Goal: Transaction & Acquisition: Purchase product/service

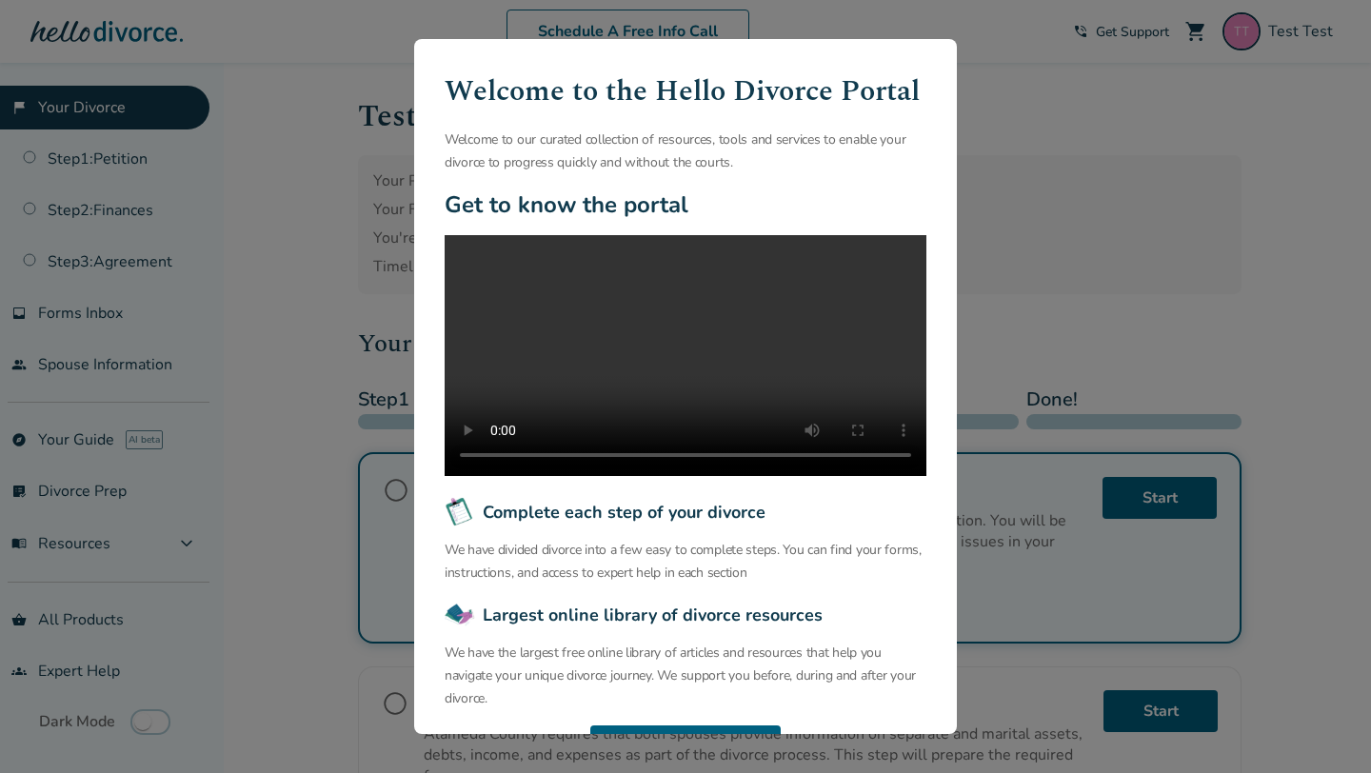
click at [332, 238] on div "Welcome to the Hello Divorce Portal Welcome to our curated collection of resour…" at bounding box center [685, 386] width 1371 height 773
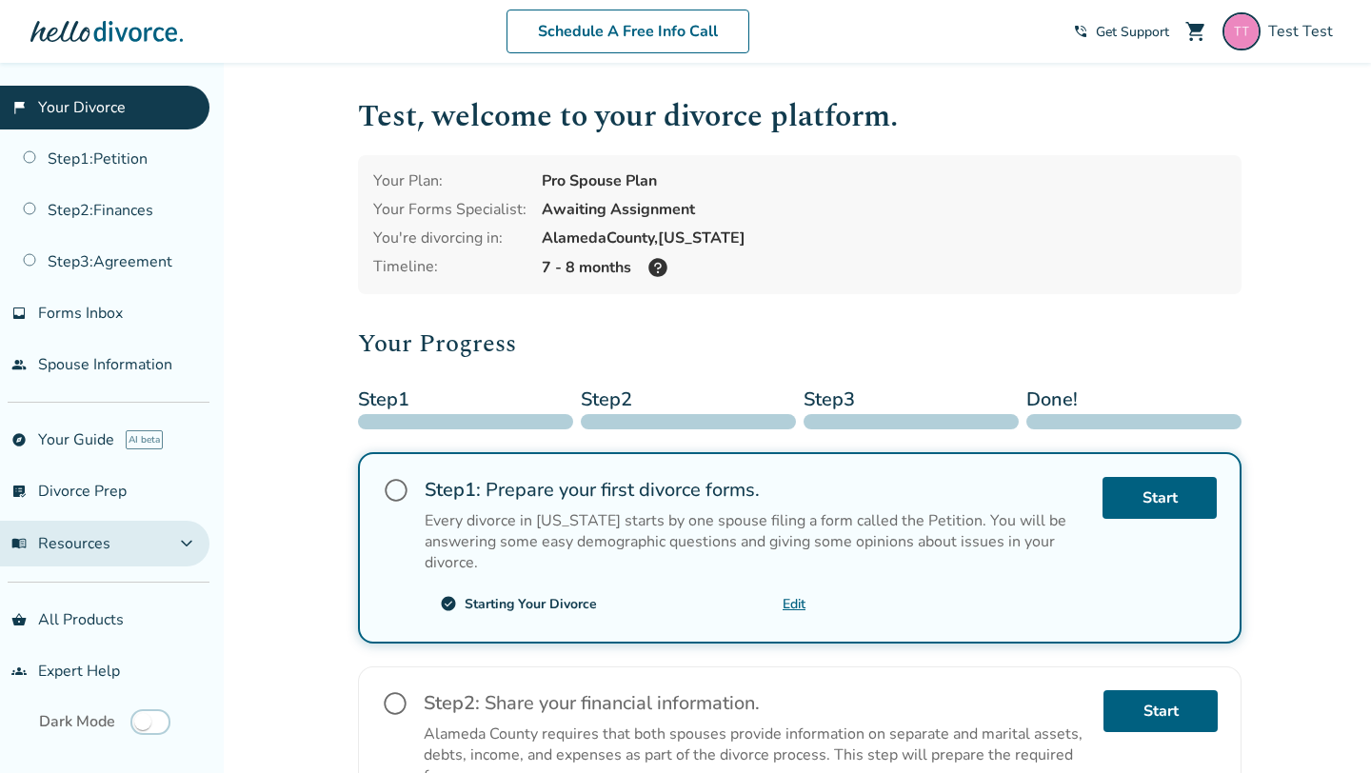
click at [198, 541] on span "expand_more" at bounding box center [186, 543] width 23 height 23
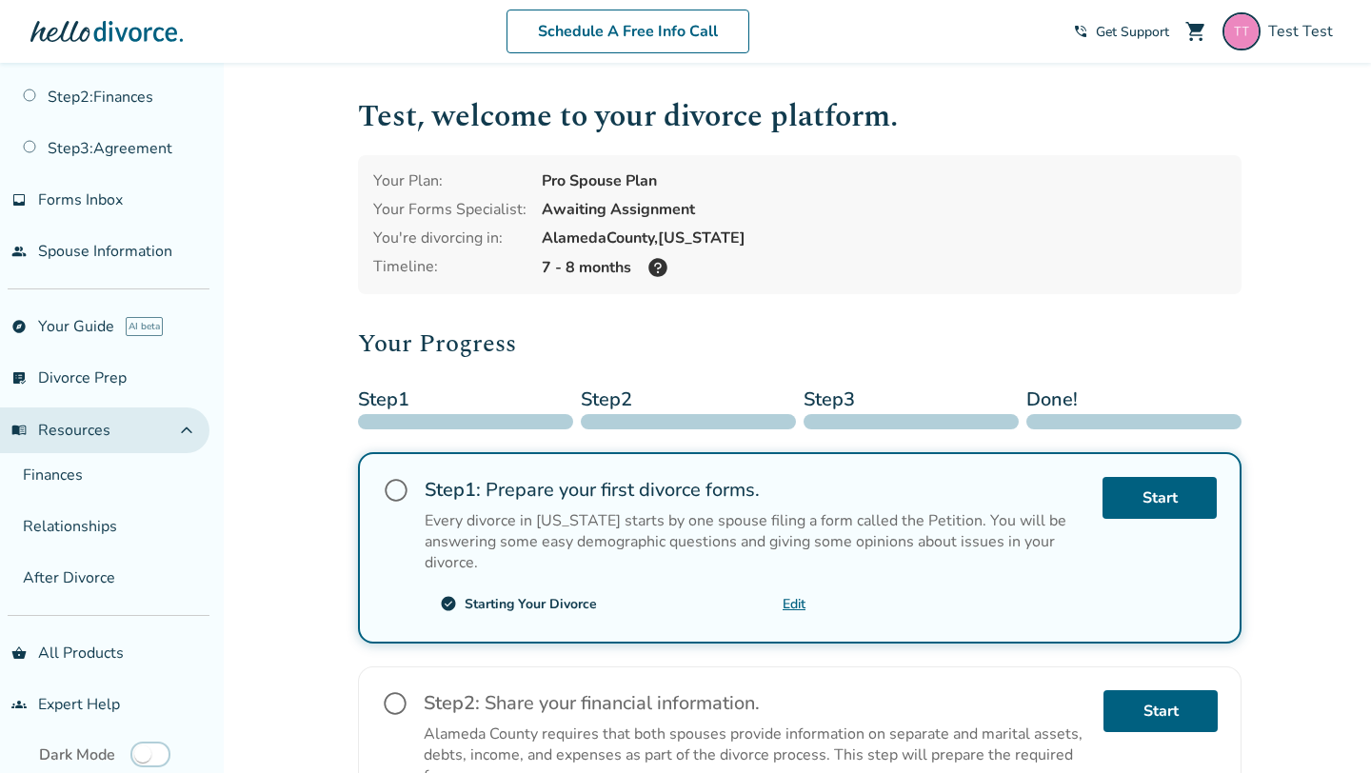
scroll to position [139, 0]
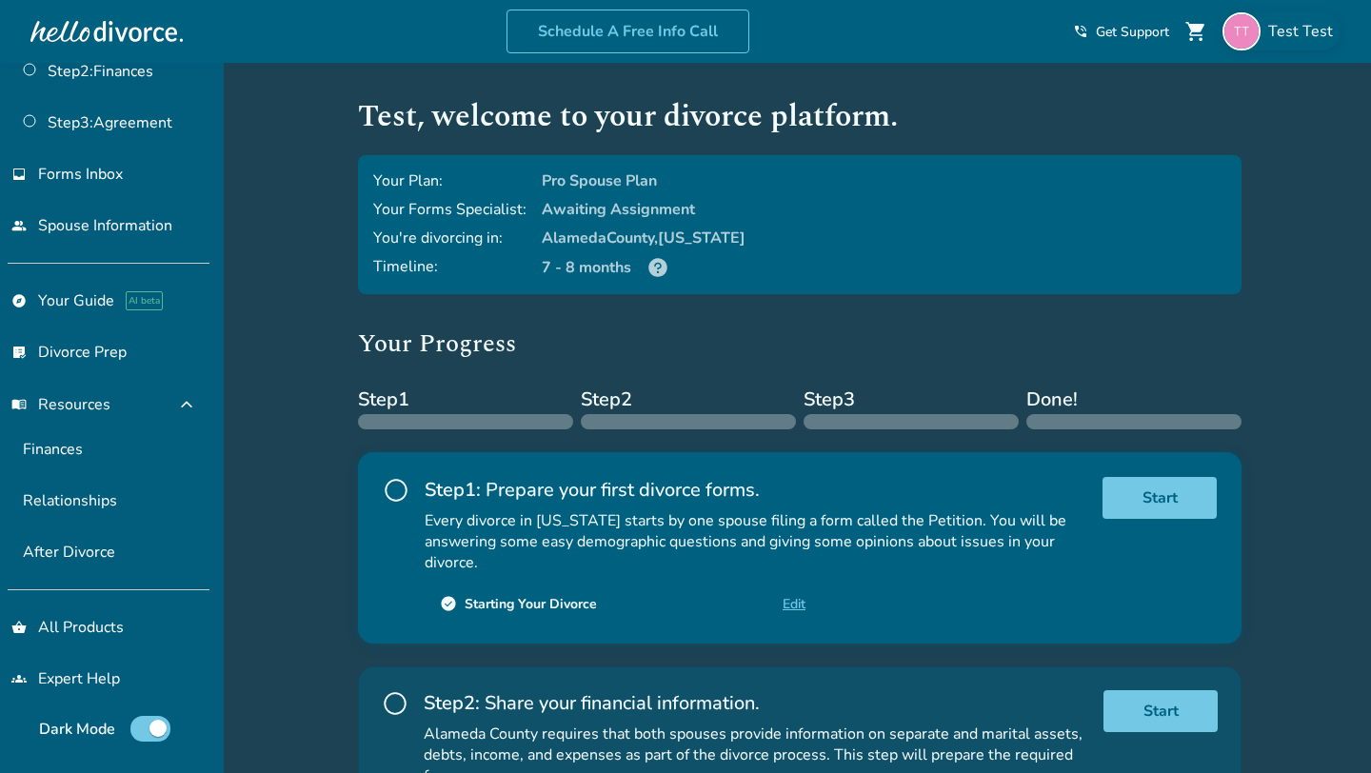
click at [1319, 15] on div "Test Test" at bounding box center [1281, 31] width 118 height 38
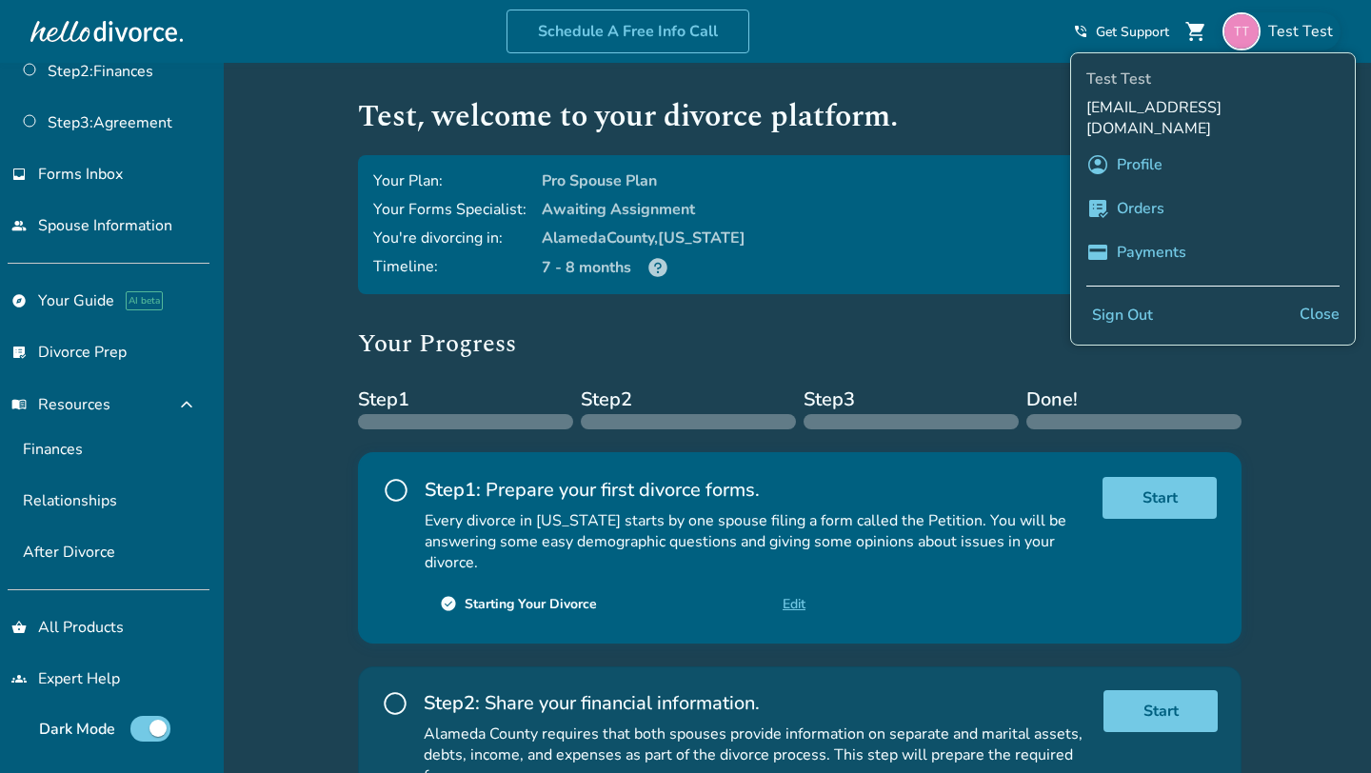
click at [1146, 147] on link "Profile" at bounding box center [1140, 165] width 46 height 36
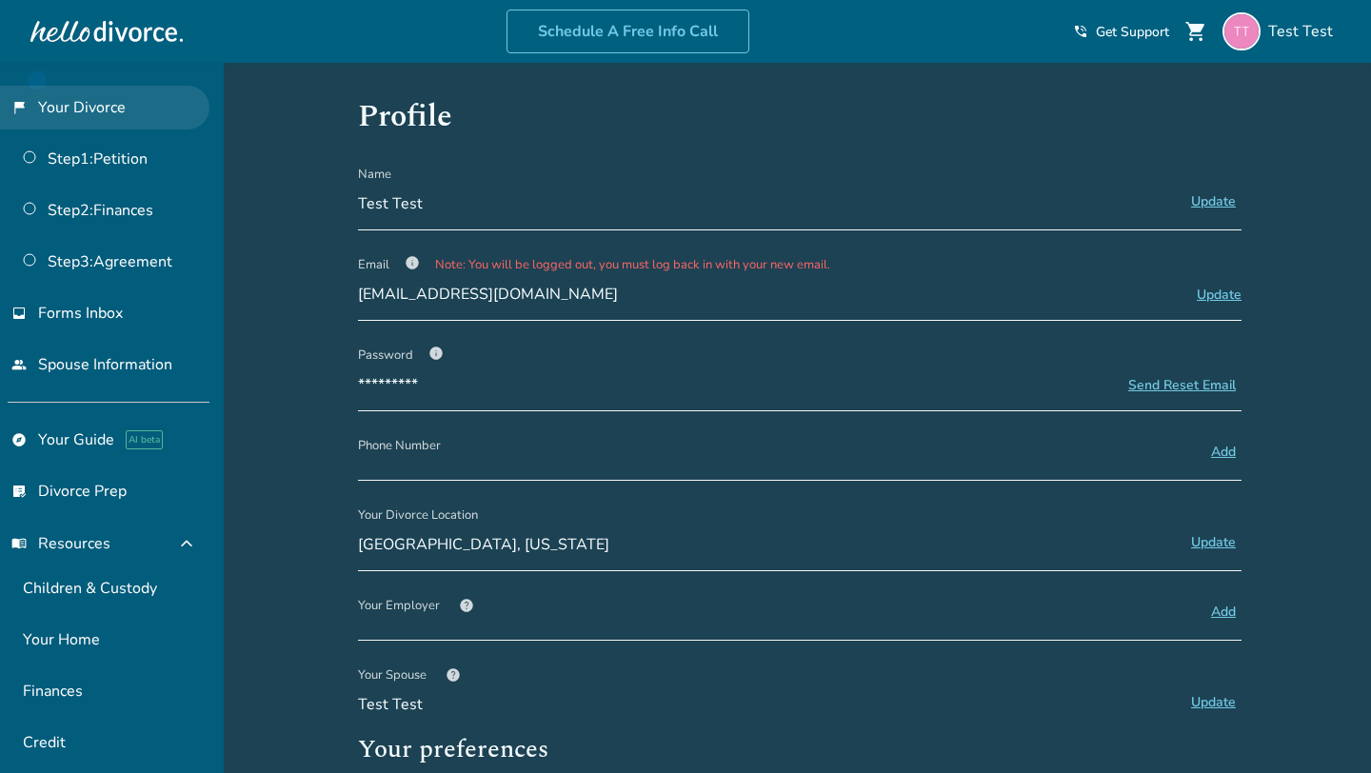
click at [83, 103] on link "flag_2 Your Divorce" at bounding box center [104, 108] width 209 height 44
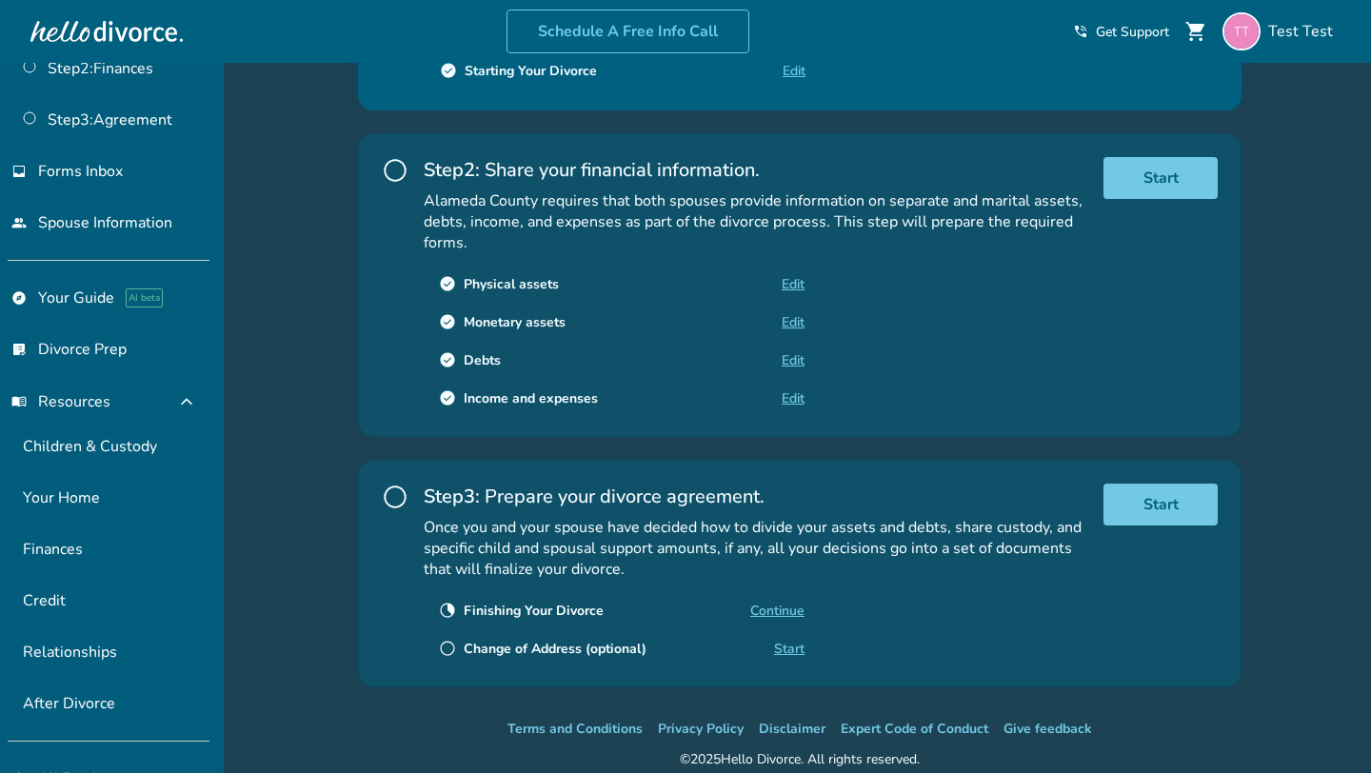
scroll to position [292, 0]
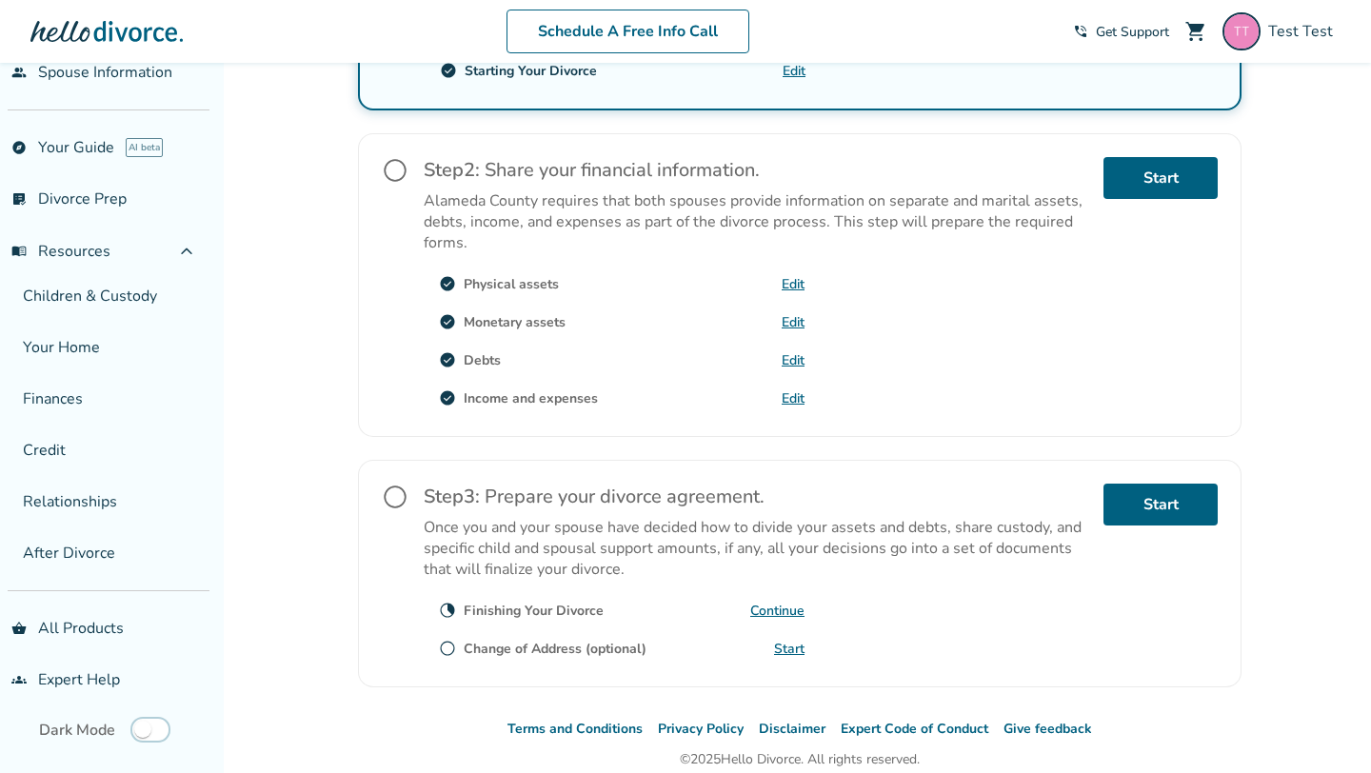
click at [285, 557] on div "Added to cart Test , welcome to your divorce platform. Your Plan: Pro Spouse Pl…" at bounding box center [685, 191] width 1371 height 1322
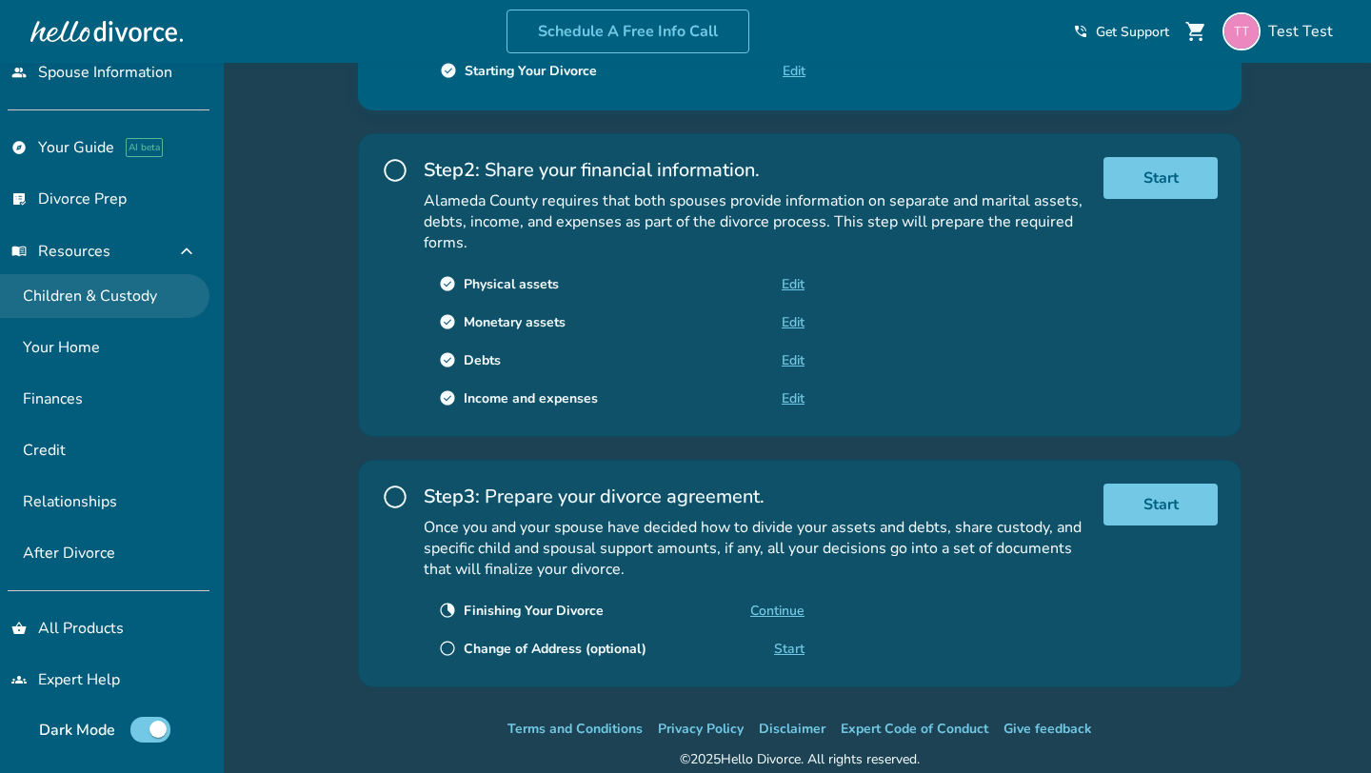
scroll to position [208, 0]
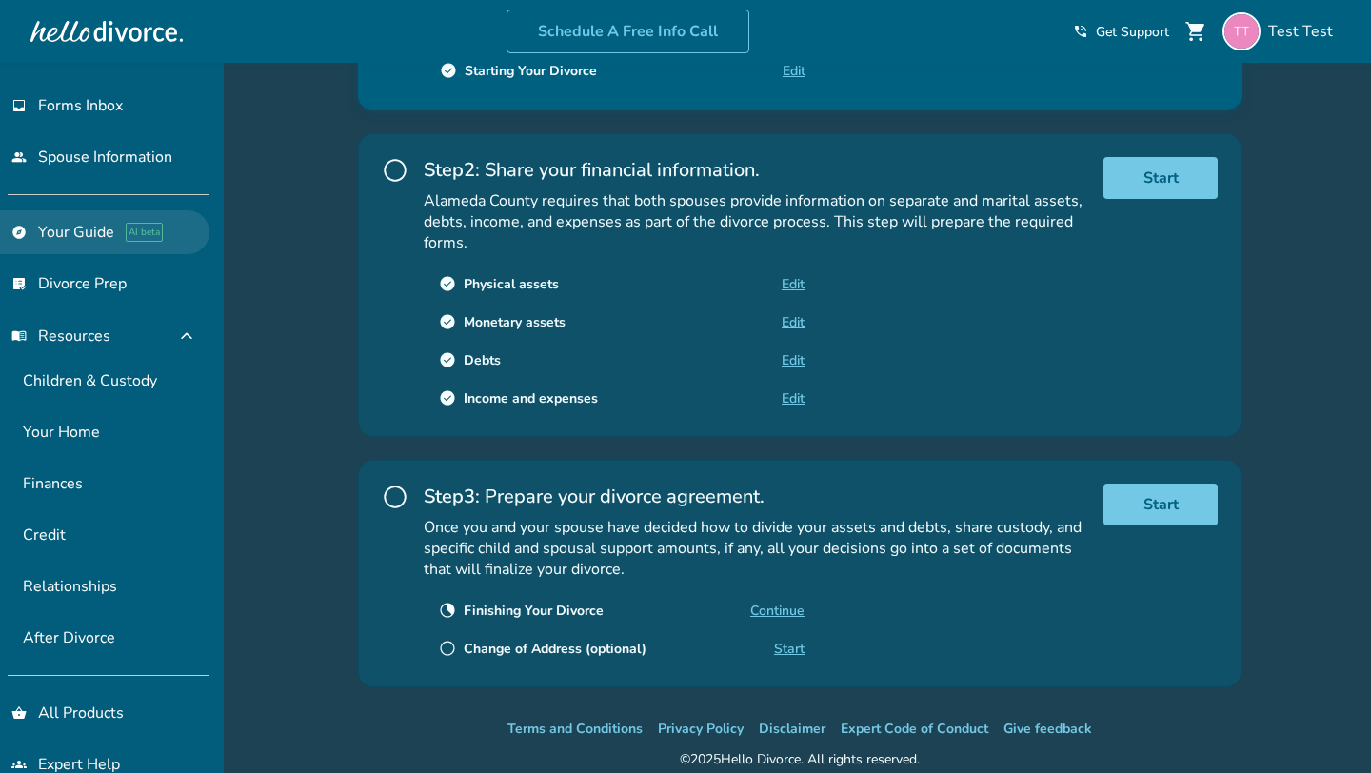
click at [81, 230] on link "explore Your Guide AI beta" at bounding box center [104, 232] width 209 height 44
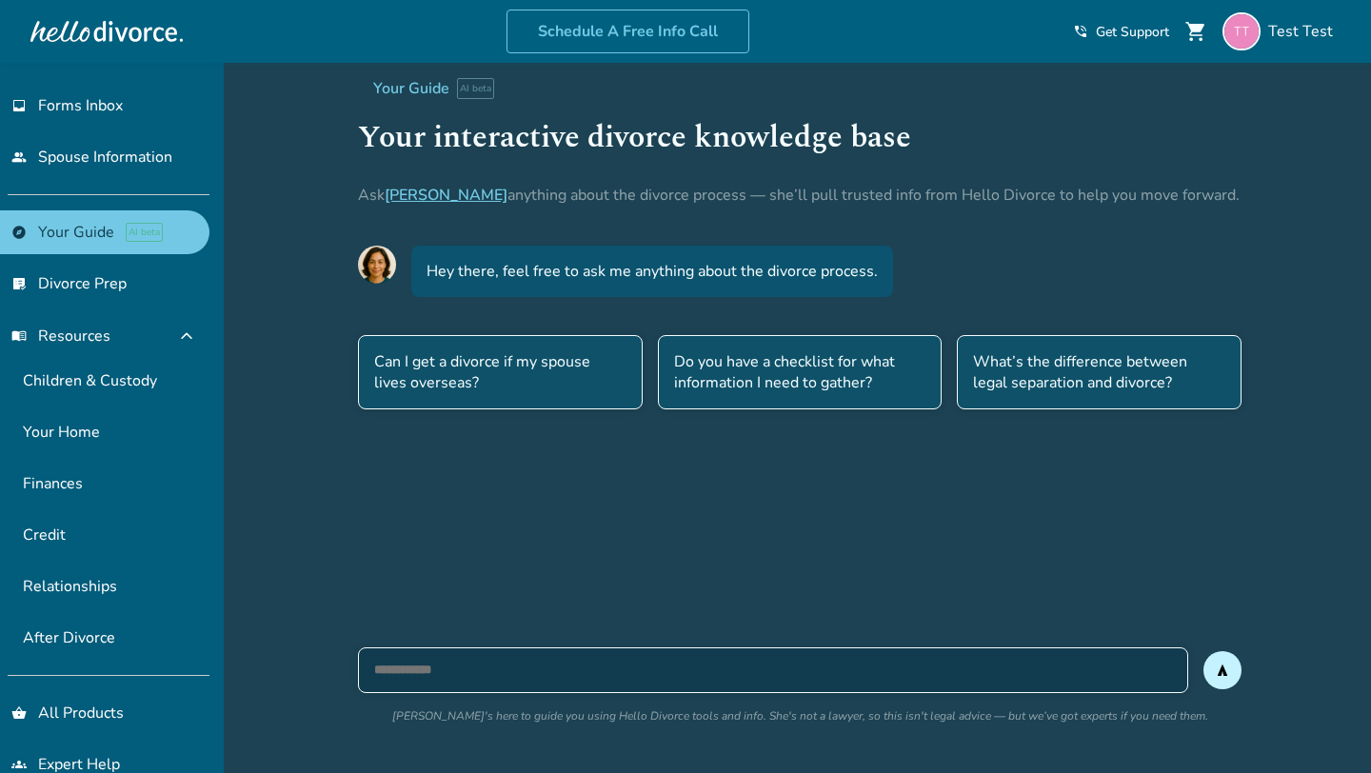
click at [596, 192] on p "Ask Hallie anything about the divorce process — she’ll pull trusted info from H…" at bounding box center [1043, 195] width 1371 height 23
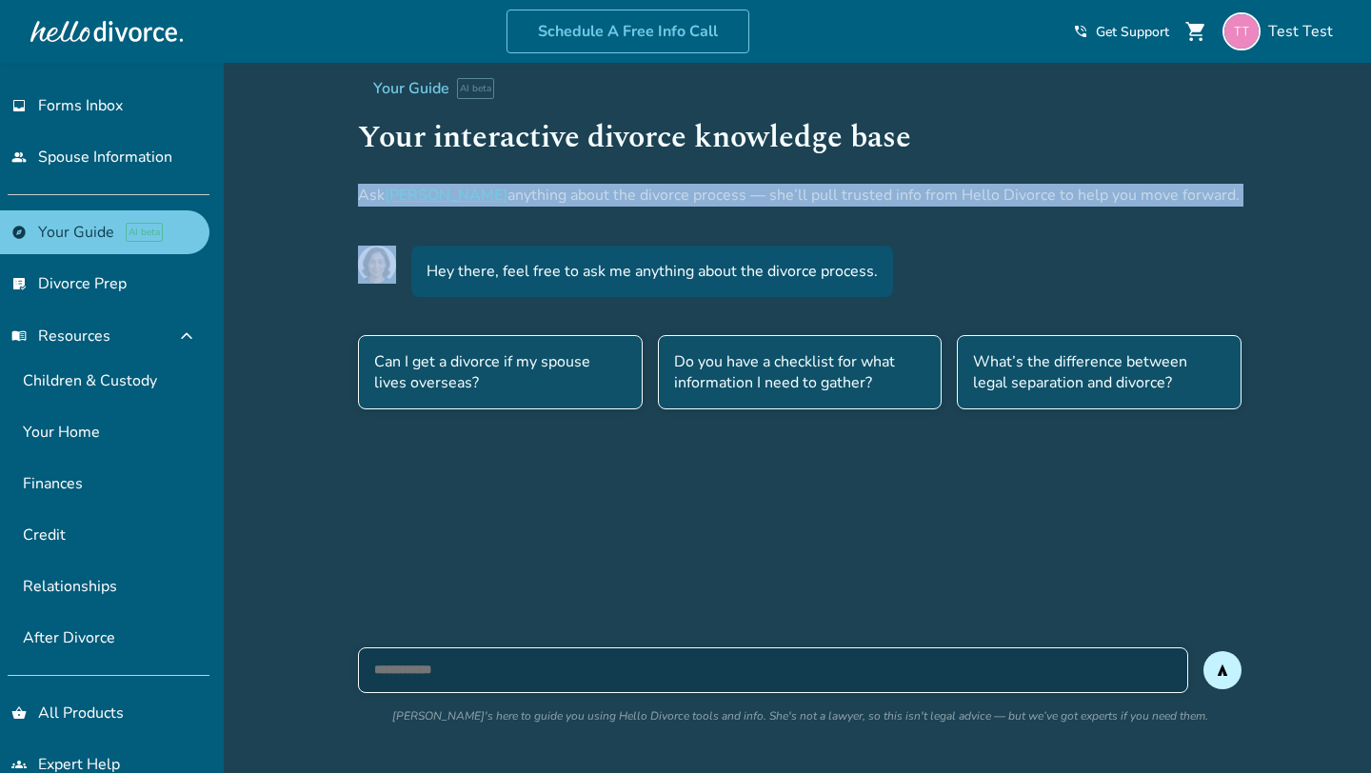
click at [596, 192] on p "Ask Hallie anything about the divorce process — she’ll pull trusted info from H…" at bounding box center [1043, 195] width 1371 height 23
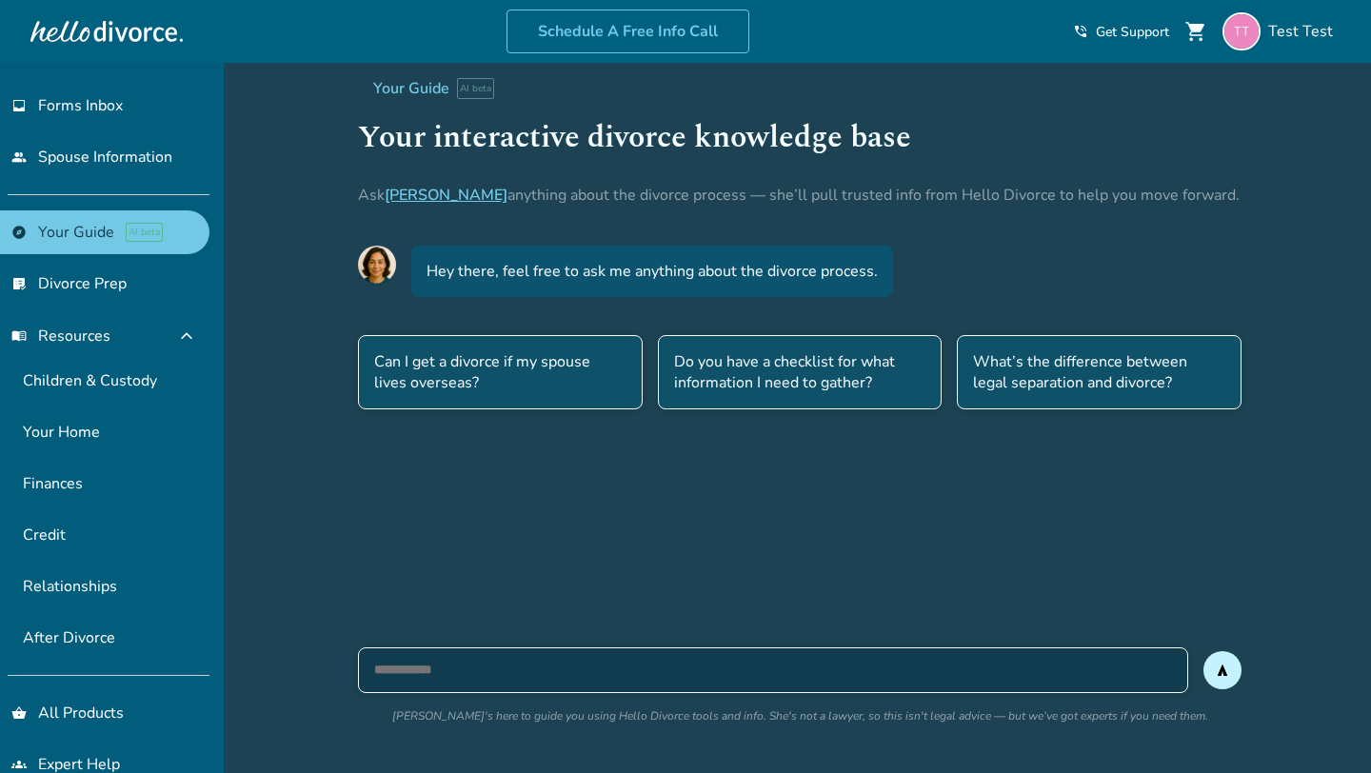
click at [611, 199] on p "Ask Hallie anything about the divorce process — she’ll pull trusted info from H…" at bounding box center [1043, 195] width 1371 height 23
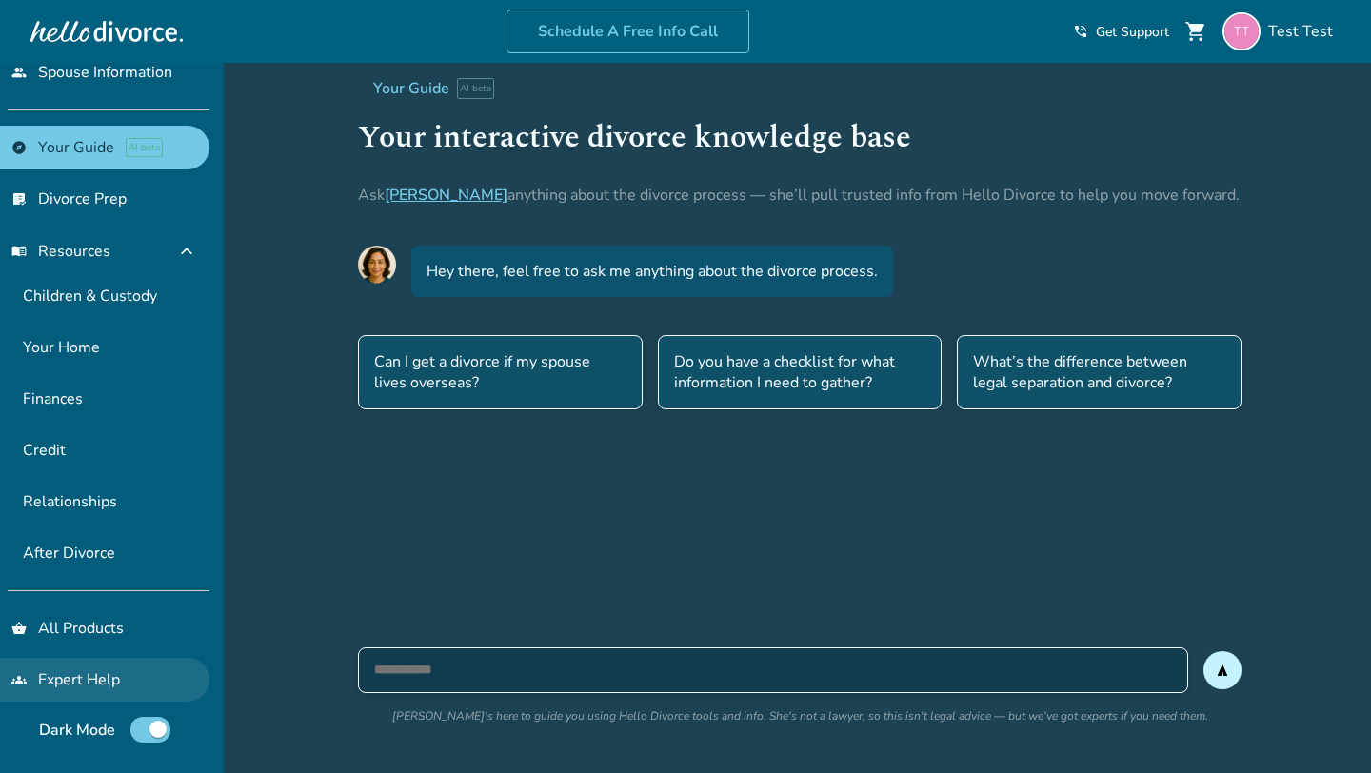
click at [119, 681] on link "groups Expert Help" at bounding box center [104, 680] width 209 height 44
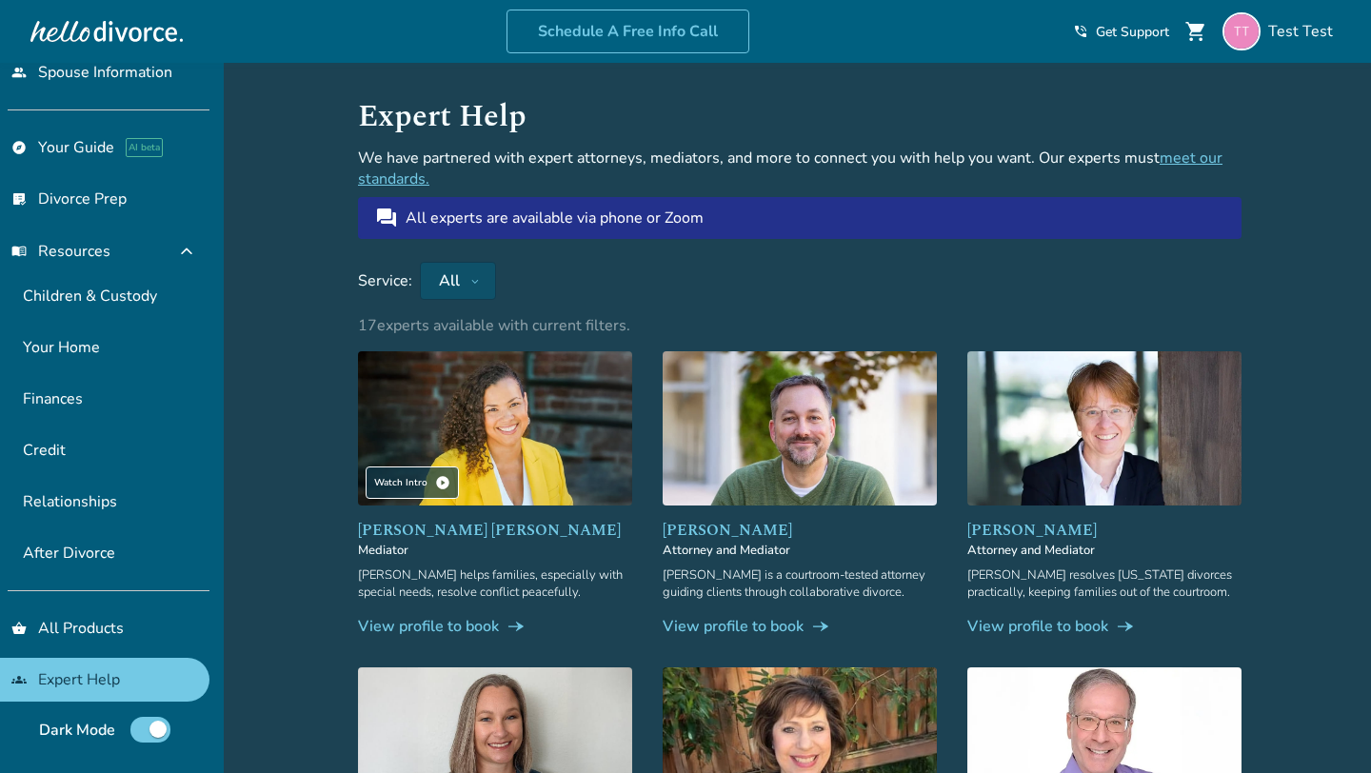
click at [461, 289] on div "All" at bounding box center [449, 280] width 27 height 21
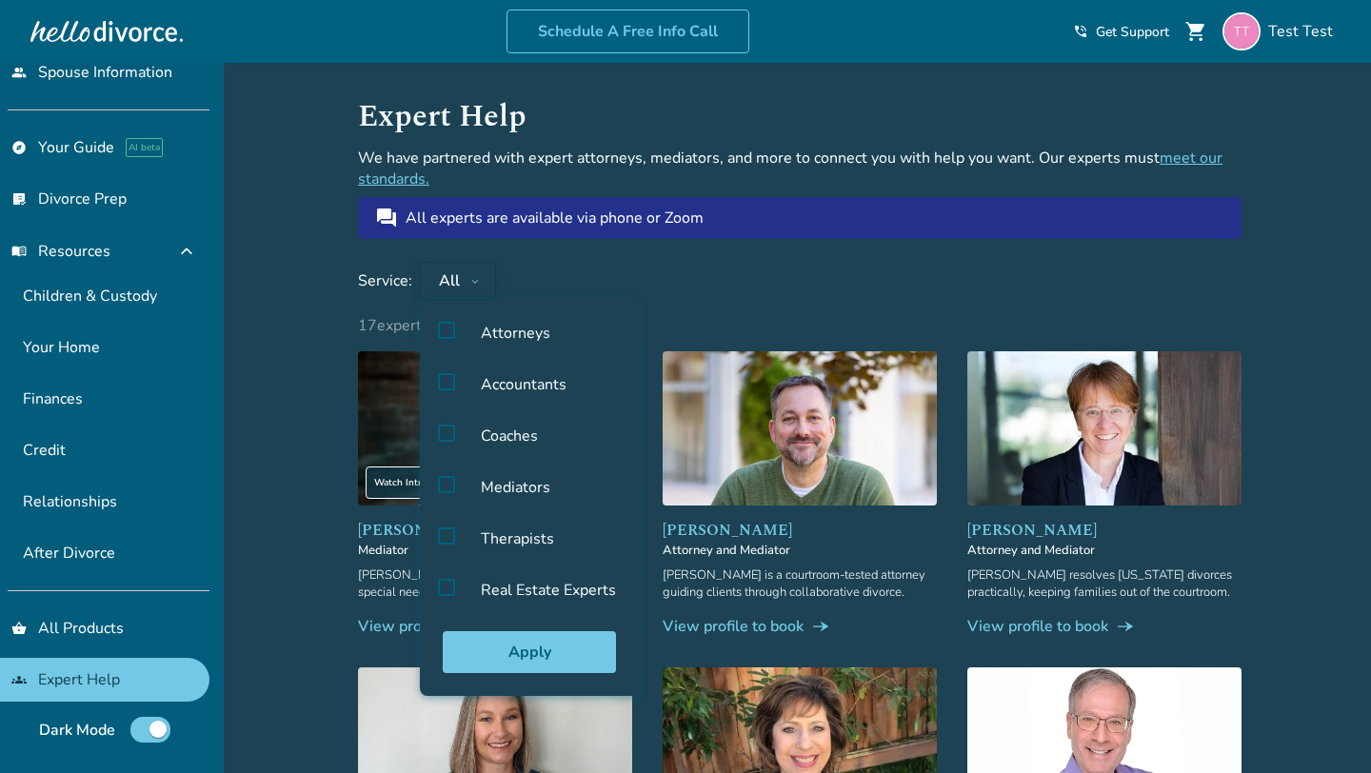
click at [465, 285] on button "All" at bounding box center [458, 281] width 76 height 38
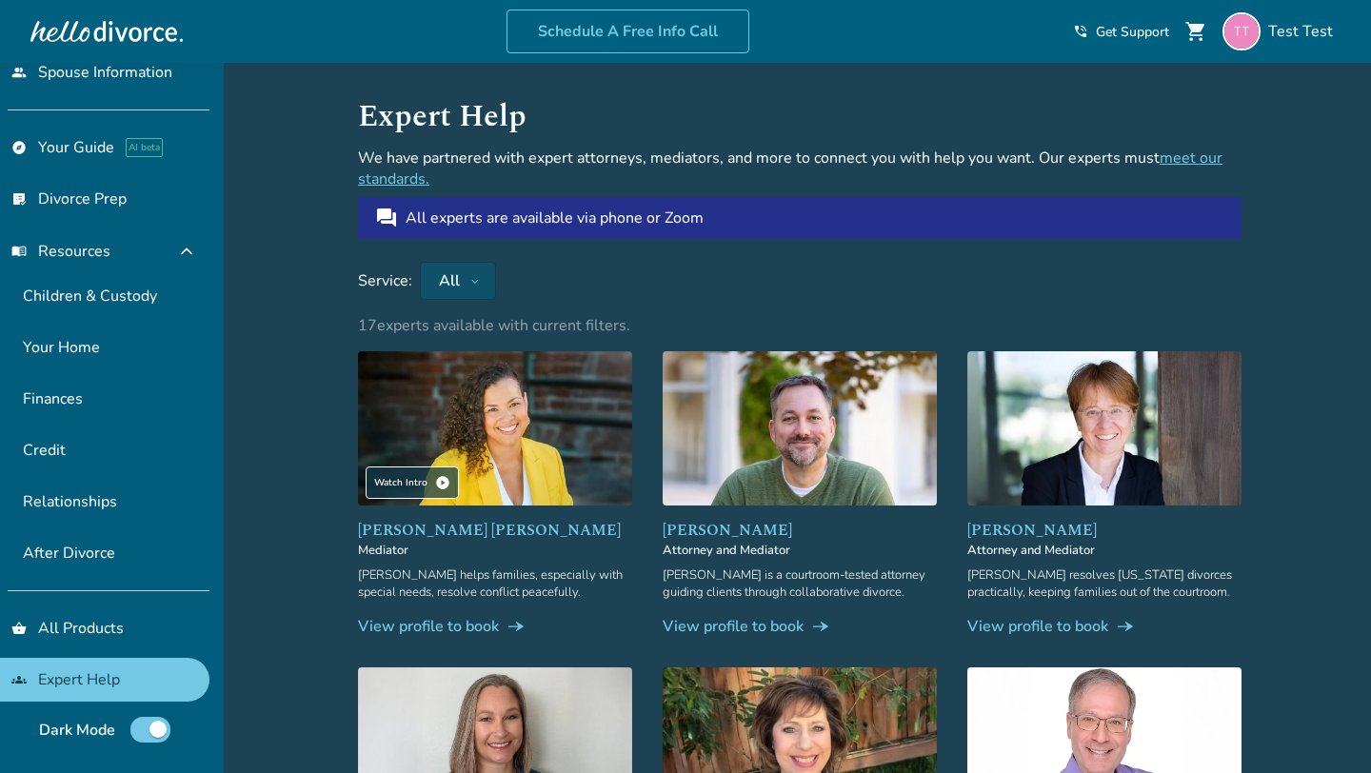
click at [432, 457] on img at bounding box center [495, 428] width 274 height 154
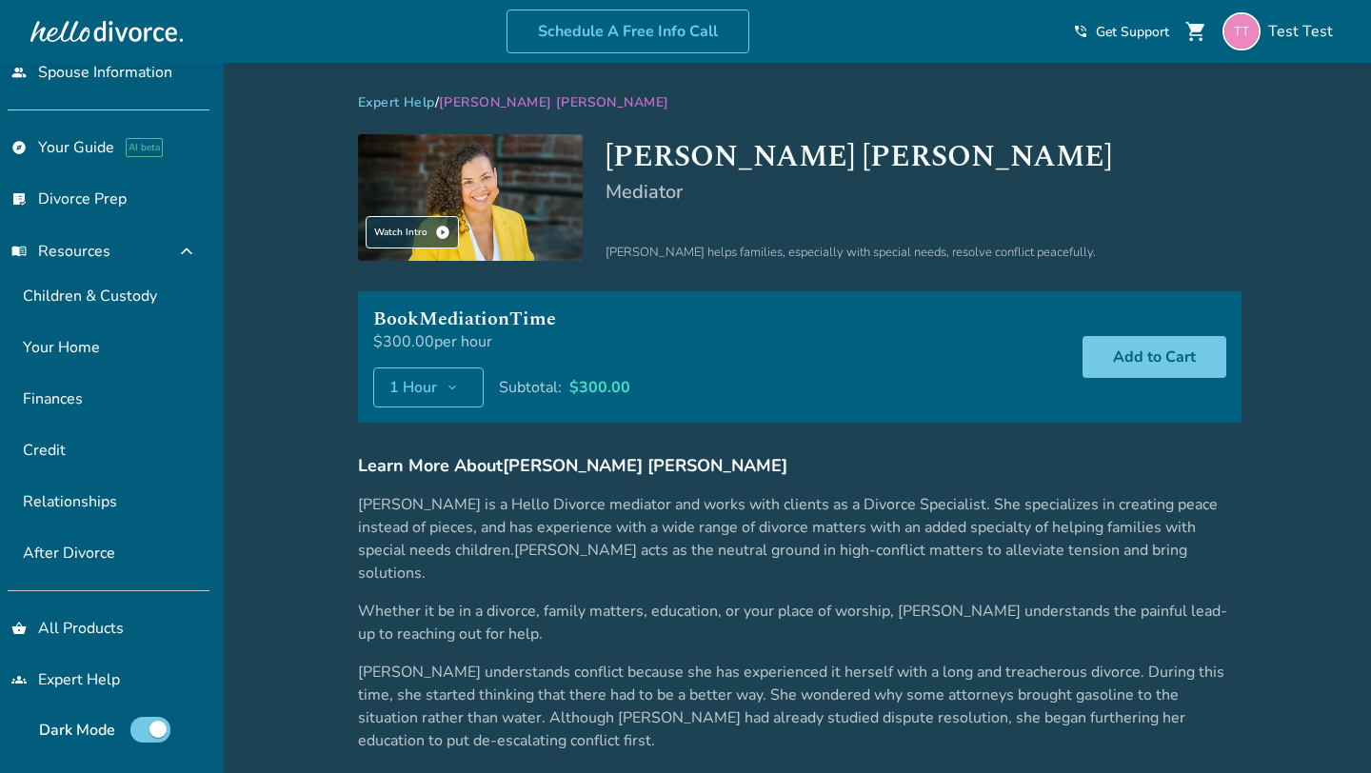
click at [458, 382] on span "keyboard_arrow_down" at bounding box center [452, 387] width 15 height 15
click at [432, 467] on li "2 Hours" at bounding box center [438, 463] width 55 height 21
click at [449, 391] on button "2 Hours keyboard_arrow_down" at bounding box center [432, 388] width 118 height 40
click at [425, 445] on li "1 Hour" at bounding box center [438, 442] width 55 height 21
click at [460, 392] on span "keyboard_arrow_down" at bounding box center [452, 387] width 15 height 15
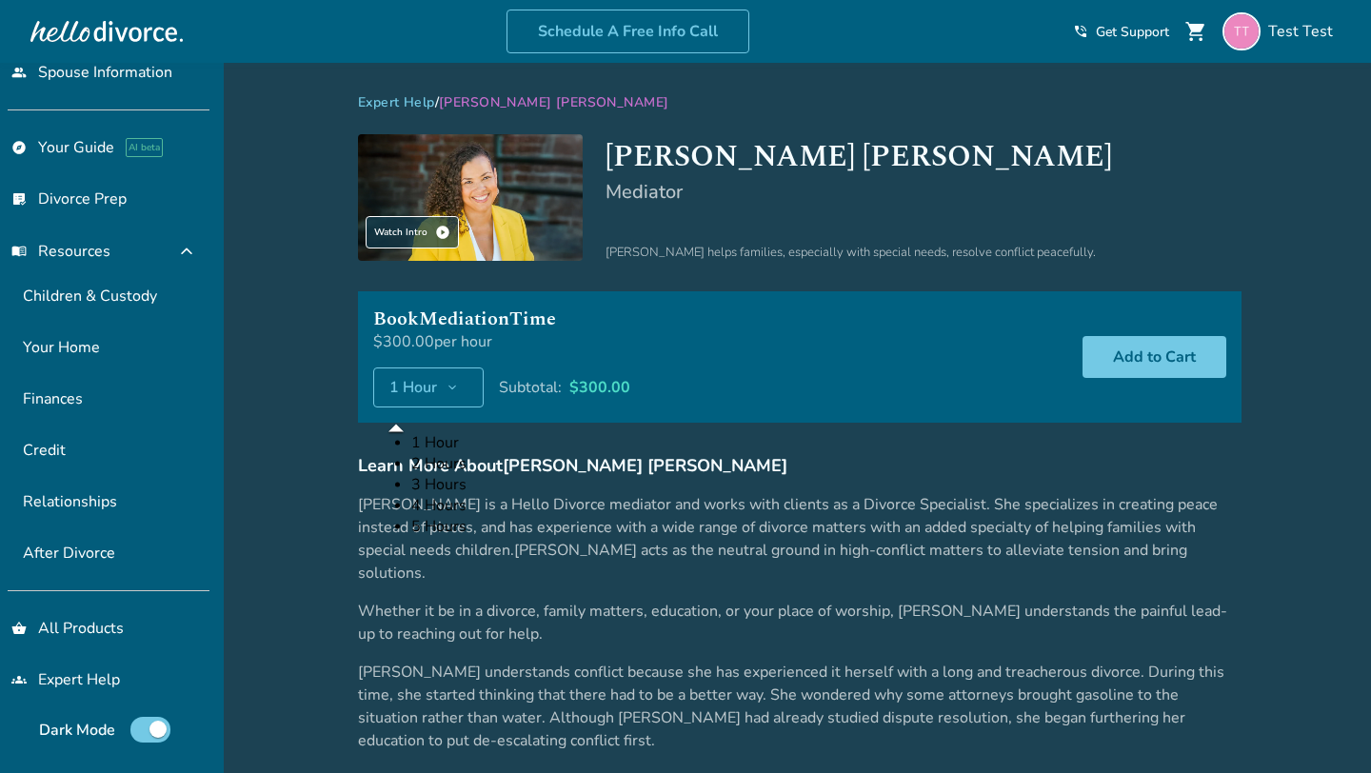
click at [431, 376] on span "1 Hour" at bounding box center [413, 387] width 48 height 23
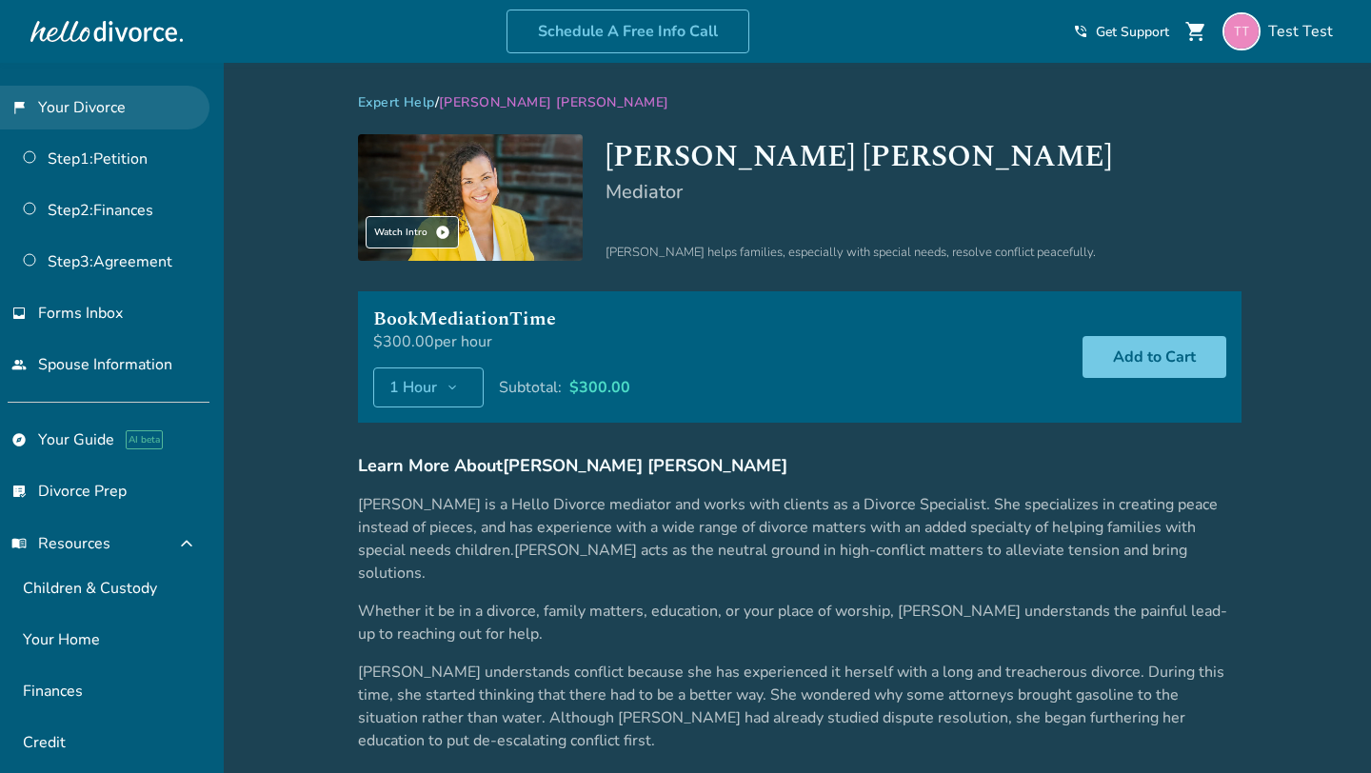
click at [108, 104] on link "flag_2 Your Divorce" at bounding box center [104, 108] width 209 height 44
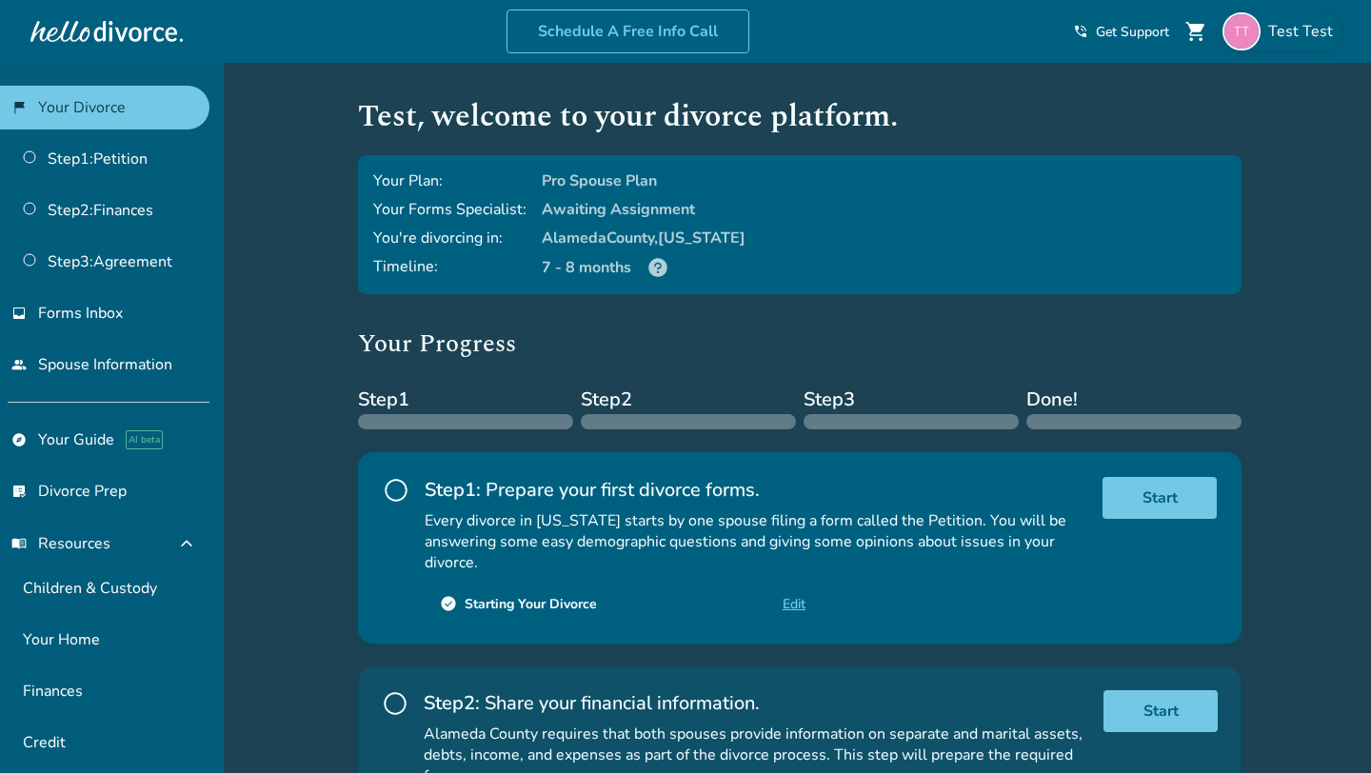
click at [1287, 29] on span "Test Test" at bounding box center [1304, 31] width 72 height 21
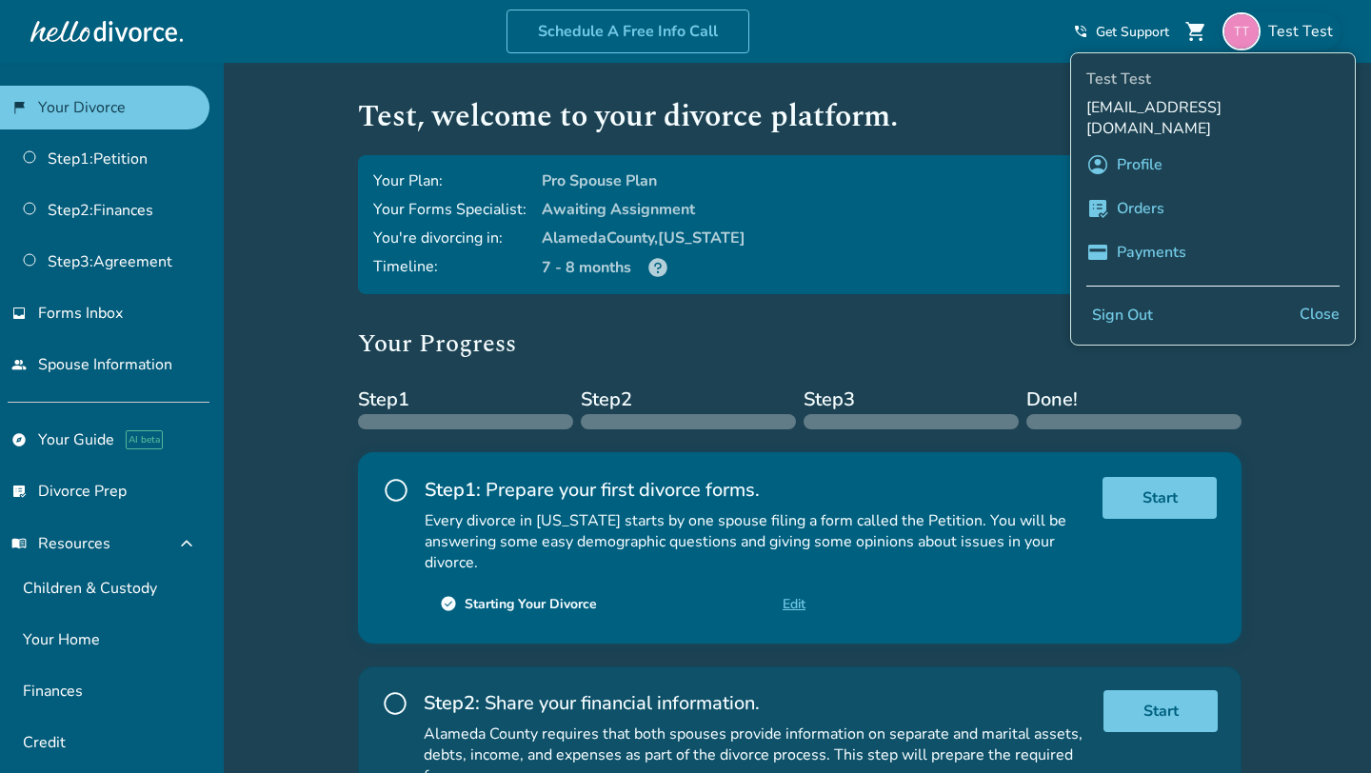
click at [1118, 302] on button "Sign Out" at bounding box center [1122, 316] width 72 height 28
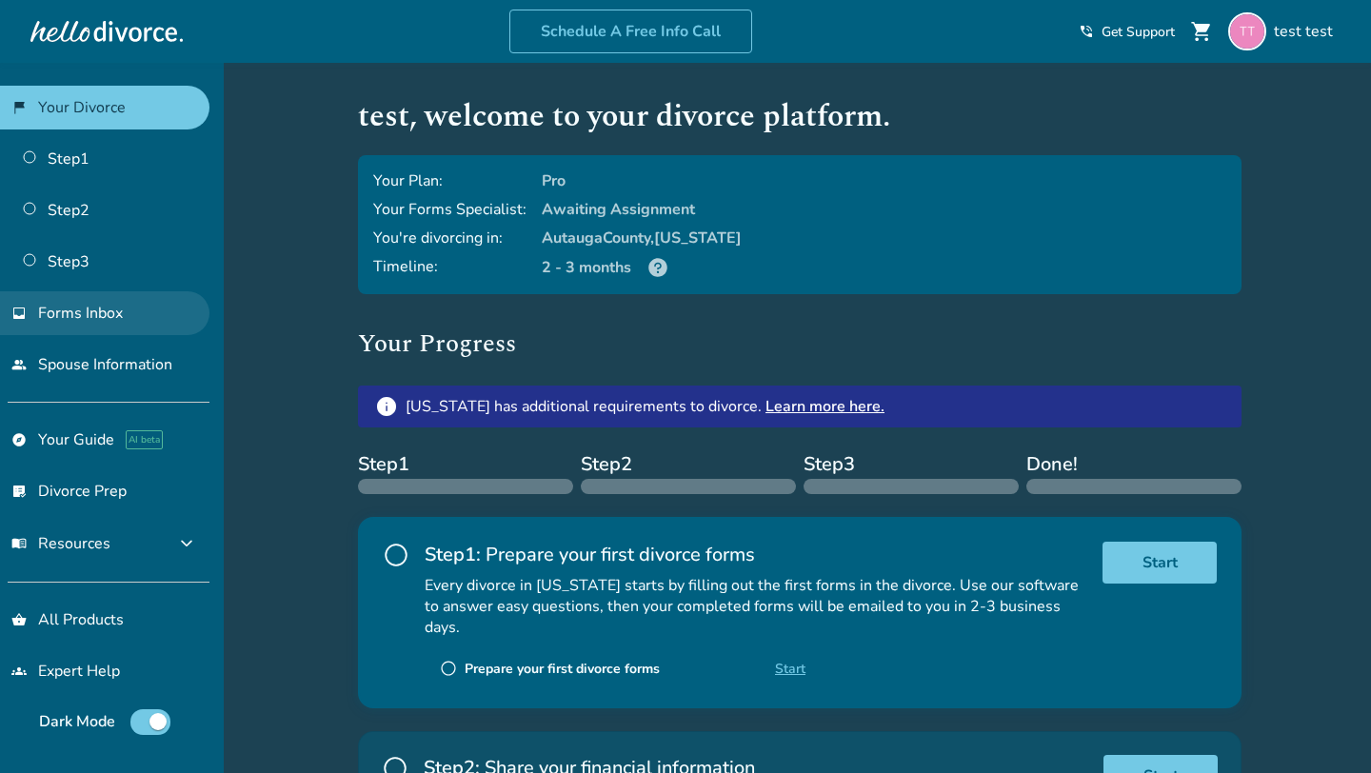
click at [117, 320] on span "Forms Inbox" at bounding box center [80, 313] width 85 height 21
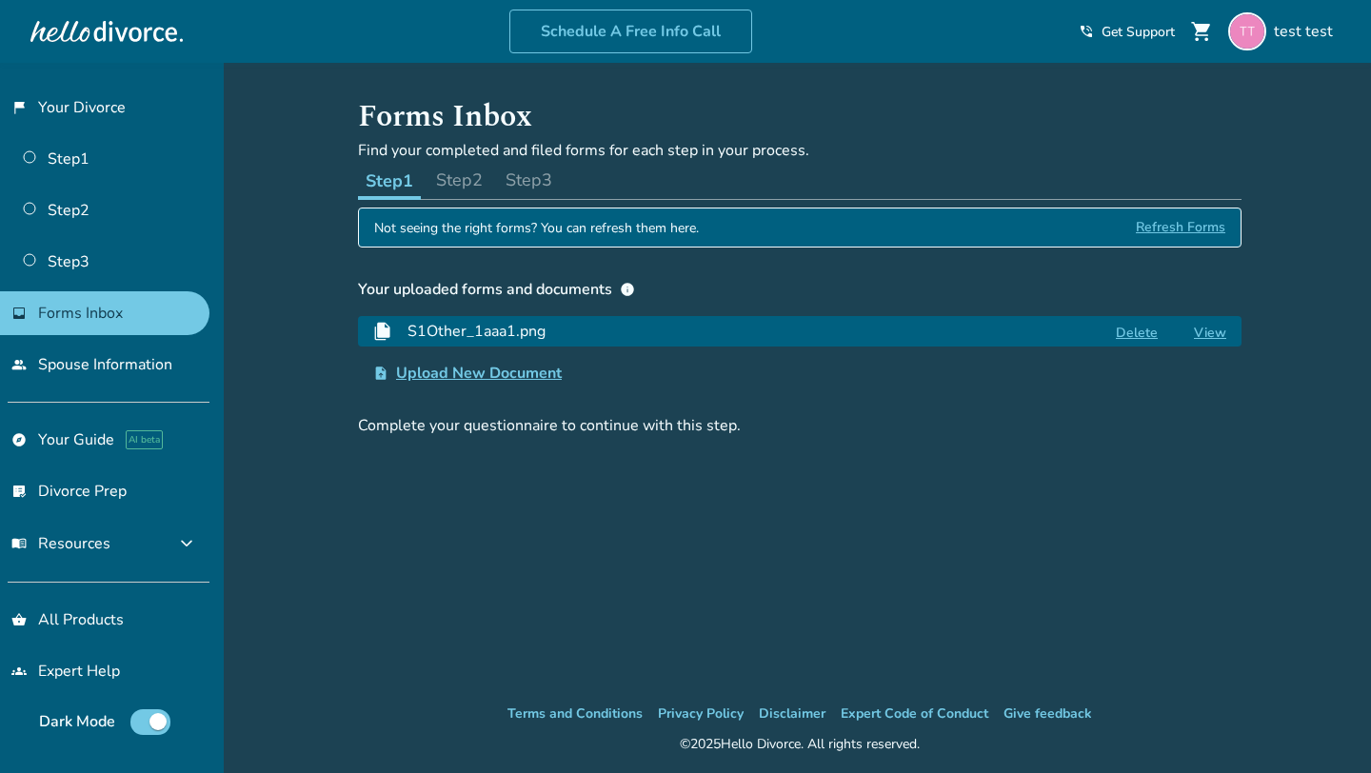
click at [459, 377] on span "Upload New Document" at bounding box center [479, 373] width 166 height 23
click at [0, 0] on input "upload_file Upload New Document" at bounding box center [0, 0] width 0 height 0
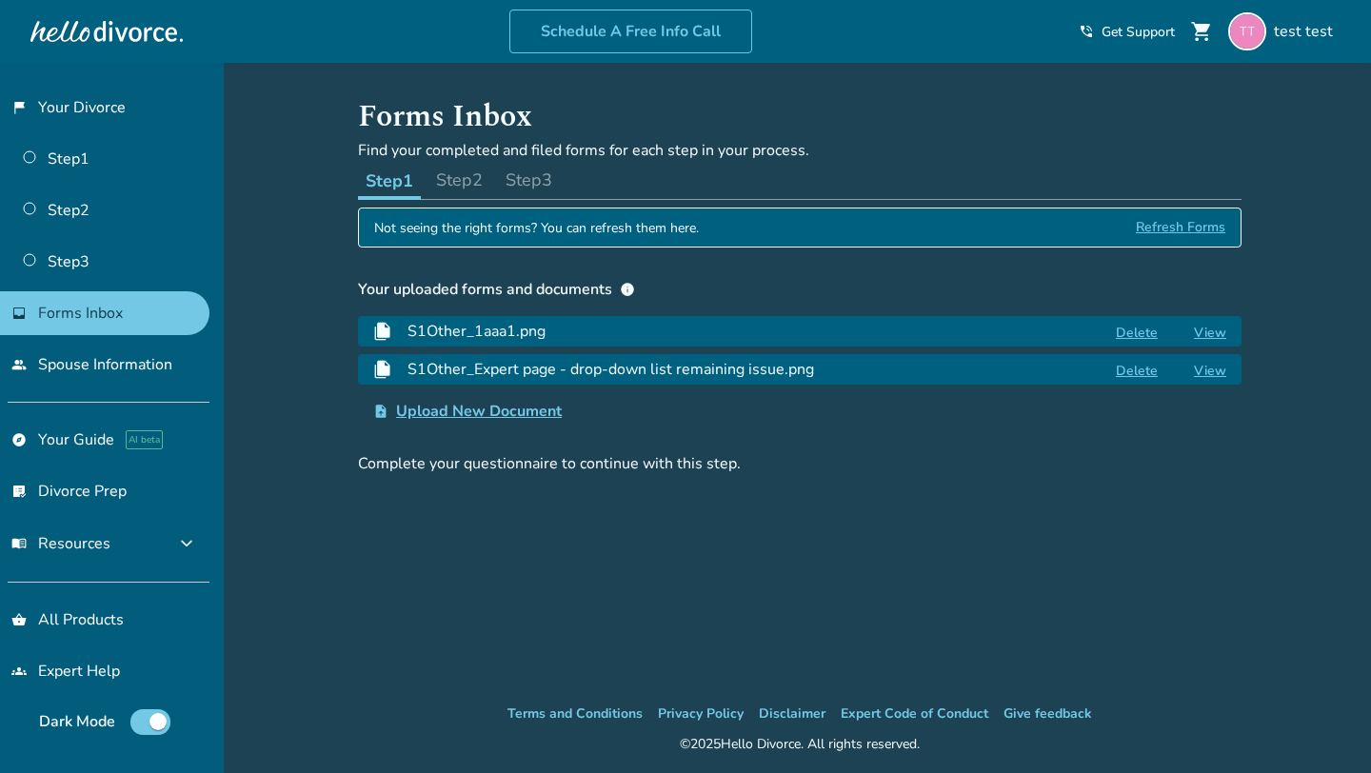
click at [1142, 371] on button "Delete" at bounding box center [1136, 371] width 53 height 20
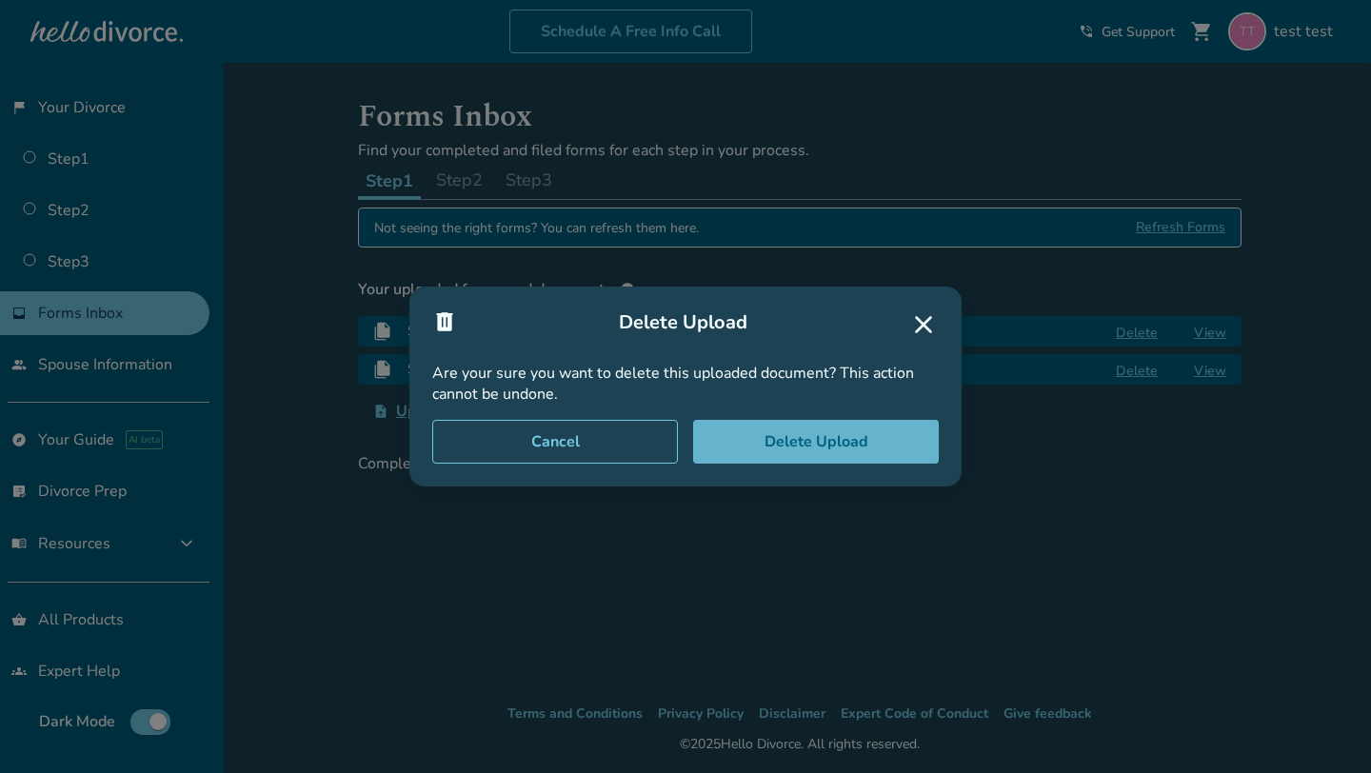
click at [787, 444] on button "Delete Upload" at bounding box center [816, 442] width 246 height 44
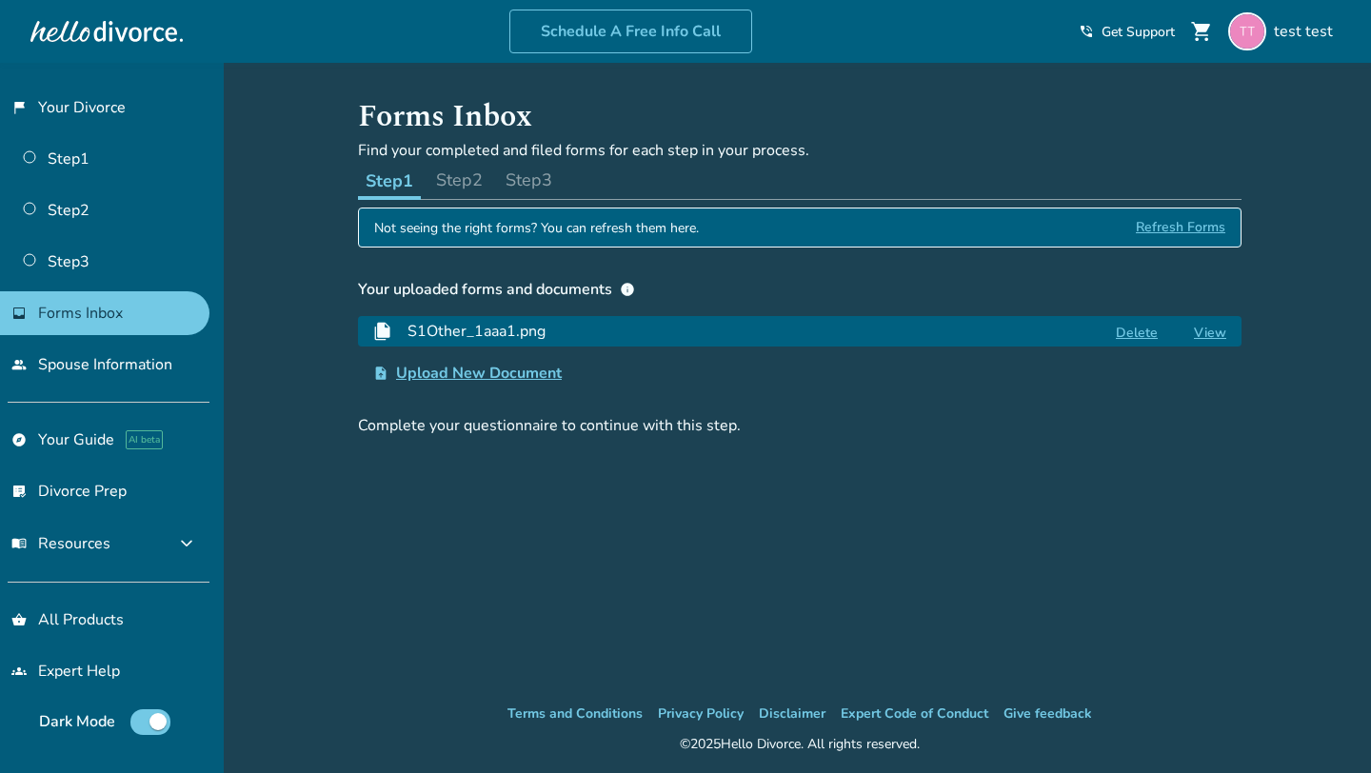
click at [114, 462] on ul "explore Your Guide AI beta list_alt_check Divorce Prep menu_book Resources expa…" at bounding box center [104, 492] width 209 height 149
click at [165, 548] on button "menu_book Resources expand_more" at bounding box center [104, 544] width 209 height 46
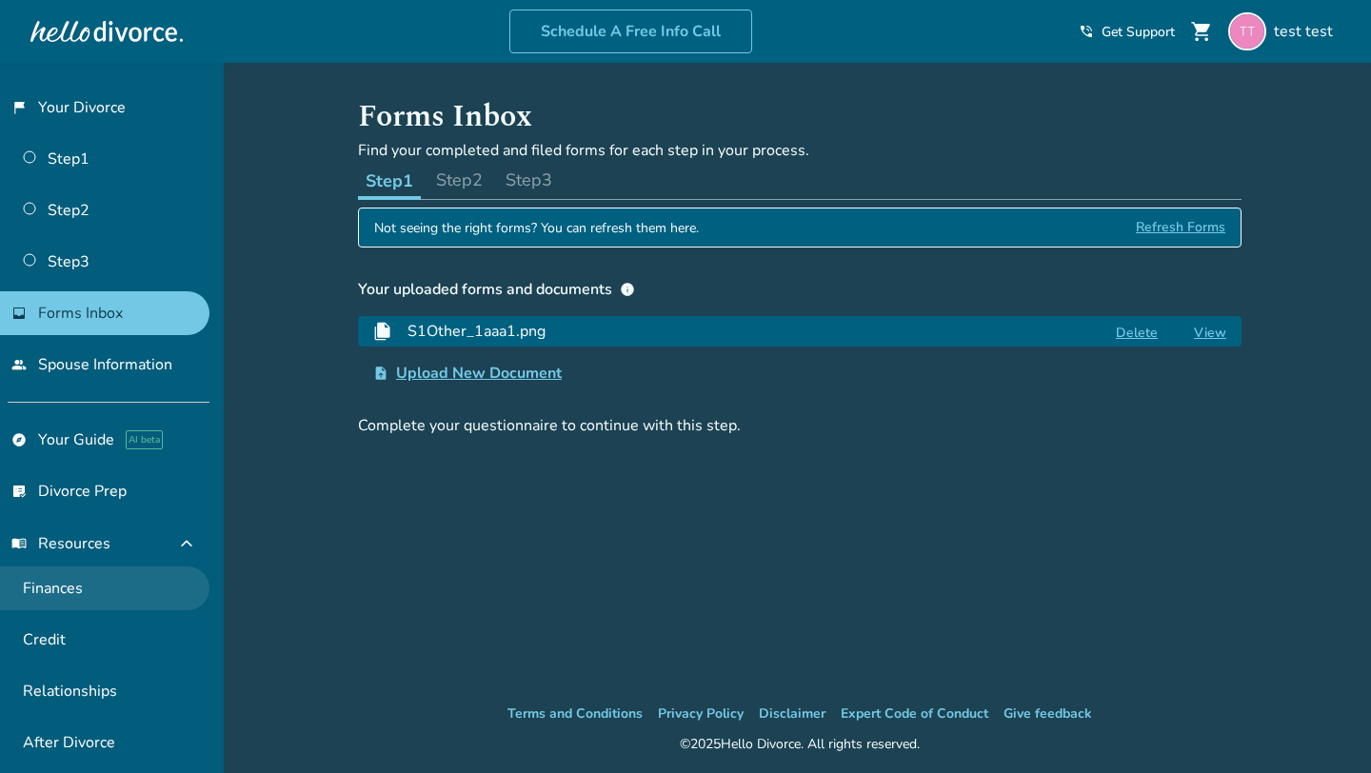
click at [93, 577] on link "Finances" at bounding box center [104, 589] width 209 height 44
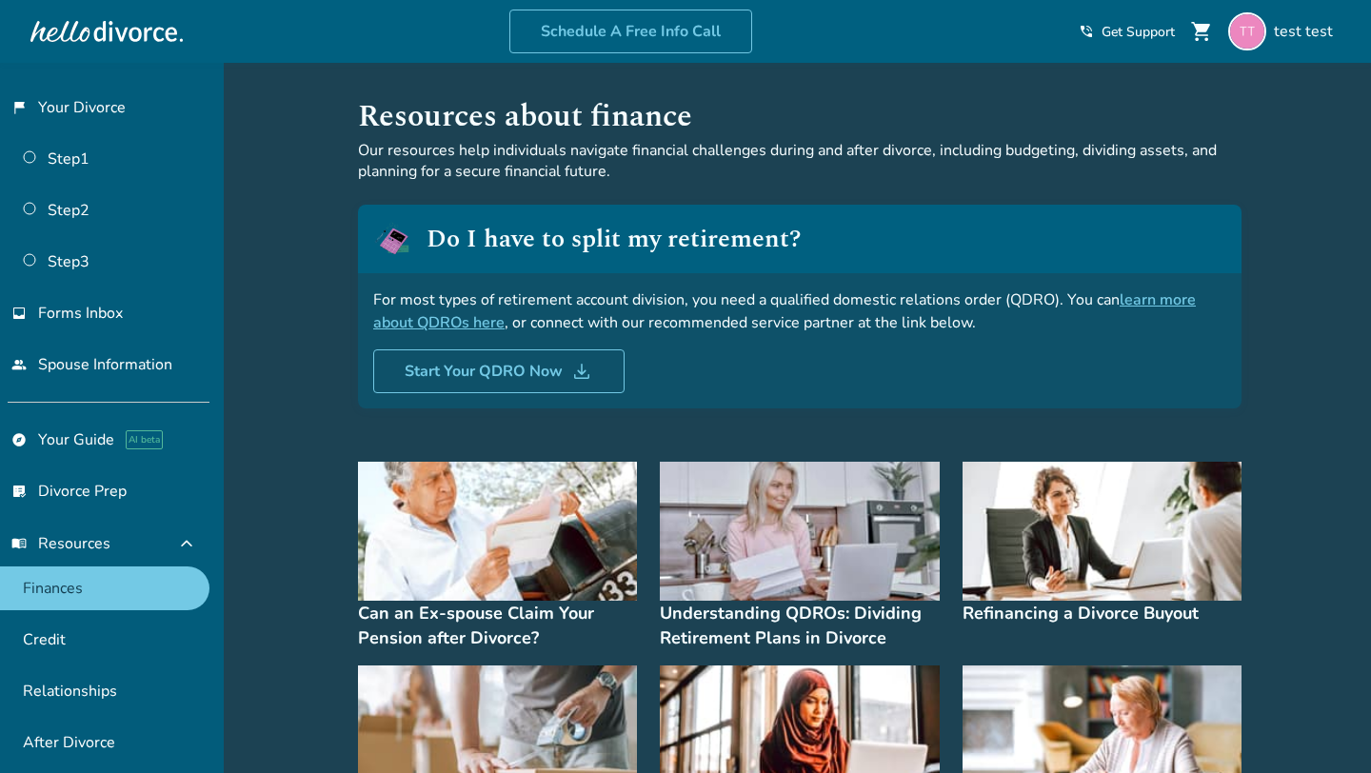
click at [471, 536] on img at bounding box center [497, 532] width 279 height 140
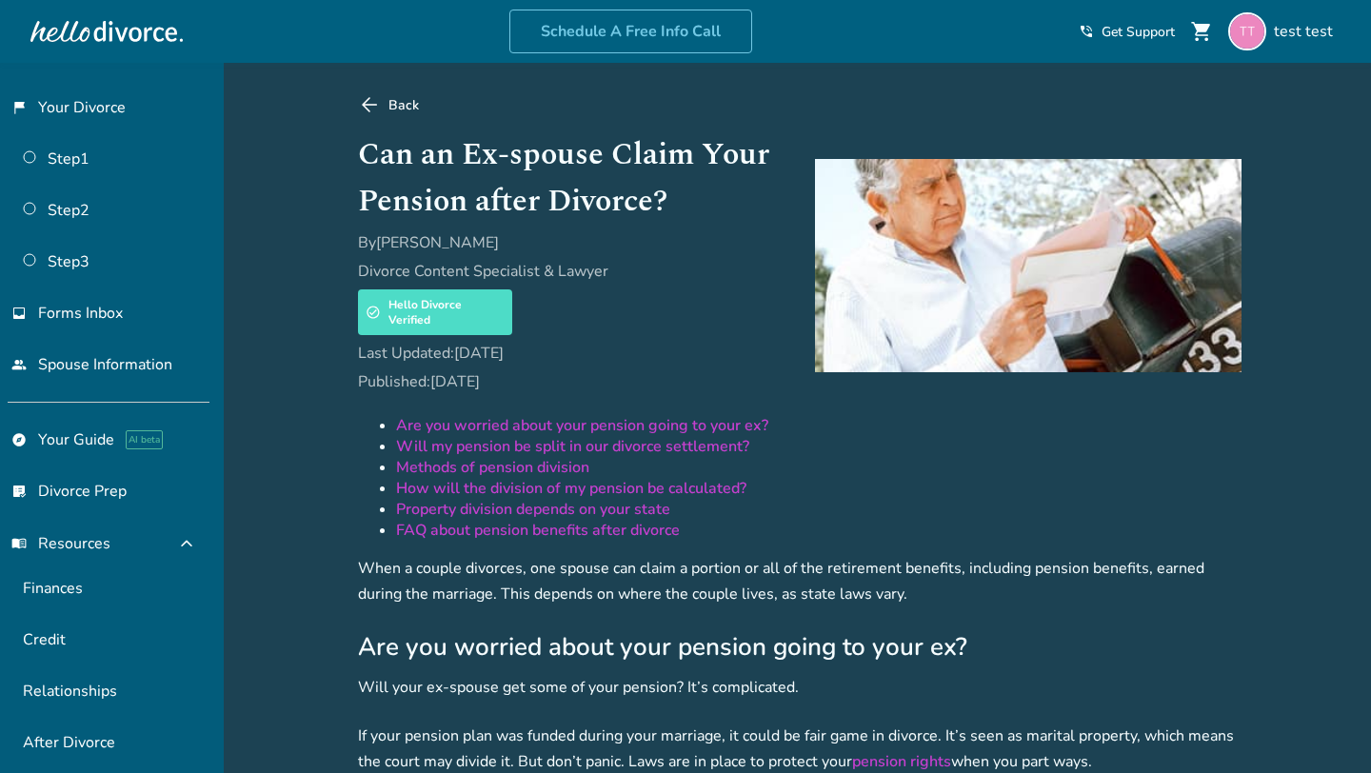
click at [383, 108] on link "arrow_back Back" at bounding box center [800, 104] width 884 height 23
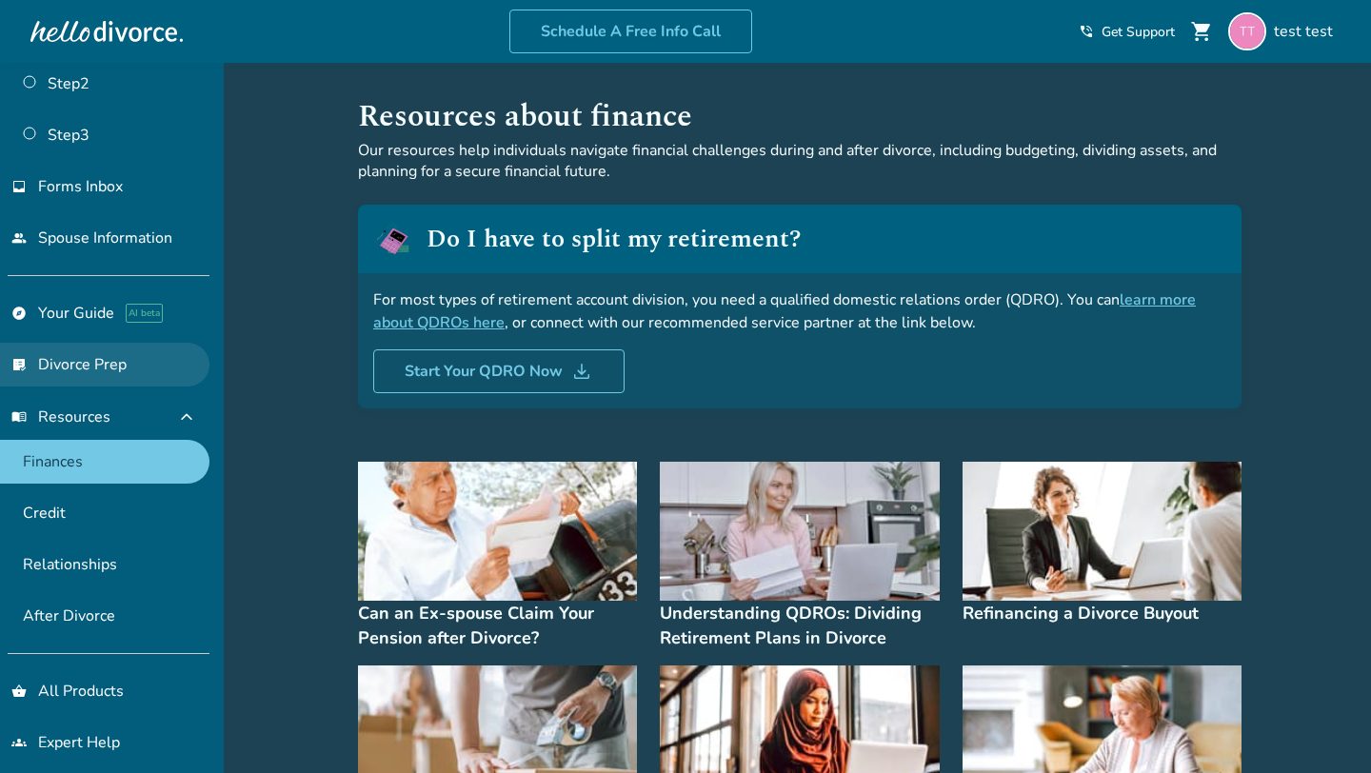
scroll to position [153, 0]
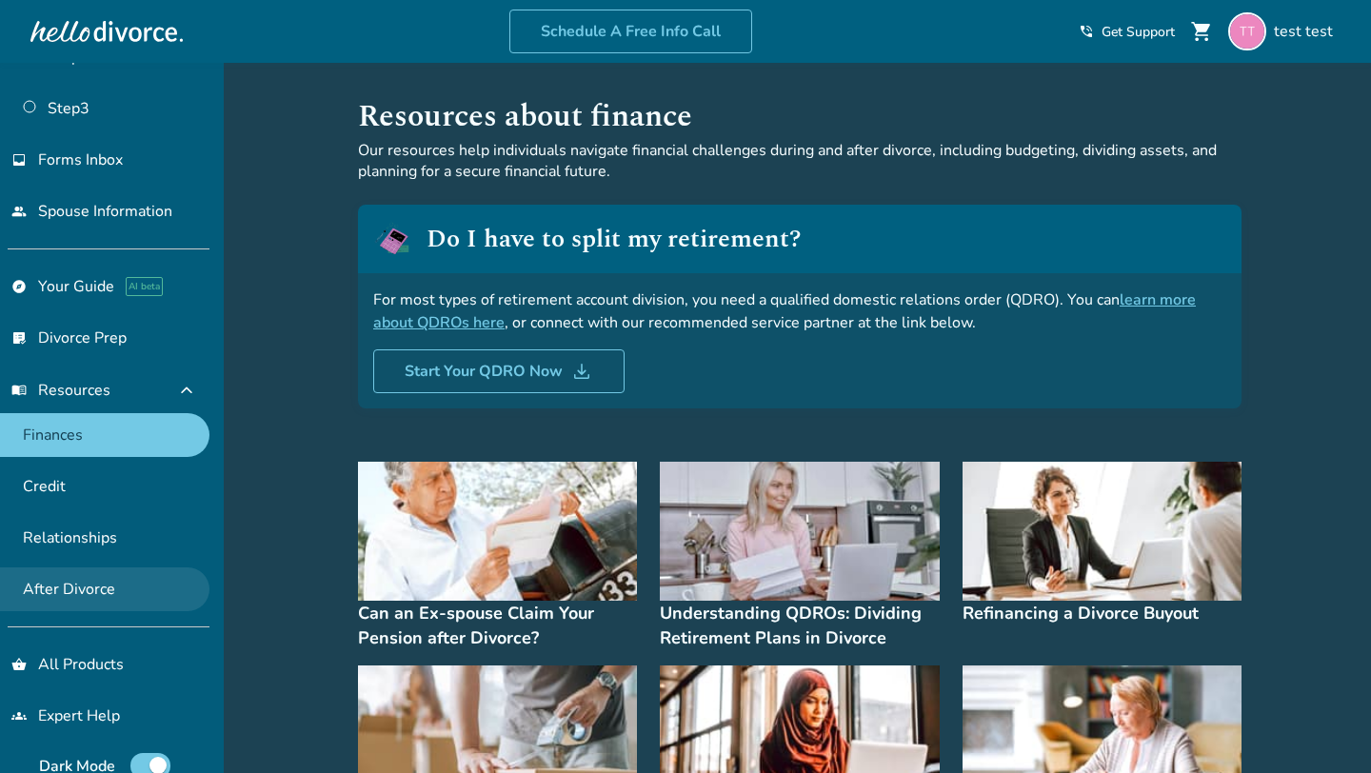
click at [70, 583] on link "After Divorce" at bounding box center [104, 589] width 209 height 44
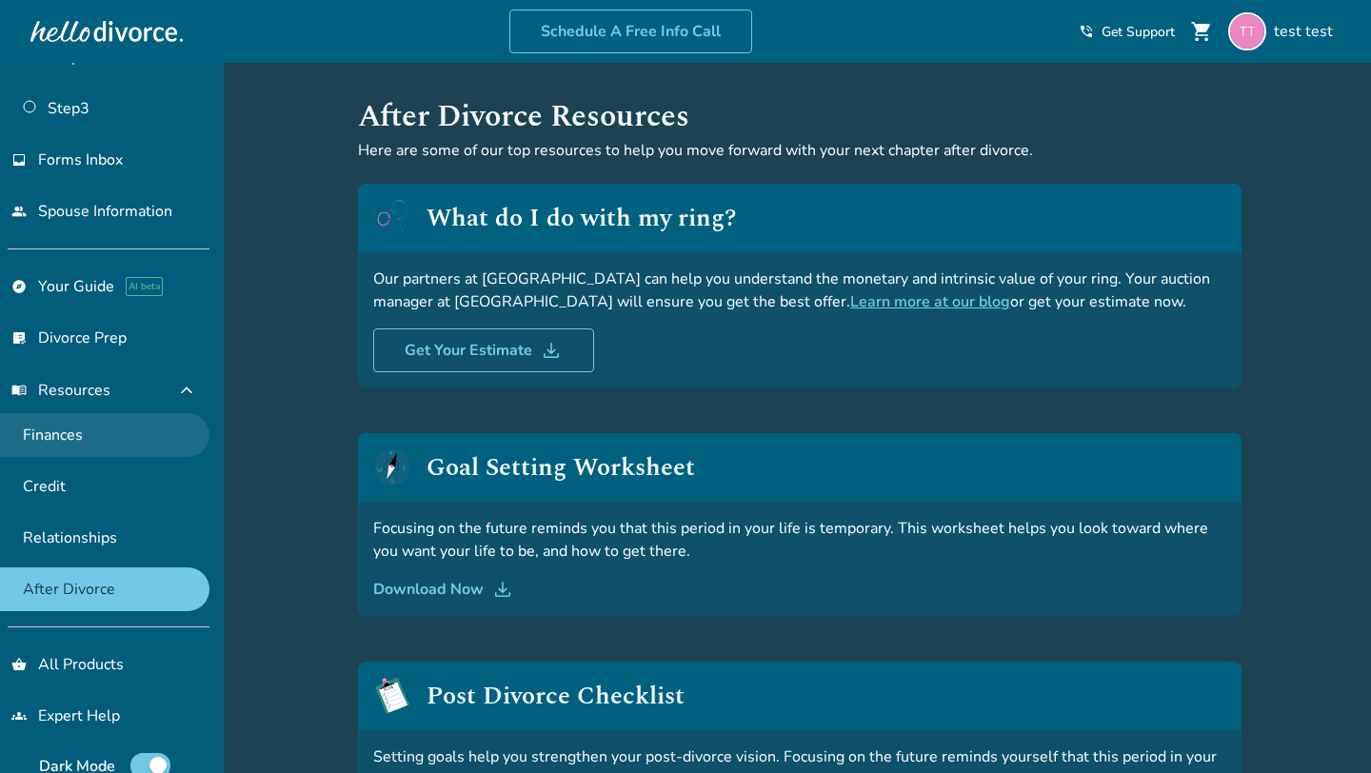
scroll to position [190, 0]
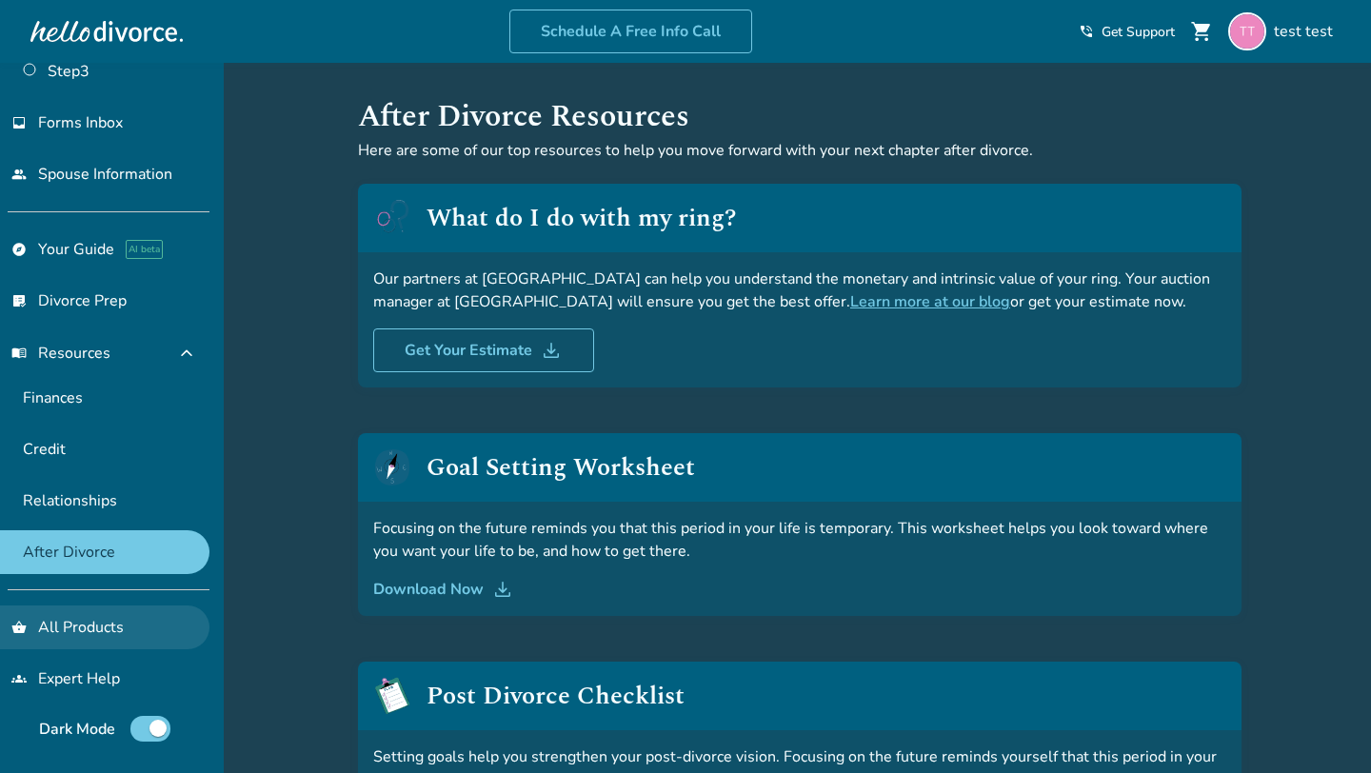
click at [68, 631] on link "shopping_basket All Products" at bounding box center [104, 628] width 209 height 44
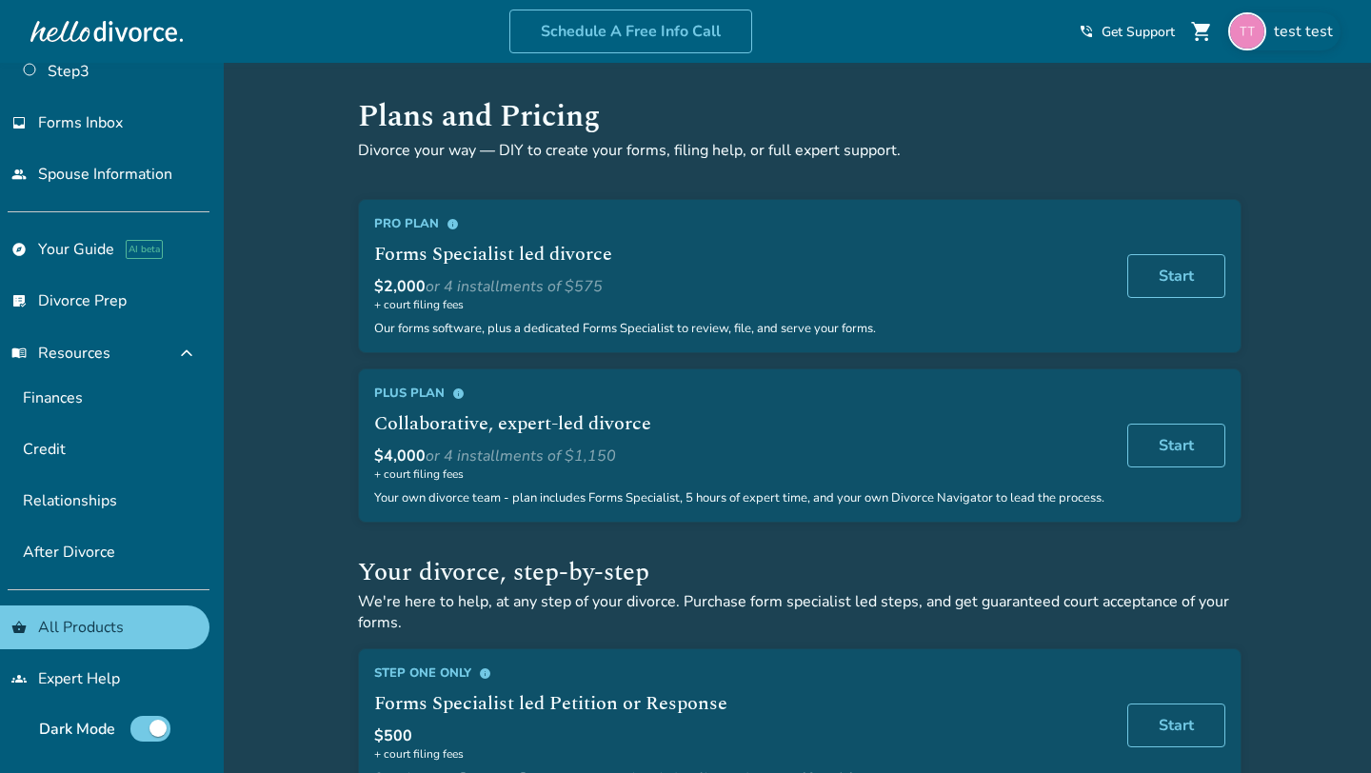
click at [1305, 27] on span "test test" at bounding box center [1307, 31] width 67 height 21
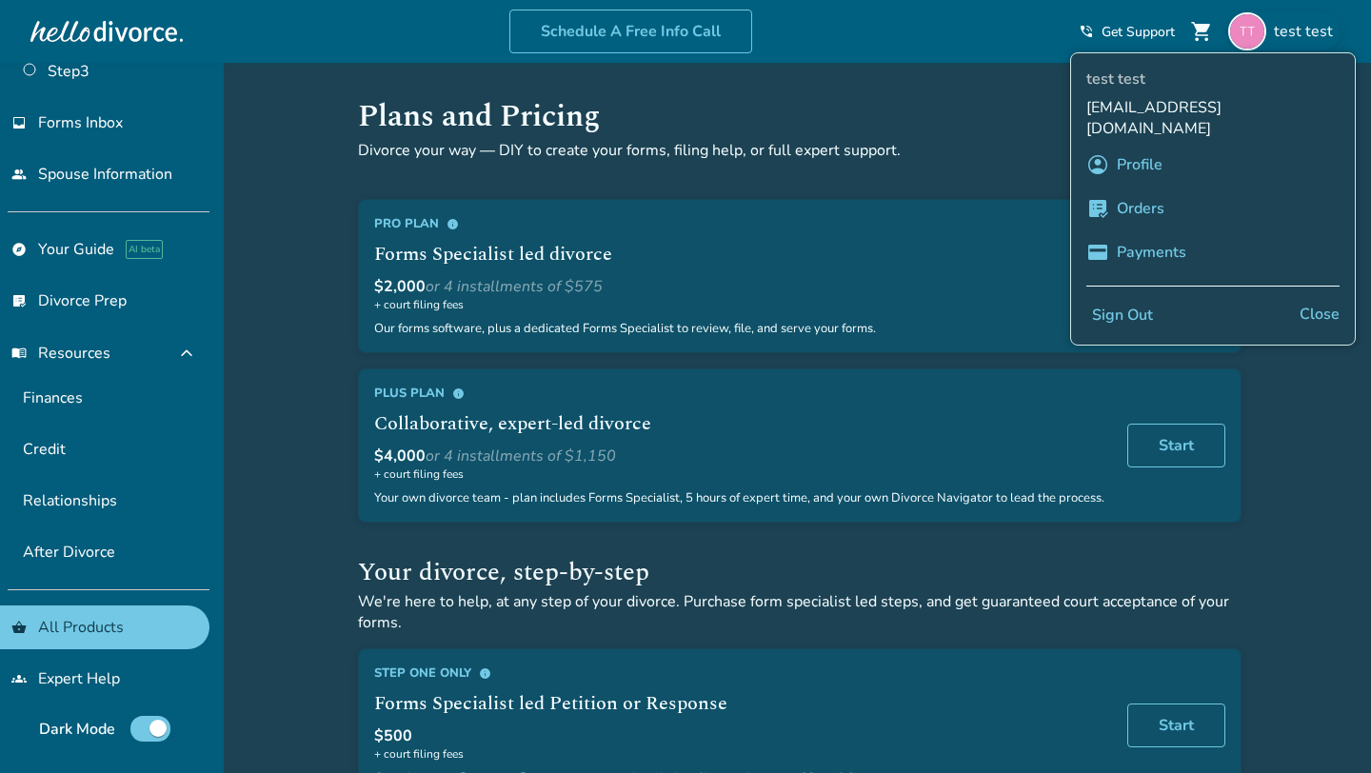
click at [1298, 26] on span "test test" at bounding box center [1307, 31] width 67 height 21
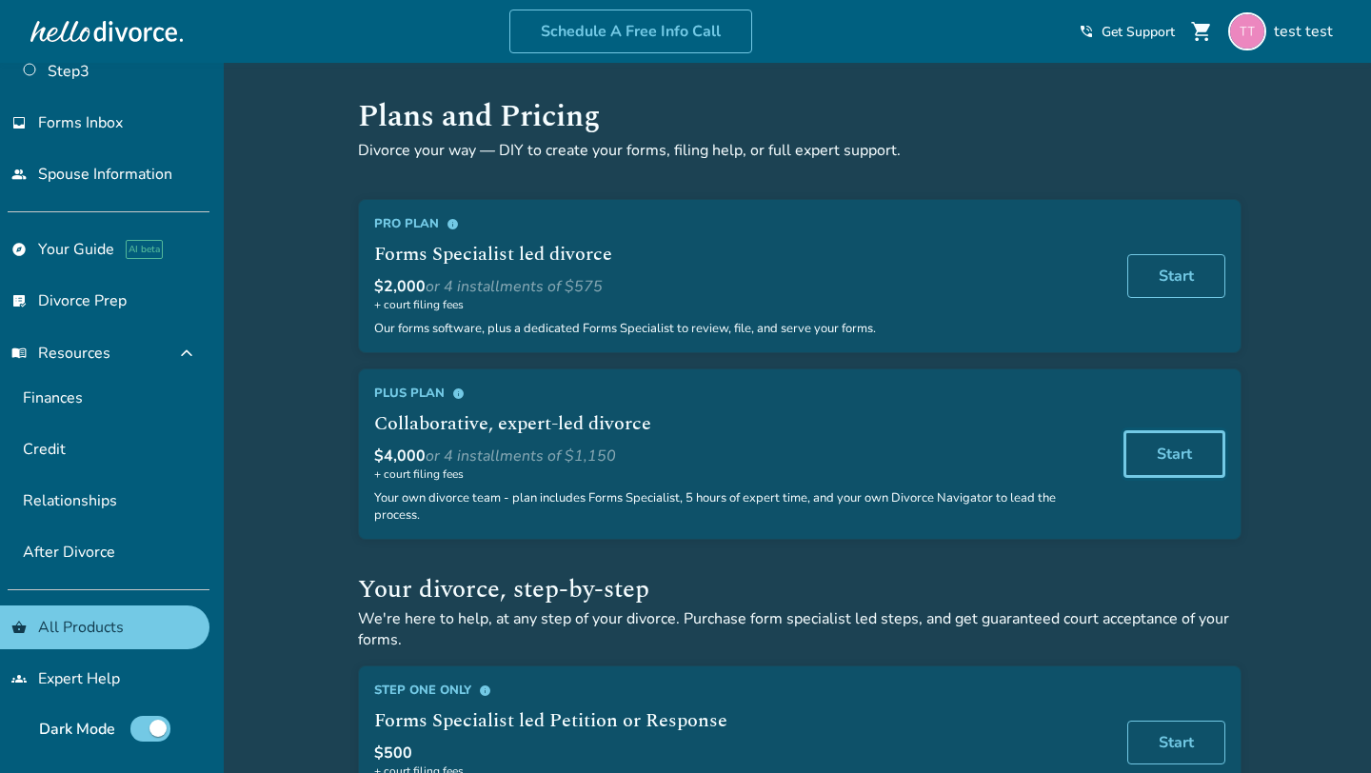
click at [1152, 465] on link "Start" at bounding box center [1174, 454] width 102 height 48
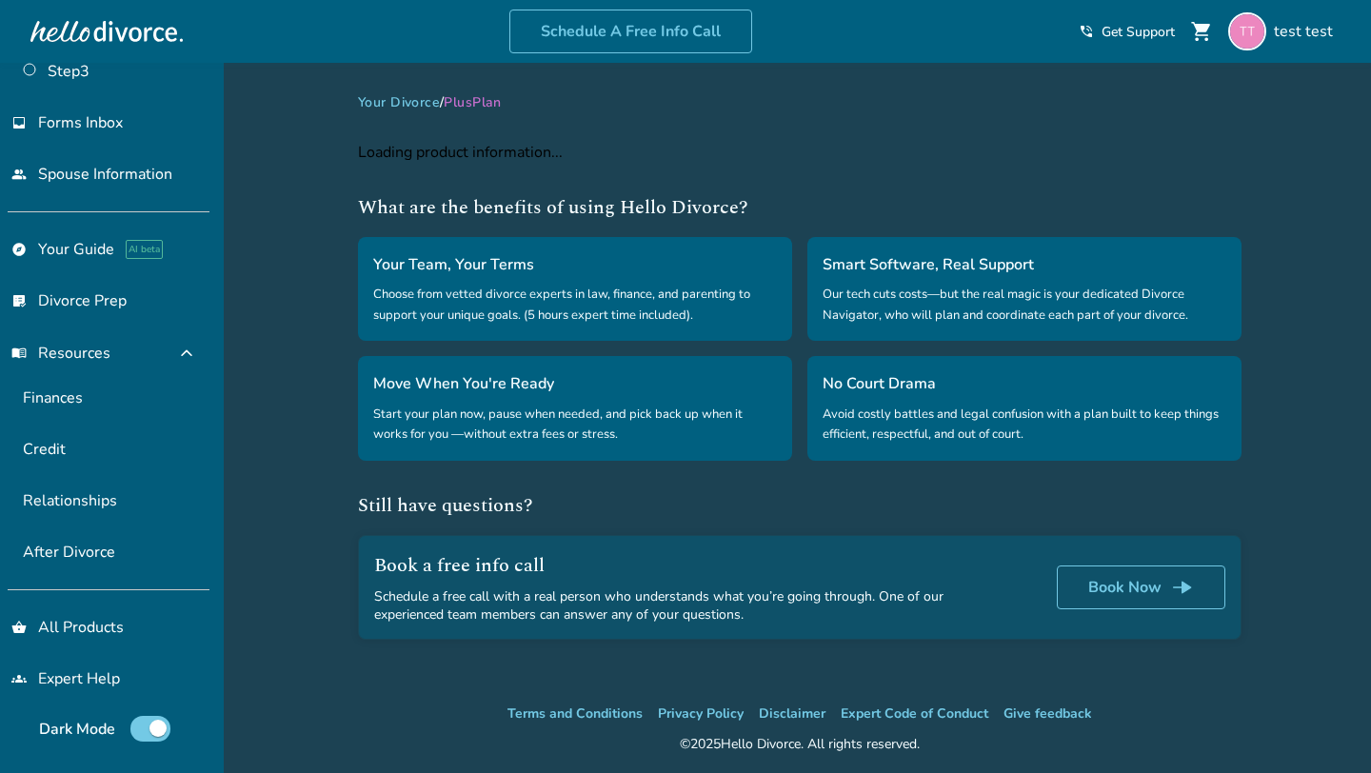
select select "**"
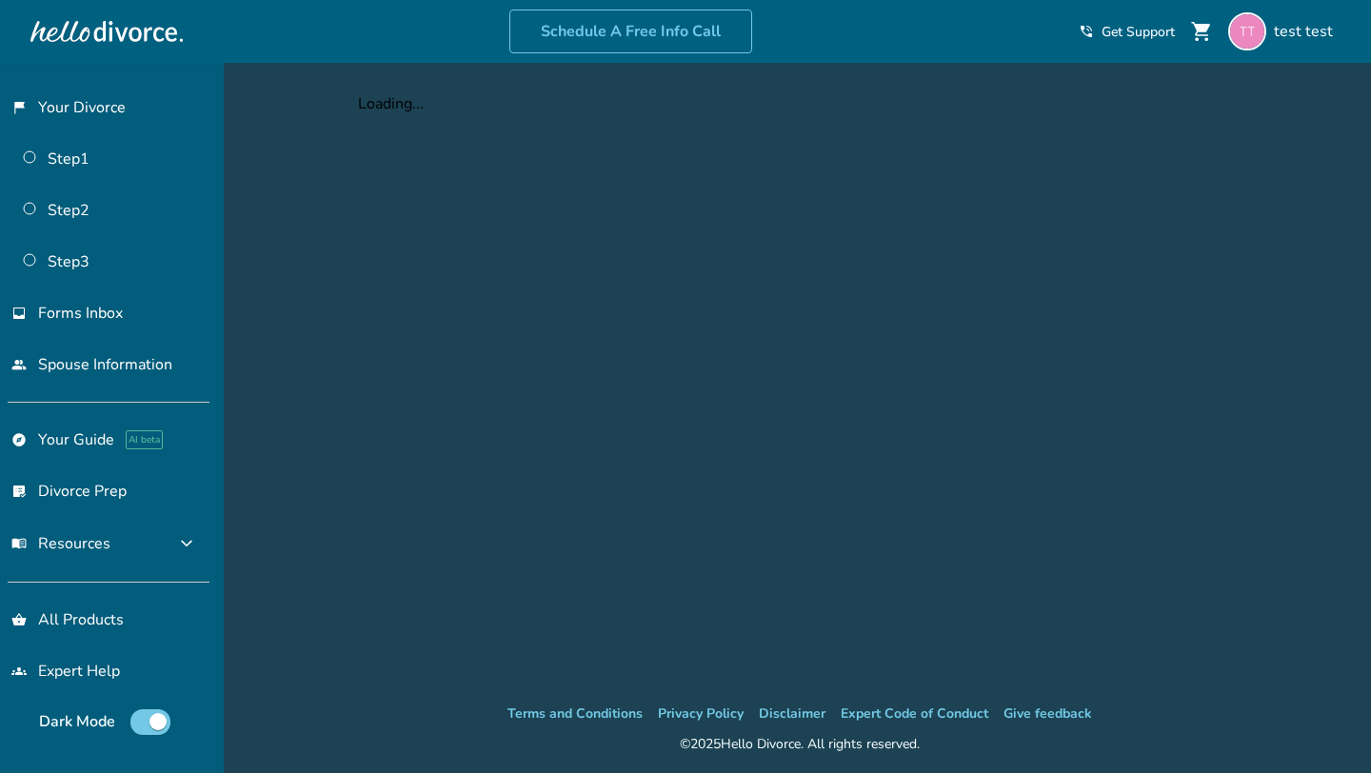
select select "**"
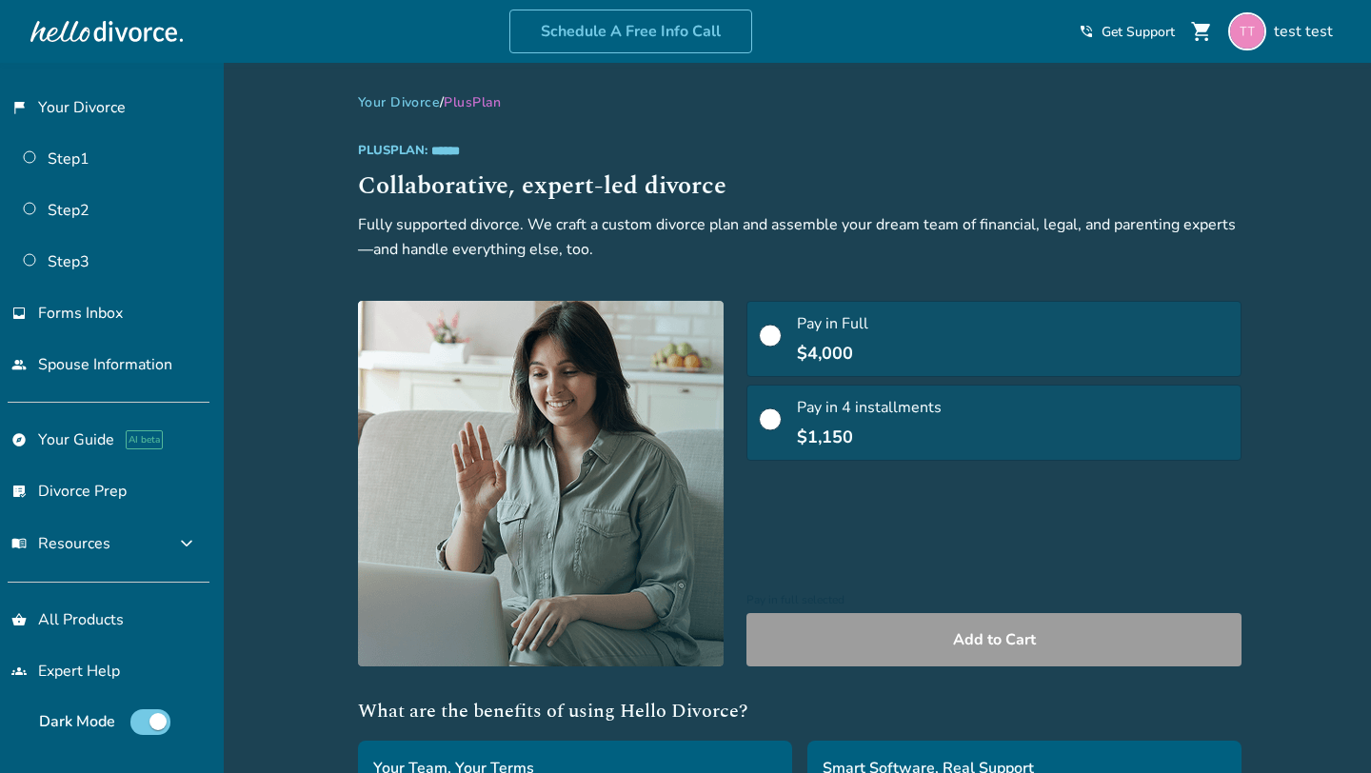
click at [759, 417] on span at bounding box center [770, 426] width 23 height 21
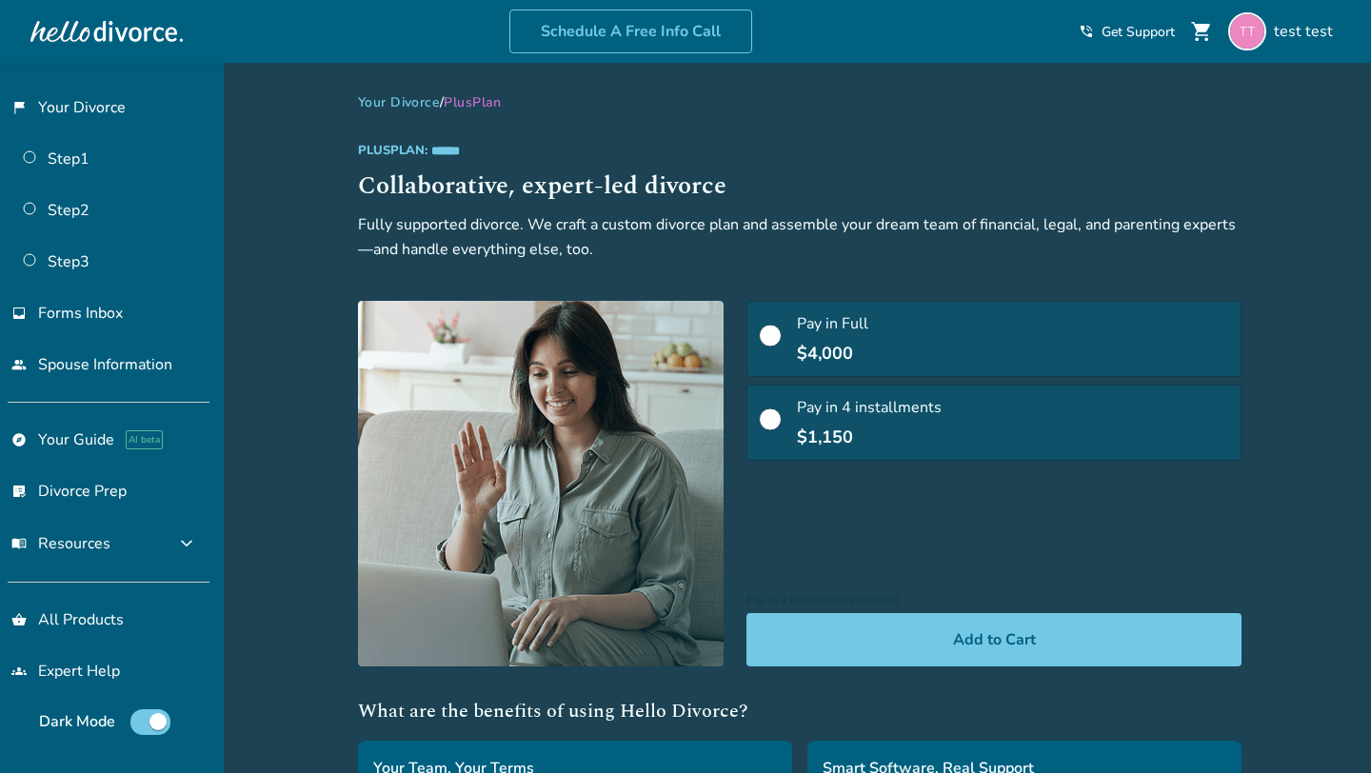
click at [746, 332] on label "Pay in Full $4,000" at bounding box center [993, 339] width 495 height 76
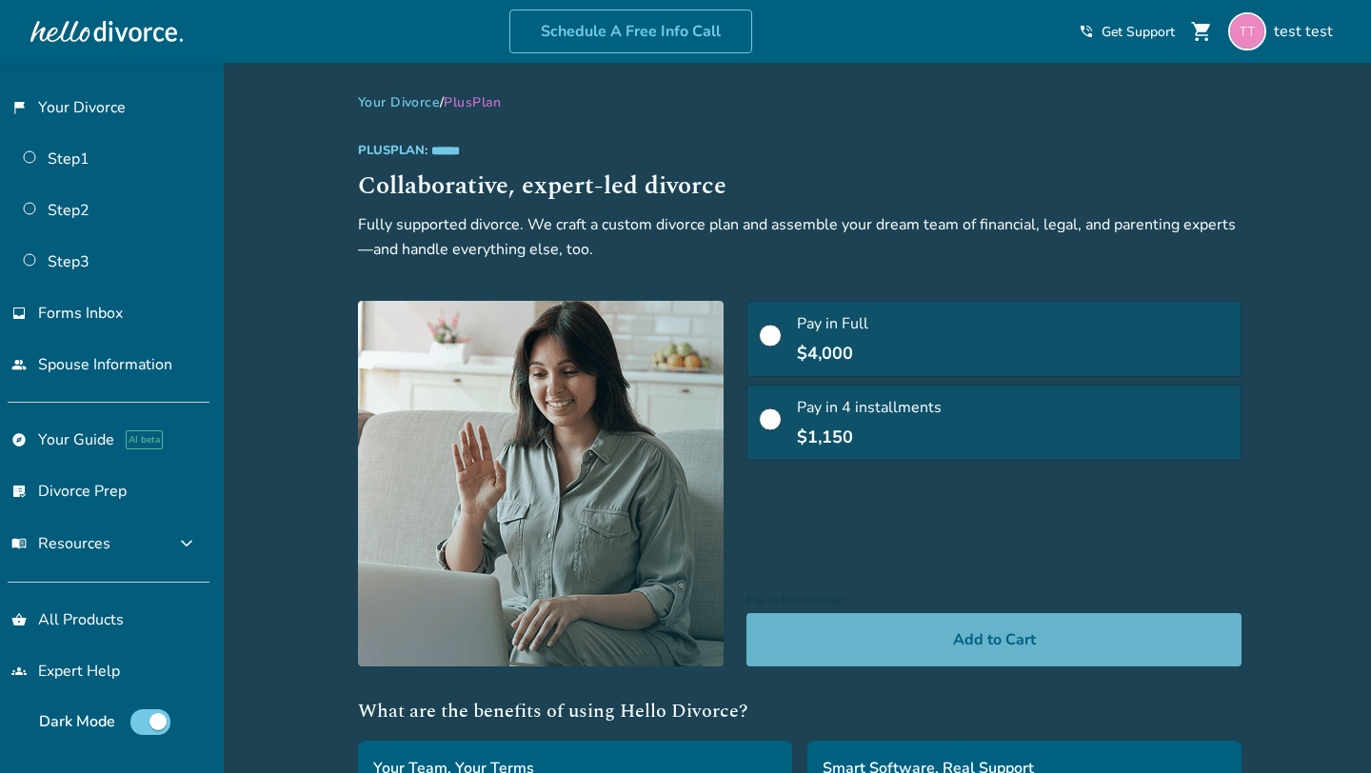
click at [746, 613] on button "Add to Cart" at bounding box center [993, 639] width 495 height 53
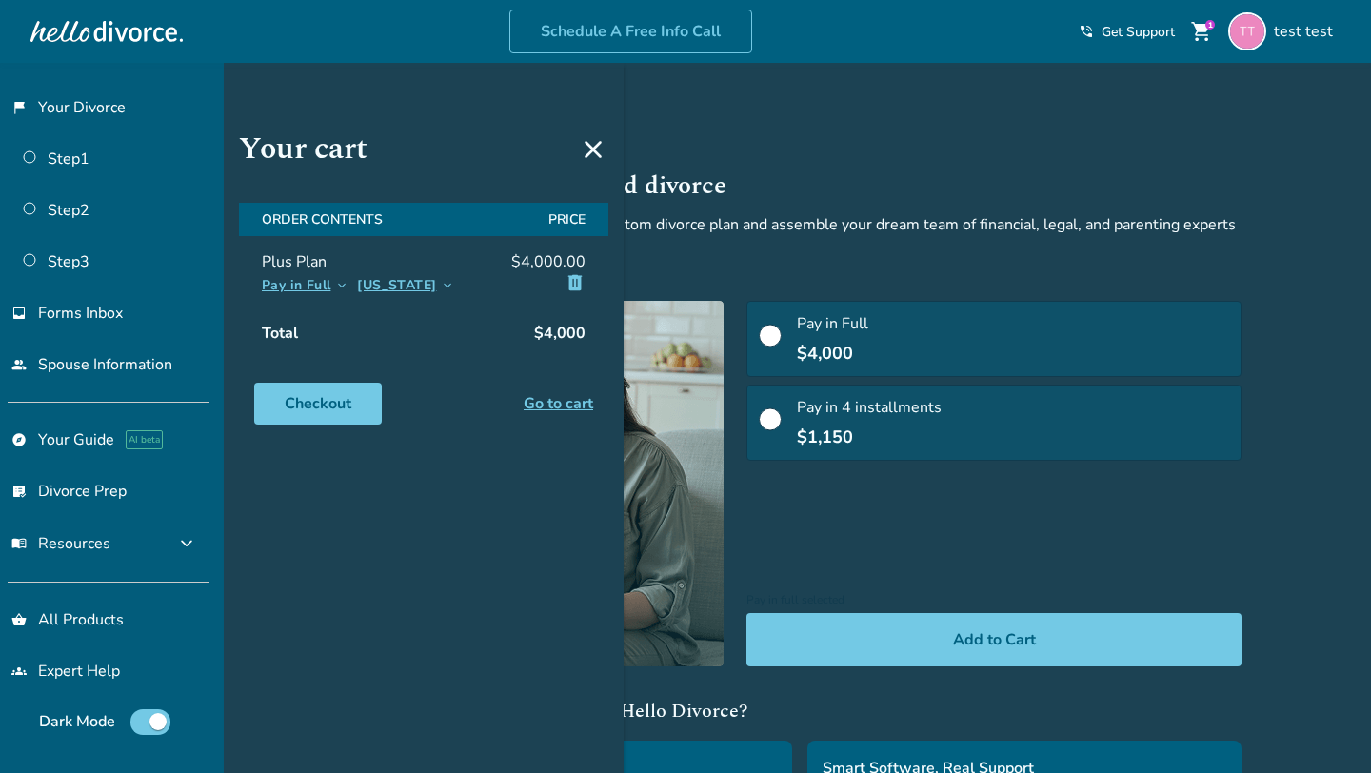
click at [331, 286] on button "Pay in Full keyboard_arrow_down" at bounding box center [306, 286] width 88 height 24
click at [440, 293] on span "keyboard_arrow_down" at bounding box center [447, 285] width 15 height 15
click at [319, 413] on link "Checkout" at bounding box center [318, 404] width 128 height 42
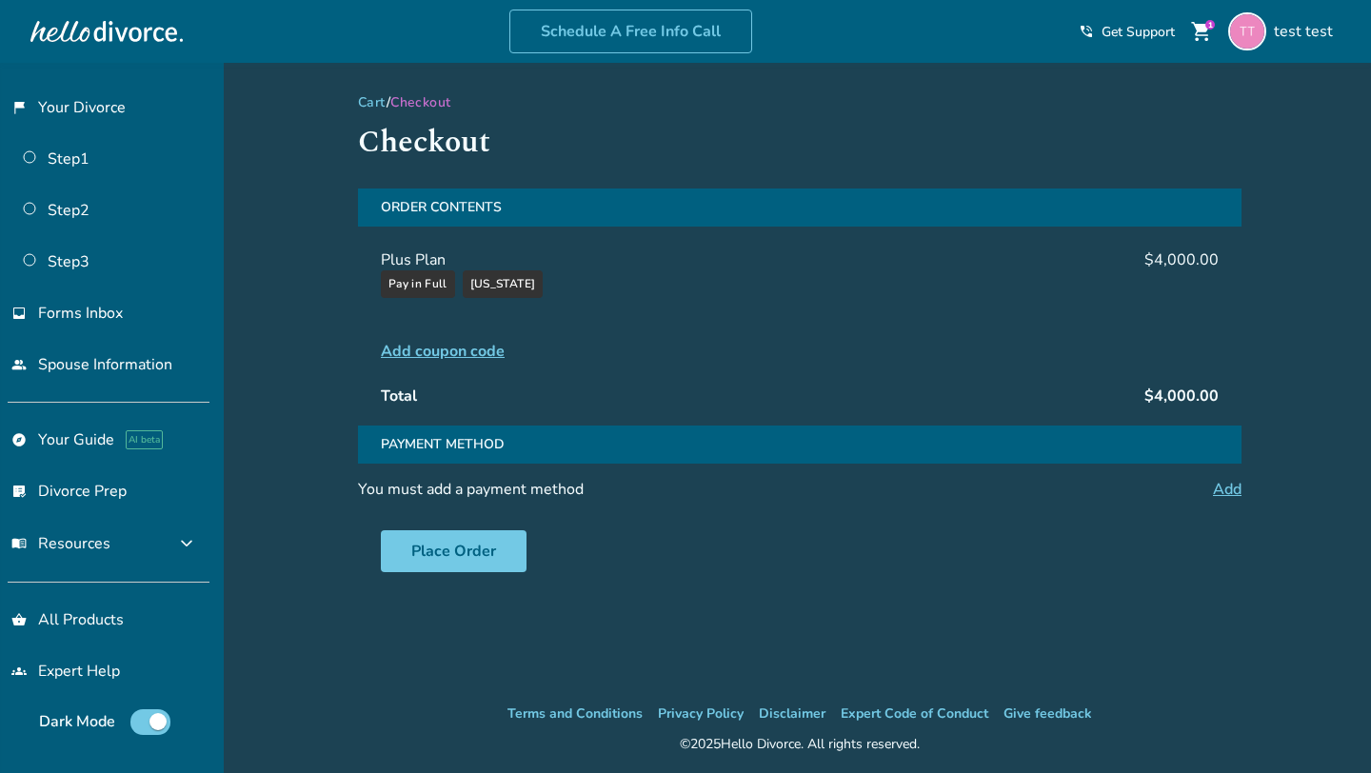
click at [416, 356] on span "Add coupon code" at bounding box center [443, 351] width 124 height 21
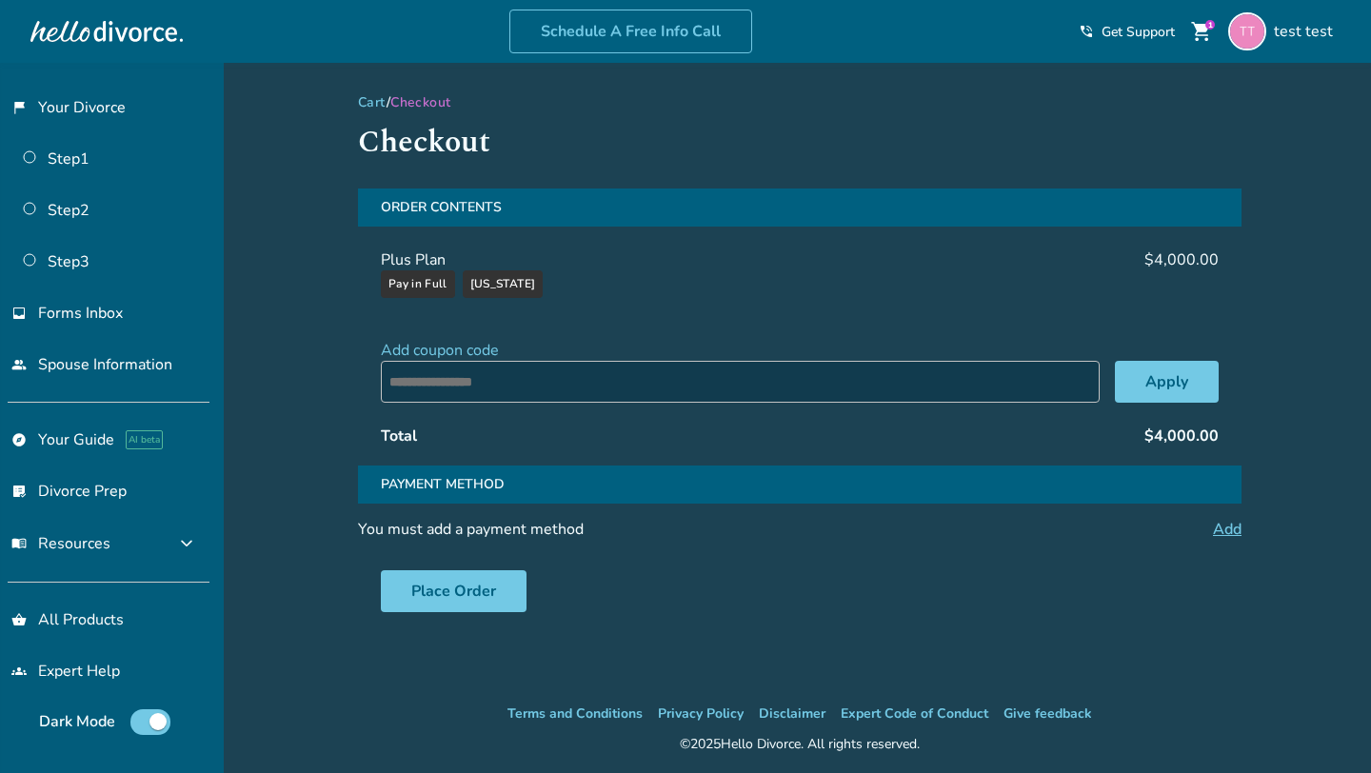
click at [500, 382] on input "text" at bounding box center [740, 382] width 719 height 42
type input "**********"
click at [1163, 397] on button "Apply" at bounding box center [1167, 382] width 104 height 42
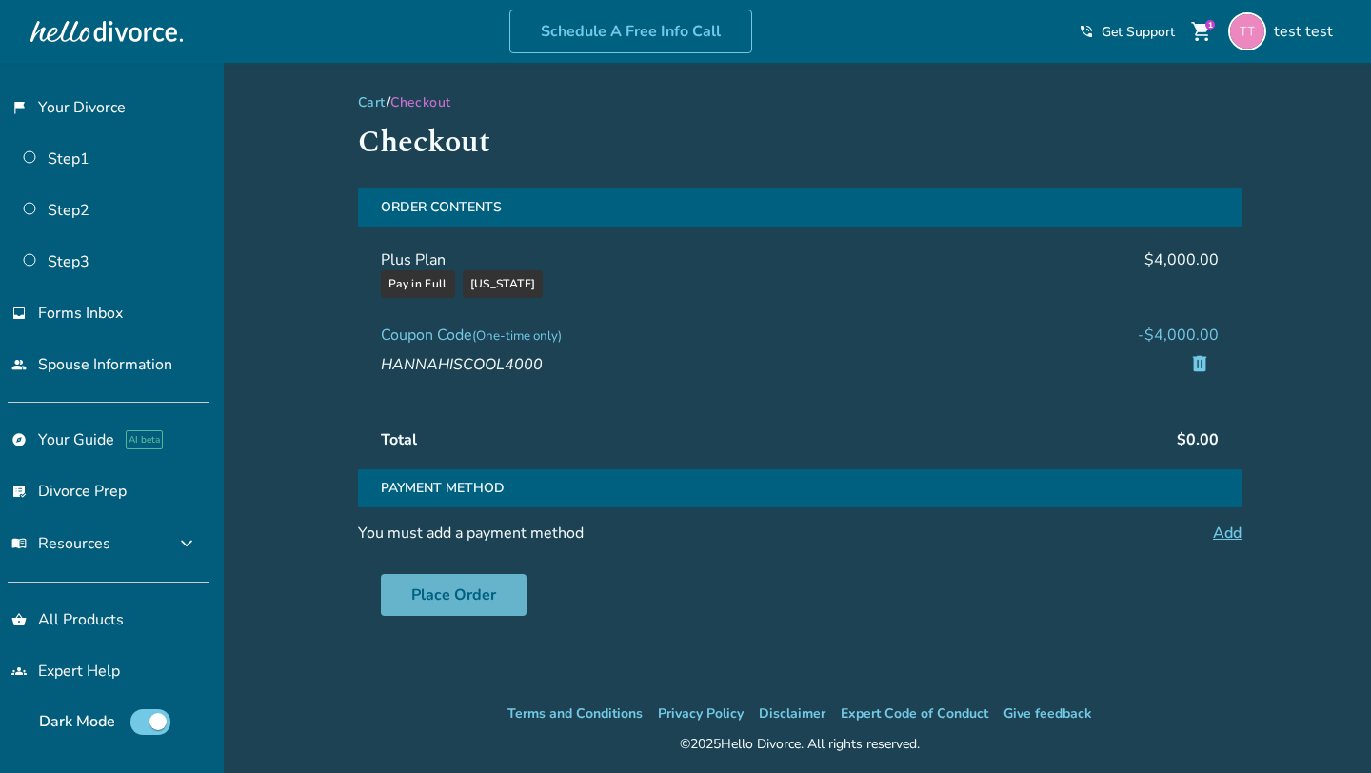
click at [451, 598] on button "Place Order" at bounding box center [454, 595] width 146 height 42
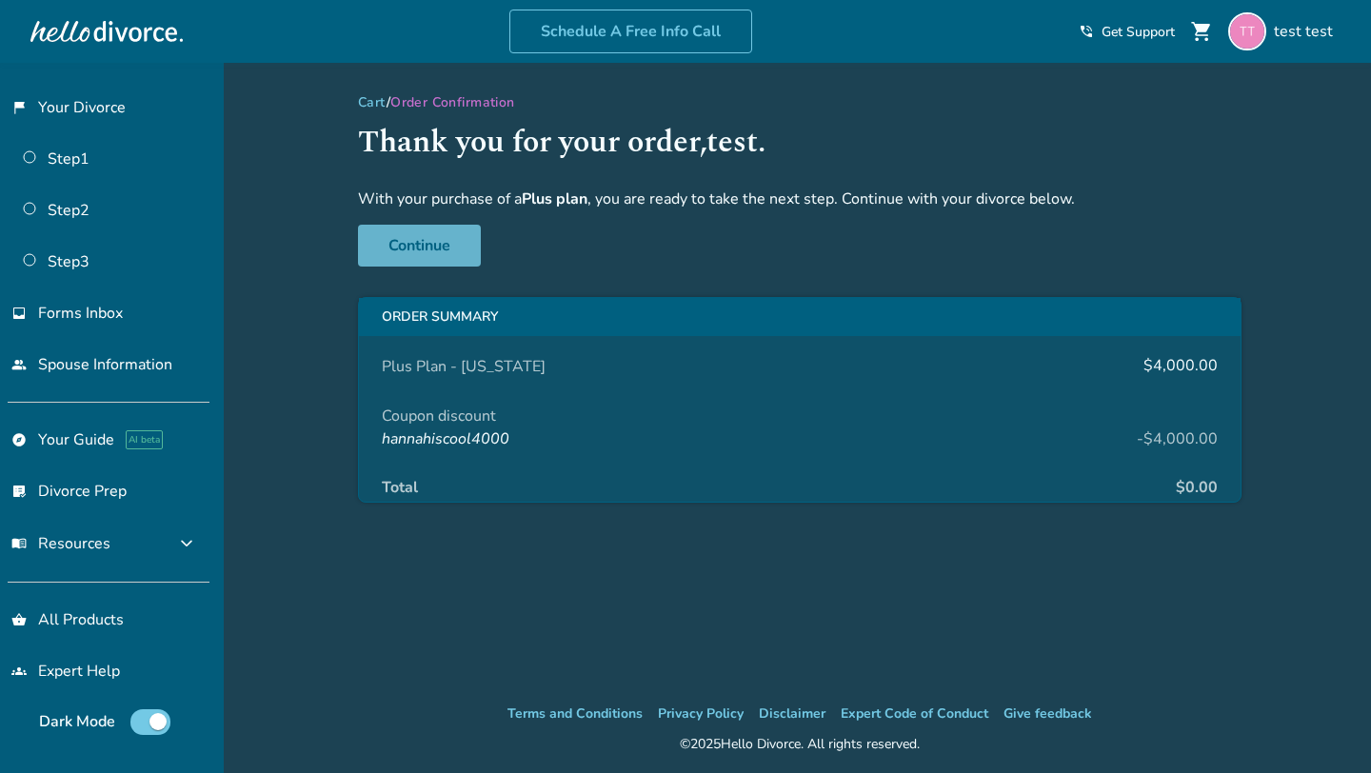
click at [412, 241] on link "Continue" at bounding box center [419, 246] width 123 height 42
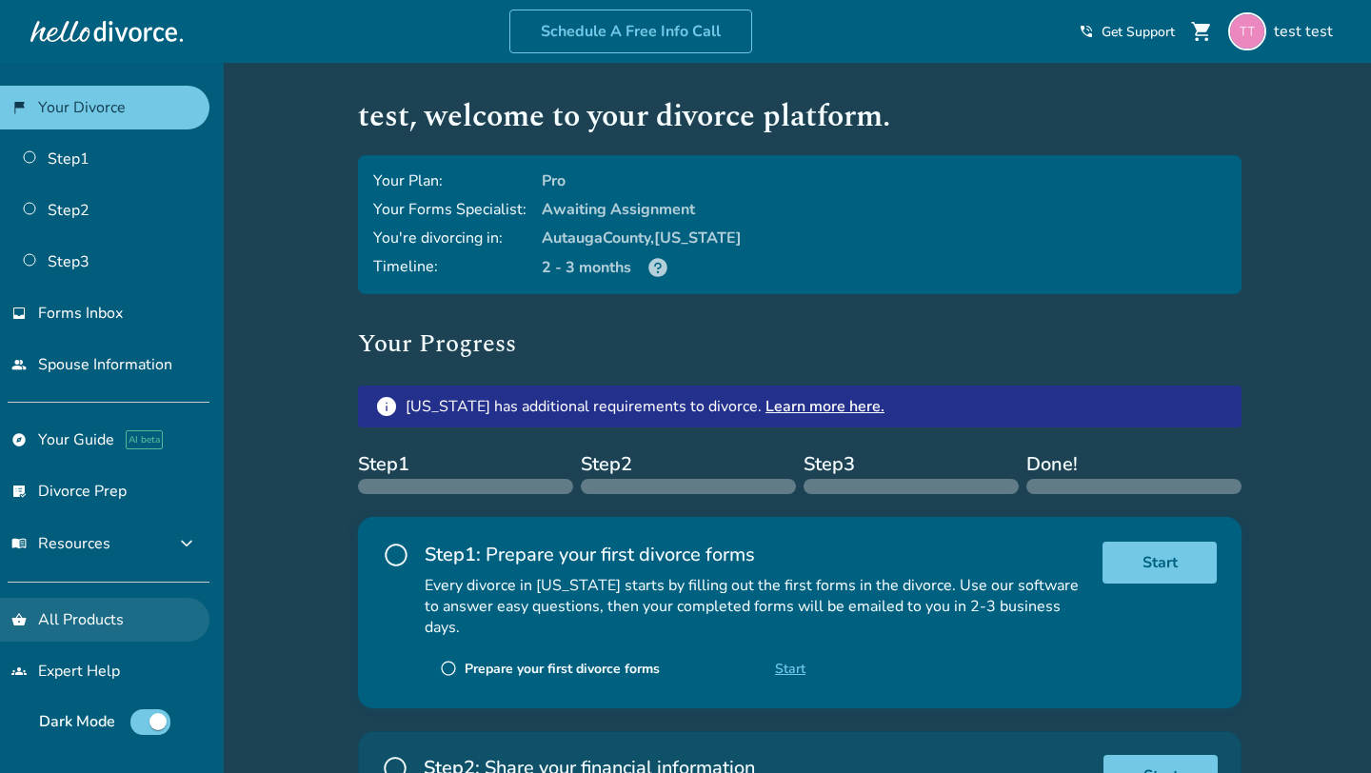
click at [86, 606] on link "shopping_basket All Products" at bounding box center [104, 620] width 209 height 44
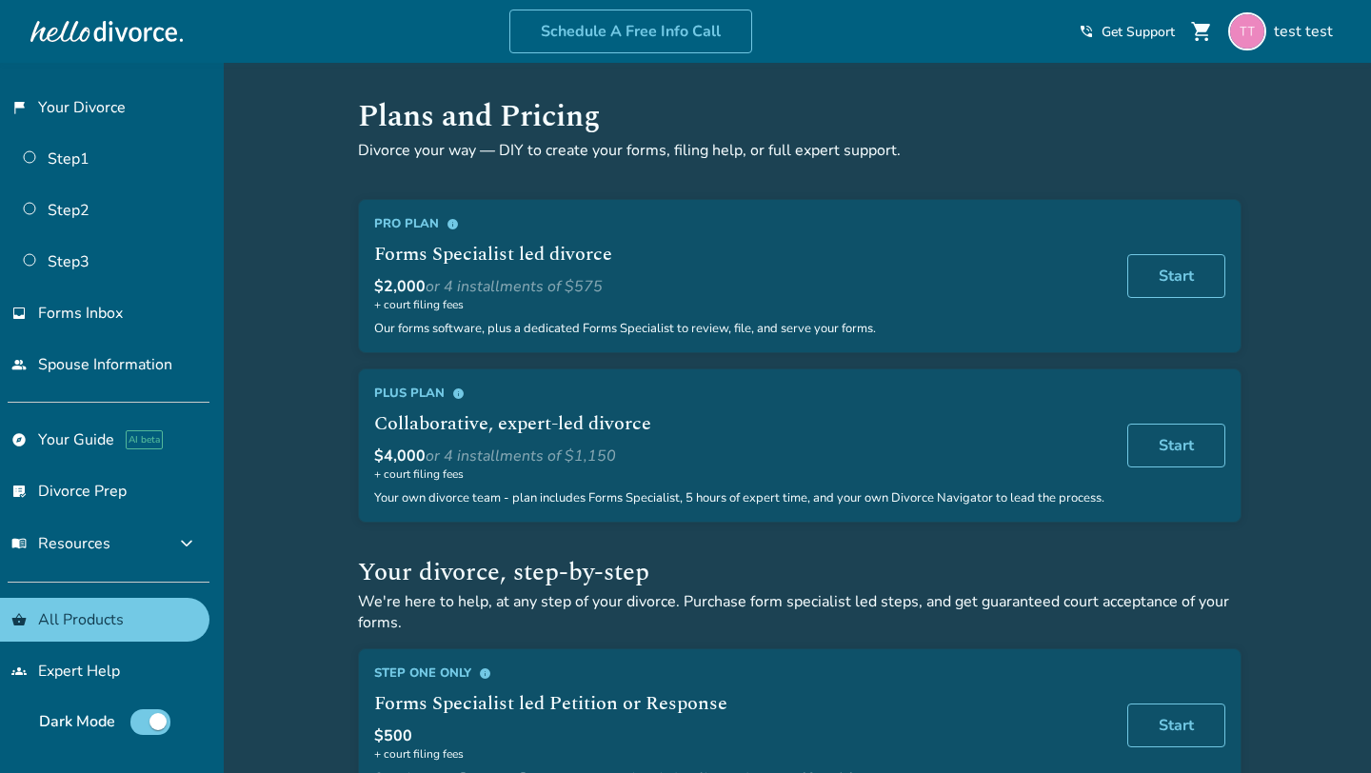
scroll to position [276, 0]
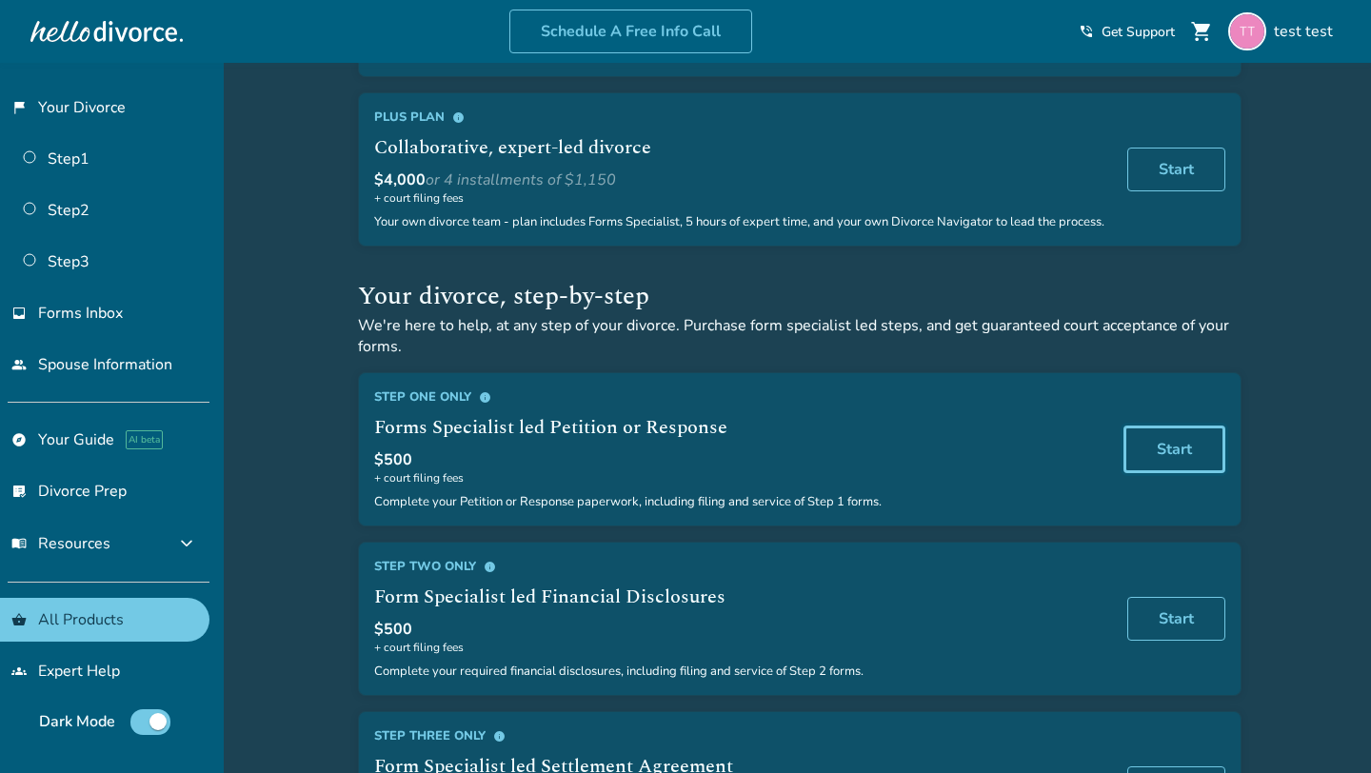
click at [1195, 460] on link "Start" at bounding box center [1174, 450] width 102 height 48
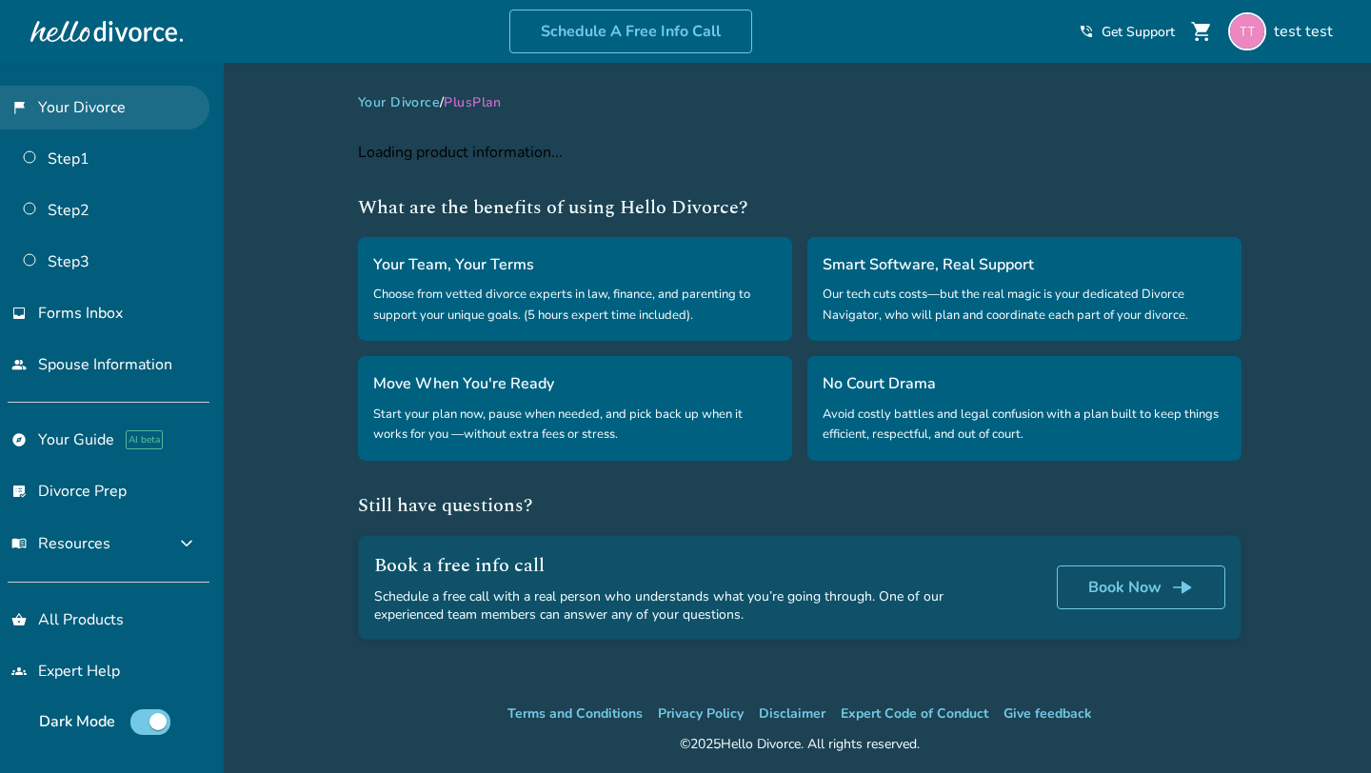
select select "**"
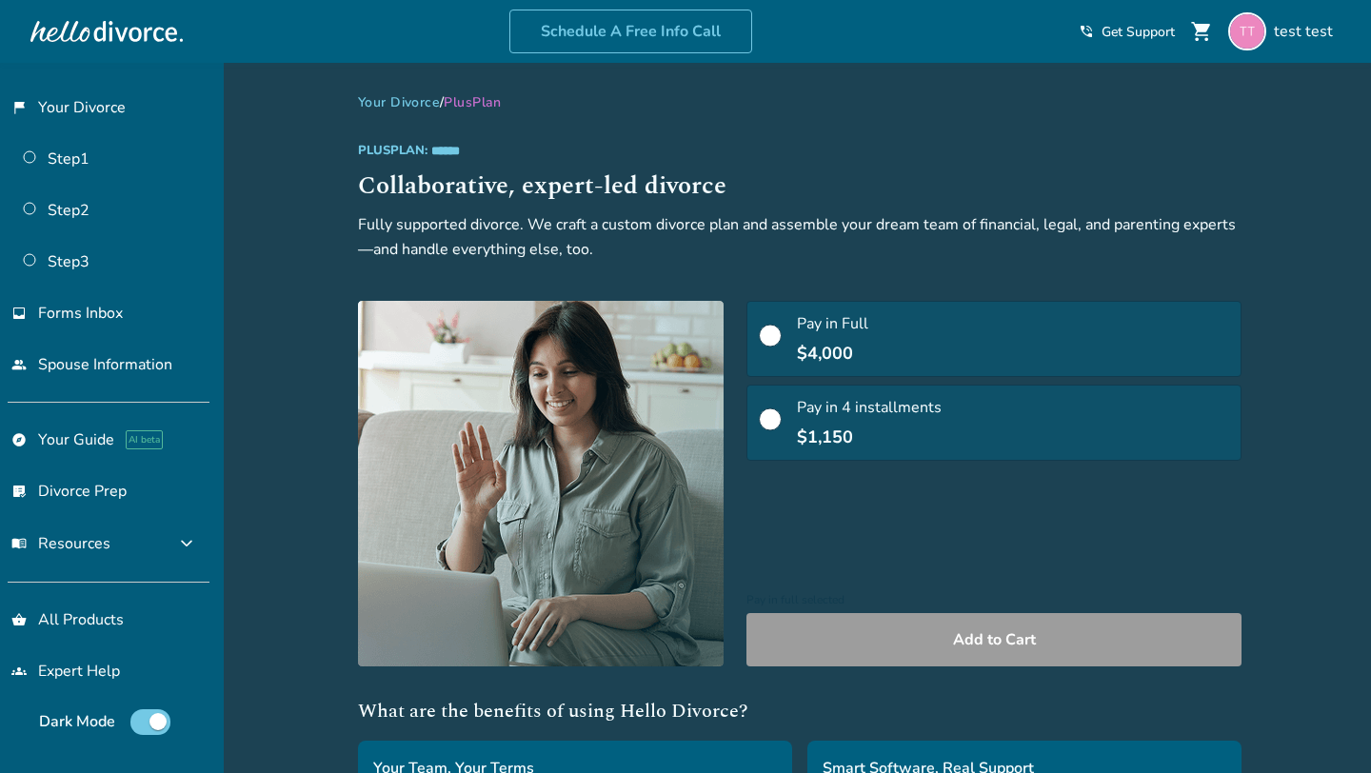
click at [759, 349] on span at bounding box center [770, 342] width 23 height 21
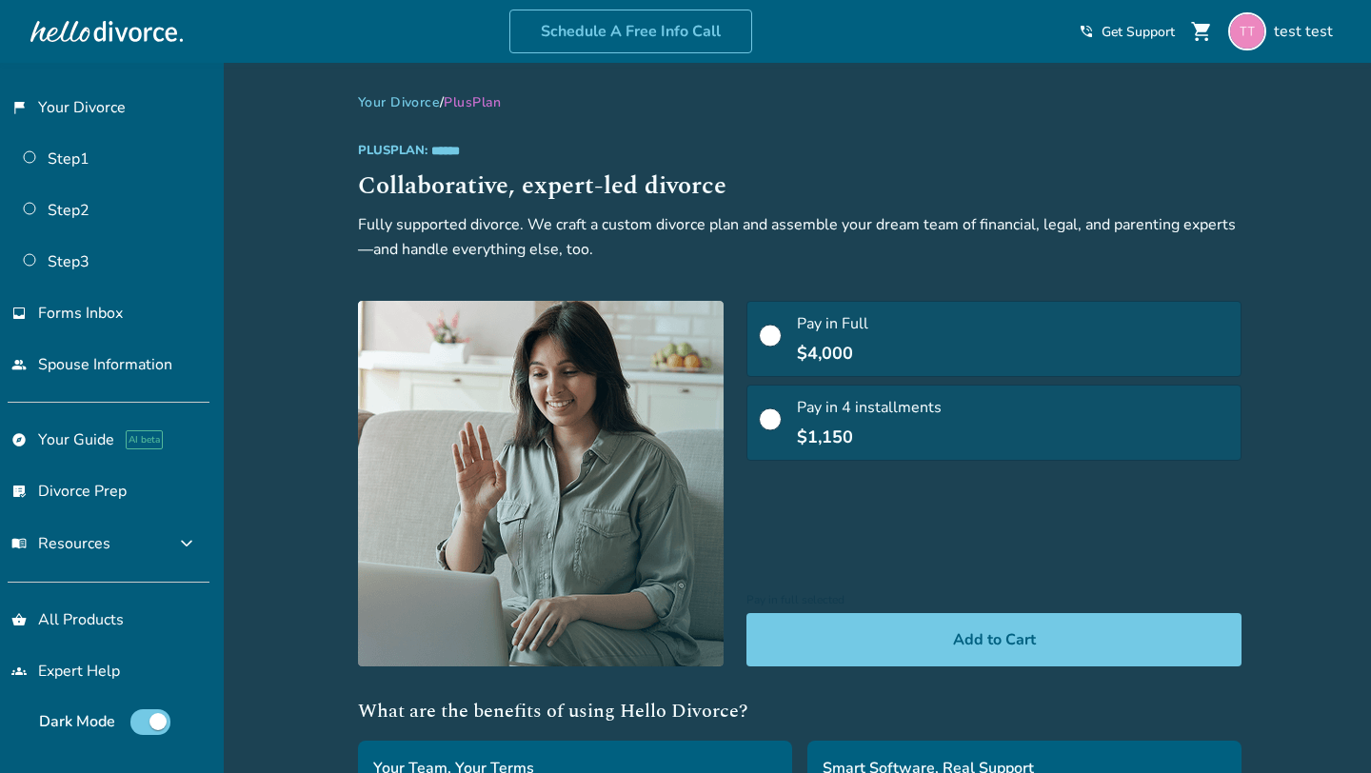
click at [746, 444] on label "Pay in 4 installments $1,150" at bounding box center [993, 423] width 495 height 76
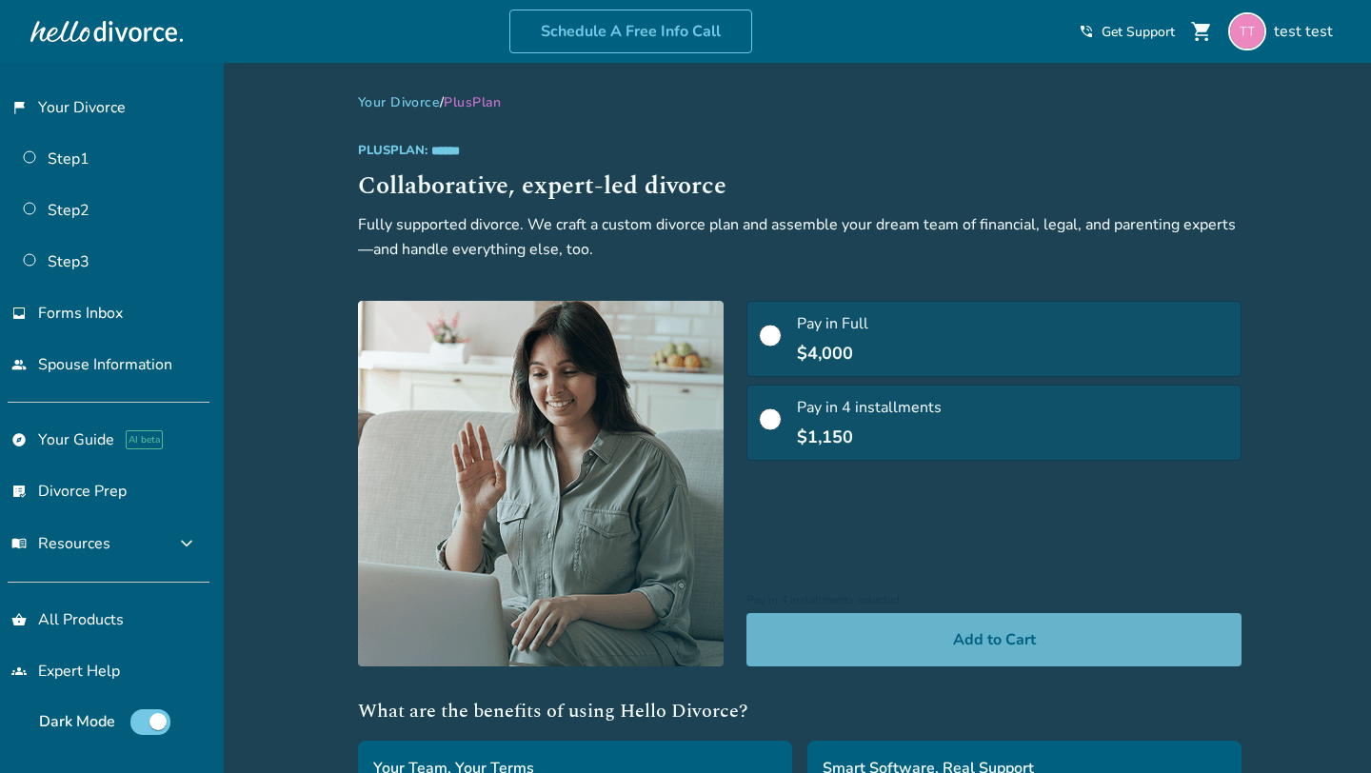
click at [746, 613] on button "Add to Cart" at bounding box center [993, 639] width 495 height 53
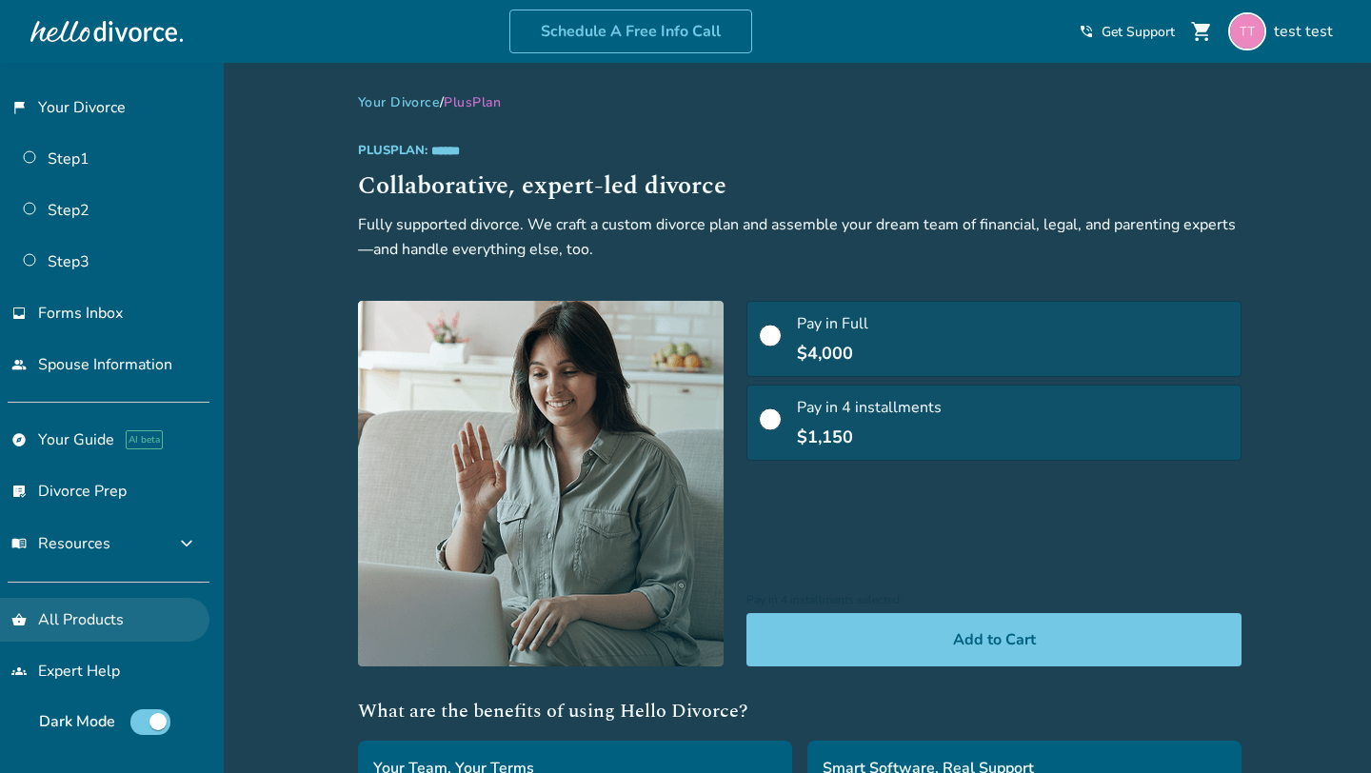
click at [87, 606] on link "shopping_basket All Products" at bounding box center [104, 620] width 209 height 44
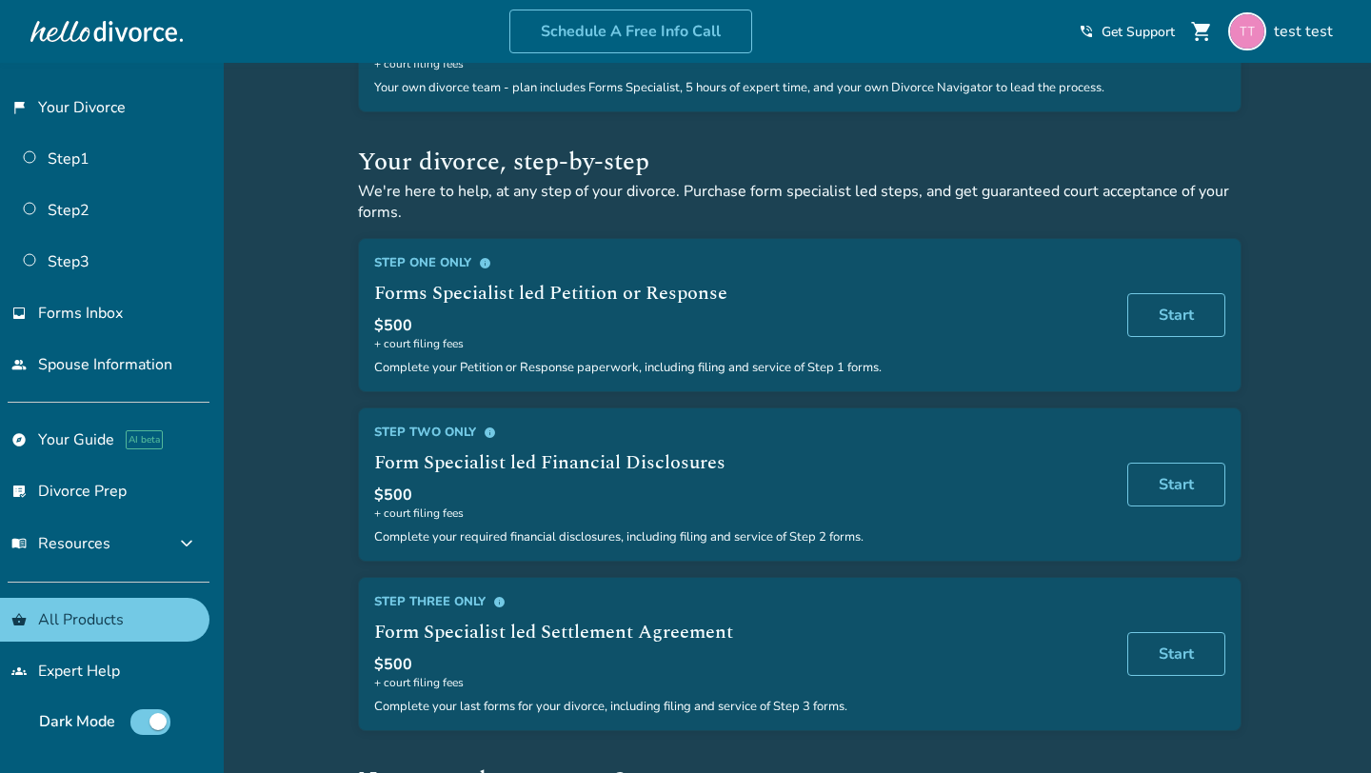
scroll to position [411, 0]
click at [1151, 494] on link "Start" at bounding box center [1174, 484] width 102 height 48
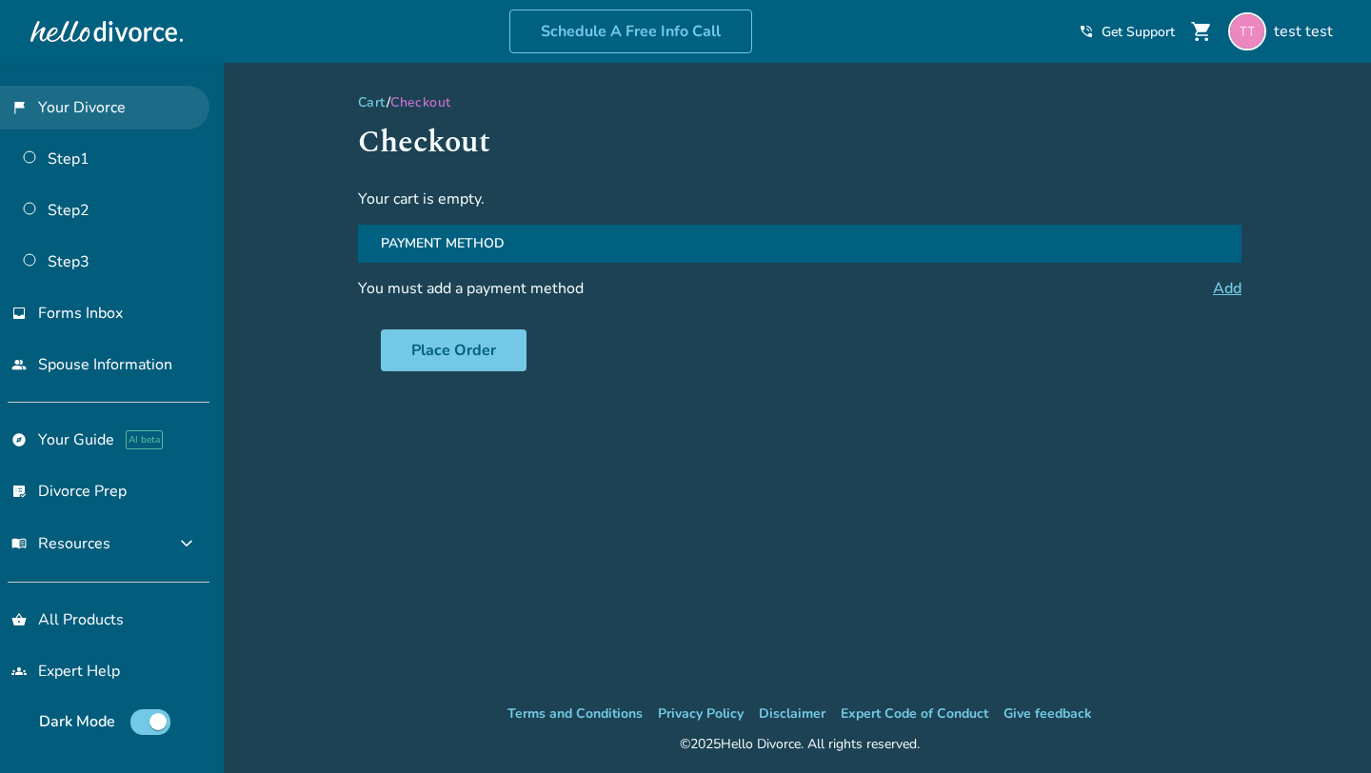
click at [120, 98] on link "flag_2 Your Divorce" at bounding box center [104, 108] width 209 height 44
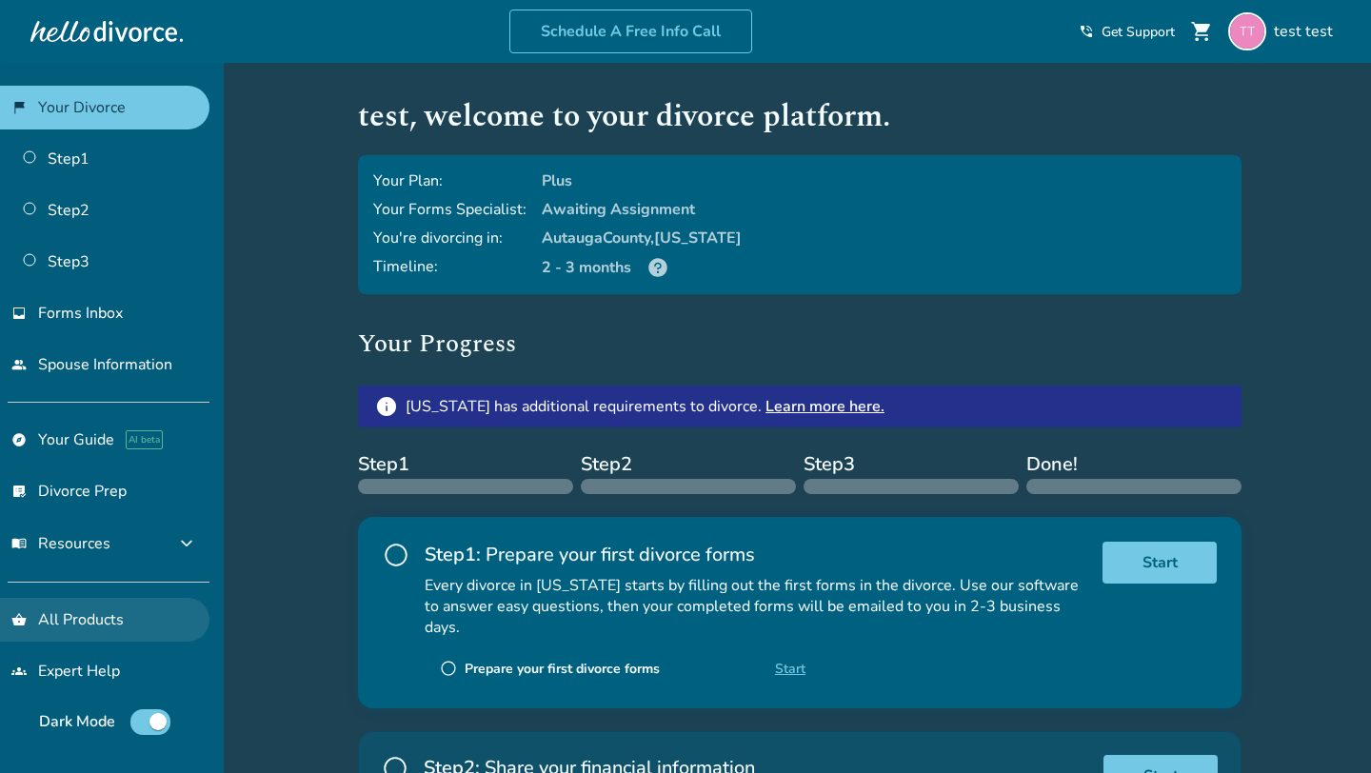
click at [82, 623] on link "shopping_basket All Products" at bounding box center [104, 620] width 209 height 44
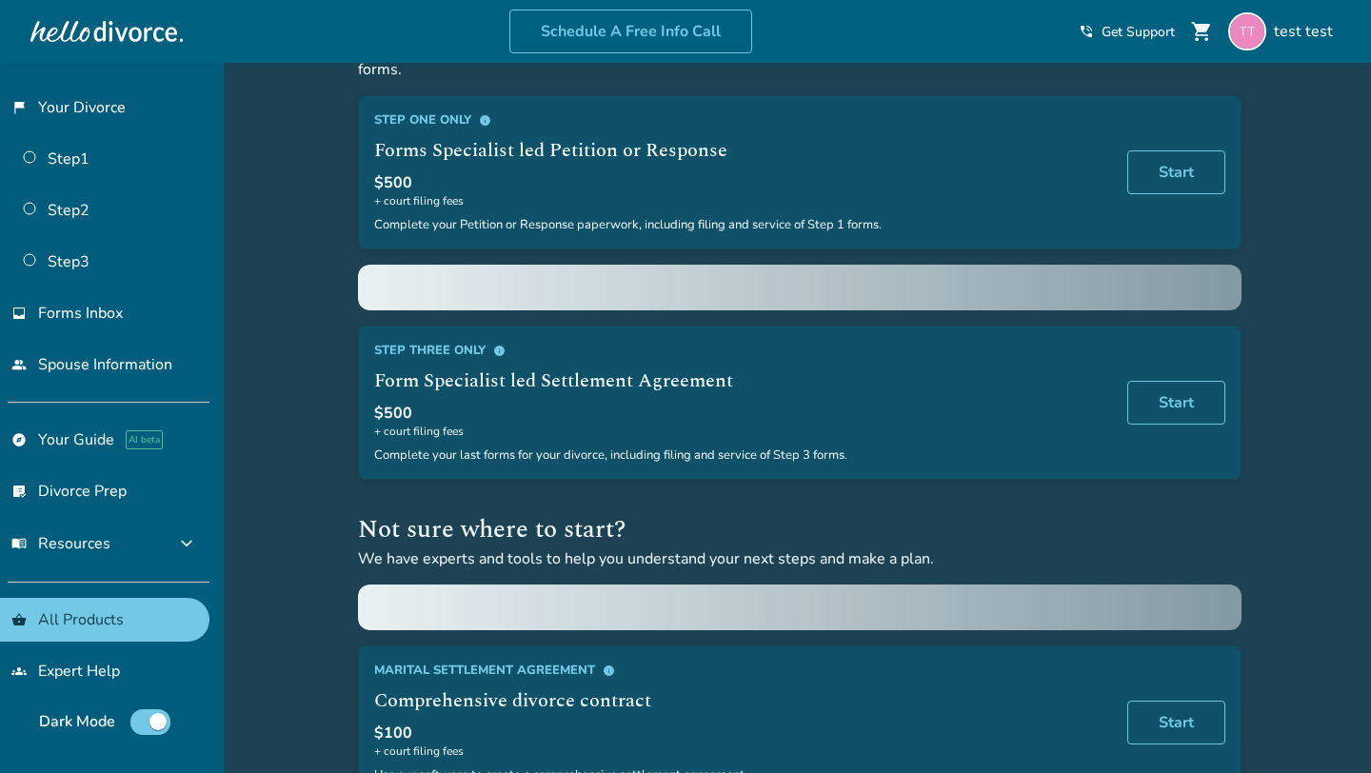
scroll to position [952, 0]
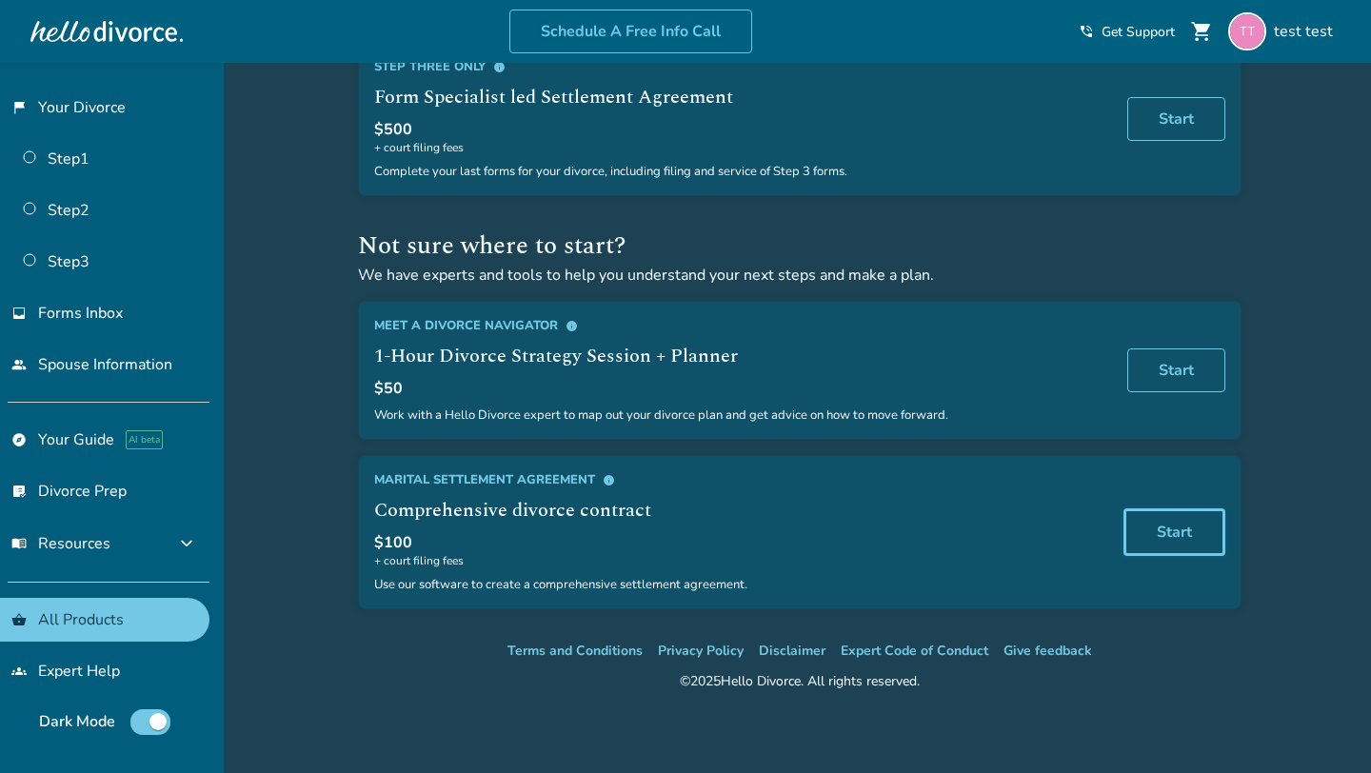
click at [1156, 535] on link "Start" at bounding box center [1174, 532] width 102 height 48
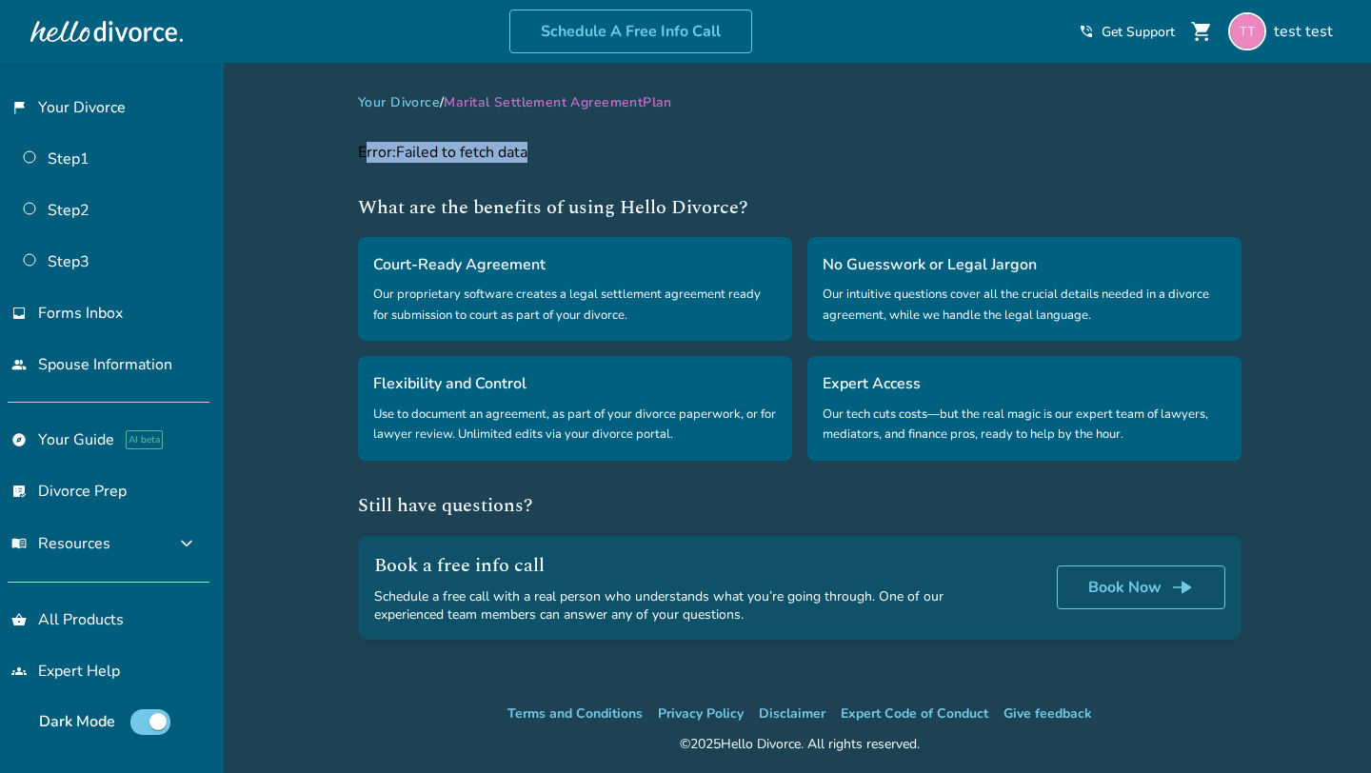
drag, startPoint x: 368, startPoint y: 151, endPoint x: 671, endPoint y: 155, distance: 302.8
click at [671, 155] on div "Error: Failed to fetch data" at bounding box center [800, 152] width 884 height 21
click at [446, 147] on div "Error: Failed to fetch data" at bounding box center [800, 152] width 884 height 21
drag, startPoint x: 338, startPoint y: 152, endPoint x: 623, endPoint y: 152, distance: 284.7
click at [623, 152] on div "Added to cart Your Divorce / Marital Settlement Agreement Plan Error: Failed to…" at bounding box center [685, 449] width 1371 height 773
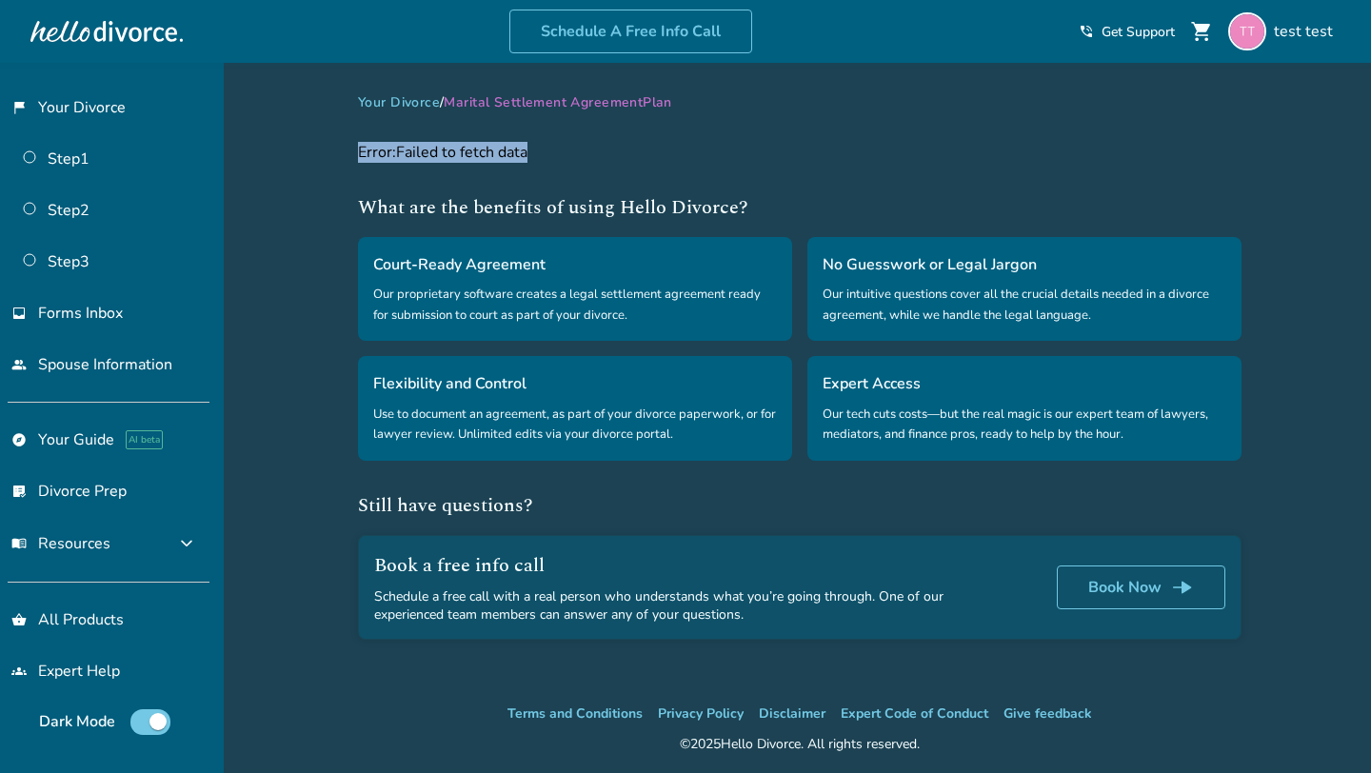
click at [495, 149] on div "Error: Failed to fetch data" at bounding box center [800, 152] width 884 height 21
drag, startPoint x: 327, startPoint y: 149, endPoint x: 635, endPoint y: 150, distance: 308.5
click at [635, 150] on div "Added to cart Your Divorce / Marital Settlement Agreement Plan Error: Failed to…" at bounding box center [685, 449] width 1371 height 773
click at [482, 152] on div "Error: Failed to fetch data" at bounding box center [800, 152] width 884 height 21
click at [129, 639] on ul "shopping_basket All Products groups Expert Help" at bounding box center [104, 645] width 209 height 95
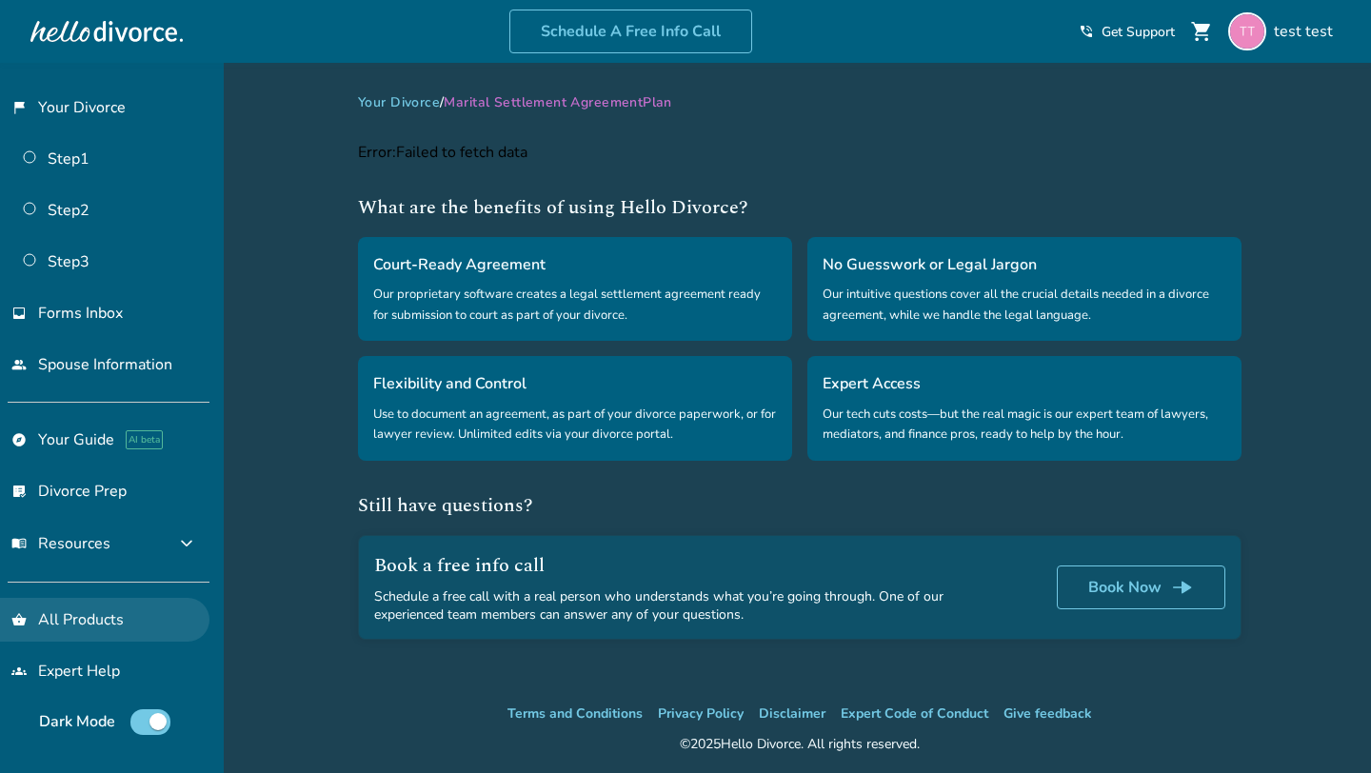
click at [137, 628] on link "shopping_basket All Products" at bounding box center [104, 620] width 209 height 44
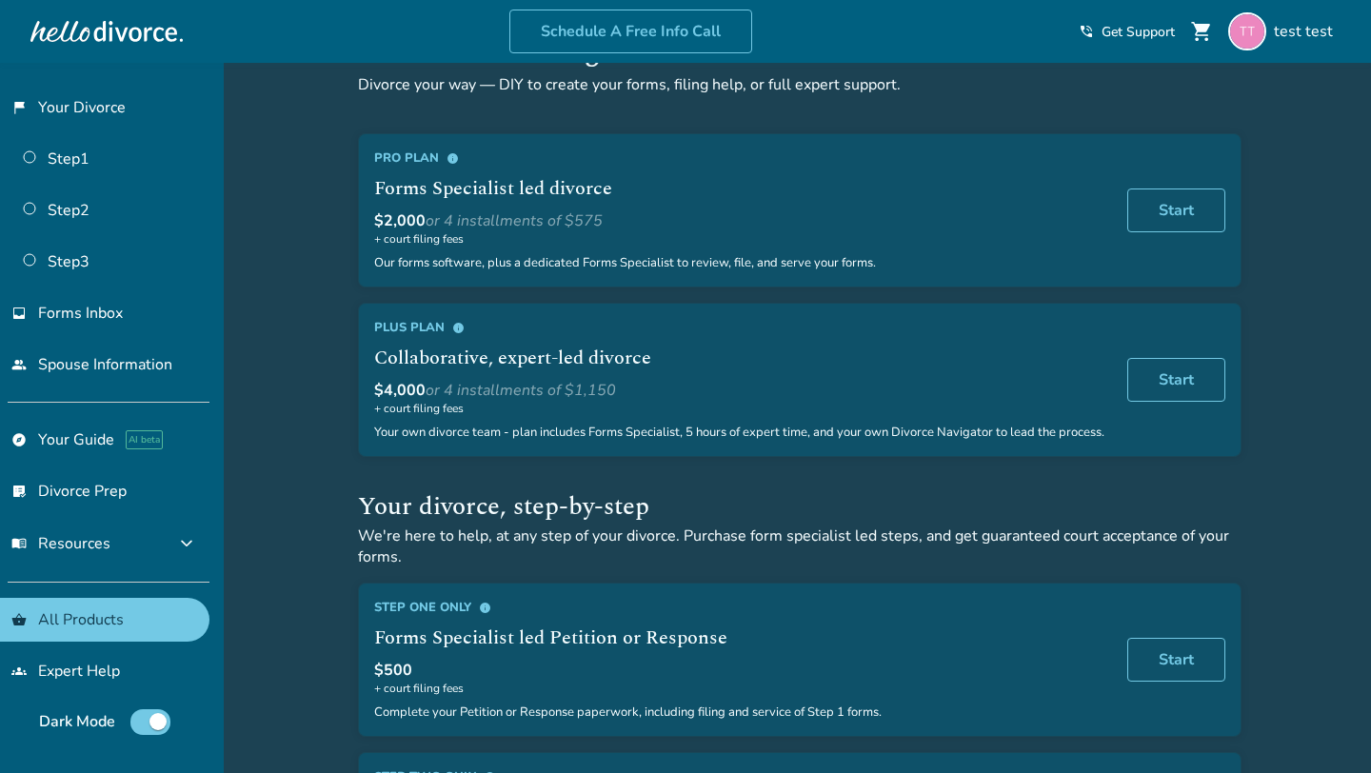
scroll to position [44, 0]
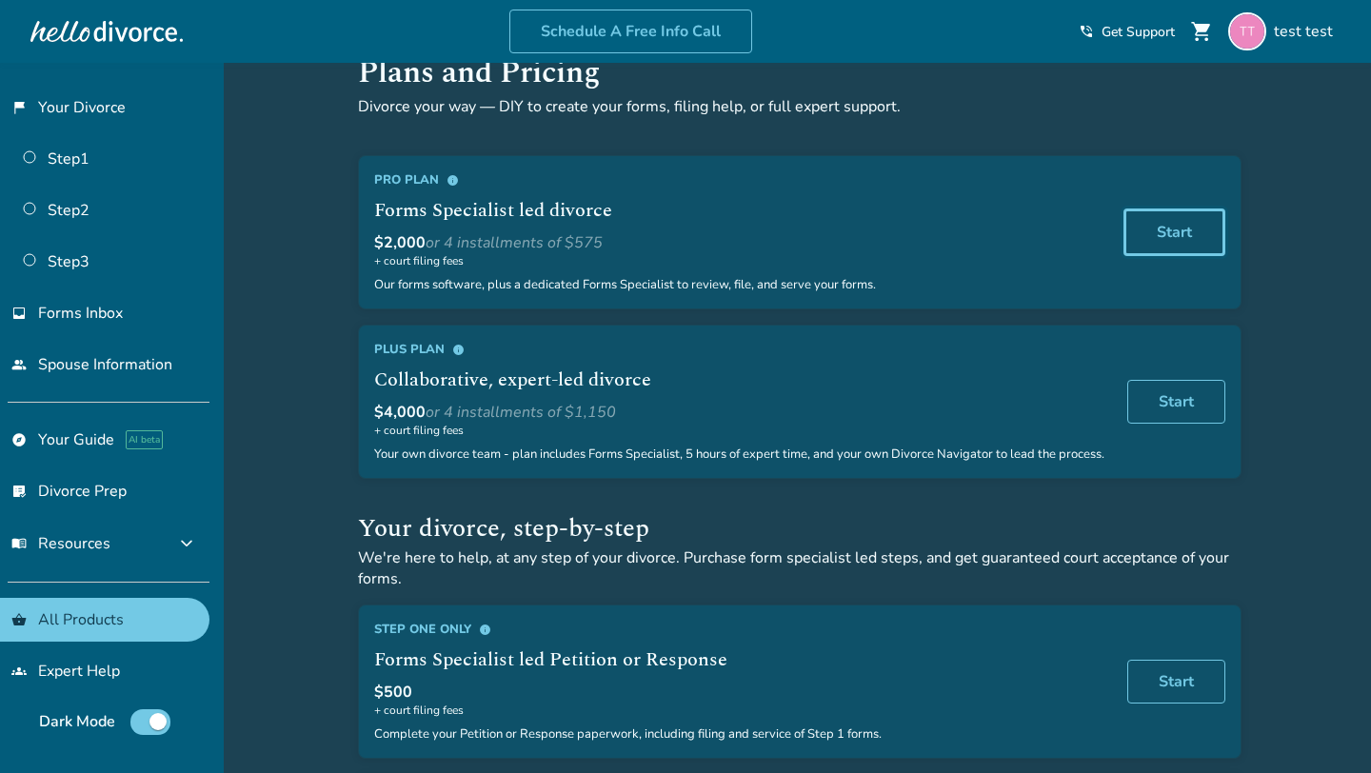
click at [1155, 244] on link "Start" at bounding box center [1174, 233] width 102 height 48
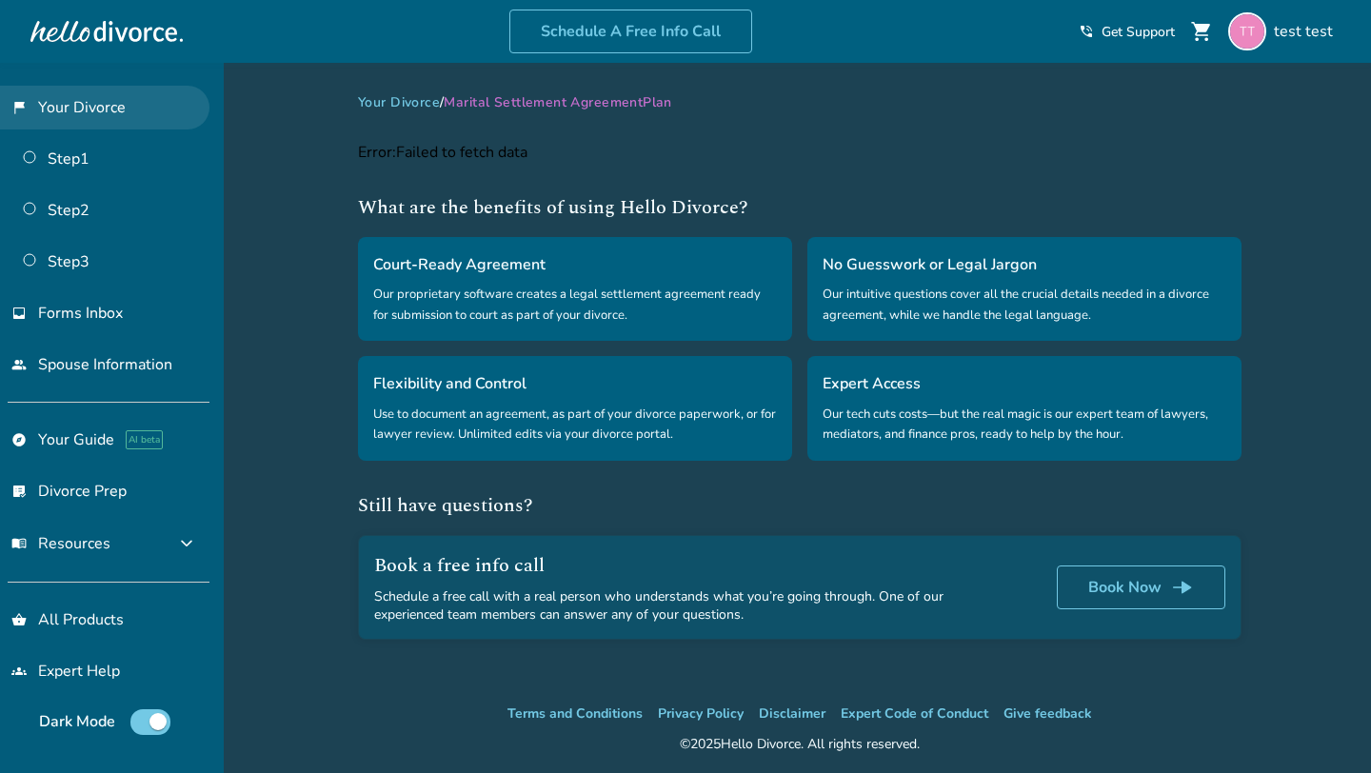
click at [130, 99] on link "flag_2 Your Divorce" at bounding box center [104, 108] width 209 height 44
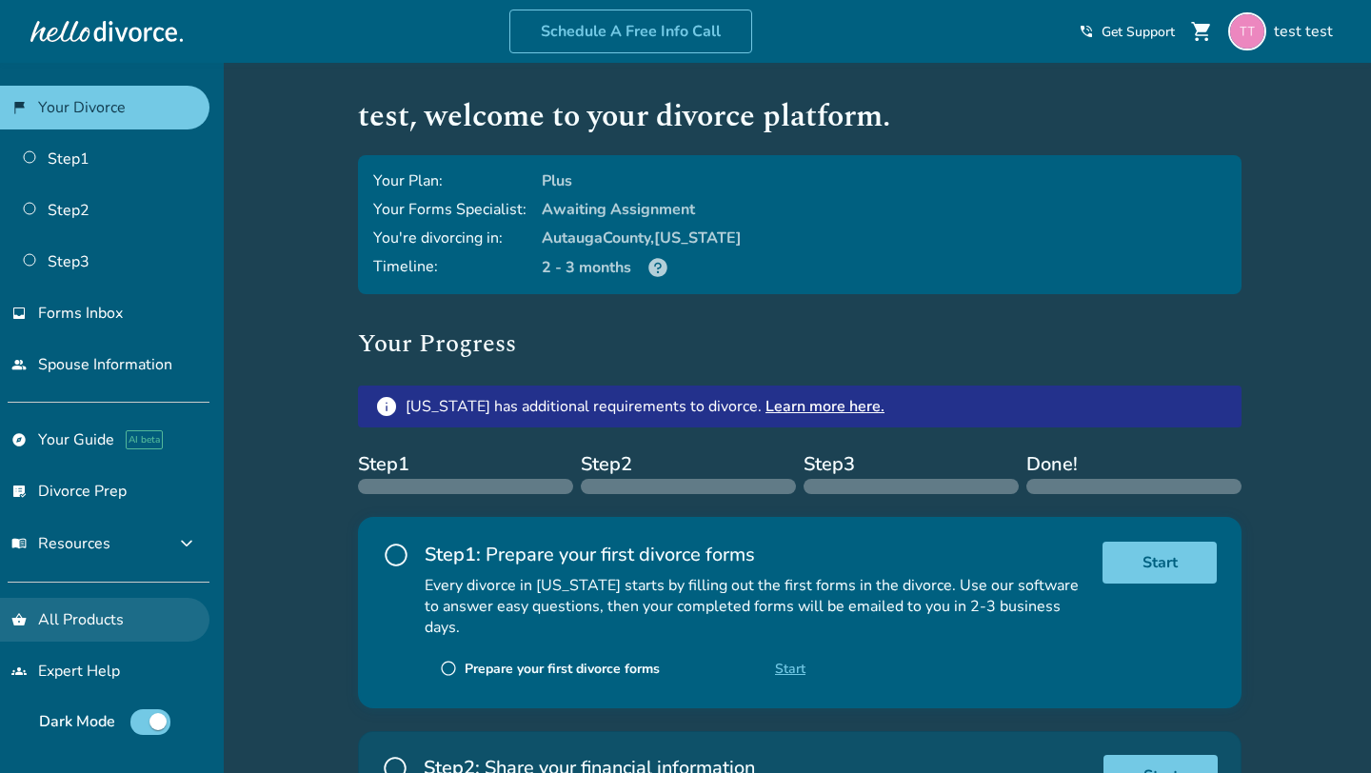
click at [68, 605] on link "shopping_basket All Products" at bounding box center [104, 620] width 209 height 44
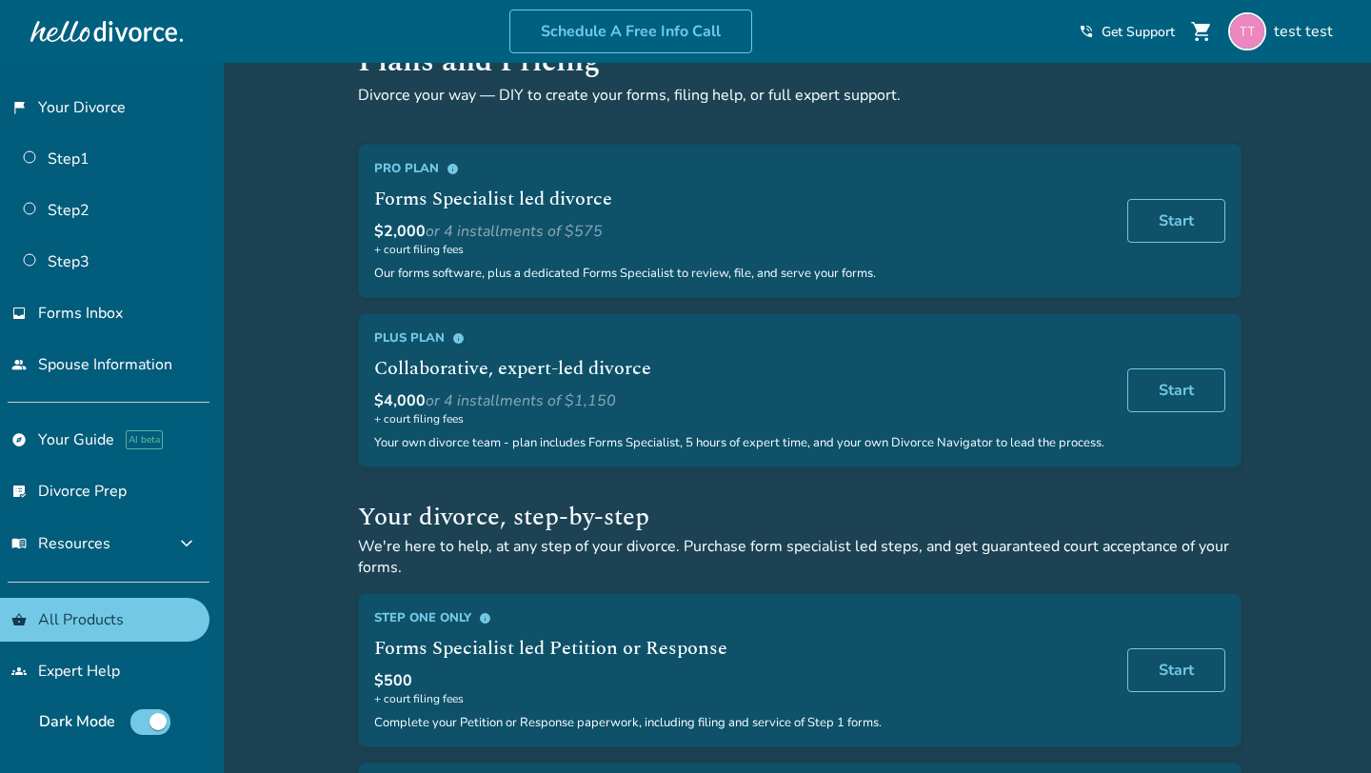
scroll to position [50, 0]
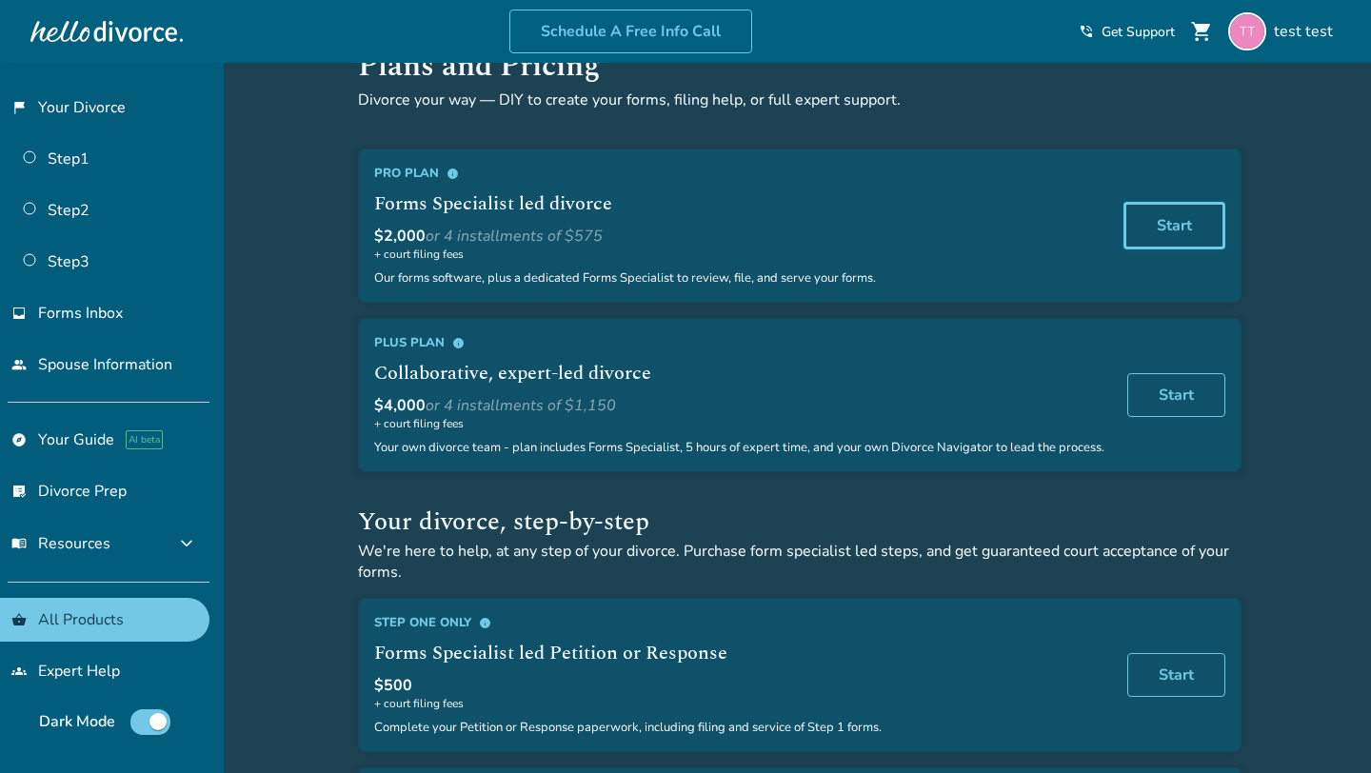
click at [1174, 237] on link "Start" at bounding box center [1174, 226] width 102 height 48
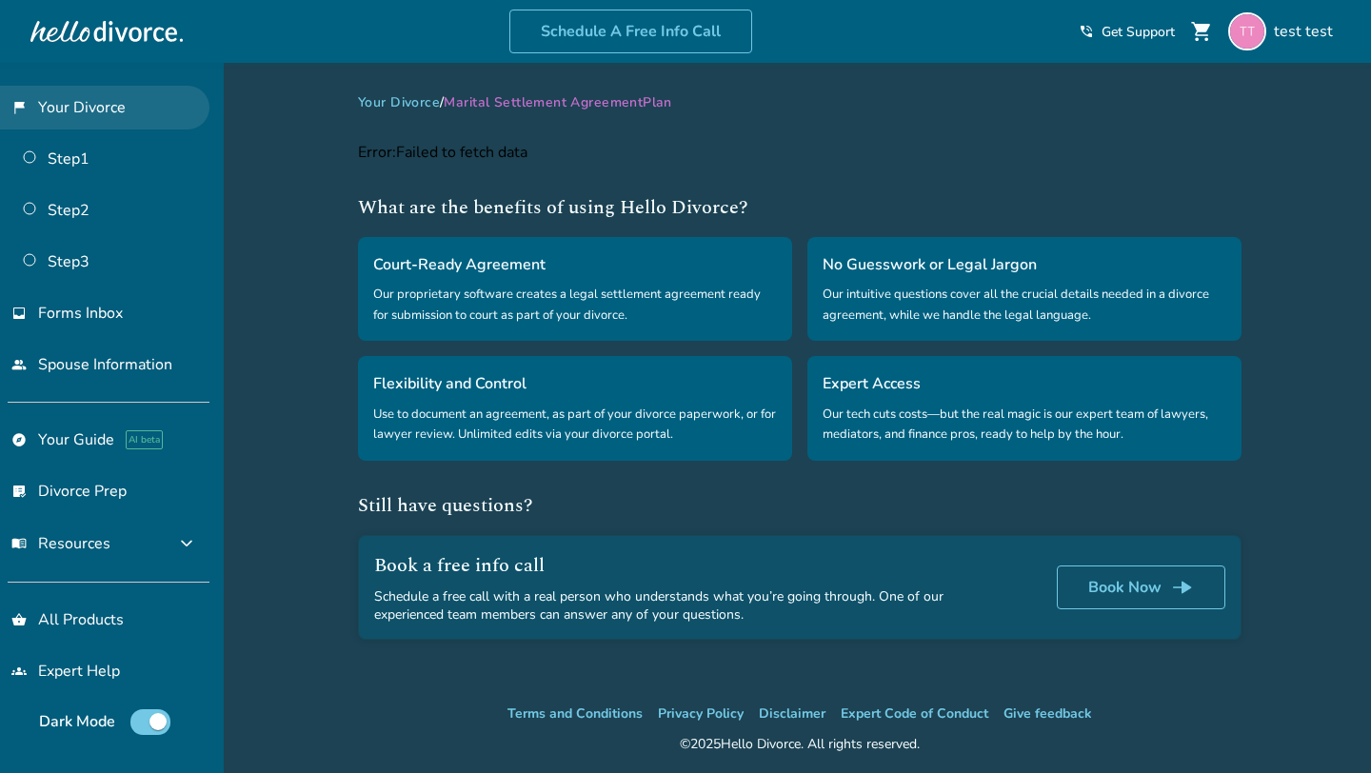
click at [121, 104] on link "flag_2 Your Divorce" at bounding box center [104, 108] width 209 height 44
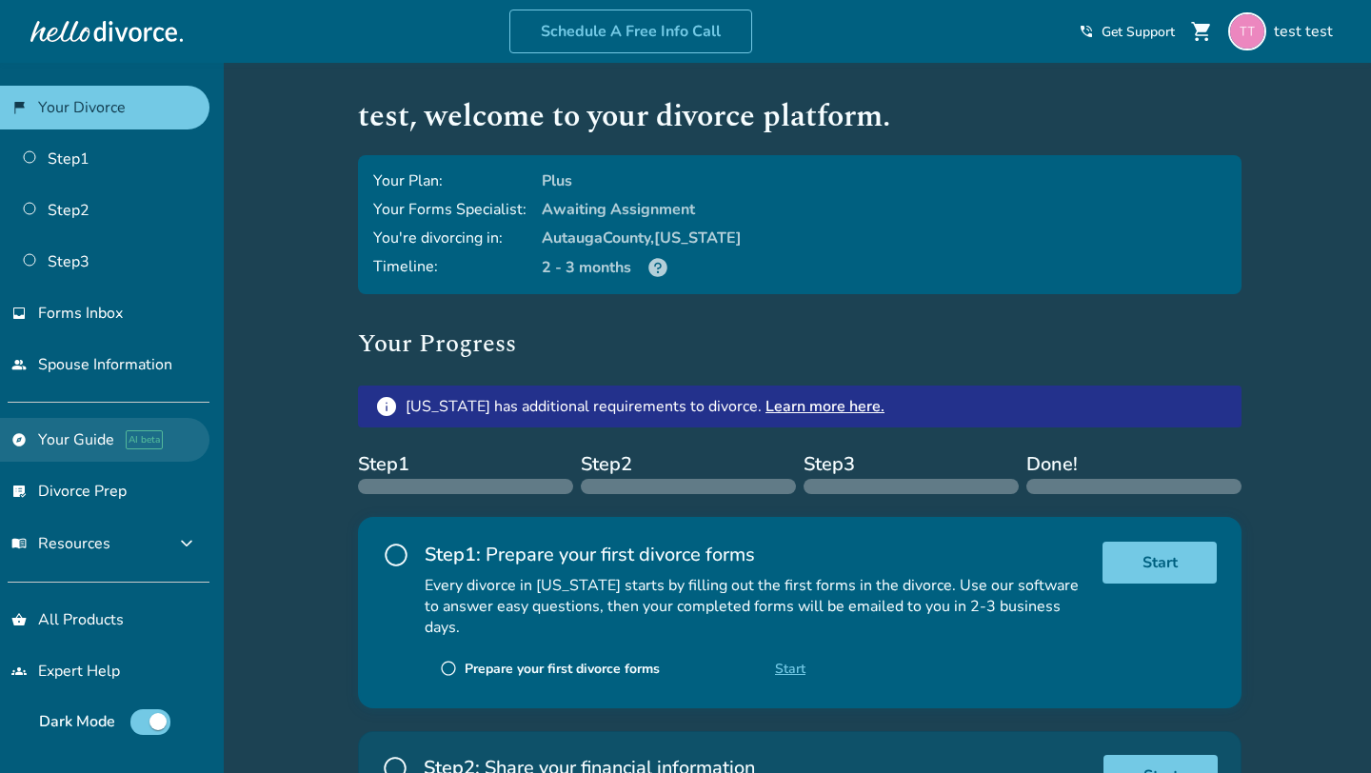
click at [82, 443] on link "explore Your Guide AI beta" at bounding box center [104, 440] width 209 height 44
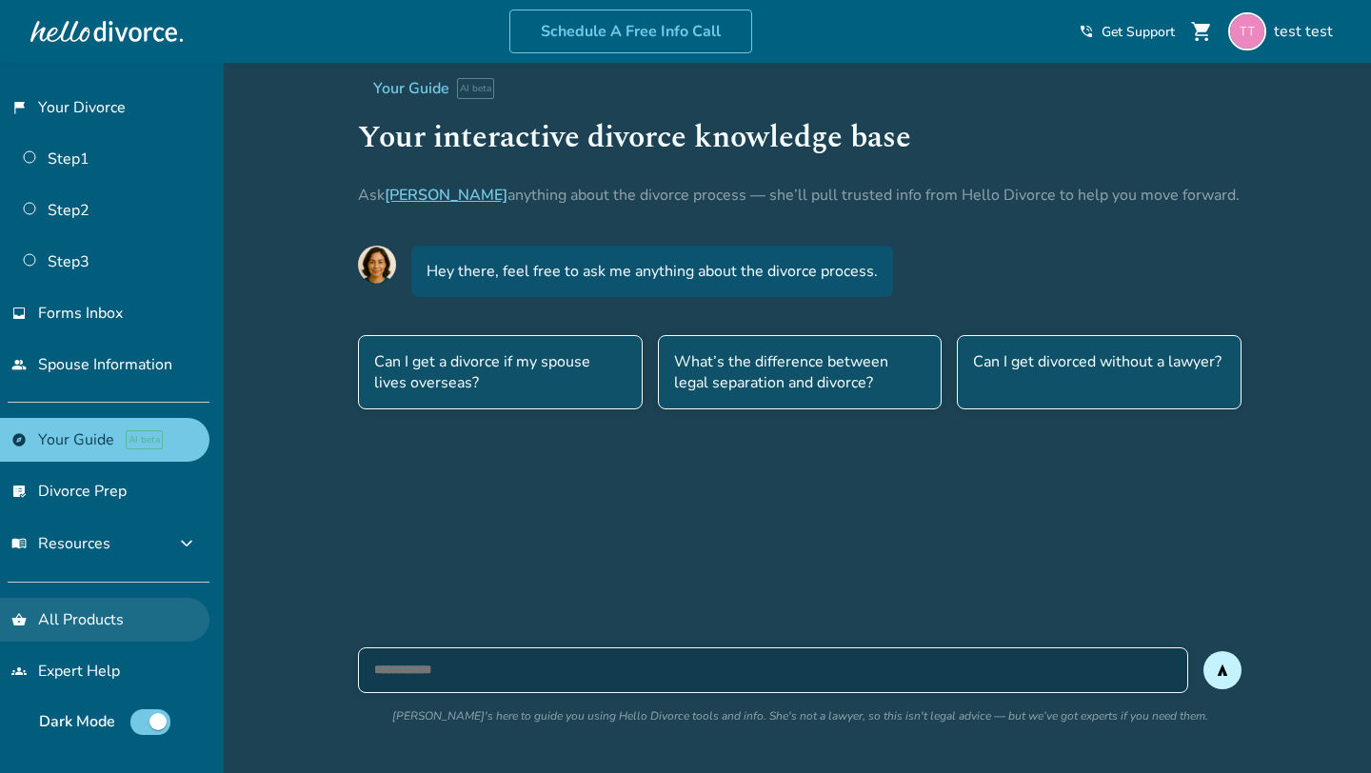
click at [74, 610] on link "shopping_basket All Products" at bounding box center [104, 620] width 209 height 44
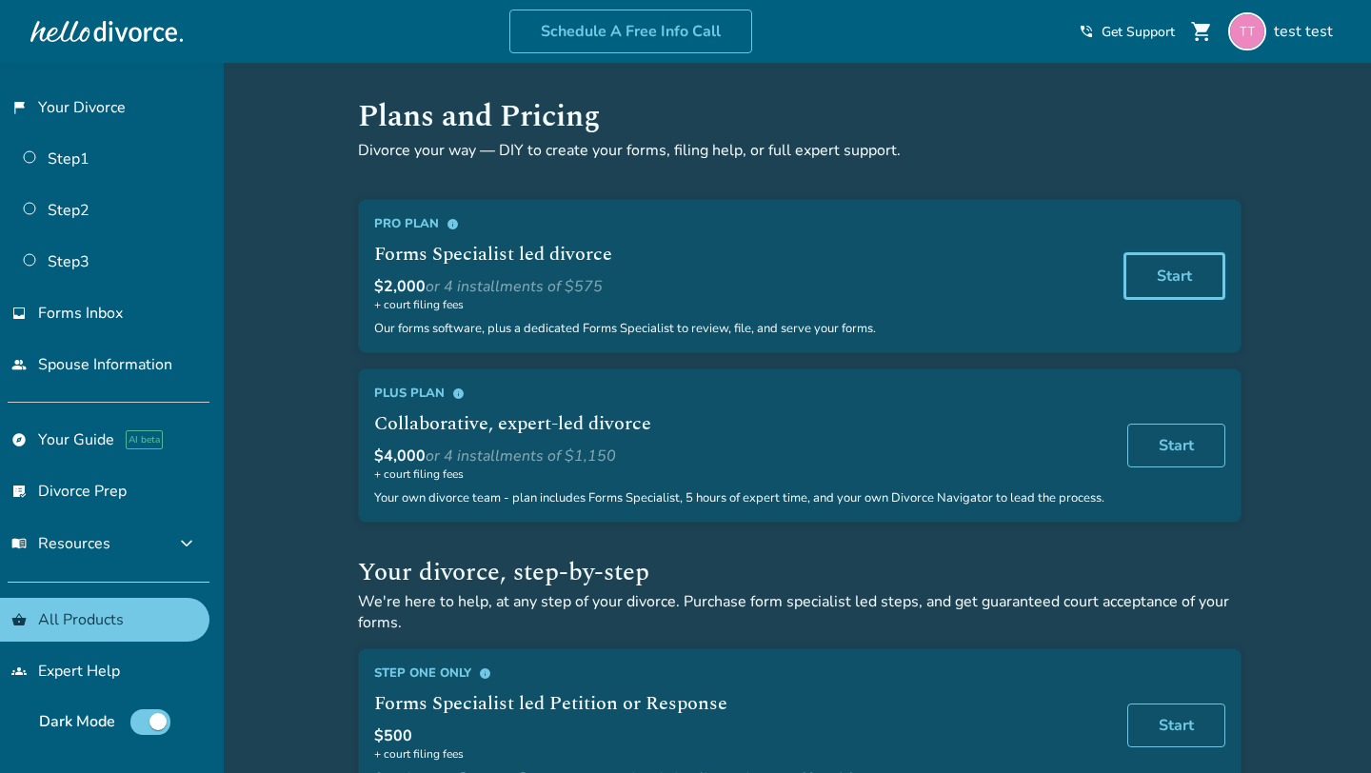
click at [1182, 259] on link "Start" at bounding box center [1174, 276] width 102 height 48
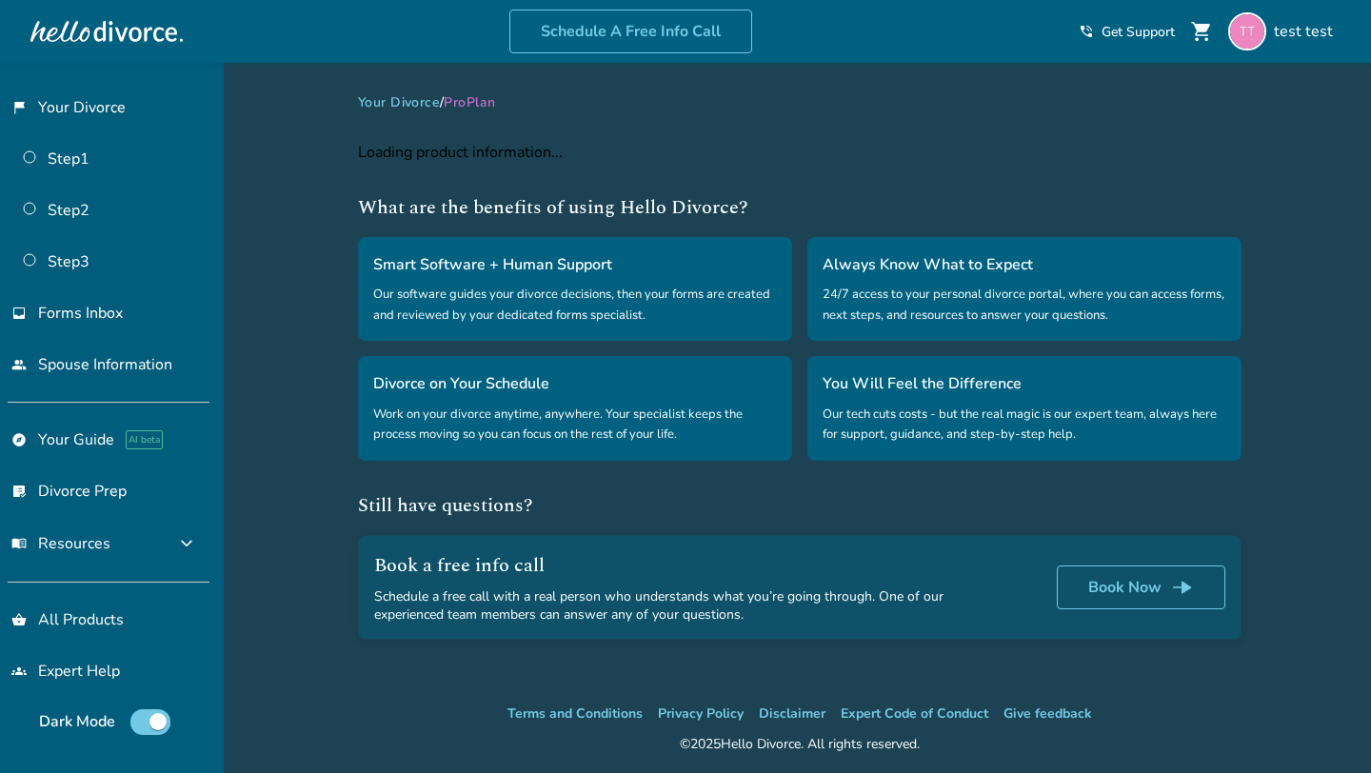
select select "**"
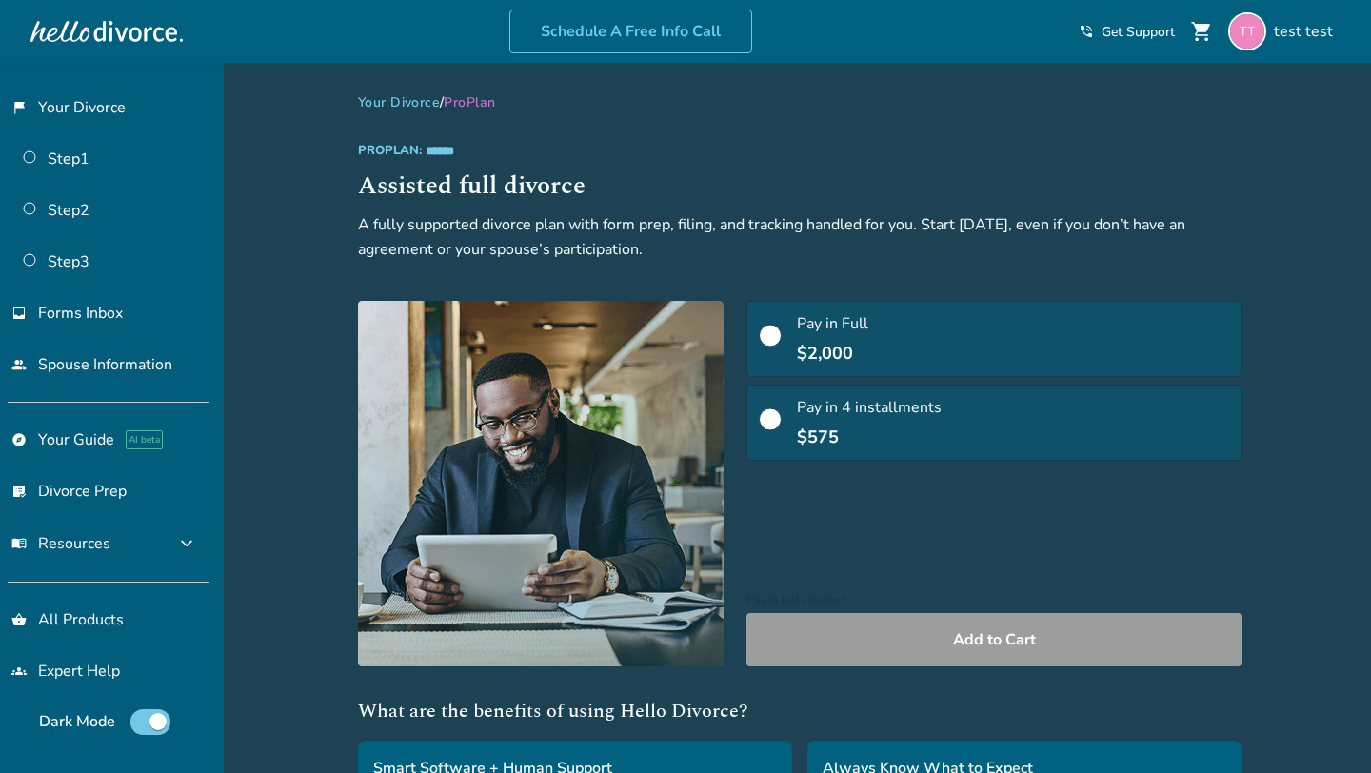
click at [797, 349] on span "$2,000" at bounding box center [825, 353] width 56 height 23
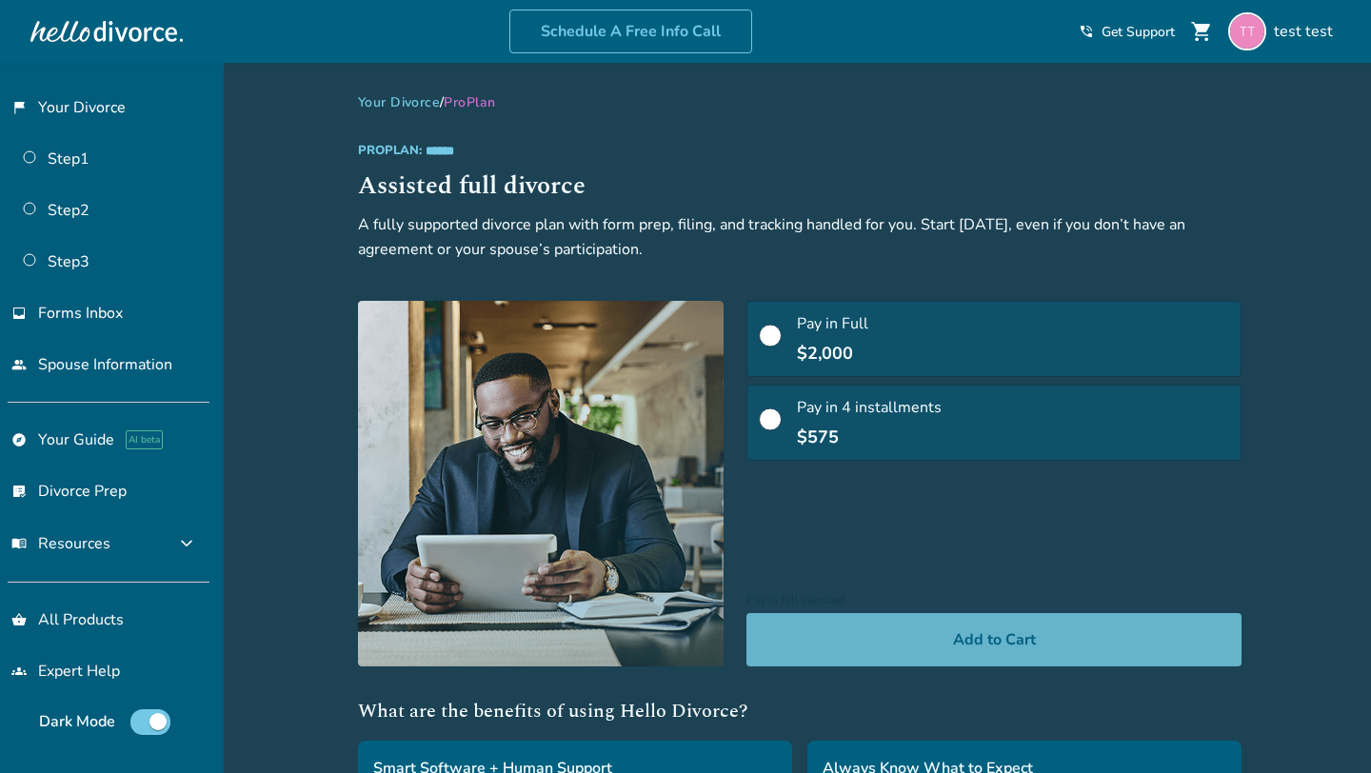
click at [746, 613] on button "Add to Cart" at bounding box center [993, 639] width 495 height 53
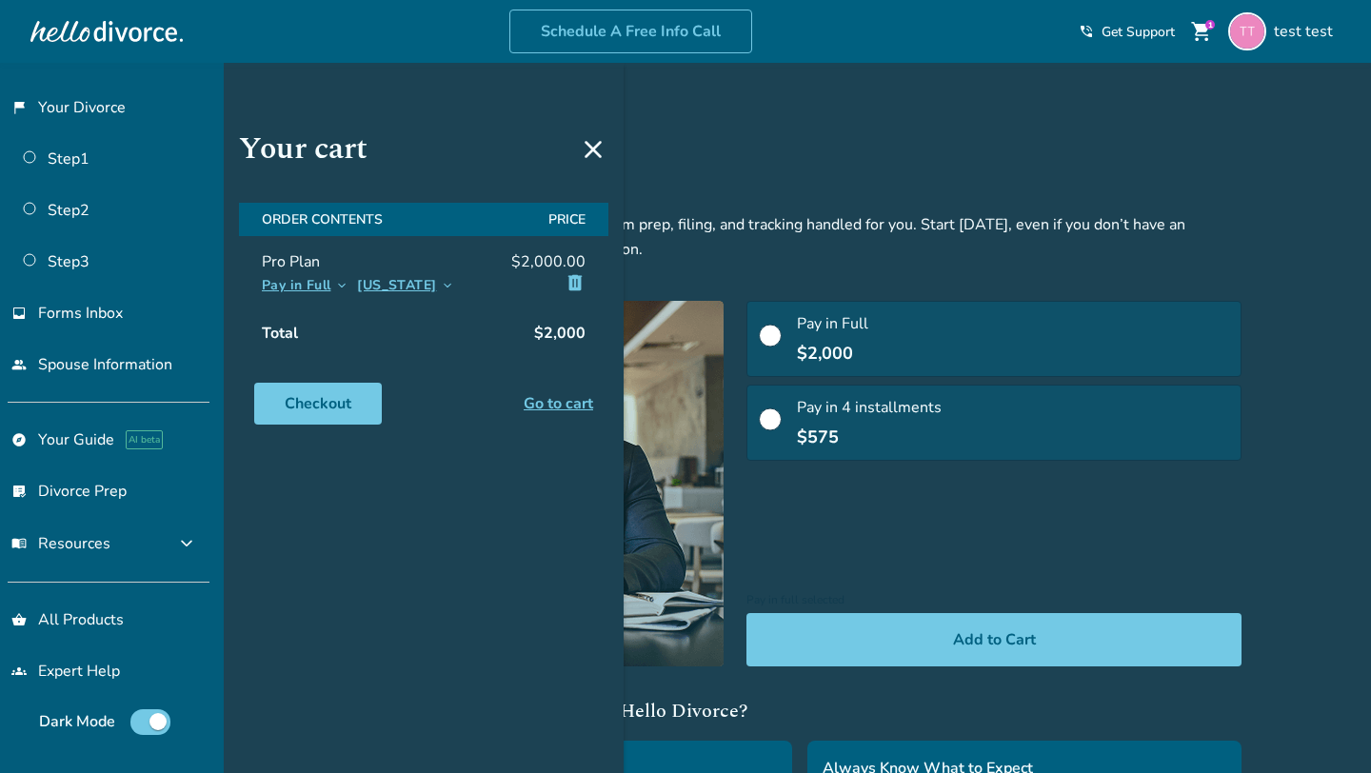
click at [593, 149] on icon at bounding box center [593, 149] width 17 height 17
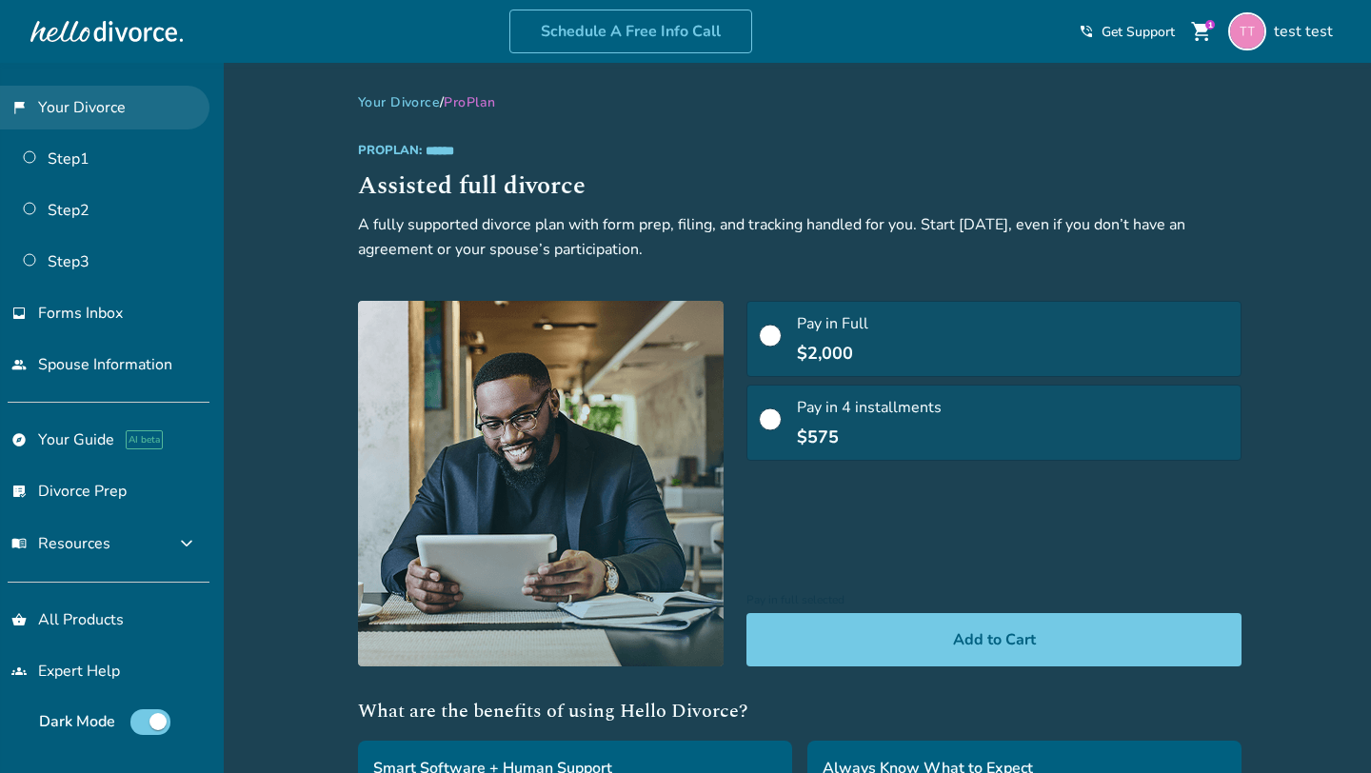
click at [59, 110] on link "flag_2 Your Divorce" at bounding box center [104, 108] width 209 height 44
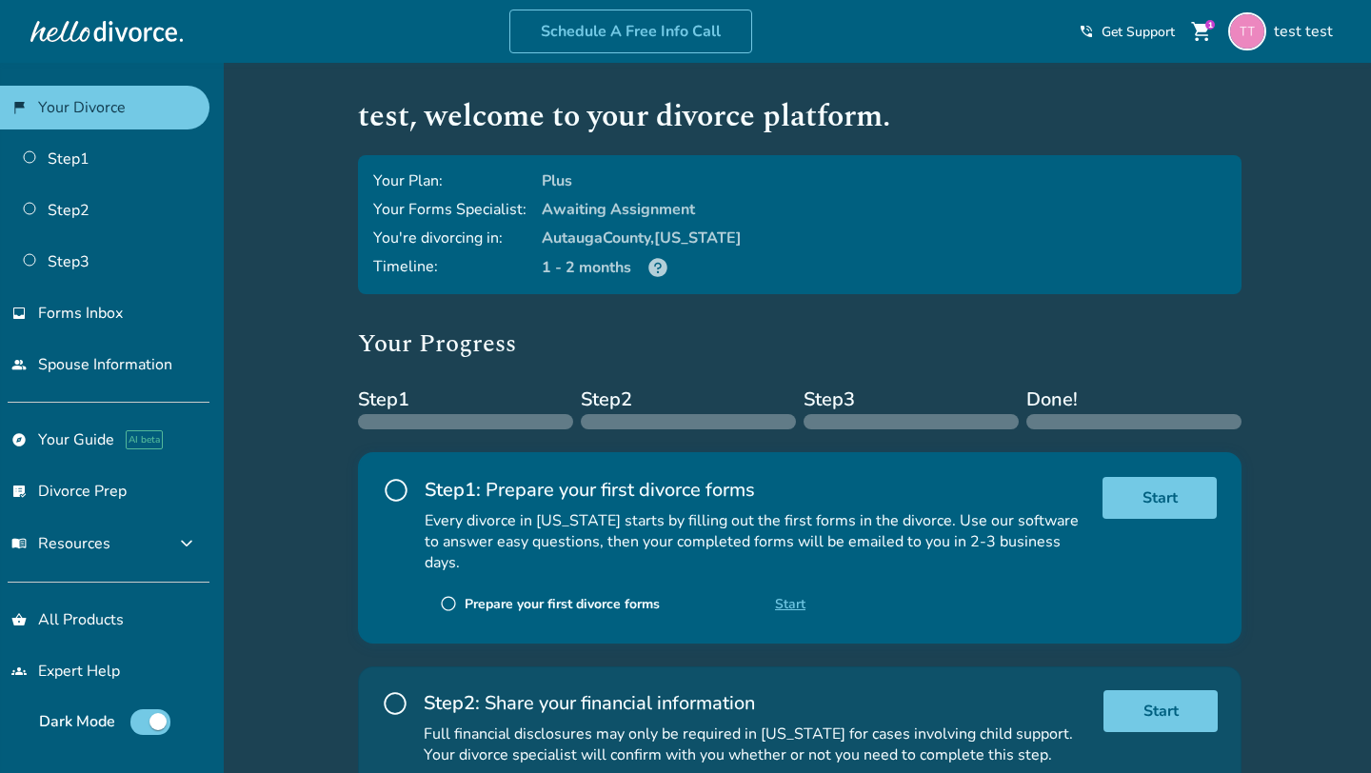
click at [1210, 28] on div "1" at bounding box center [1210, 25] width 10 height 10
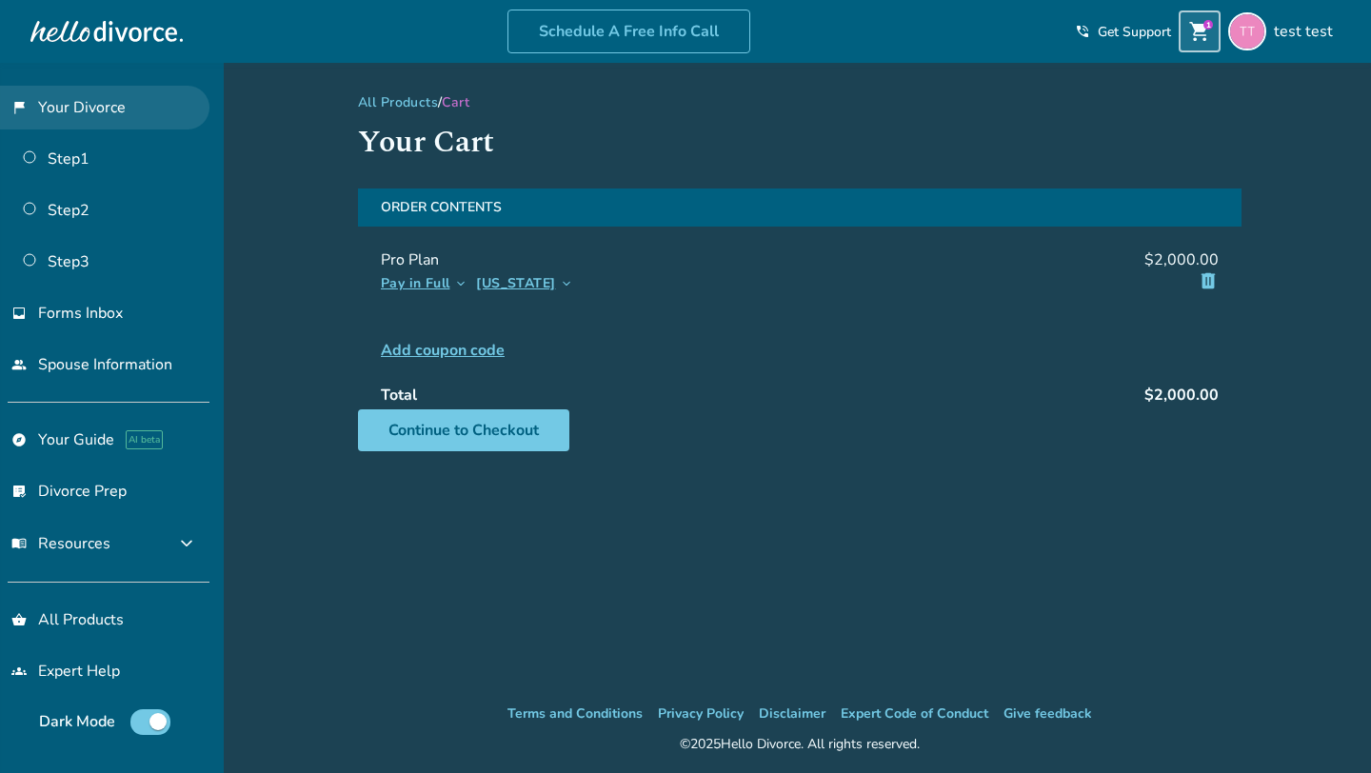
click at [89, 107] on link "flag_2 Your Divorce" at bounding box center [104, 108] width 209 height 44
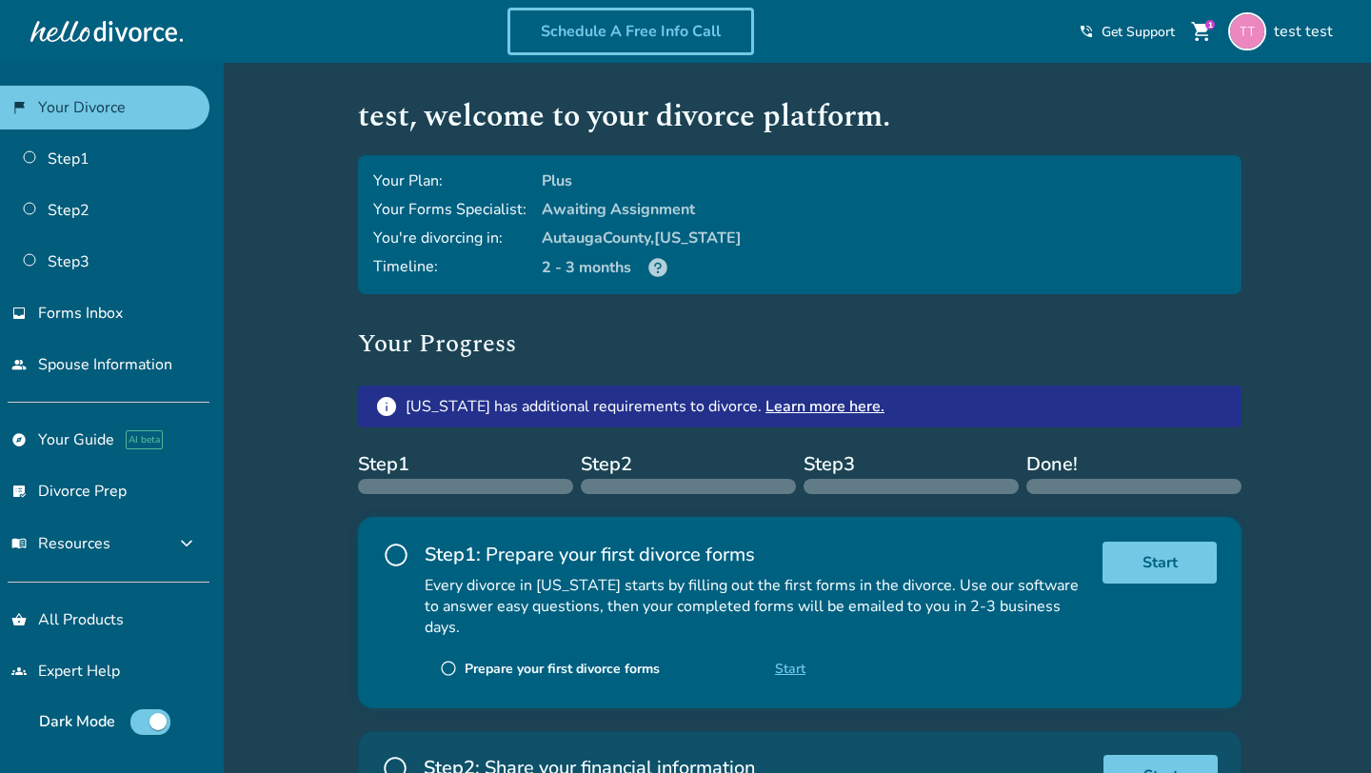
click at [618, 45] on link "Schedule A Free Info Call" at bounding box center [630, 32] width 247 height 48
click at [1138, 27] on span "Get Support" at bounding box center [1138, 32] width 73 height 18
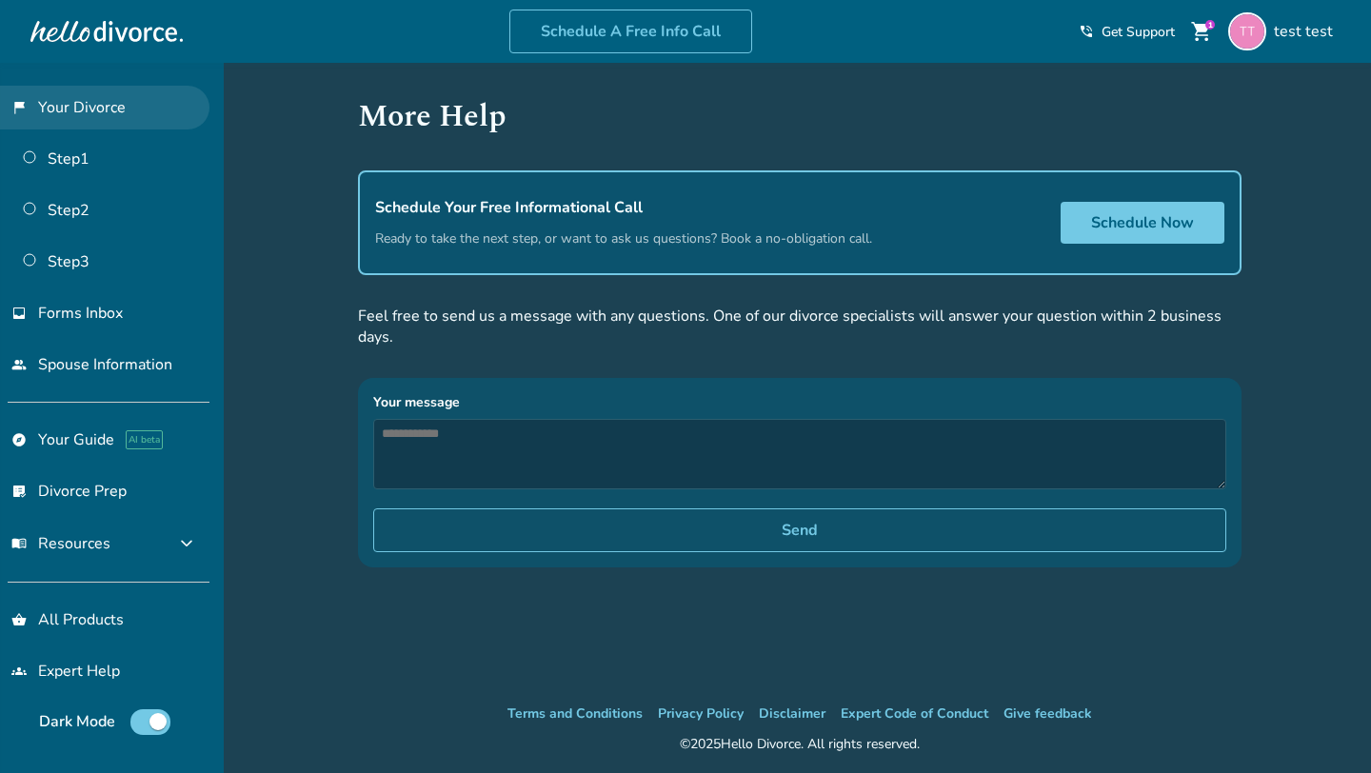
click at [89, 109] on link "flag_2 Your Divorce" at bounding box center [104, 108] width 209 height 44
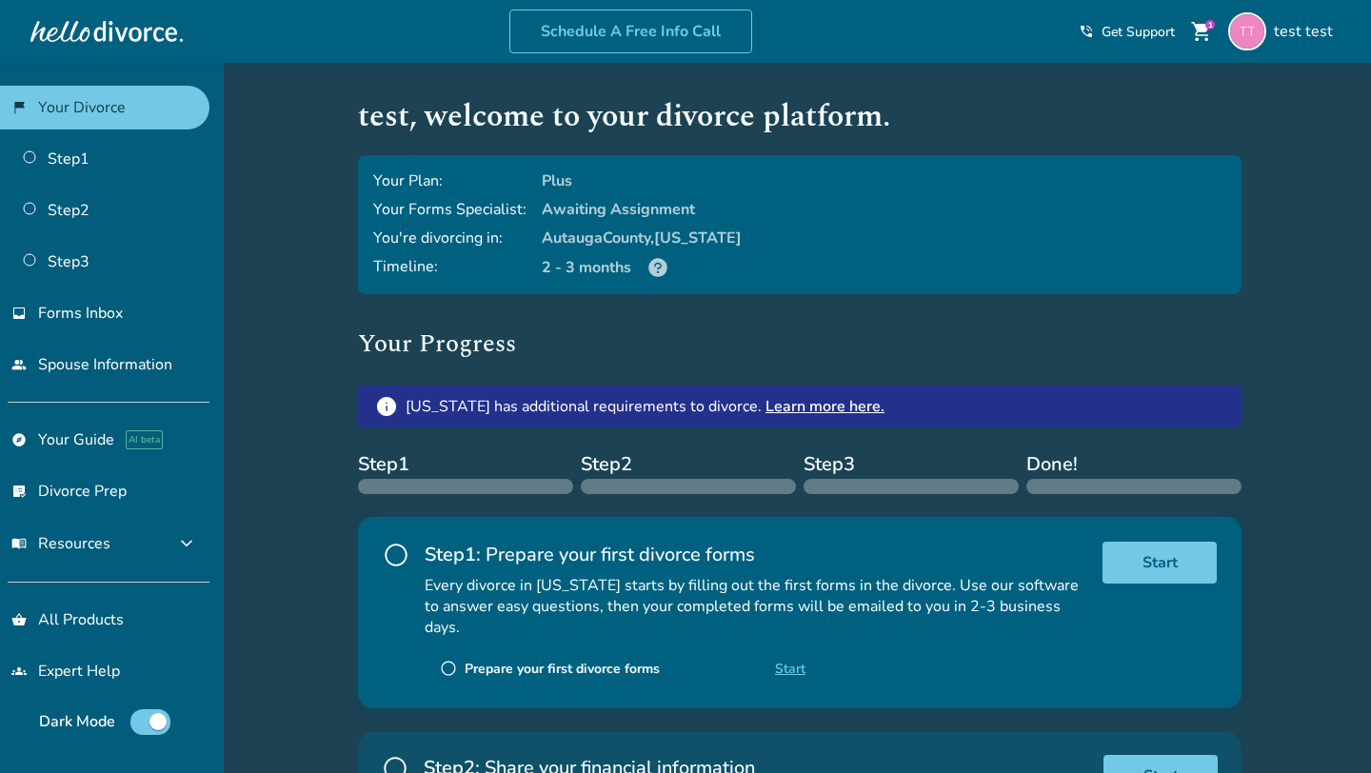
click at [657, 267] on icon at bounding box center [657, 267] width 23 height 23
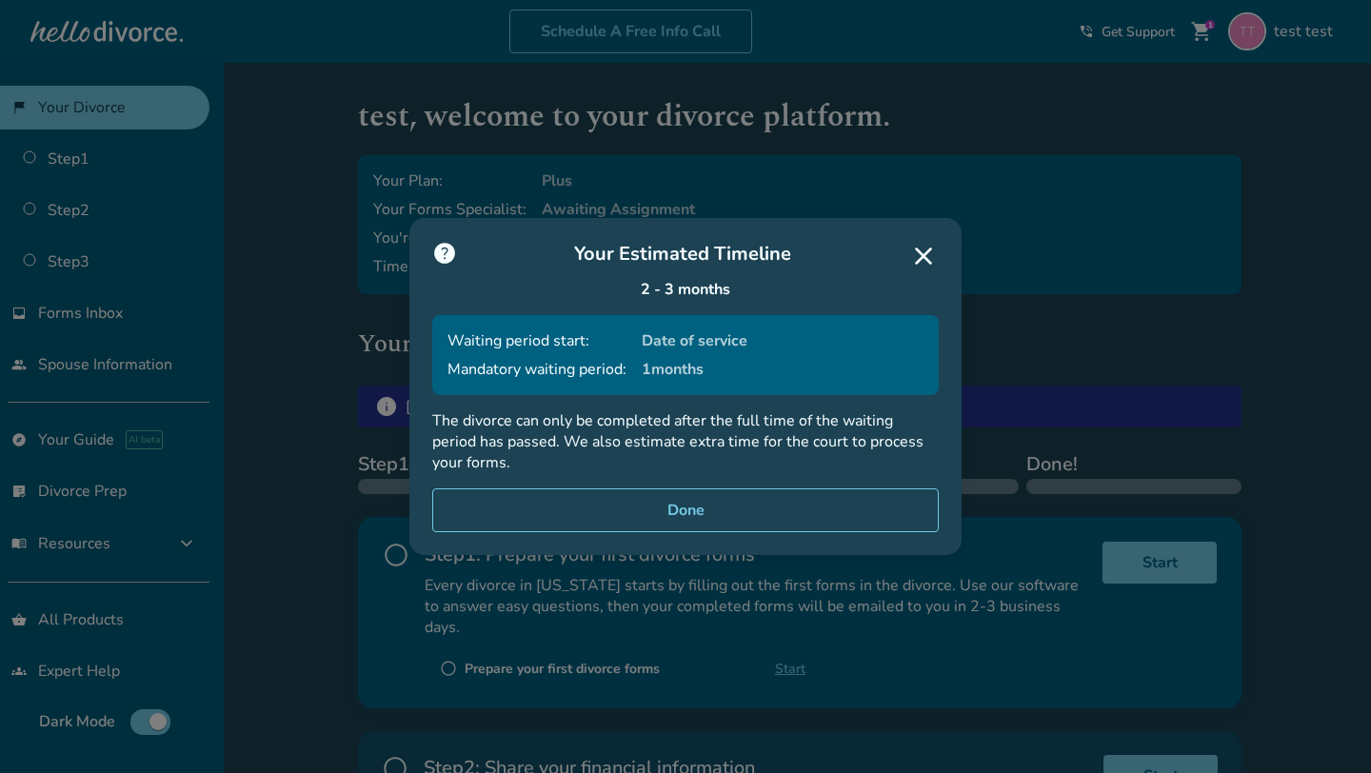
click at [438, 246] on span "help" at bounding box center [444, 256] width 25 height 30
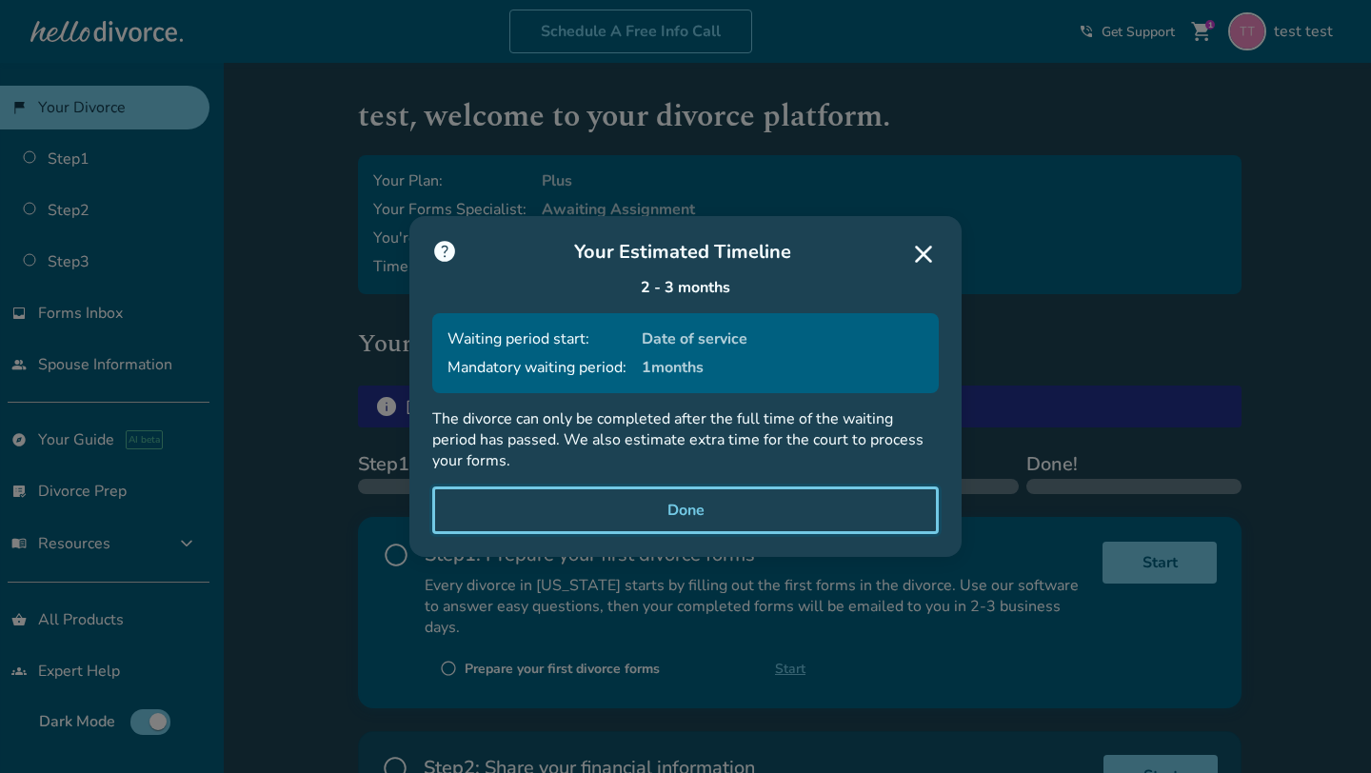
click at [496, 519] on button "Done" at bounding box center [685, 511] width 507 height 48
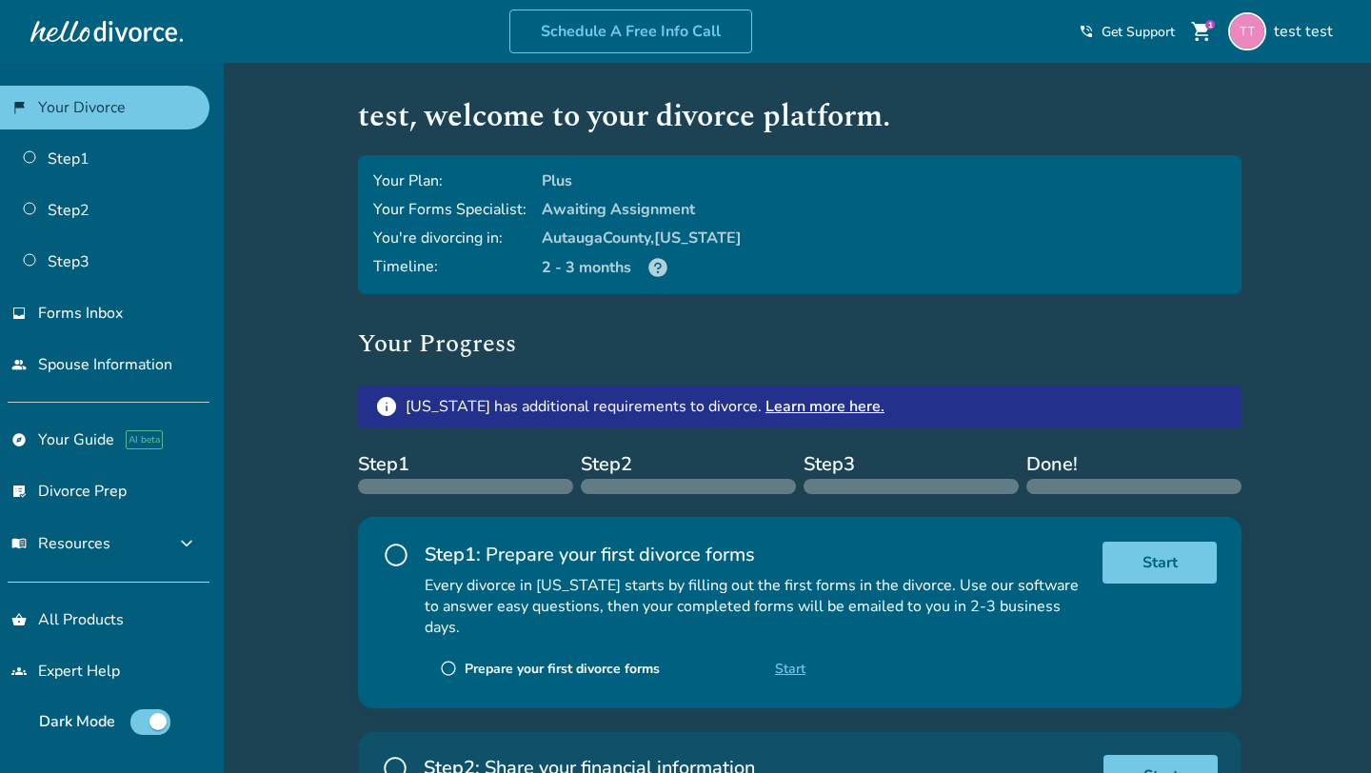
click at [791, 407] on link "Learn more here." at bounding box center [824, 406] width 119 height 21
click at [780, 391] on div "info Alabama has additional requirements to divorce. Learn more here." at bounding box center [800, 407] width 884 height 42
click at [776, 403] on link "Learn more here." at bounding box center [824, 406] width 119 height 21
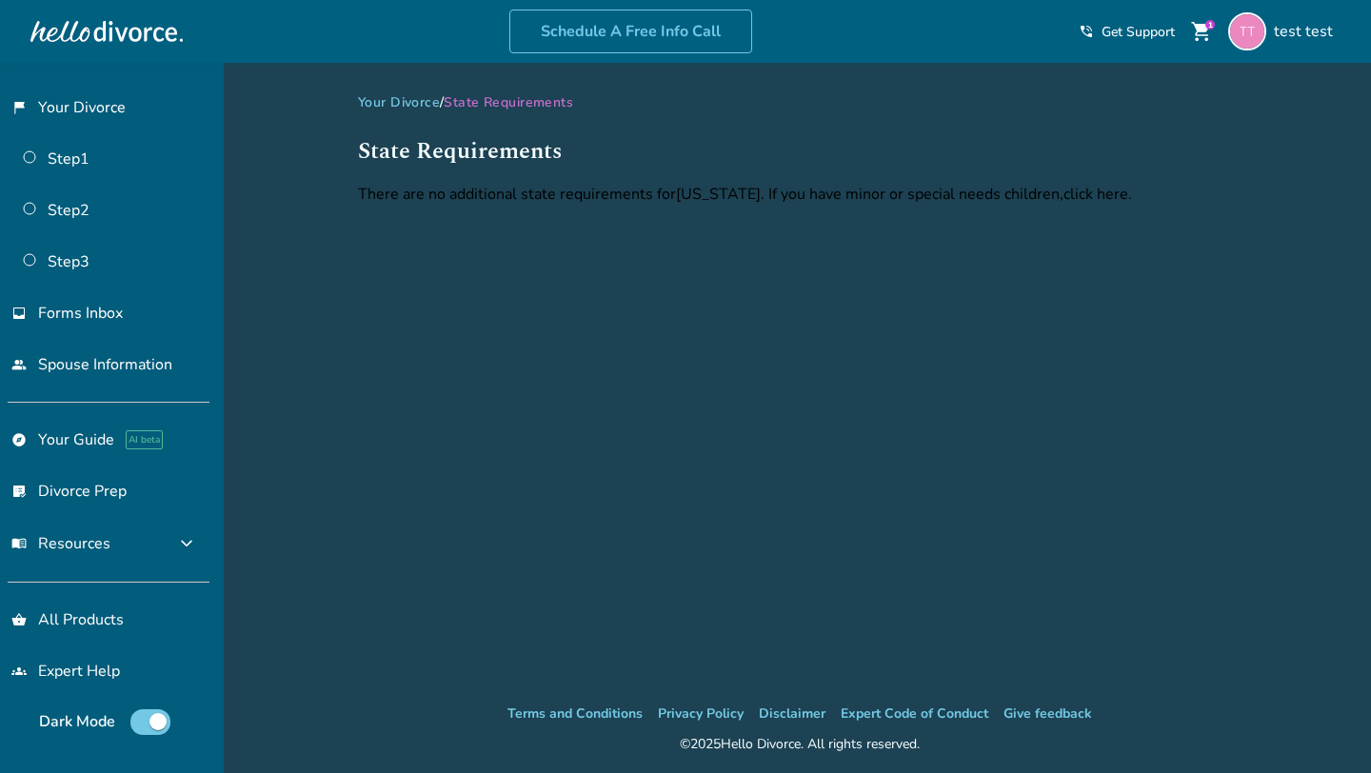
click at [629, 201] on div "There are no additional state requirements for Alabama . If you have minor or s…" at bounding box center [800, 194] width 884 height 21
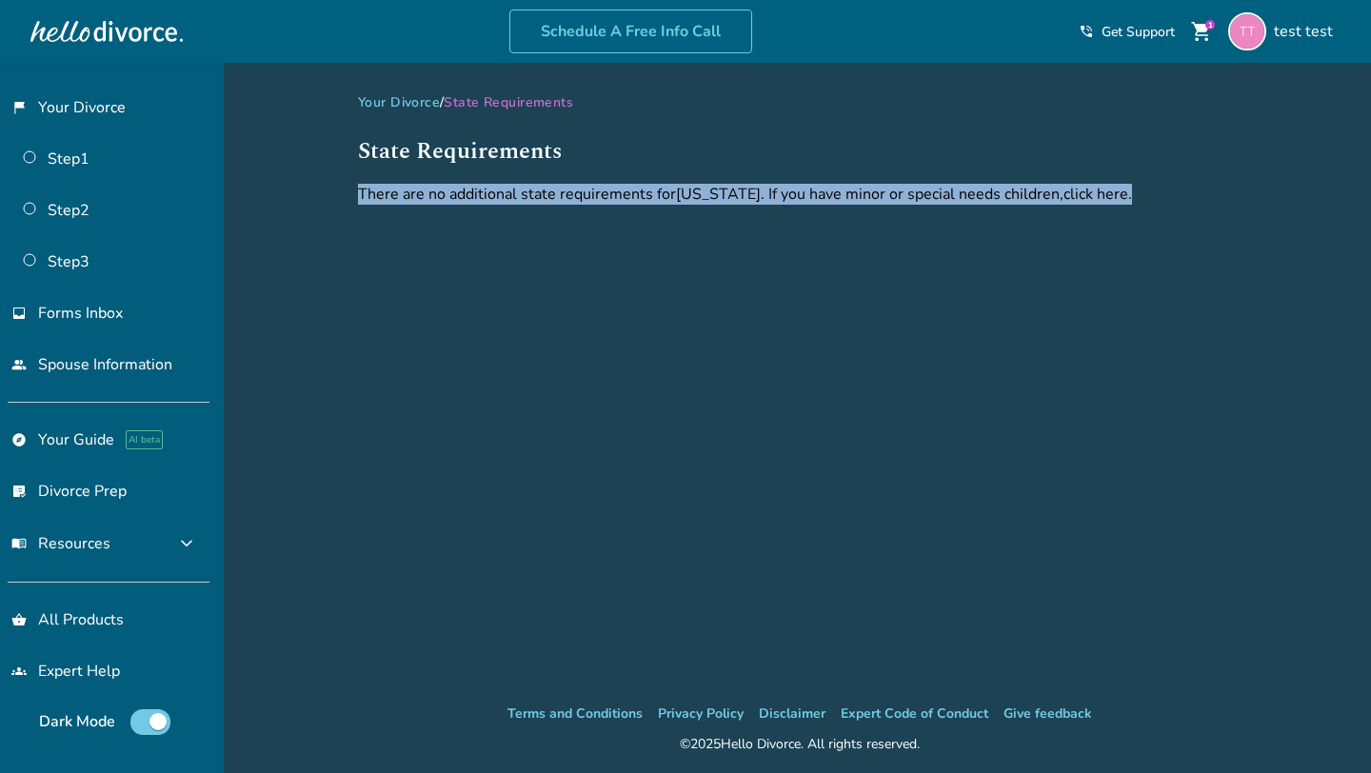
click at [629, 201] on div "There are no additional state requirements for Alabama . If you have minor or s…" at bounding box center [800, 194] width 884 height 21
click at [733, 200] on div "There are no additional state requirements for Alabama . If you have minor or s…" at bounding box center [800, 194] width 884 height 21
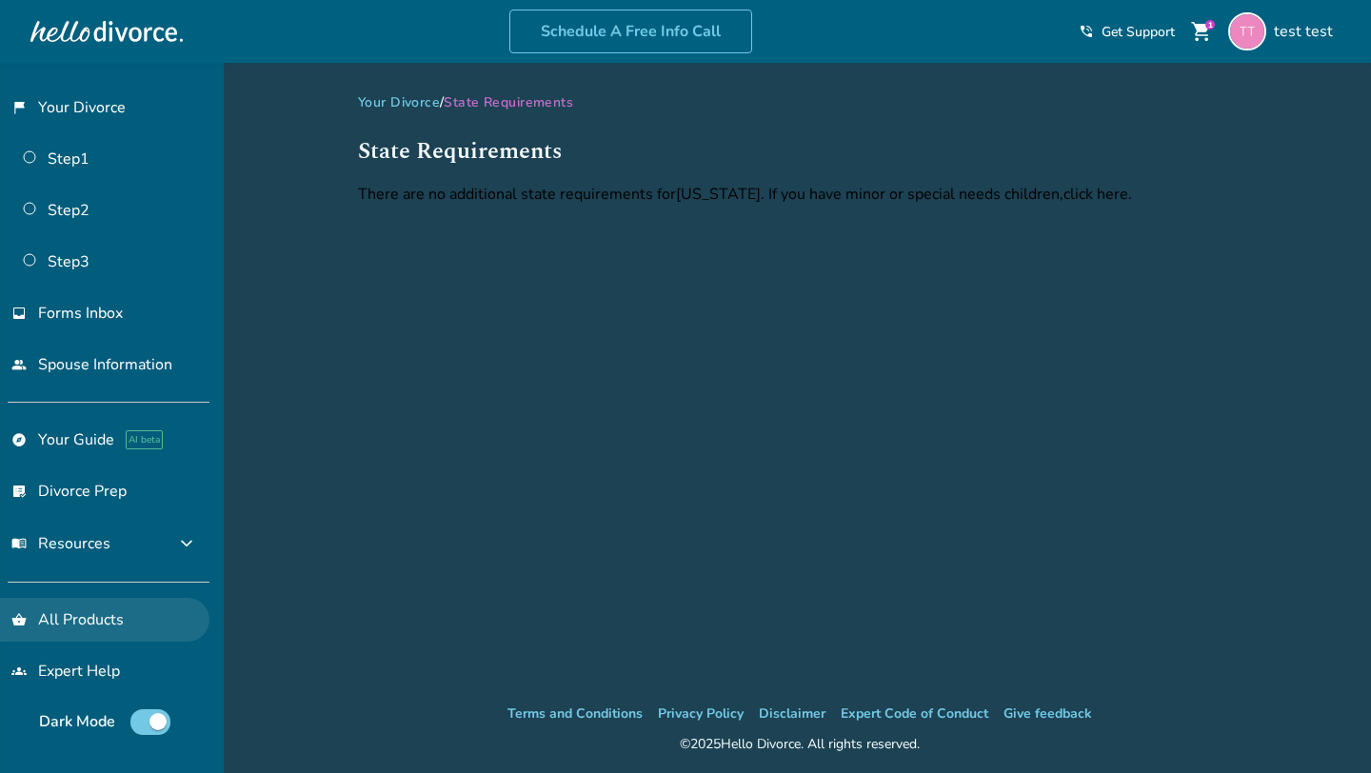
click at [76, 626] on link "shopping_basket All Products" at bounding box center [104, 620] width 209 height 44
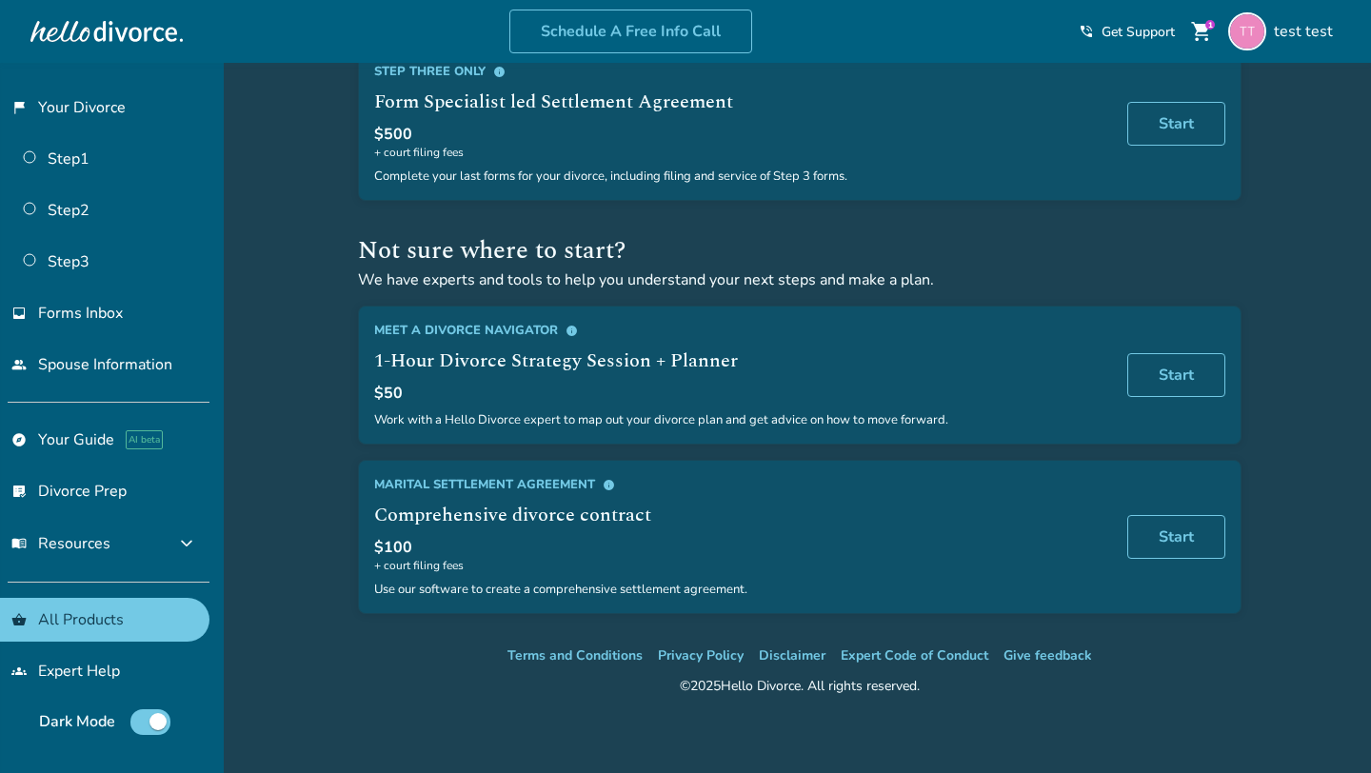
scroll to position [937, 0]
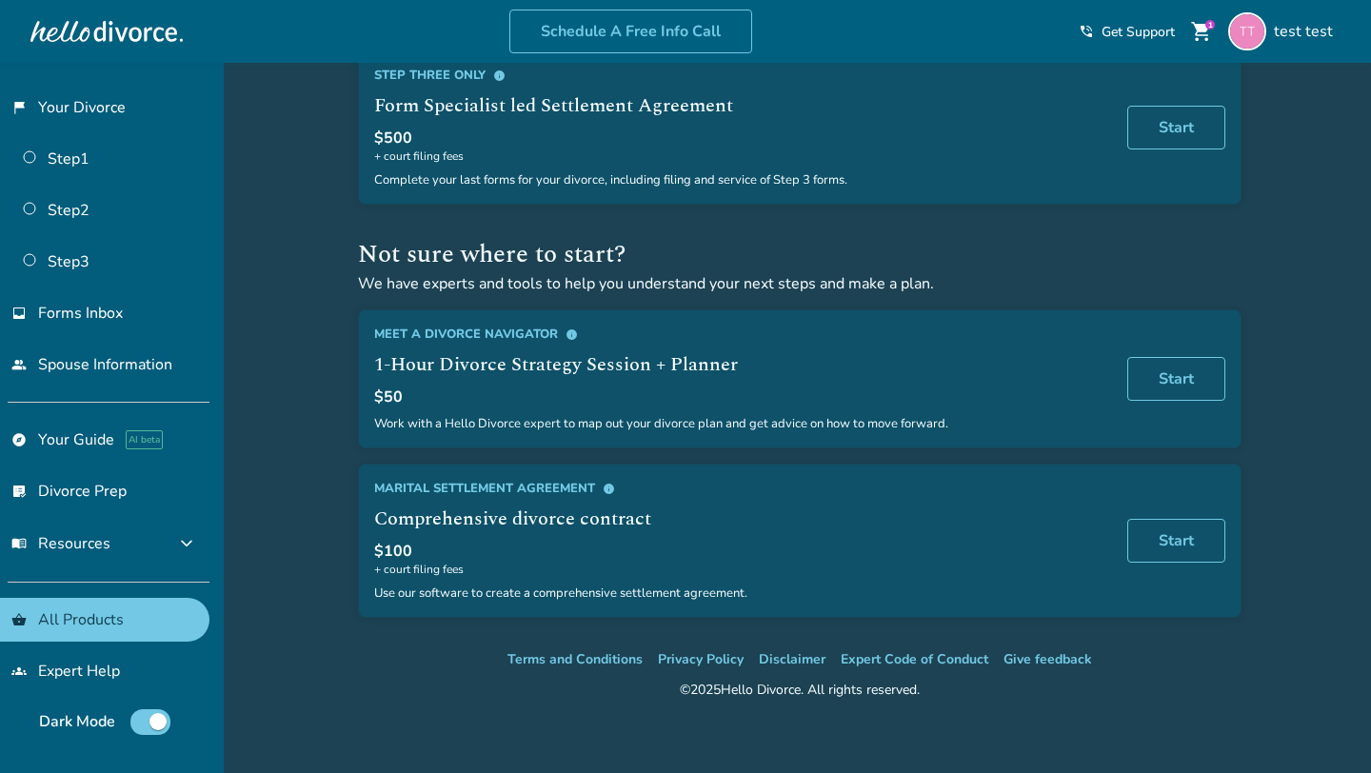
click at [567, 339] on span "info" at bounding box center [572, 334] width 12 height 12
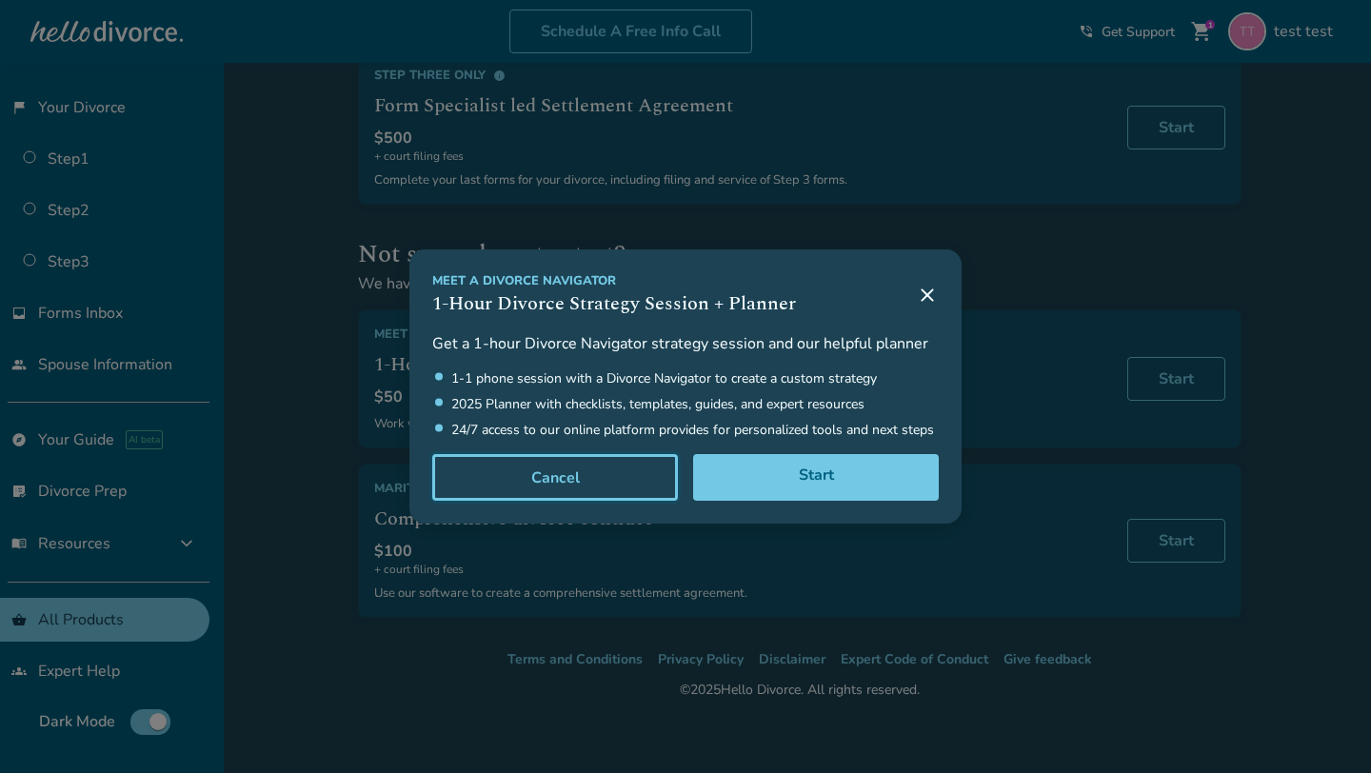
click at [526, 475] on button "Cancel" at bounding box center [555, 478] width 246 height 48
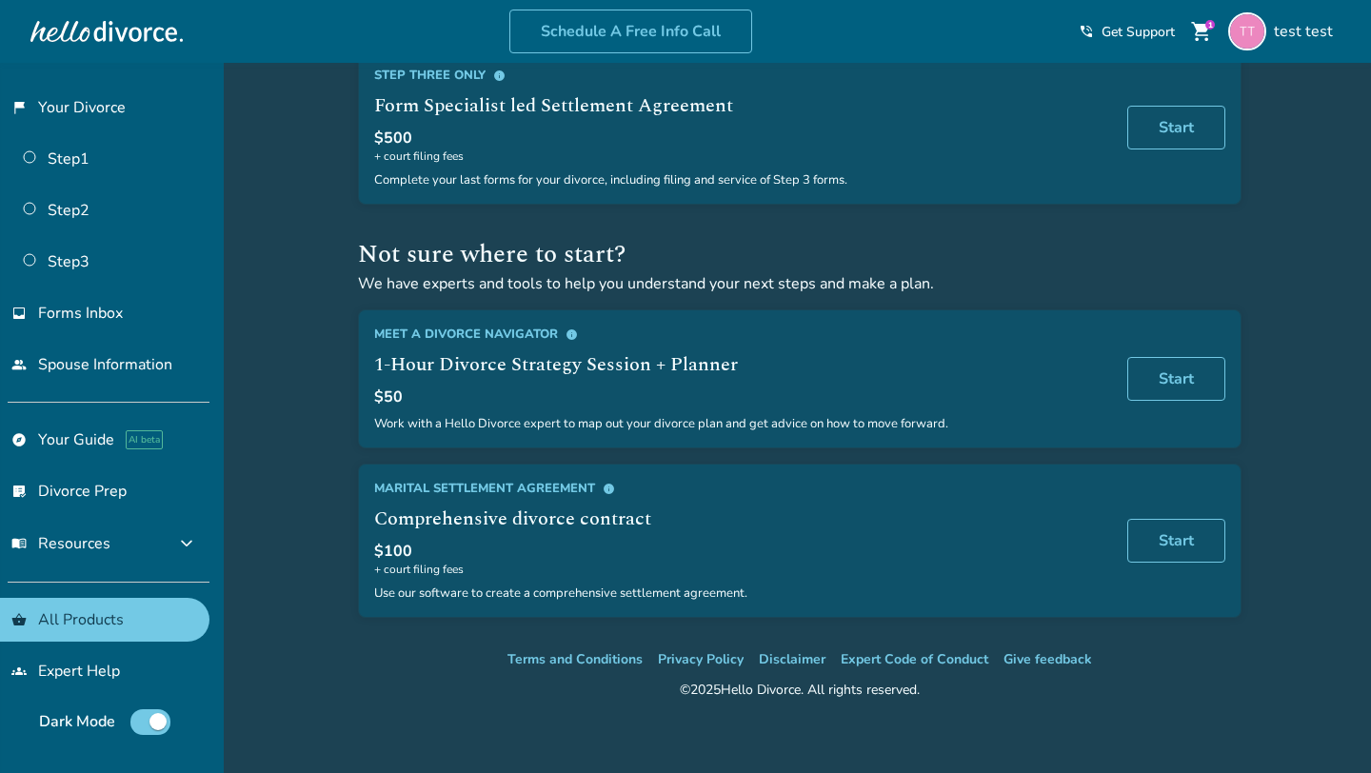
click at [614, 495] on span "info" at bounding box center [609, 489] width 12 height 12
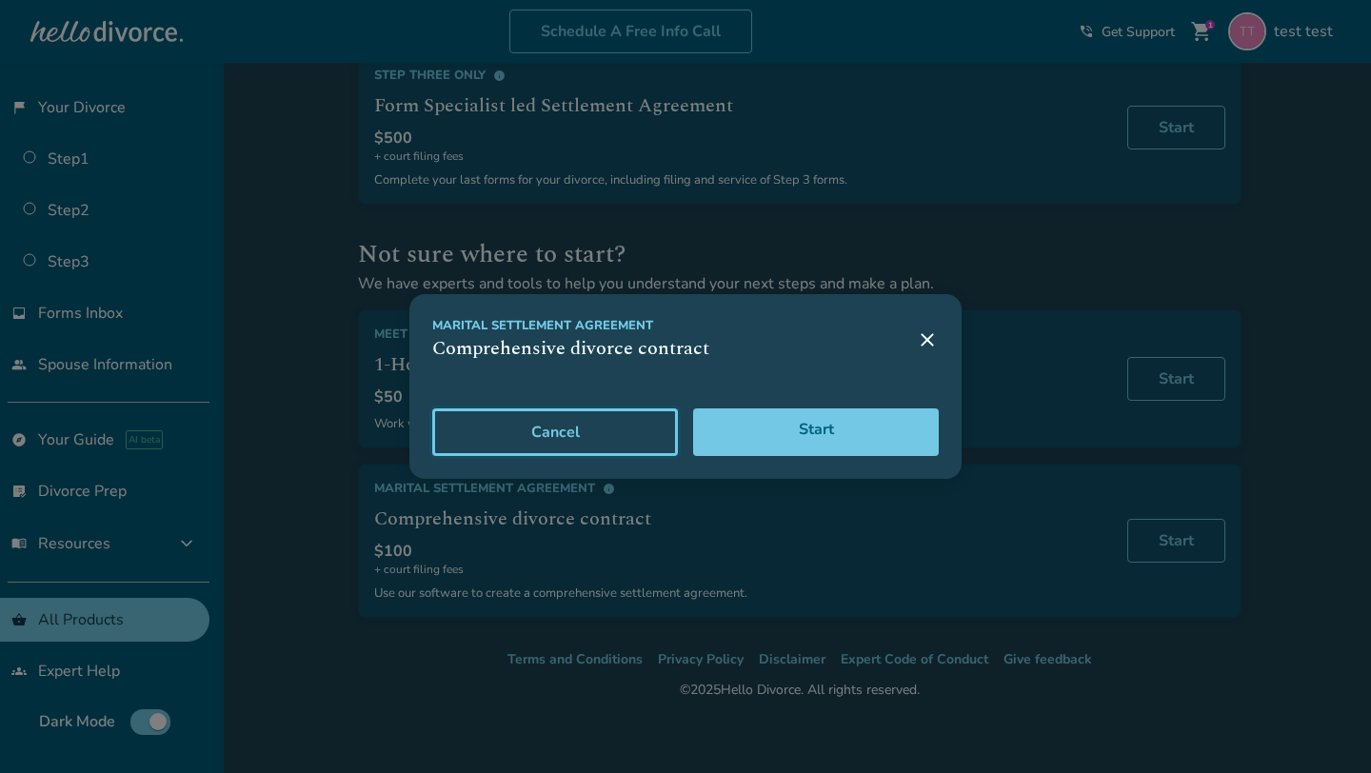
click at [621, 427] on button "Cancel" at bounding box center [555, 432] width 246 height 48
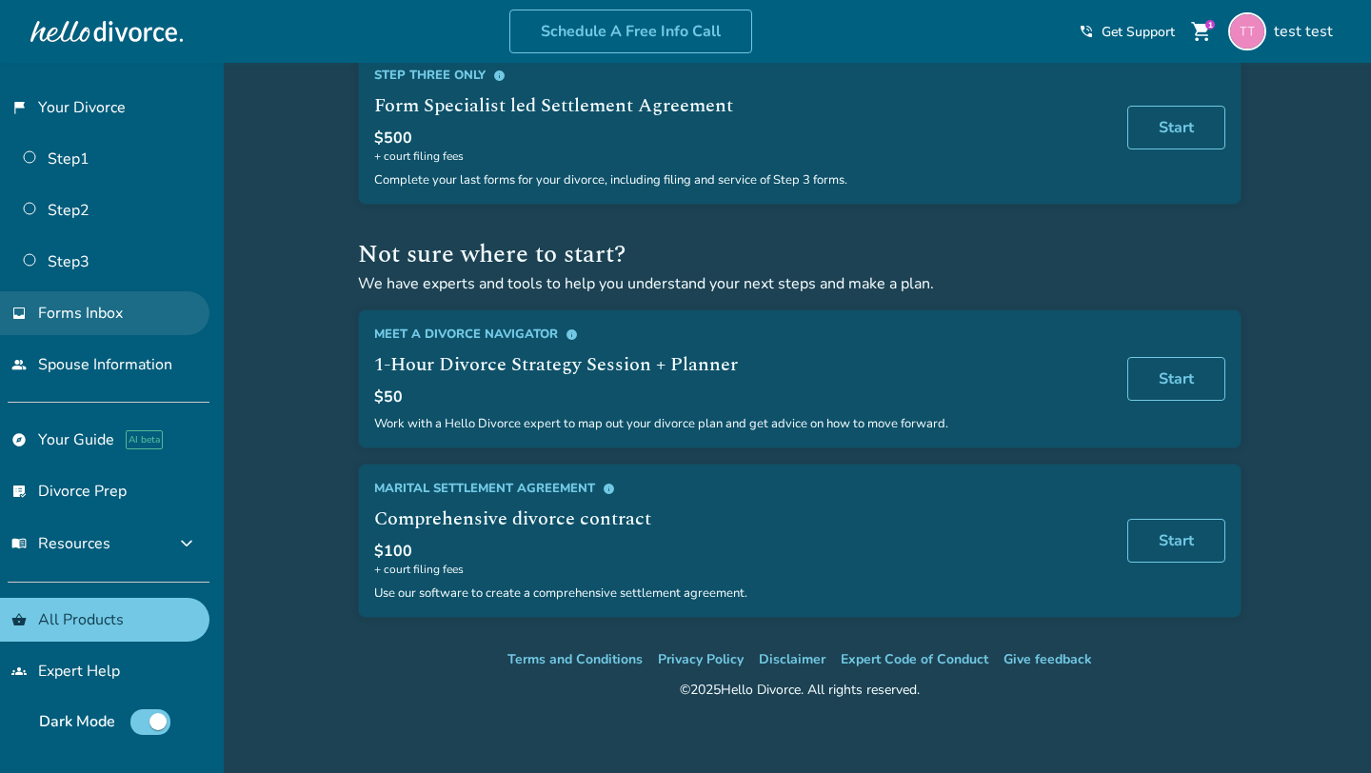
click at [109, 310] on span "Forms Inbox" at bounding box center [80, 313] width 85 height 21
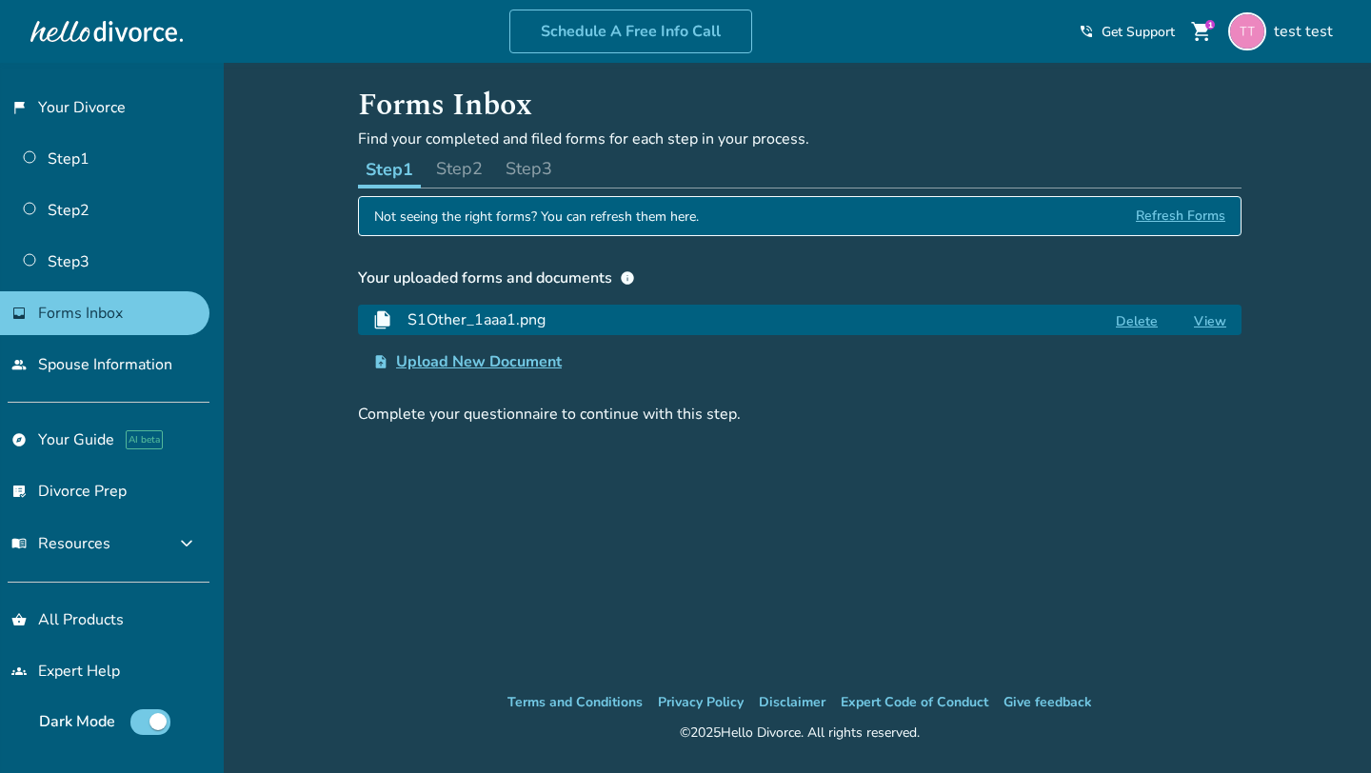
scroll to position [7, 0]
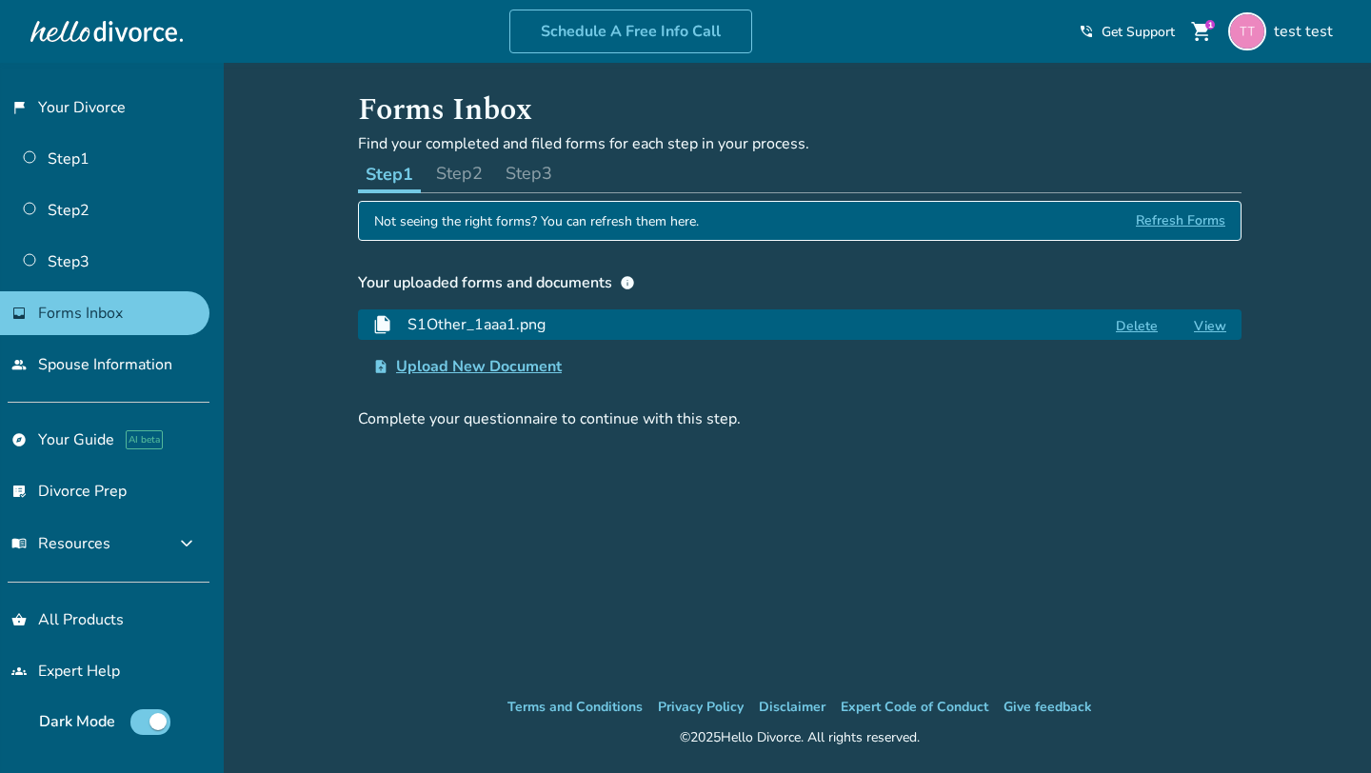
click at [458, 171] on button "Step 2" at bounding box center [459, 173] width 62 height 38
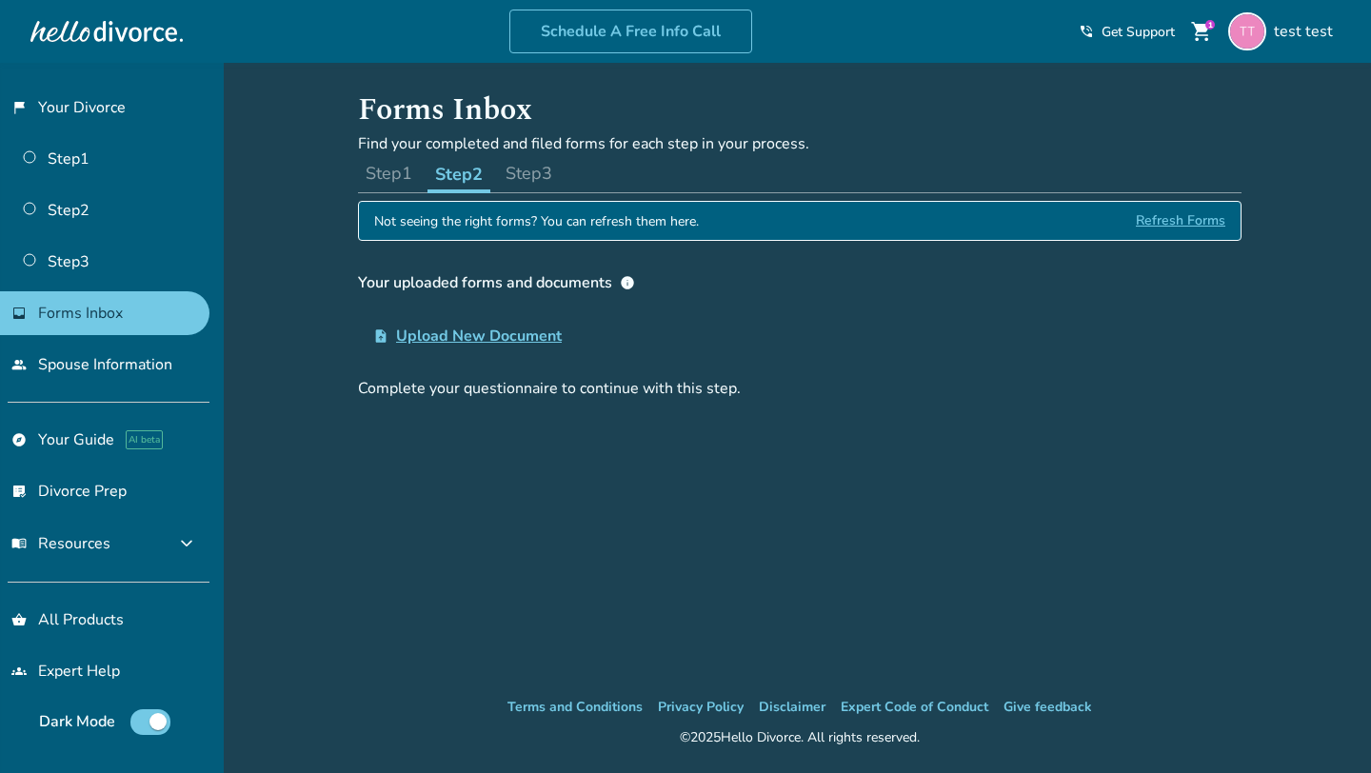
click at [409, 172] on button "Step 1" at bounding box center [389, 173] width 62 height 38
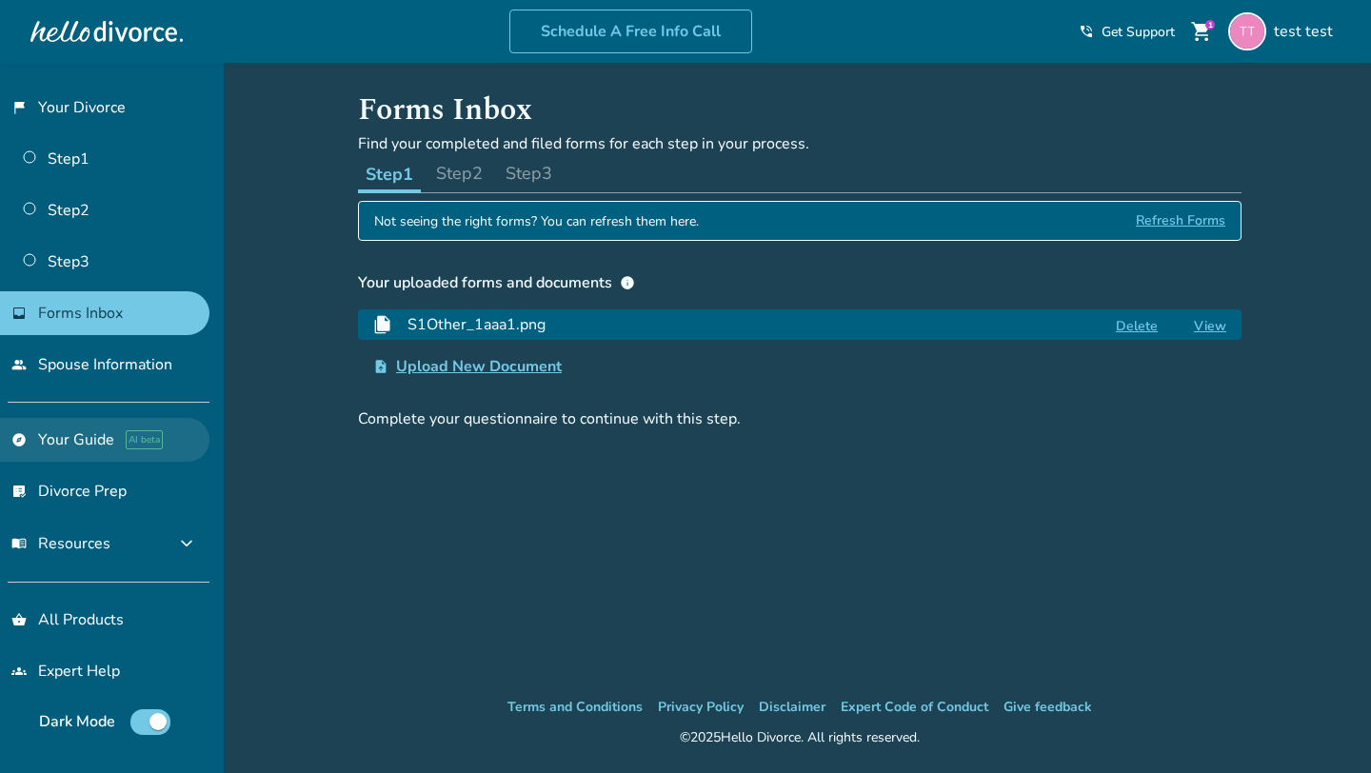
click at [39, 447] on link "explore Your Guide AI beta" at bounding box center [104, 440] width 209 height 44
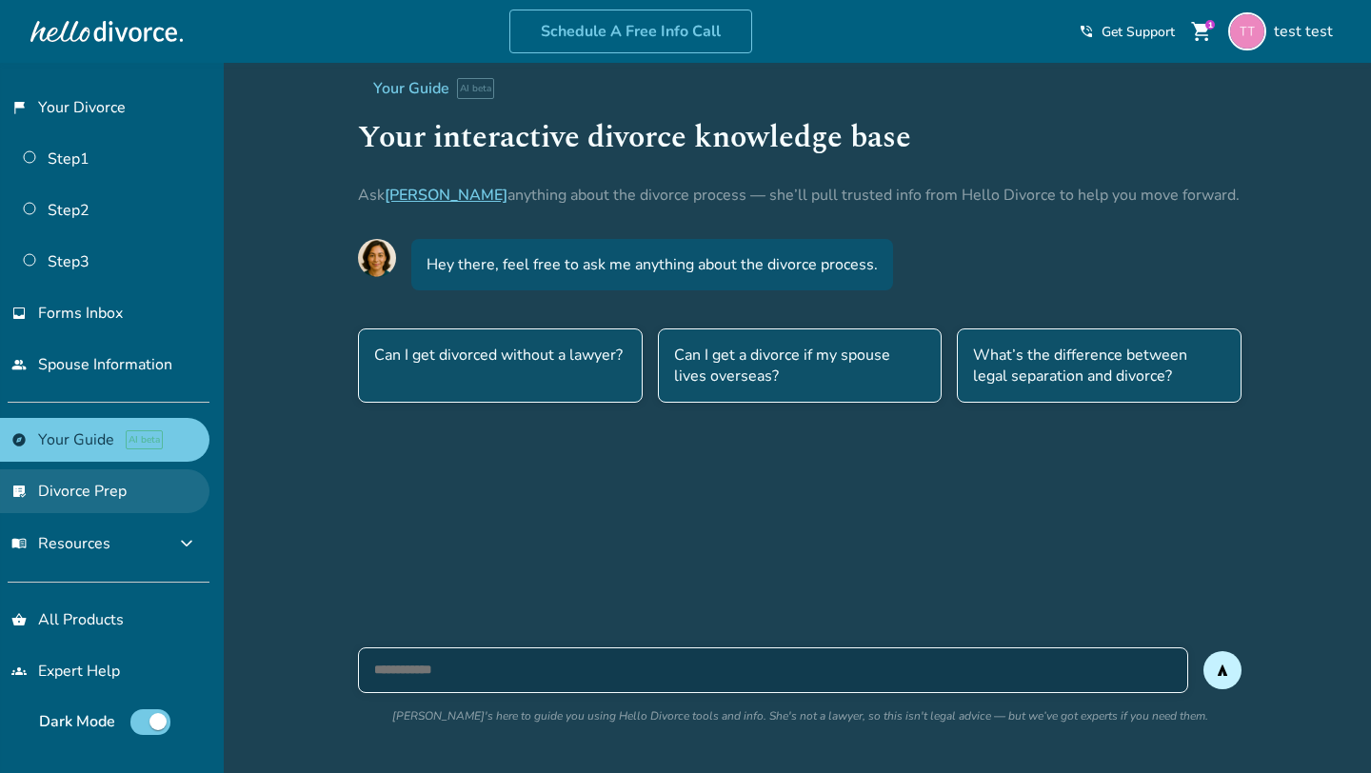
click at [112, 493] on link "list_alt_check Divorce Prep" at bounding box center [104, 491] width 209 height 44
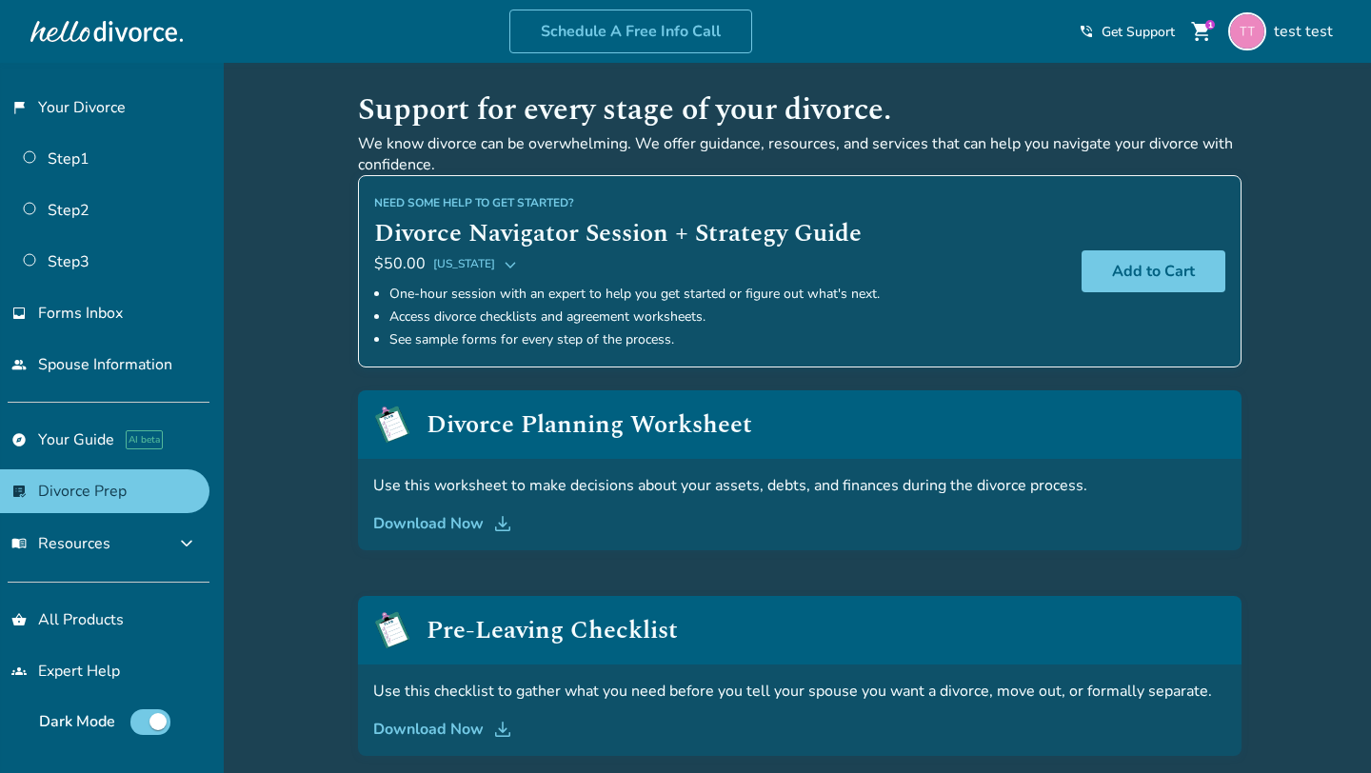
click at [503, 267] on icon at bounding box center [510, 263] width 15 height 15
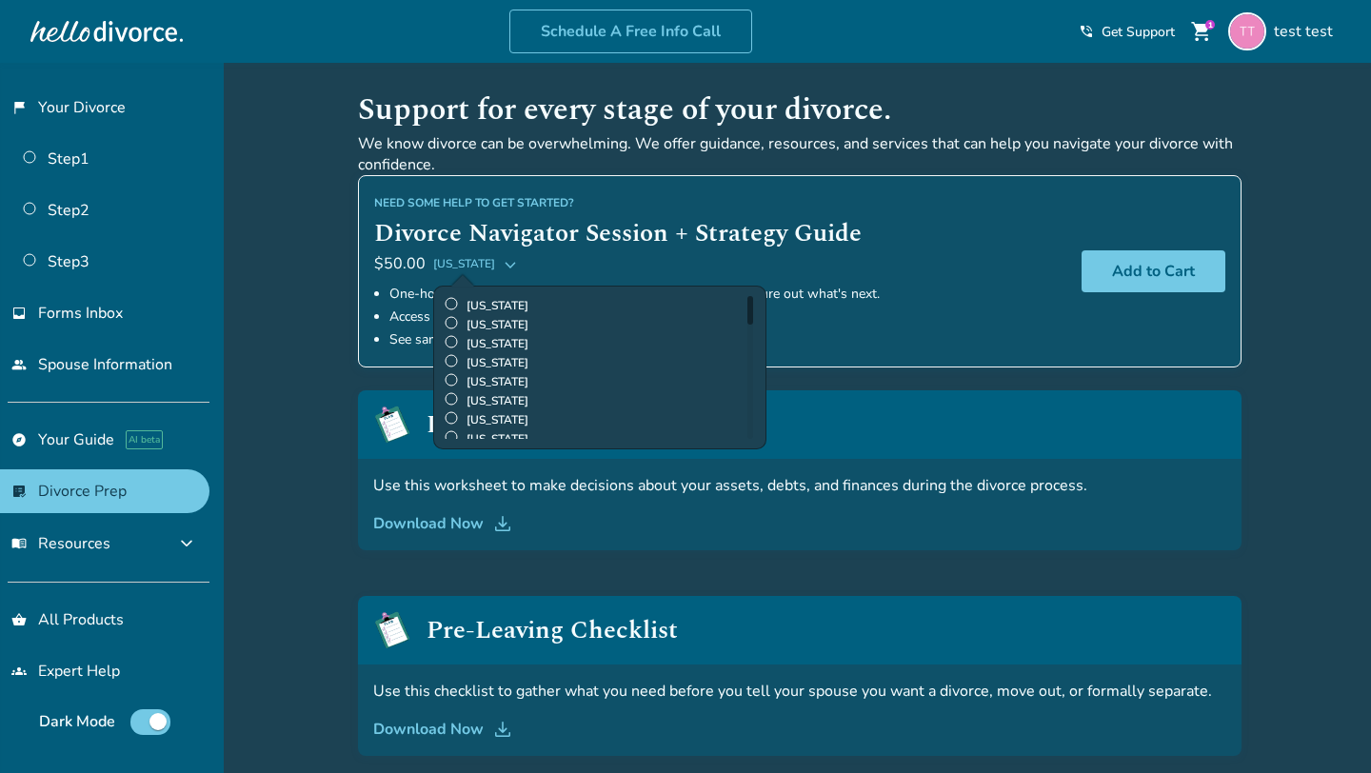
click at [481, 265] on button "Alabama" at bounding box center [475, 263] width 85 height 23
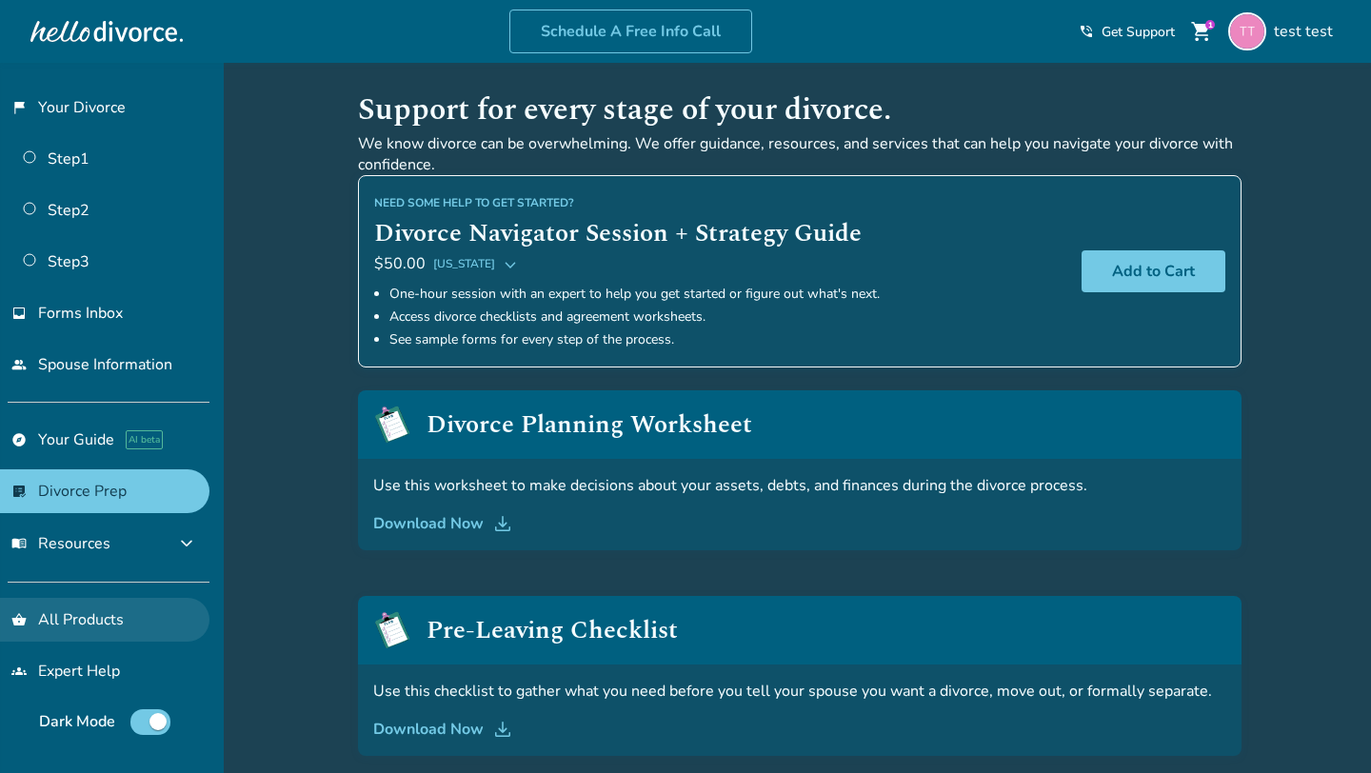
click at [93, 604] on link "shopping_basket All Products" at bounding box center [104, 620] width 209 height 44
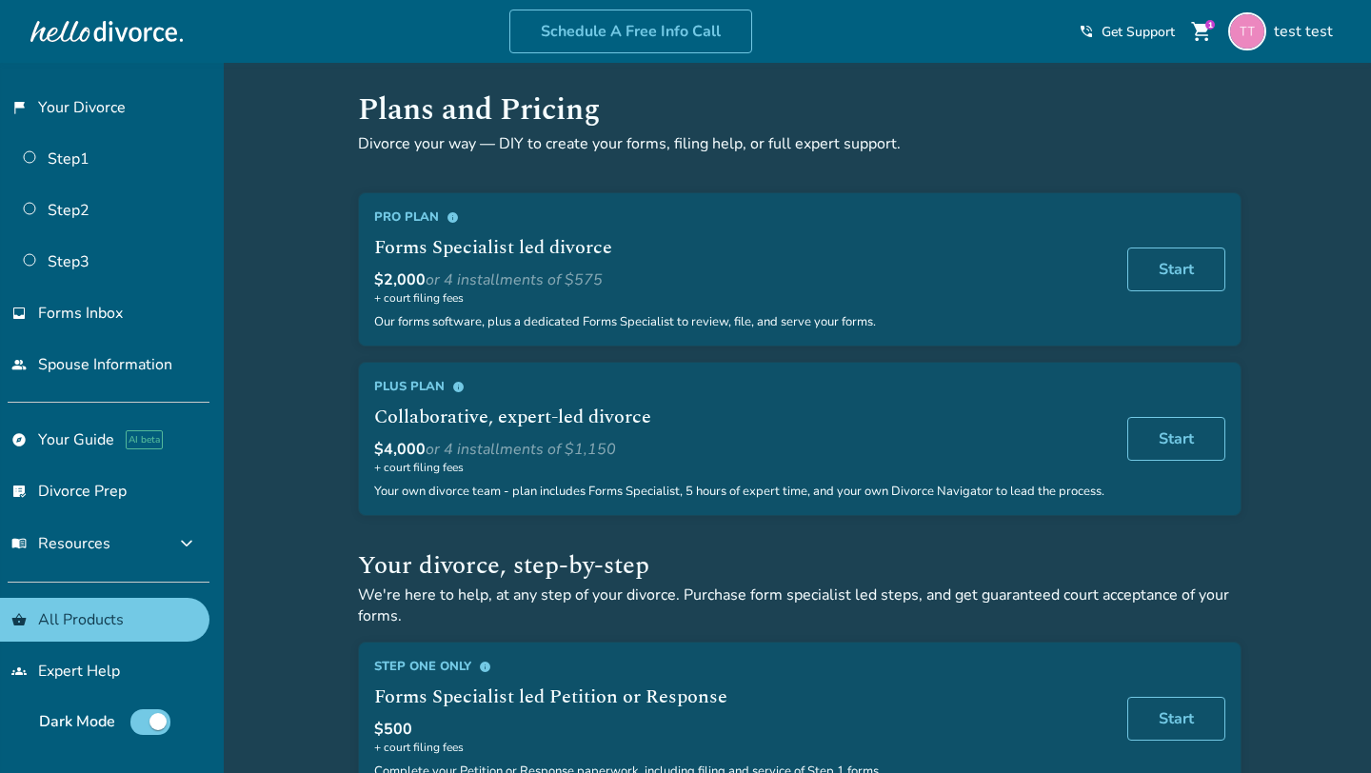
click at [459, 384] on span "info" at bounding box center [458, 387] width 12 height 12
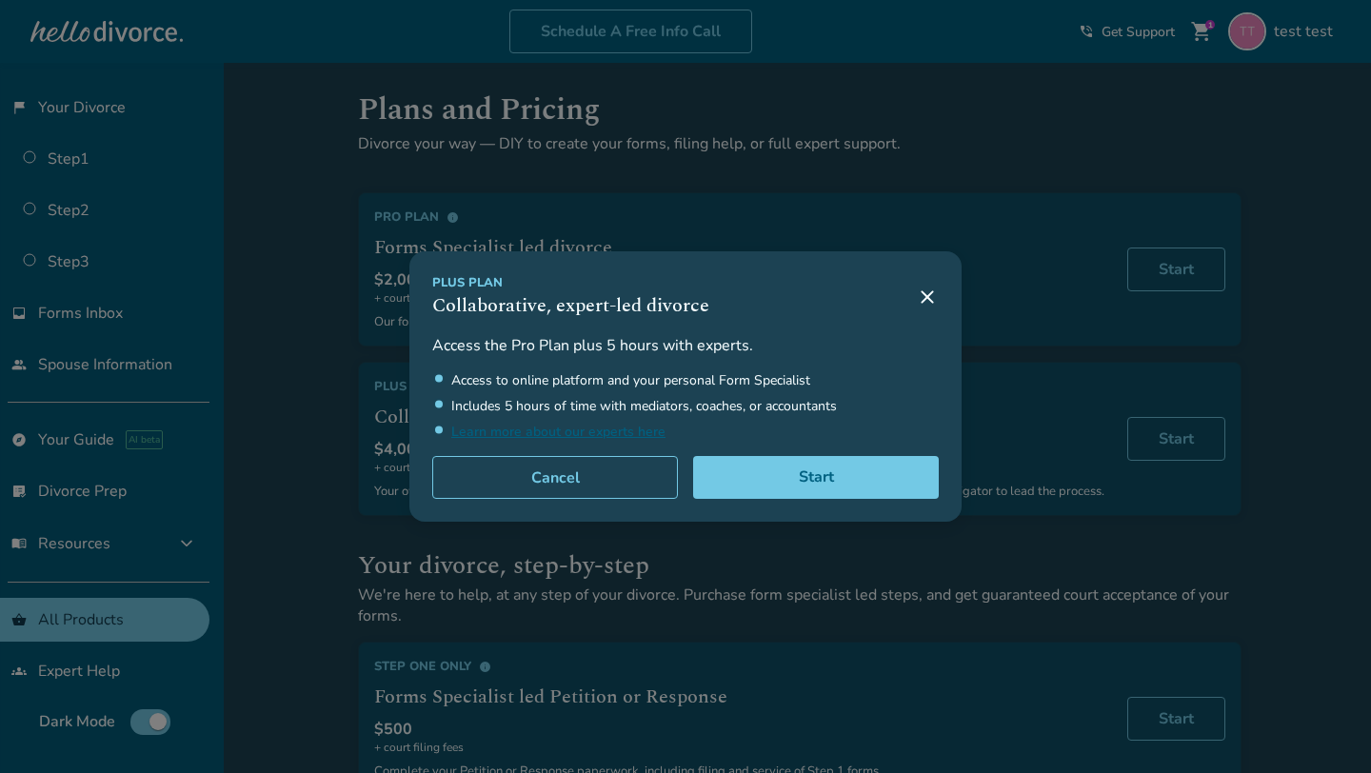
click at [390, 359] on div "Plus Plan Collaborative, expert-led divorce Access the Pro Plan plus 5 hours wi…" at bounding box center [685, 386] width 1371 height 773
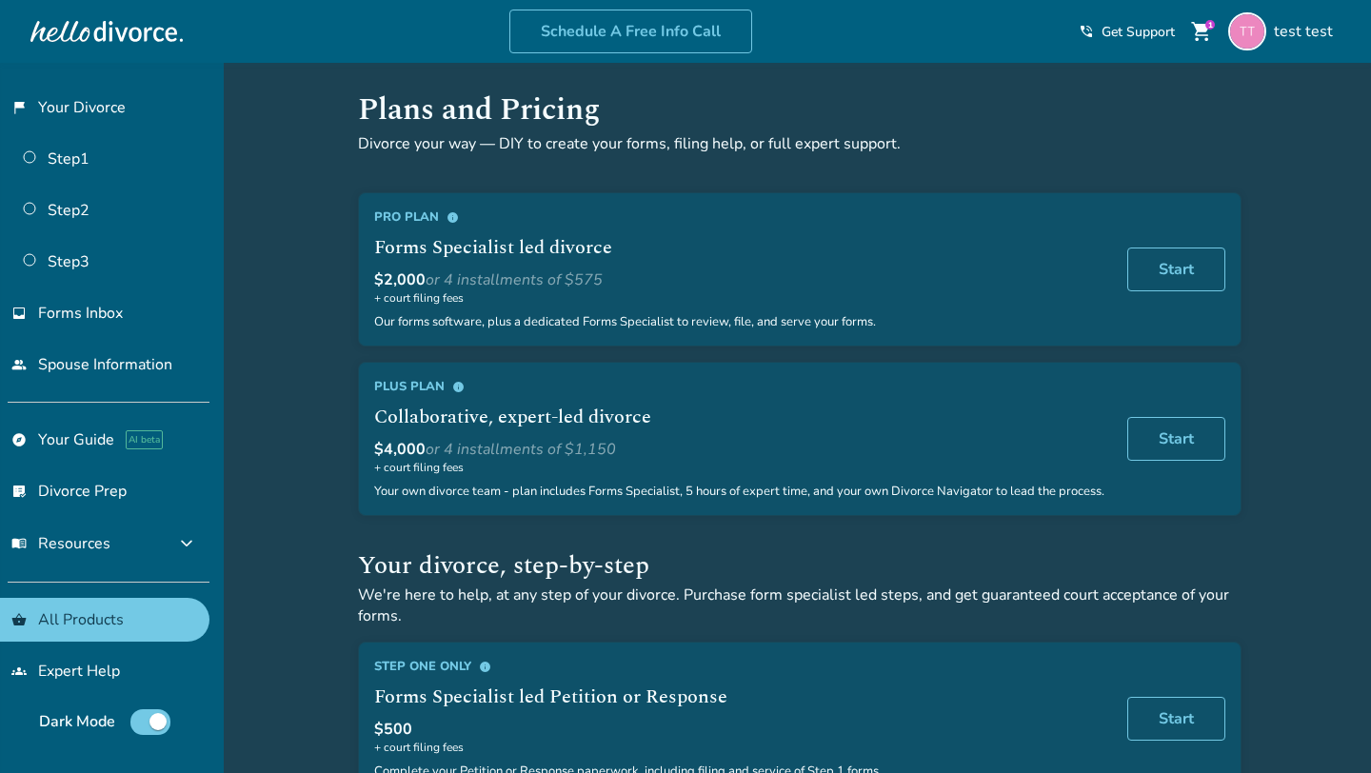
click at [455, 222] on span "info" at bounding box center [453, 217] width 12 height 12
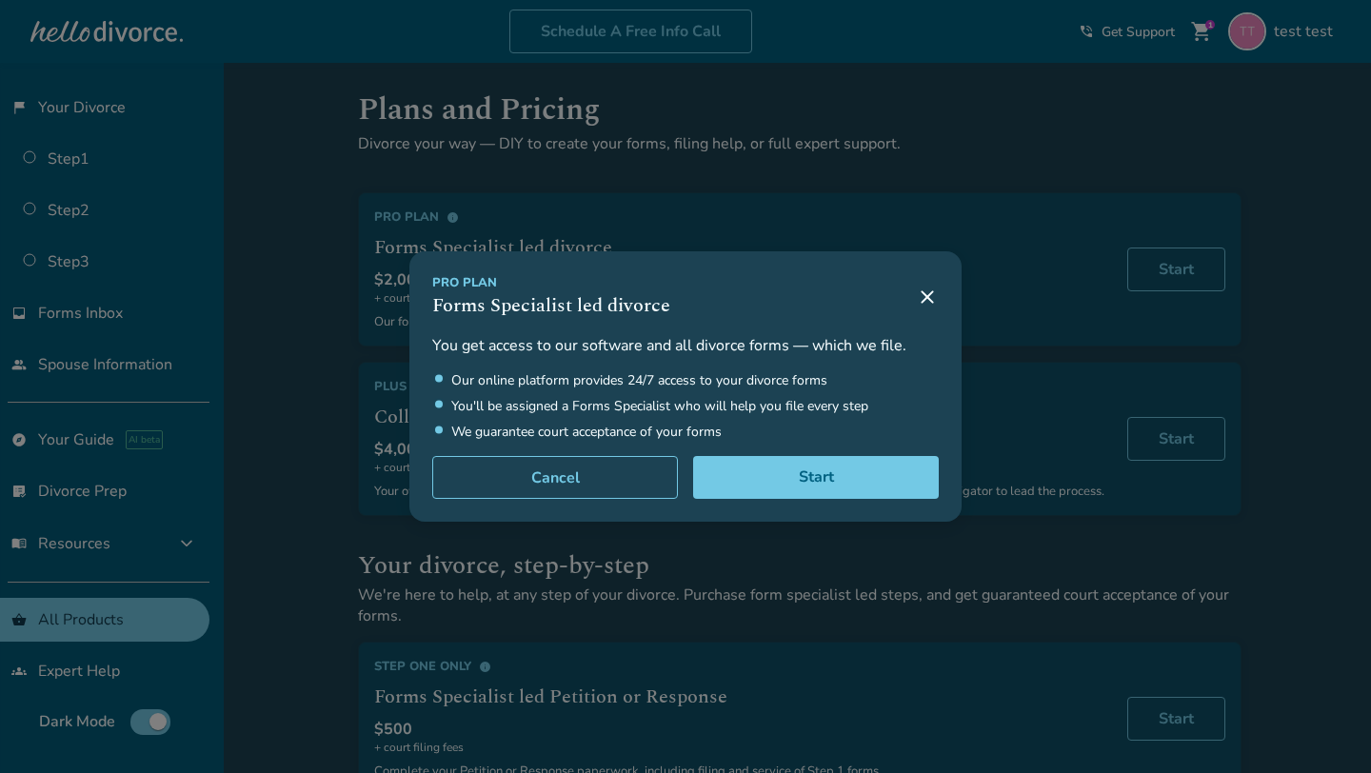
click at [362, 405] on div "Pro Plan Forms Specialist led divorce You get access to our software and all di…" at bounding box center [685, 386] width 1371 height 773
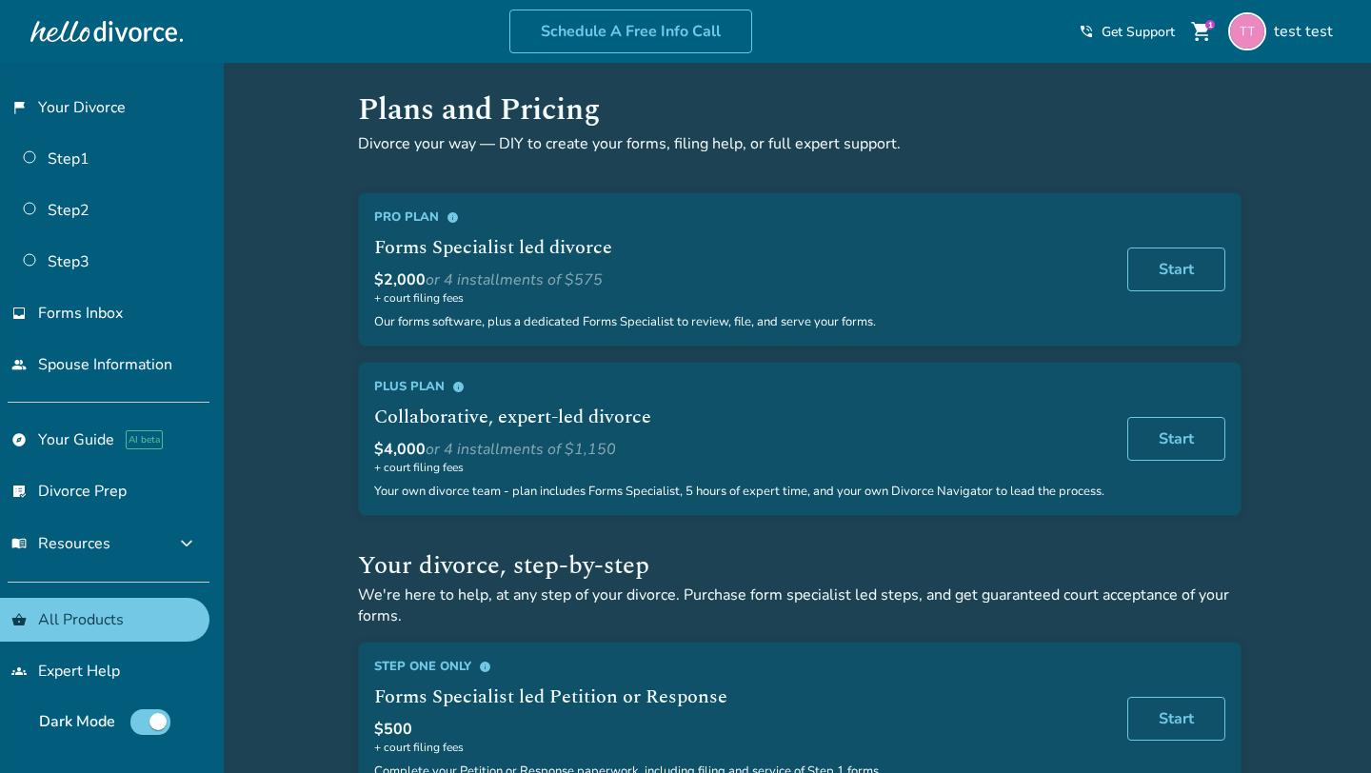
click at [460, 387] on span "info" at bounding box center [458, 387] width 12 height 12
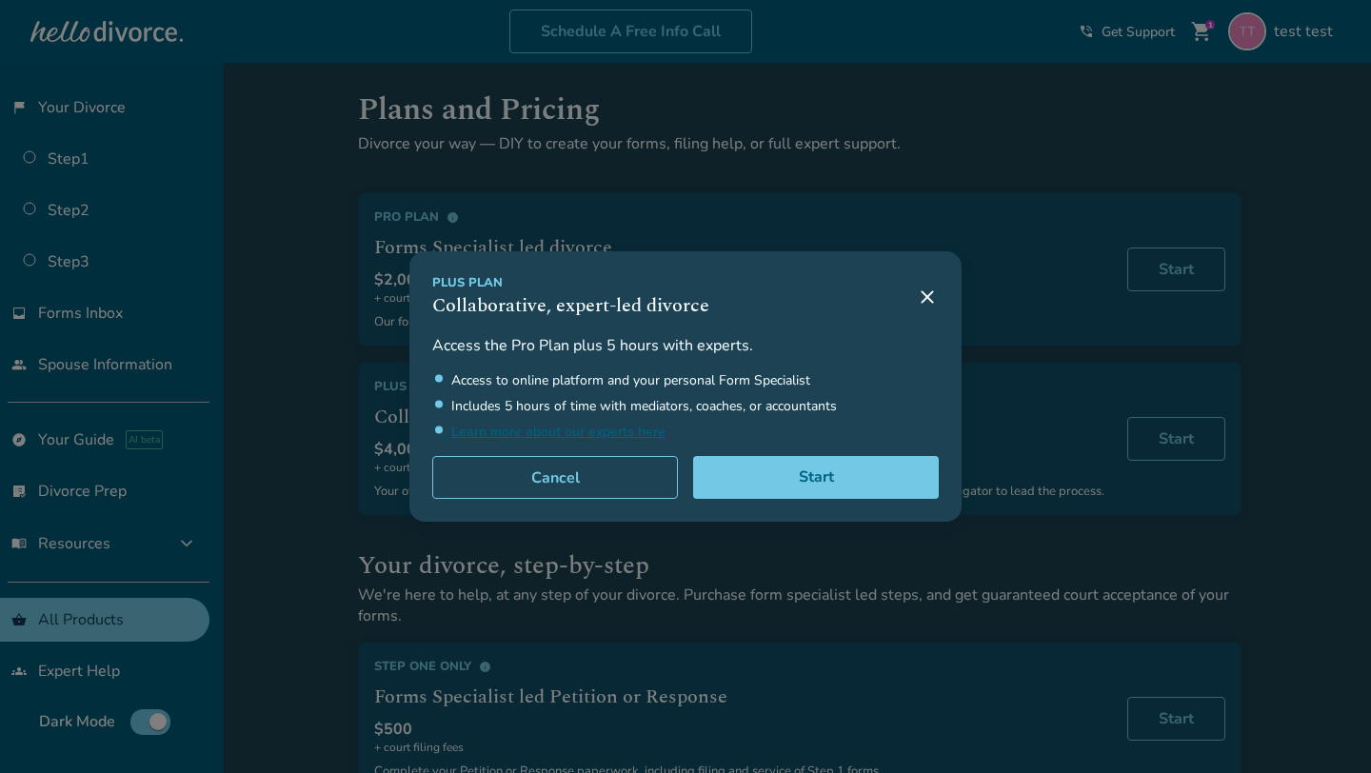
click at [374, 402] on div "Plus Plan Collaborative, expert-led divorce Access the Pro Plan plus 5 hours wi…" at bounding box center [685, 386] width 1371 height 773
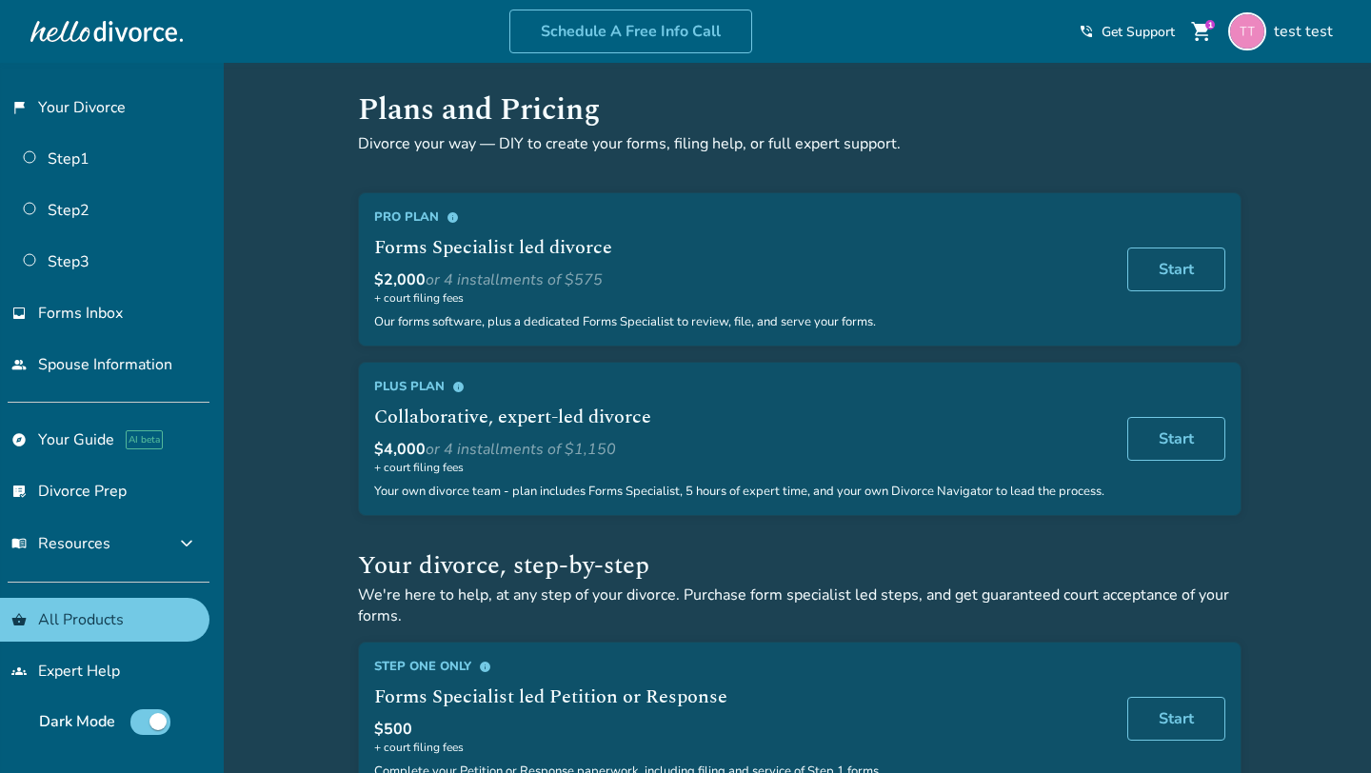
click at [482, 670] on div "Step One Only info" at bounding box center [739, 666] width 730 height 17
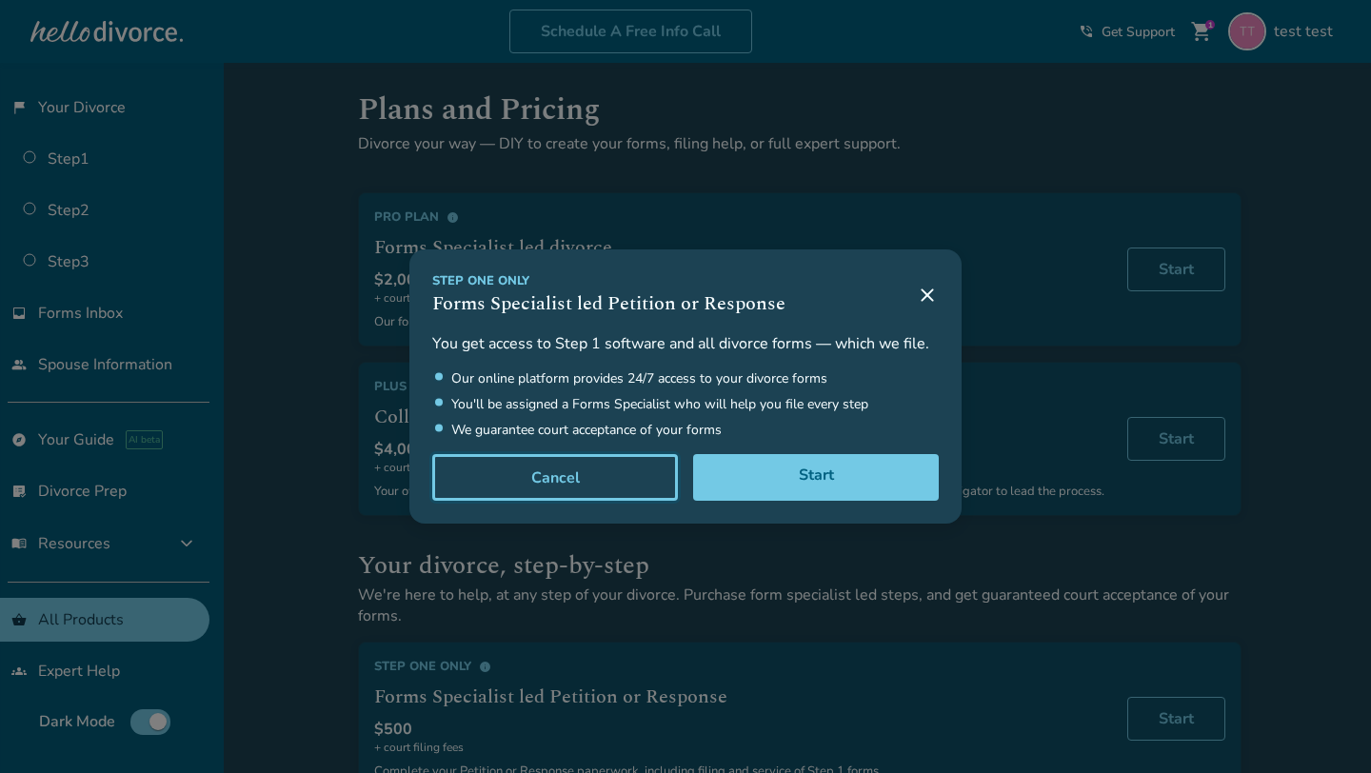
click at [577, 493] on button "Cancel" at bounding box center [555, 478] width 246 height 48
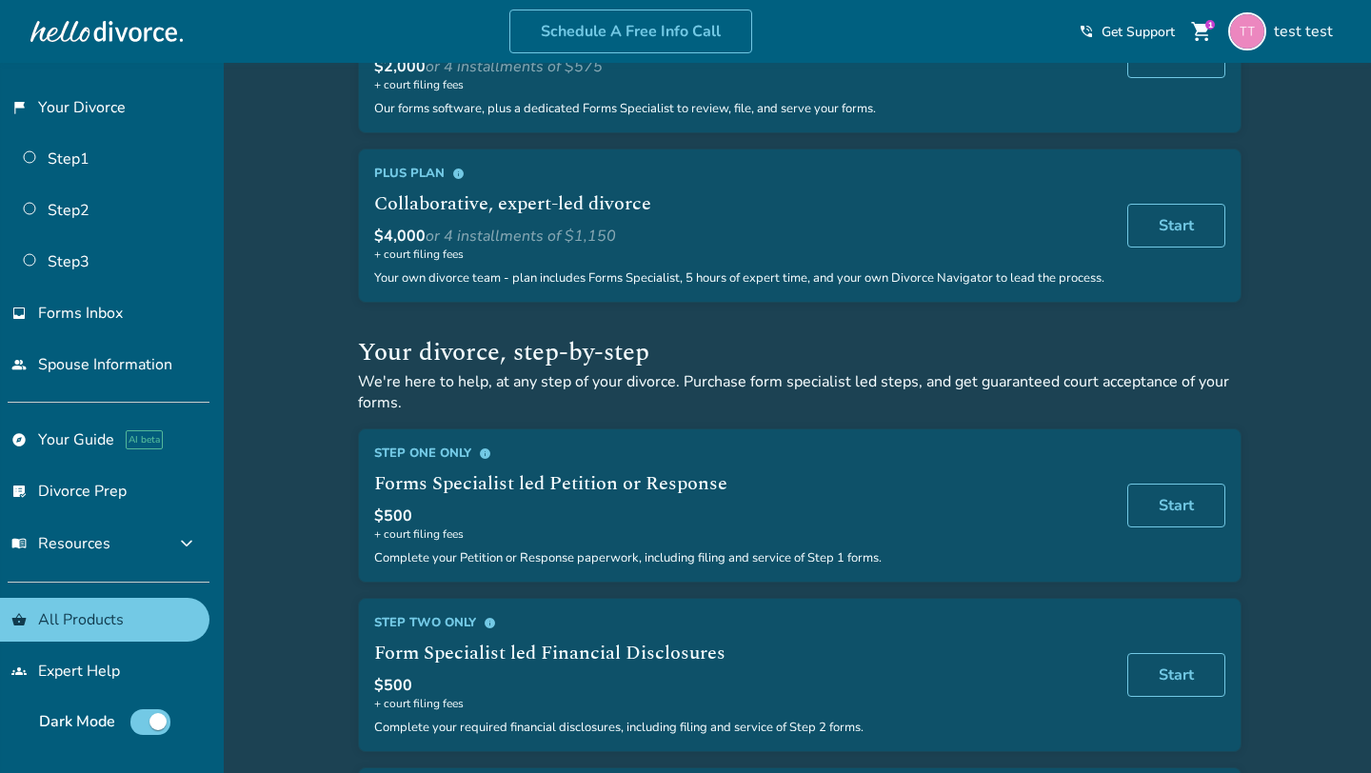
scroll to position [221, 0]
click at [490, 628] on span "info" at bounding box center [490, 622] width 12 height 12
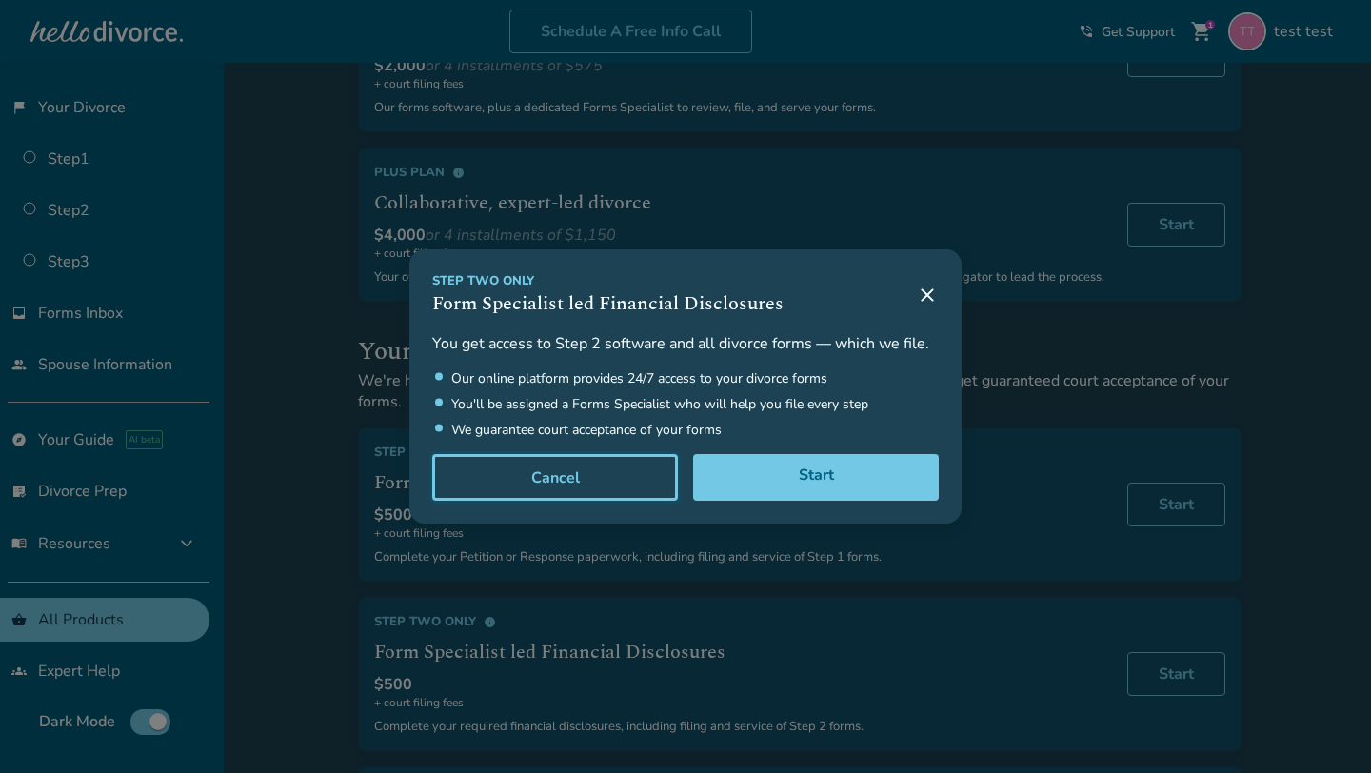
click at [546, 477] on button "Cancel" at bounding box center [555, 478] width 246 height 48
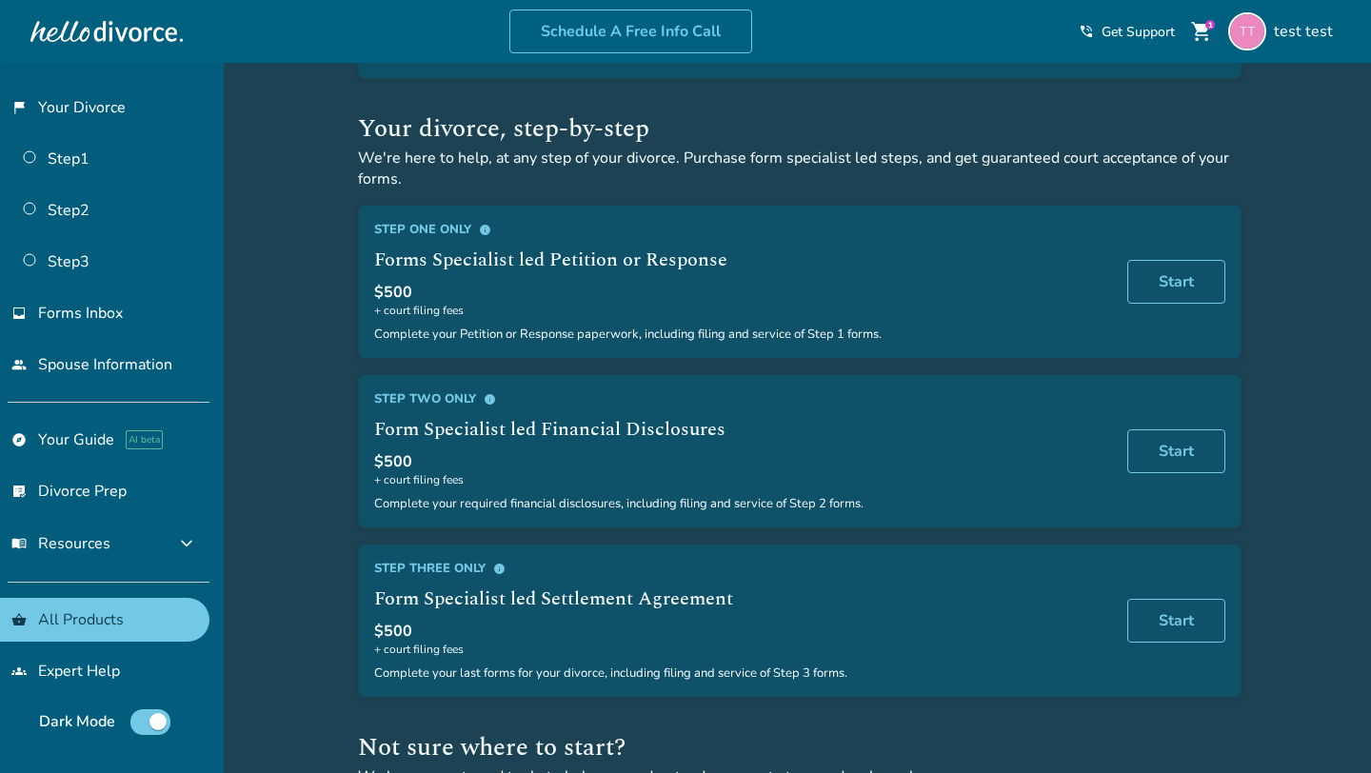
scroll to position [450, 0]
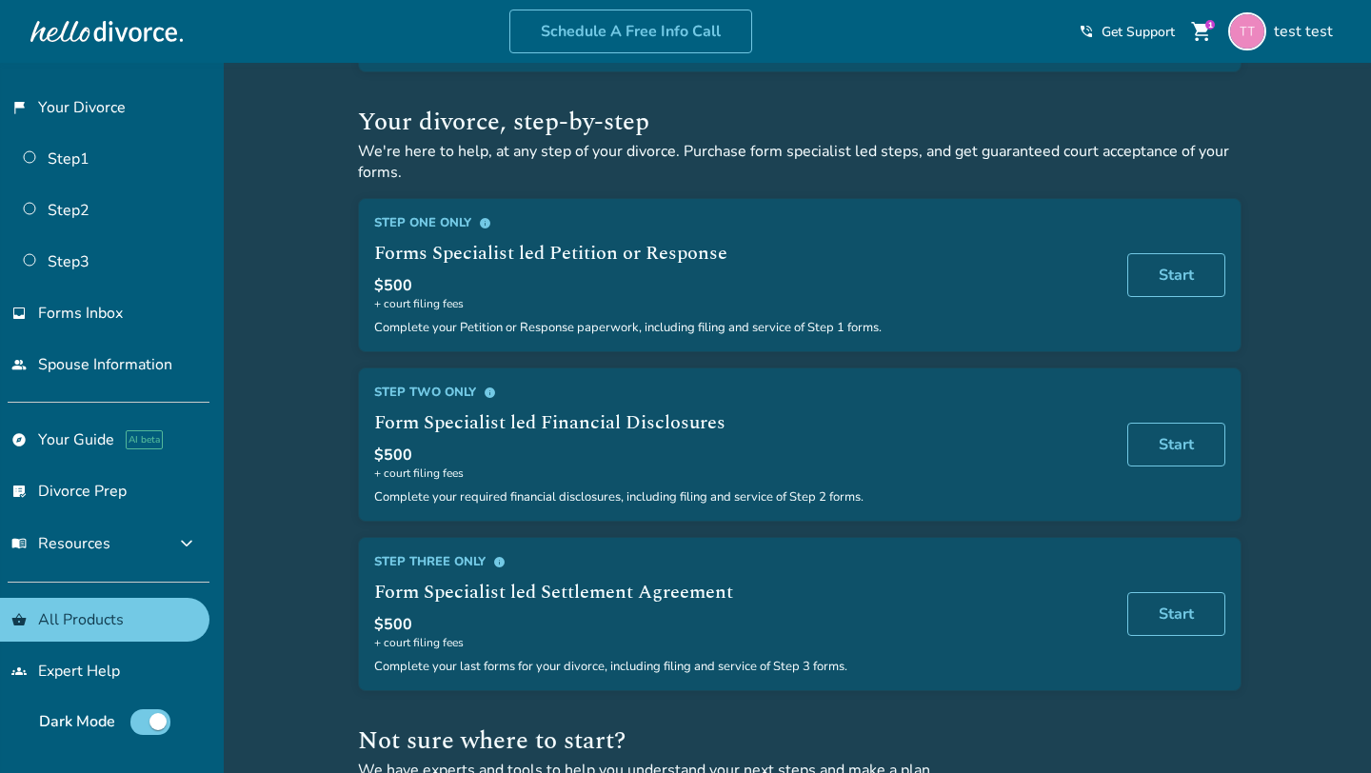
click at [500, 568] on span "info" at bounding box center [499, 562] width 12 height 12
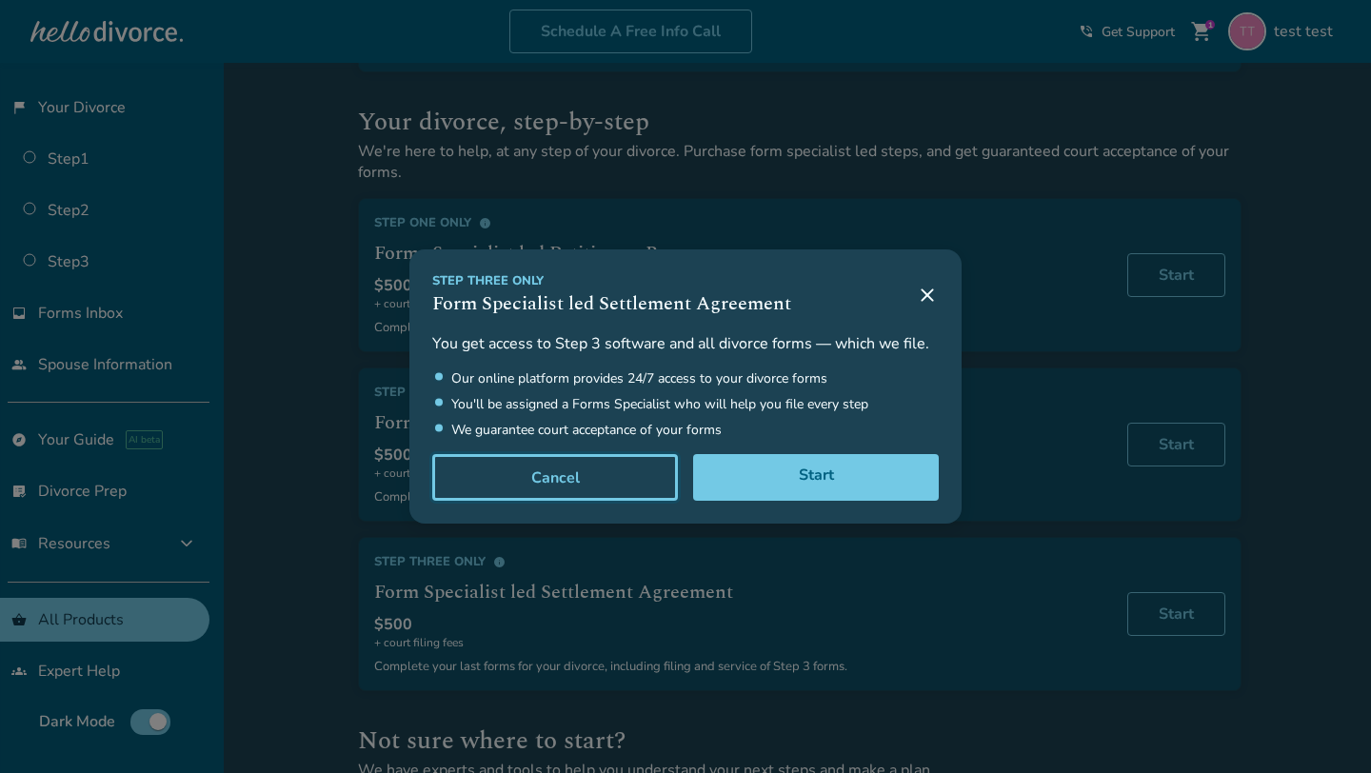
click at [552, 489] on button "Cancel" at bounding box center [555, 478] width 246 height 48
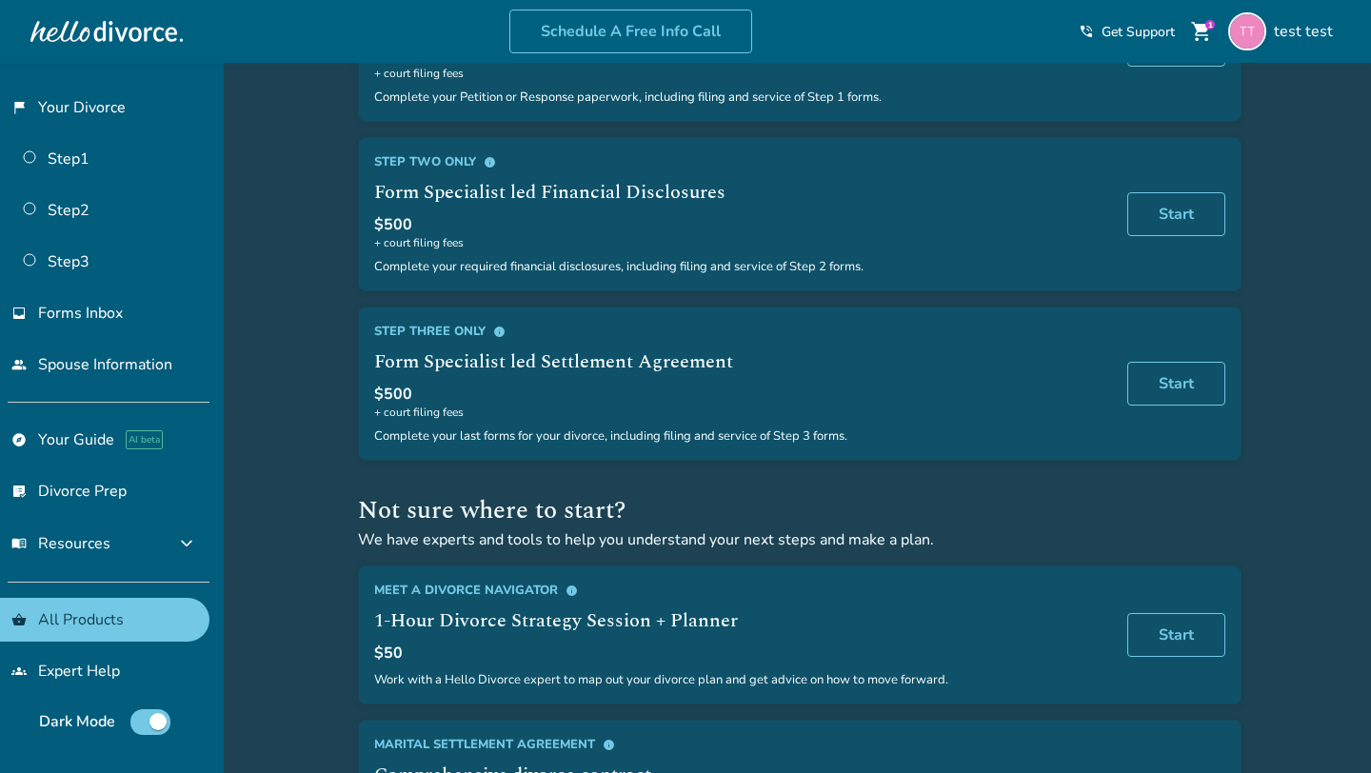
scroll to position [683, 0]
click at [576, 595] on span "info" at bounding box center [572, 589] width 12 height 12
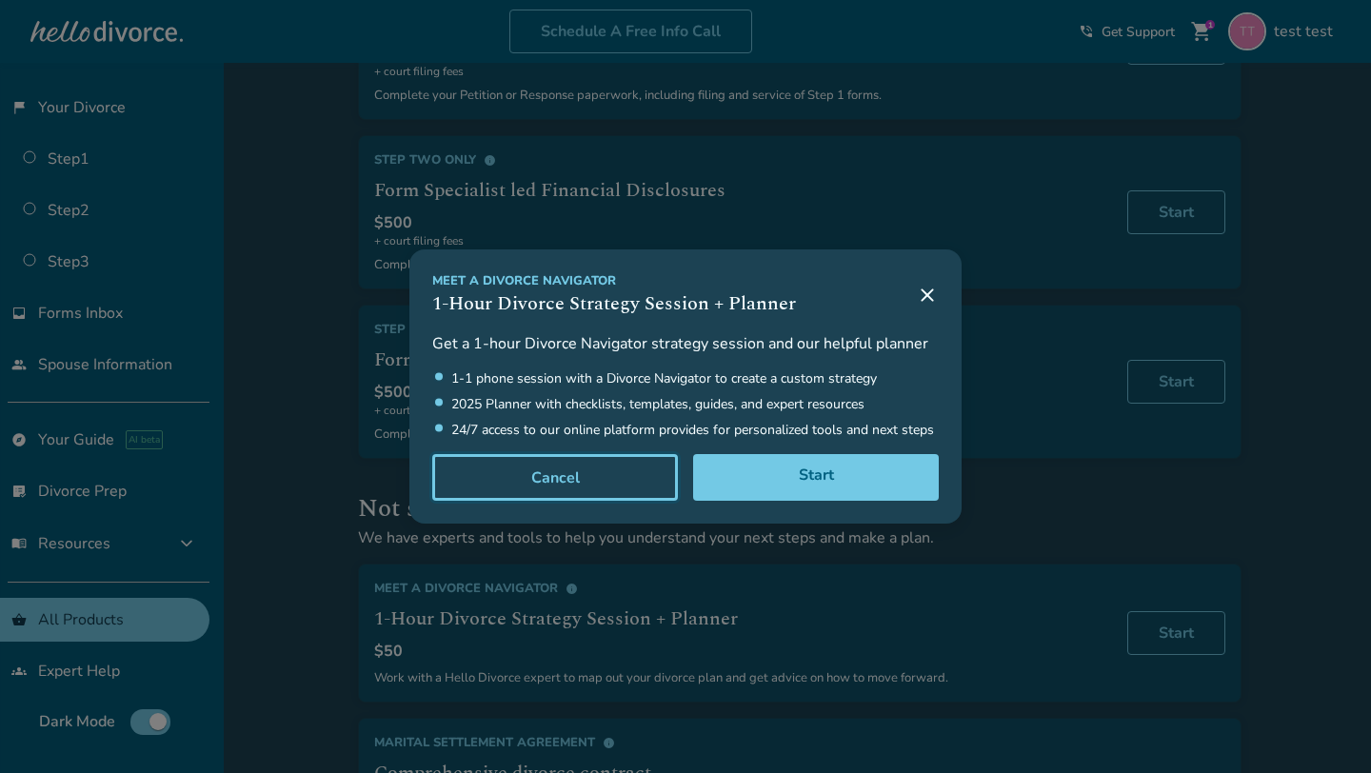
click at [572, 496] on button "Cancel" at bounding box center [555, 478] width 246 height 48
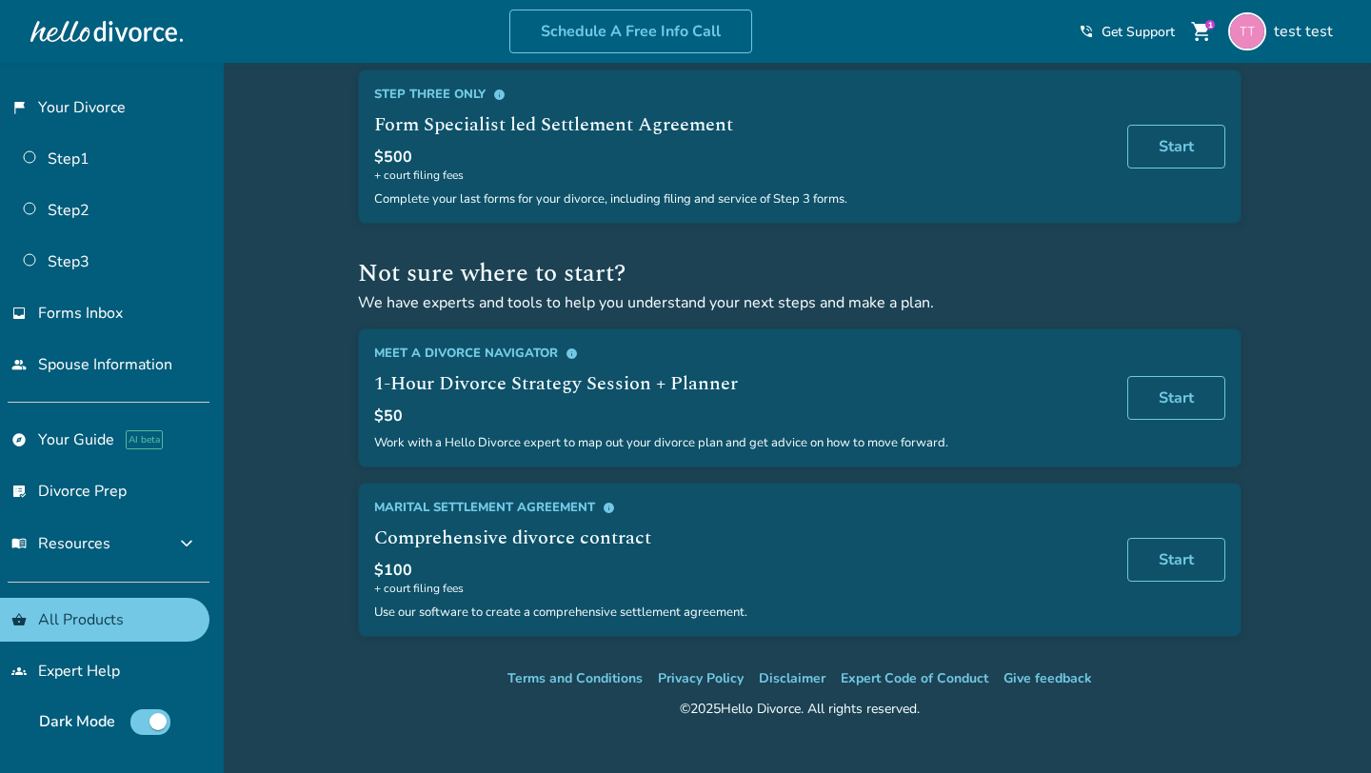
scroll to position [920, 0]
click at [607, 508] on span "info" at bounding box center [609, 506] width 12 height 12
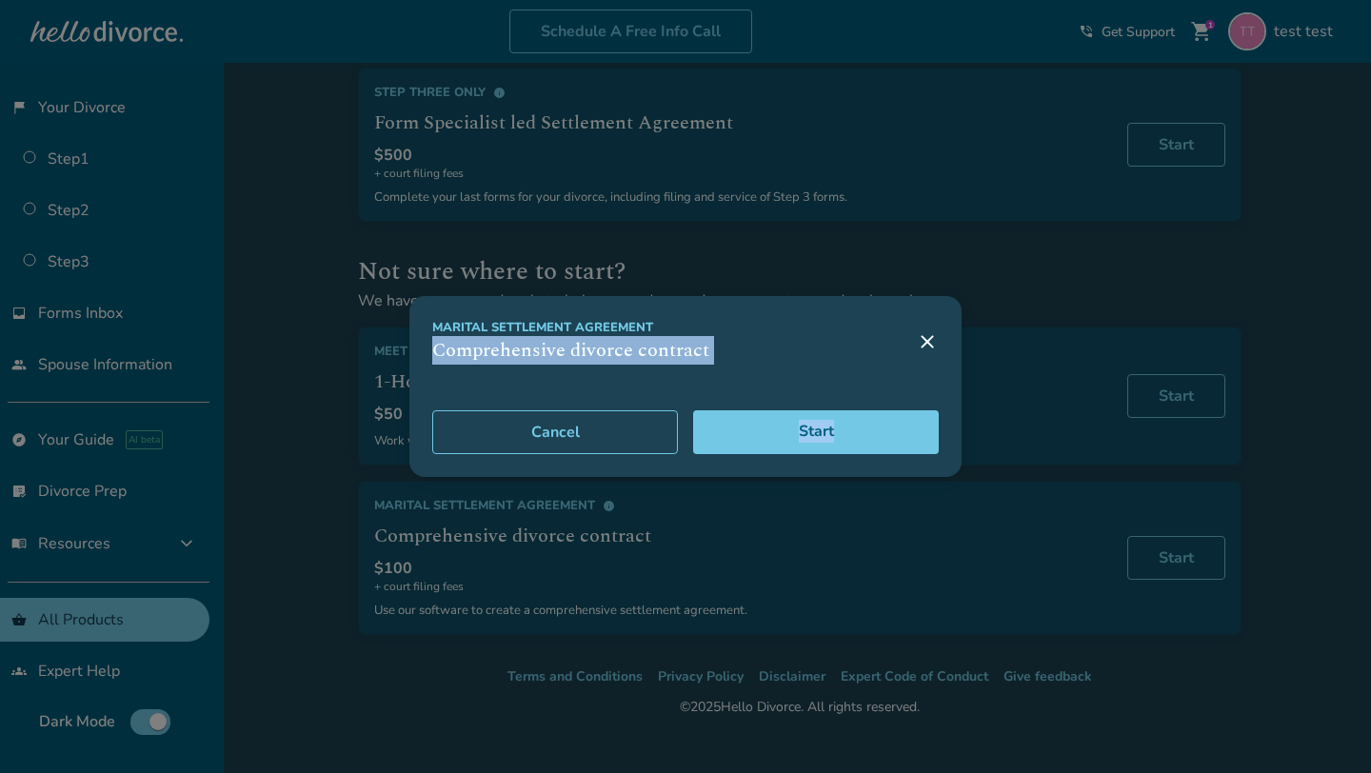
drag, startPoint x: 422, startPoint y: 339, endPoint x: 697, endPoint y: 465, distance: 302.5
click at [697, 465] on div "Marital Settlement Agreement Comprehensive divorce contract Start Cancel" at bounding box center [685, 386] width 552 height 181
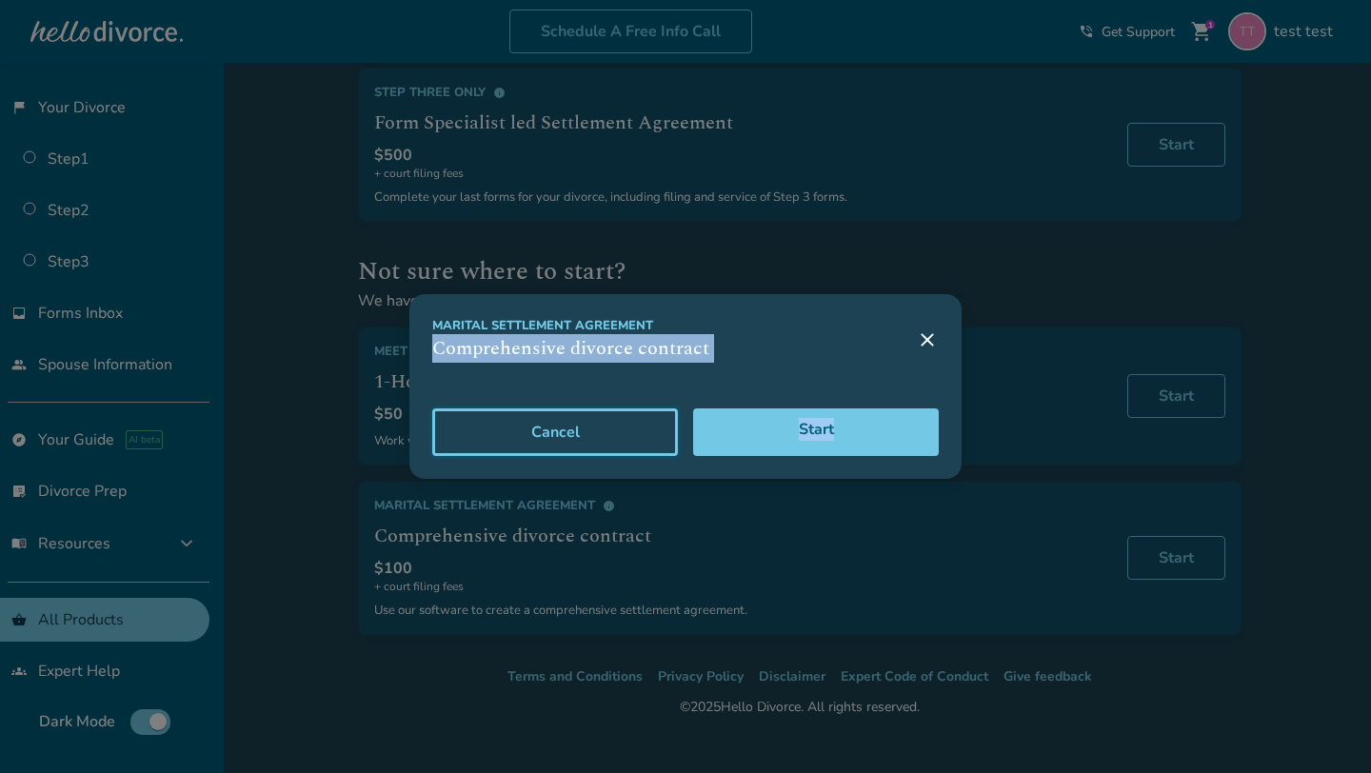
click at [549, 437] on button "Cancel" at bounding box center [555, 432] width 246 height 48
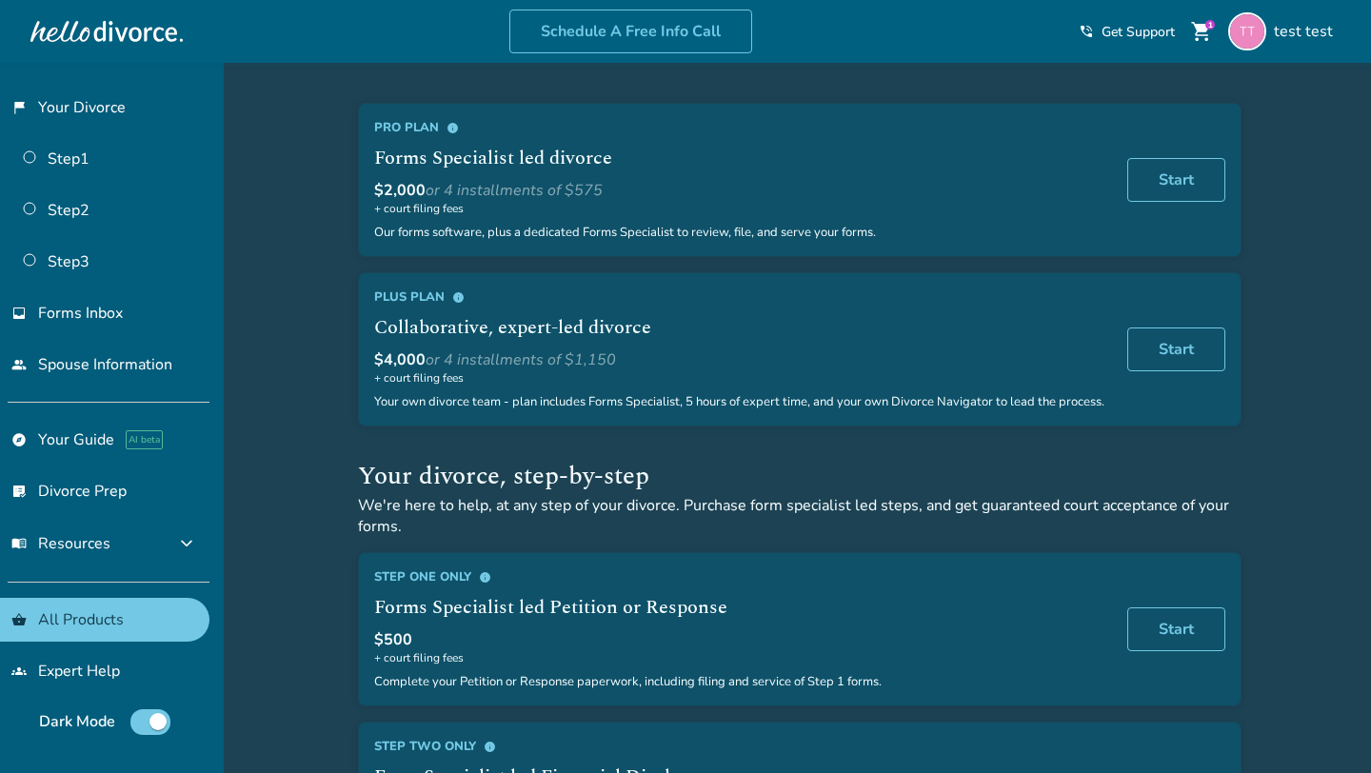
scroll to position [89, 0]
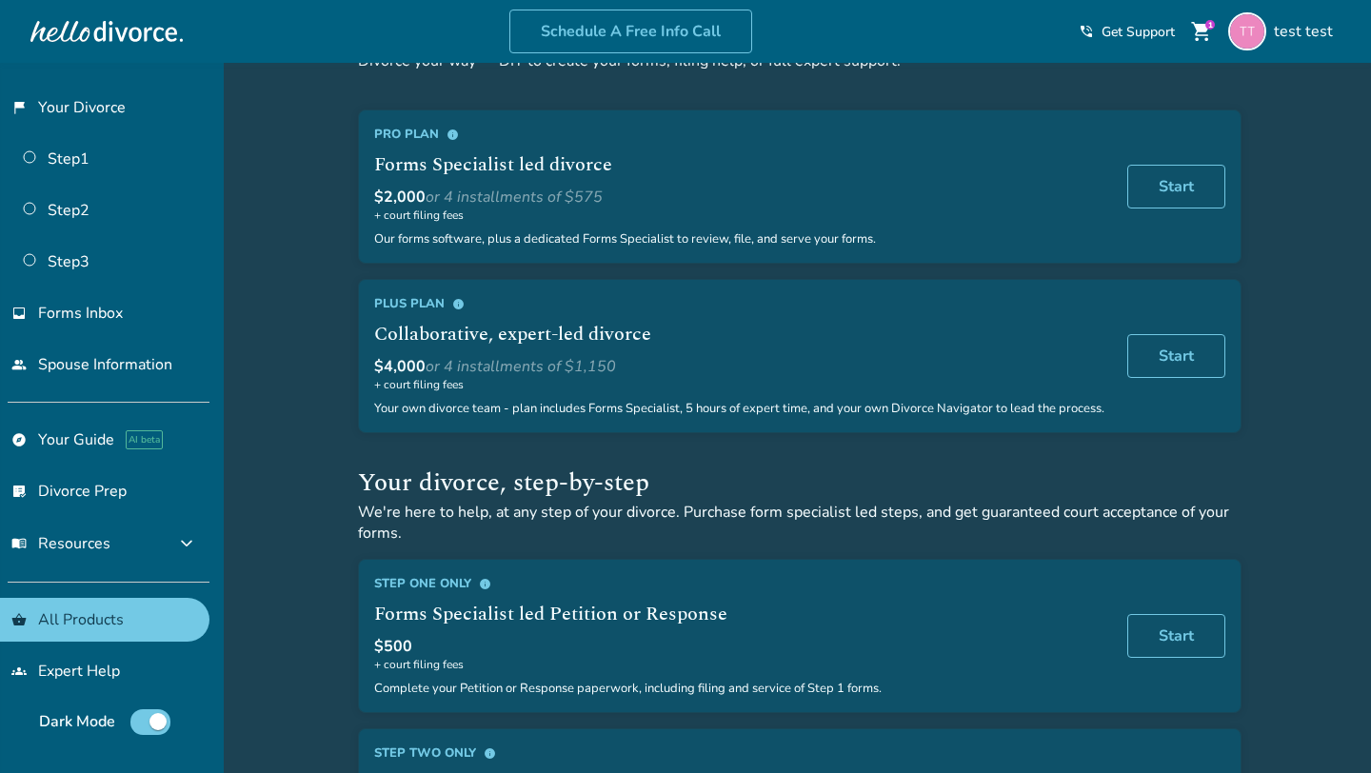
click at [457, 304] on span "info" at bounding box center [458, 304] width 12 height 12
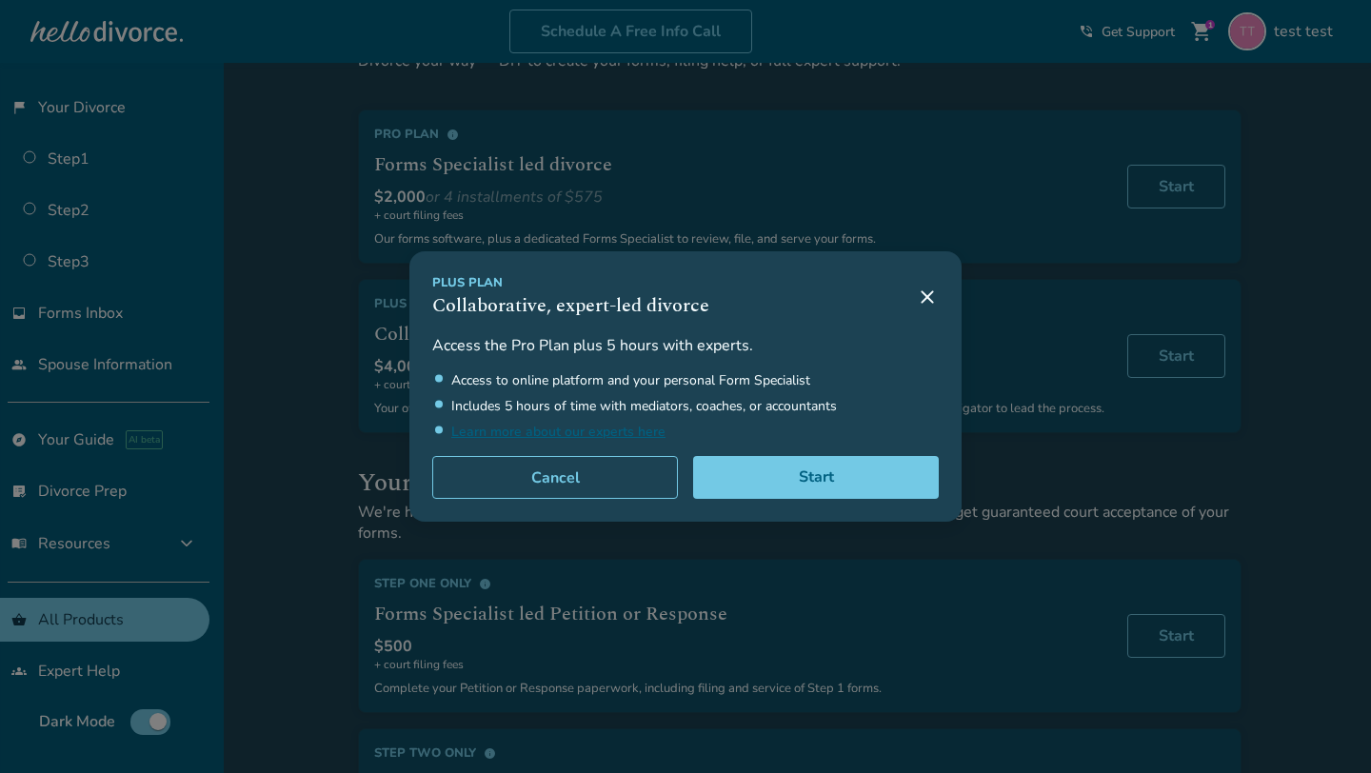
click at [930, 295] on icon at bounding box center [927, 297] width 23 height 23
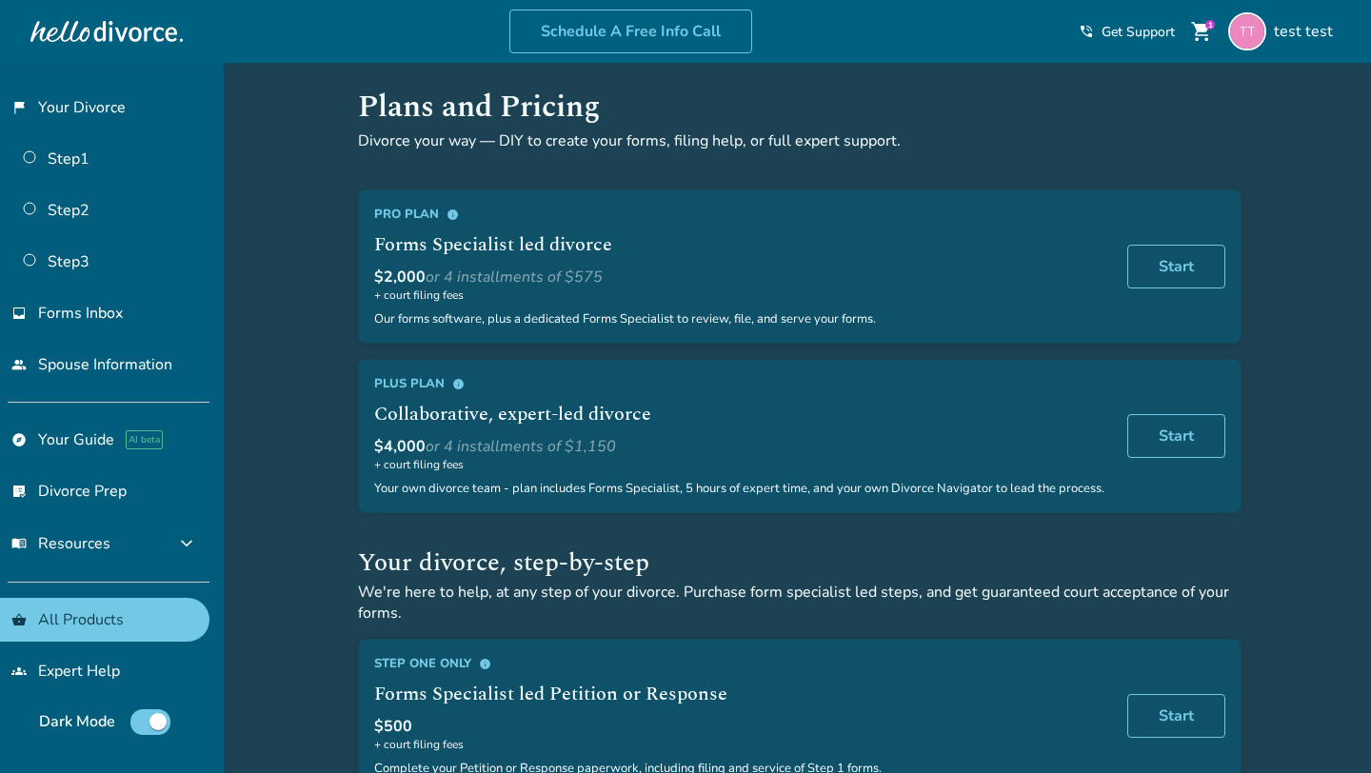
scroll to position [0, 0]
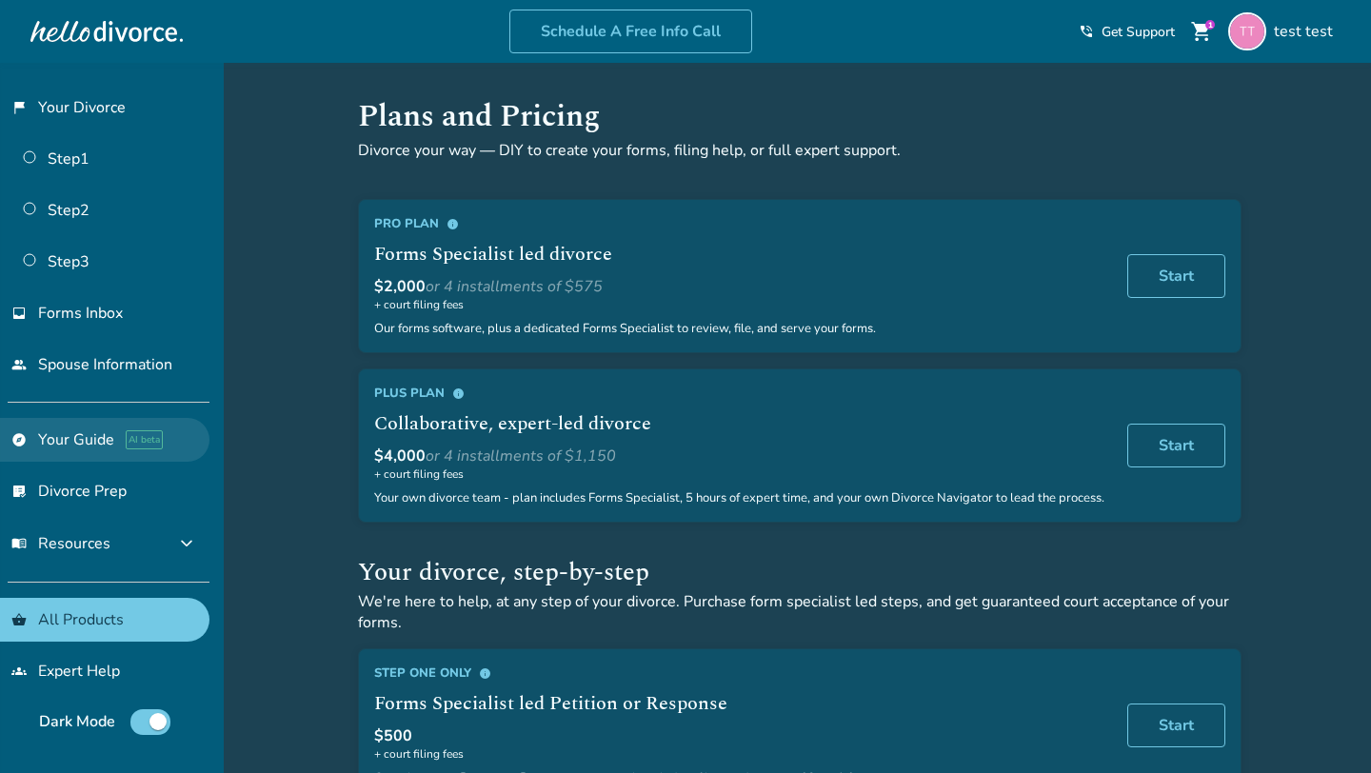
click at [62, 447] on link "explore Your Guide AI beta" at bounding box center [104, 440] width 209 height 44
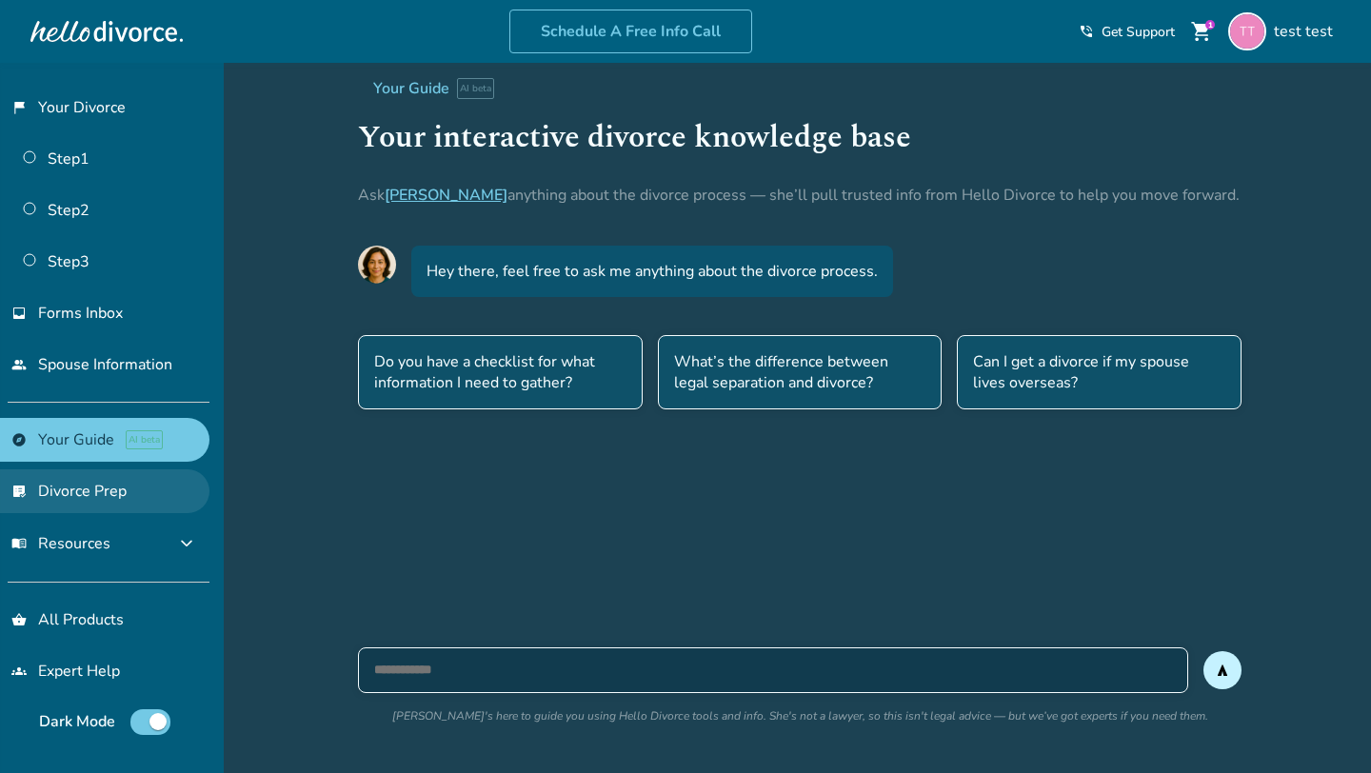
click at [61, 478] on link "list_alt_check Divorce Prep" at bounding box center [104, 491] width 209 height 44
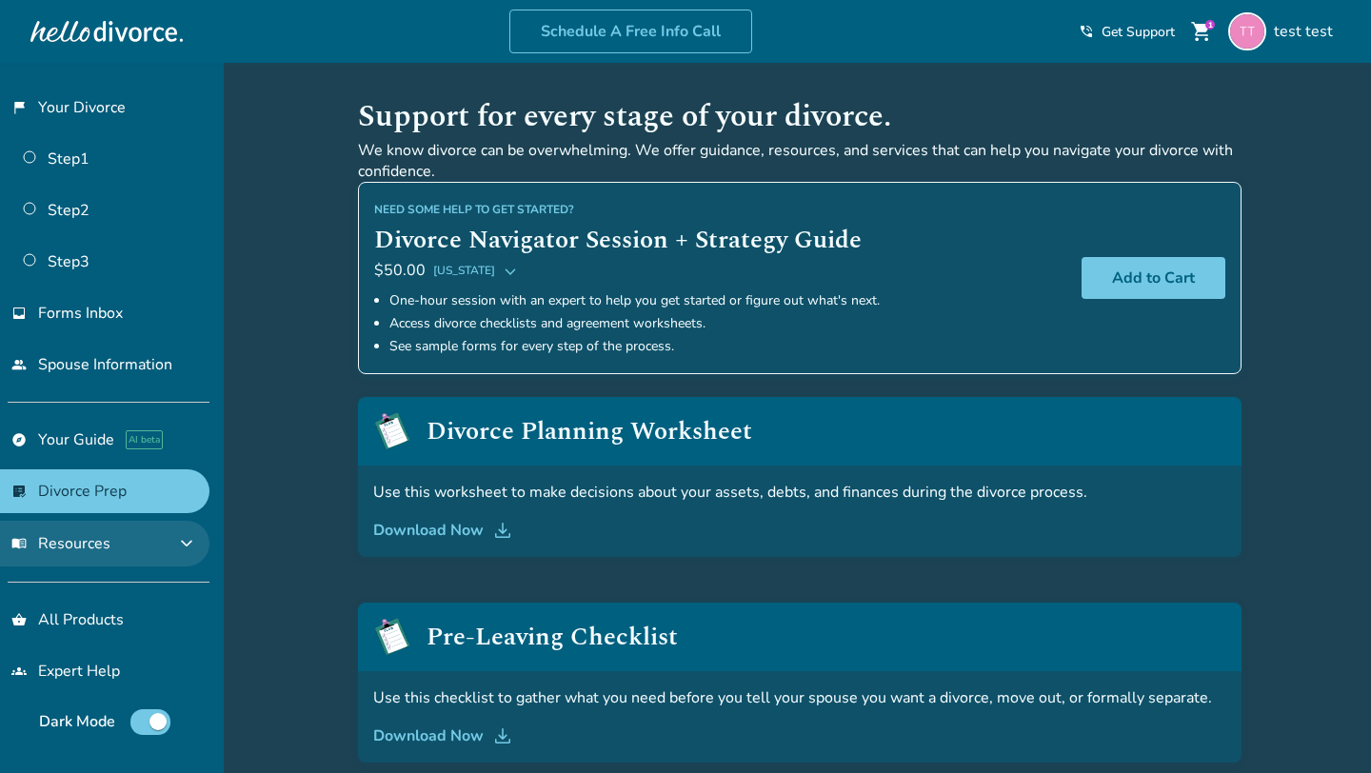
click at [50, 535] on span "menu_book Resources" at bounding box center [60, 543] width 99 height 21
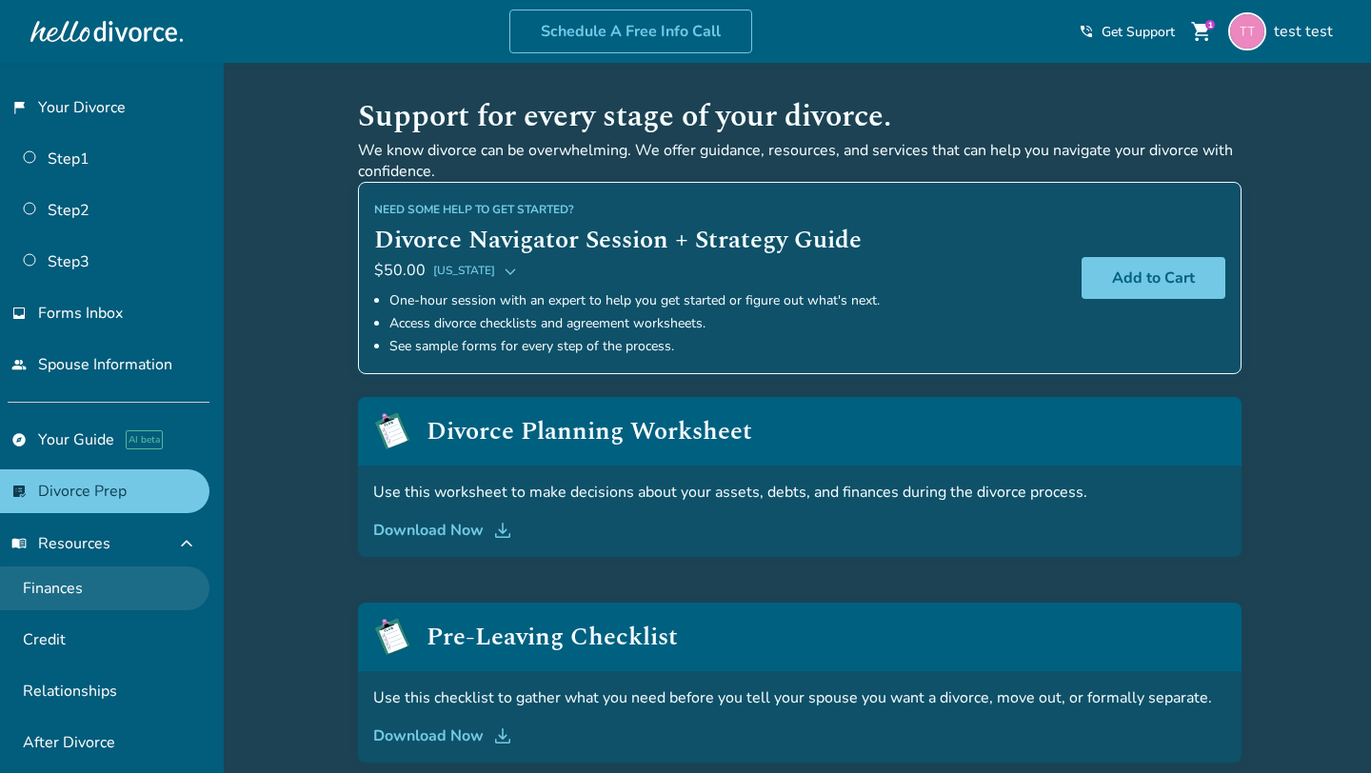
click at [72, 586] on link "Finances" at bounding box center [104, 589] width 209 height 44
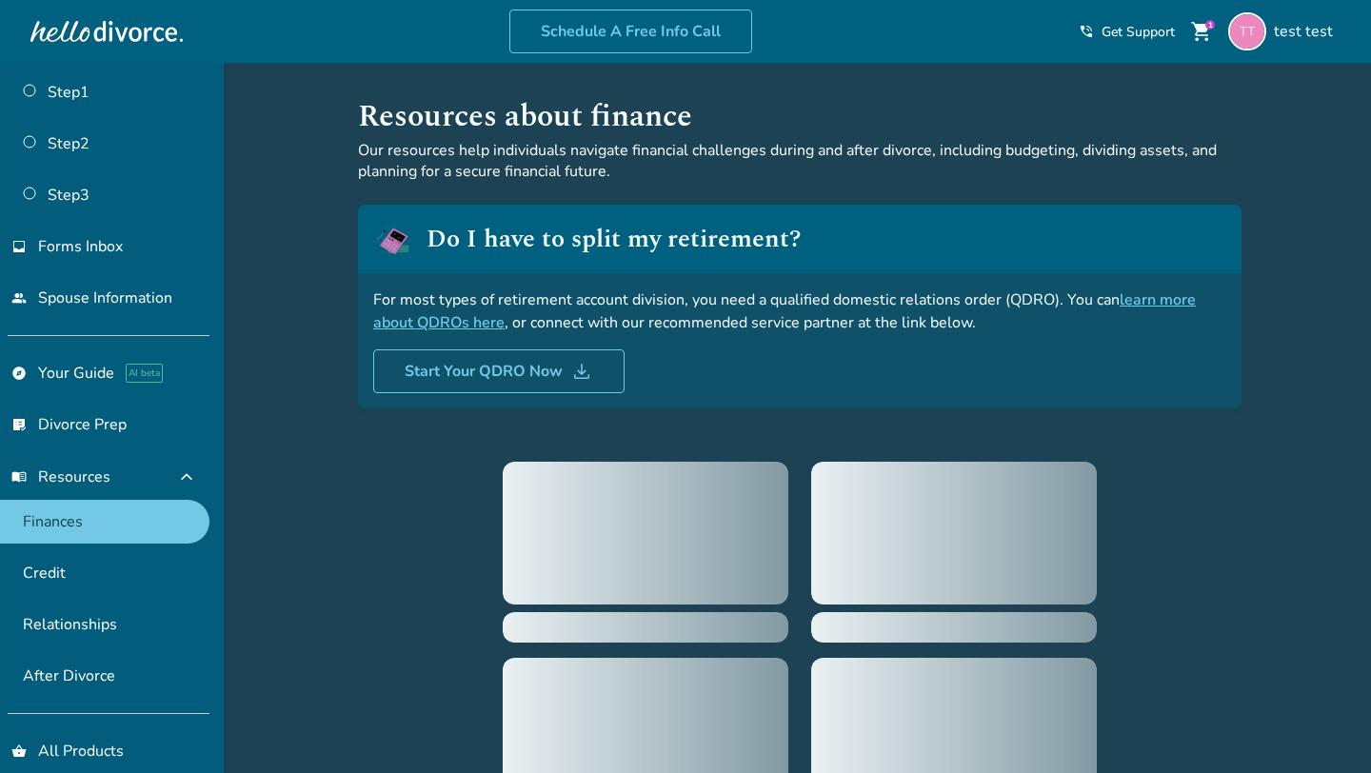
scroll to position [69, 0]
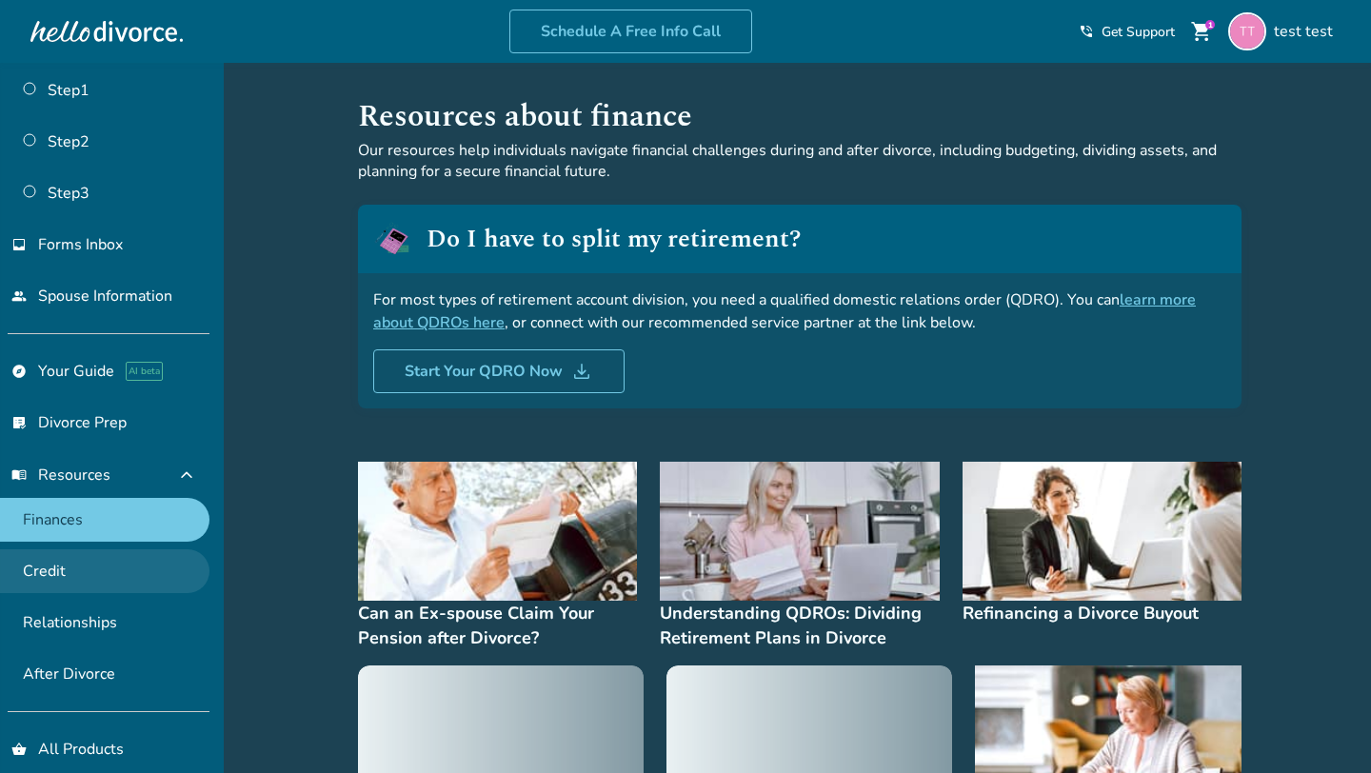
click at [98, 574] on link "Credit" at bounding box center [104, 571] width 209 height 44
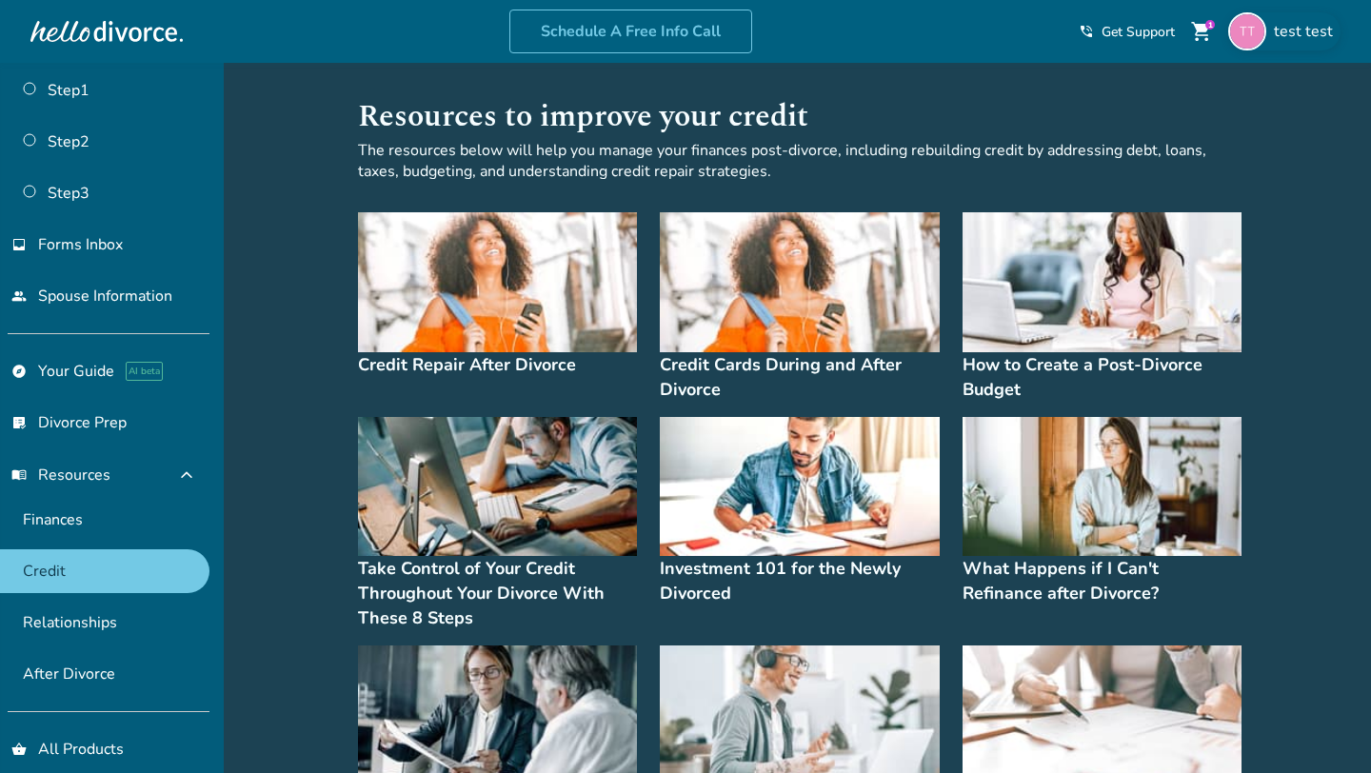
click at [1308, 34] on span "test test" at bounding box center [1307, 31] width 67 height 21
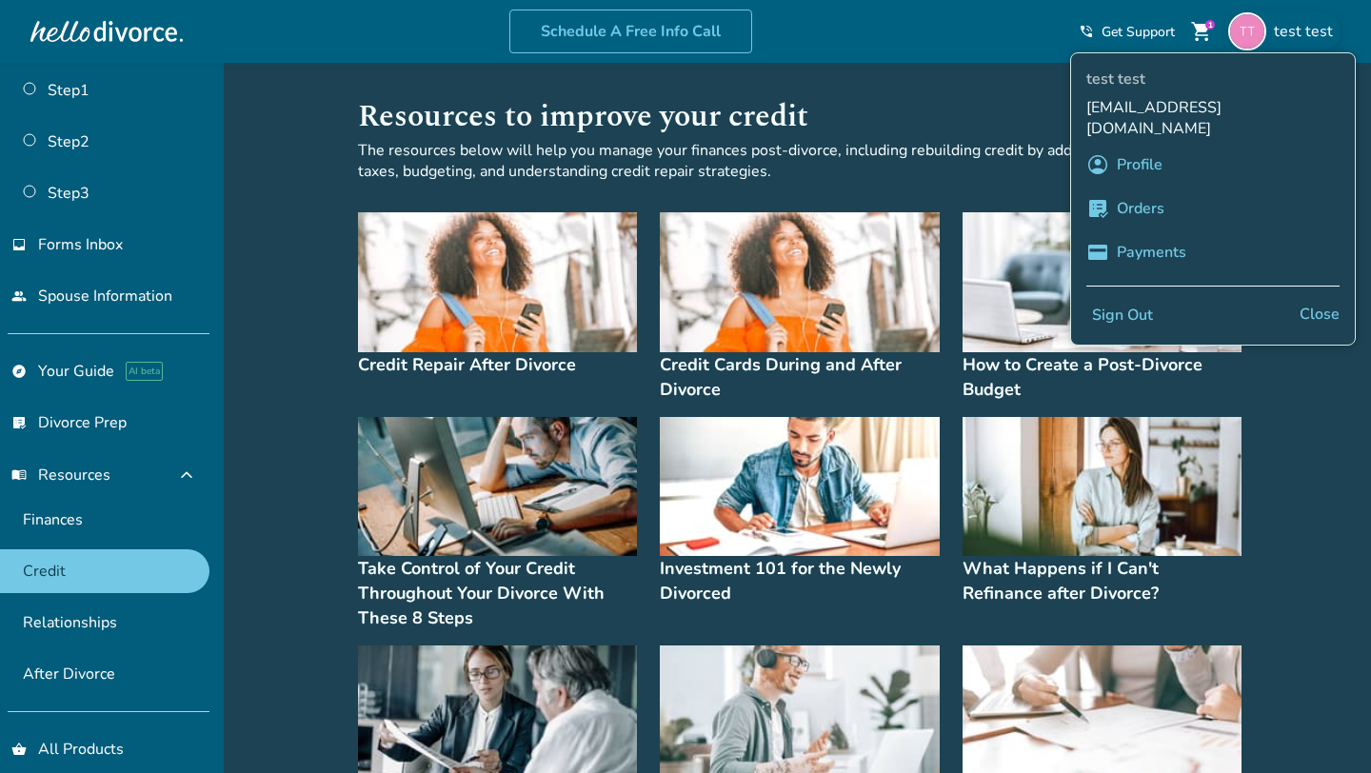
click at [1142, 147] on link "Profile" at bounding box center [1140, 165] width 46 height 36
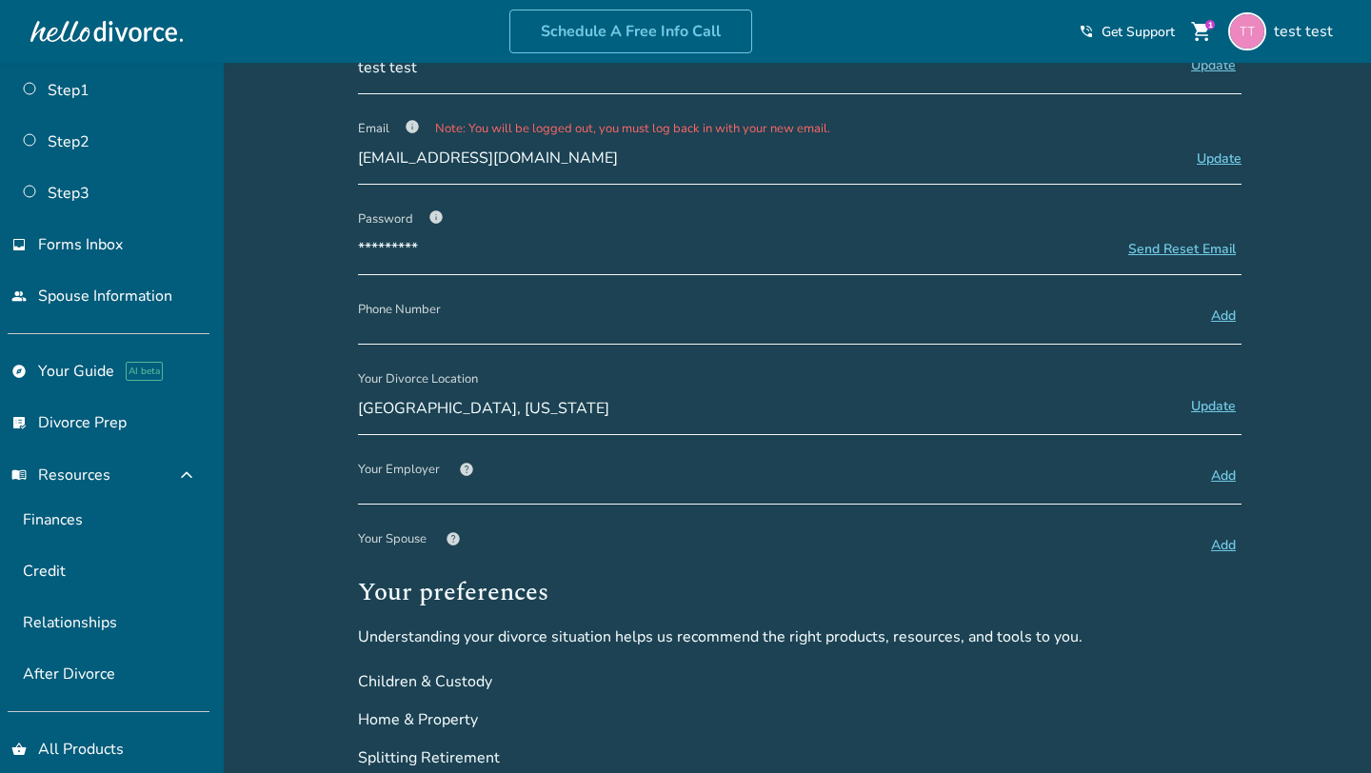
scroll to position [137, 0]
click at [468, 463] on span "help" at bounding box center [466, 468] width 15 height 15
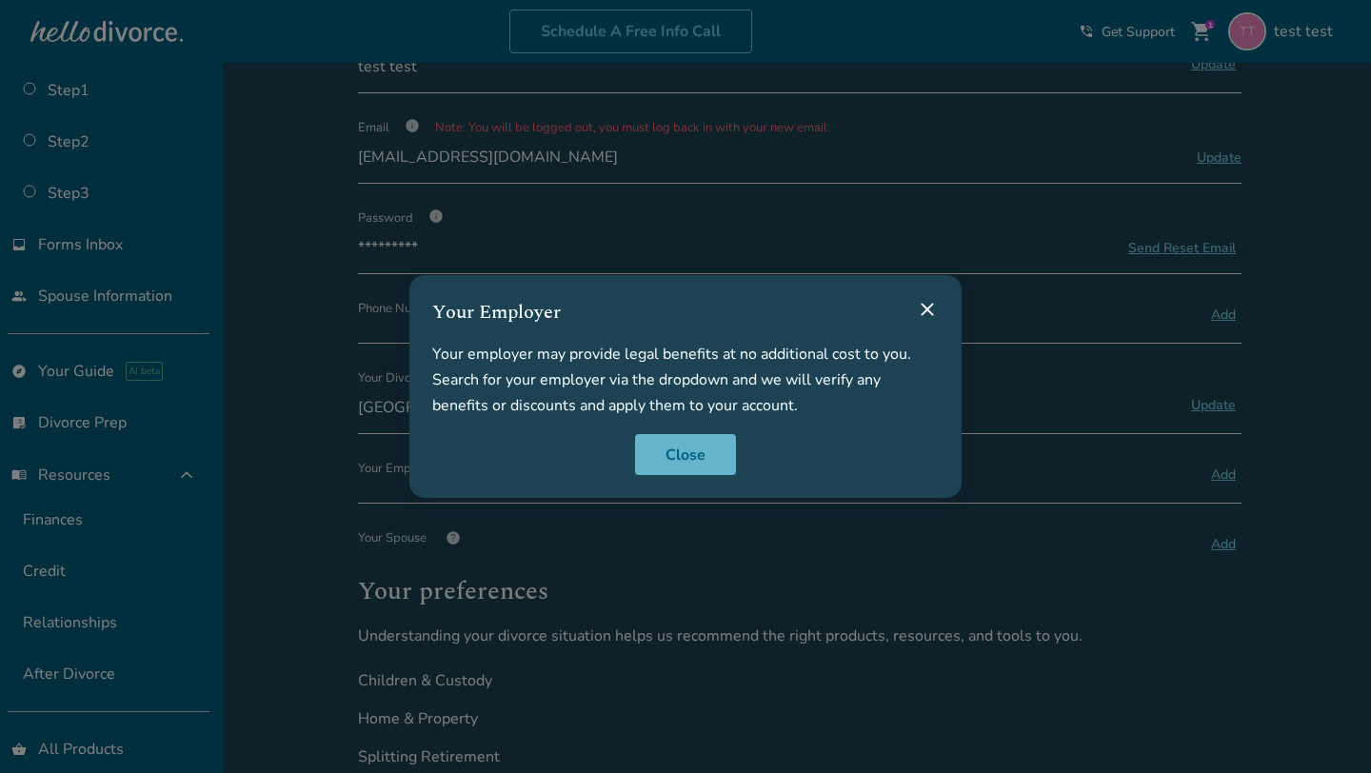
click at [672, 460] on button "Close" at bounding box center [685, 455] width 101 height 42
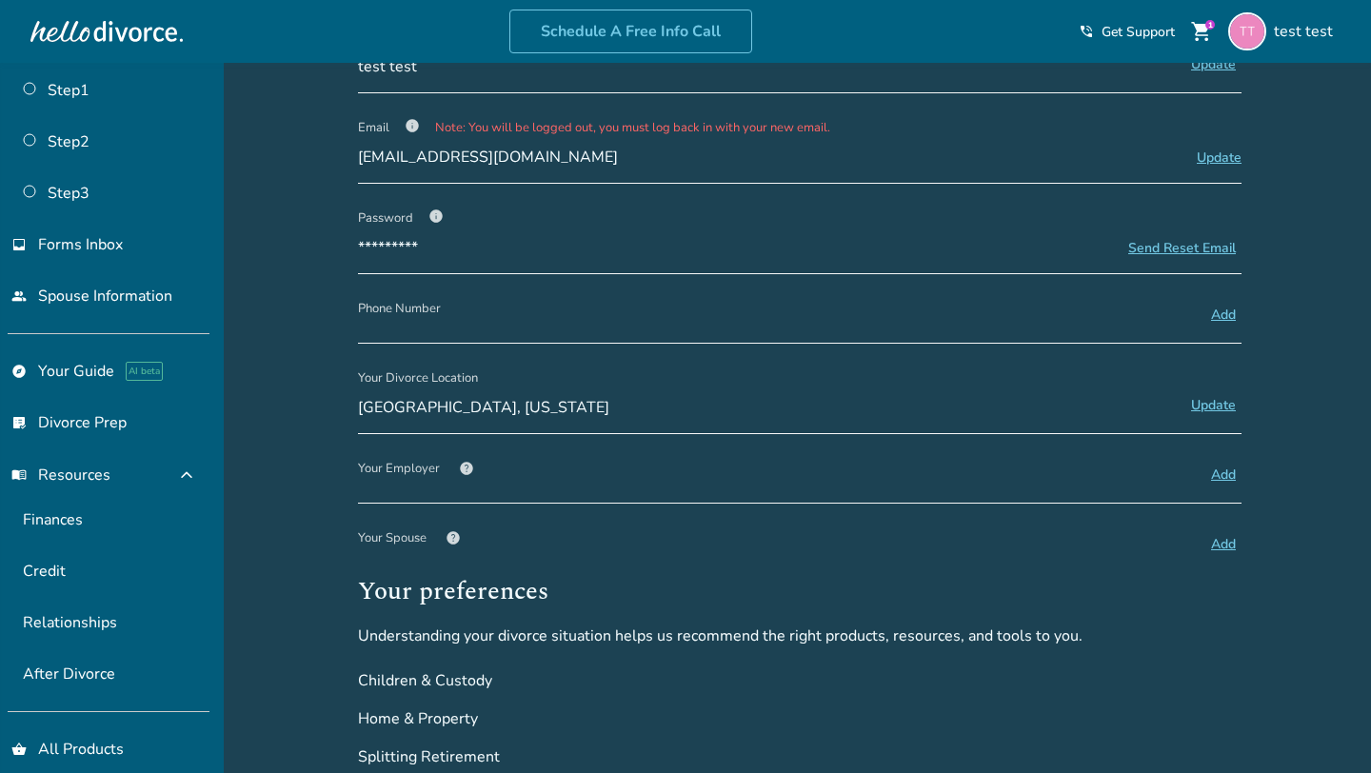
click at [457, 530] on span "help" at bounding box center [453, 537] width 15 height 15
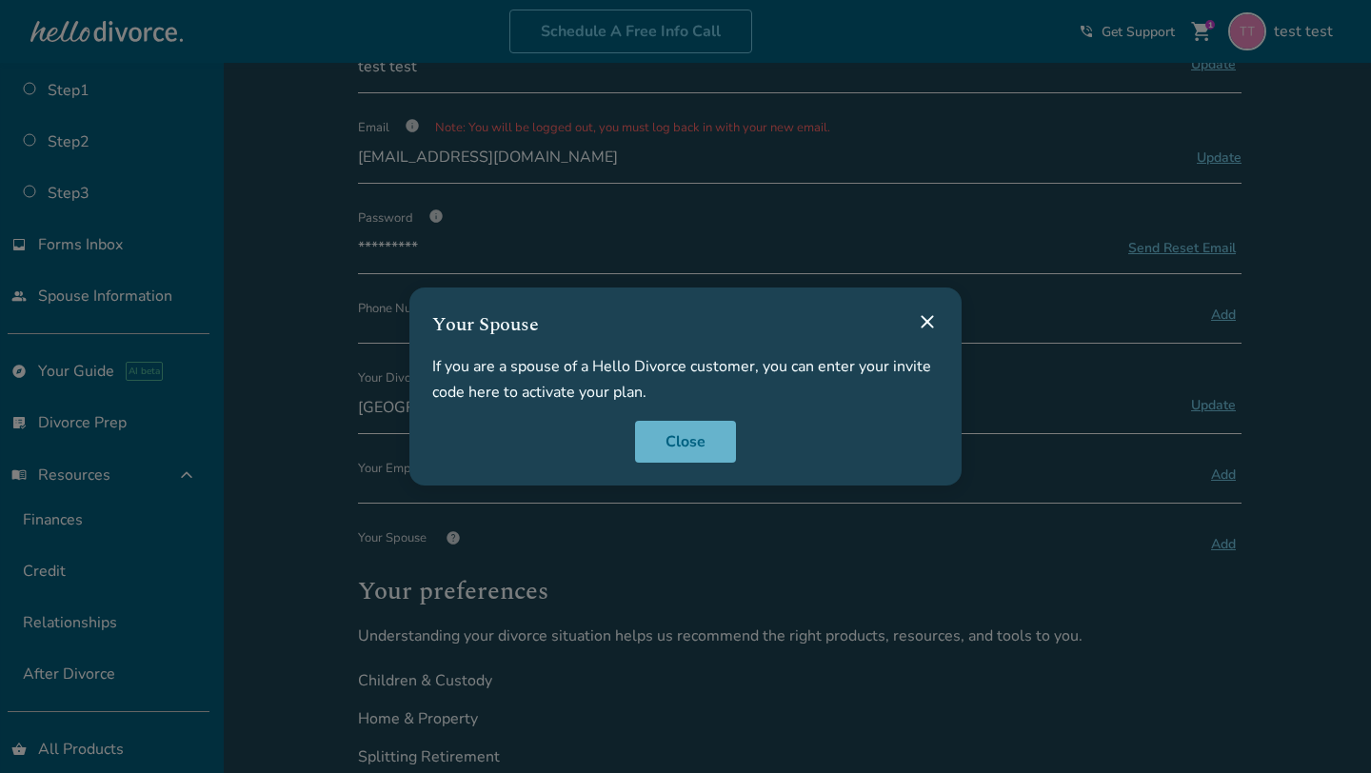
click at [676, 432] on button "Close" at bounding box center [685, 442] width 101 height 42
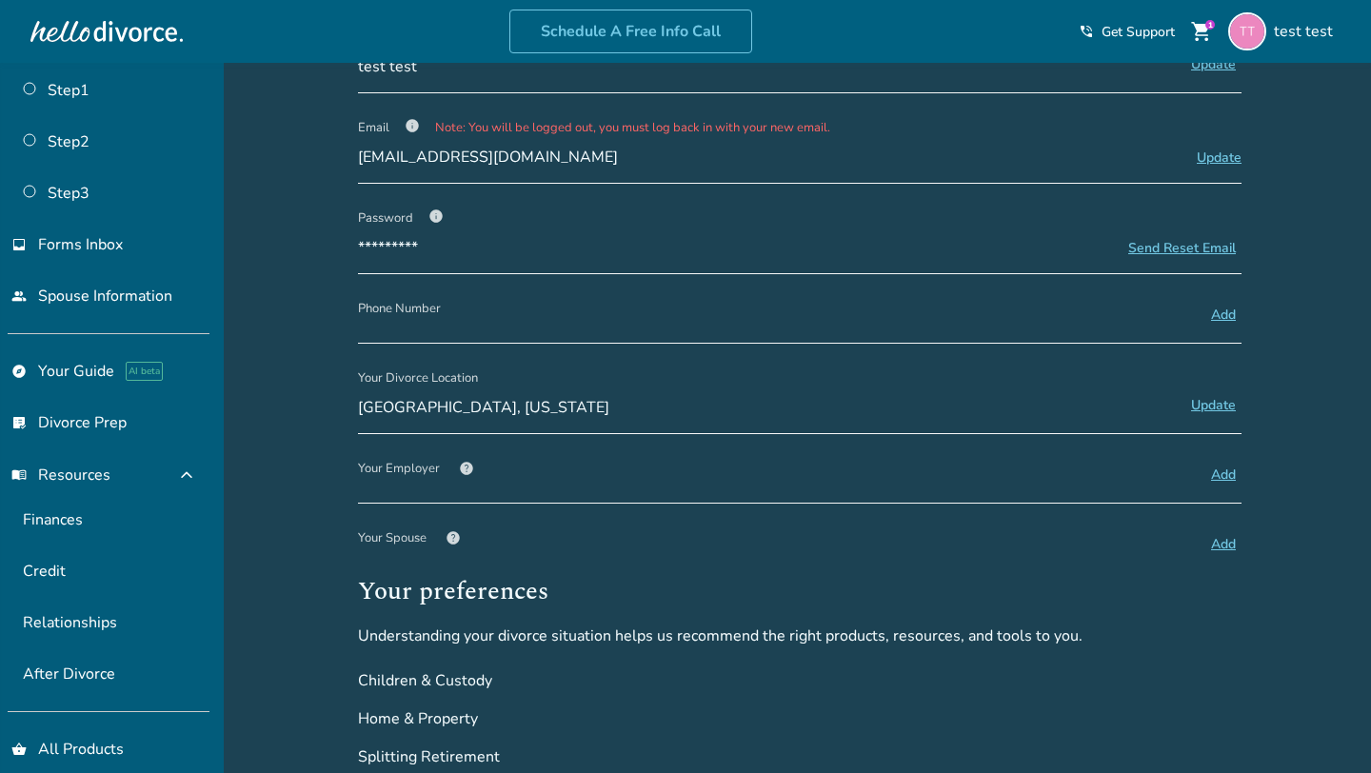
click at [437, 213] on span "info" at bounding box center [435, 216] width 15 height 15
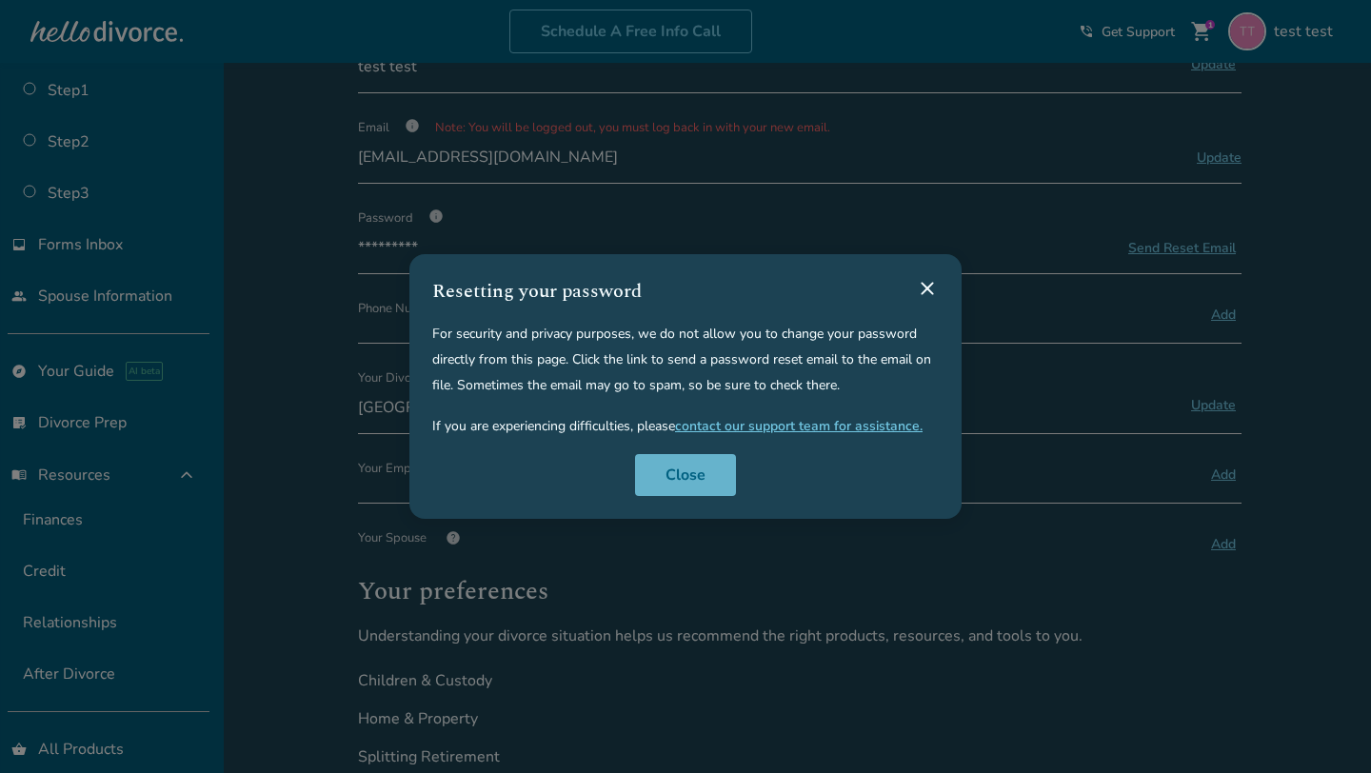
click at [699, 456] on button "Close" at bounding box center [685, 475] width 101 height 42
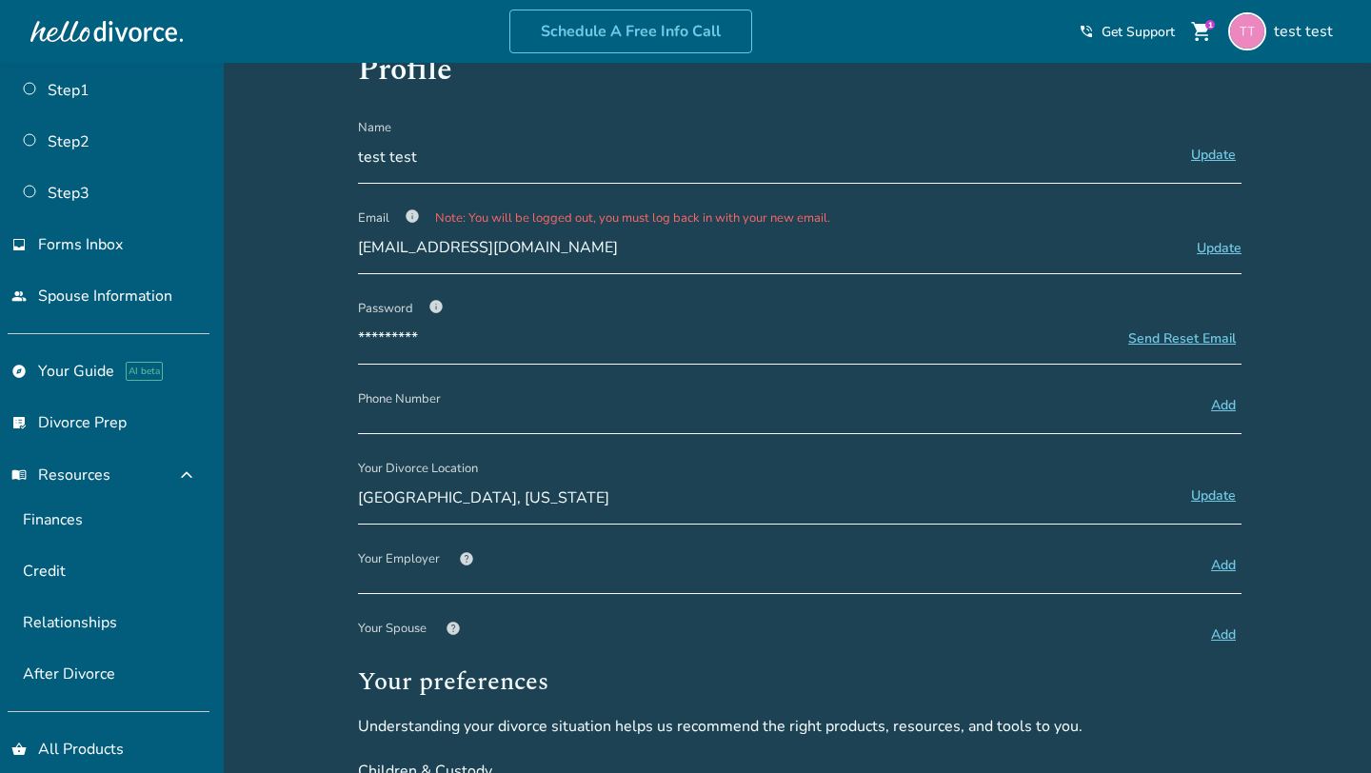
scroll to position [32, 0]
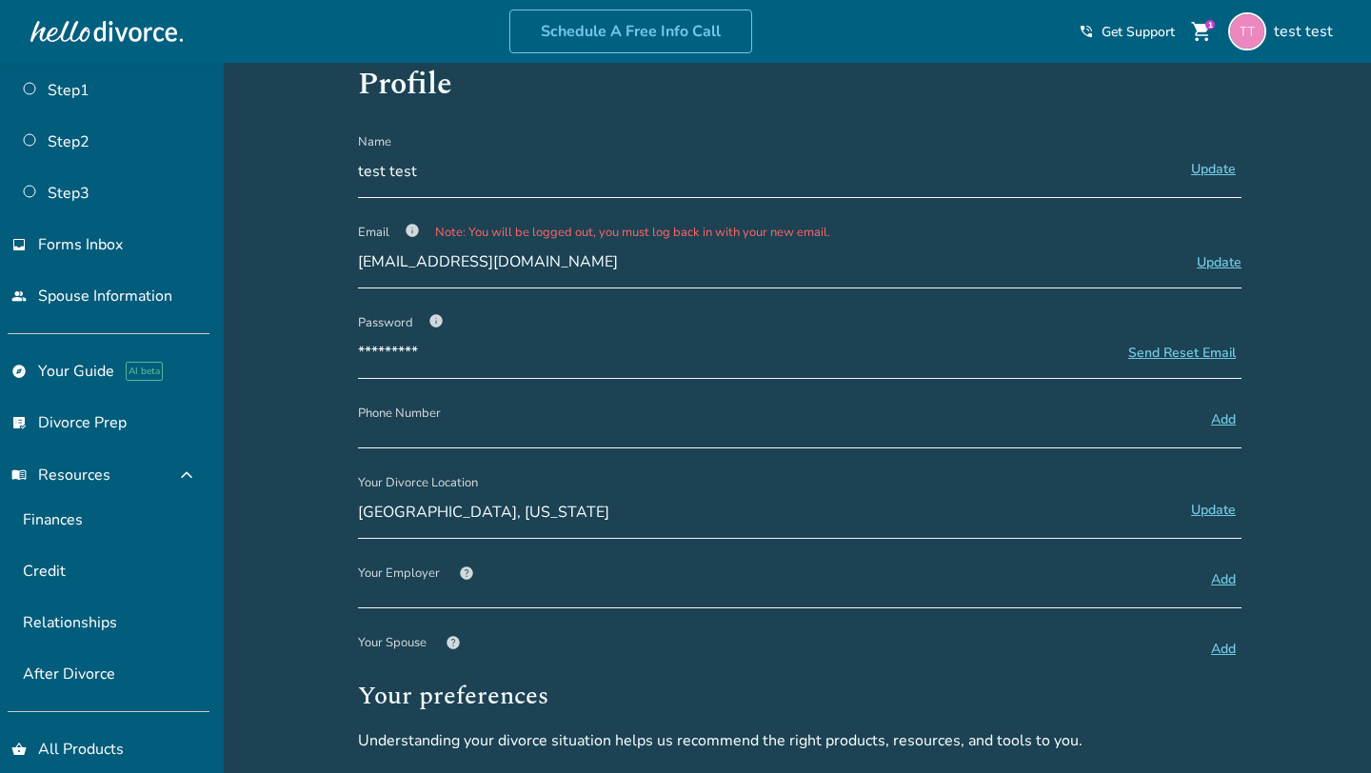
click at [408, 229] on span "info" at bounding box center [412, 230] width 15 height 15
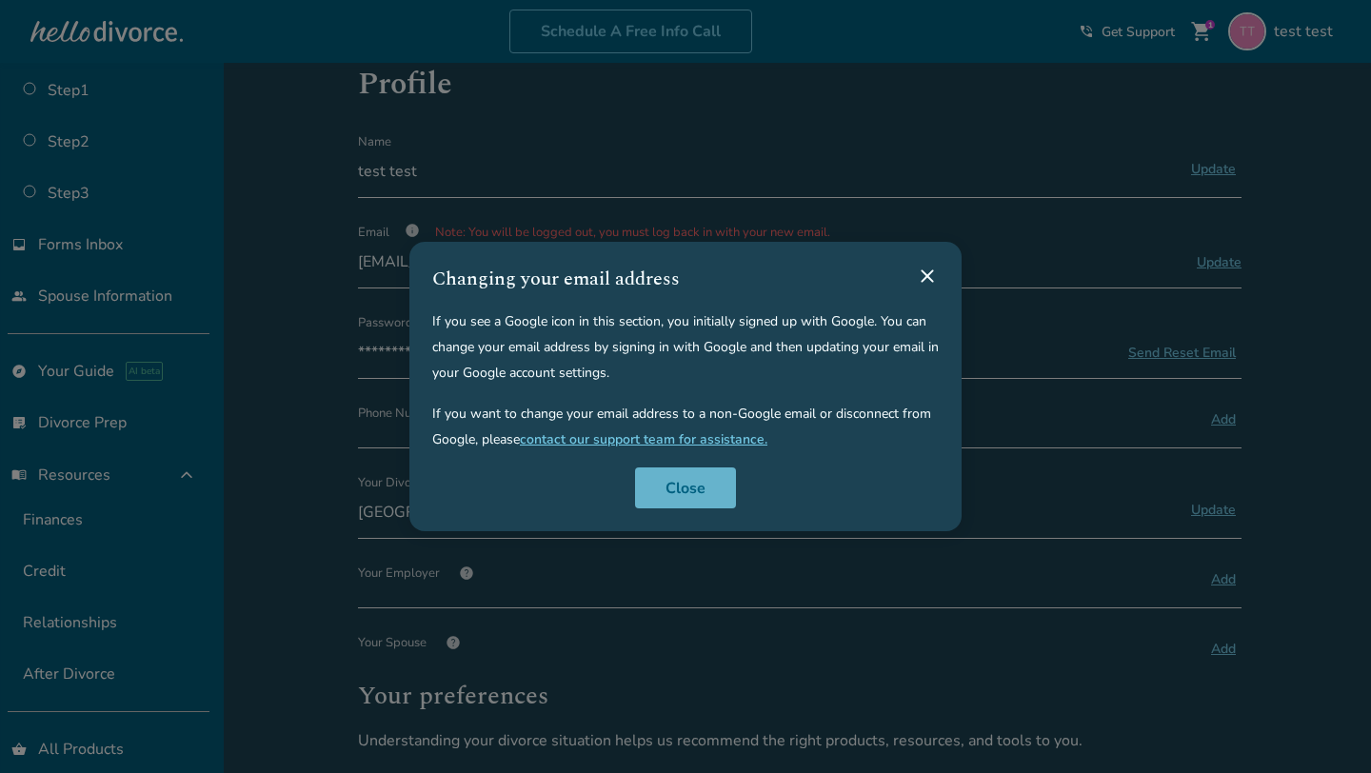
click at [666, 484] on button "Close" at bounding box center [685, 488] width 101 height 42
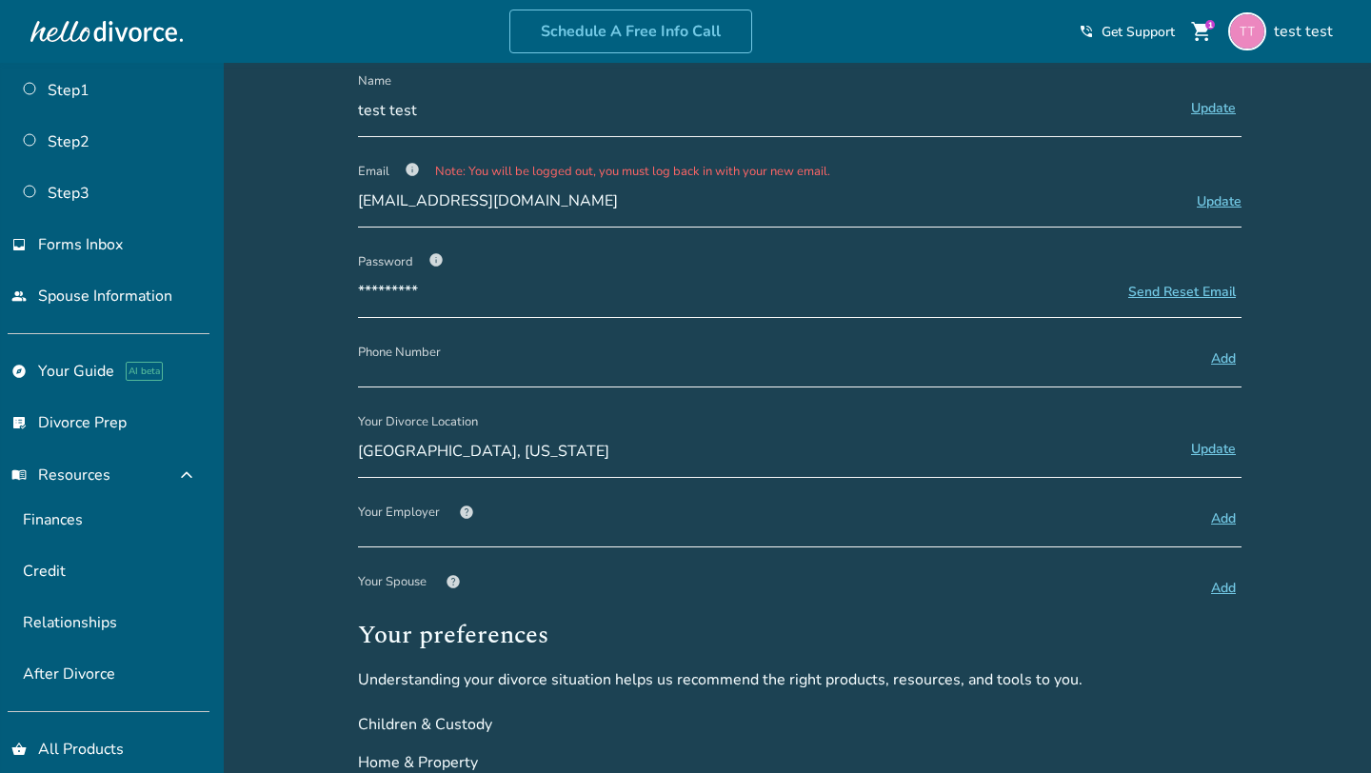
scroll to position [0, 0]
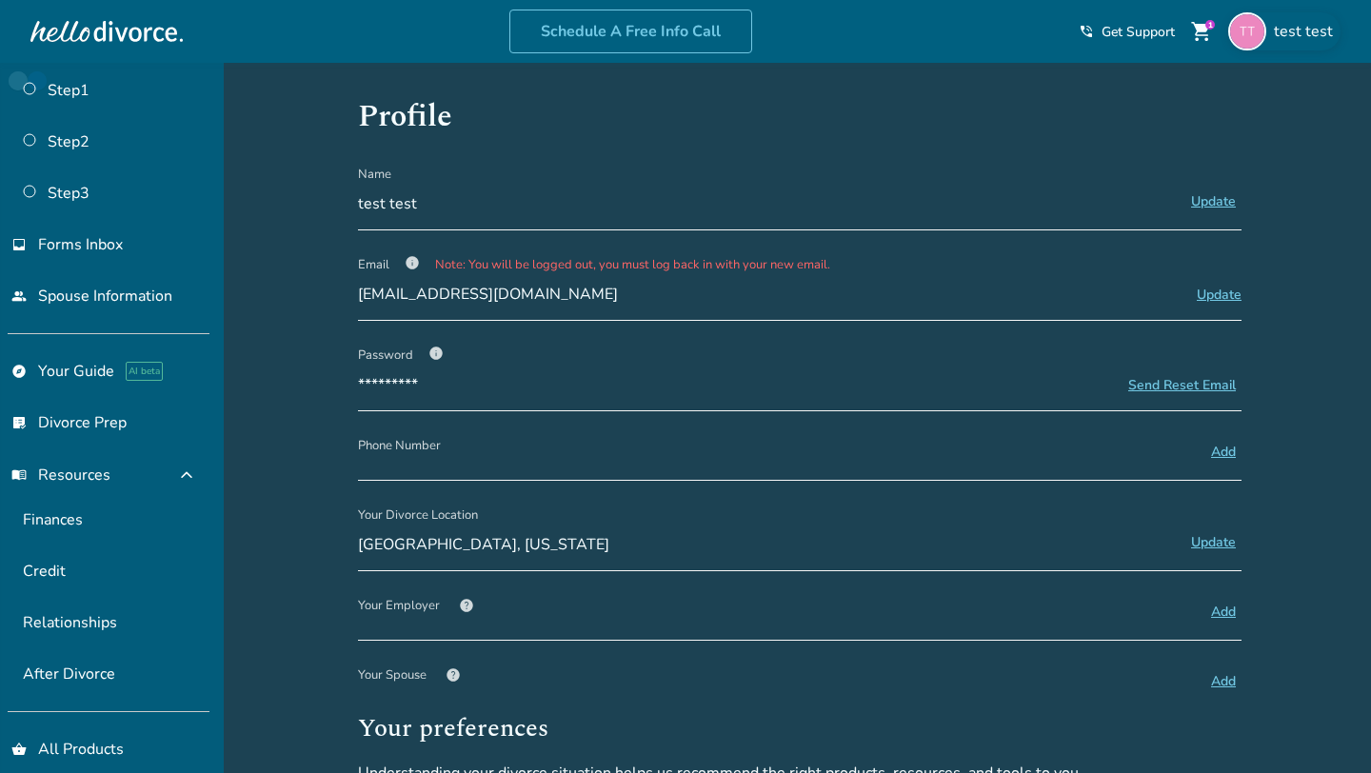
click at [1291, 30] on span "test test" at bounding box center [1307, 31] width 67 height 21
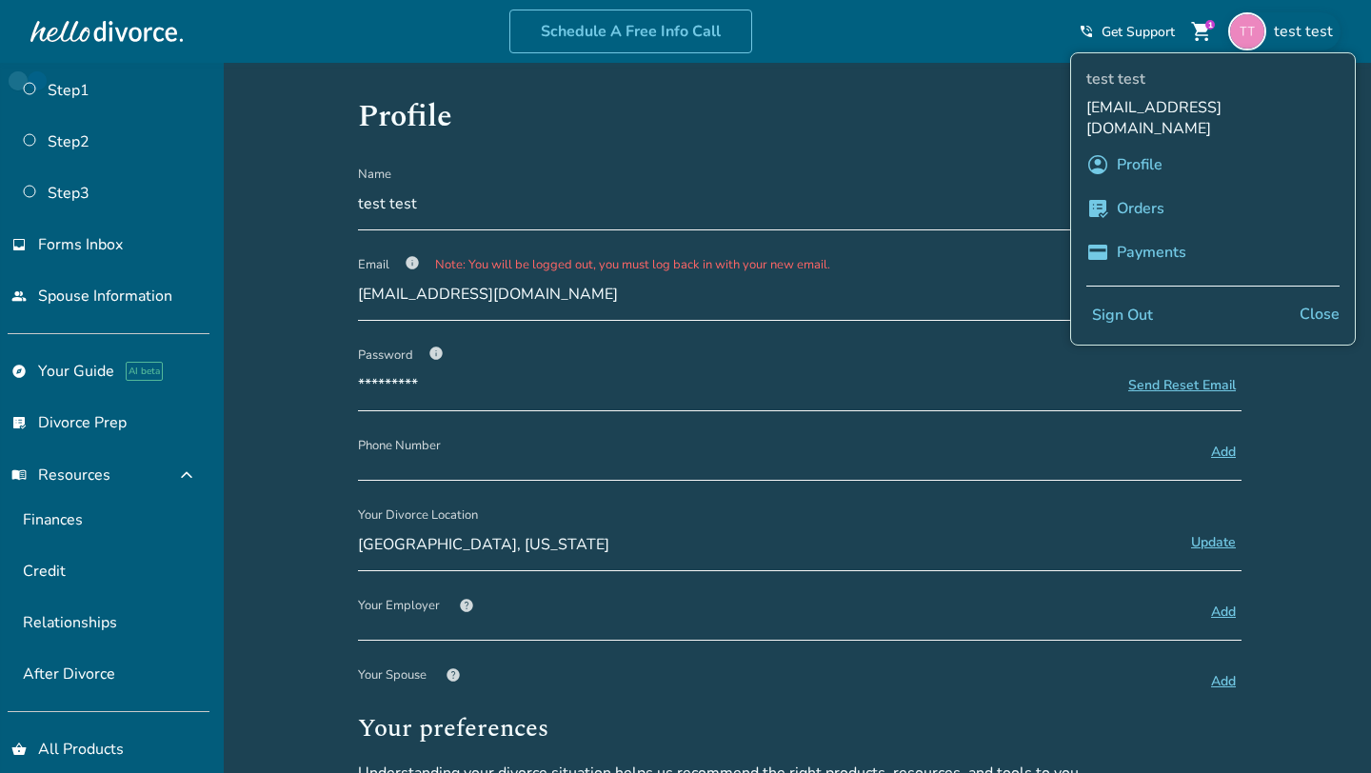
click at [1288, 30] on span "test test" at bounding box center [1307, 31] width 67 height 21
click at [832, 119] on h1 "Profile" at bounding box center [800, 116] width 884 height 47
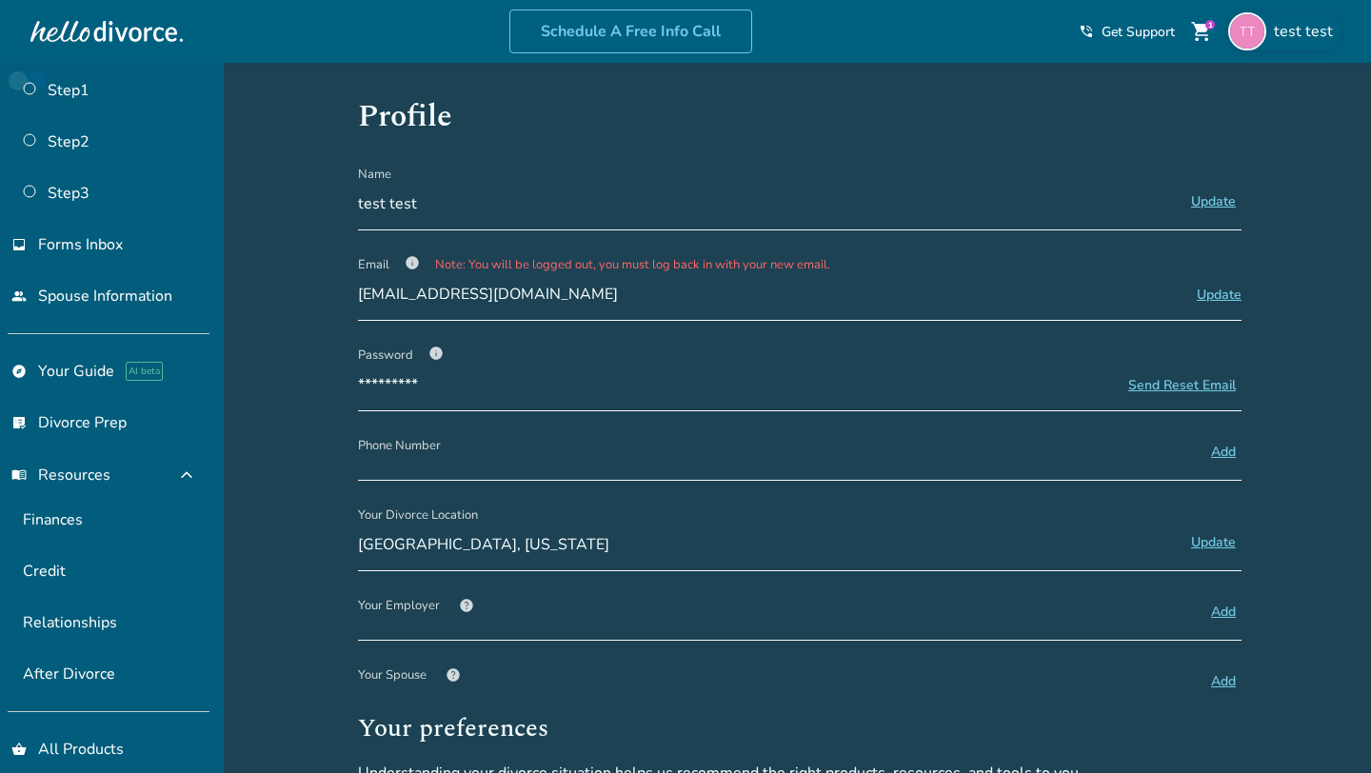
click at [1309, 30] on span "test test" at bounding box center [1307, 31] width 67 height 21
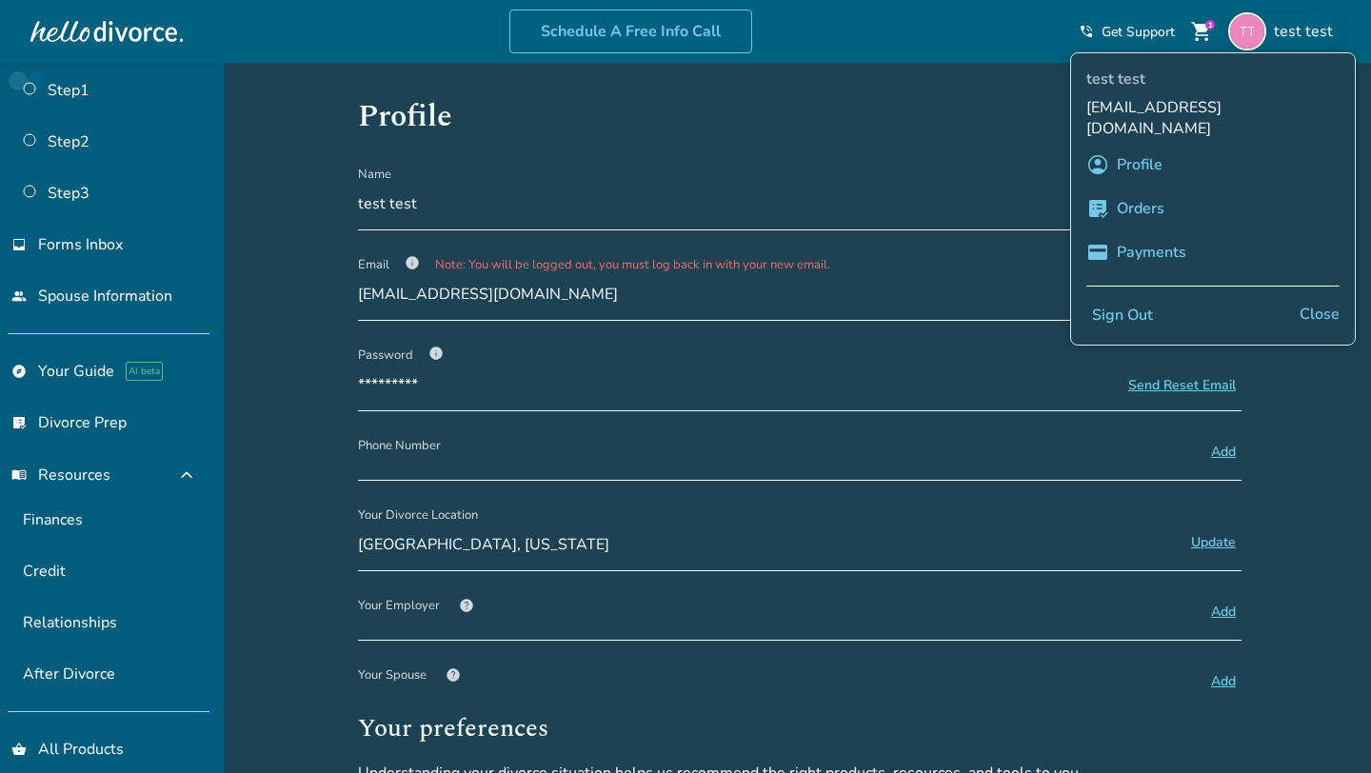
click at [1122, 190] on link "Orders" at bounding box center [1141, 208] width 48 height 36
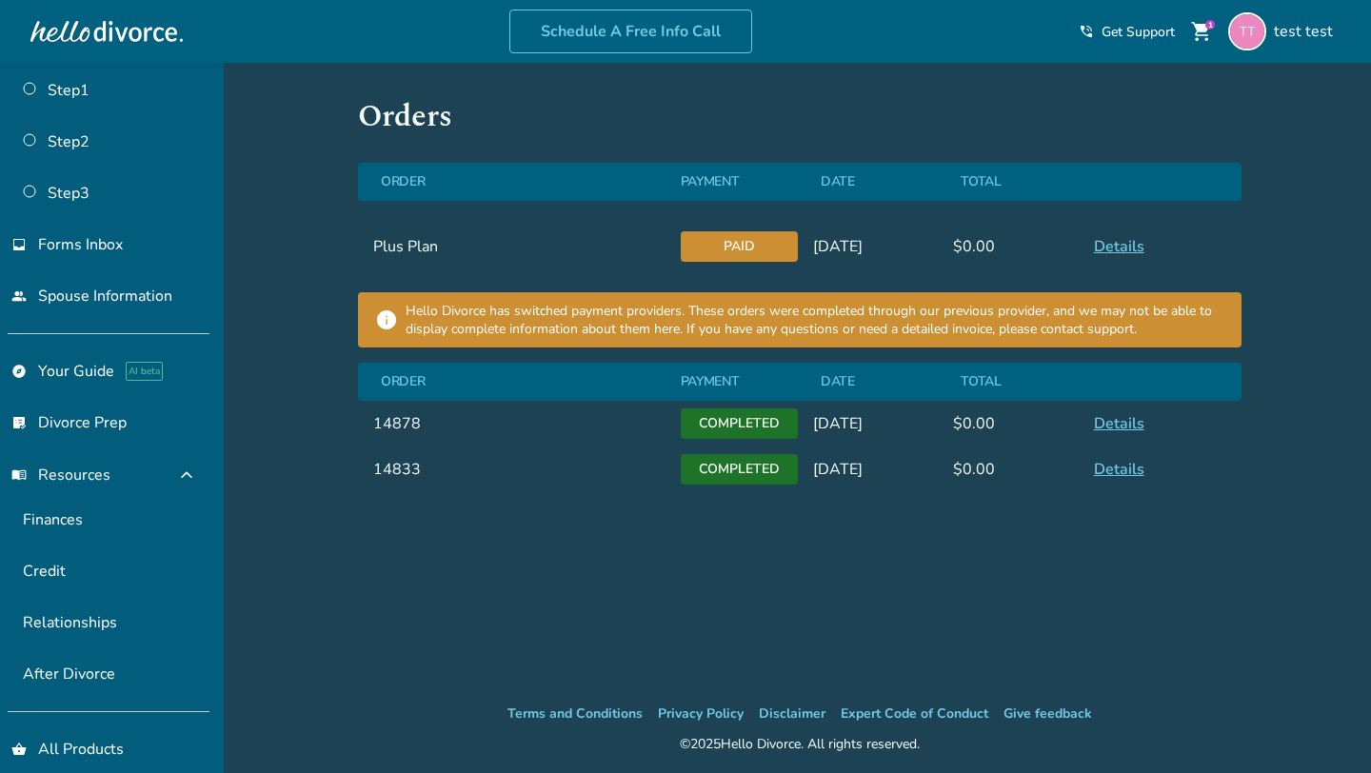
click at [1118, 246] on link "Details" at bounding box center [1119, 246] width 50 height 21
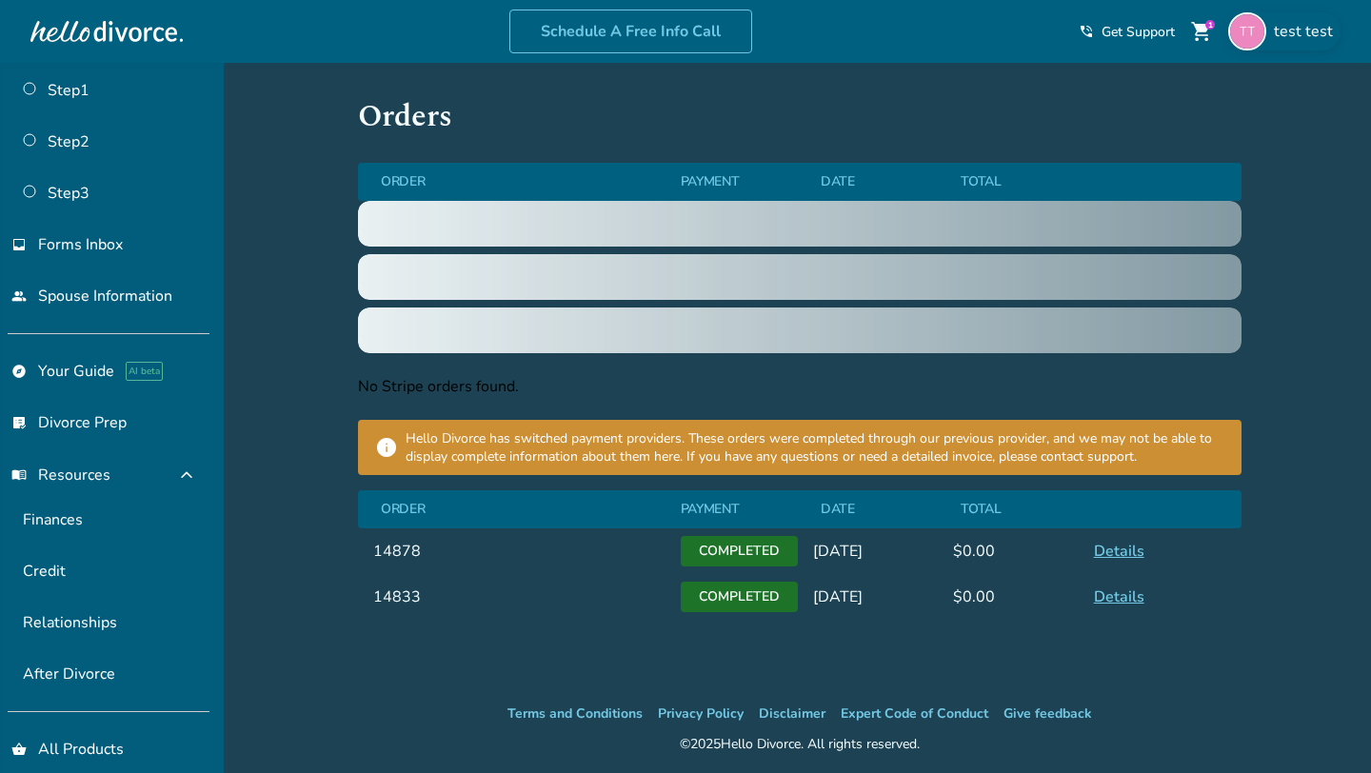
click at [1288, 25] on span "test test" at bounding box center [1307, 31] width 67 height 21
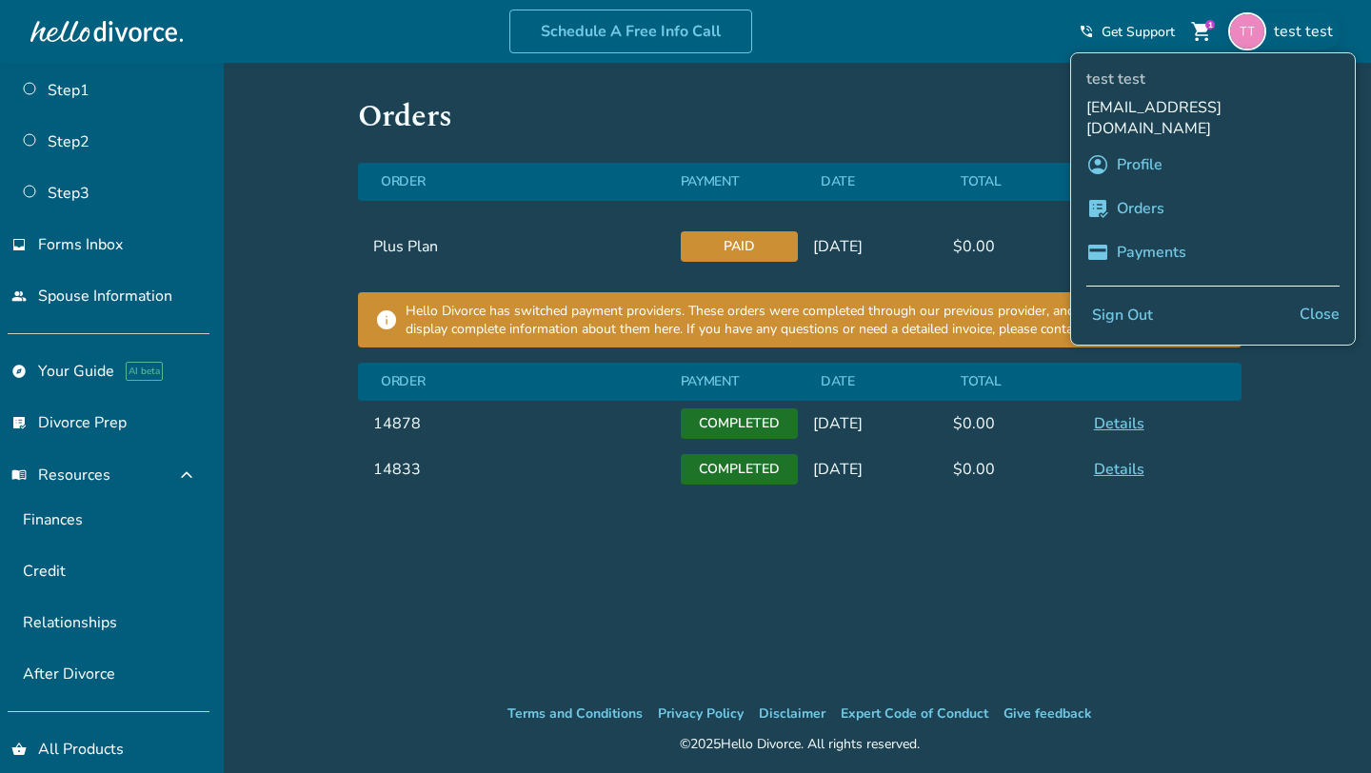
click at [1165, 235] on link "Payments" at bounding box center [1152, 252] width 70 height 36
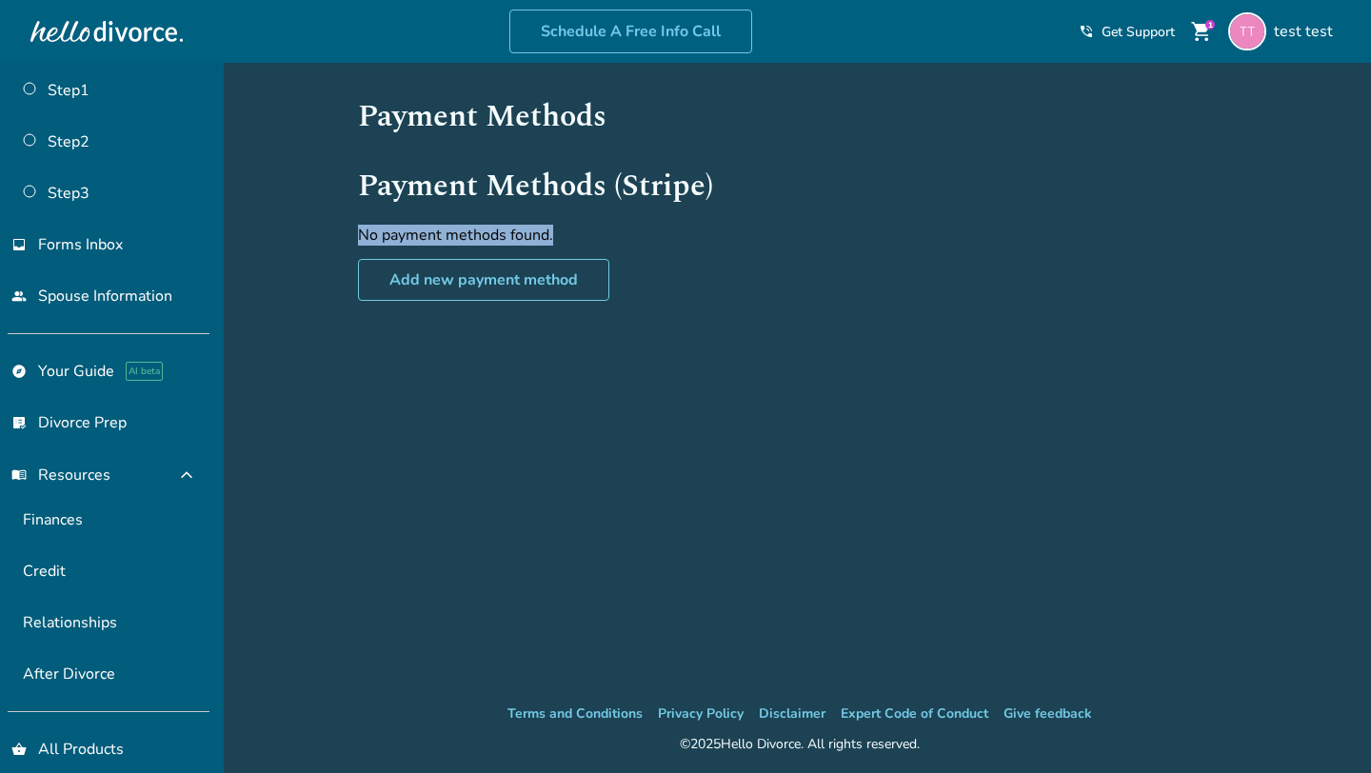
drag, startPoint x: 340, startPoint y: 236, endPoint x: 670, endPoint y: 236, distance: 330.4
click at [670, 236] on div "Added to cart Payment Methods Payment Methods (Stripe) No payment methods found…" at bounding box center [685, 449] width 1371 height 773
click at [454, 235] on p "No payment methods found." at bounding box center [800, 235] width 884 height 21
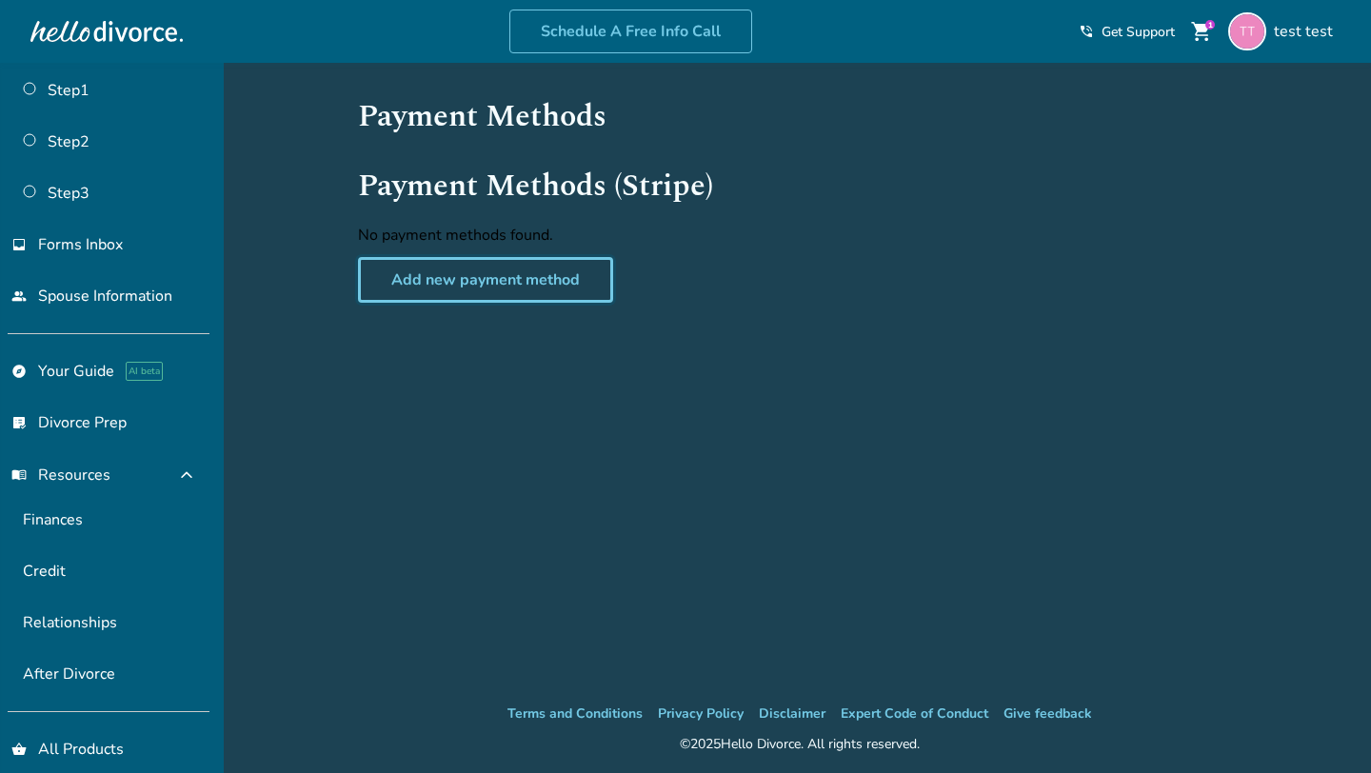
click at [495, 280] on link "Add new payment method" at bounding box center [485, 280] width 255 height 46
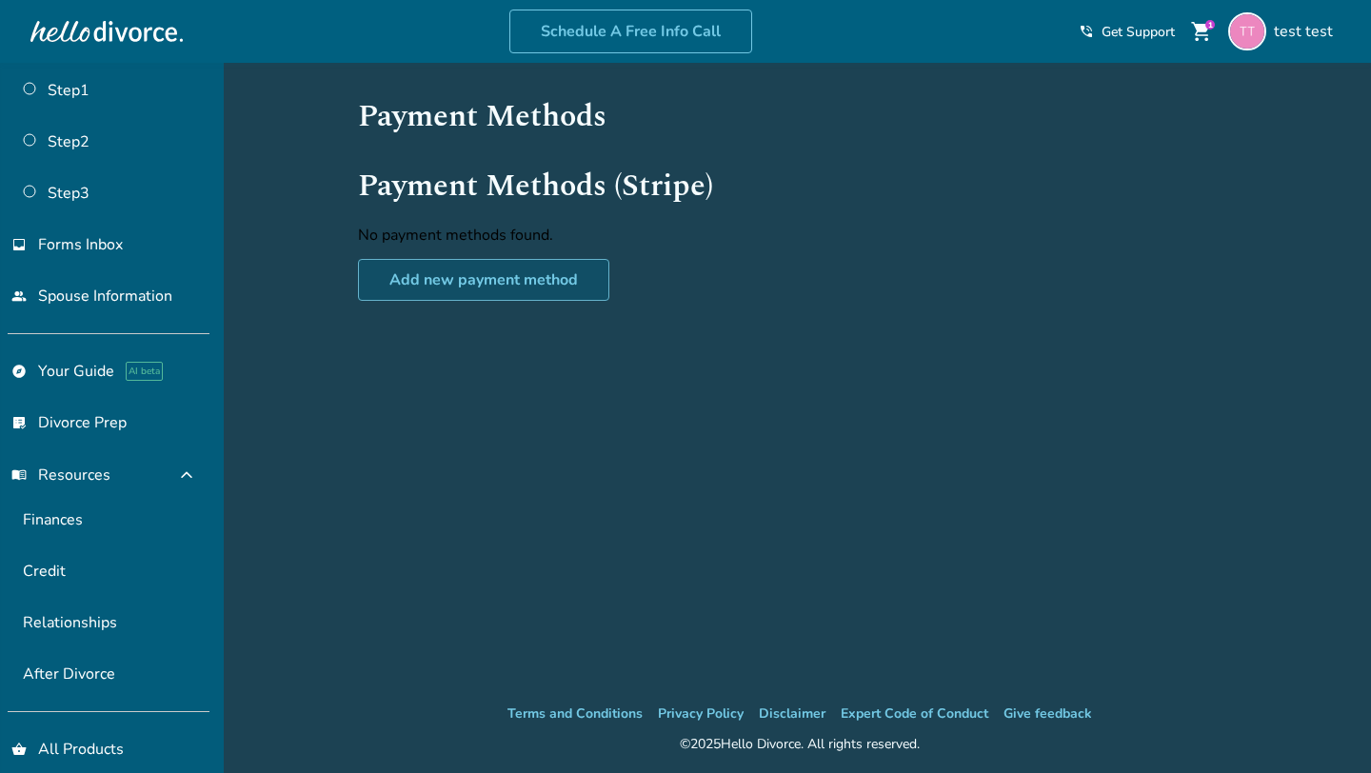
select select "**"
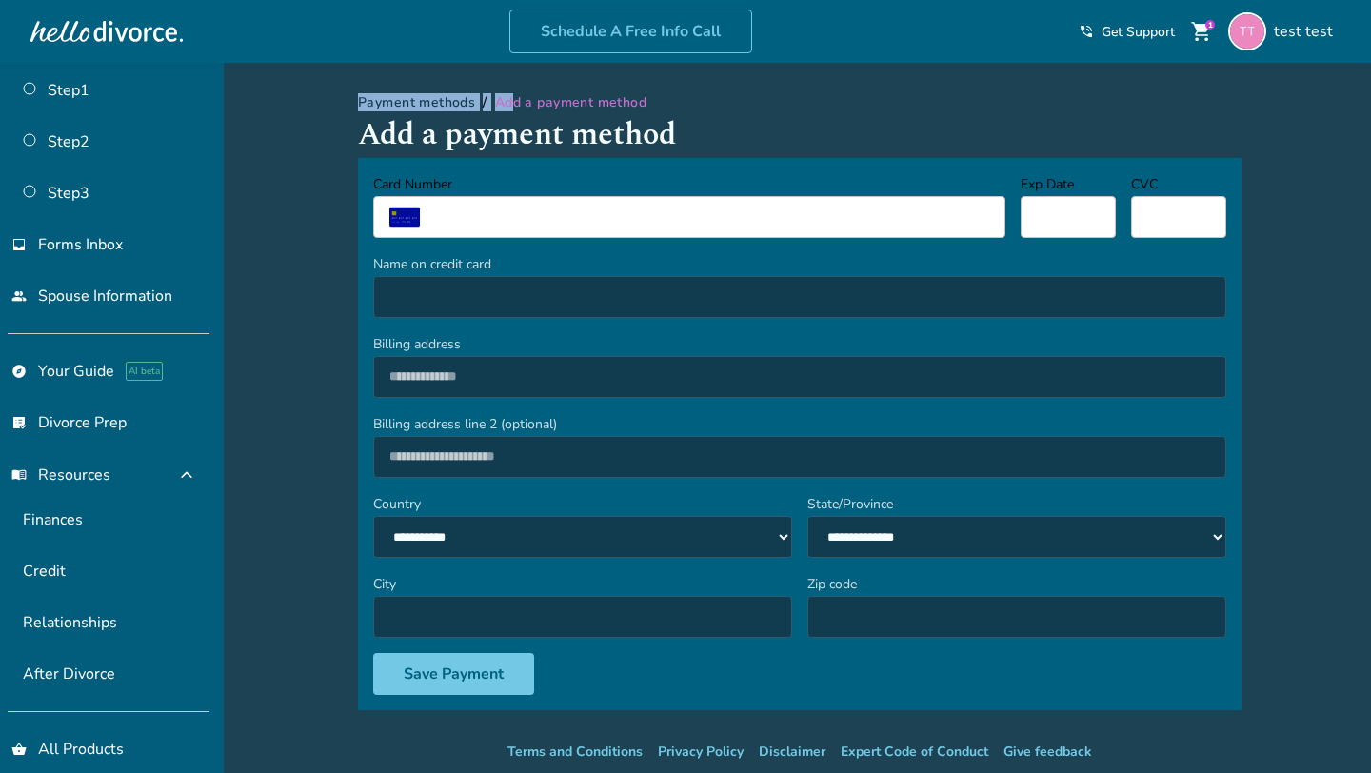
drag, startPoint x: 510, startPoint y: 104, endPoint x: 326, endPoint y: 107, distance: 184.7
click at [326, 106] on div "**********" at bounding box center [685, 468] width 1371 height 811
click at [295, 184] on div "**********" at bounding box center [685, 468] width 1371 height 811
click at [1026, 547] on select "**********" at bounding box center [1016, 537] width 419 height 42
click at [722, 539] on select "**********" at bounding box center [582, 537] width 419 height 42
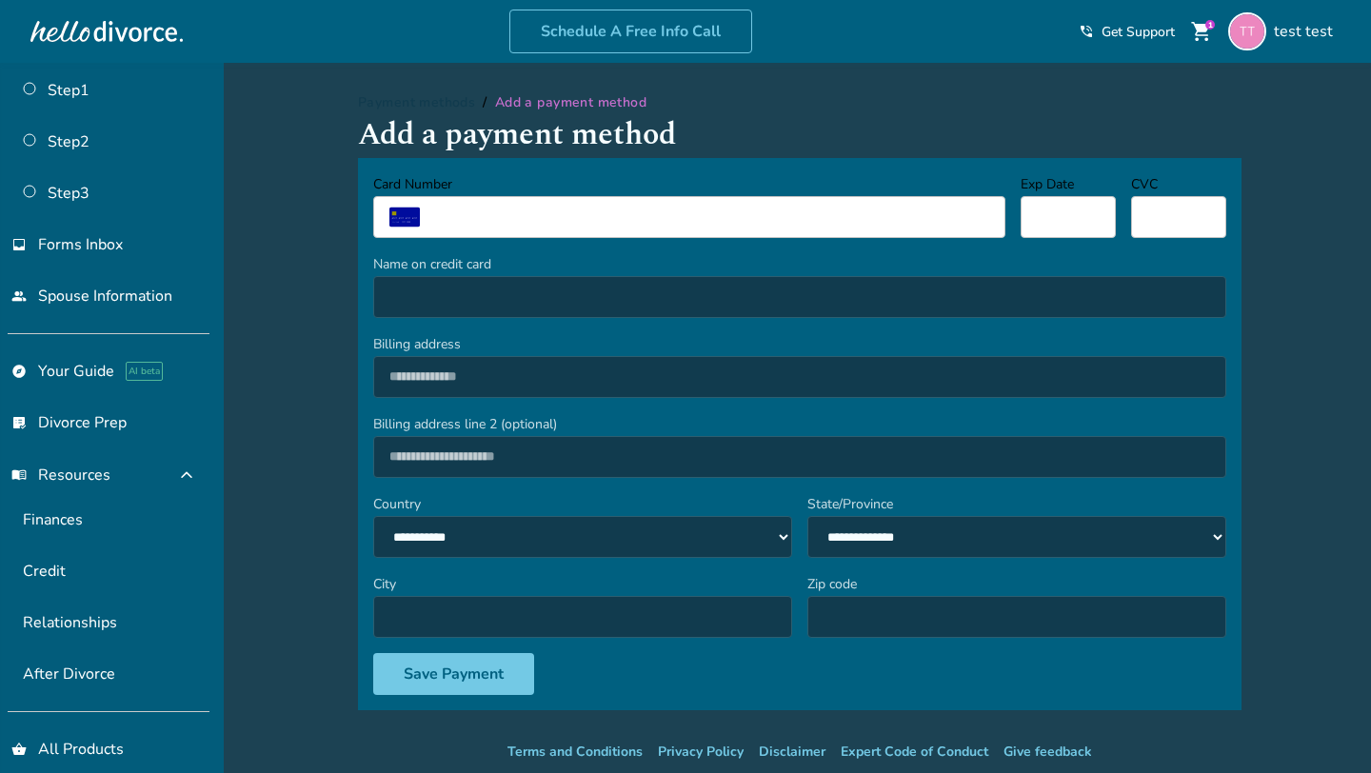
click at [505, 467] on input "Billing address line 2 (optional)" at bounding box center [799, 457] width 853 height 42
type input "**"
click at [499, 378] on input "Billing address" at bounding box center [799, 377] width 853 height 42
type input "**"
click at [525, 305] on input "Name on credit card" at bounding box center [799, 297] width 853 height 42
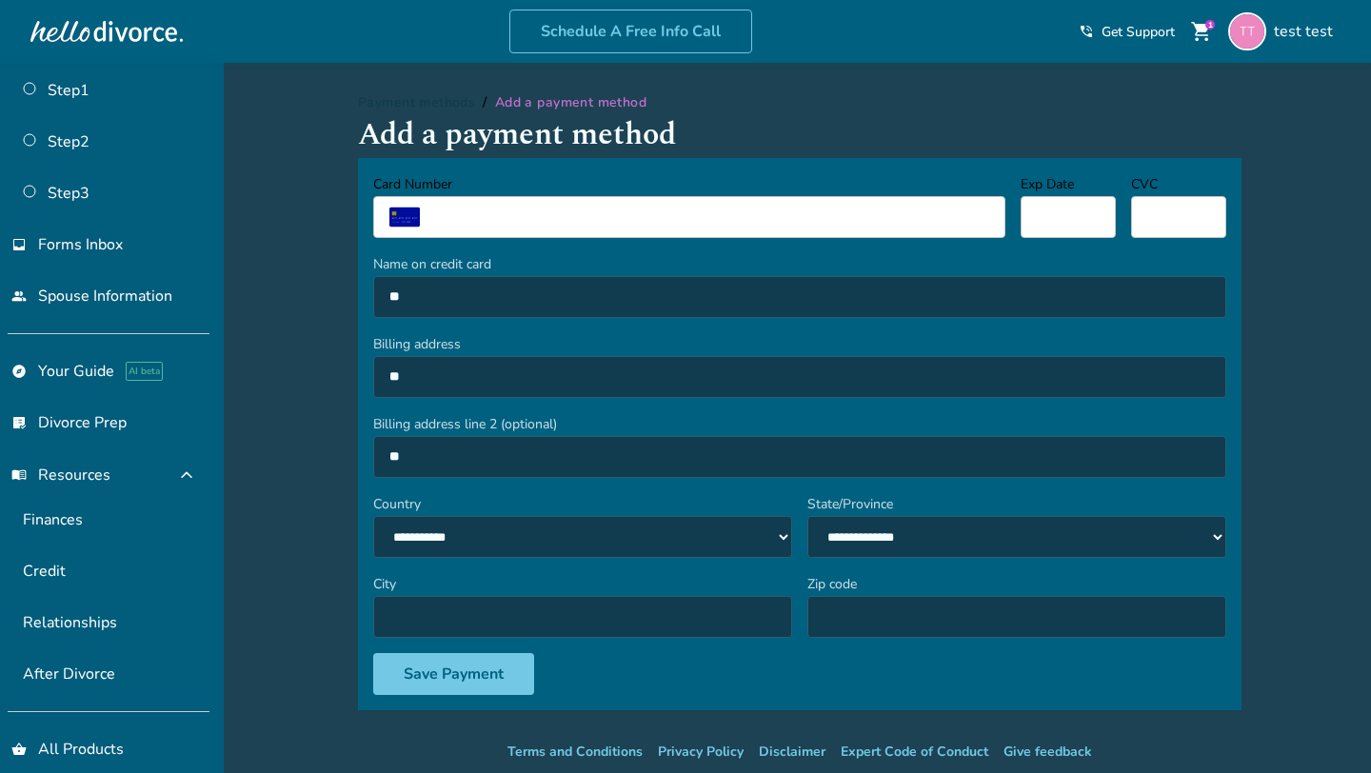
type input "**"
click at [451, 634] on input "City" at bounding box center [582, 617] width 419 height 42
type input "**"
click at [919, 618] on input "Zip code" at bounding box center [1016, 617] width 419 height 42
type input "*****"
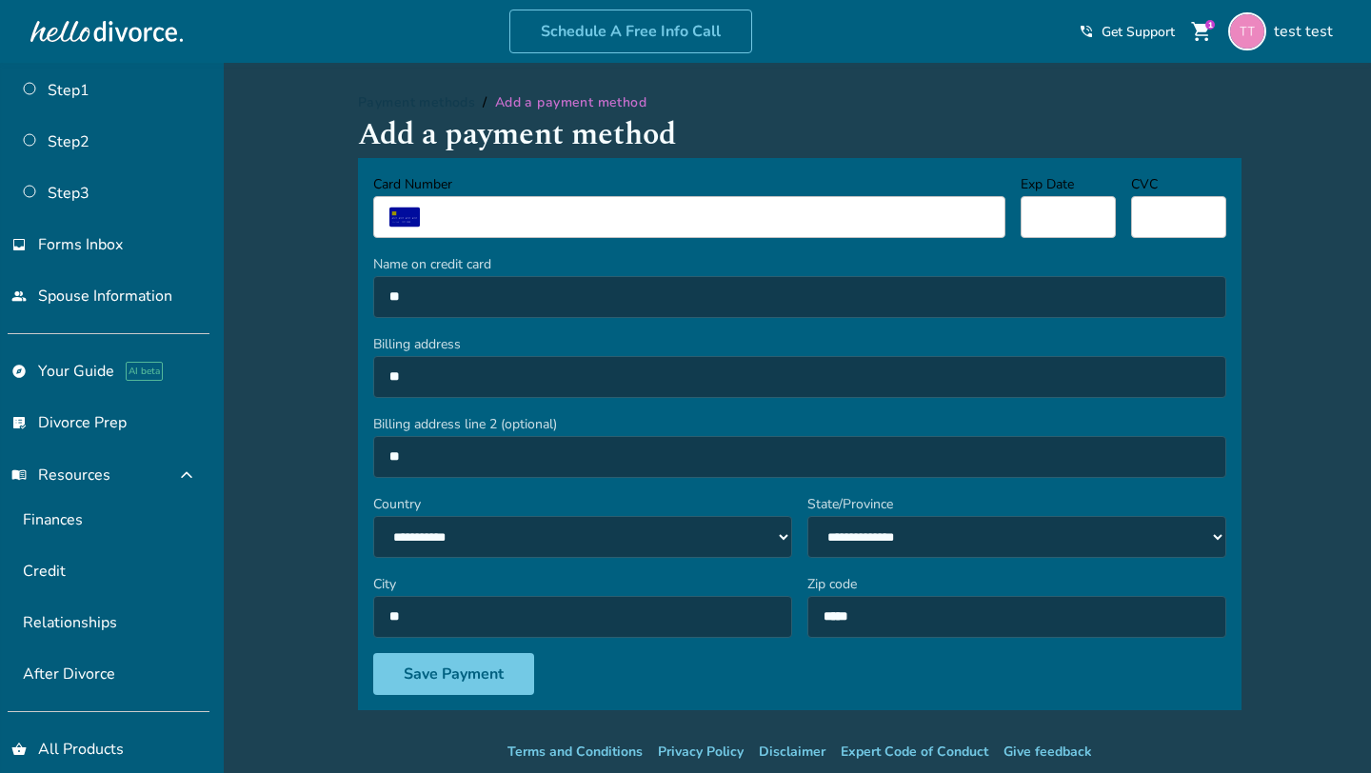
click at [704, 582] on label "City" at bounding box center [582, 584] width 419 height 23
click at [704, 596] on input "**" at bounding box center [582, 617] width 419 height 42
click at [100, 416] on link "list_alt_check Divorce Prep" at bounding box center [104, 423] width 209 height 44
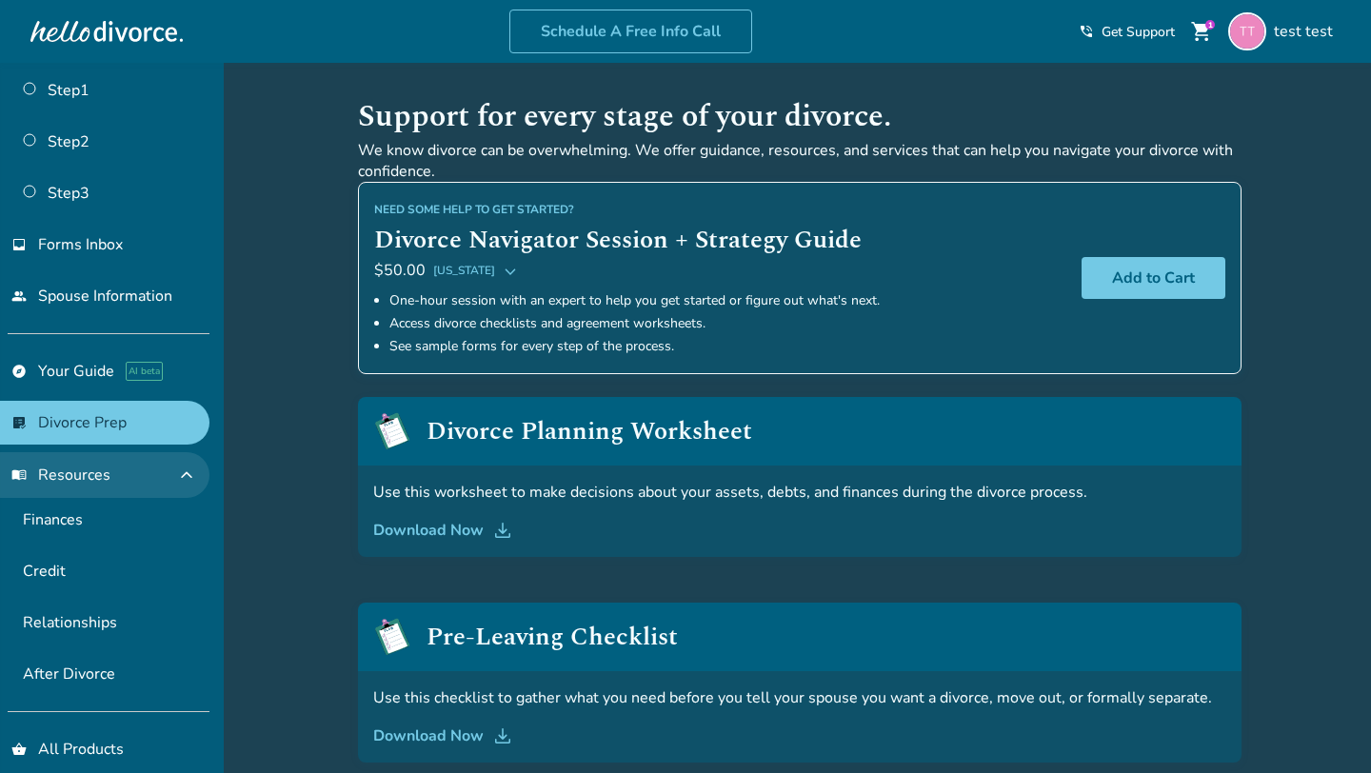
click at [109, 469] on button "menu_book Resources expand_less" at bounding box center [104, 475] width 209 height 46
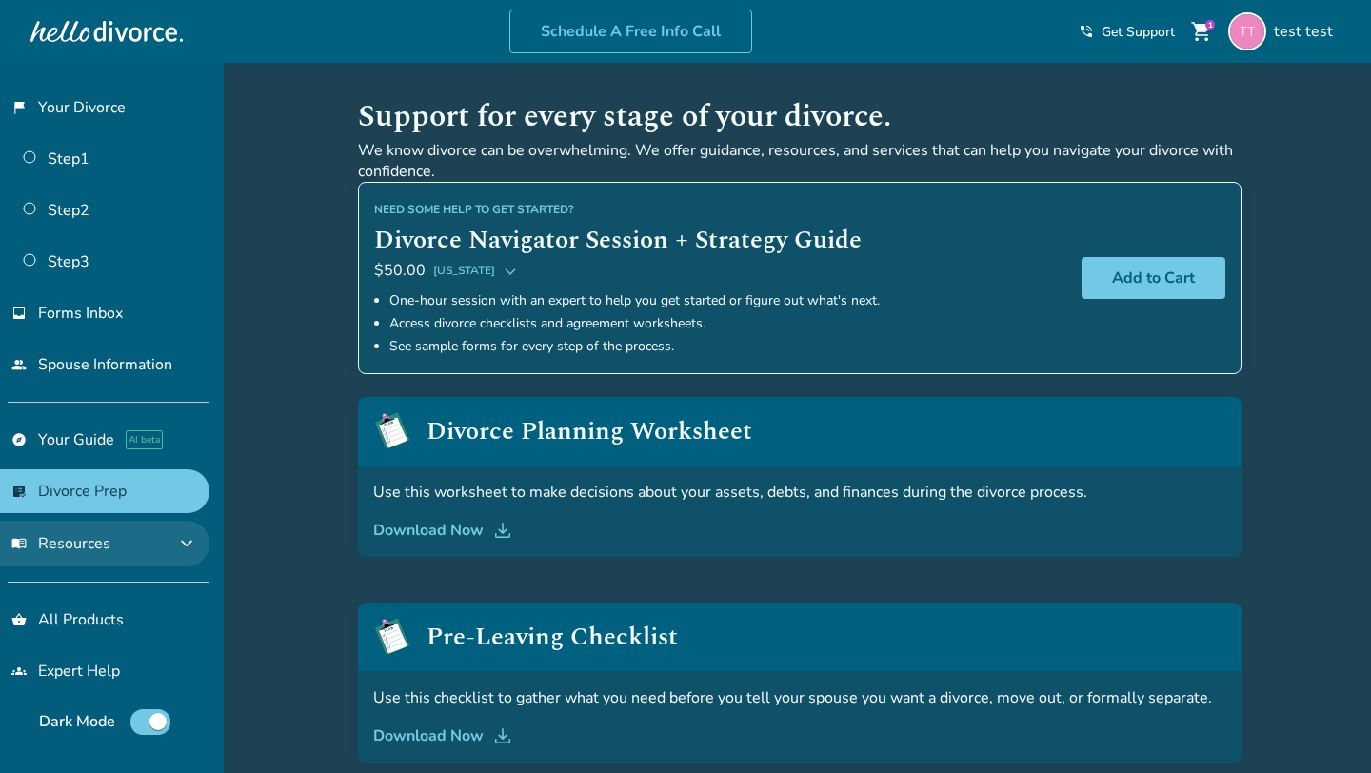
click at [103, 561] on button "menu_book Resources expand_more" at bounding box center [104, 544] width 209 height 46
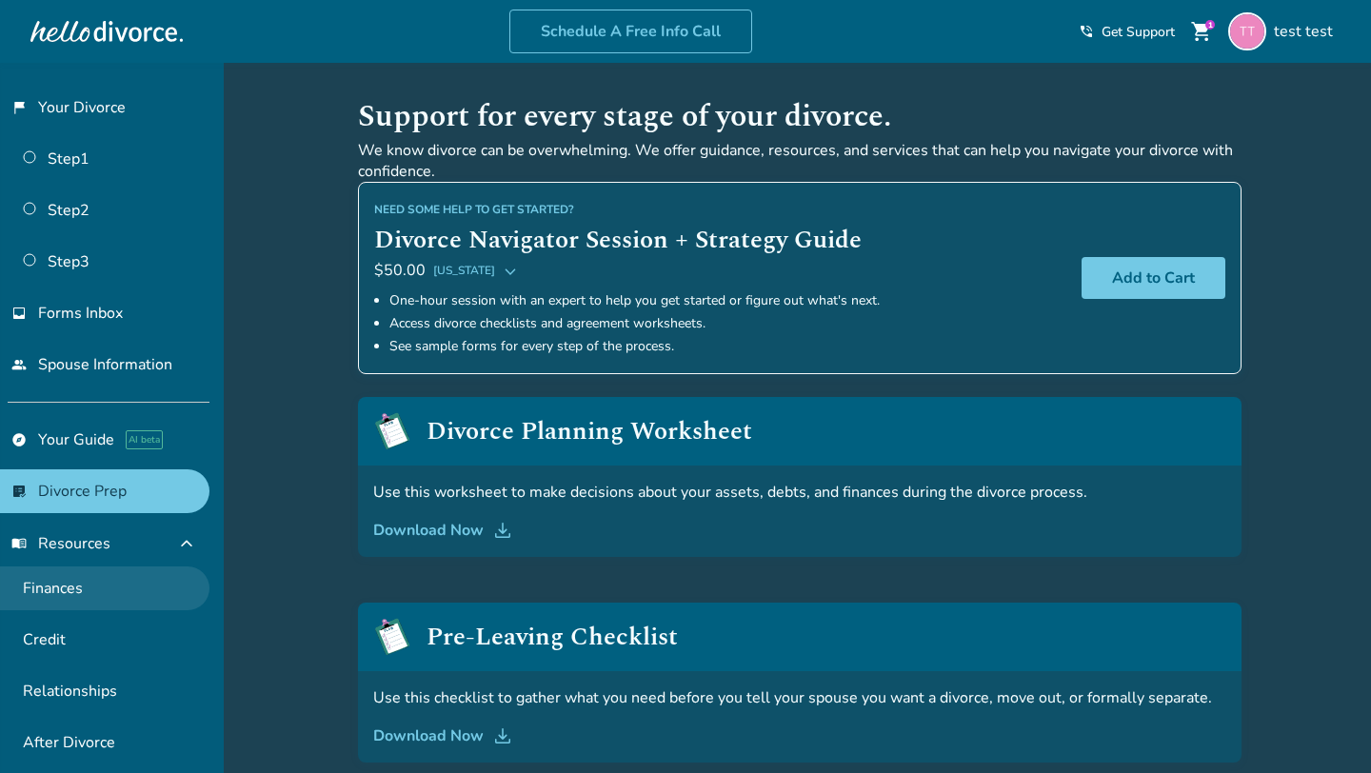
click at [94, 600] on link "Finances" at bounding box center [104, 589] width 209 height 44
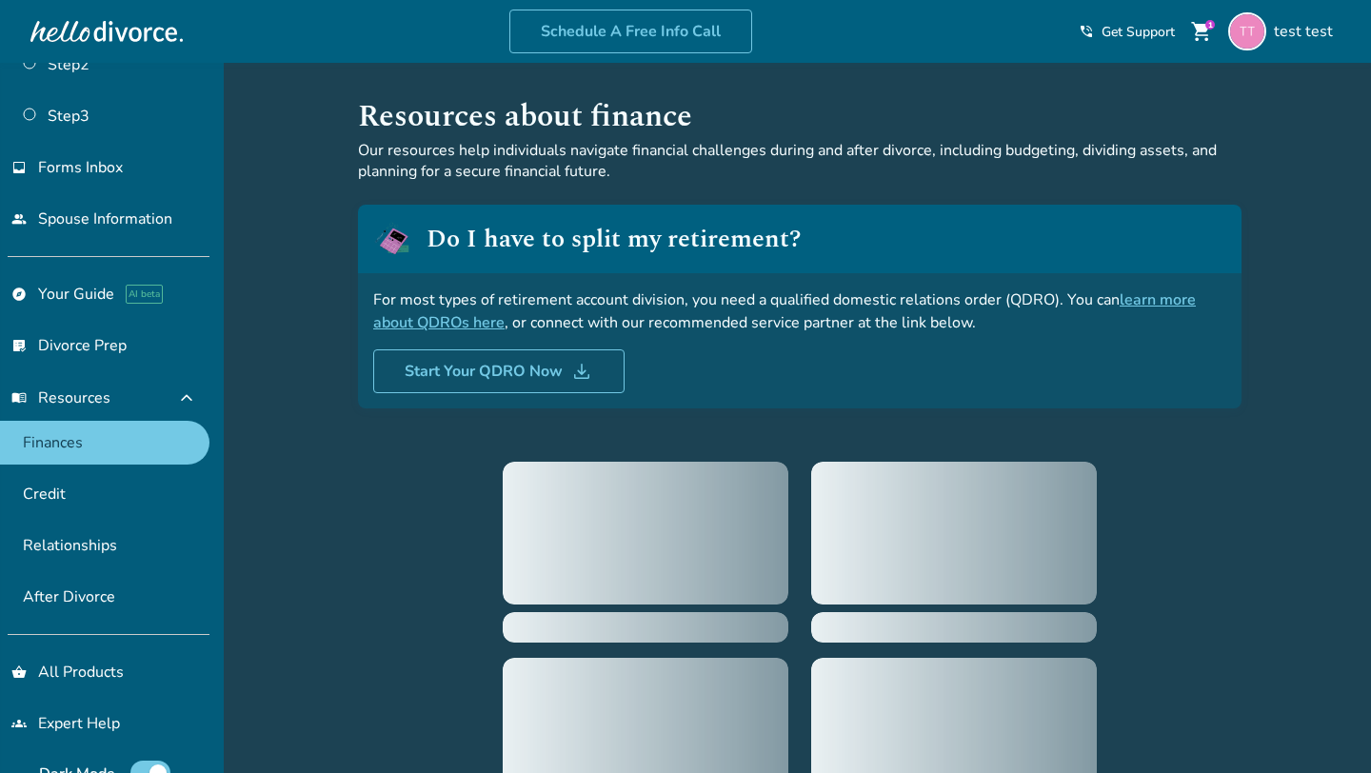
scroll to position [148, 0]
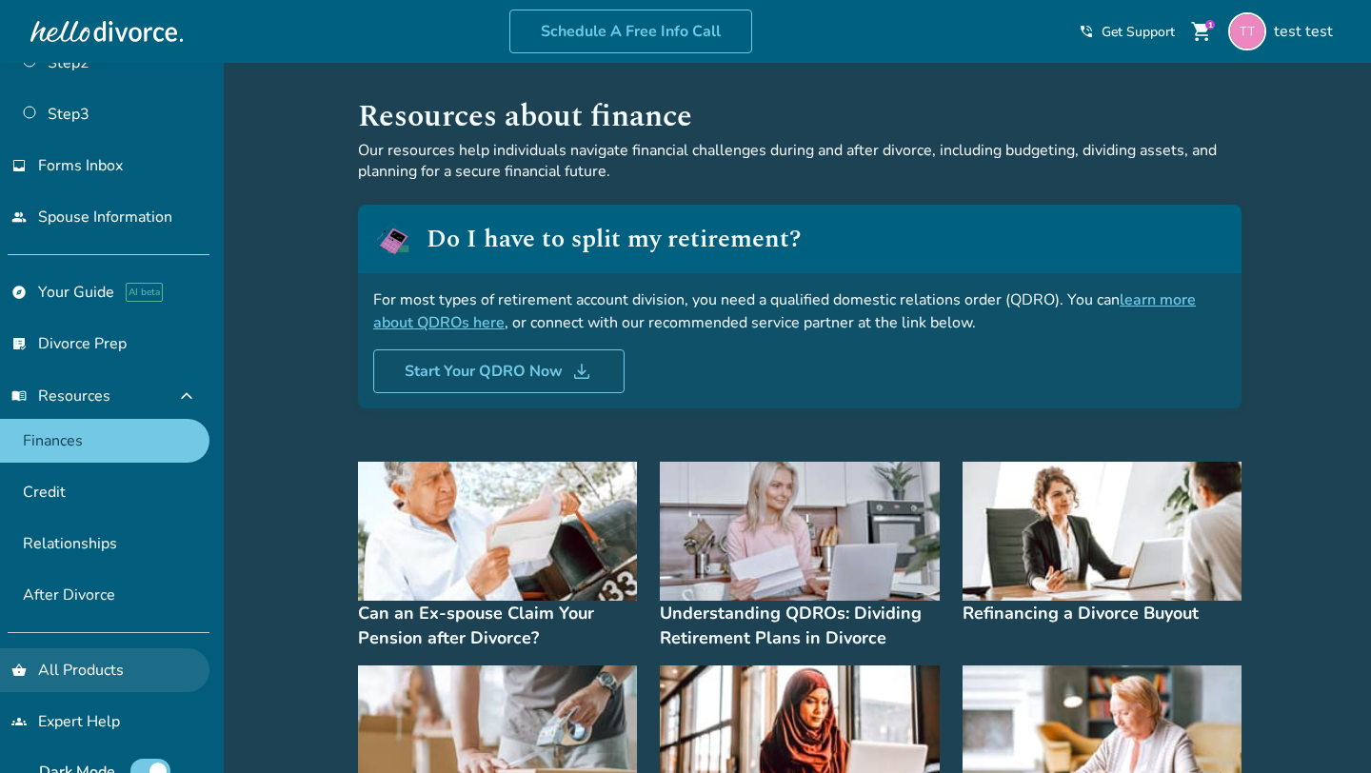
click at [68, 648] on link "shopping_basket All Products" at bounding box center [104, 670] width 209 height 44
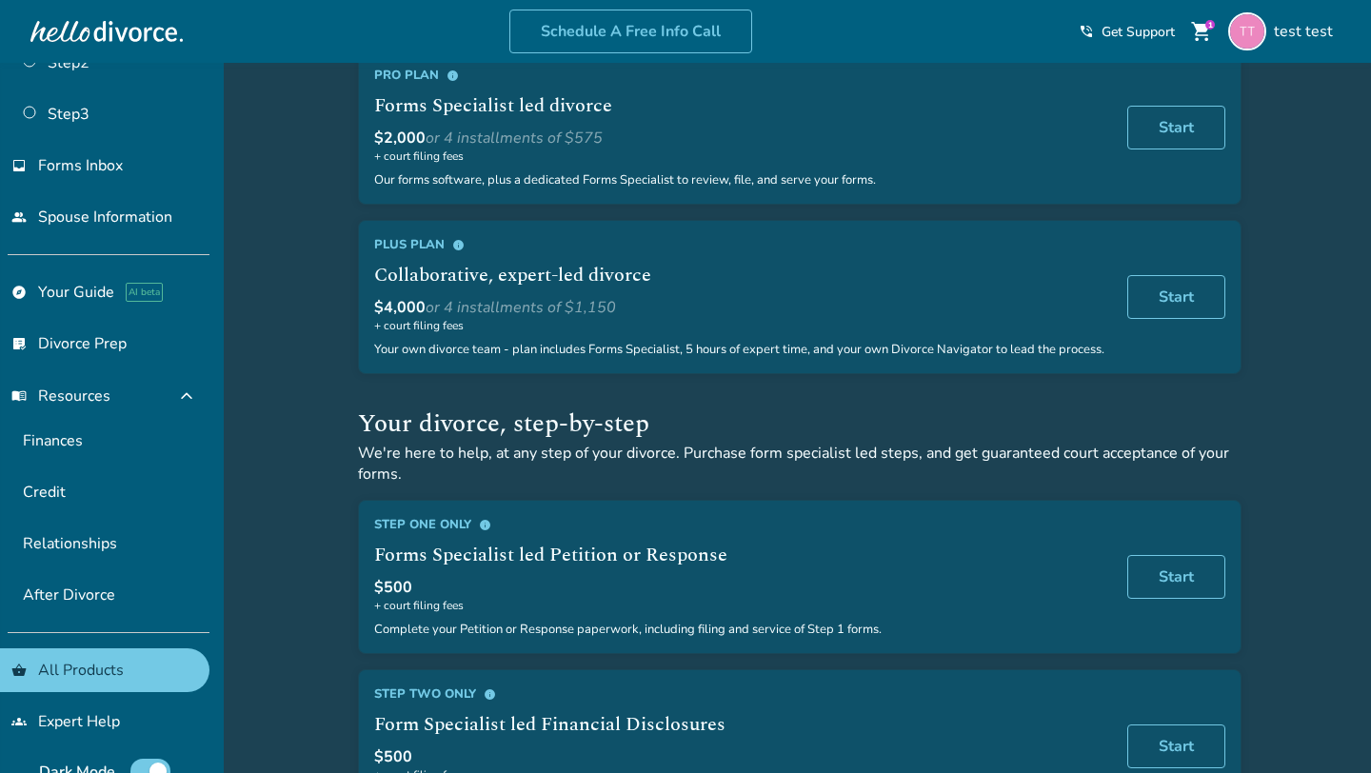
scroll to position [170, 0]
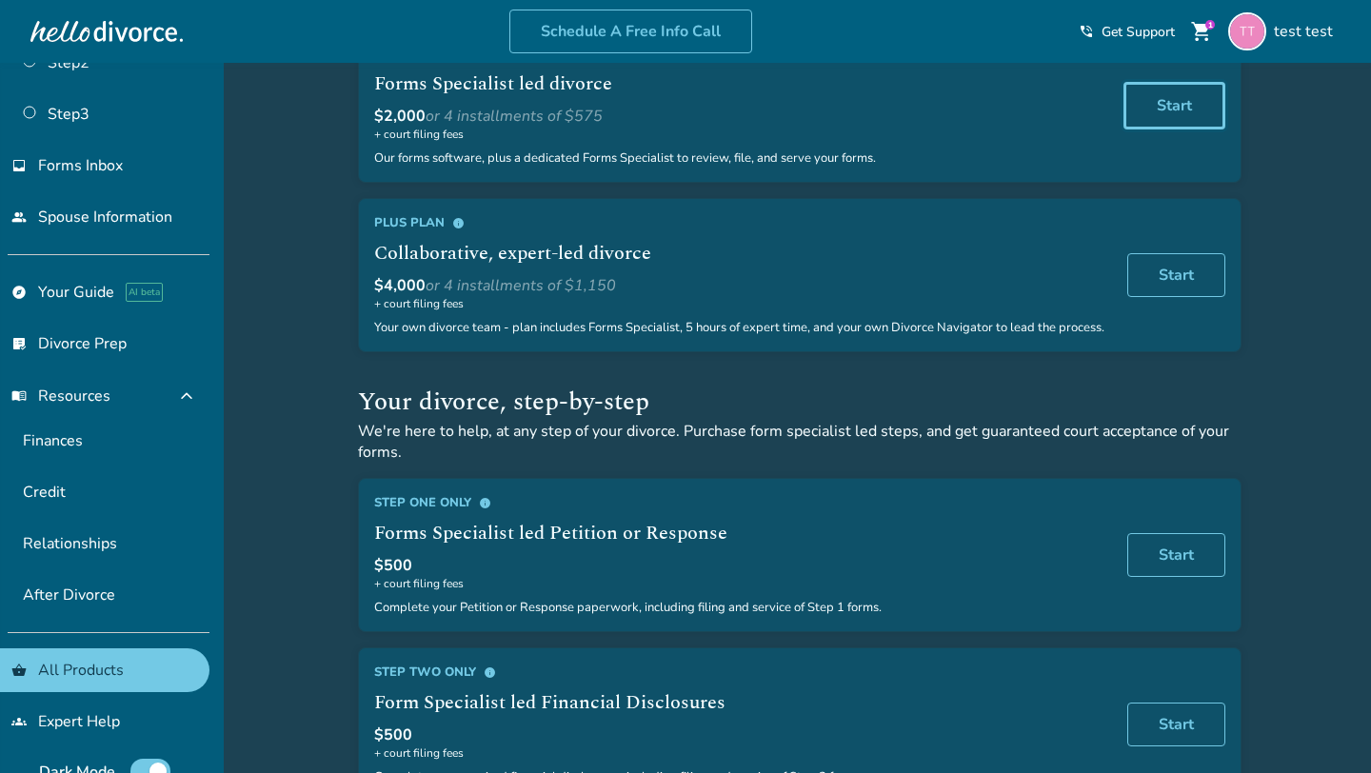
click at [1206, 114] on link "Start" at bounding box center [1174, 106] width 102 height 48
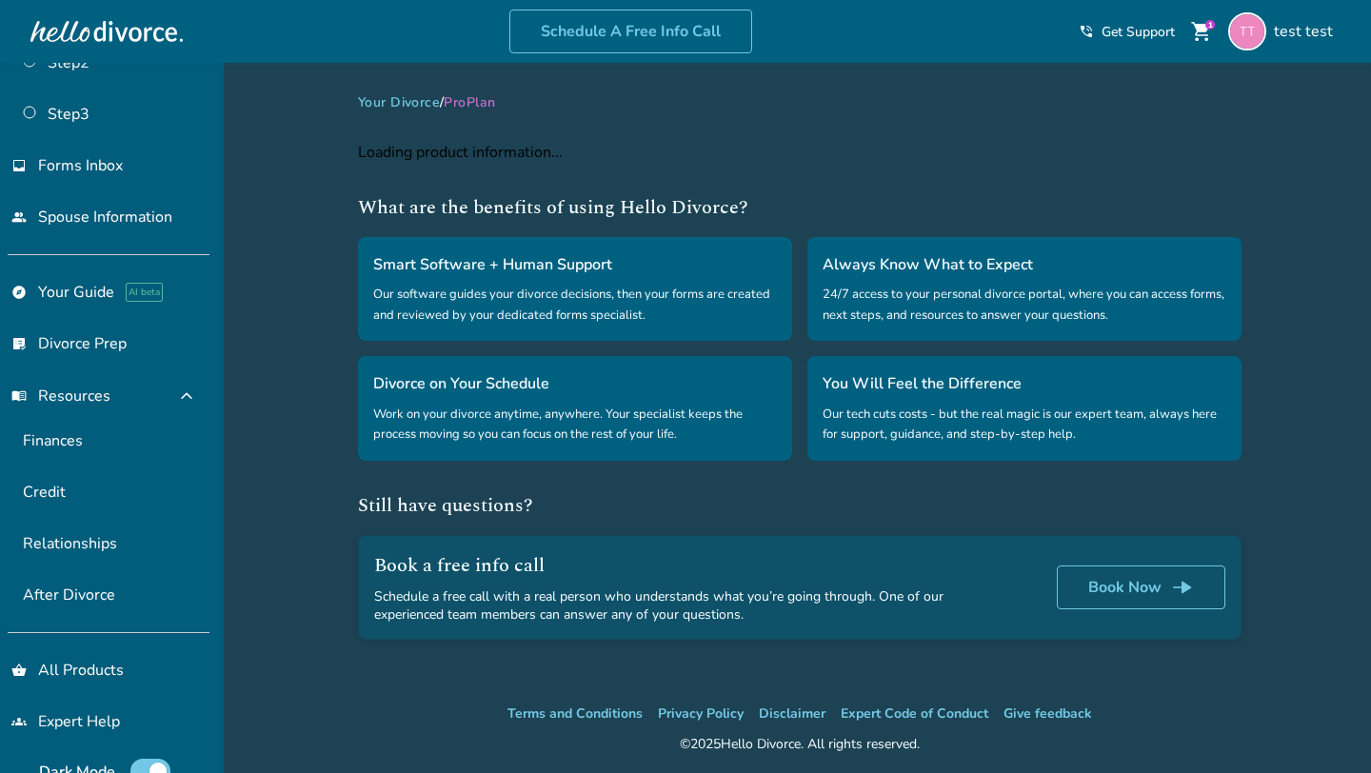
select select "**"
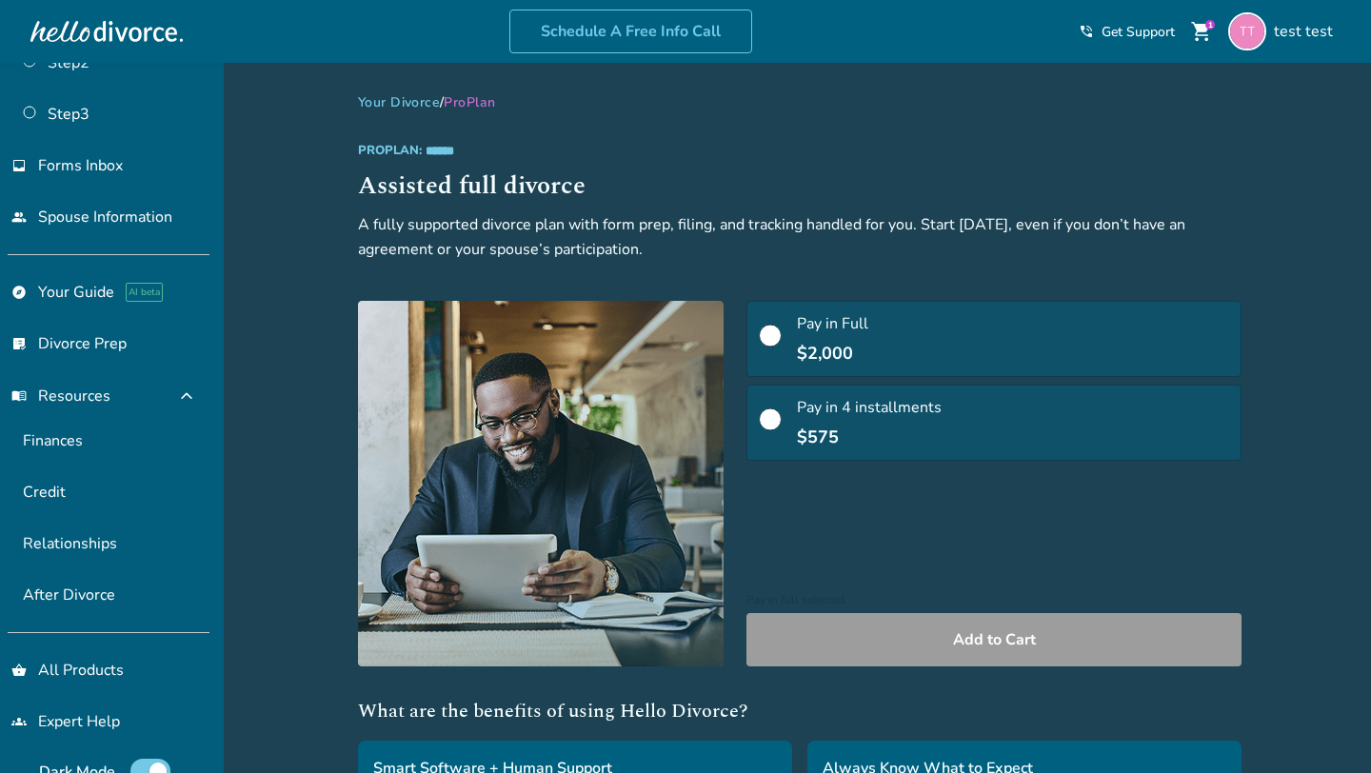
click at [1207, 35] on span "shopping_cart" at bounding box center [1201, 31] width 23 height 23
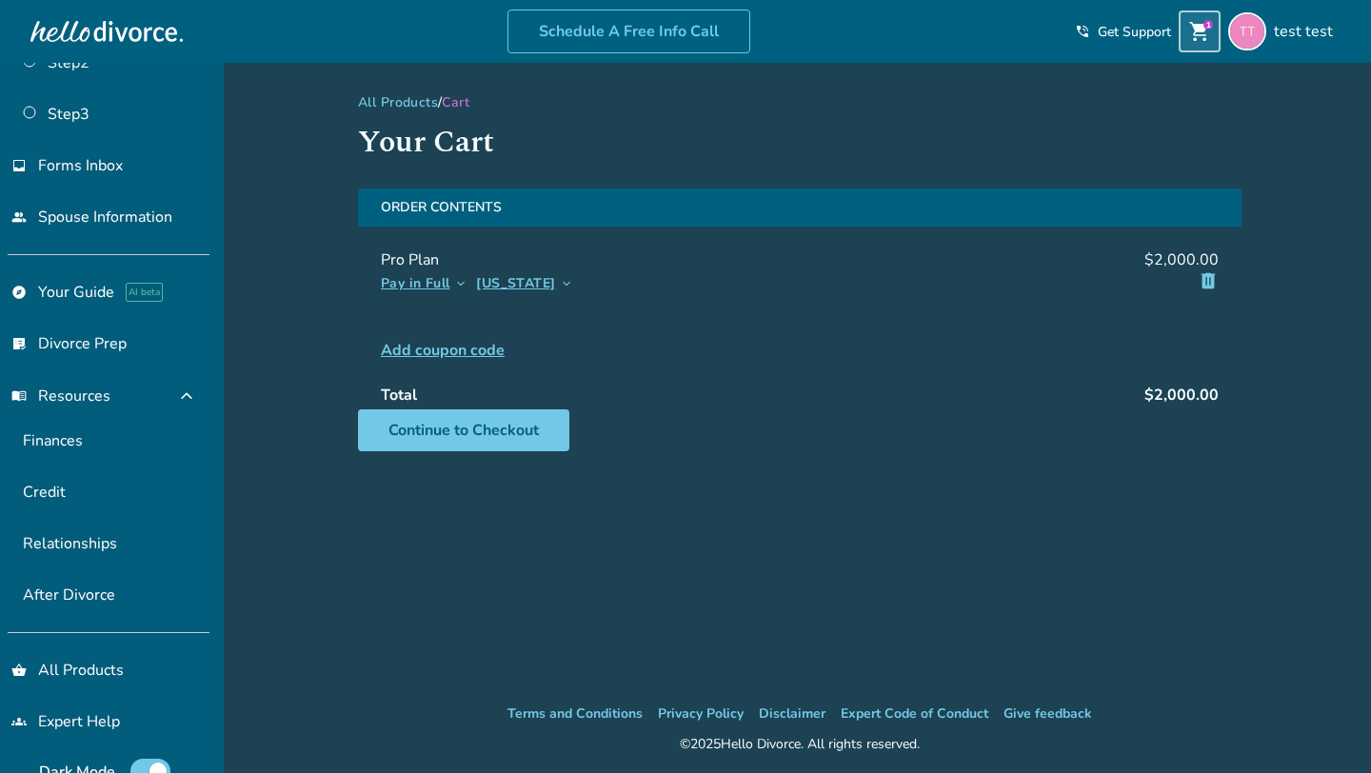
click at [514, 279] on span "Alabama" at bounding box center [515, 284] width 79 height 24
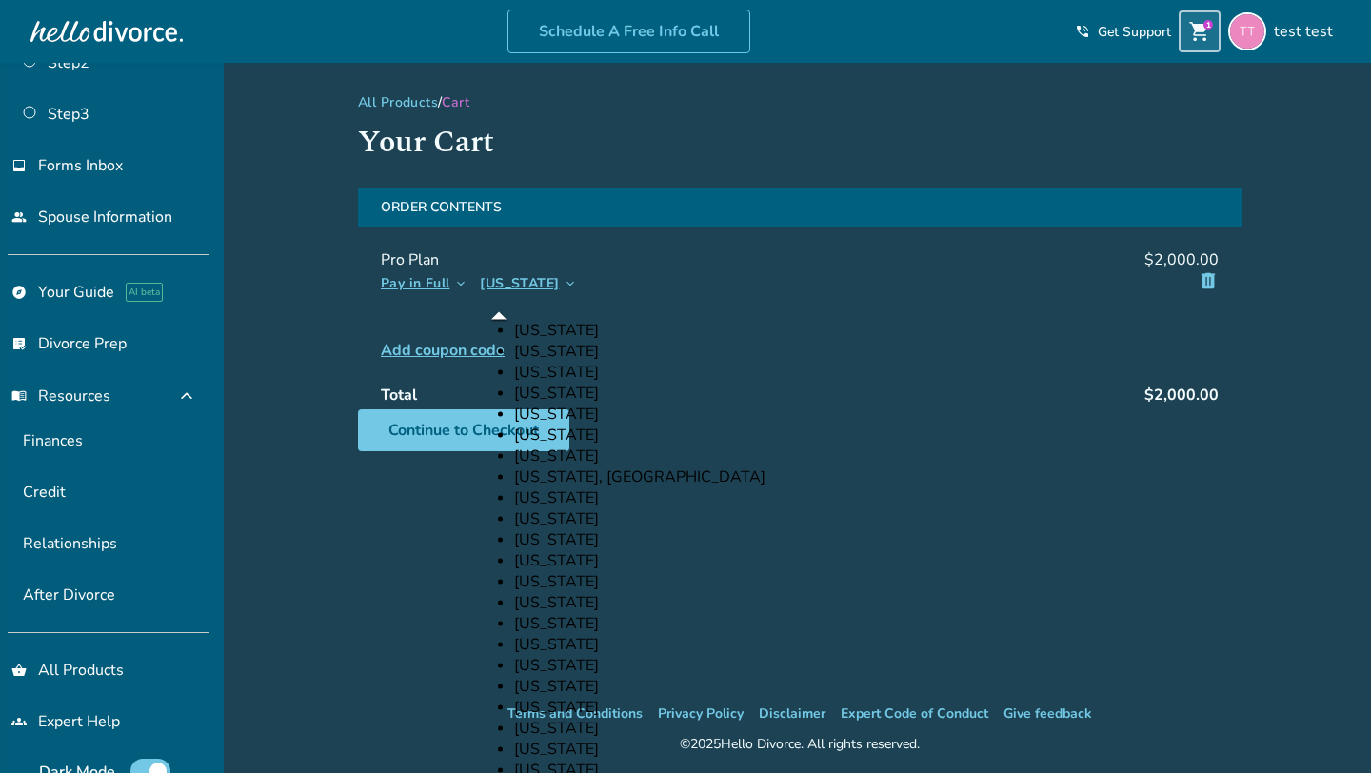
click at [420, 275] on span "Pay in Full" at bounding box center [415, 284] width 69 height 24
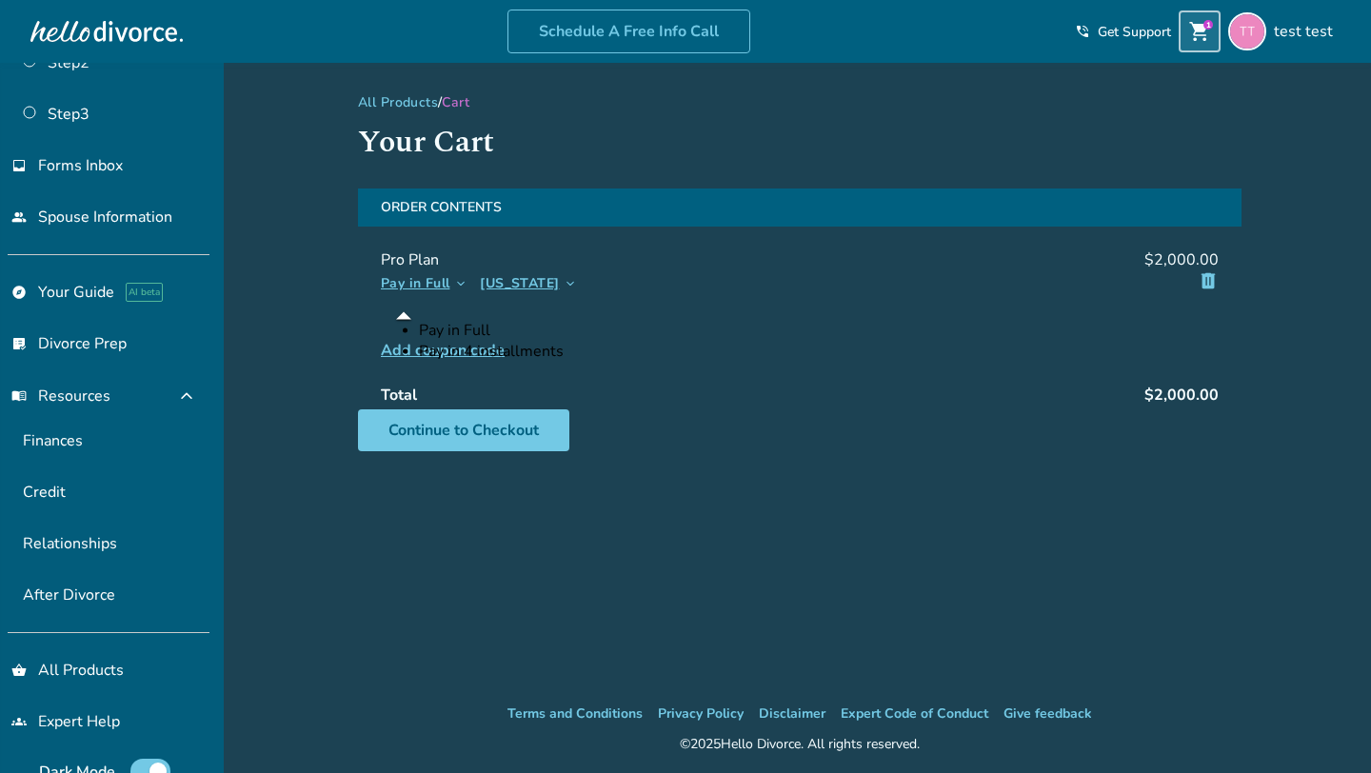
click at [500, 285] on span "Alabama" at bounding box center [519, 284] width 79 height 24
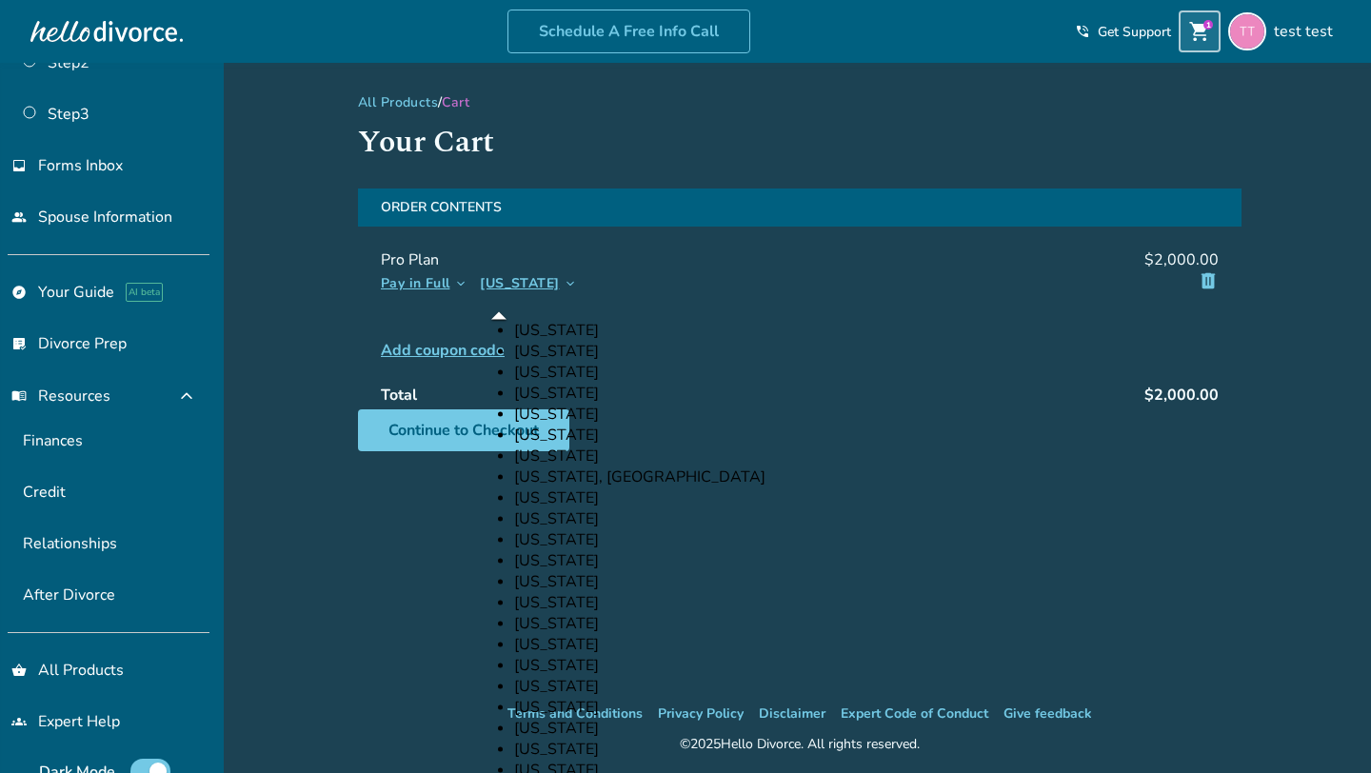
click at [427, 285] on span "Pay in Full" at bounding box center [415, 284] width 69 height 24
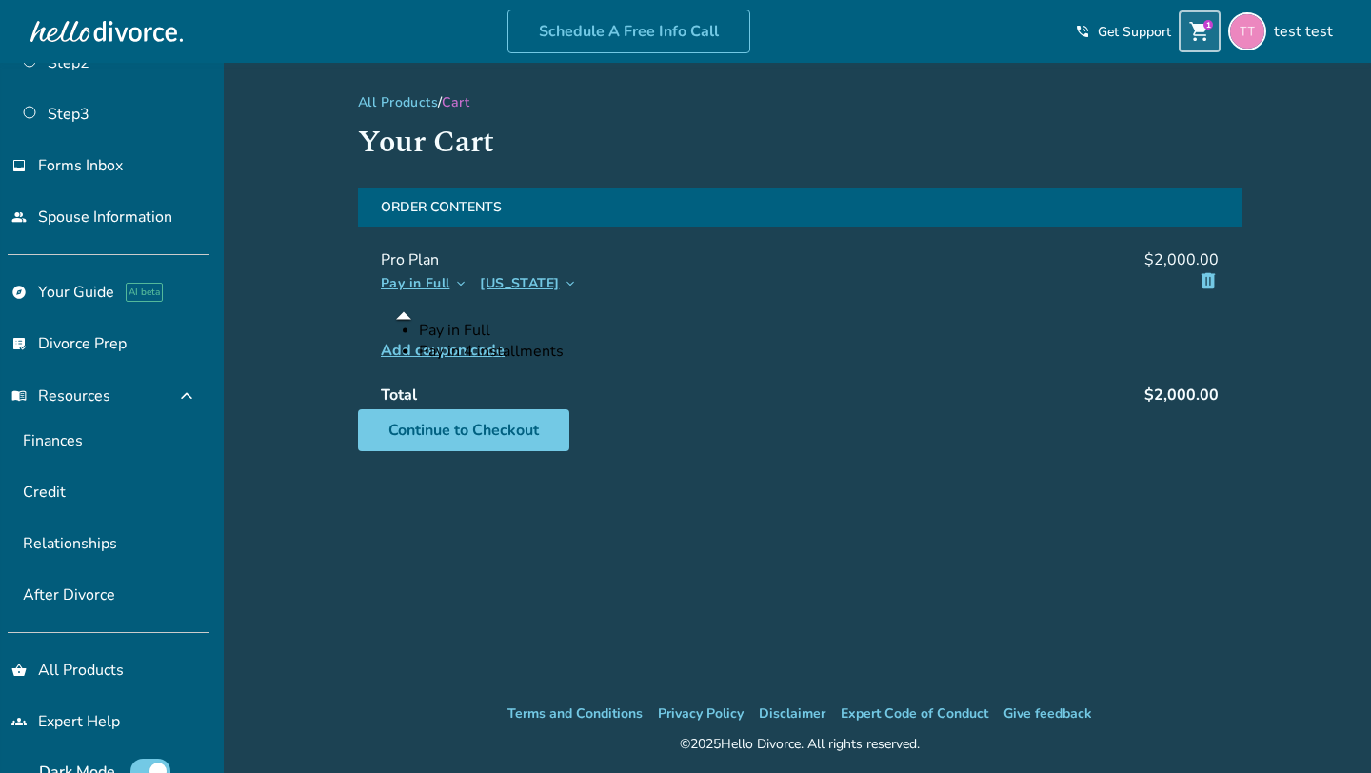
click at [537, 272] on button "Alabama keyboard_arrow_down" at bounding box center [531, 284] width 102 height 24
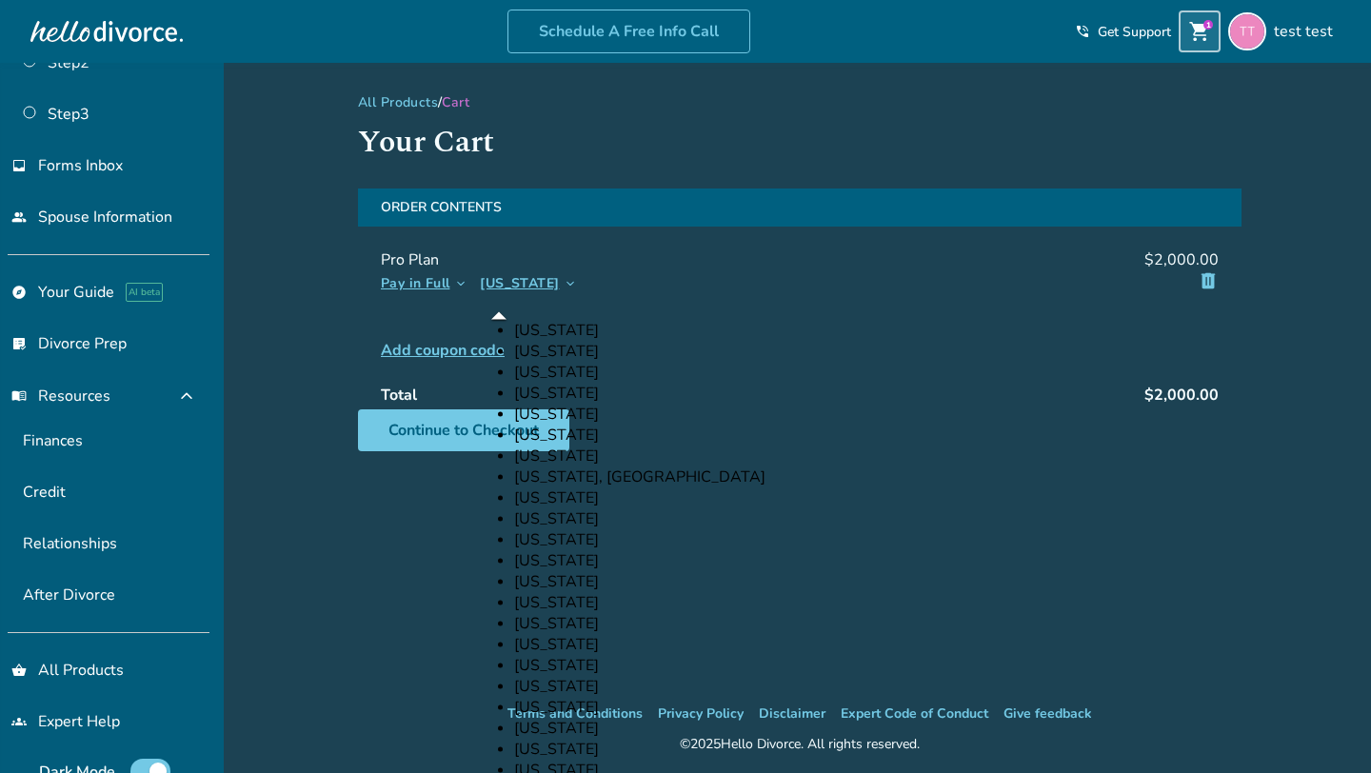
click at [427, 281] on span "Pay in Full" at bounding box center [415, 284] width 69 height 24
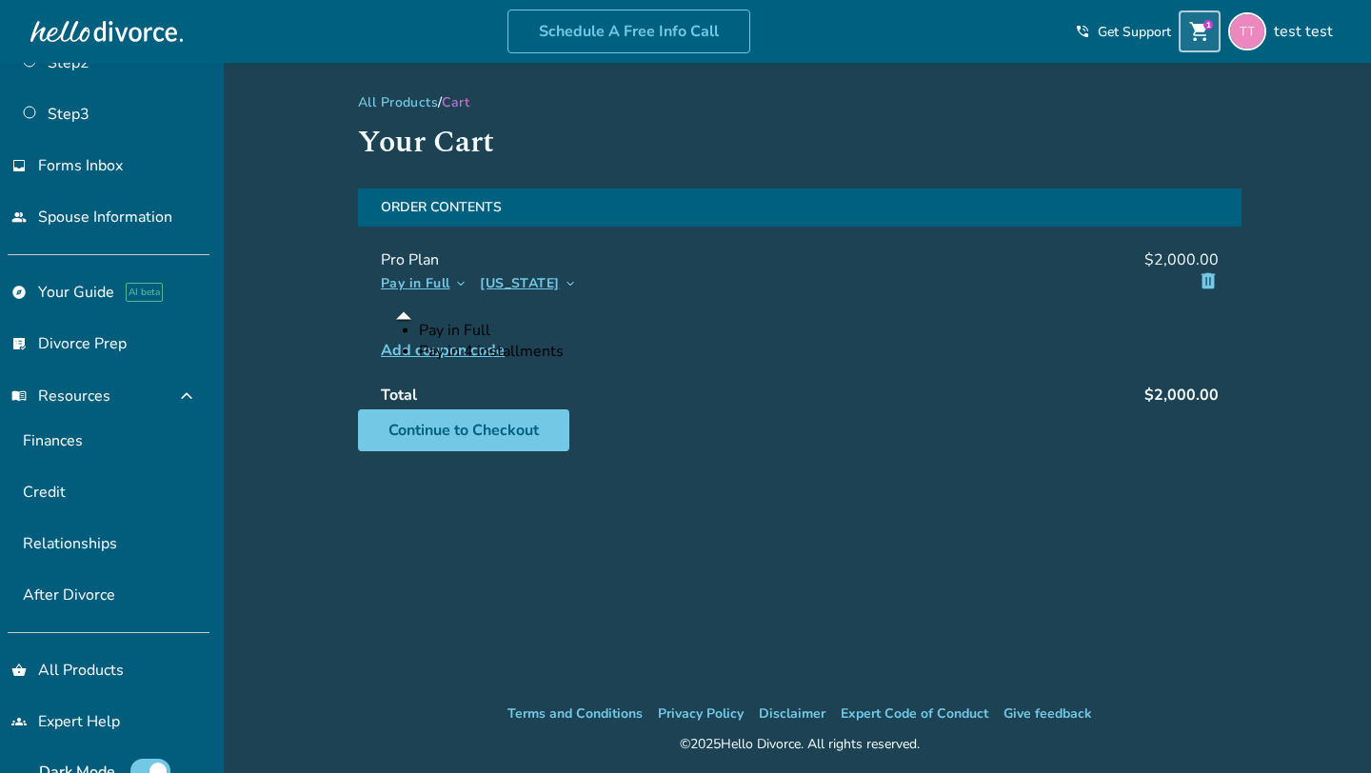
click at [348, 262] on div "All Products / Cart Your Cart Order Contents Pro Plan $2,000.00 Pay in Full key…" at bounding box center [800, 383] width 914 height 640
click at [448, 288] on span "Pay in Full" at bounding box center [415, 284] width 69 height 24
click at [531, 285] on span "Alabama" at bounding box center [519, 284] width 79 height 24
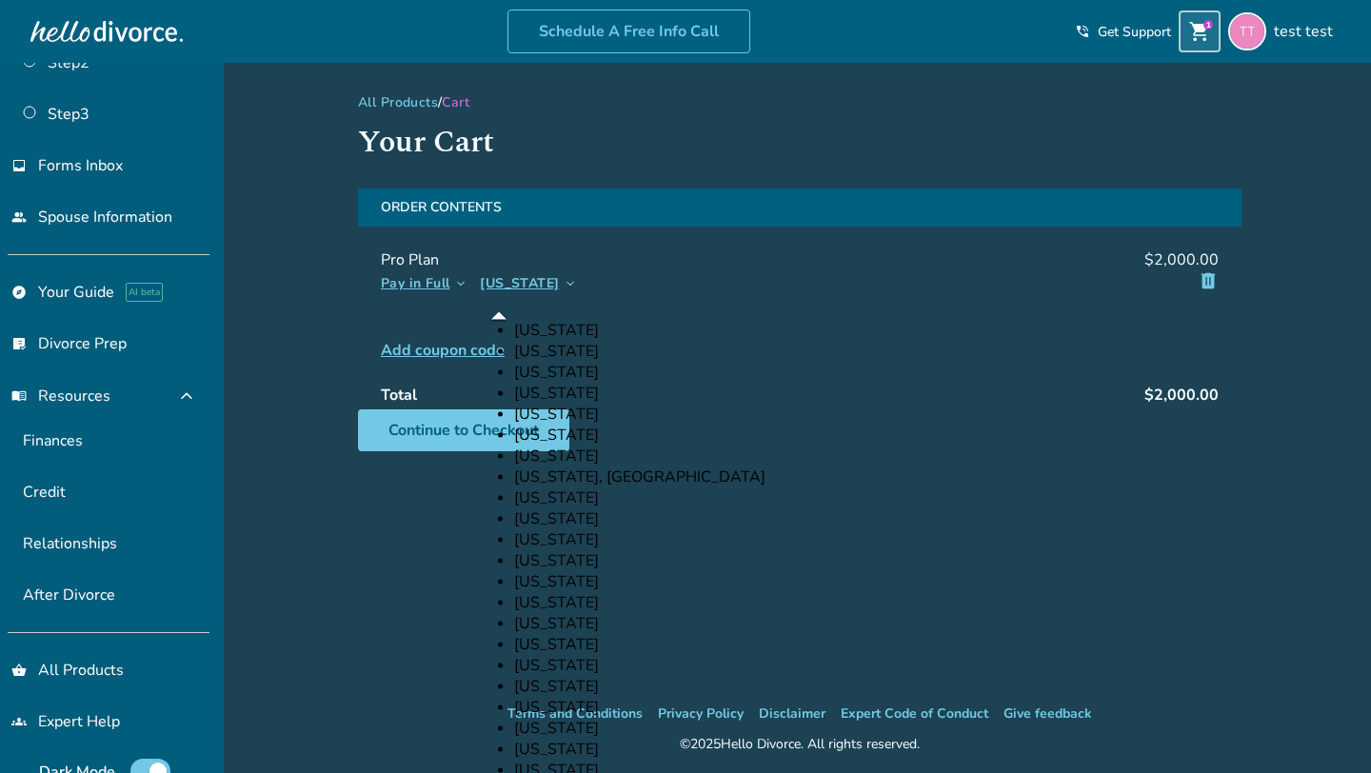
click at [314, 459] on div "Added to cart All Products / Cart Your Cart Order Contents Pro Plan $2,000.00 P…" at bounding box center [685, 449] width 1371 height 773
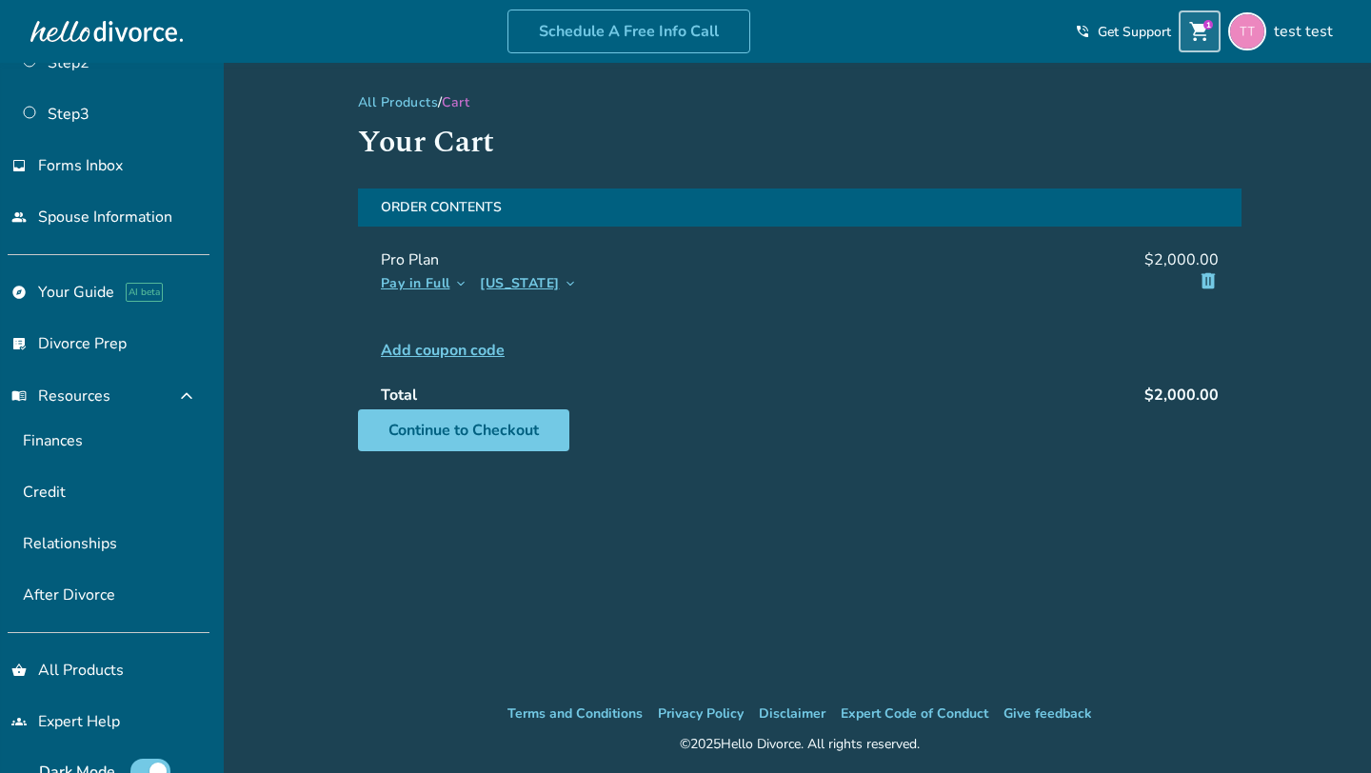
click at [447, 288] on span "Pay in Full" at bounding box center [415, 284] width 69 height 24
click at [503, 289] on span "Alabama" at bounding box center [519, 284] width 79 height 24
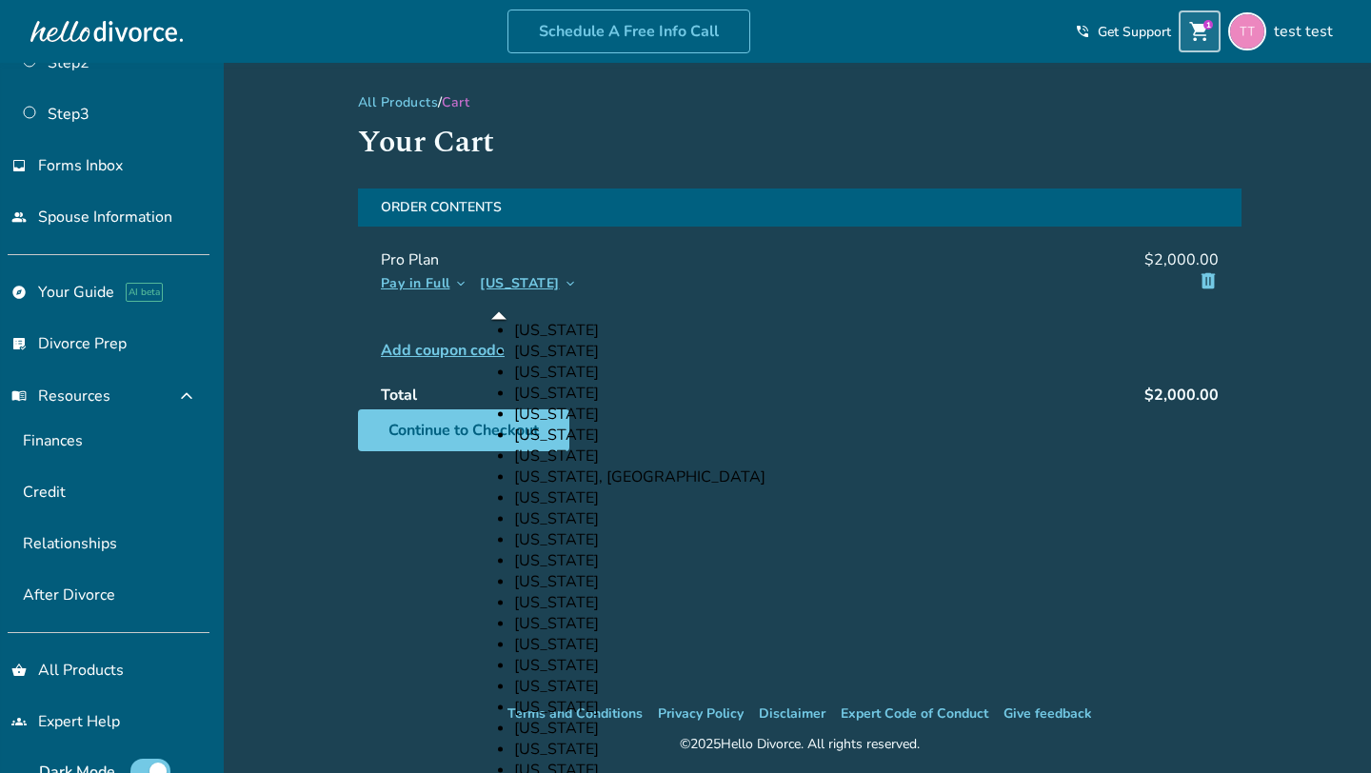
click at [432, 286] on span "Pay in Full" at bounding box center [415, 284] width 69 height 24
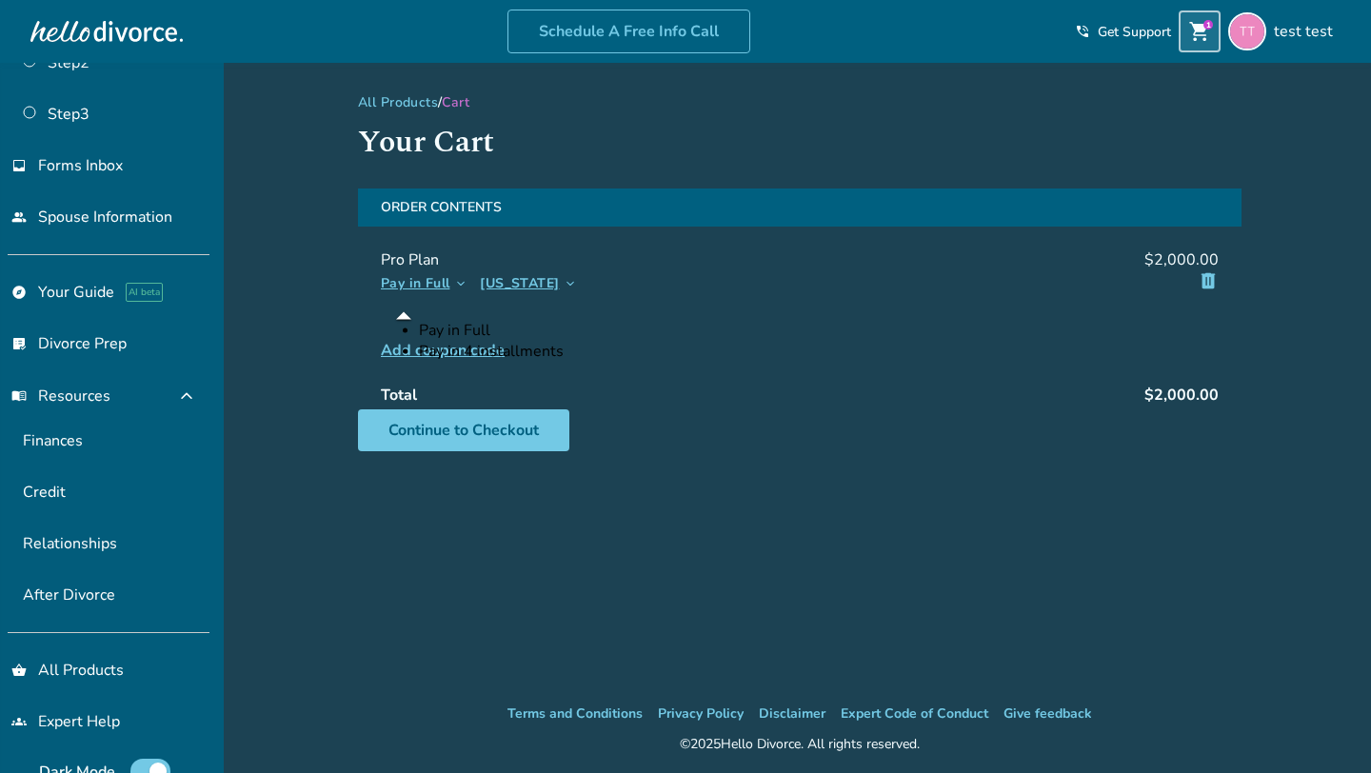
click at [527, 284] on span "Alabama" at bounding box center [519, 284] width 79 height 24
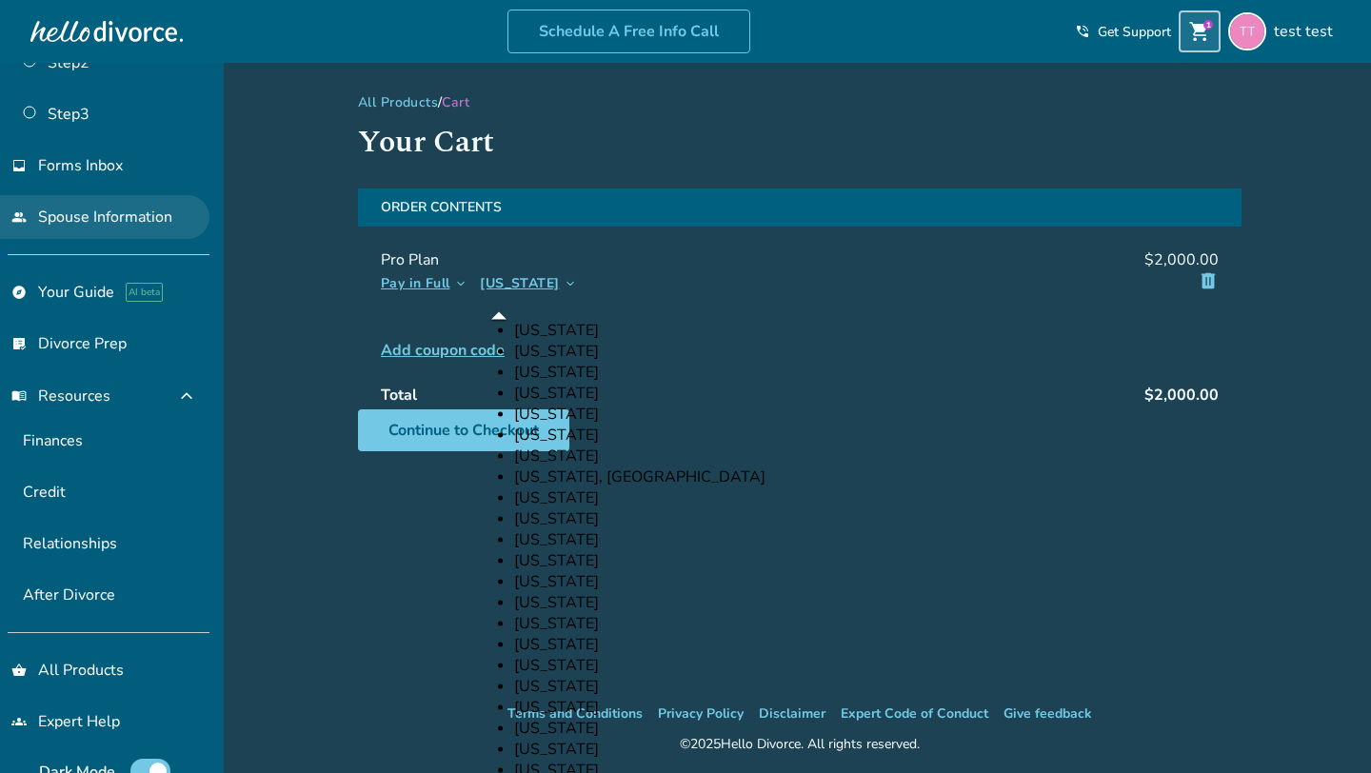
click at [120, 205] on link "people Spouse Information" at bounding box center [104, 217] width 209 height 44
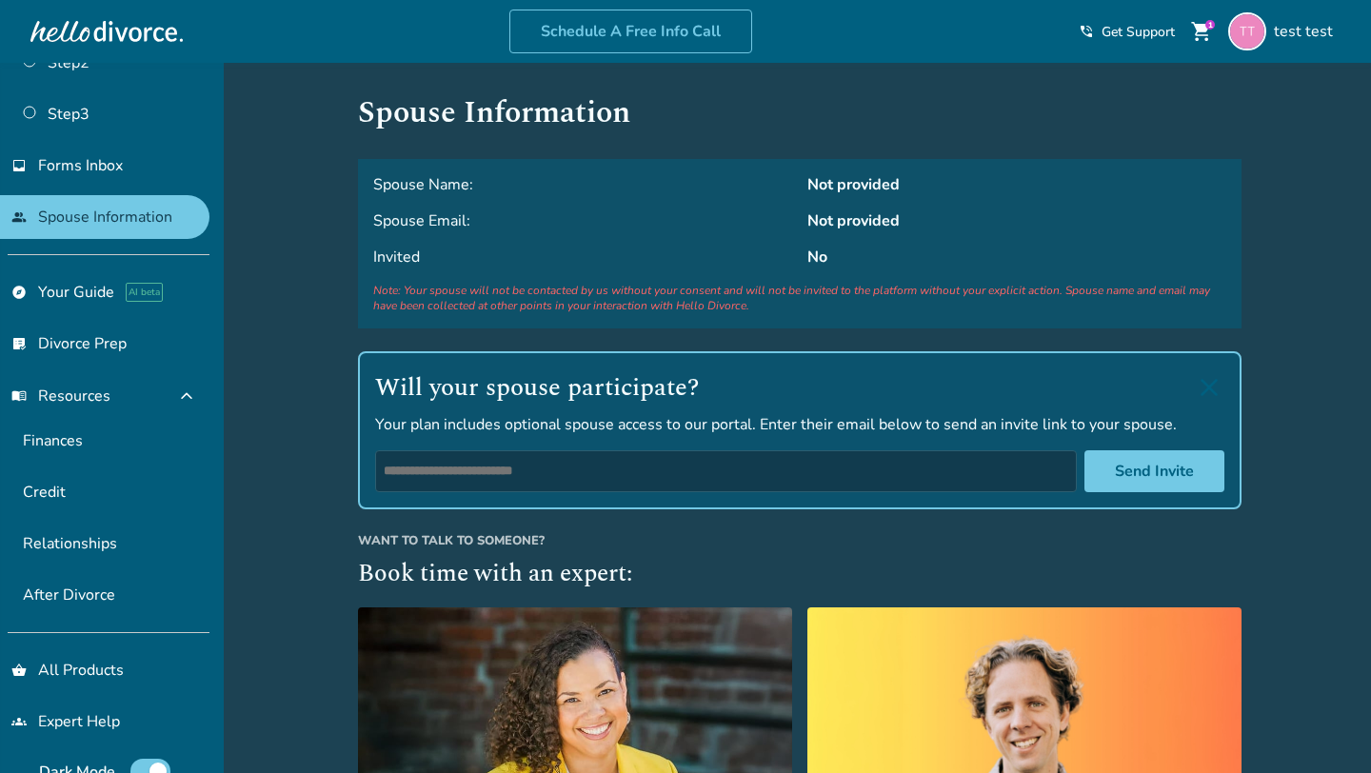
scroll to position [5, 0]
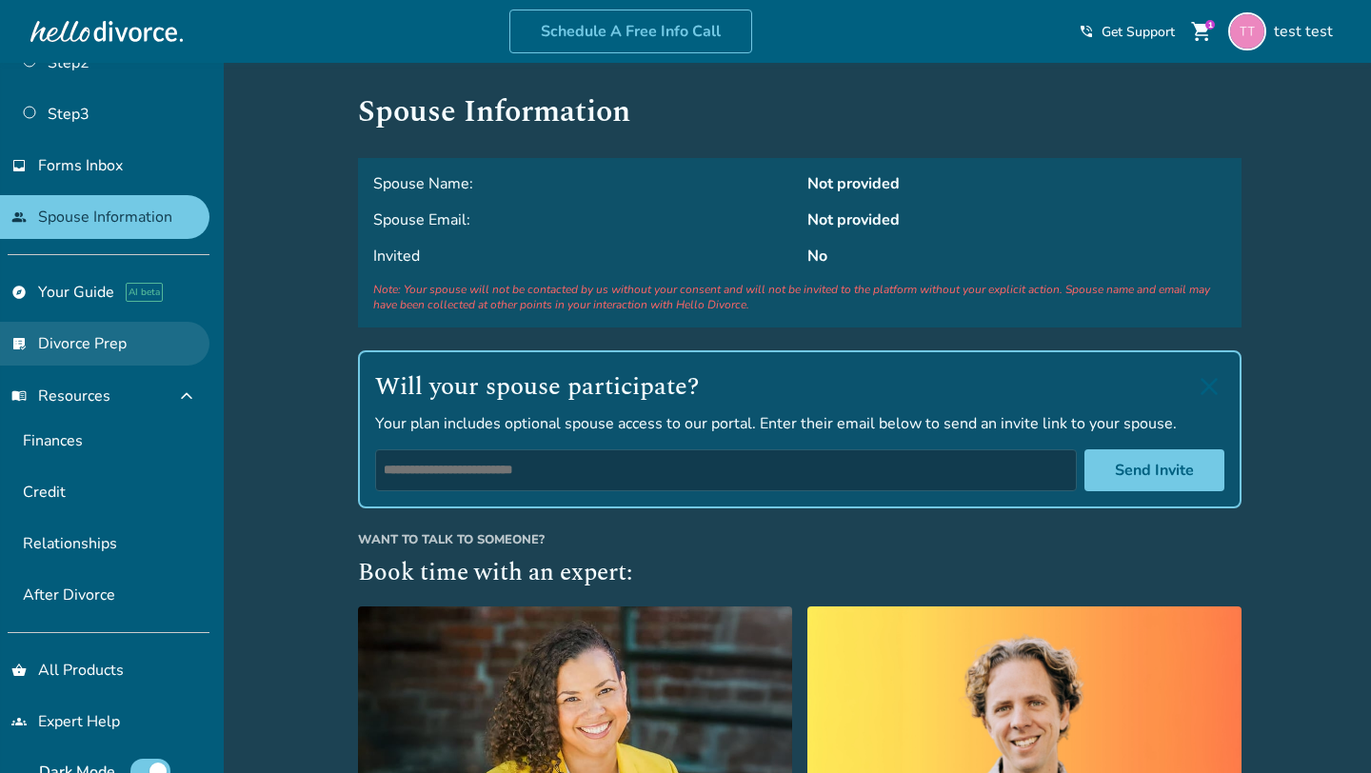
click at [75, 344] on link "list_alt_check Divorce Prep" at bounding box center [104, 344] width 209 height 44
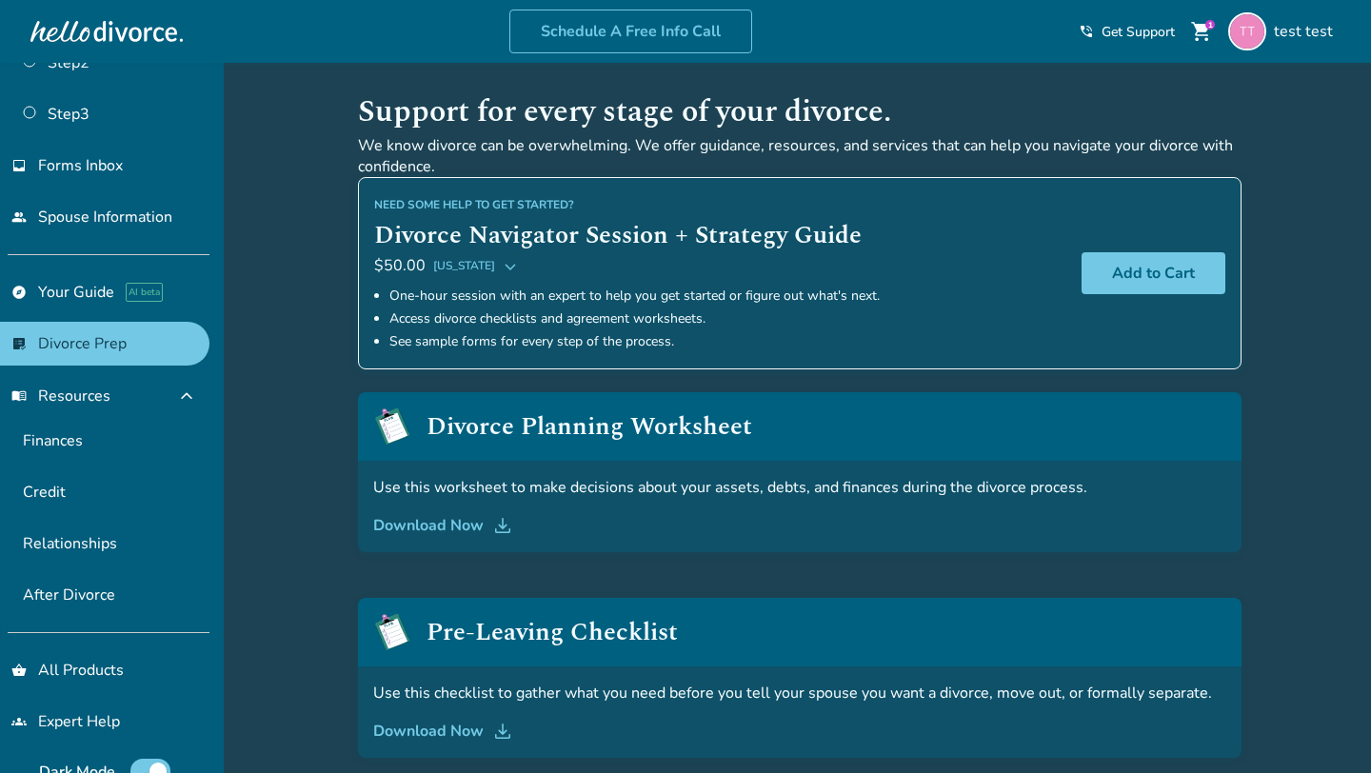
click at [469, 269] on span "Alabama" at bounding box center [464, 265] width 62 height 23
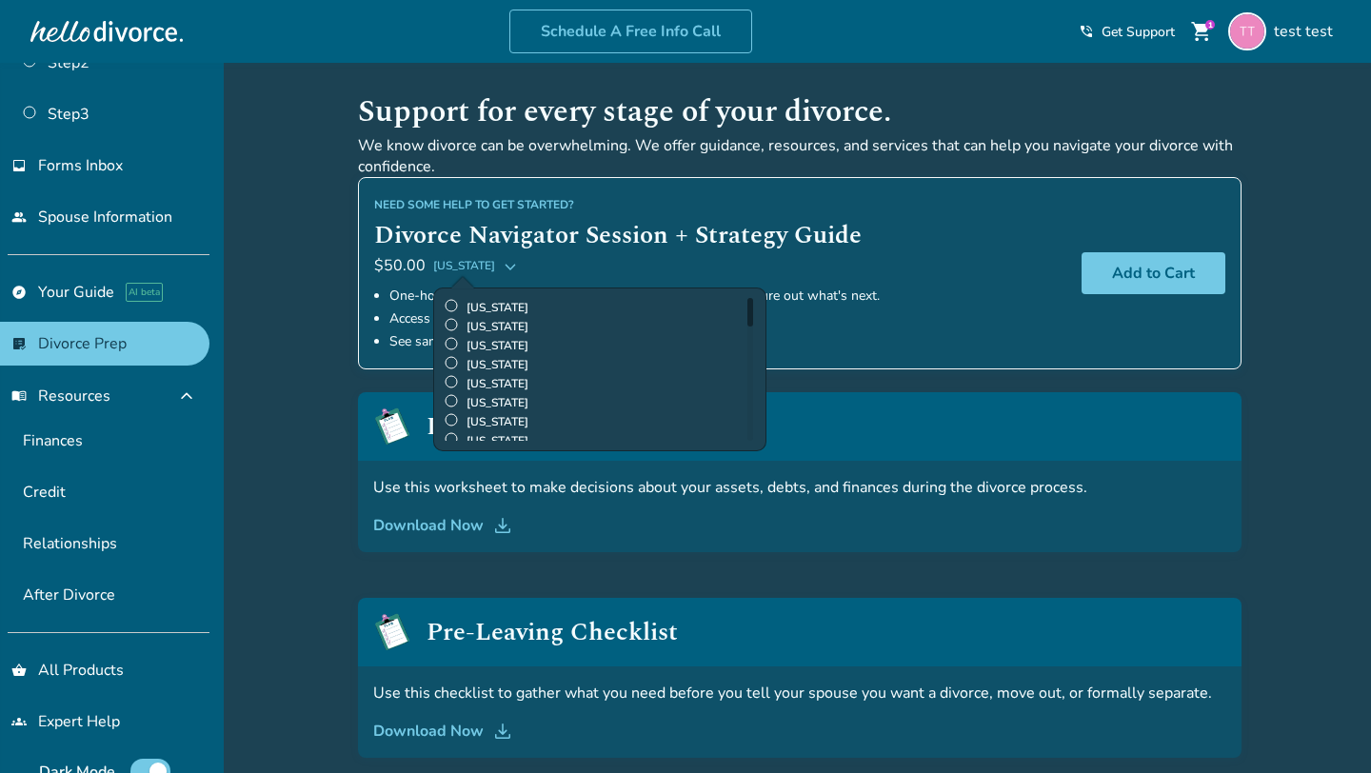
click at [466, 267] on span "Alabama" at bounding box center [464, 265] width 62 height 23
click at [374, 289] on ul "One-hour session with an expert to help you get started or figure out what's ne…" at bounding box center [720, 319] width 692 height 69
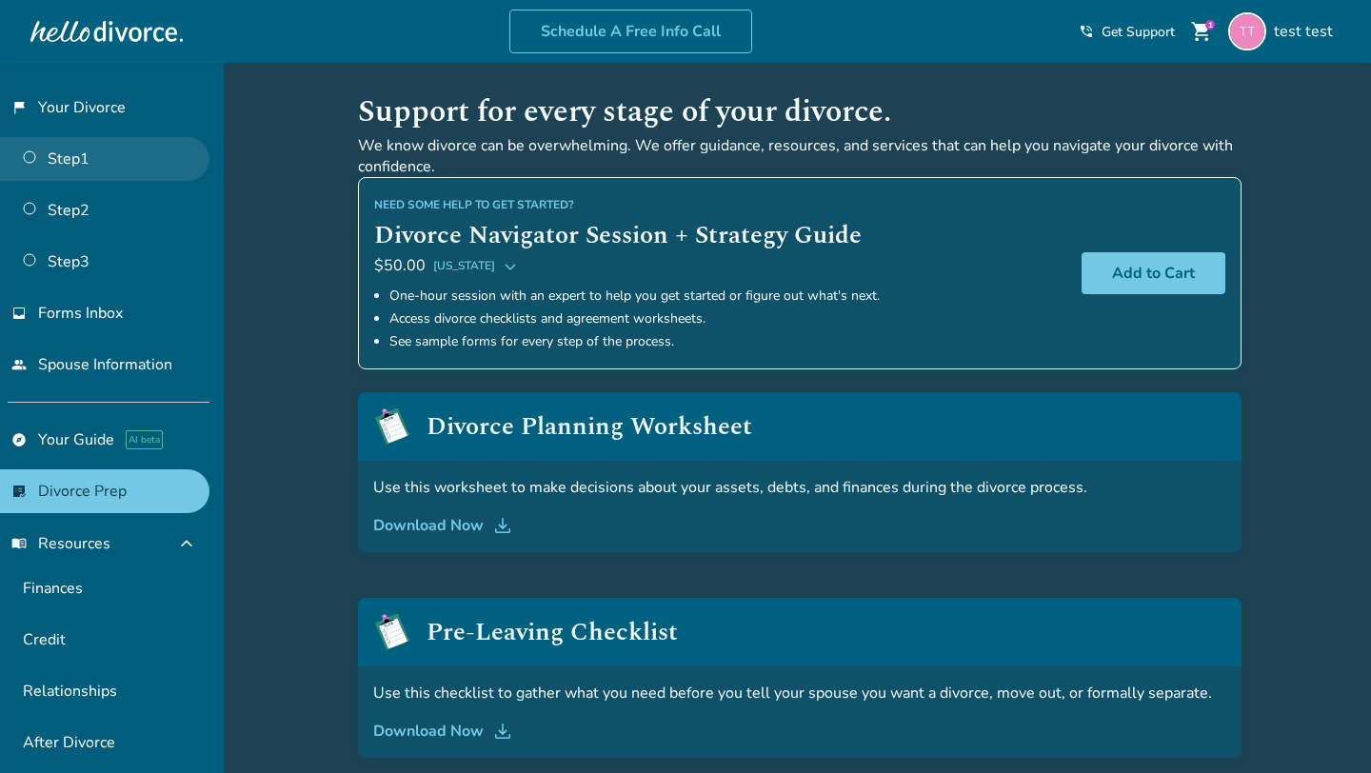
click at [100, 171] on link "Step 1" at bounding box center [104, 159] width 209 height 44
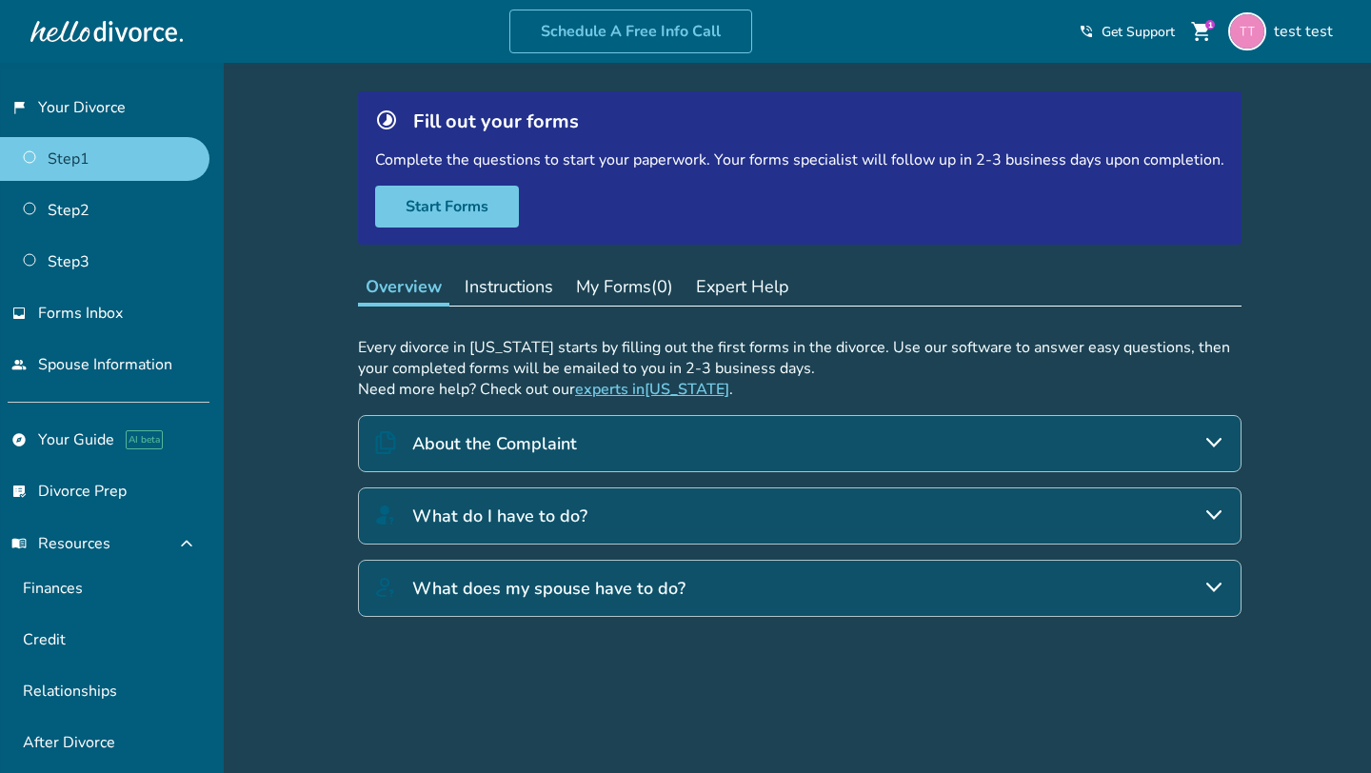
scroll to position [98, 0]
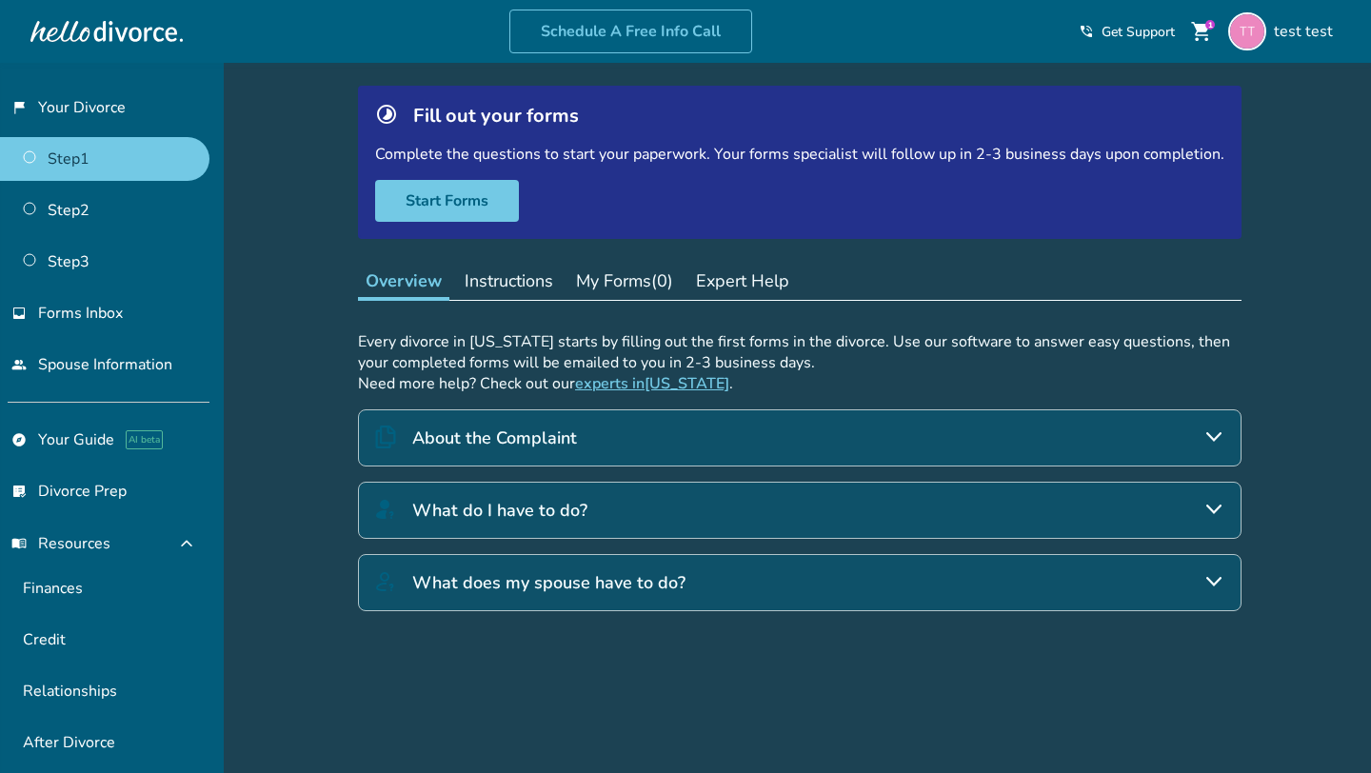
click at [507, 436] on h4 "About the Complaint" at bounding box center [494, 438] width 165 height 25
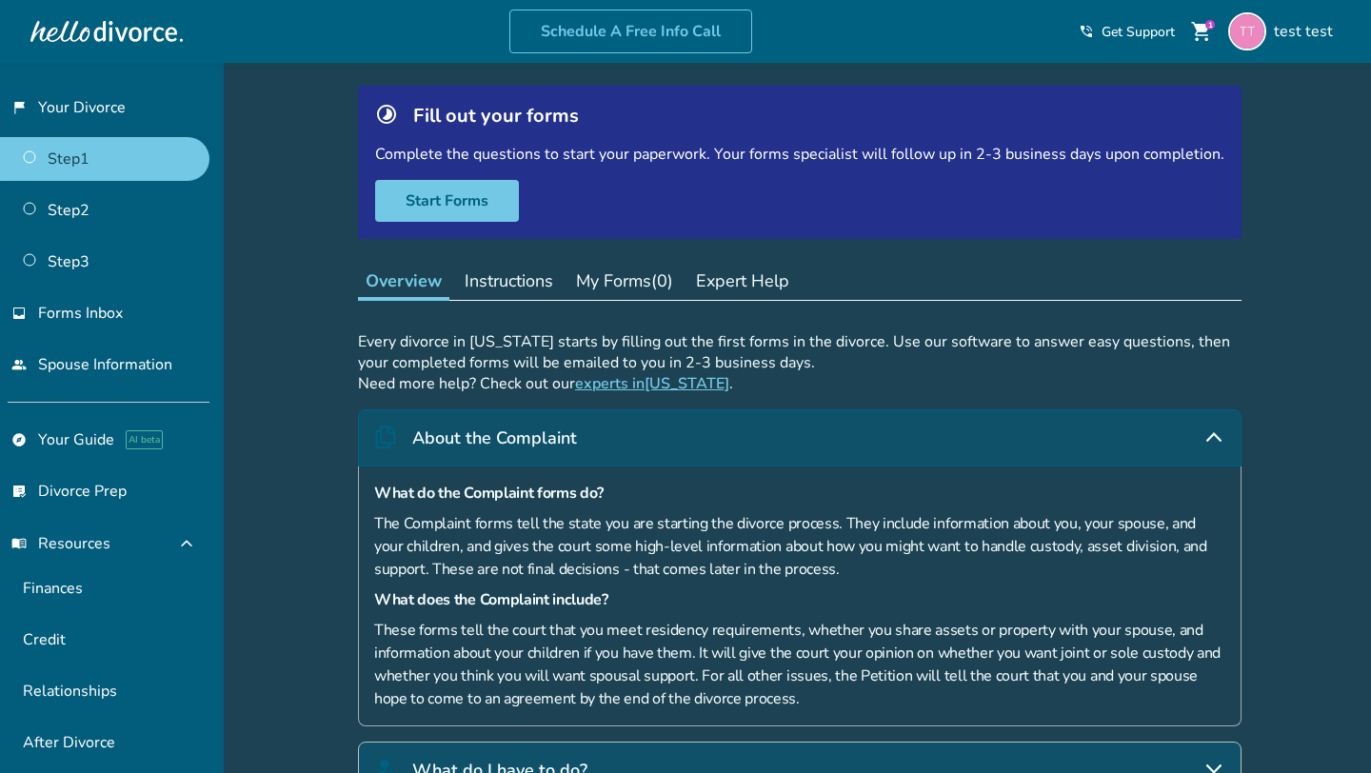
click at [507, 436] on h4 "About the Complaint" at bounding box center [494, 438] width 165 height 25
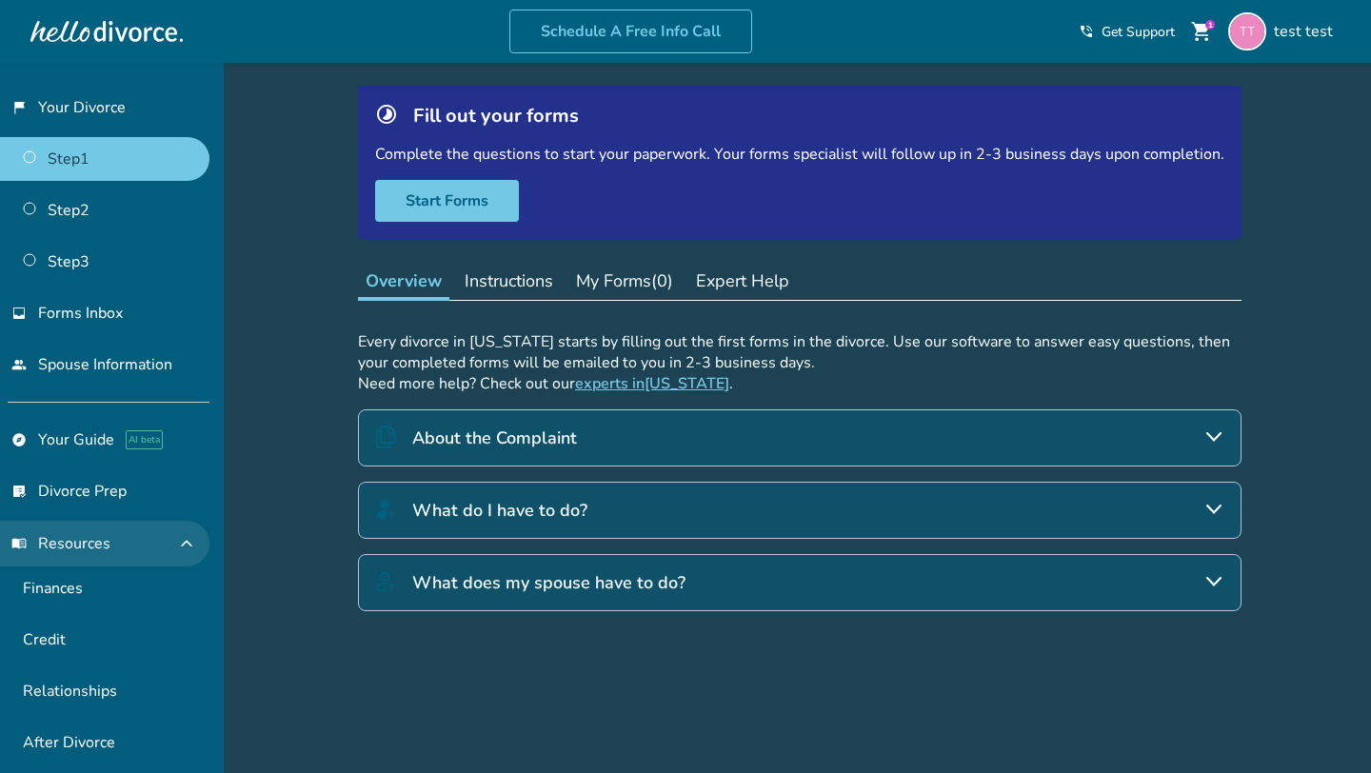
scroll to position [190, 0]
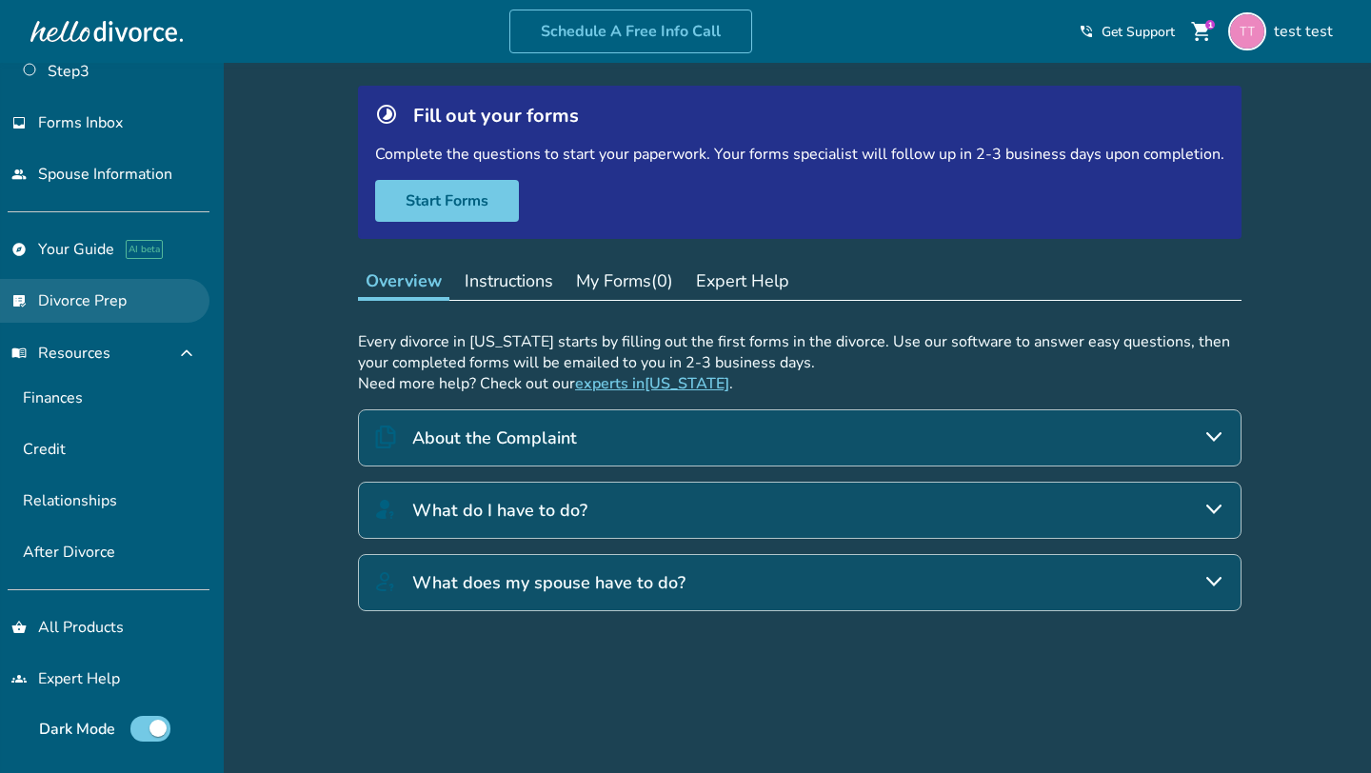
click at [145, 308] on link "list_alt_check Divorce Prep" at bounding box center [104, 301] width 209 height 44
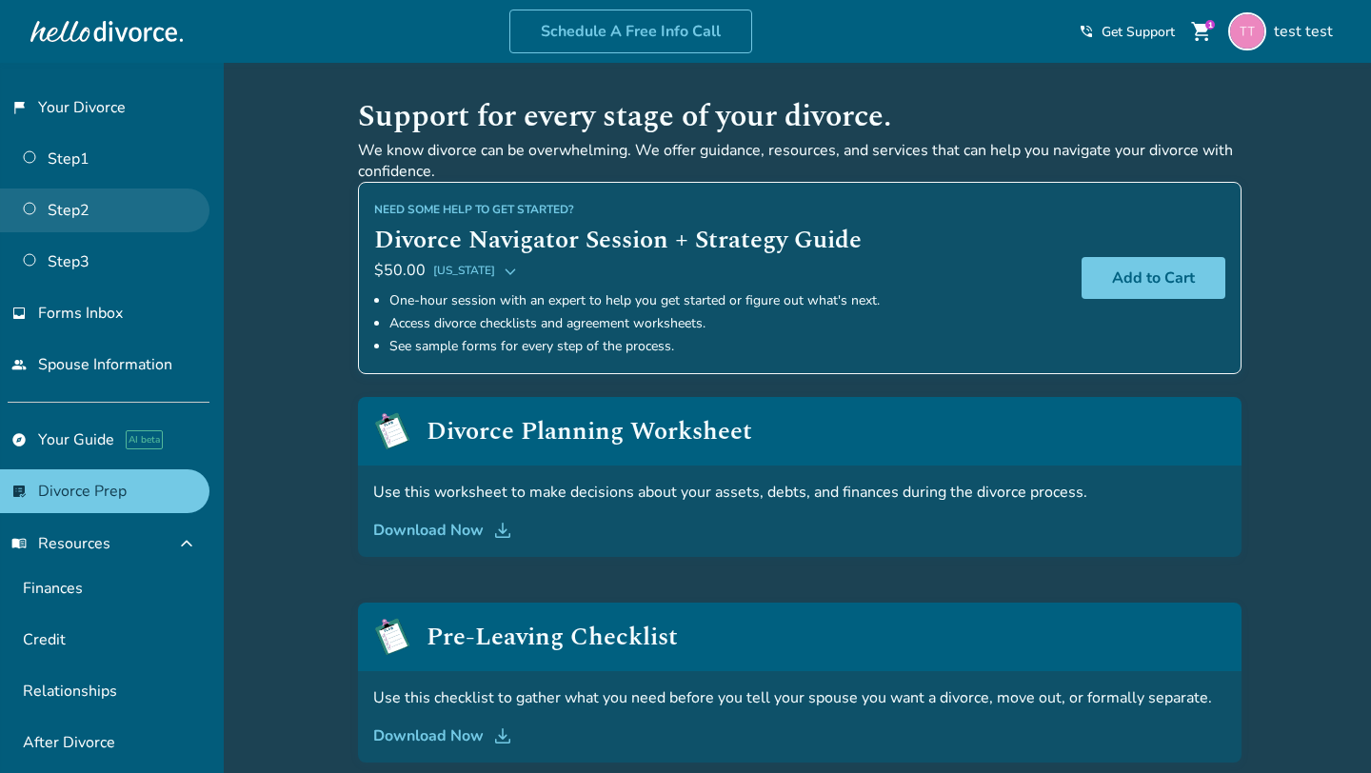
scroll to position [9, 0]
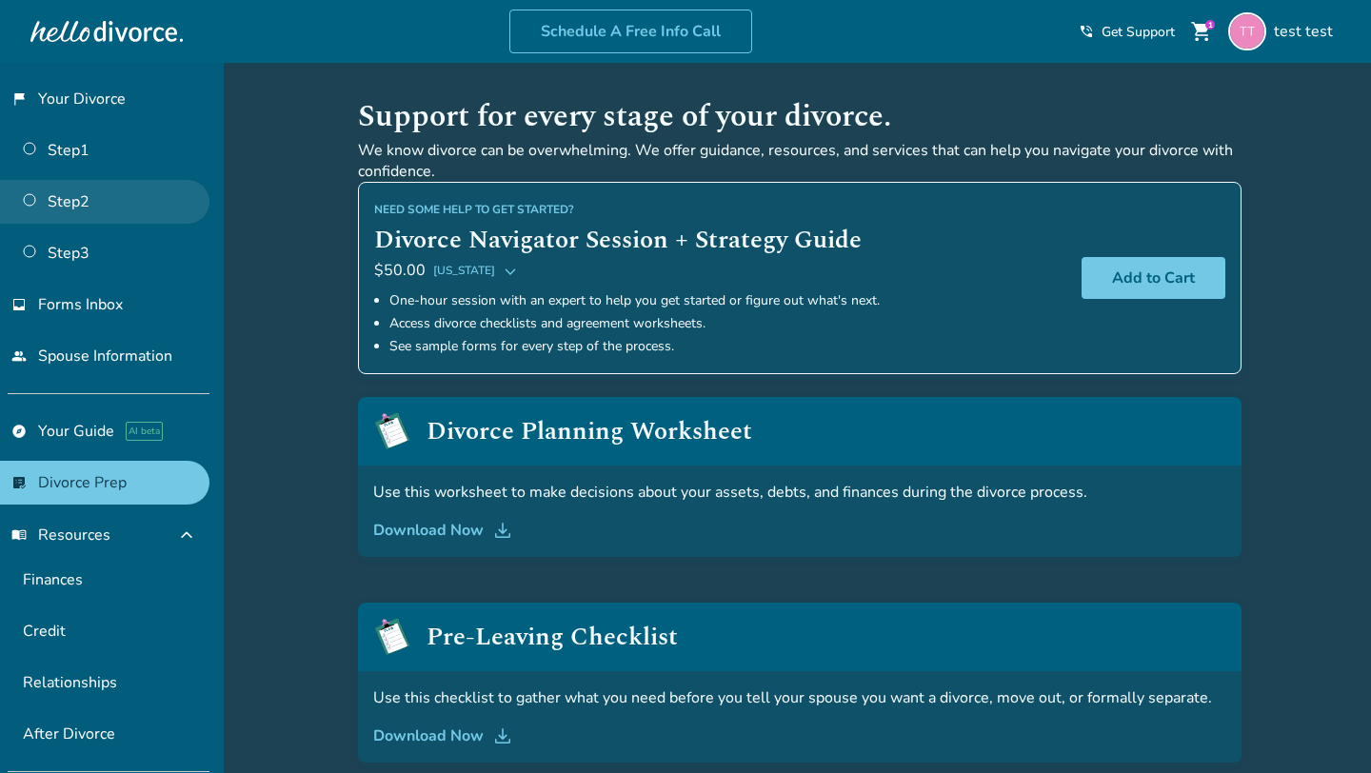
click at [121, 205] on link "Step 2" at bounding box center [104, 202] width 209 height 44
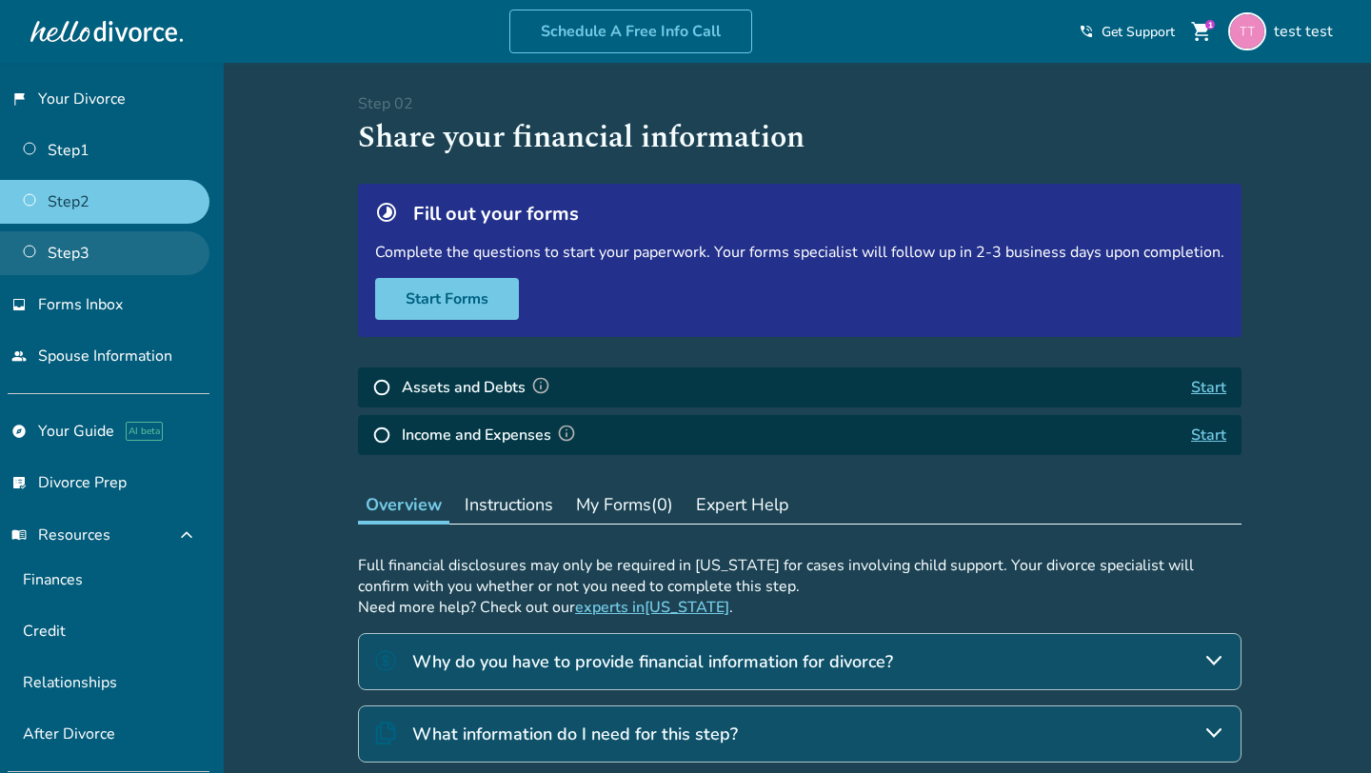
click at [104, 241] on link "Step 3" at bounding box center [104, 253] width 209 height 44
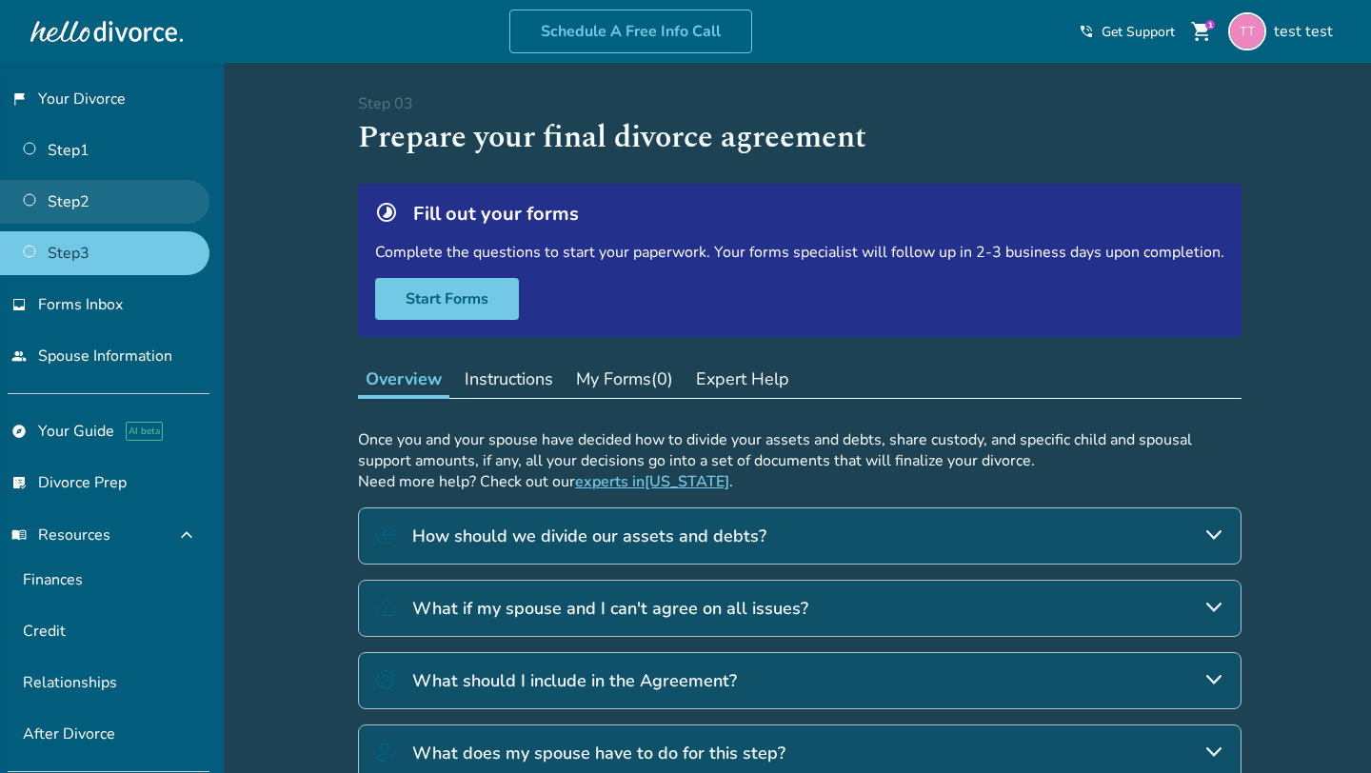
click at [112, 184] on link "Step 2" at bounding box center [104, 202] width 209 height 44
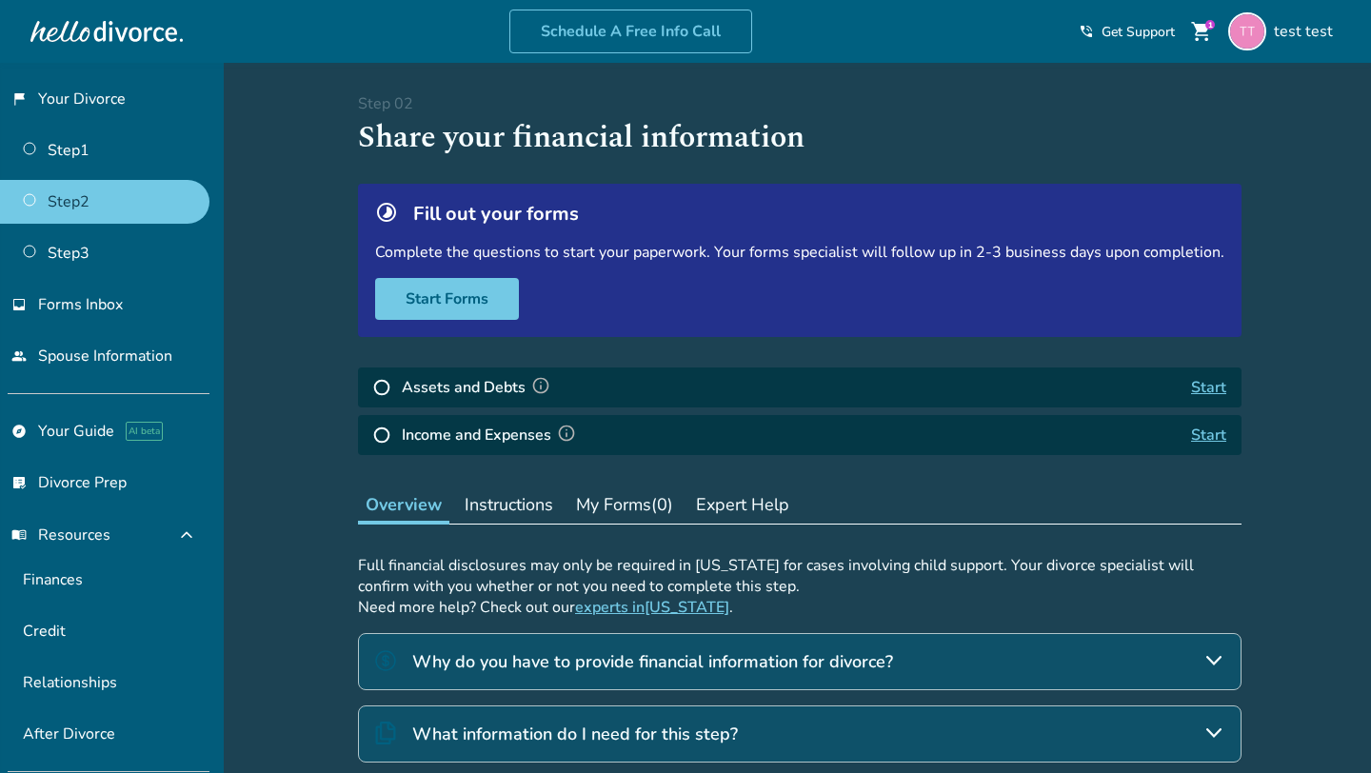
click at [535, 384] on img at bounding box center [540, 385] width 19 height 19
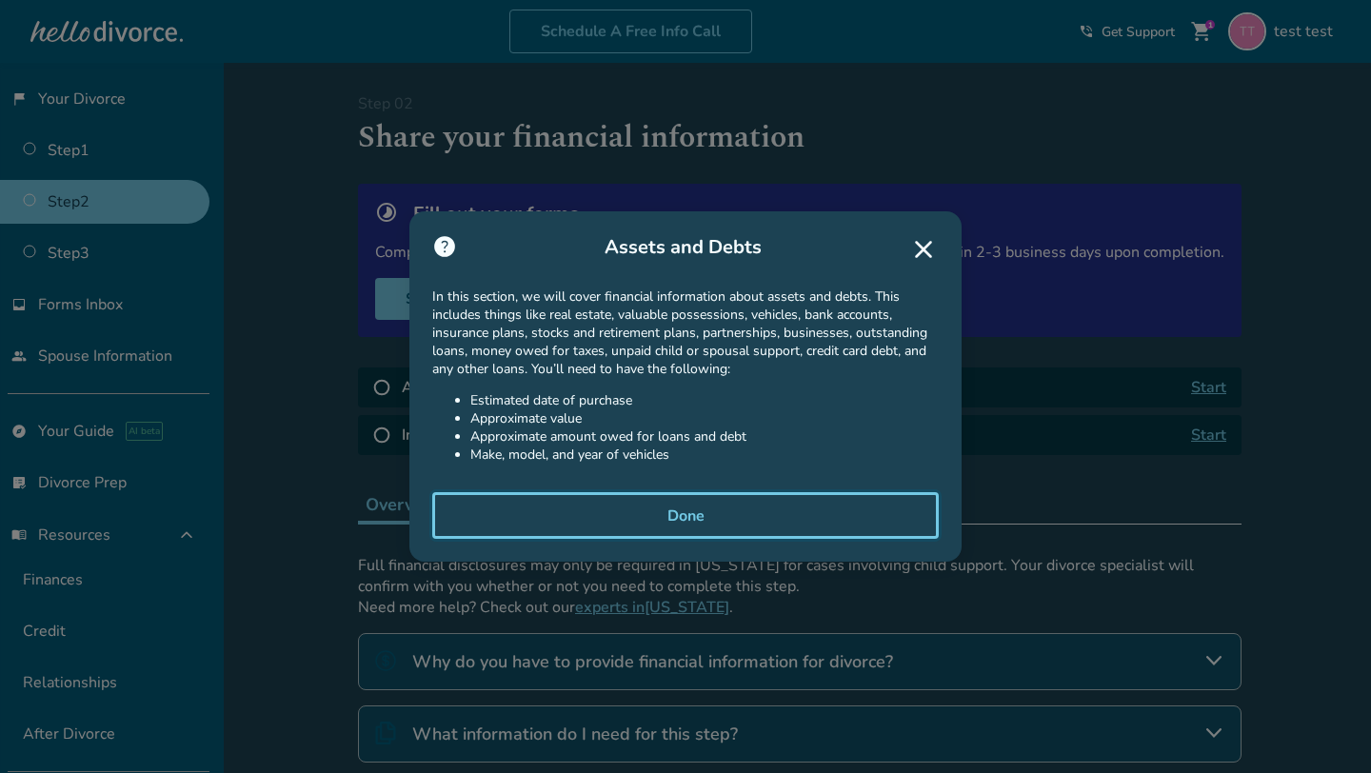
click at [663, 519] on button "Done" at bounding box center [685, 516] width 507 height 48
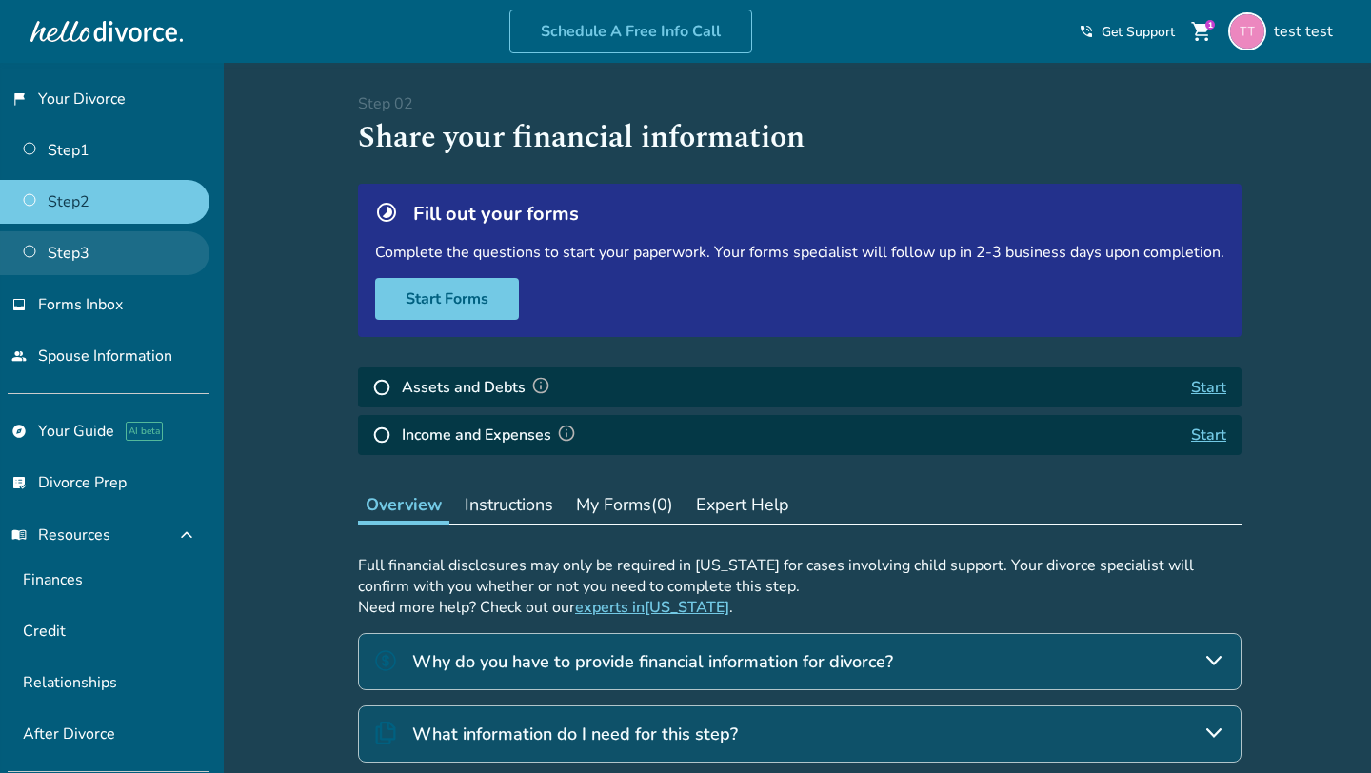
click at [115, 248] on link "Step 3" at bounding box center [104, 253] width 209 height 44
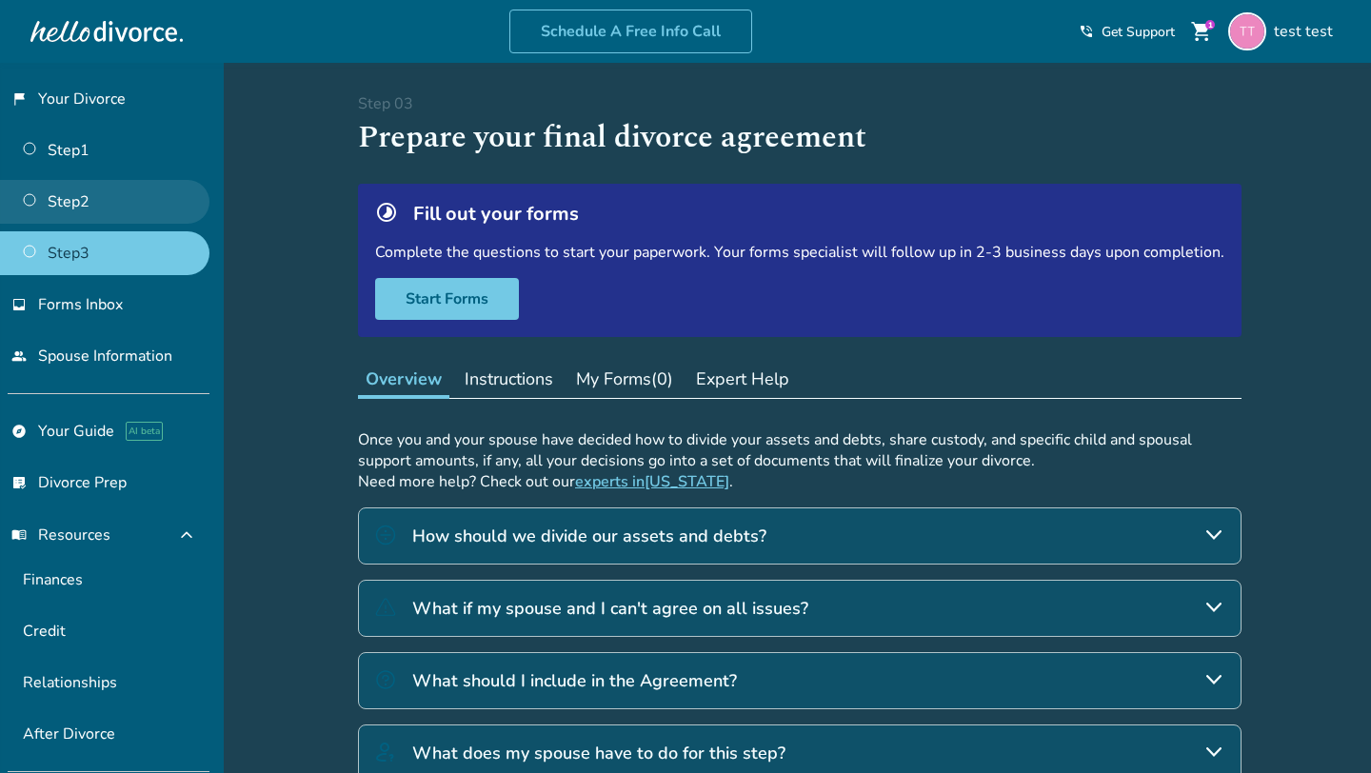
click at [143, 195] on link "Step 2" at bounding box center [104, 202] width 209 height 44
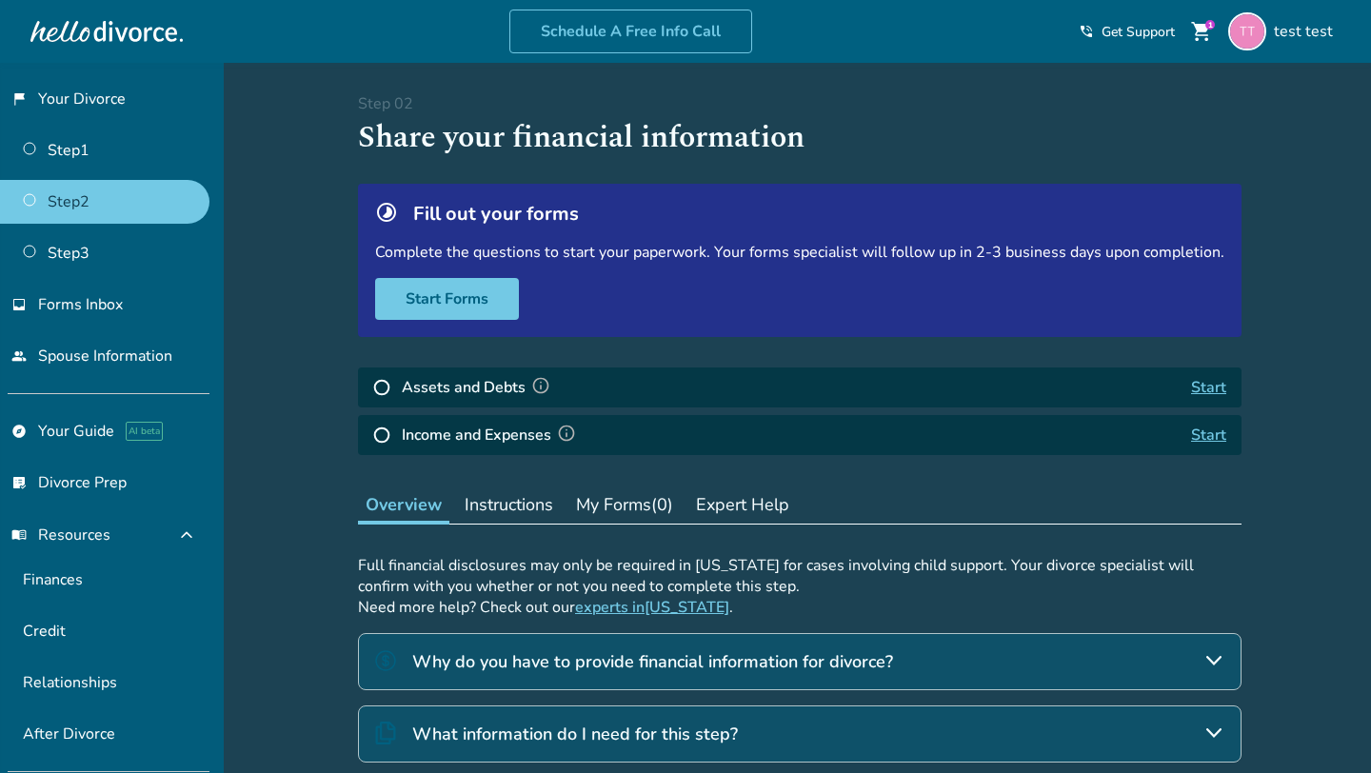
click at [563, 424] on img at bounding box center [566, 433] width 19 height 19
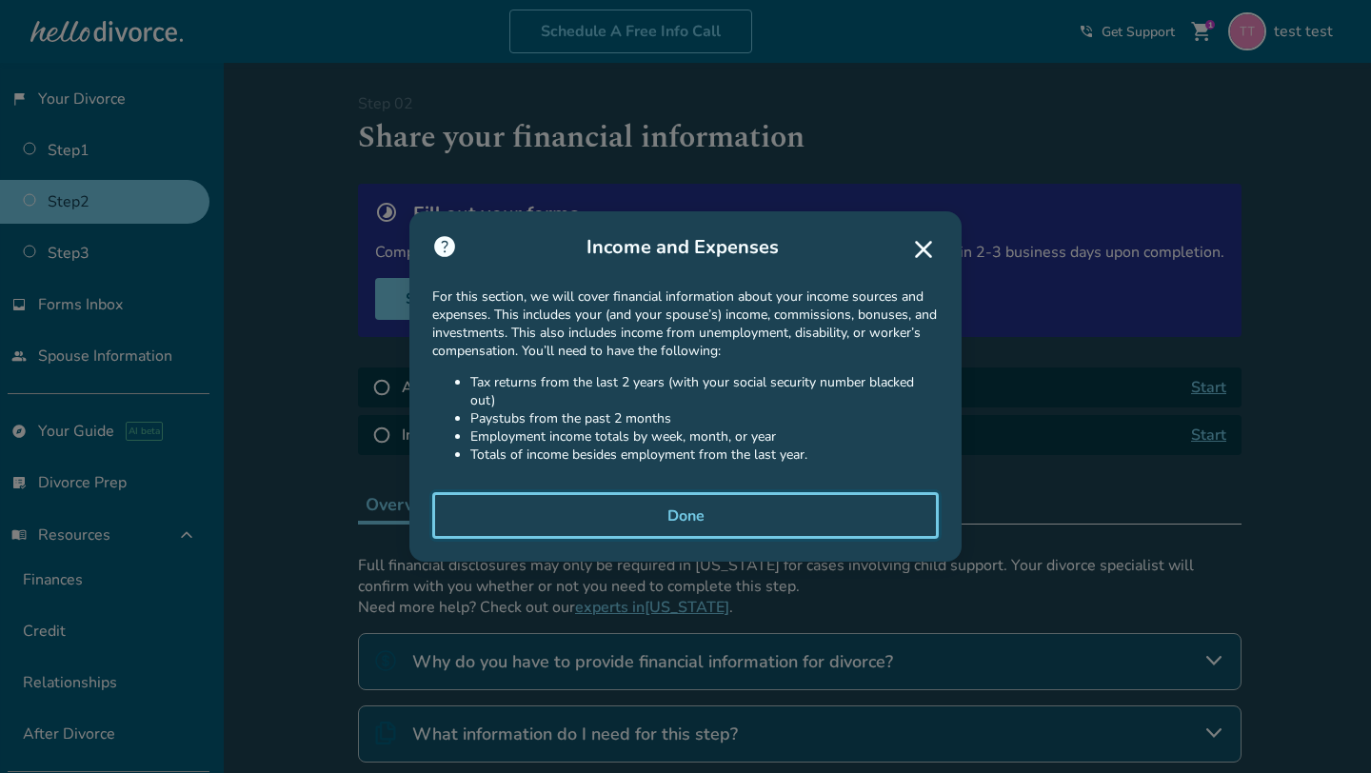
click at [648, 500] on button "Done" at bounding box center [685, 516] width 507 height 48
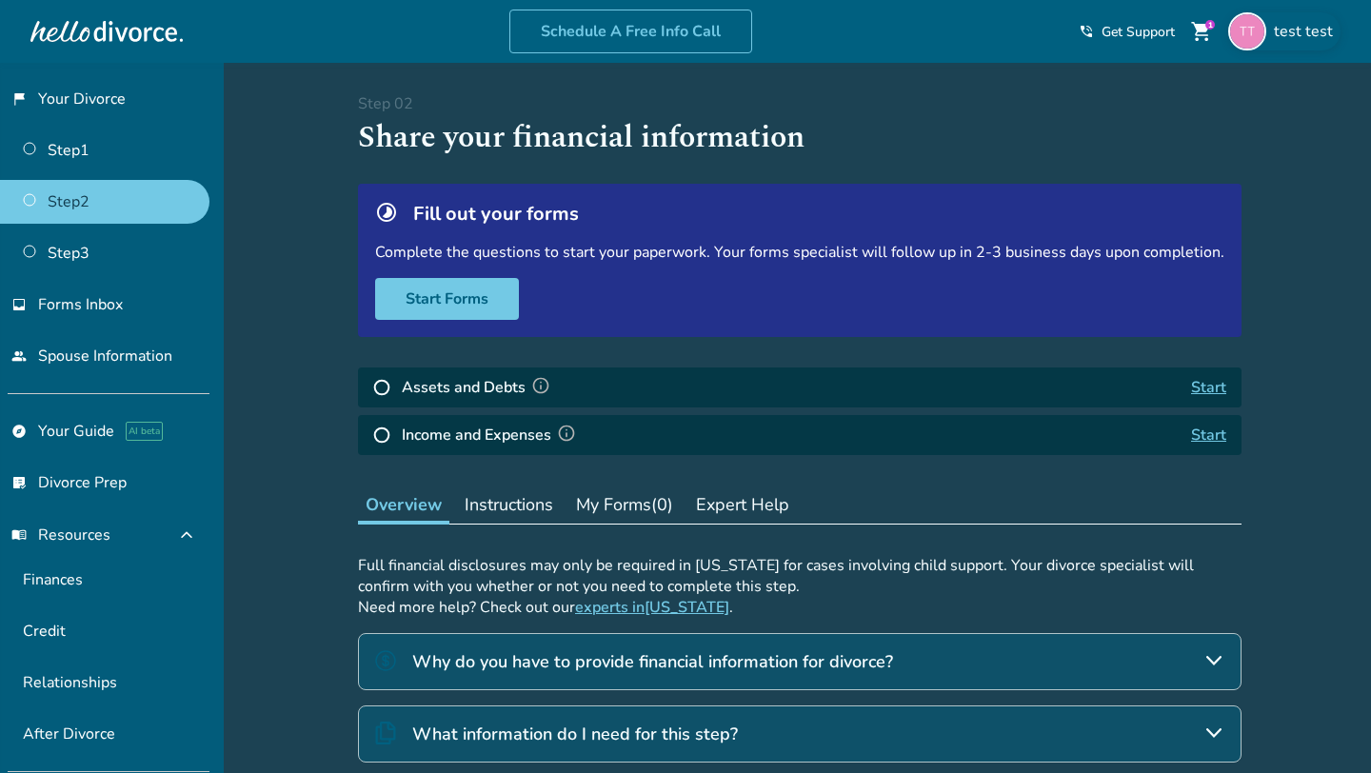
click at [1268, 38] on div "test test" at bounding box center [1284, 31] width 112 height 38
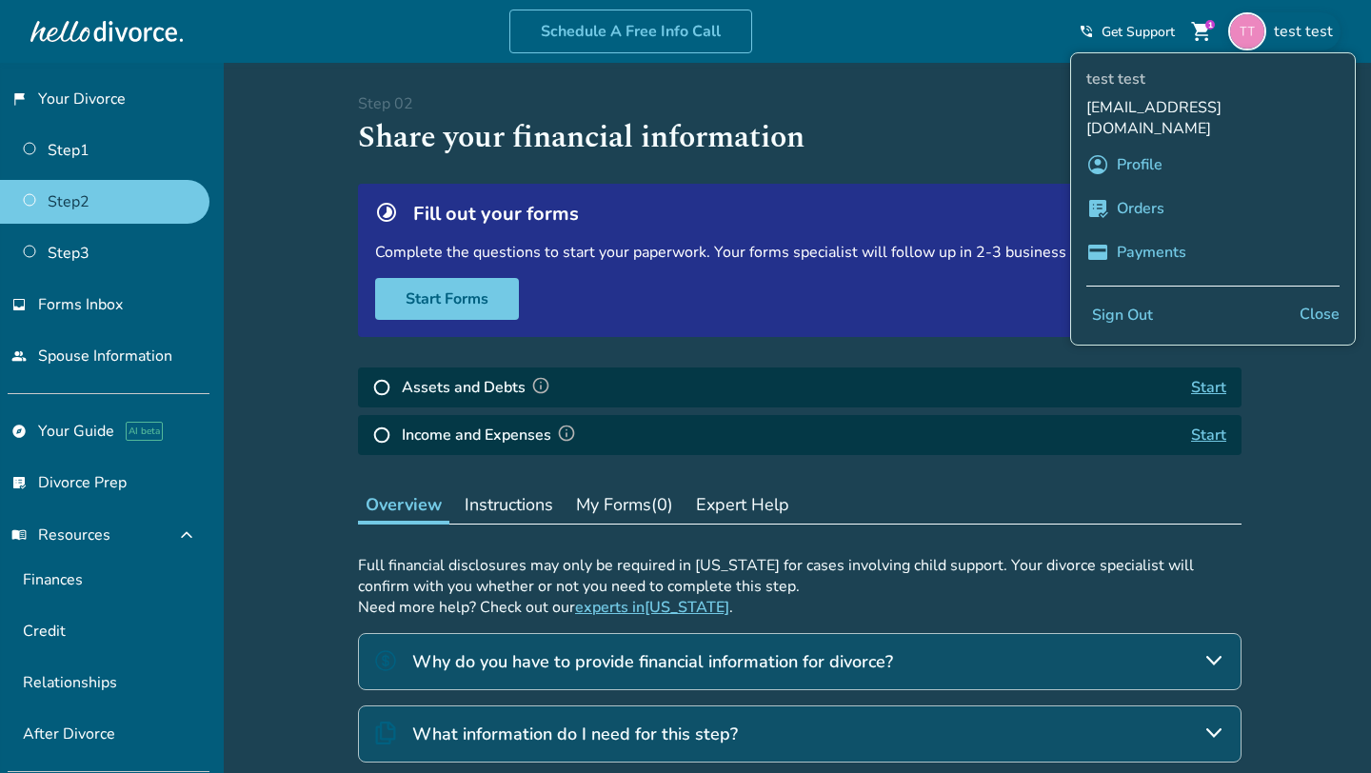
click at [1126, 302] on button "Sign Out" at bounding box center [1122, 316] width 72 height 28
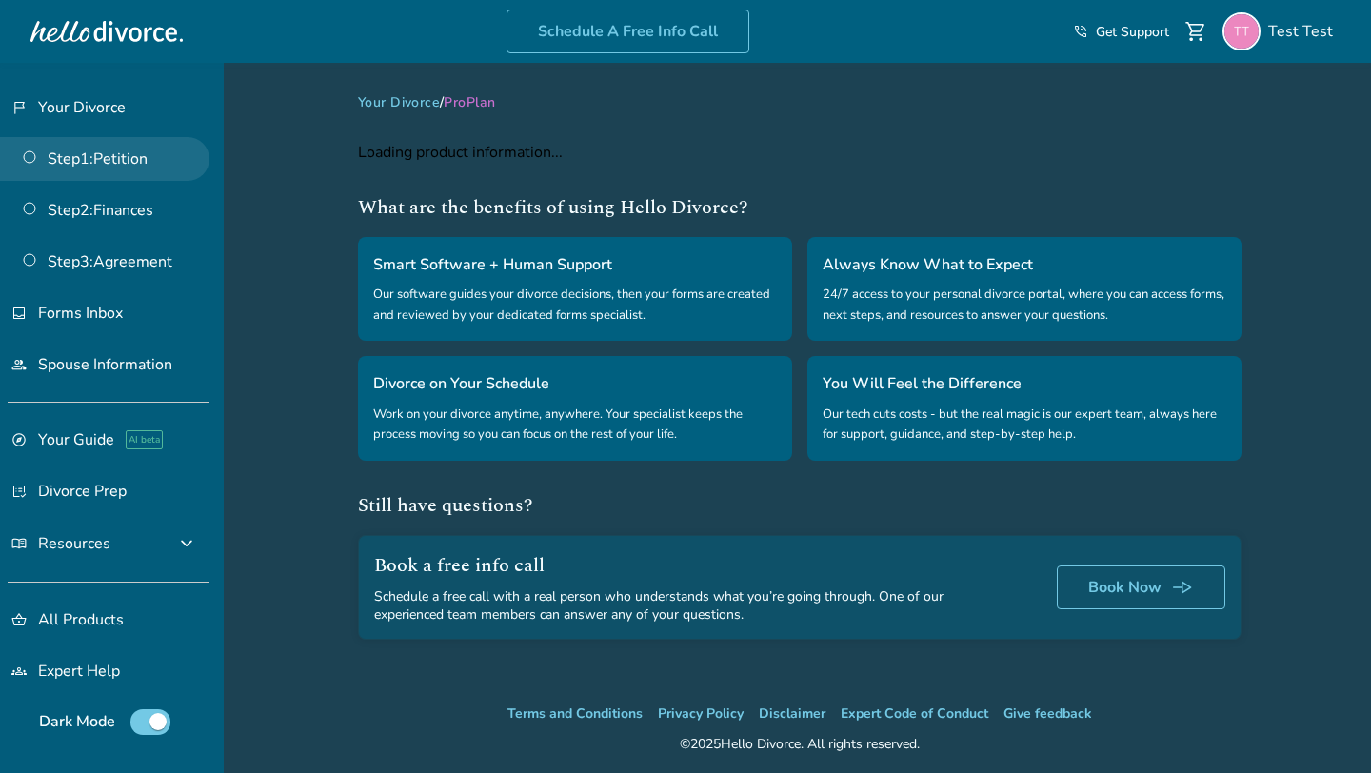
select select "**"
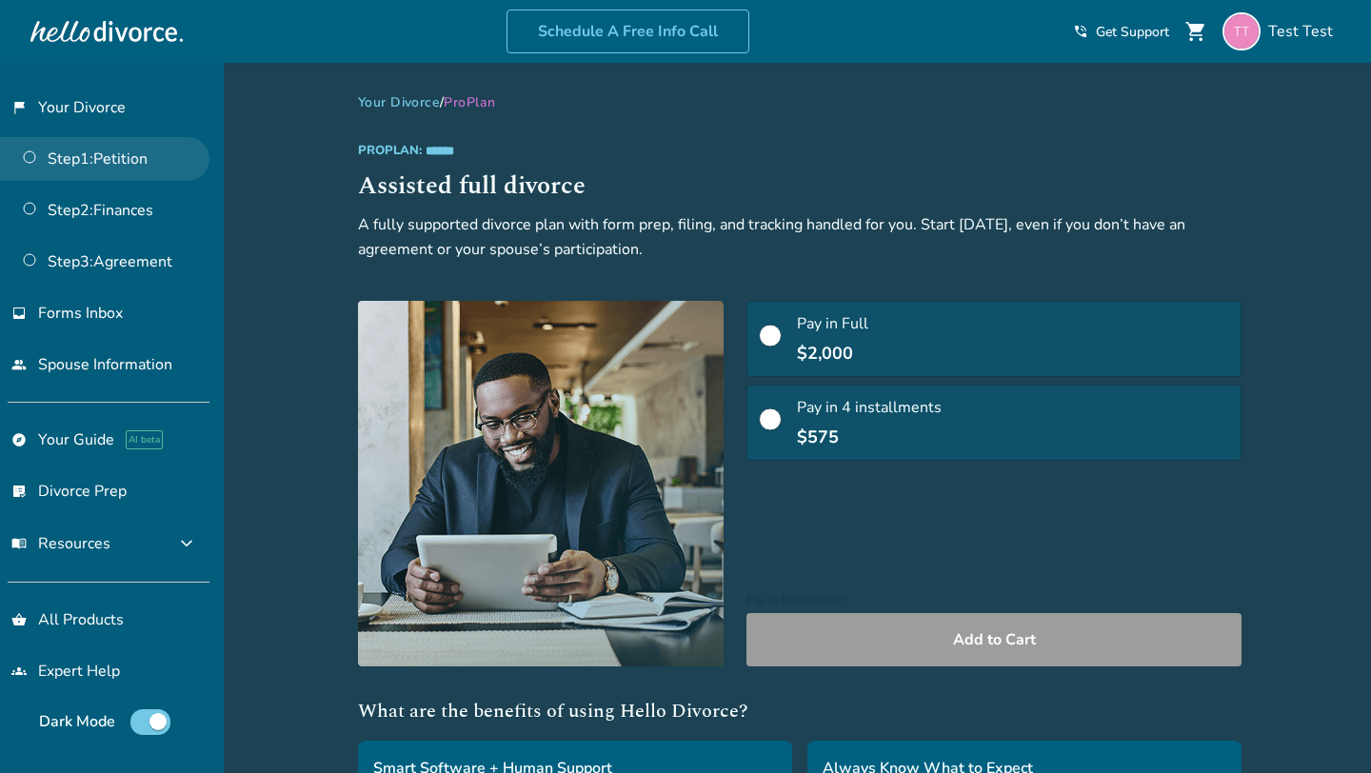
click at [110, 159] on link "Step 1 : Petition" at bounding box center [104, 159] width 209 height 44
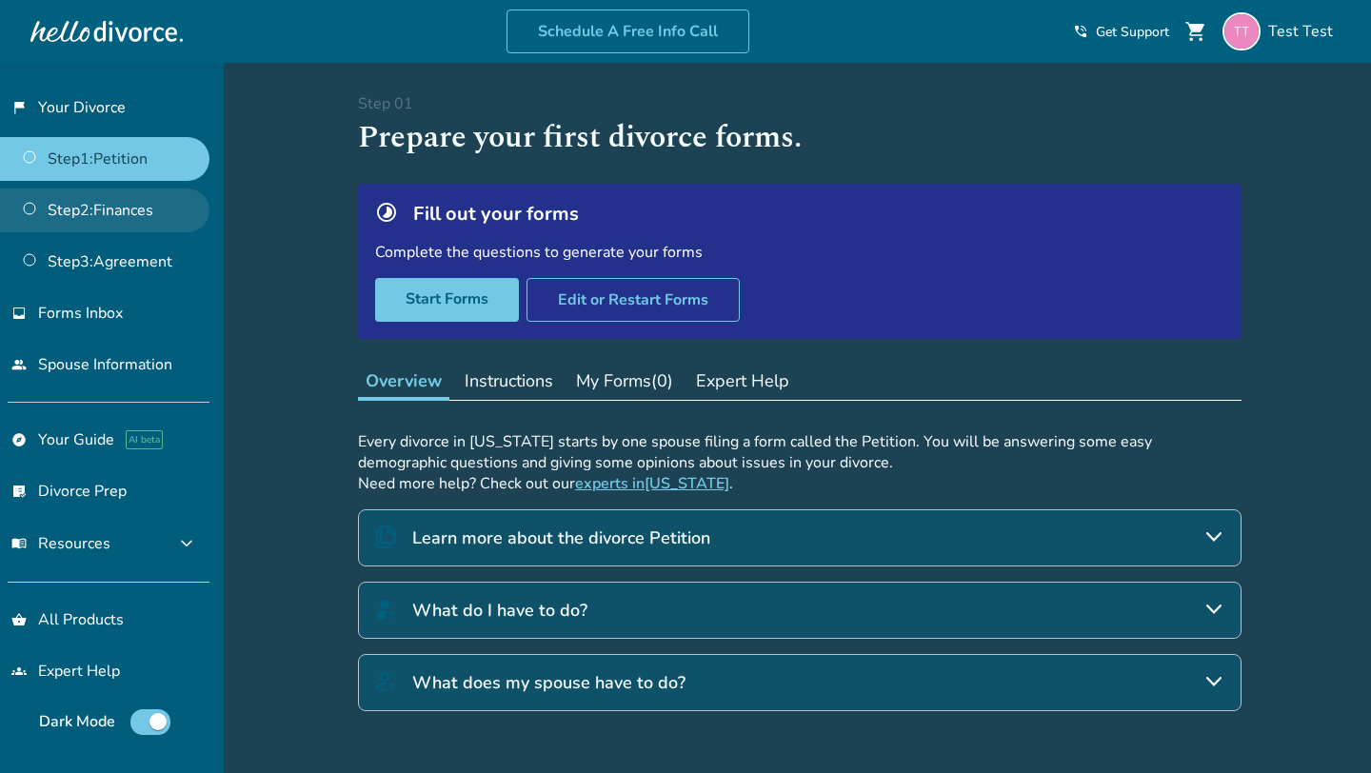
click at [149, 212] on link "Step 2 : Finances" at bounding box center [104, 211] width 209 height 44
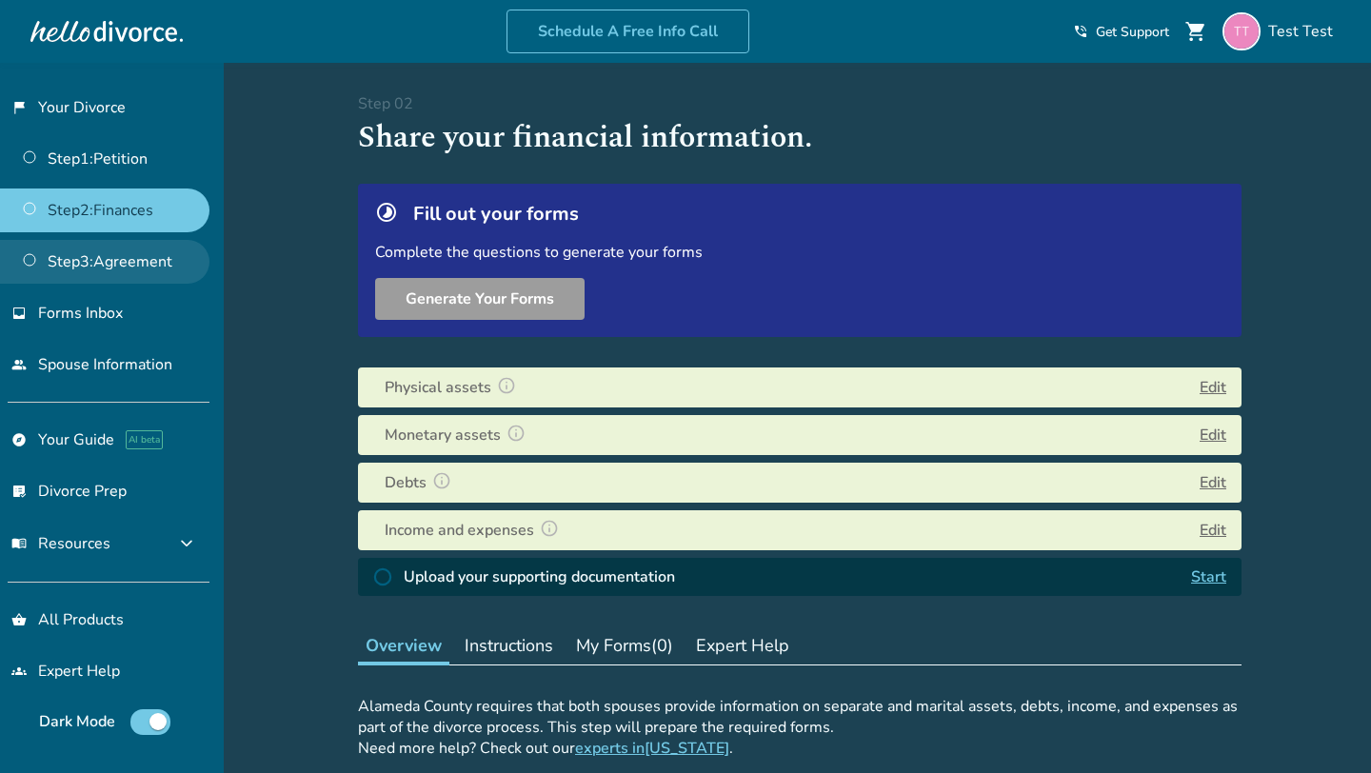
click at [142, 241] on link "Step 3 : Agreement" at bounding box center [104, 262] width 209 height 44
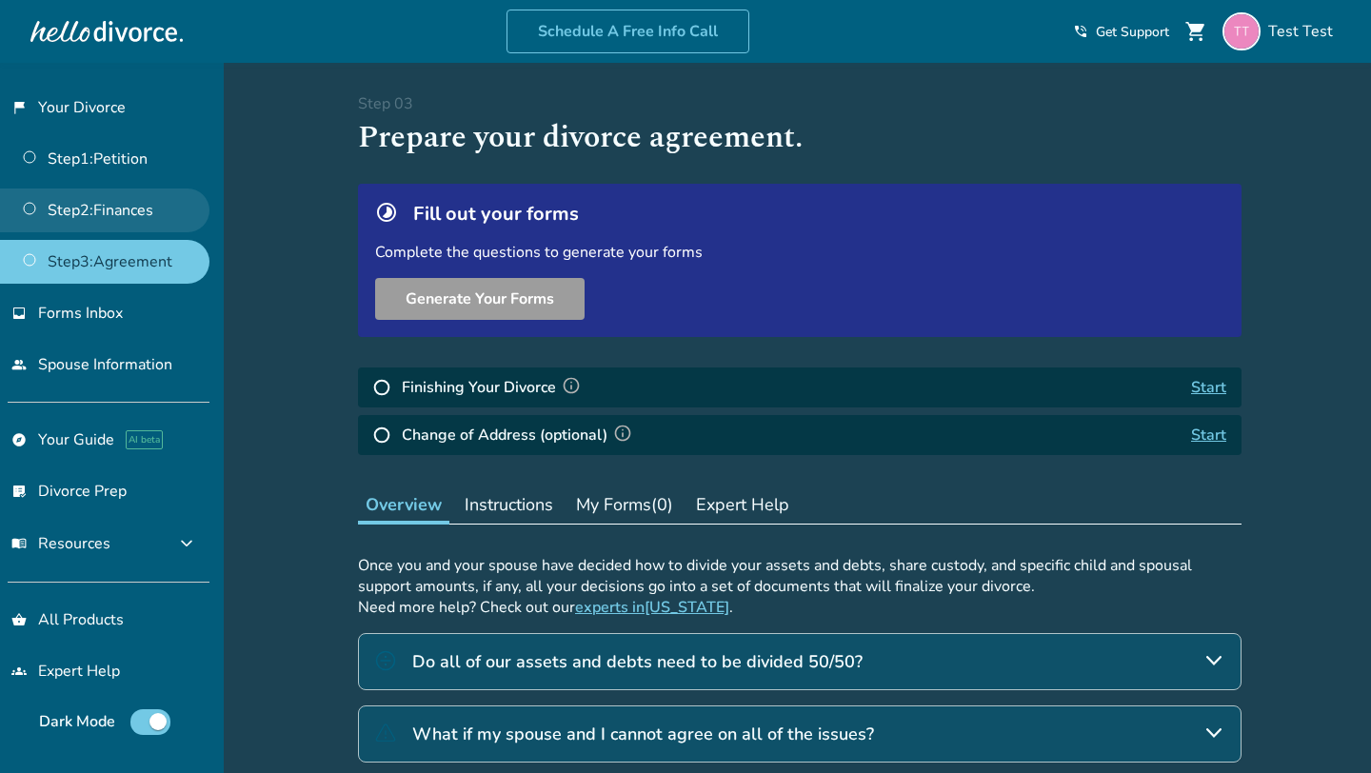
click at [152, 213] on link "Step 2 : Finances" at bounding box center [104, 211] width 209 height 44
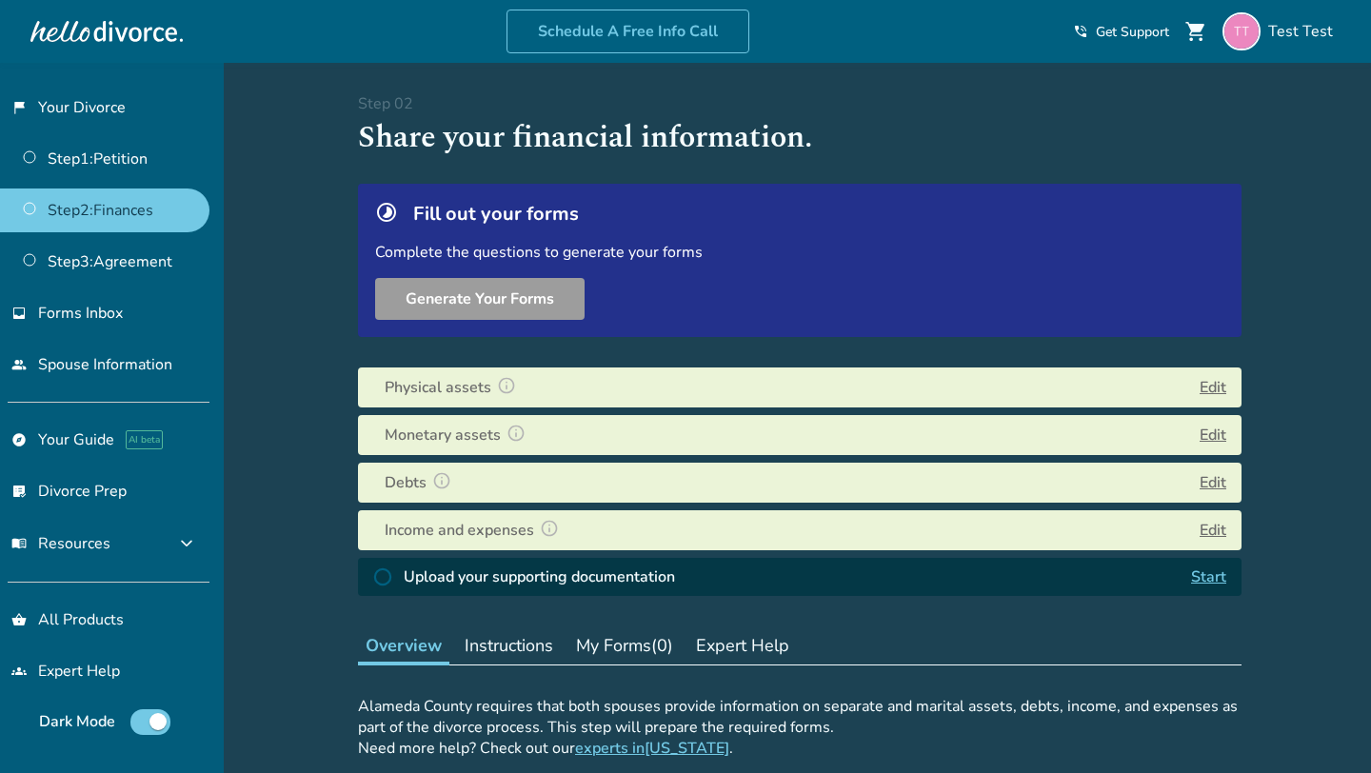
click at [313, 378] on div "Added to cart Step 0 2 Share your financial information. Fill out your forms Co…" at bounding box center [685, 681] width 1371 height 1237
click at [505, 383] on img at bounding box center [506, 385] width 19 height 19
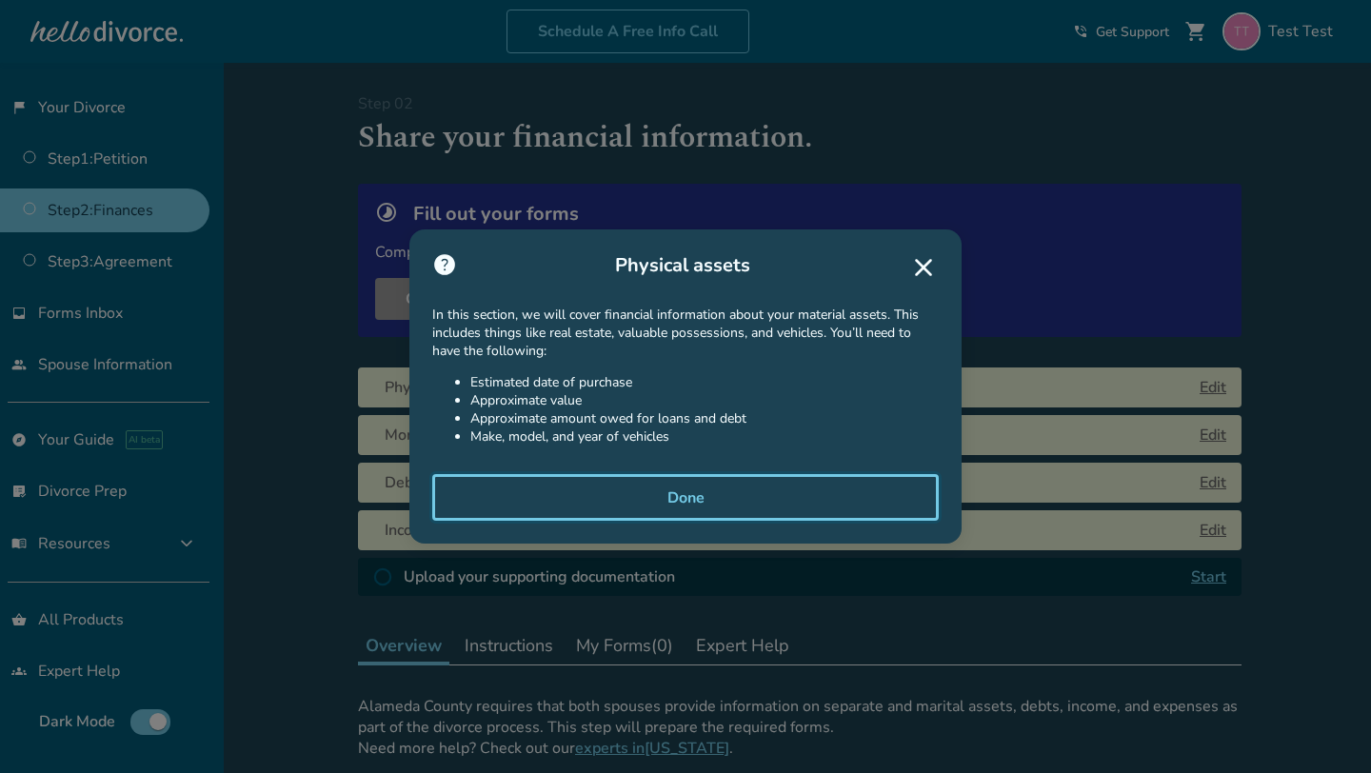
click at [527, 506] on button "Done" at bounding box center [685, 498] width 507 height 48
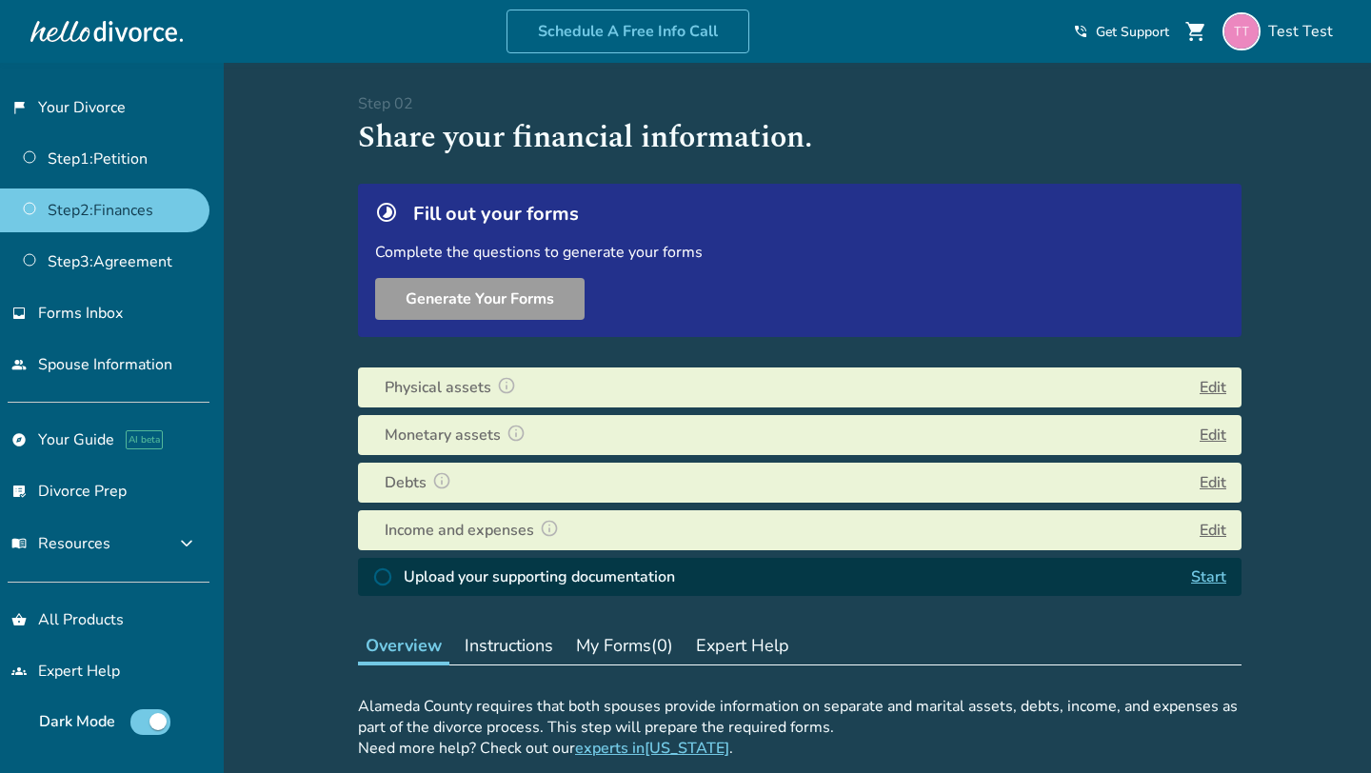
click at [512, 428] on img at bounding box center [516, 433] width 19 height 19
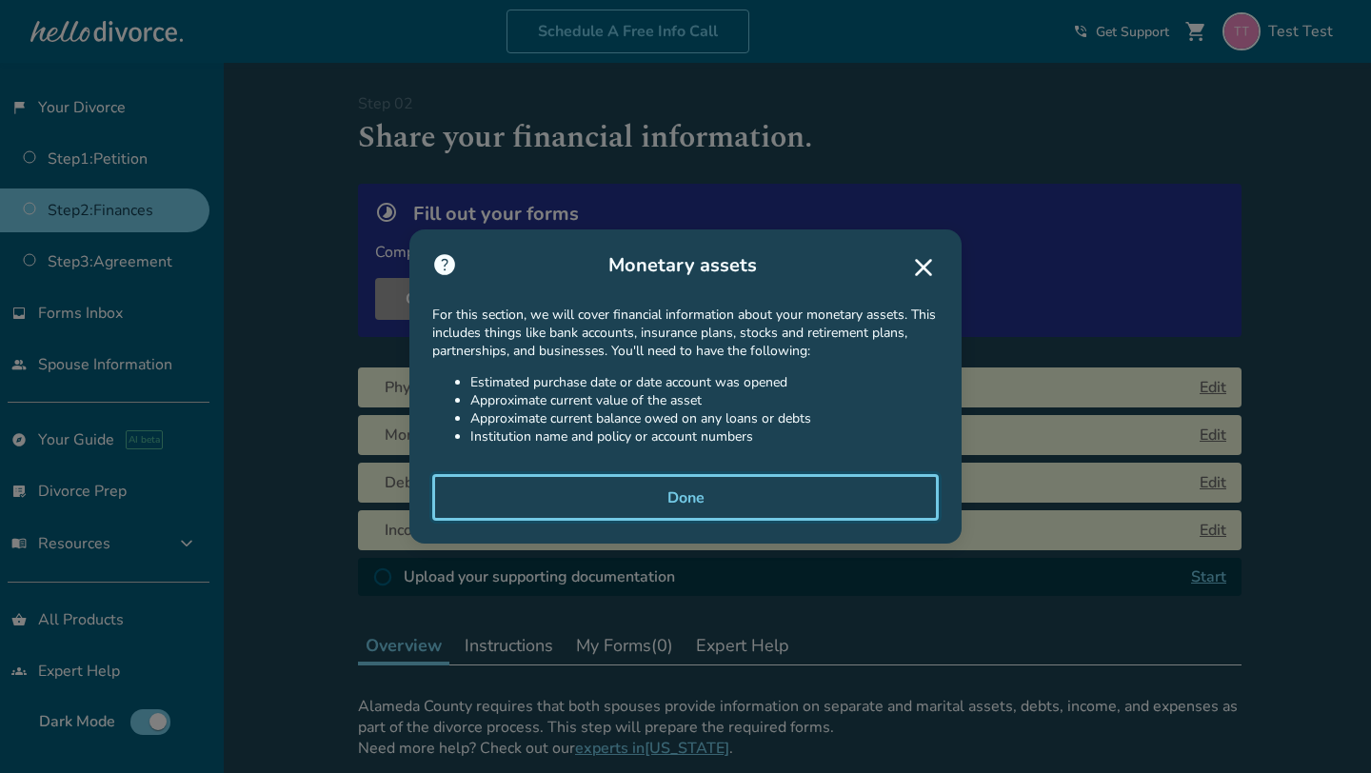
click at [661, 491] on button "Done" at bounding box center [685, 498] width 507 height 48
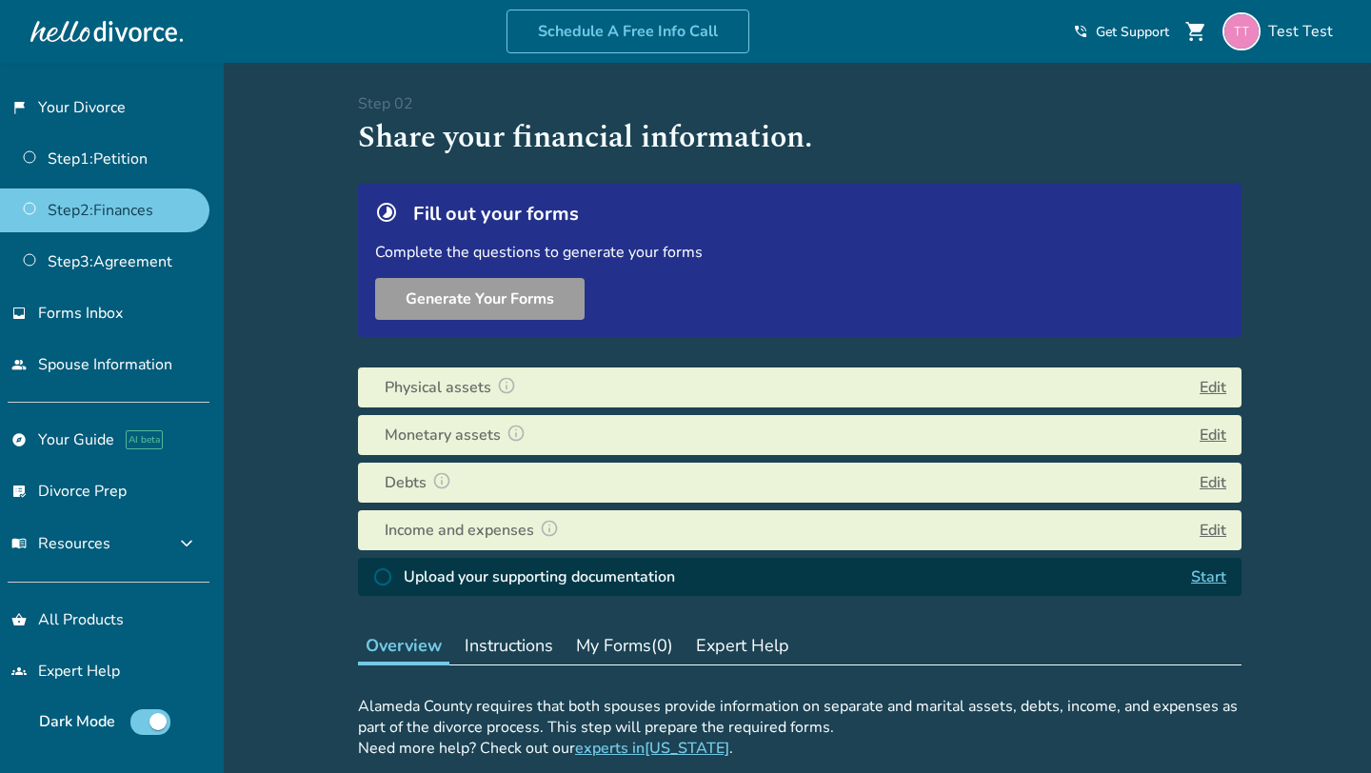
click at [311, 400] on div "Added to cart Step 0 2 Share your financial information. Fill out your forms Co…" at bounding box center [685, 681] width 1371 height 1237
click at [89, 262] on link "Step 3 : Agreement" at bounding box center [104, 262] width 209 height 44
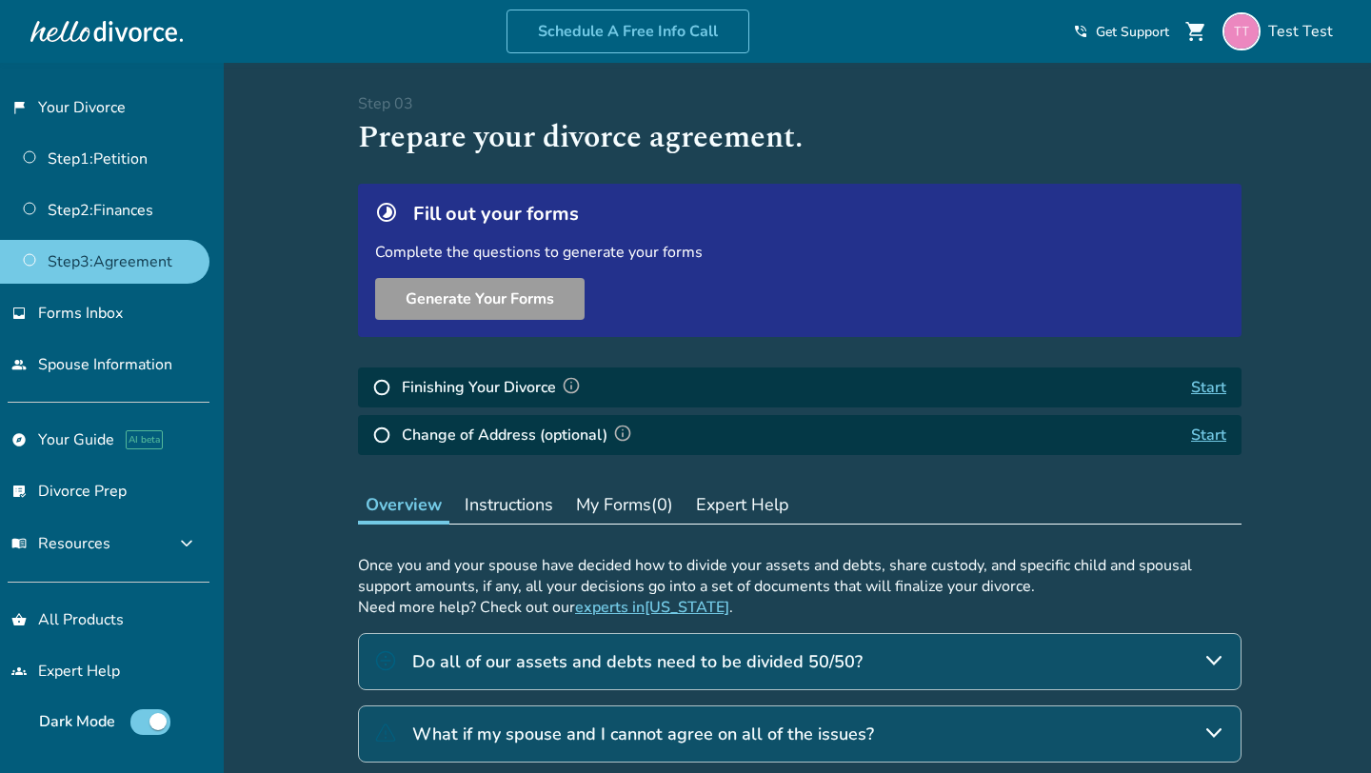
click at [566, 387] on img at bounding box center [571, 385] width 19 height 19
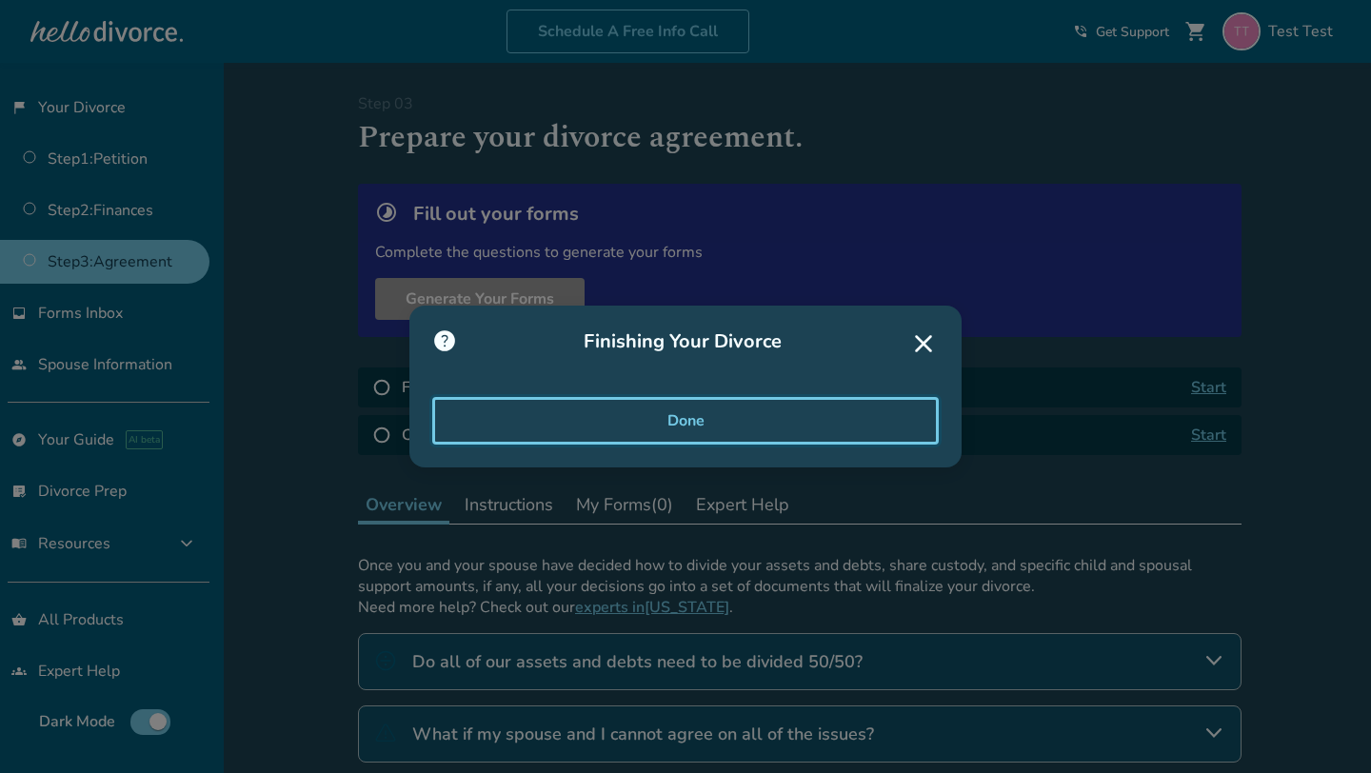
click at [620, 412] on button "Done" at bounding box center [685, 421] width 507 height 48
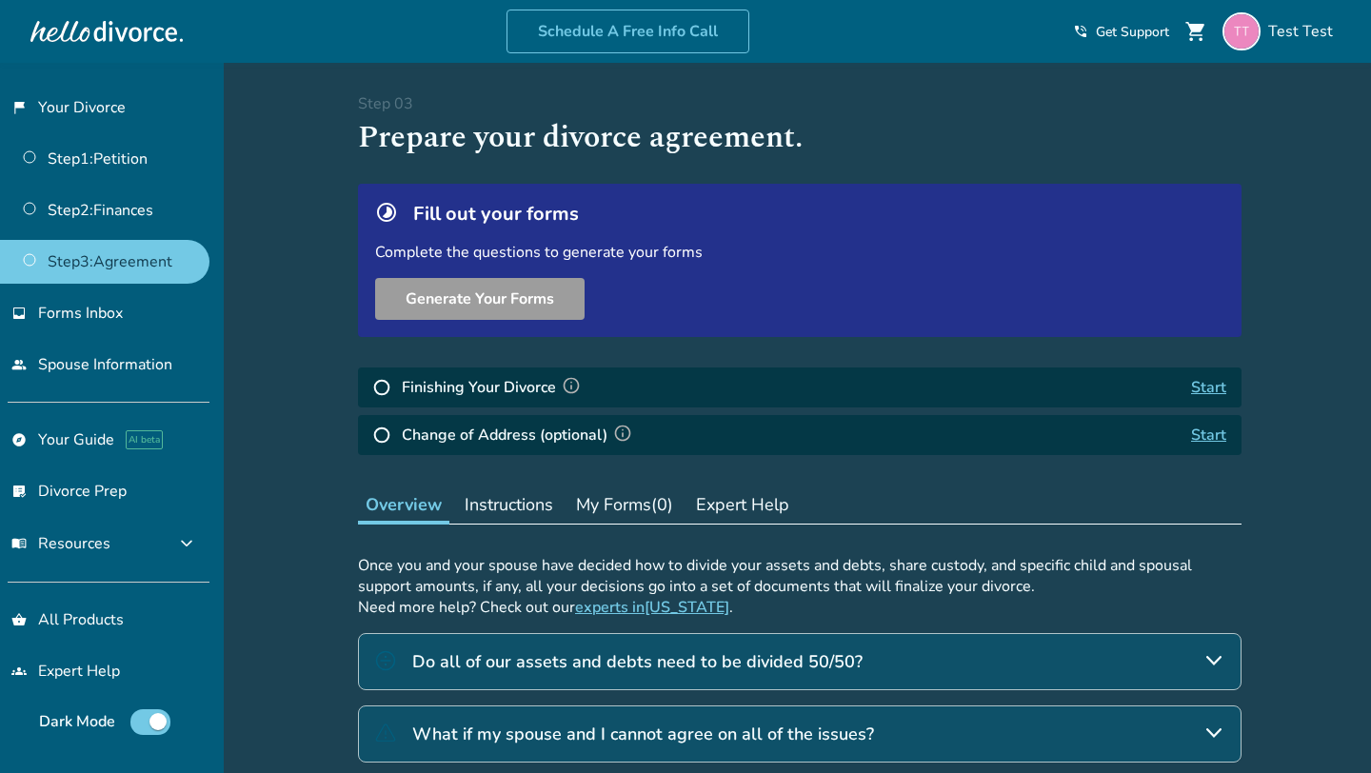
click at [568, 383] on img at bounding box center [571, 385] width 19 height 19
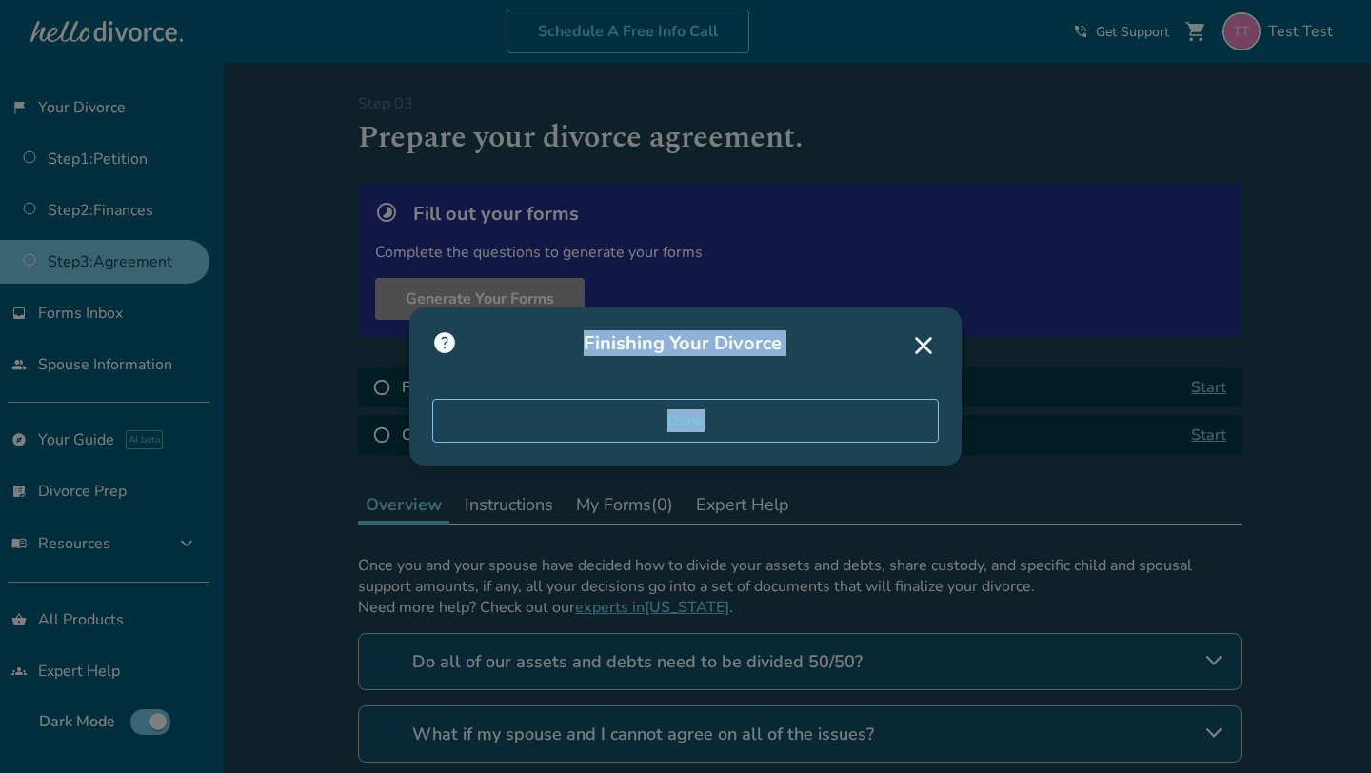
drag, startPoint x: 450, startPoint y: 327, endPoint x: 773, endPoint y: 459, distance: 348.8
click at [773, 459] on div "help Finishing Your Divorce Done" at bounding box center [685, 387] width 552 height 158
click at [679, 392] on div "help Finishing Your Divorce Done" at bounding box center [685, 387] width 552 height 158
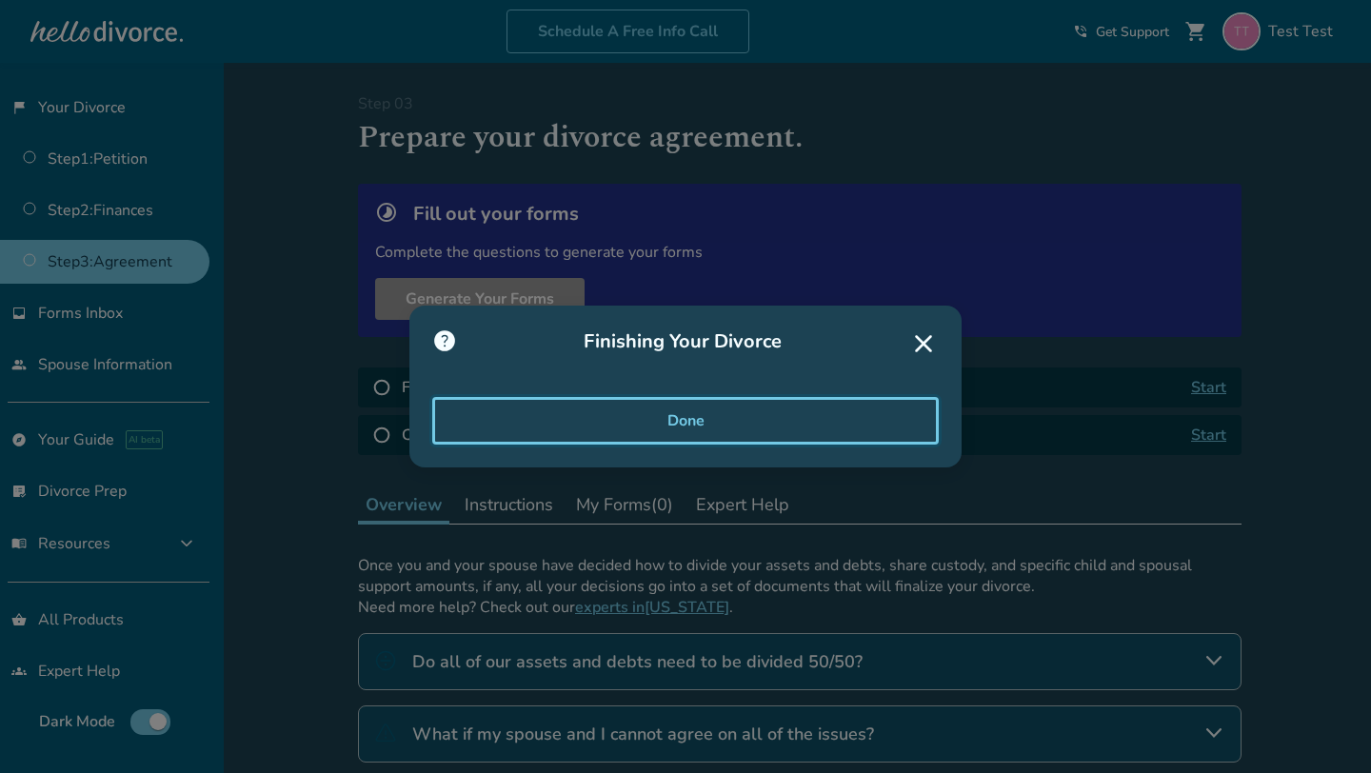
click at [641, 413] on button "Done" at bounding box center [685, 421] width 507 height 48
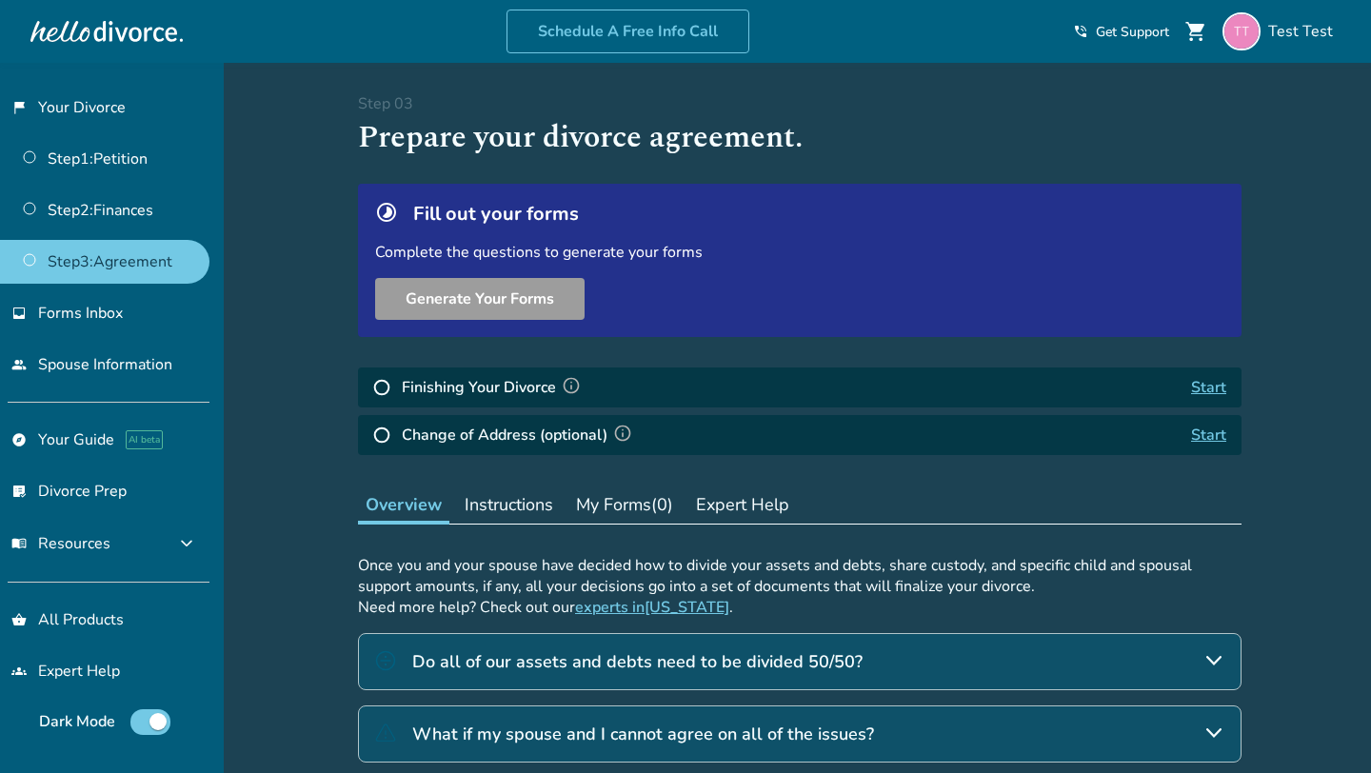
click at [621, 430] on img at bounding box center [622, 433] width 19 height 19
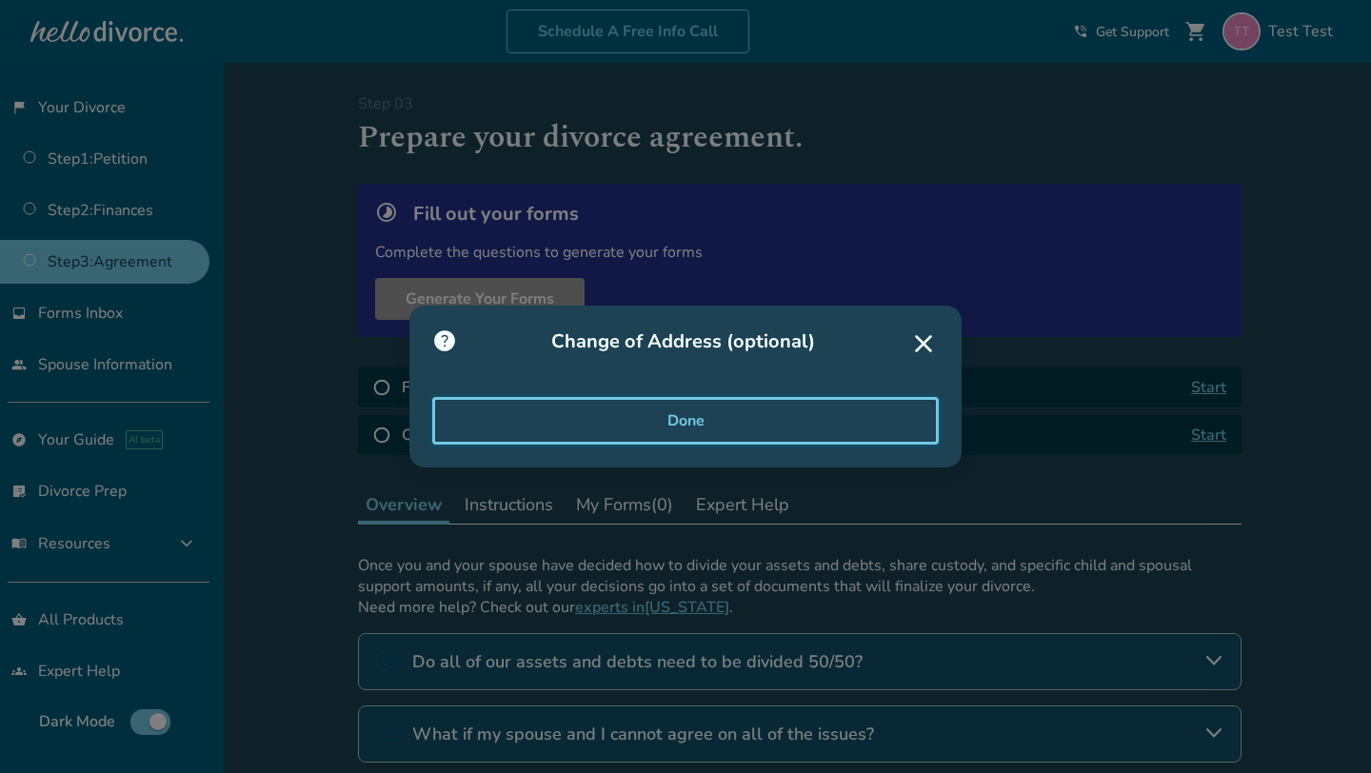
click at [617, 424] on button "Done" at bounding box center [685, 421] width 507 height 48
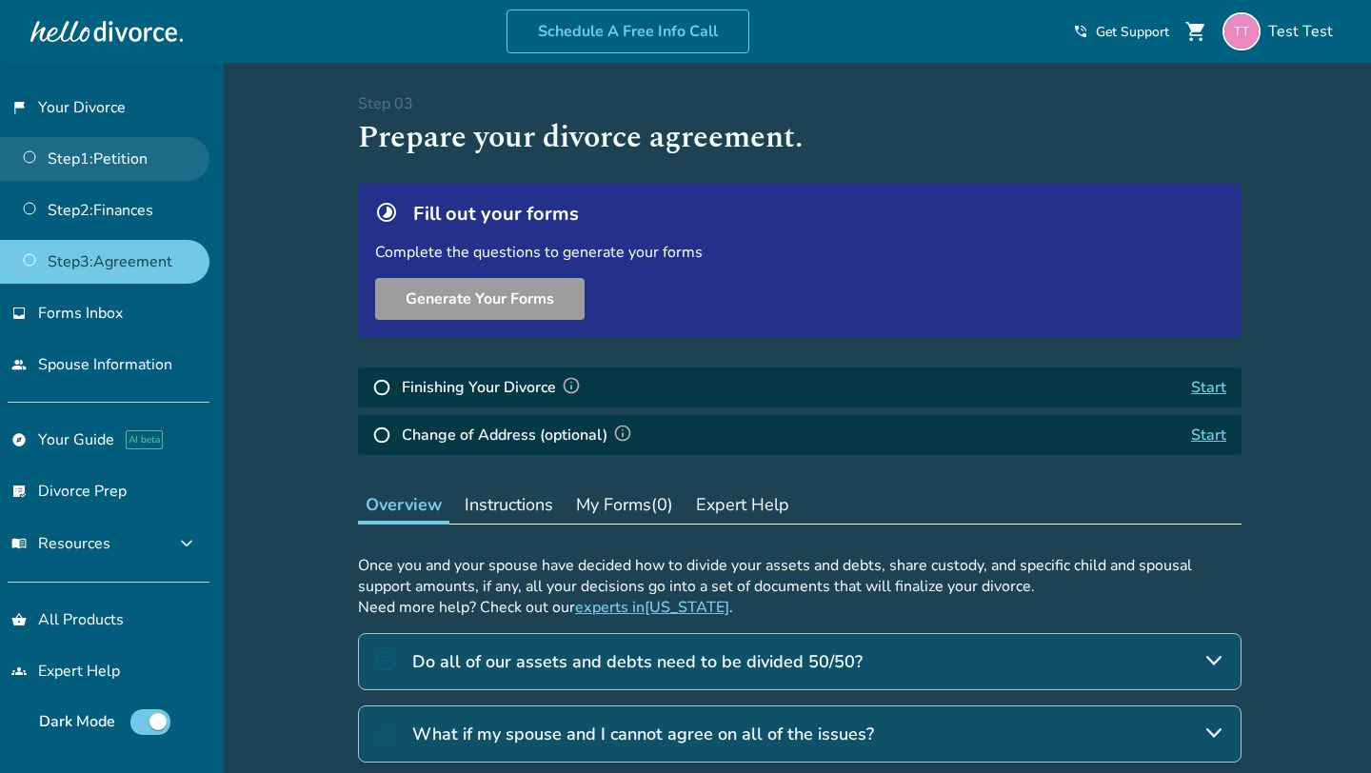
click at [135, 169] on link "Step 1 : Petition" at bounding box center [104, 159] width 209 height 44
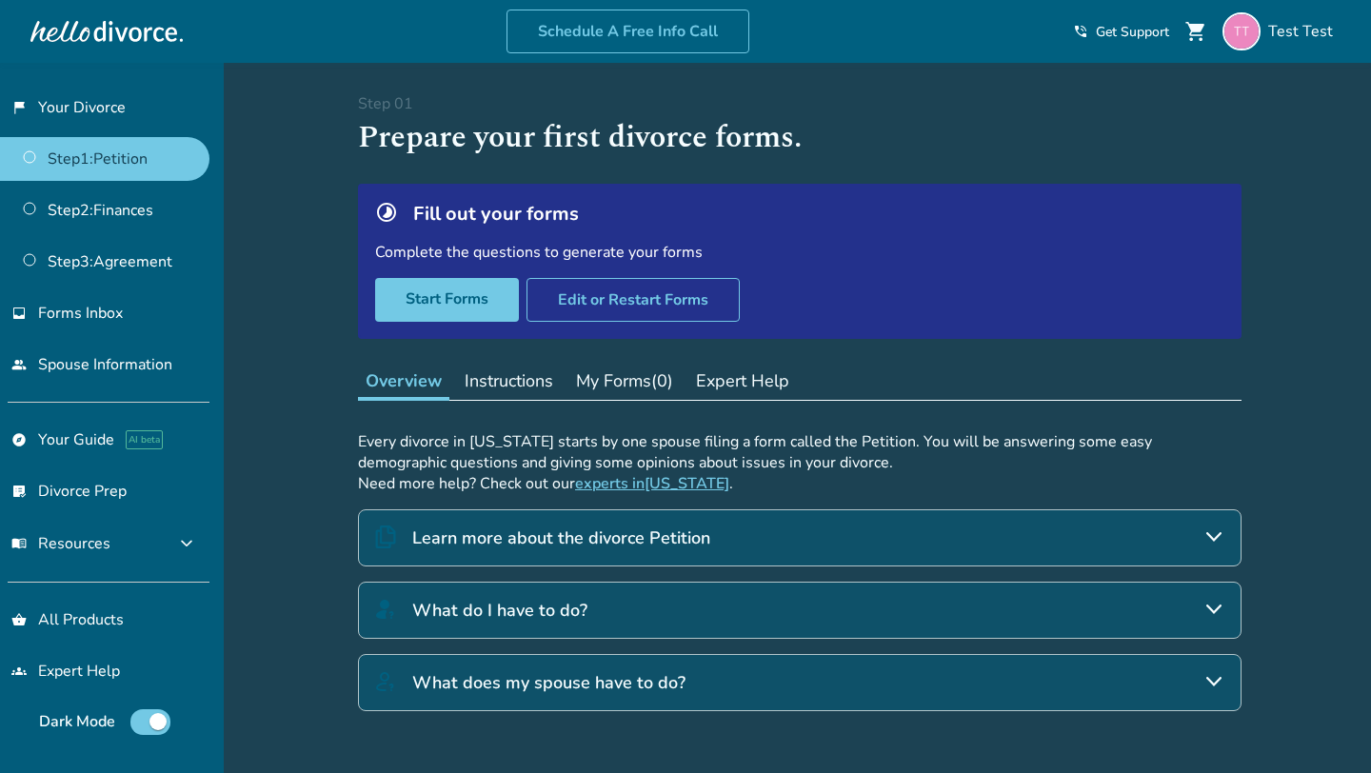
click at [562, 561] on div "Learn more about the divorce Petition" at bounding box center [800, 537] width 884 height 57
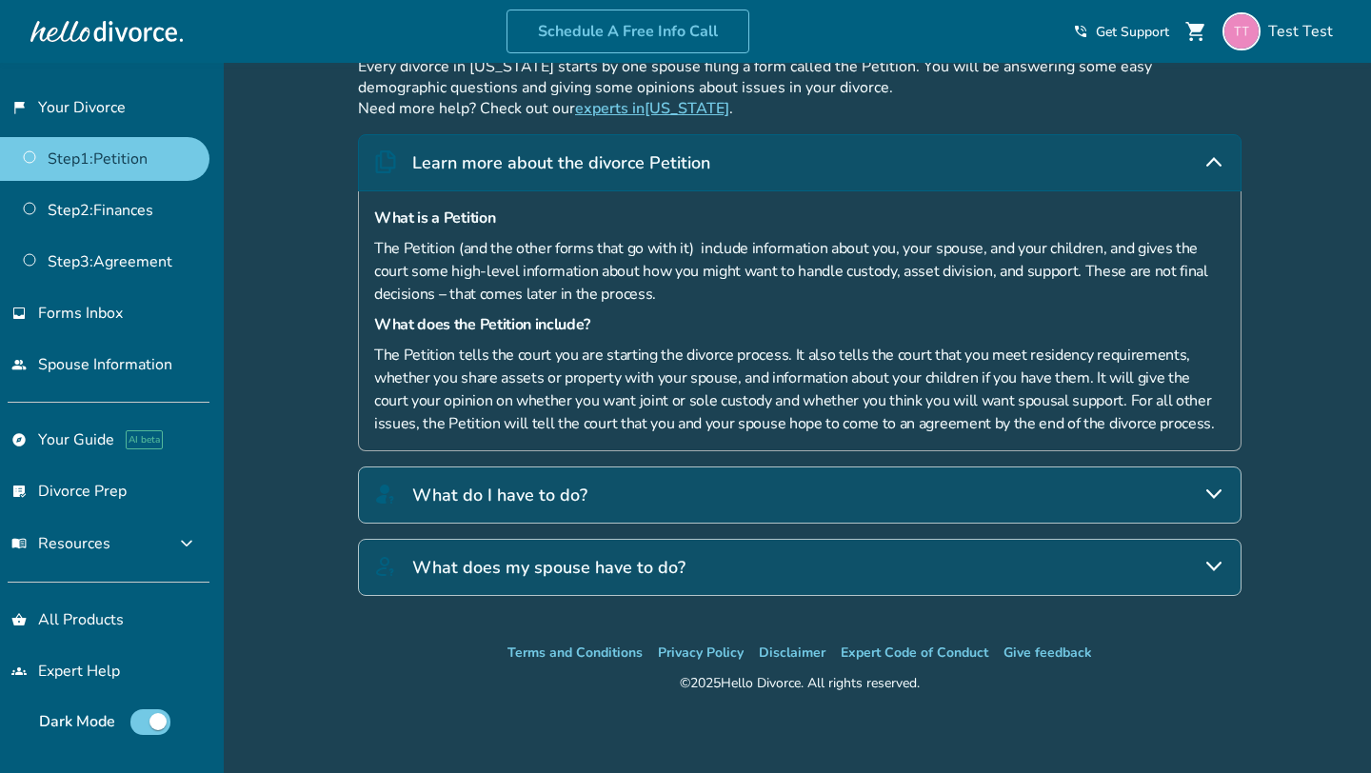
click at [584, 551] on div "What does my spouse have to do?" at bounding box center [800, 567] width 884 height 57
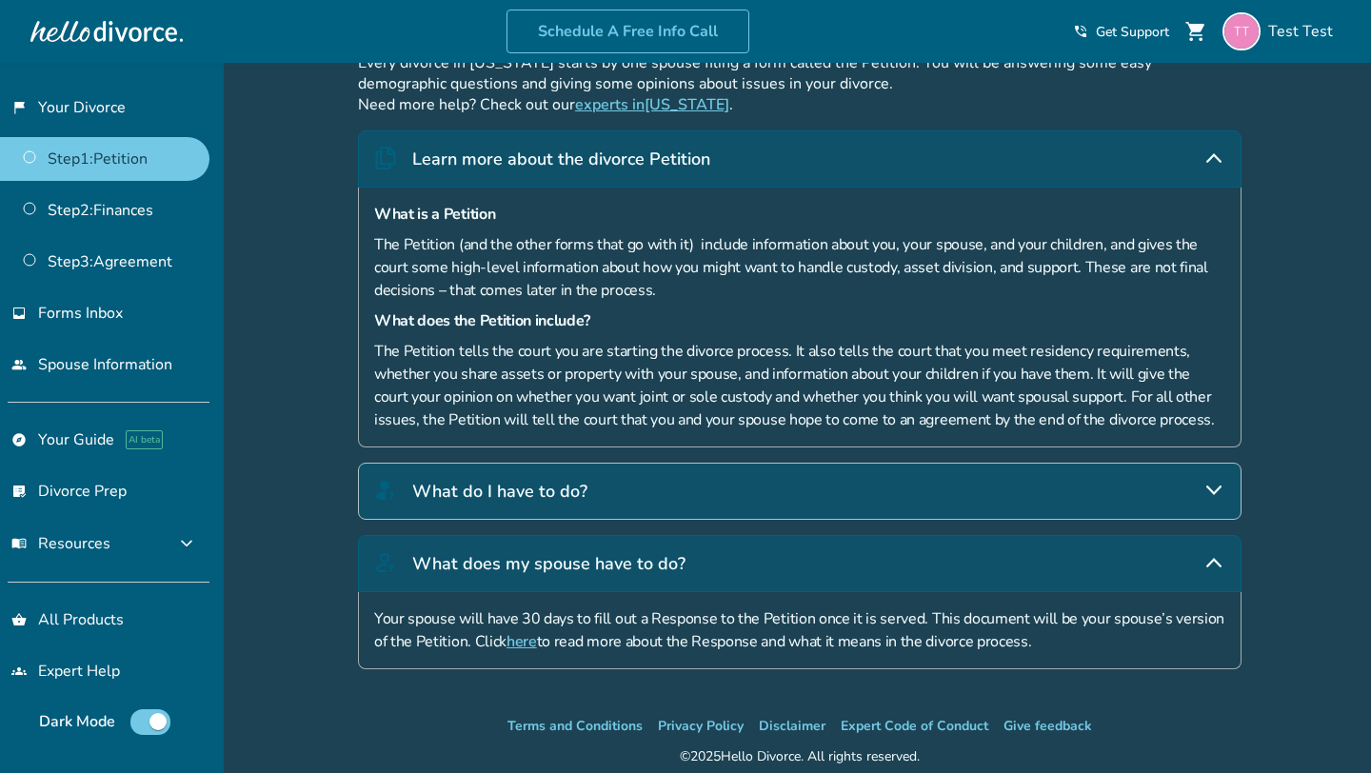
scroll to position [380, 0]
click at [586, 500] on div "What do I have to do?" at bounding box center [800, 490] width 884 height 57
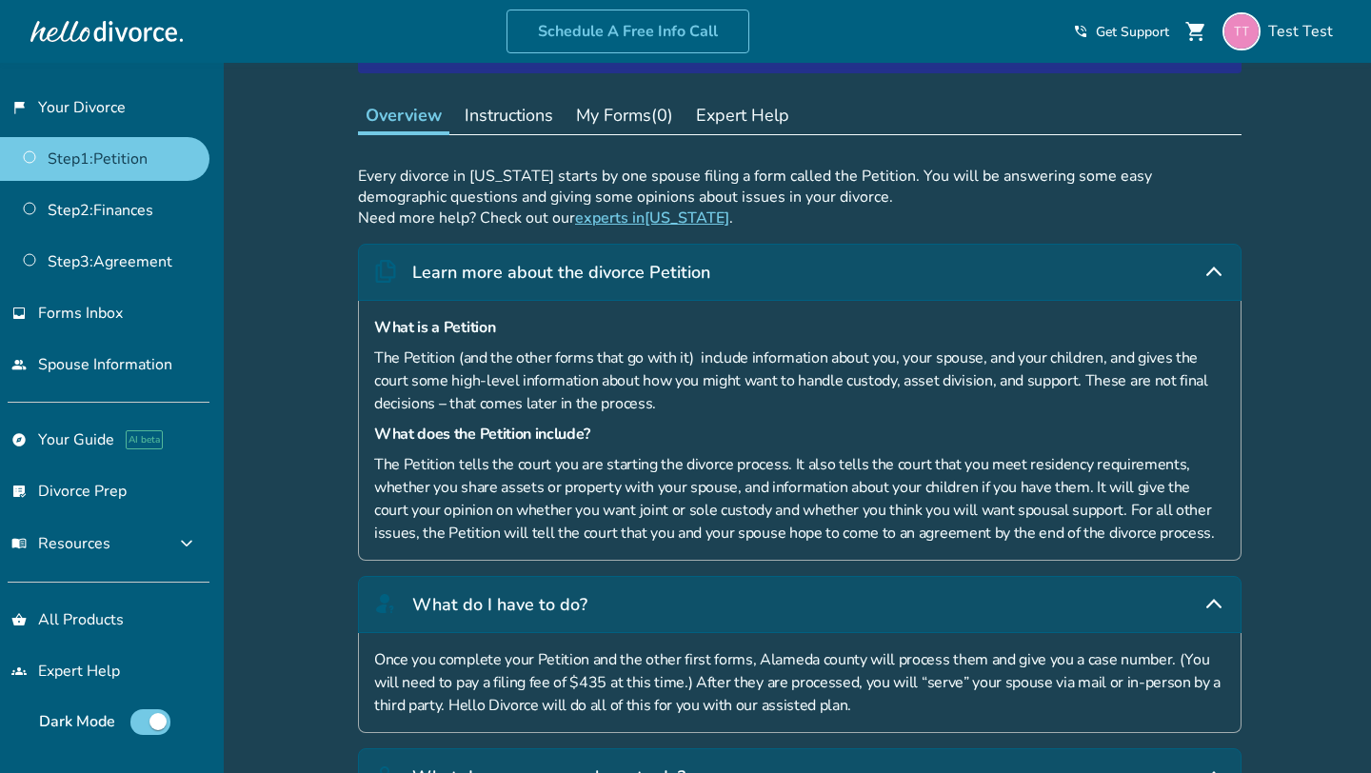
scroll to position [0, 0]
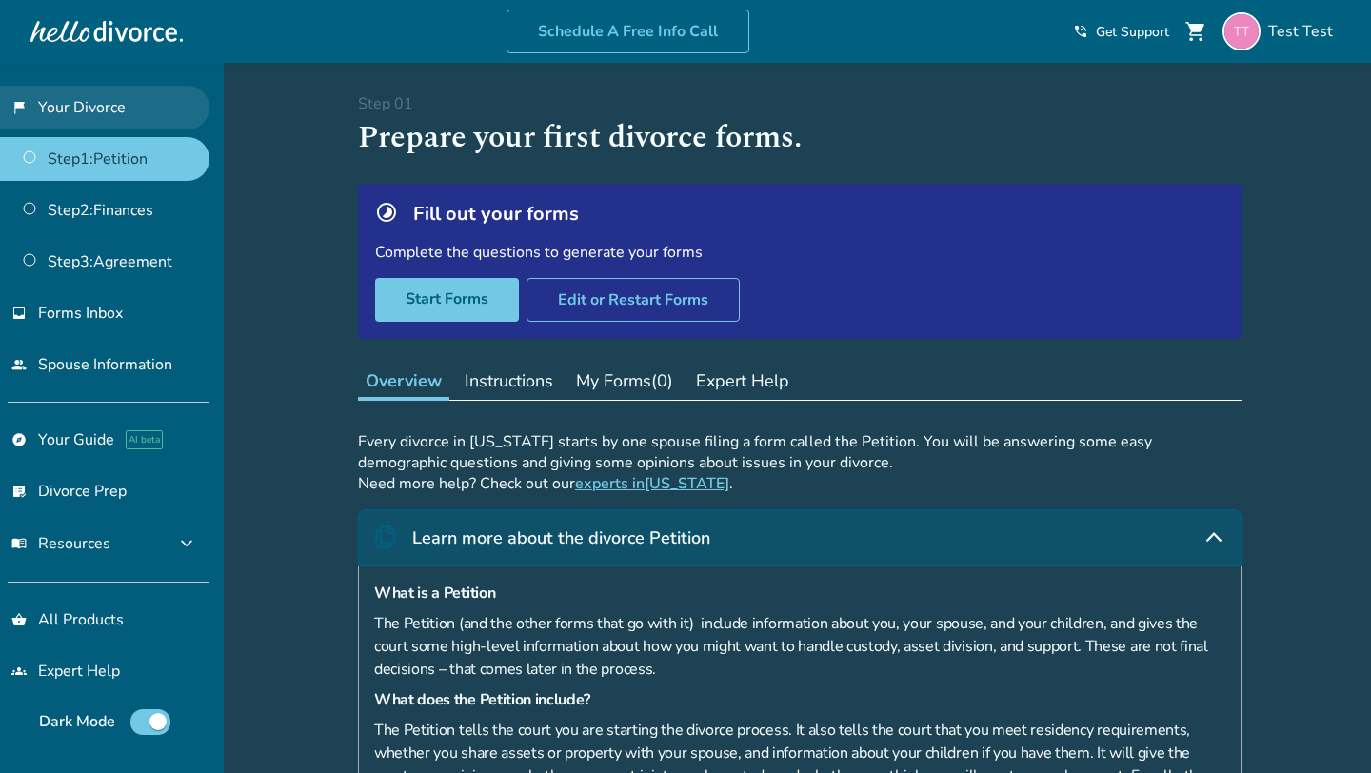
click at [103, 94] on link "flag_2 Your Divorce" at bounding box center [104, 108] width 209 height 44
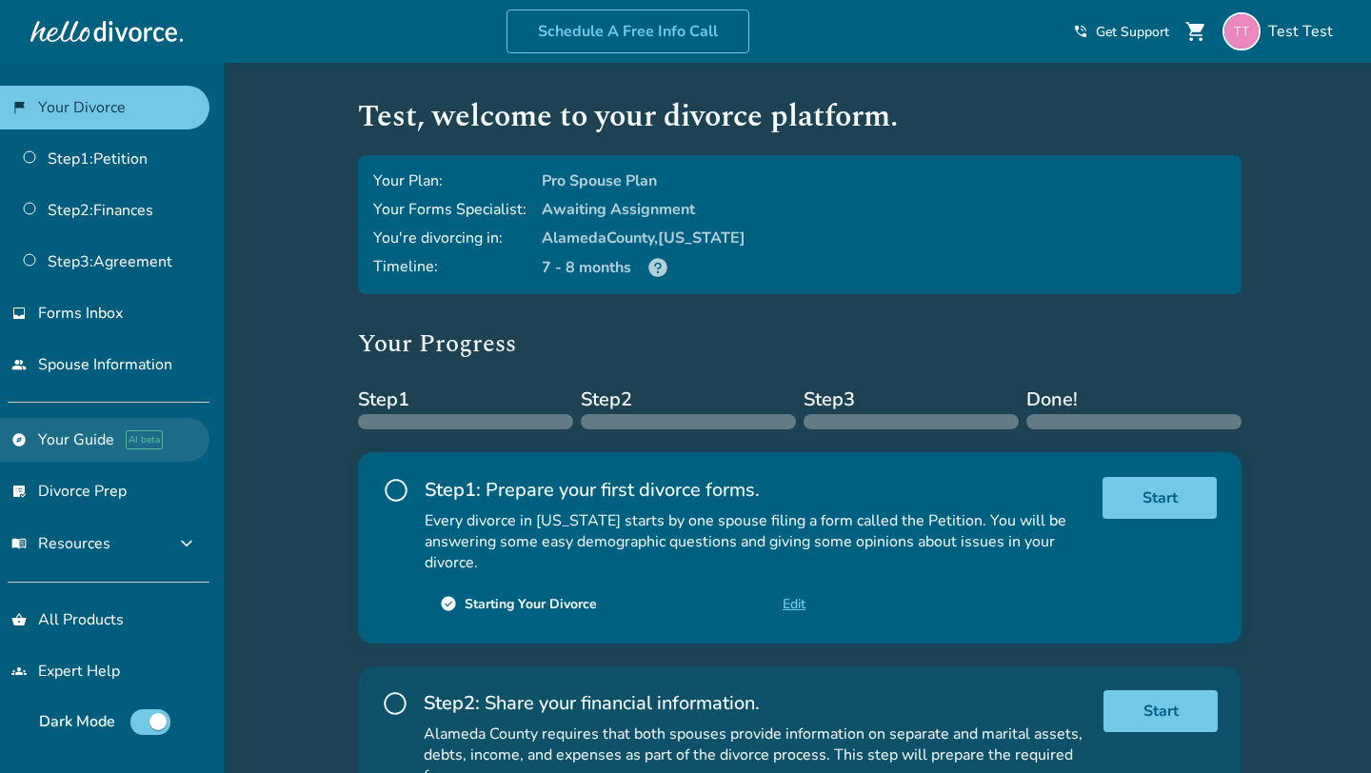
click at [100, 442] on link "explore Your Guide AI beta" at bounding box center [104, 440] width 209 height 44
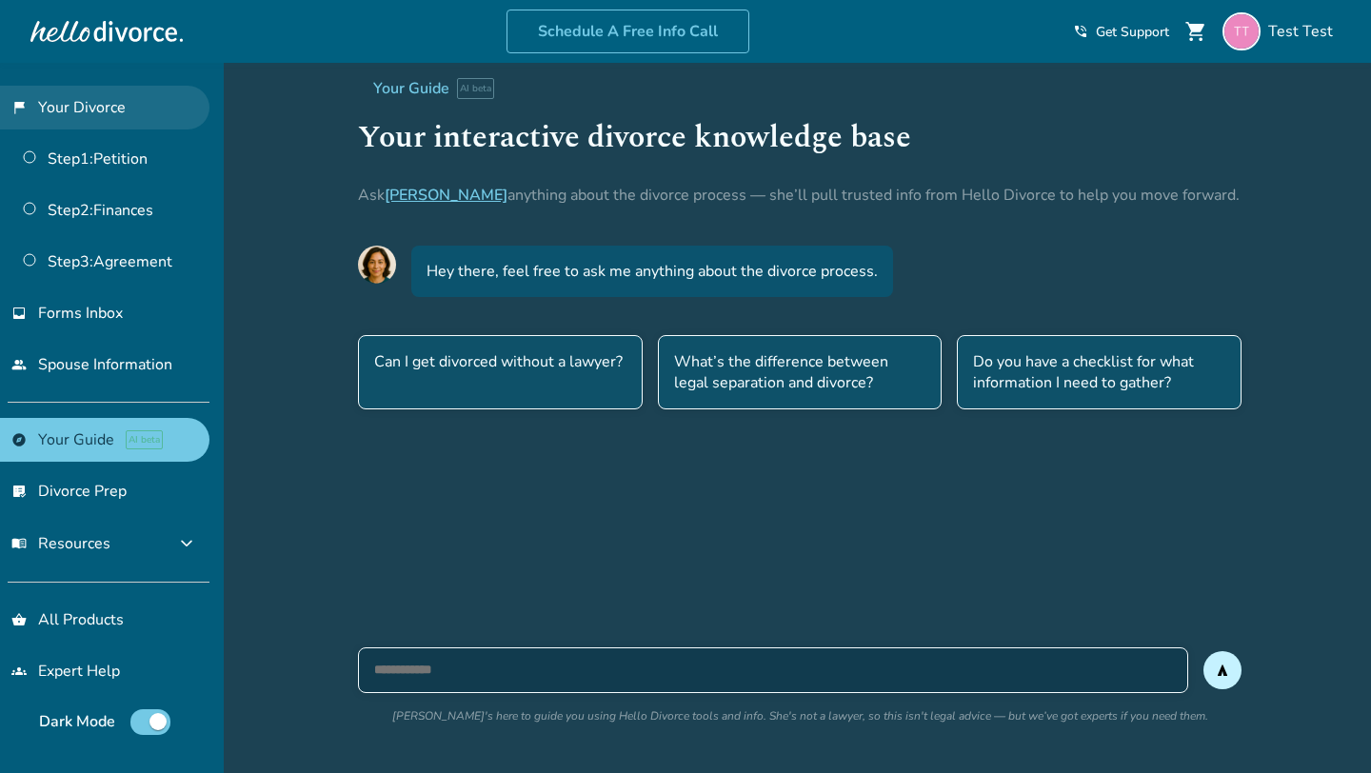
click at [127, 109] on link "flag_2 Your Divorce" at bounding box center [104, 108] width 209 height 44
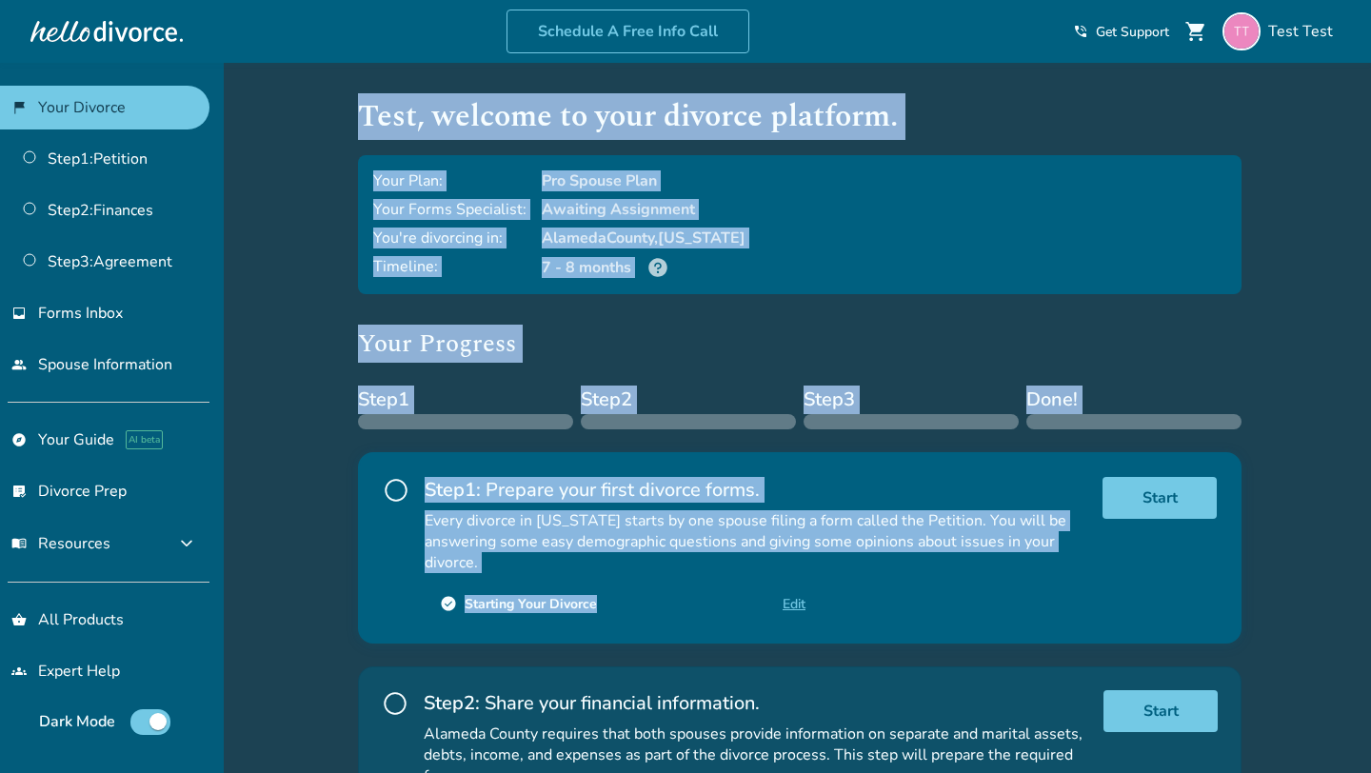
drag, startPoint x: 359, startPoint y: 120, endPoint x: 715, endPoint y: 599, distance: 596.8
click at [715, 599] on div "Test , welcome to your divorce platform. Your Plan: Pro Spouse Plan Your Forms …" at bounding box center [800, 656] width 884 height 1127
click at [603, 511] on p "Every divorce in [US_STATE] starts by one spouse filing a form called the Petit…" at bounding box center [756, 541] width 663 height 63
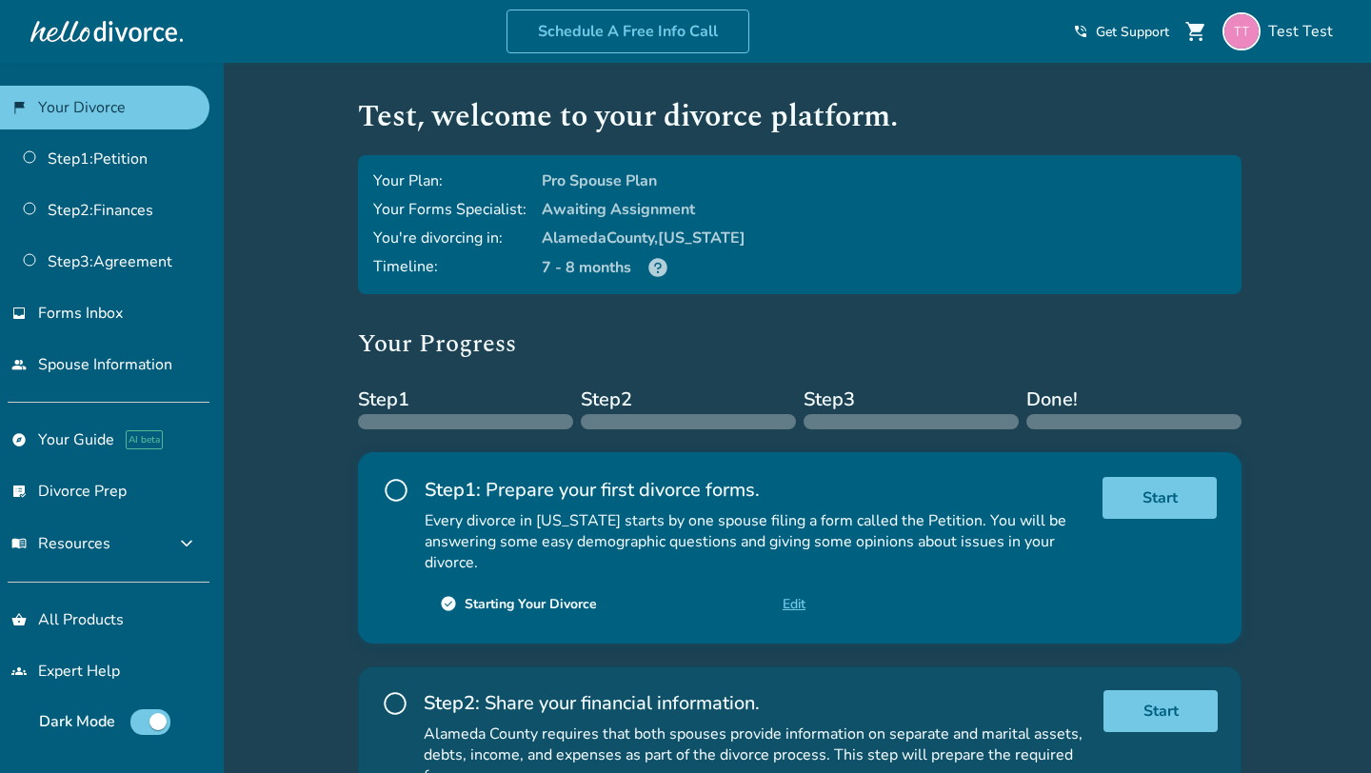
click at [658, 268] on icon at bounding box center [657, 267] width 19 height 19
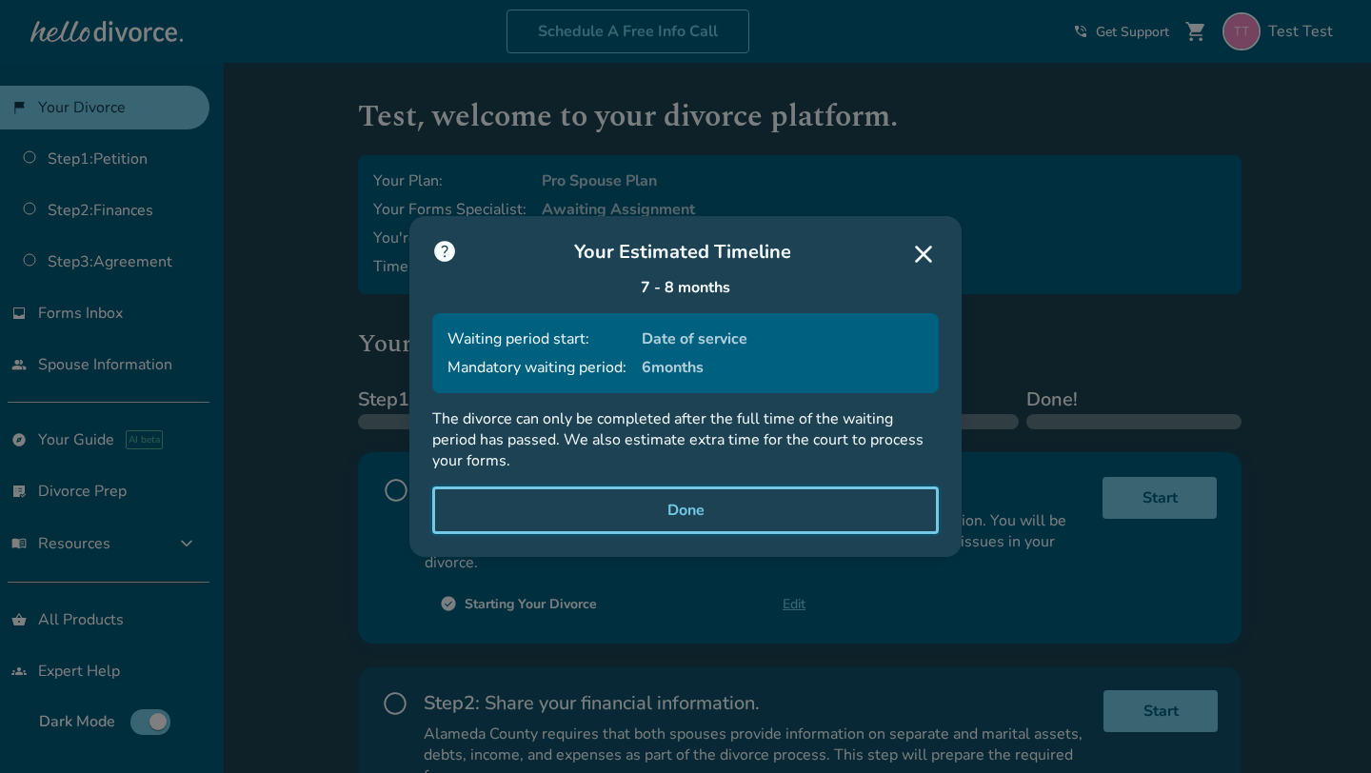
click at [579, 496] on button "Done" at bounding box center [685, 511] width 507 height 48
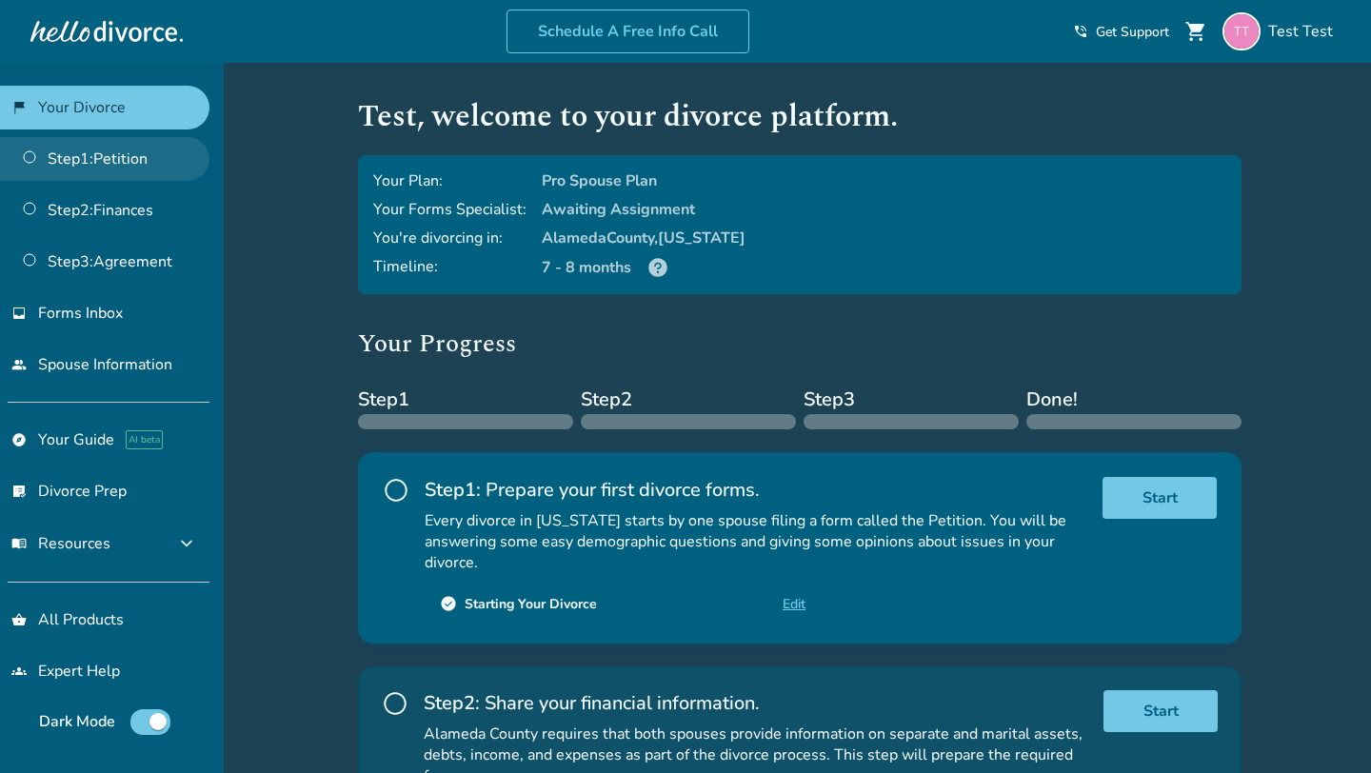
click at [110, 169] on link "Step 1 : Petition" at bounding box center [104, 159] width 209 height 44
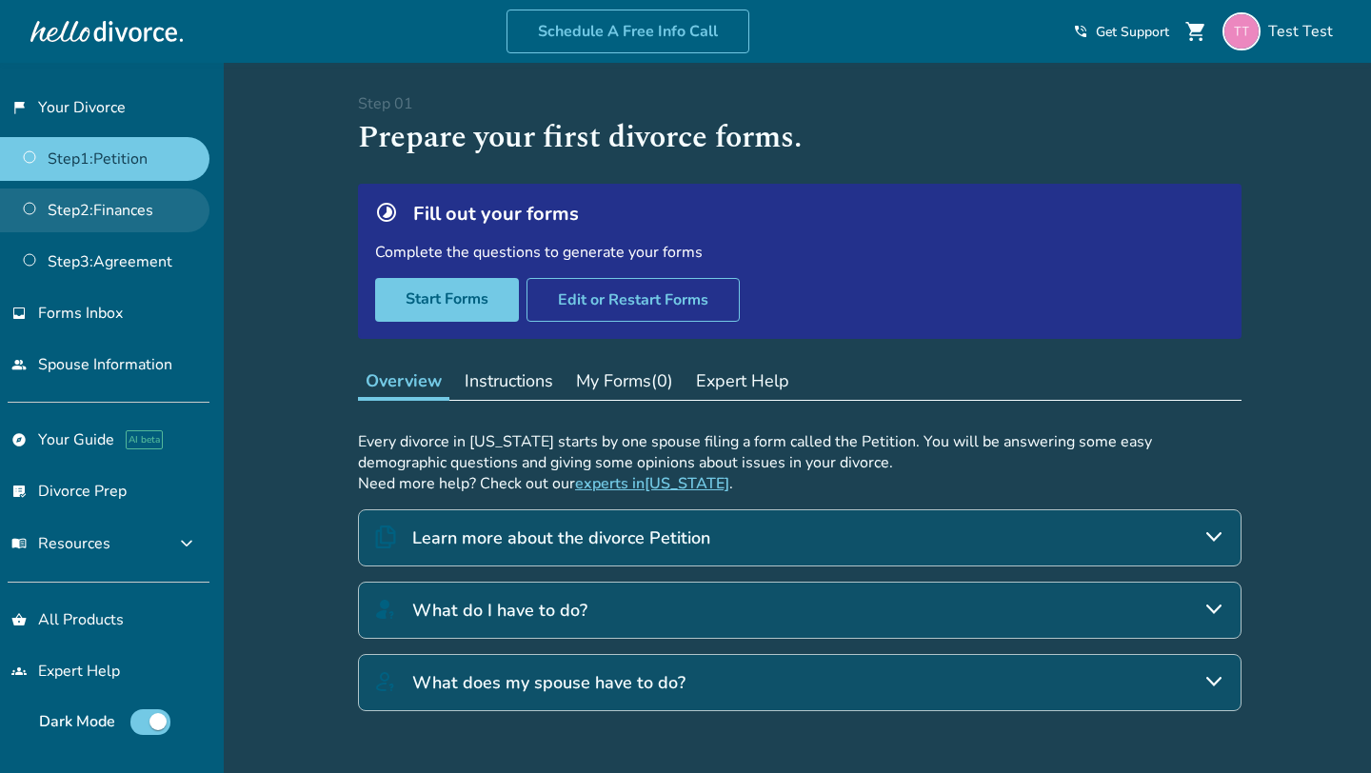
click at [131, 212] on link "Step 2 : Finances" at bounding box center [104, 211] width 209 height 44
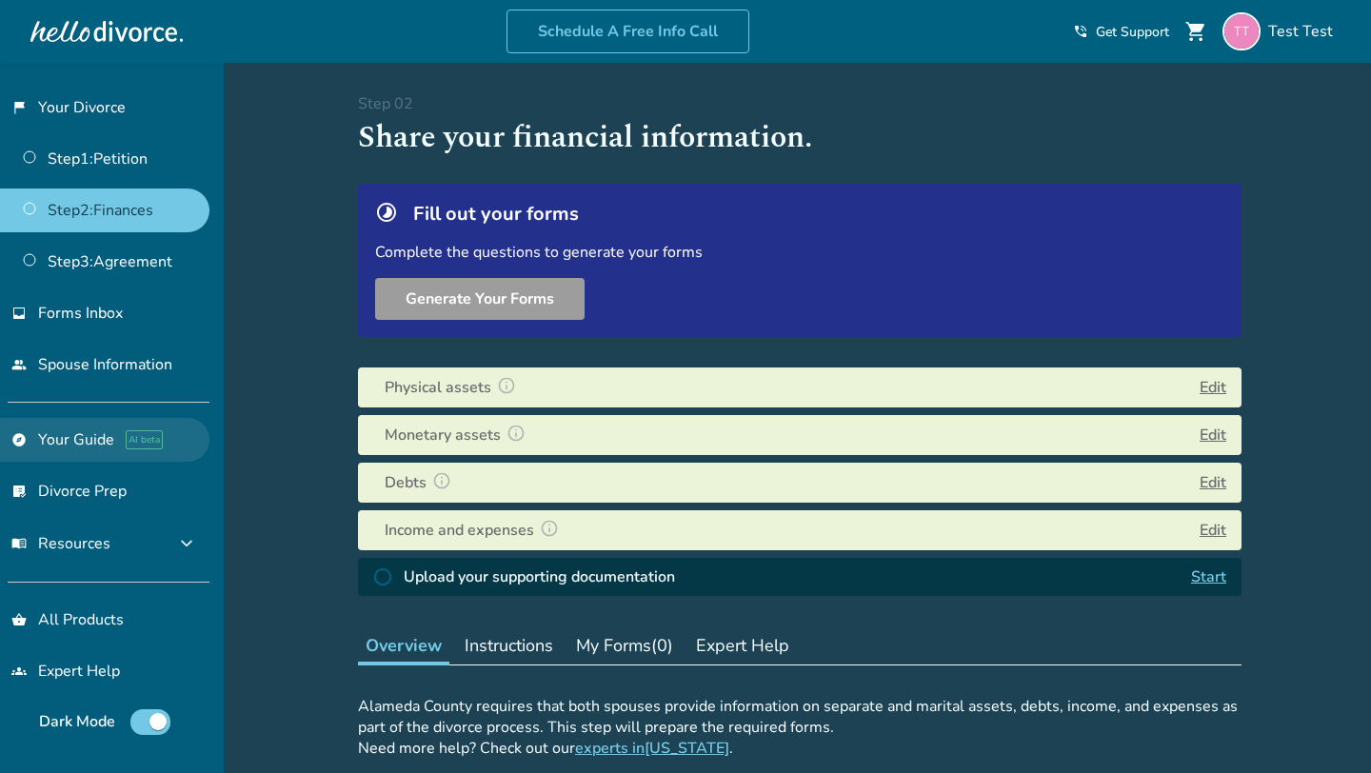
click at [75, 430] on link "explore Your Guide AI beta" at bounding box center [104, 440] width 209 height 44
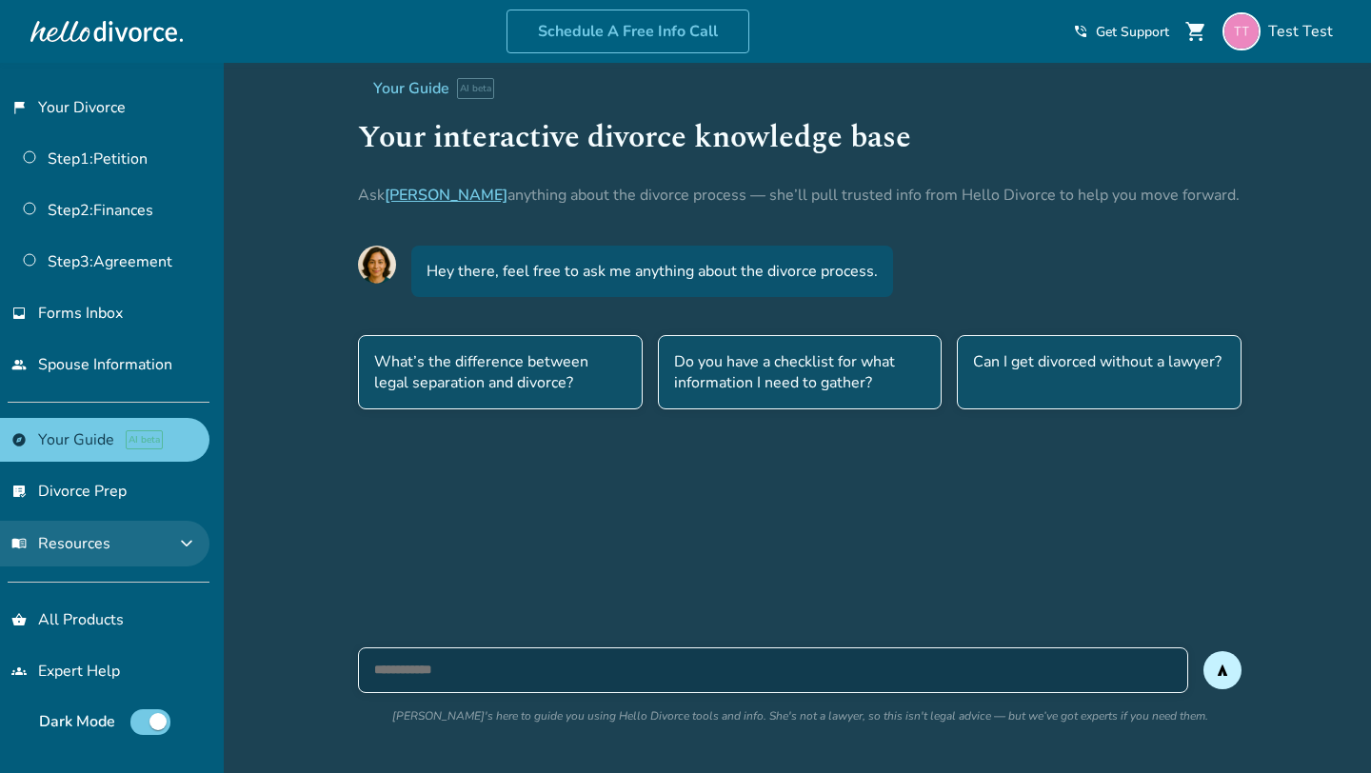
click at [107, 537] on span "menu_book Resources" at bounding box center [60, 543] width 99 height 21
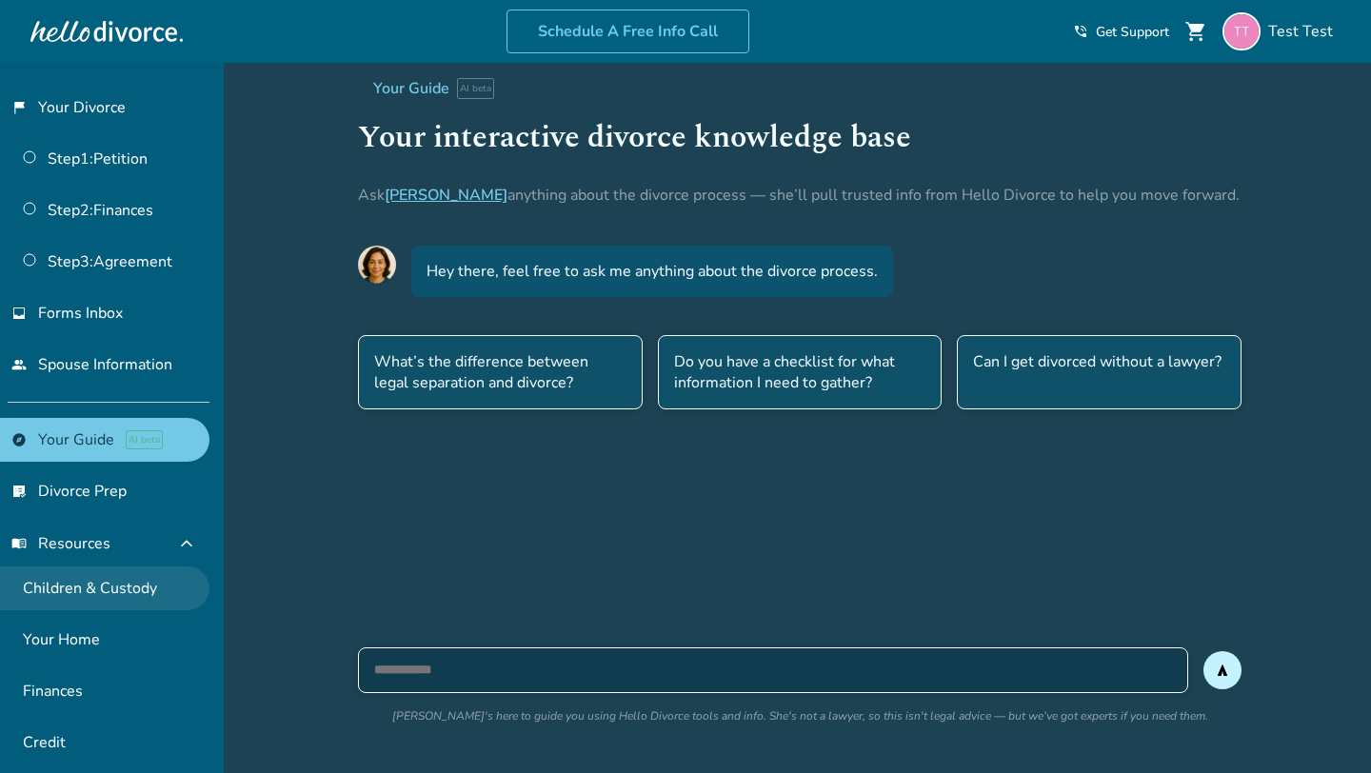
click at [133, 603] on link "Children & Custody" at bounding box center [104, 589] width 209 height 44
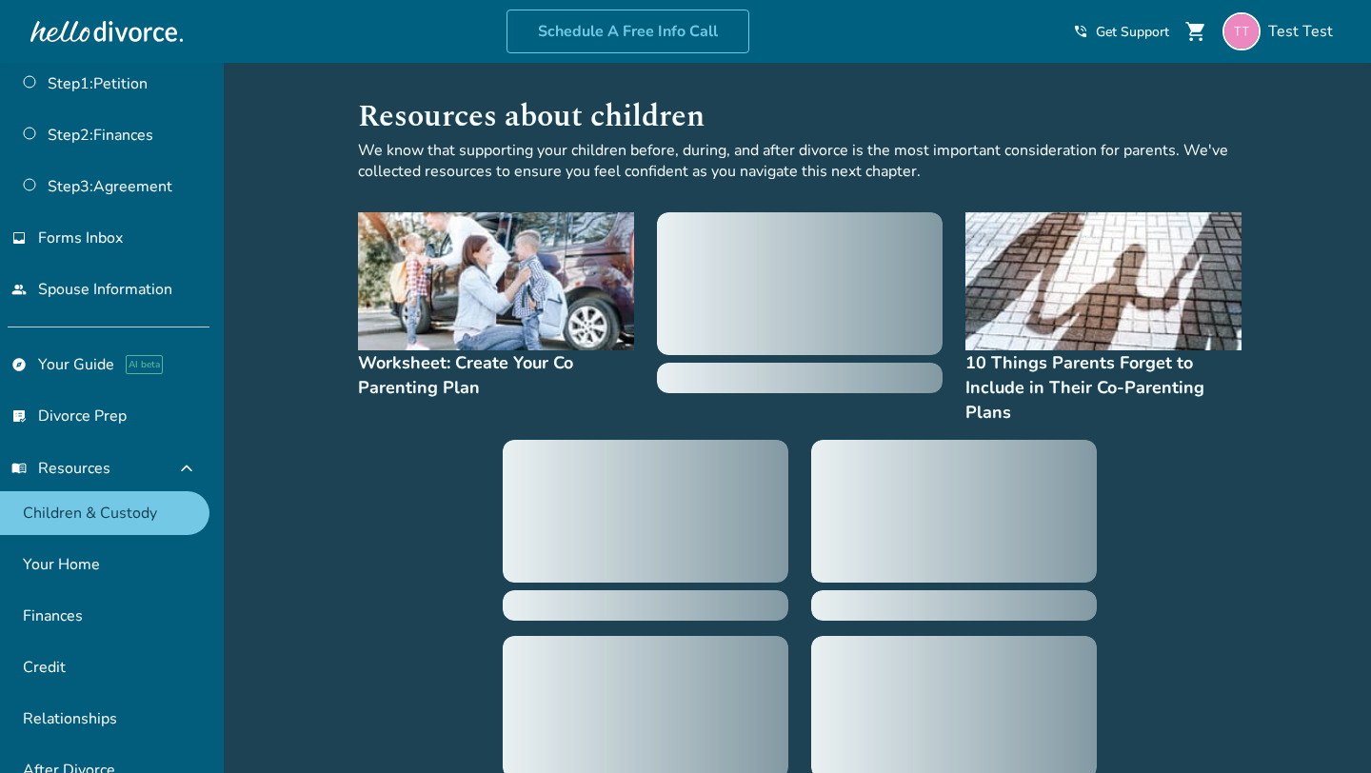
scroll to position [78, 0]
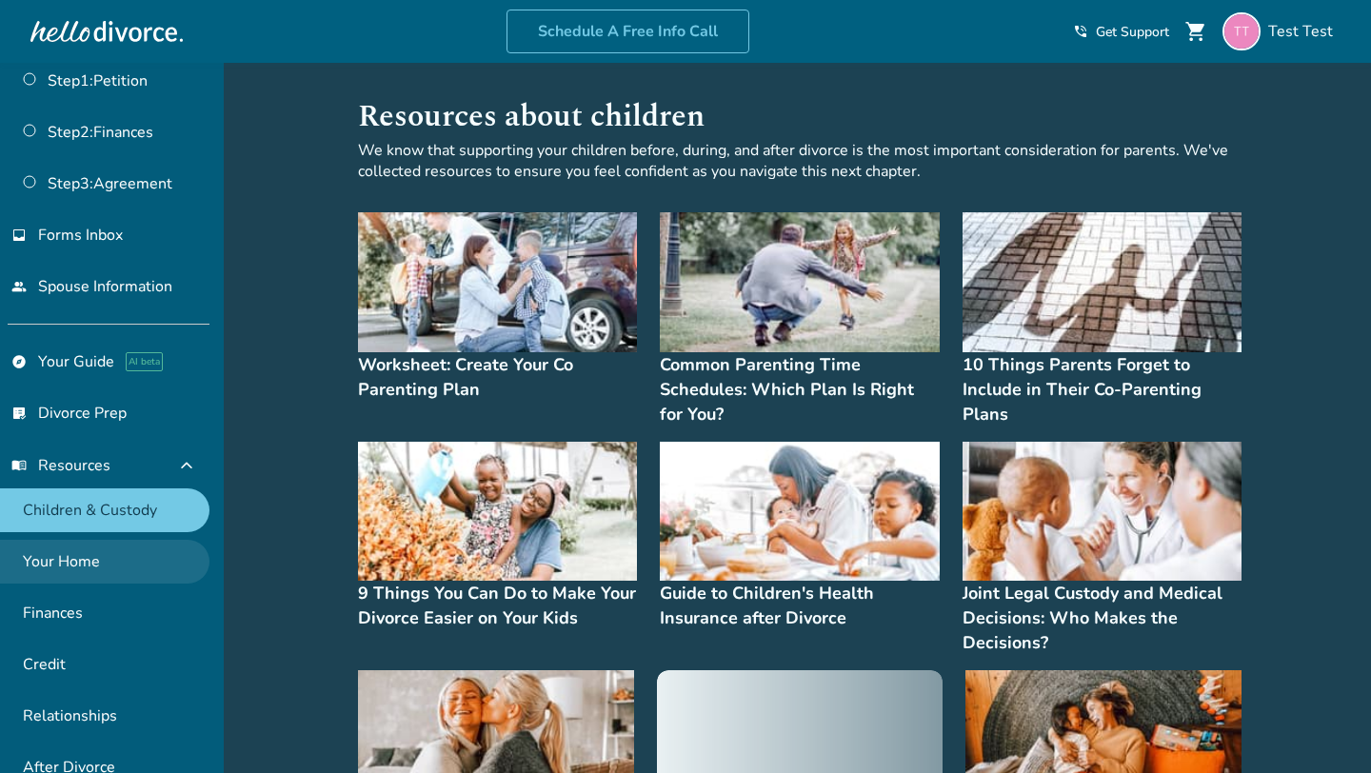
click at [151, 551] on link "Your Home" at bounding box center [104, 562] width 209 height 44
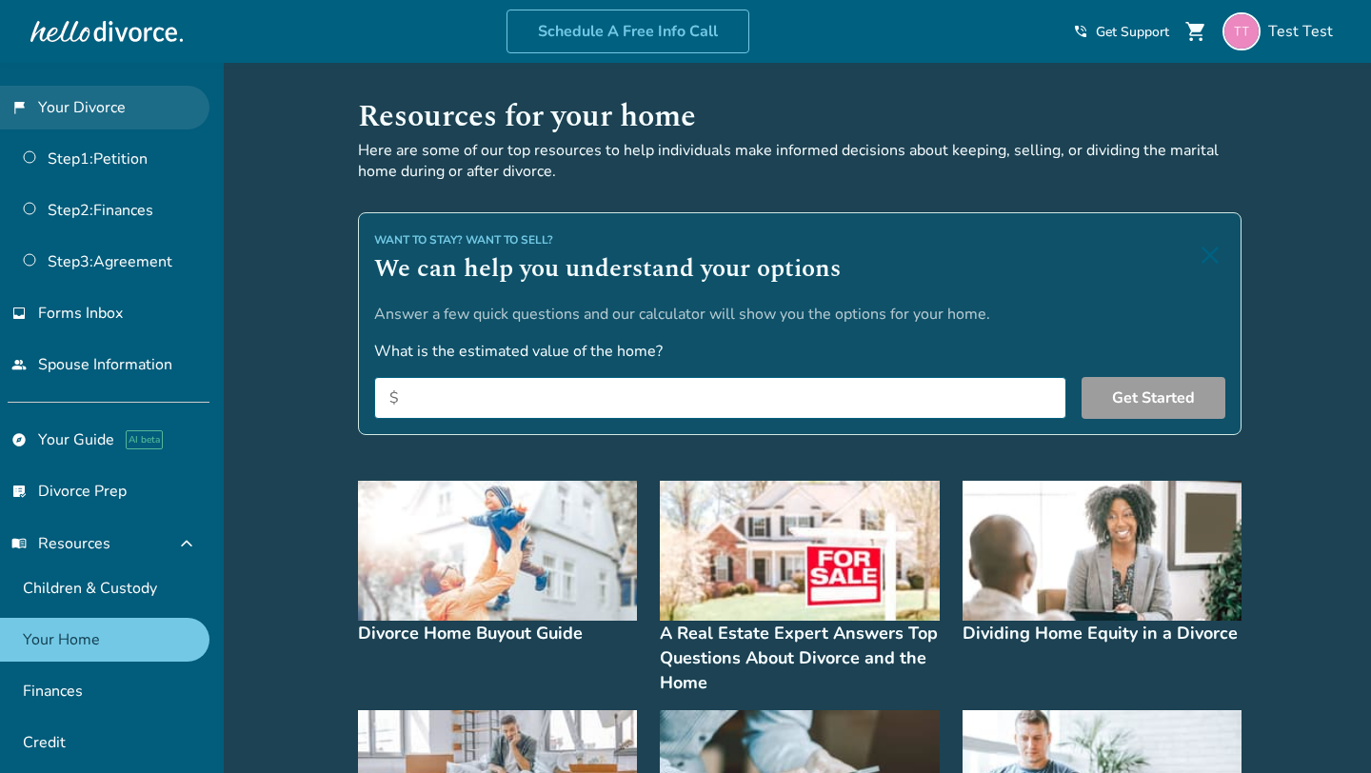
click at [106, 121] on link "flag_2 Your Divorce" at bounding box center [104, 108] width 209 height 44
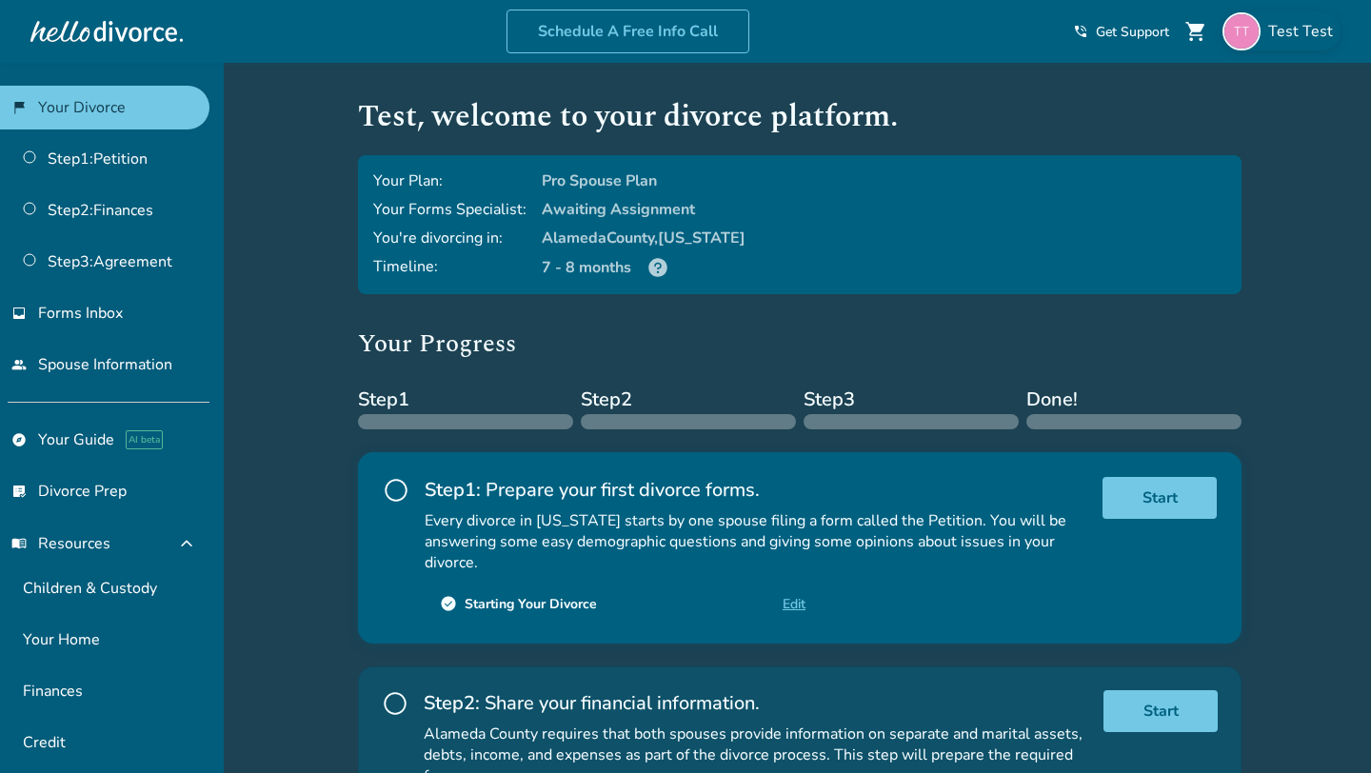
click at [1292, 32] on span "Test Test" at bounding box center [1304, 31] width 72 height 21
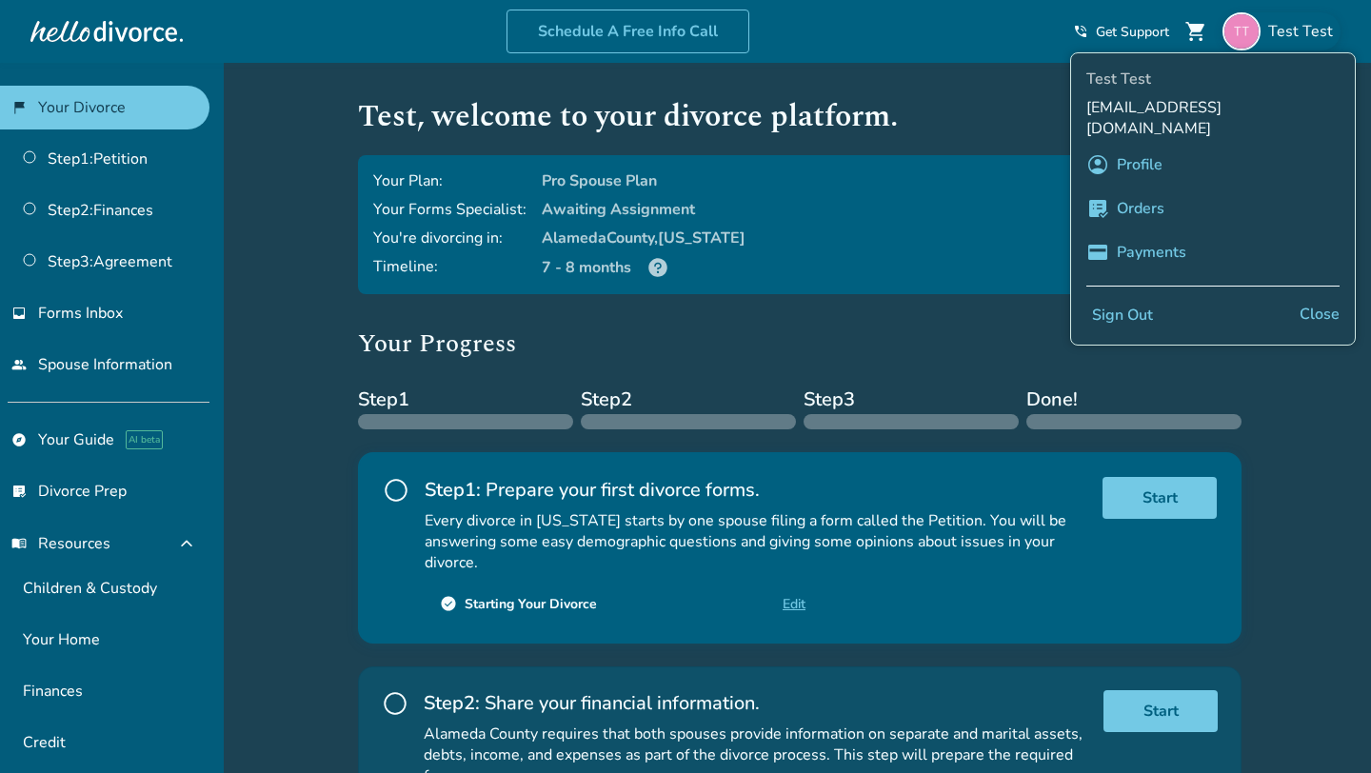
click at [1143, 147] on link "Profile" at bounding box center [1140, 165] width 46 height 36
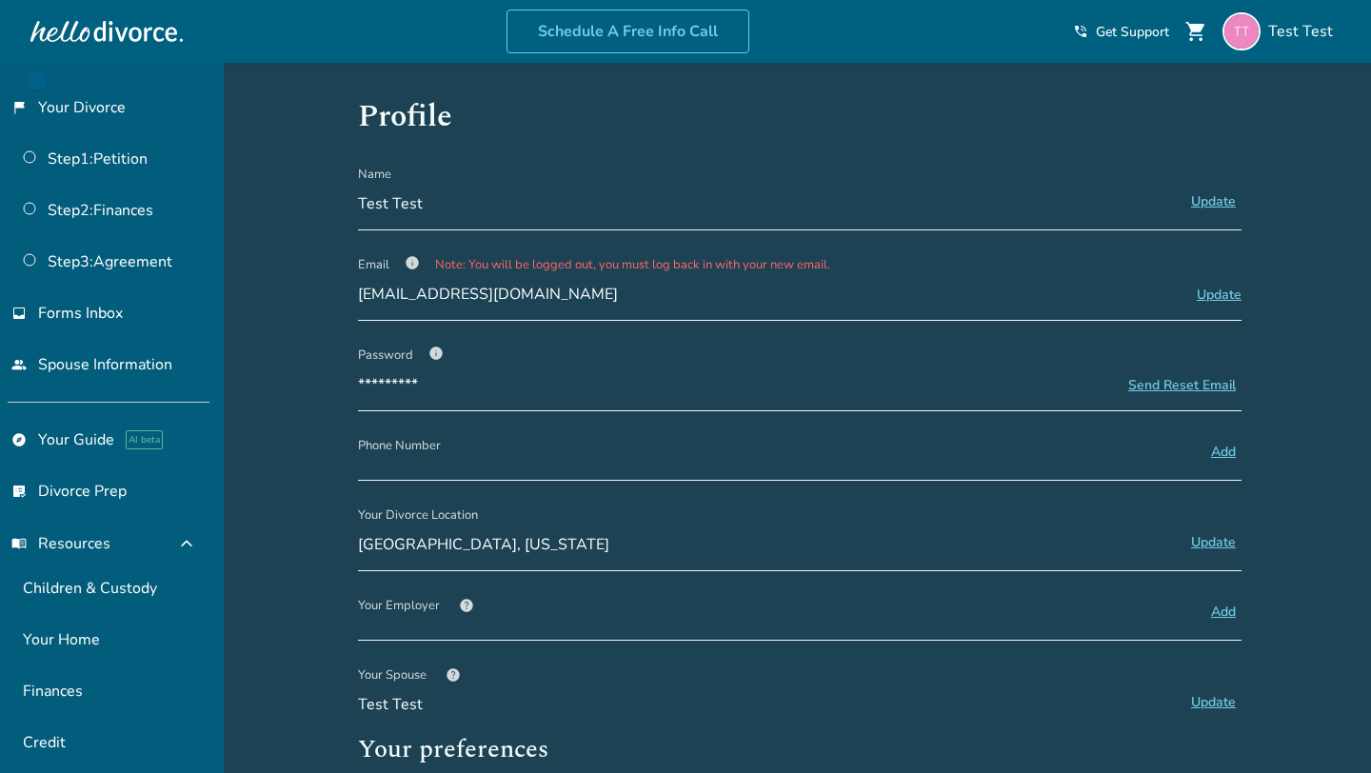
click at [1218, 204] on button "Update" at bounding box center [1213, 201] width 56 height 25
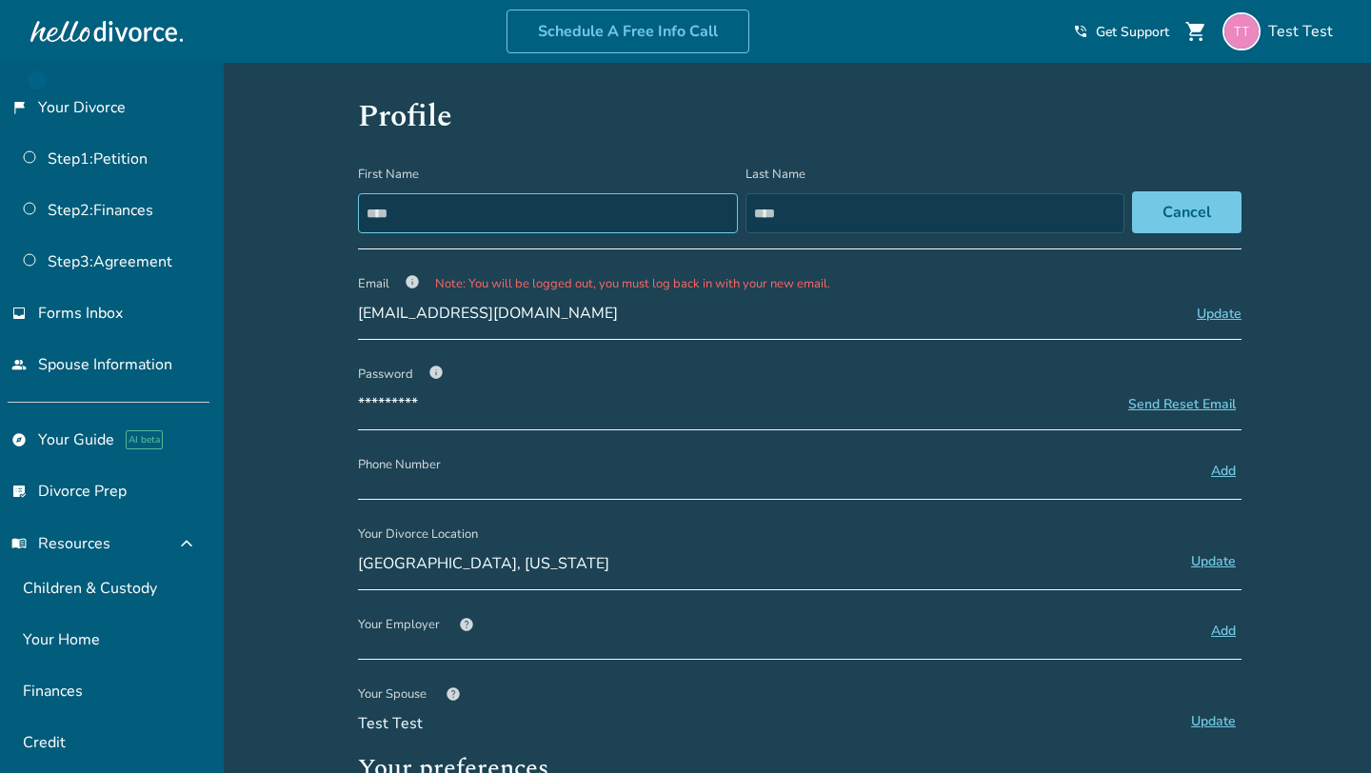
click at [589, 217] on input "****" at bounding box center [548, 213] width 380 height 40
type input "****"
click at [797, 202] on input "****" at bounding box center [945, 213] width 387 height 40
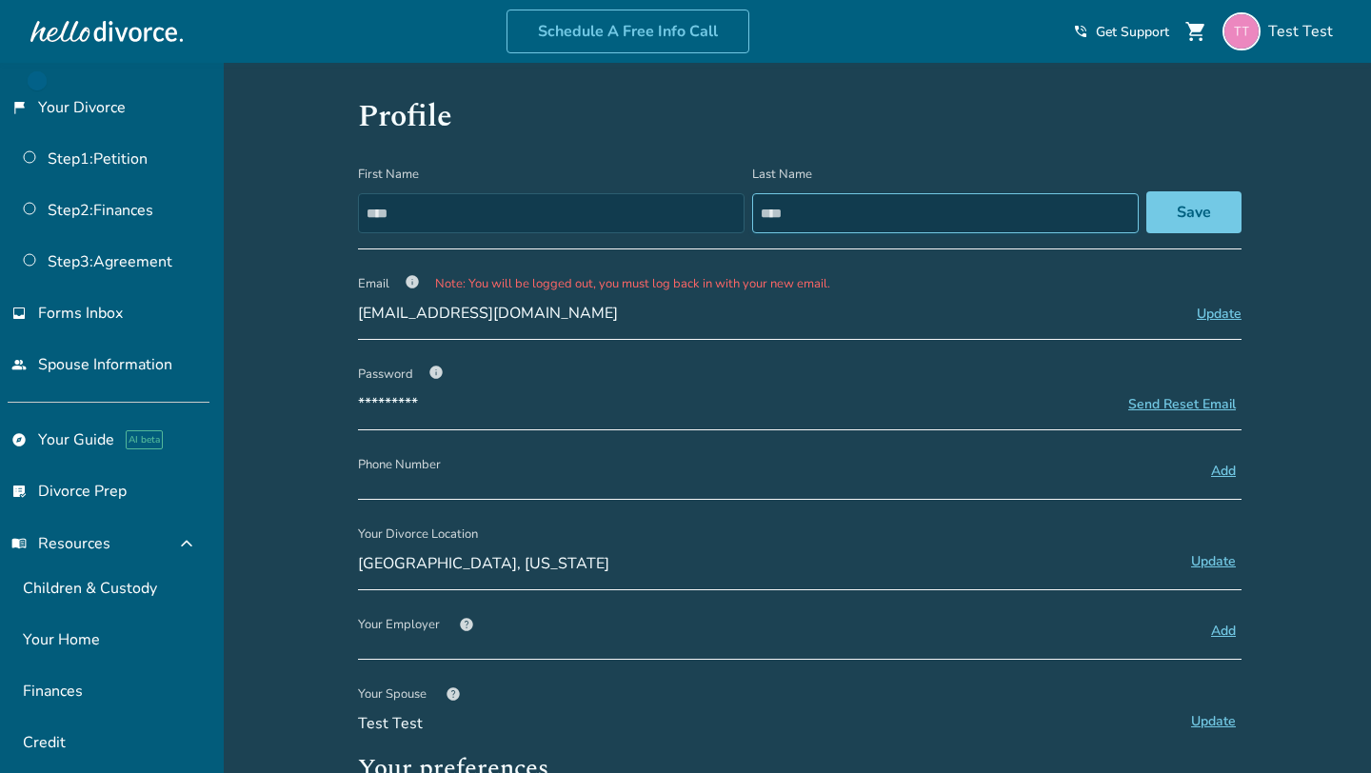
click at [797, 202] on input "****" at bounding box center [945, 213] width 387 height 40
type input "**********"
click at [1201, 222] on button "Save" at bounding box center [1193, 212] width 95 height 42
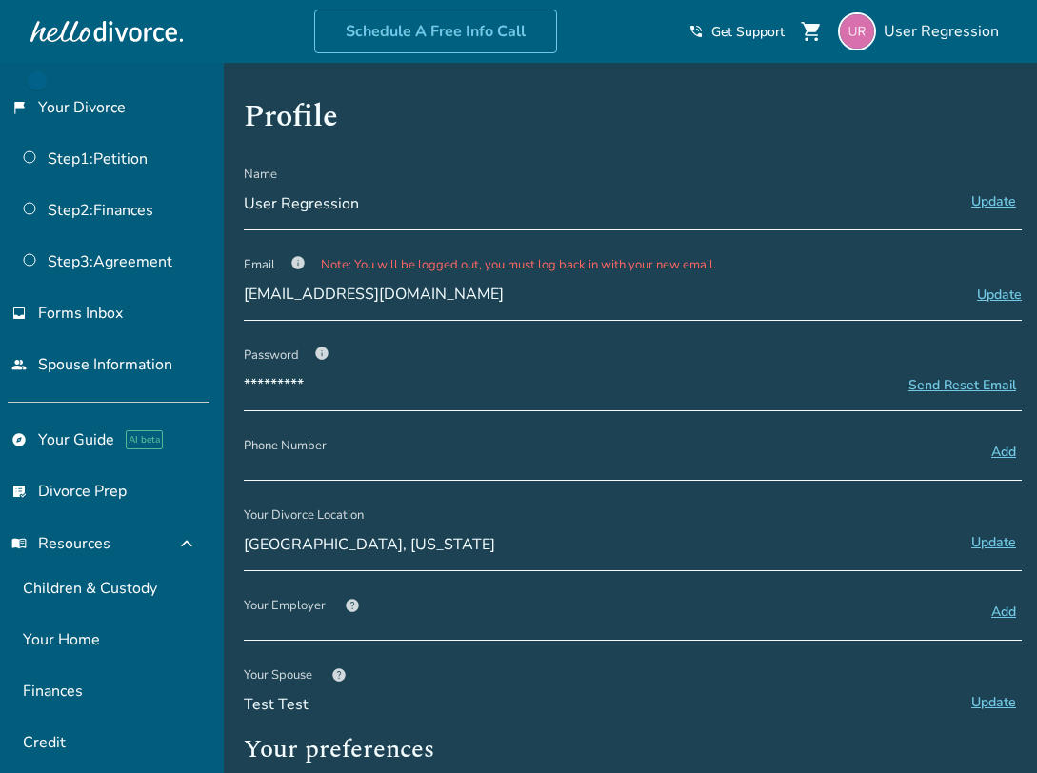
click at [1007, 454] on button "Add" at bounding box center [1003, 452] width 36 height 25
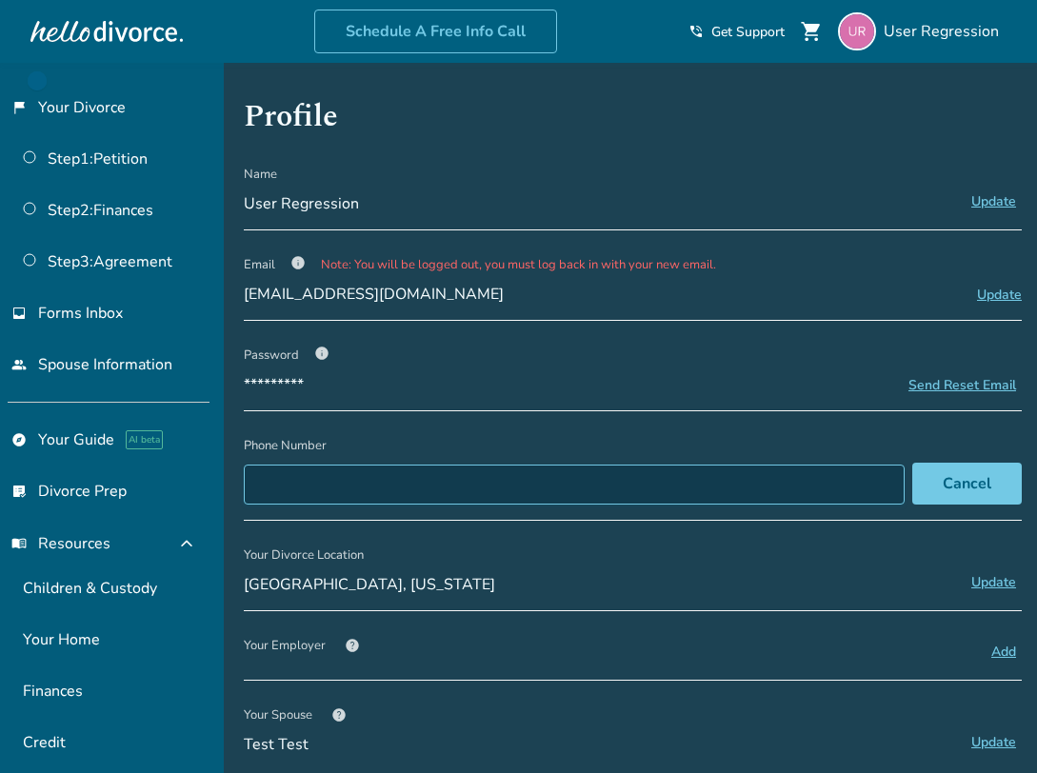
click at [698, 477] on input "Phone Number" at bounding box center [574, 485] width 661 height 40
type input "**********"
click at [944, 482] on button "Save" at bounding box center [973, 484] width 95 height 42
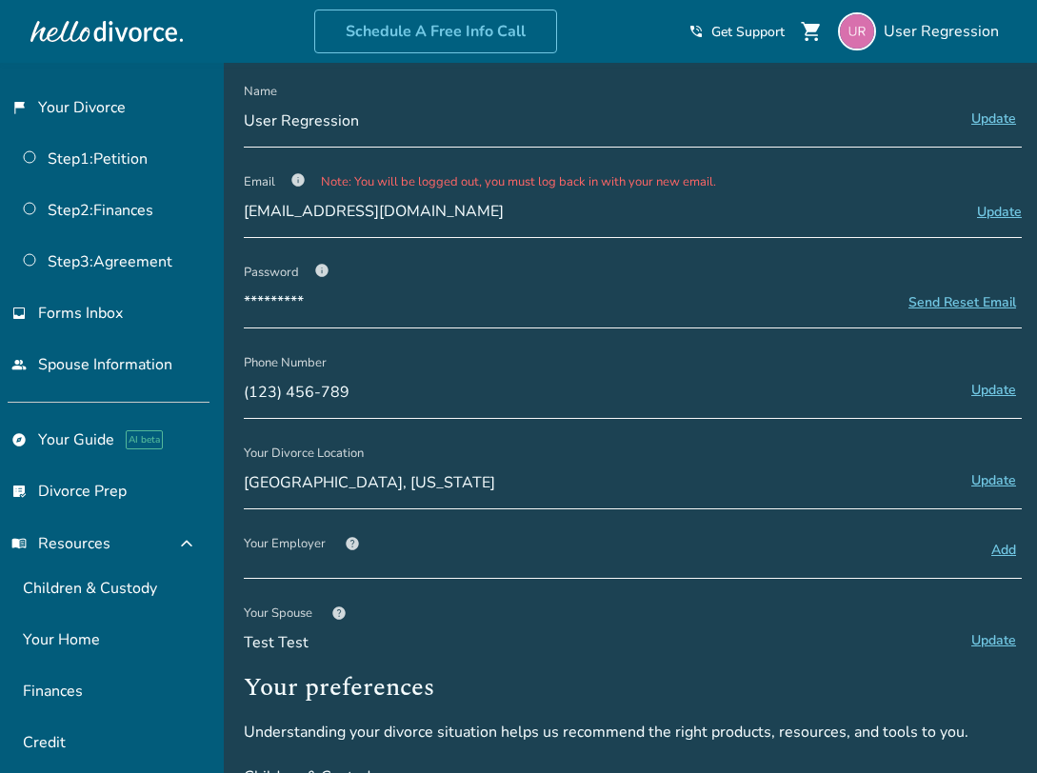
scroll to position [109, 0]
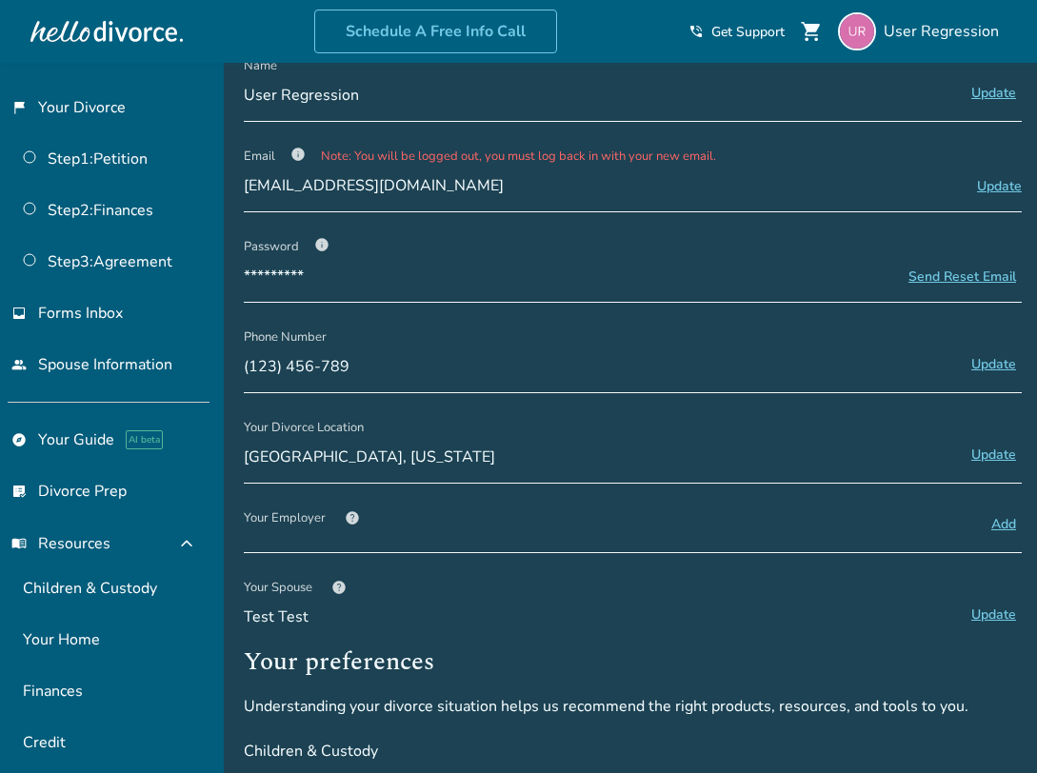
click at [985, 457] on button "Update" at bounding box center [993, 455] width 56 height 25
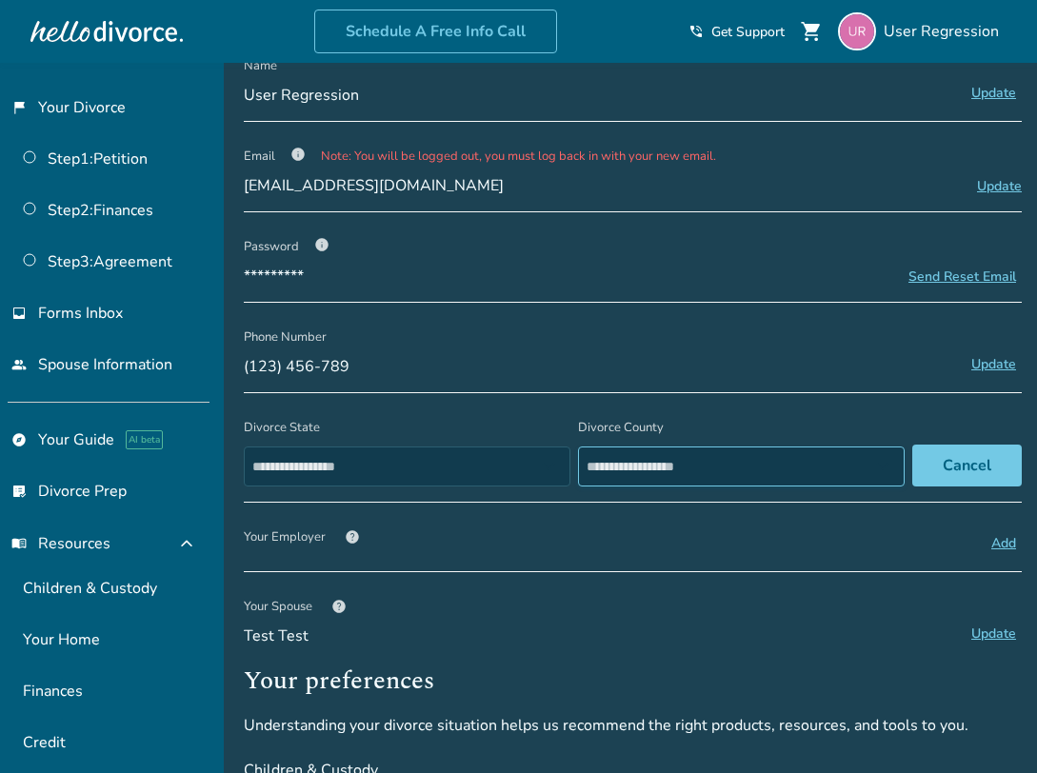
click at [672, 472] on select "**********" at bounding box center [741, 467] width 327 height 40
select select "******"
click at [585, 447] on select "**********" at bounding box center [741, 467] width 327 height 40
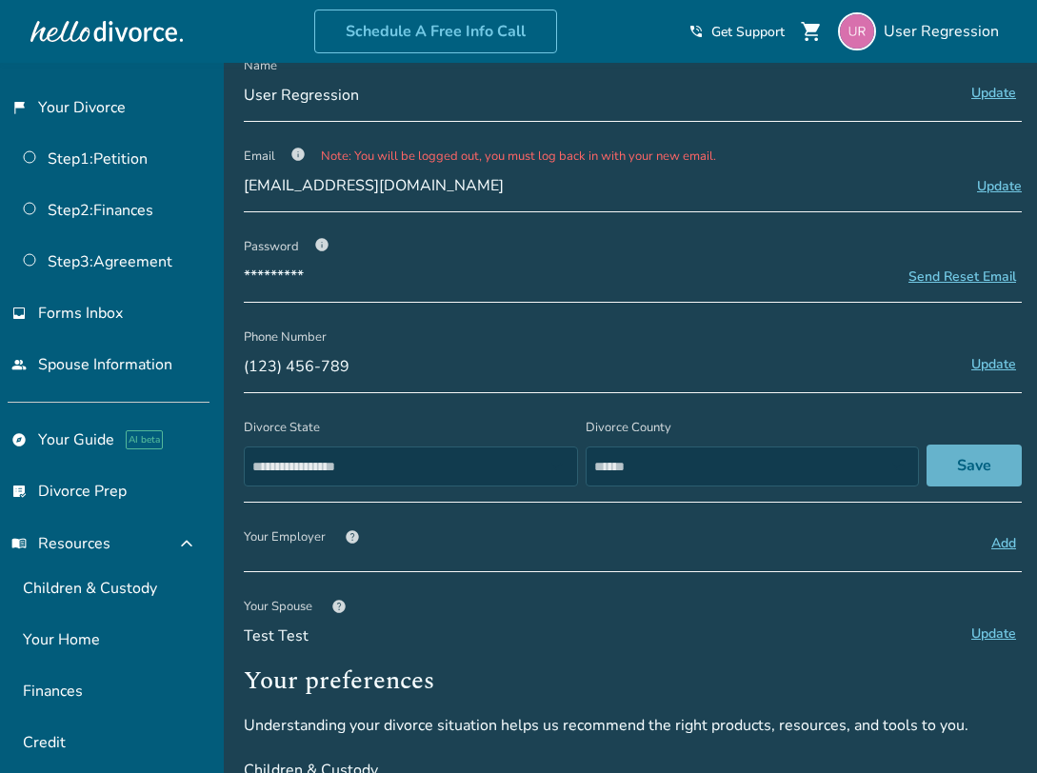
click at [941, 469] on button "Save" at bounding box center [973, 466] width 95 height 42
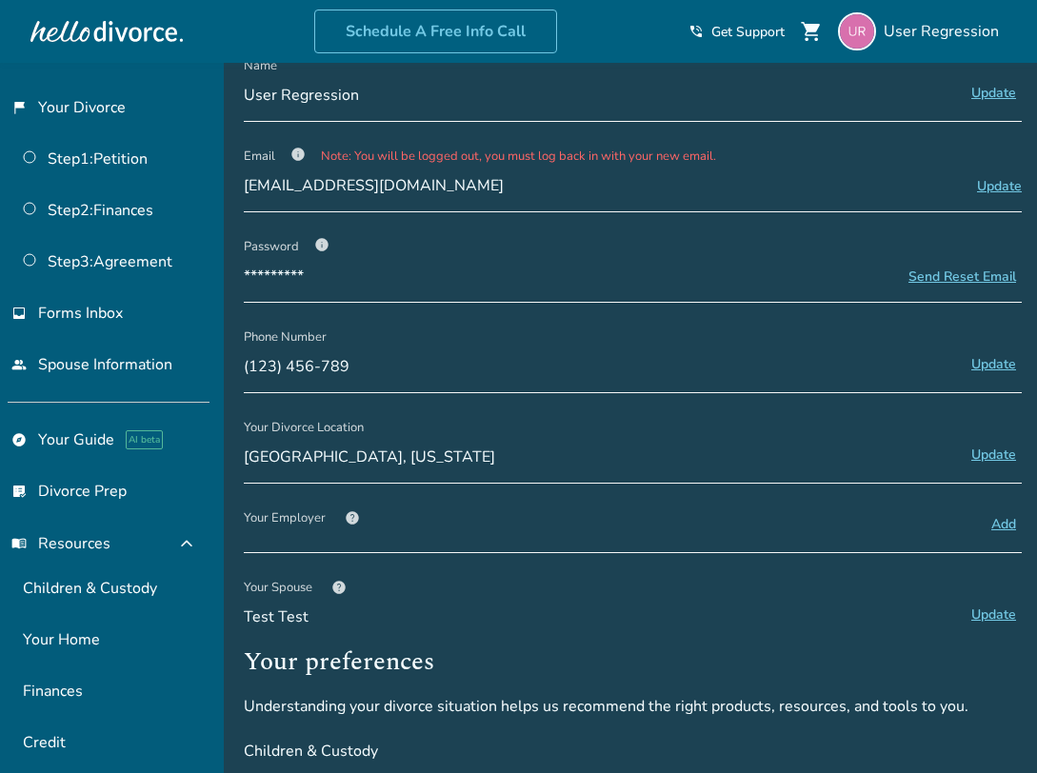
click at [1007, 527] on button "Add" at bounding box center [1003, 524] width 36 height 25
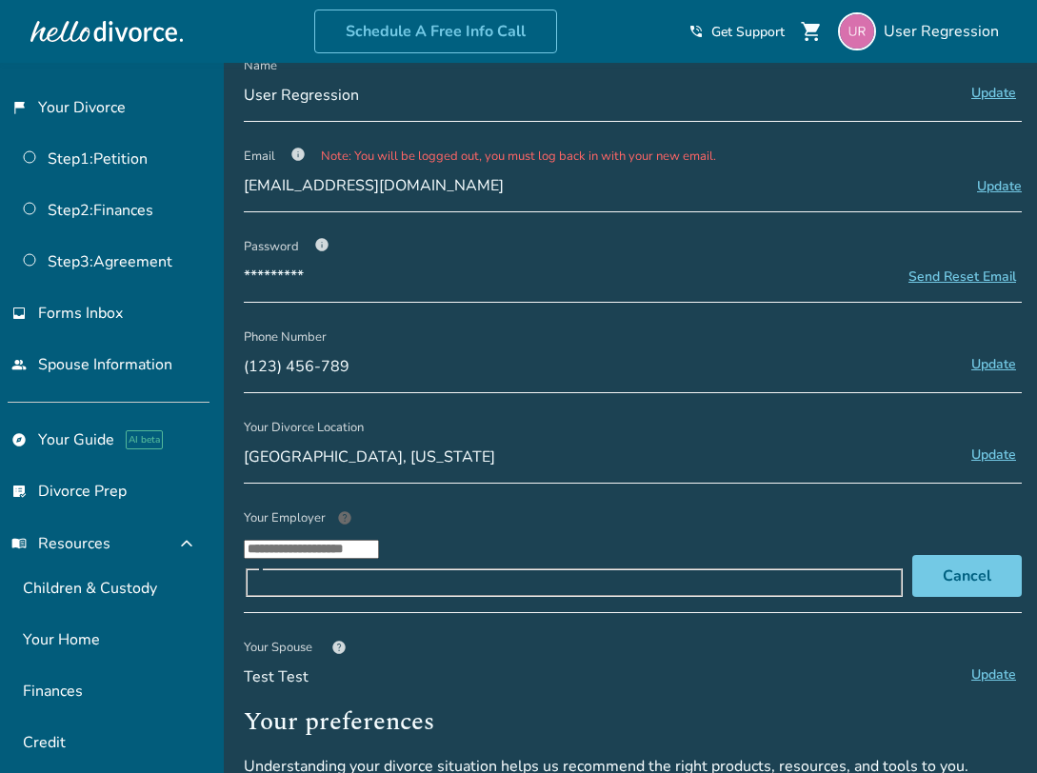
click at [379, 559] on input "Your Employer help ​" at bounding box center [311, 549] width 135 height 19
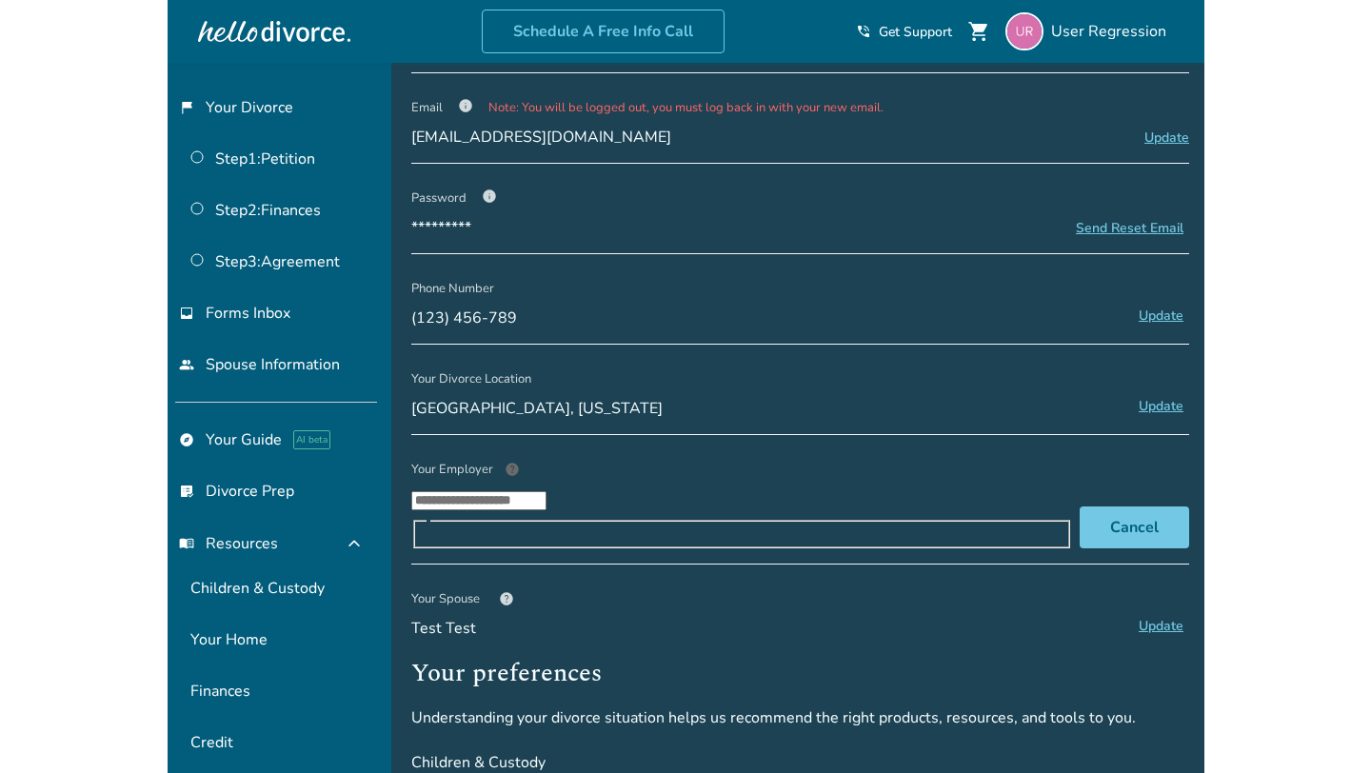
scroll to position [179, 0]
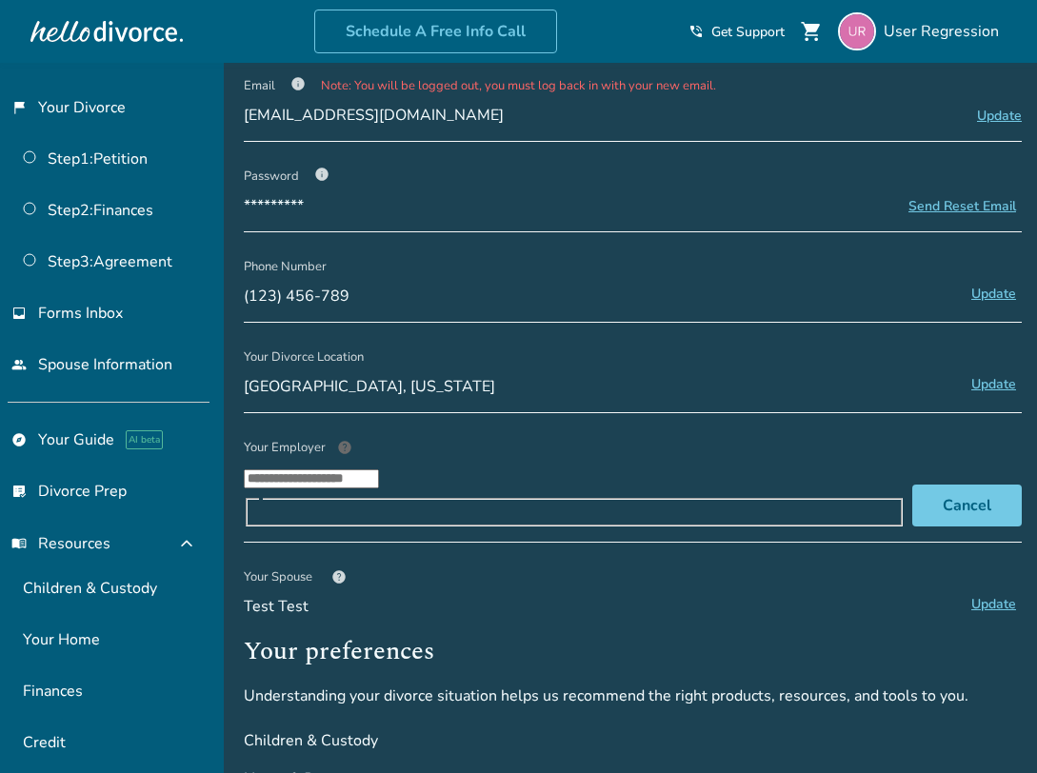
click at [343, 449] on span "help" at bounding box center [344, 447] width 15 height 15
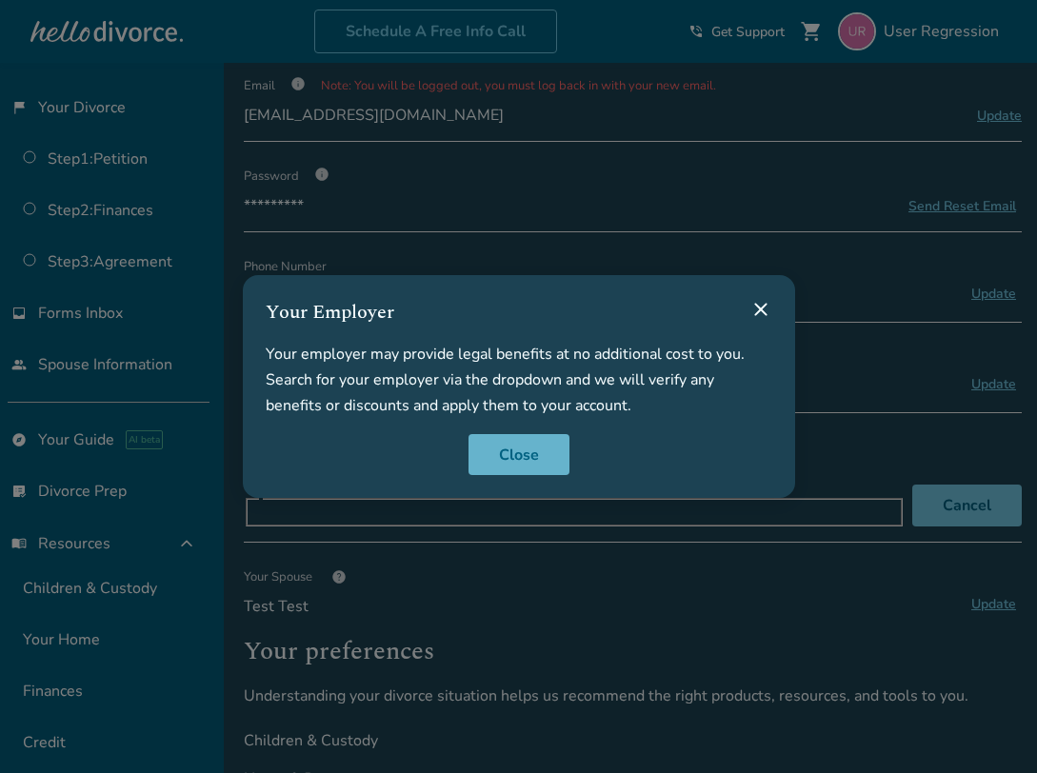
click at [512, 442] on button "Close" at bounding box center [518, 455] width 101 height 42
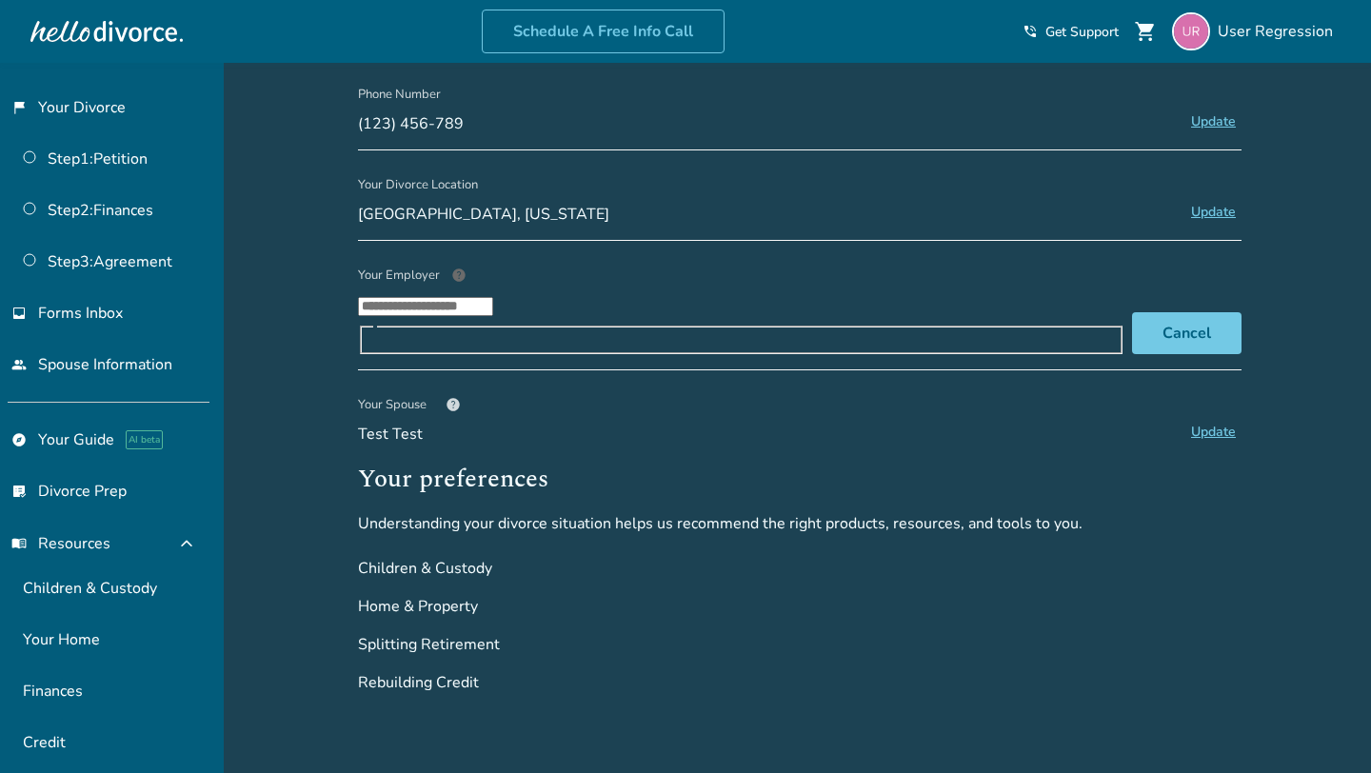
scroll to position [352, 0]
click at [1211, 419] on button "Update" at bounding box center [1213, 431] width 56 height 25
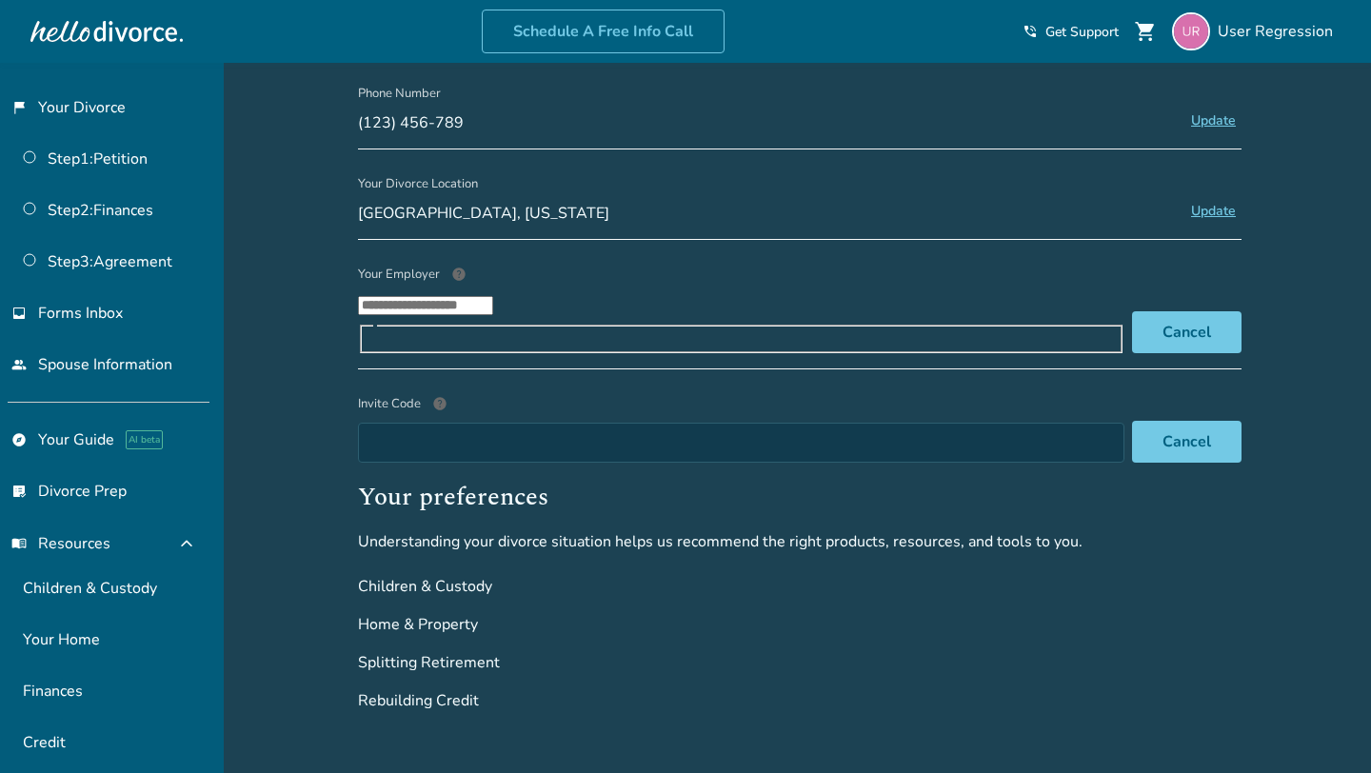
click at [438, 396] on span "help" at bounding box center [439, 403] width 15 height 15
click at [438, 423] on input "Invite Code help" at bounding box center [741, 443] width 766 height 40
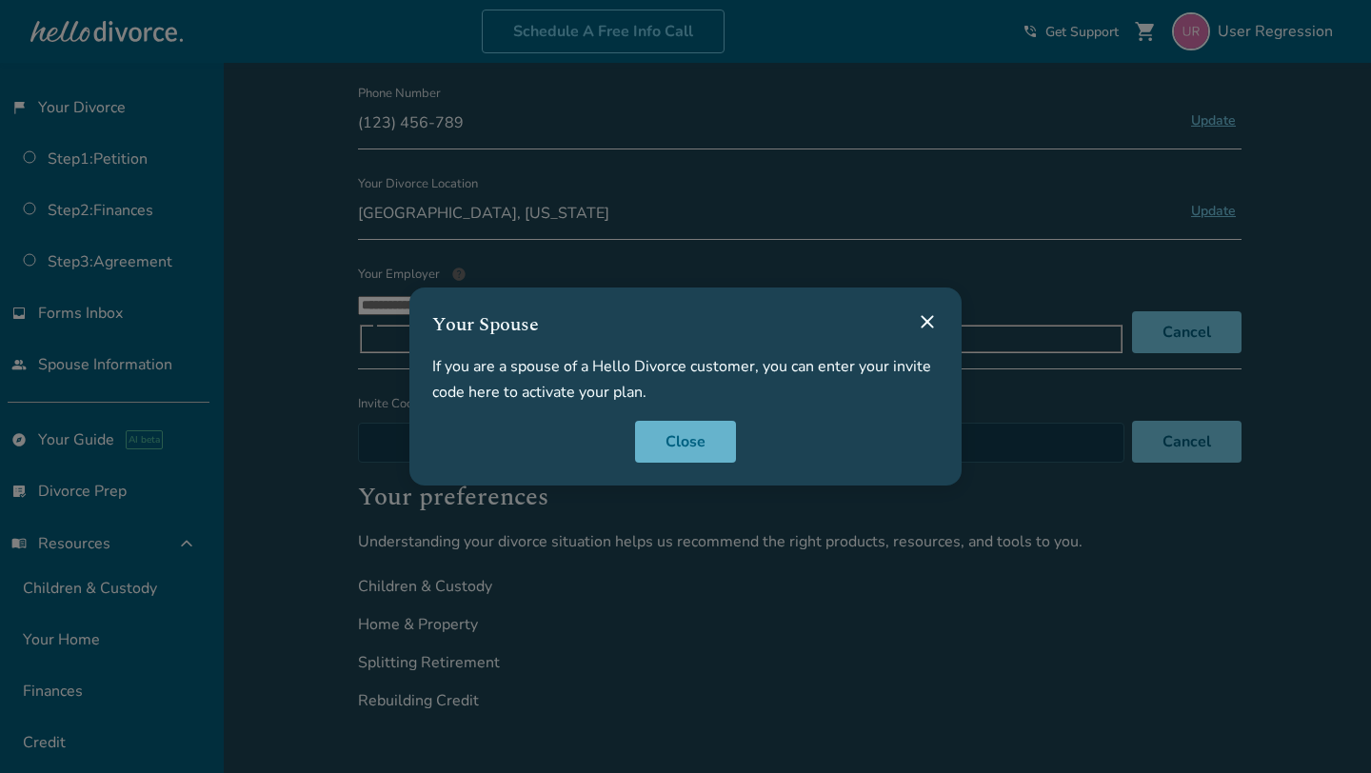
click at [682, 447] on button "Close" at bounding box center [685, 442] width 101 height 42
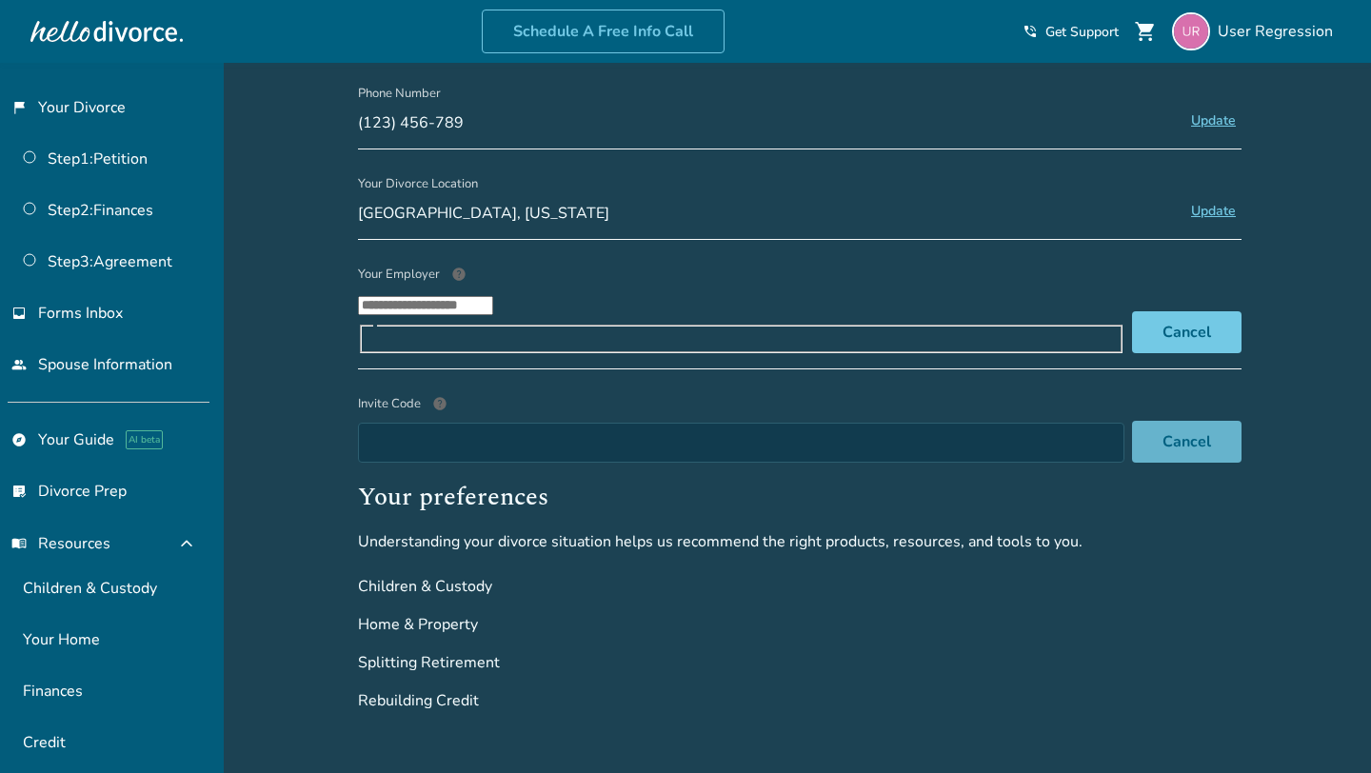
click at [1135, 421] on button "Cancel" at bounding box center [1186, 442] width 109 height 42
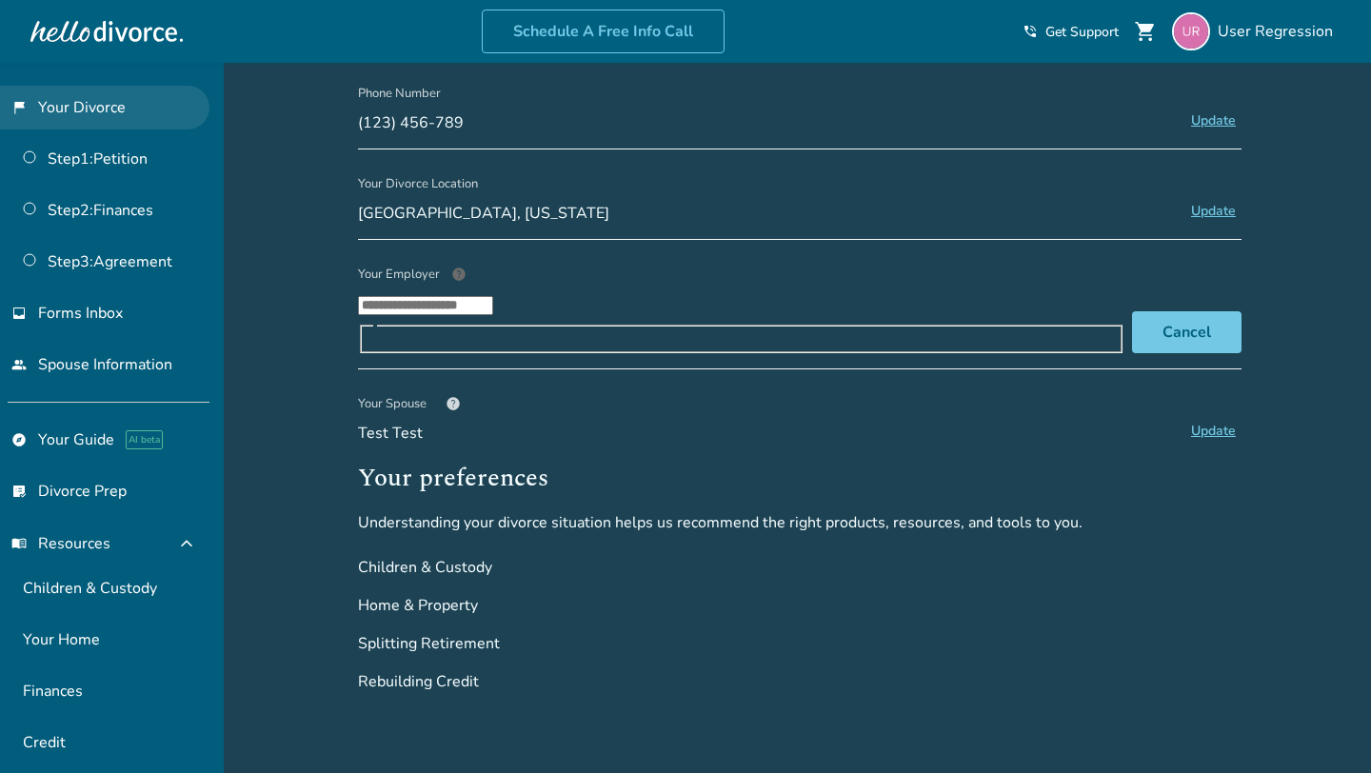
click at [136, 118] on link "flag_2 Your Divorce" at bounding box center [104, 108] width 209 height 44
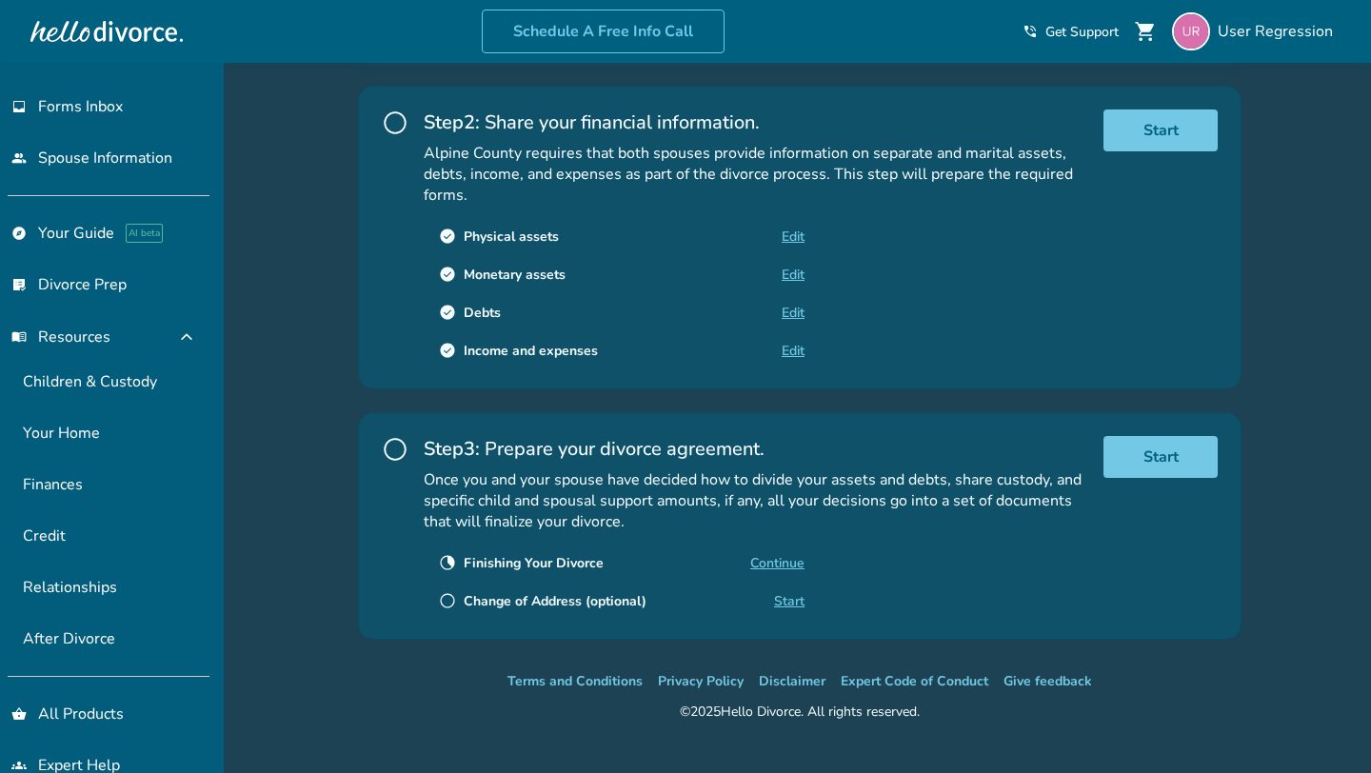
scroll to position [208, 0]
click at [123, 513] on link "Credit" at bounding box center [104, 535] width 209 height 44
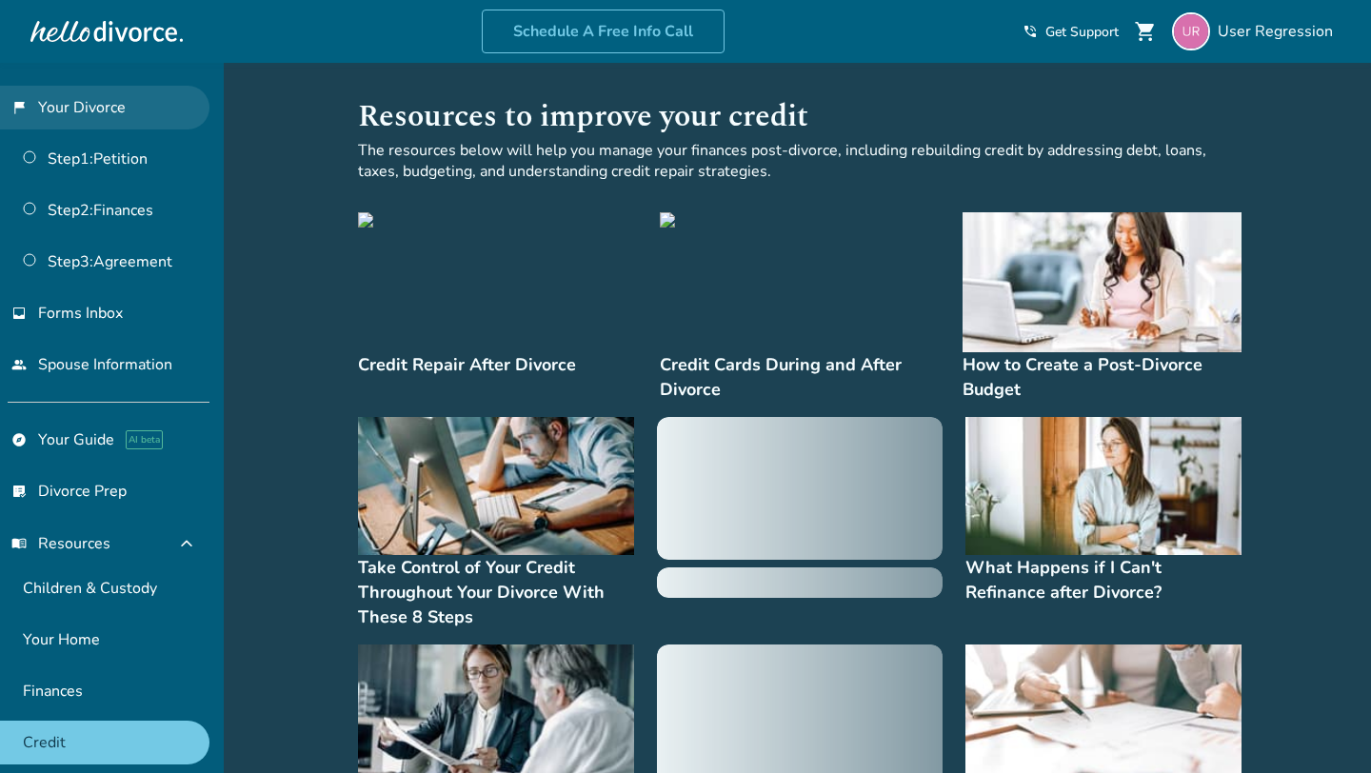
click at [107, 100] on link "flag_2 Your Divorce" at bounding box center [104, 108] width 209 height 44
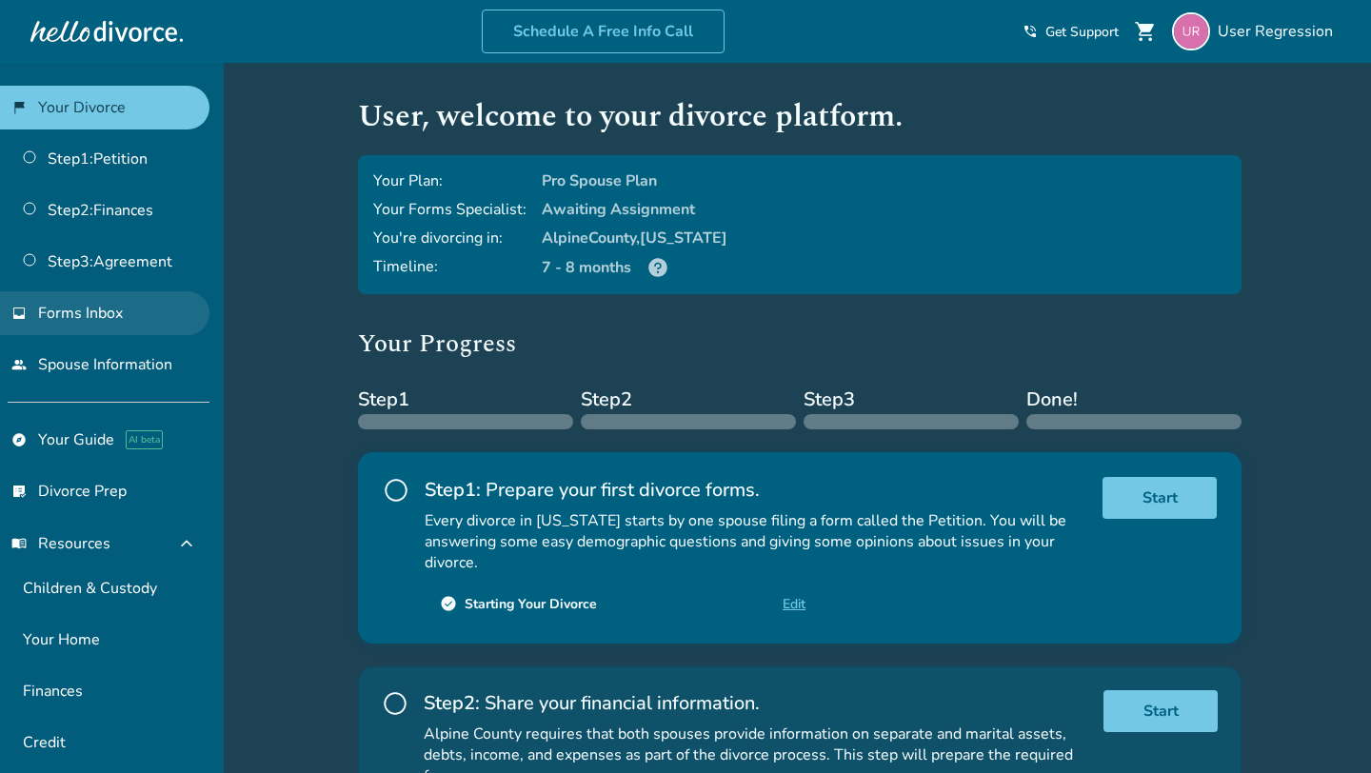
click at [107, 309] on span "Forms Inbox" at bounding box center [80, 313] width 85 height 21
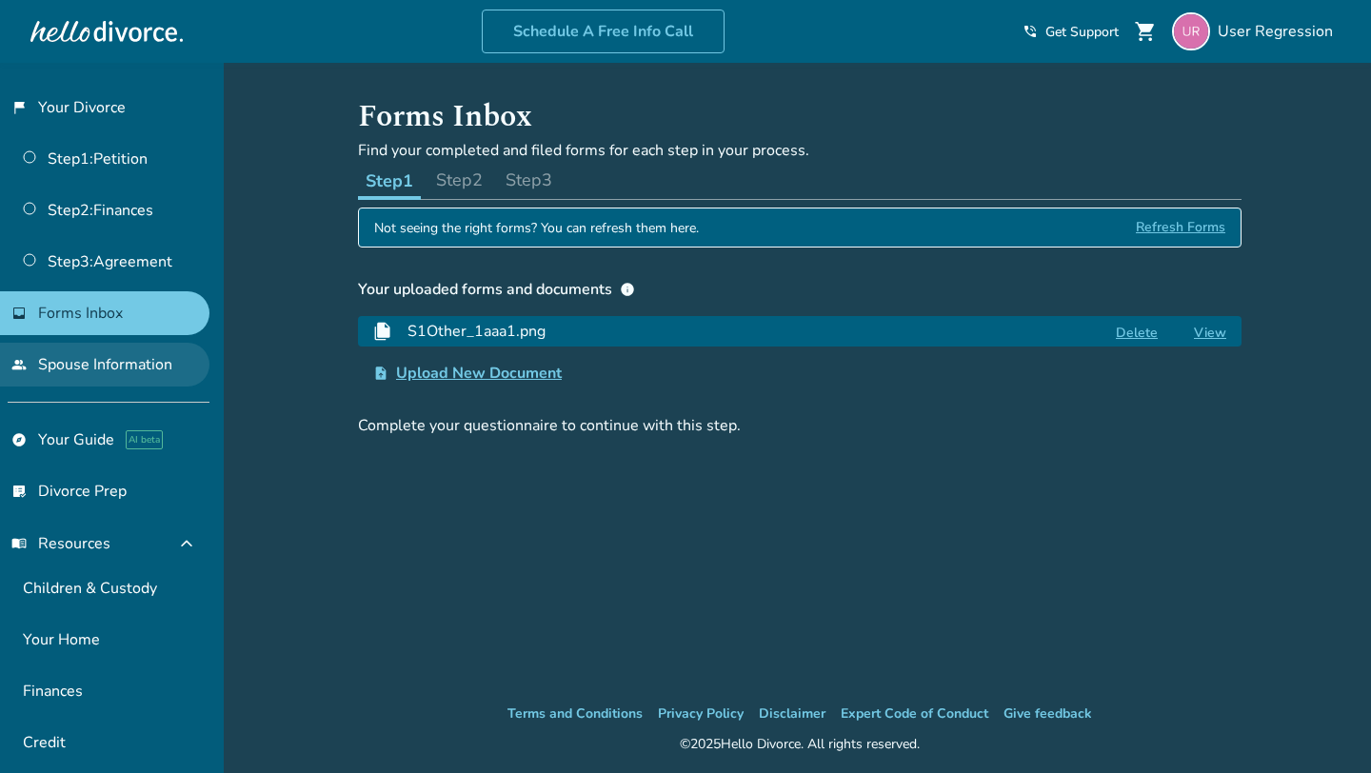
click at [147, 364] on link "people Spouse Information" at bounding box center [104, 365] width 209 height 44
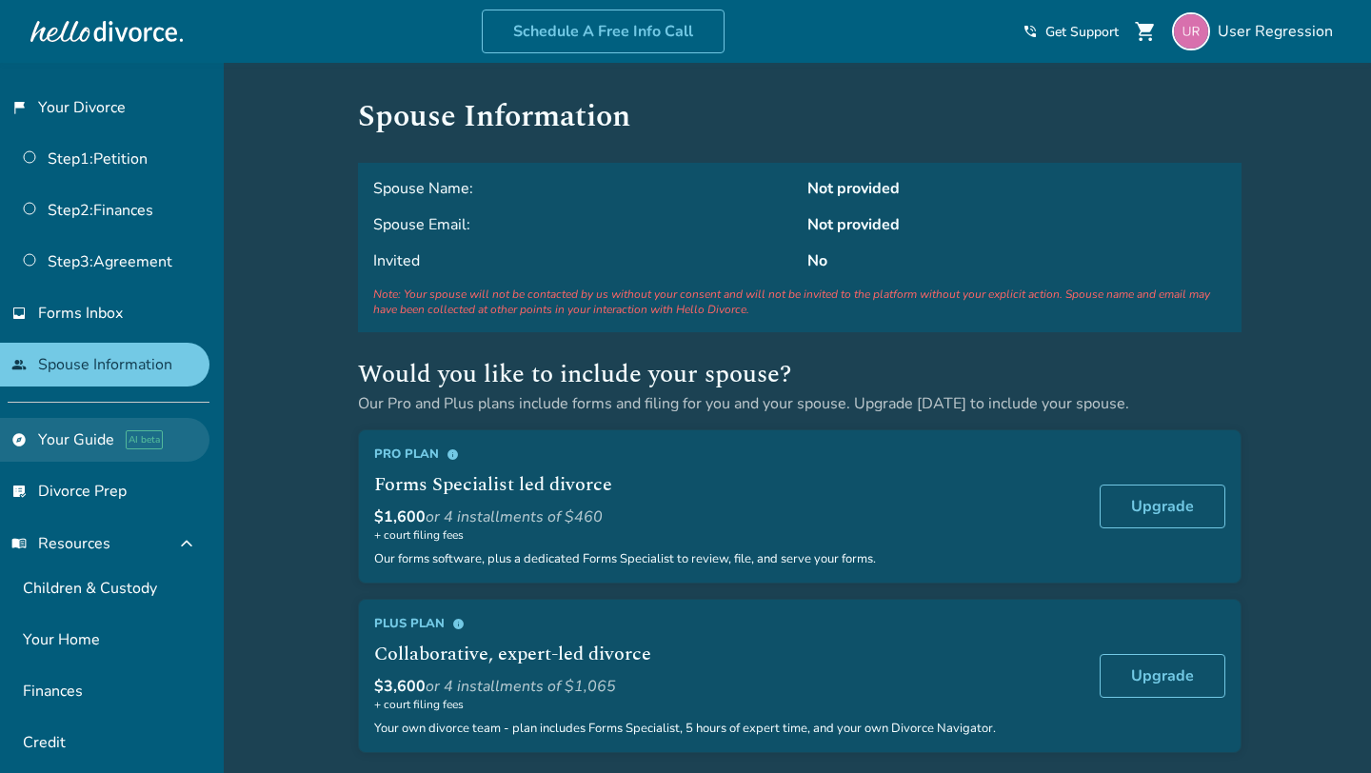
click at [50, 429] on link "explore Your Guide AI beta" at bounding box center [104, 440] width 209 height 44
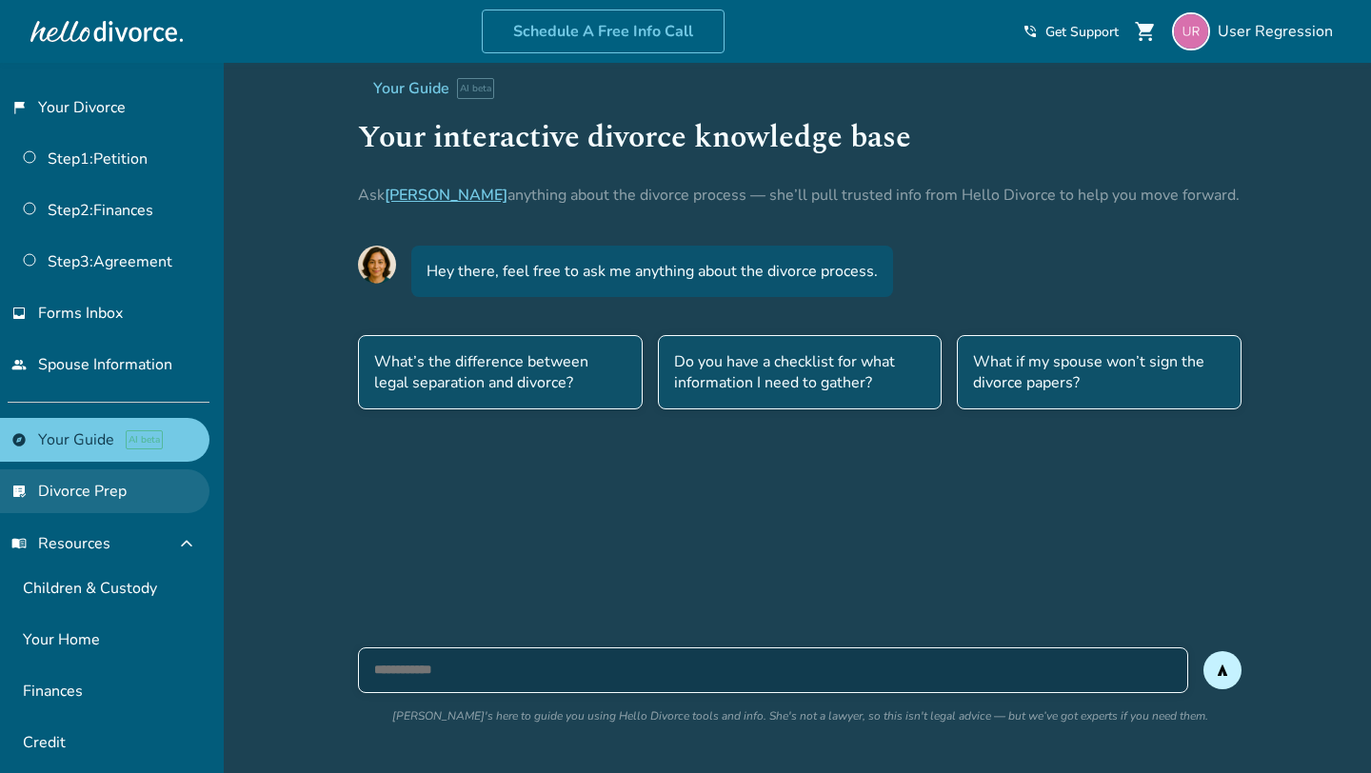
click at [71, 496] on link "list_alt_check Divorce Prep" at bounding box center [104, 491] width 209 height 44
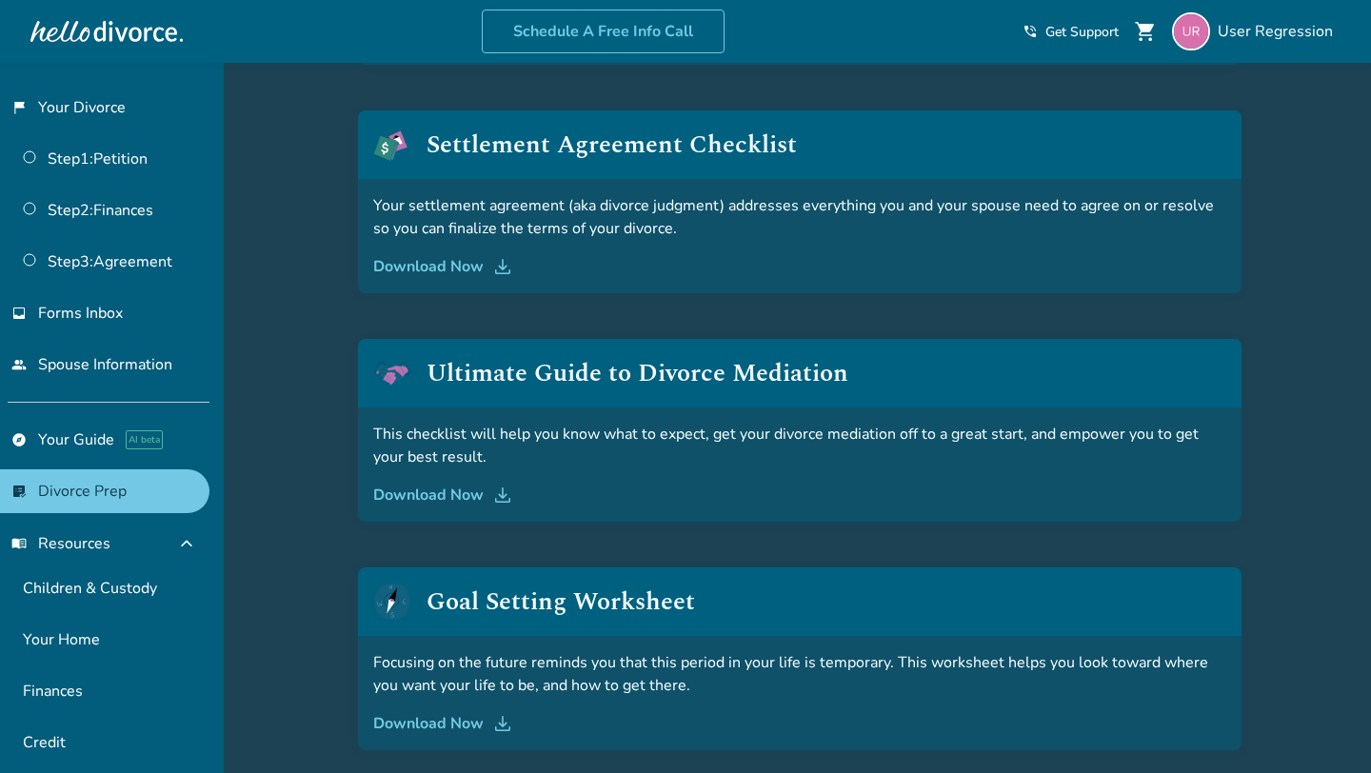
scroll to position [790, 0]
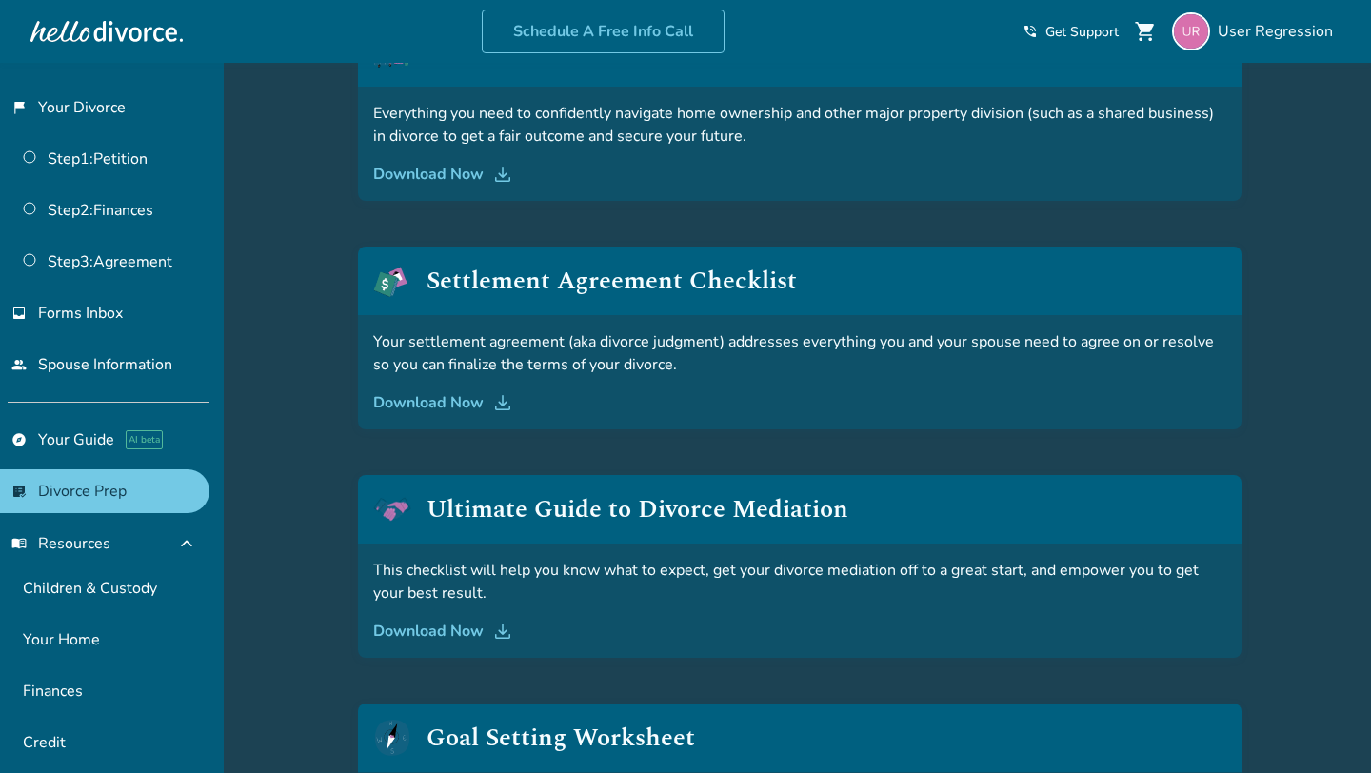
click at [106, 37] on div at bounding box center [106, 31] width 152 height 38
click at [104, 100] on link "flag_2 Your Divorce" at bounding box center [104, 108] width 209 height 44
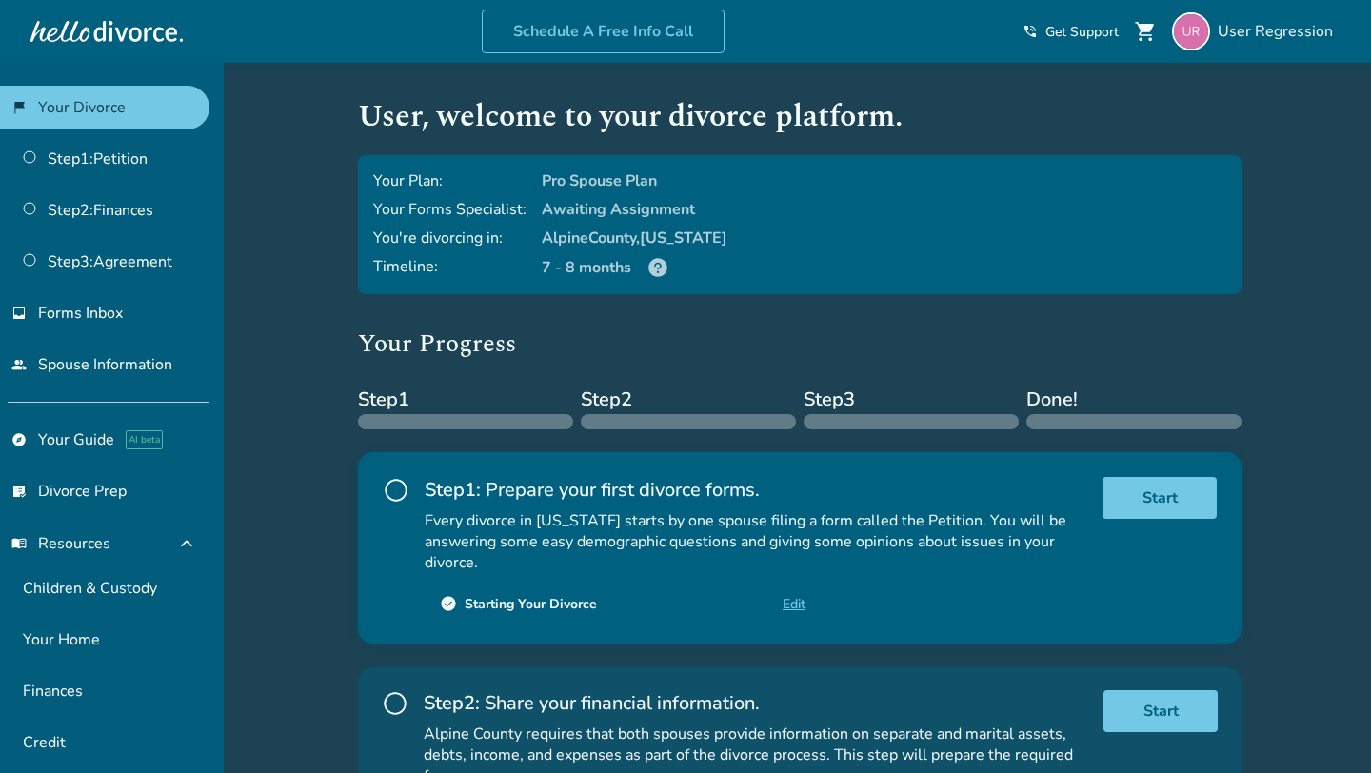
click at [659, 270] on icon at bounding box center [657, 267] width 19 height 19
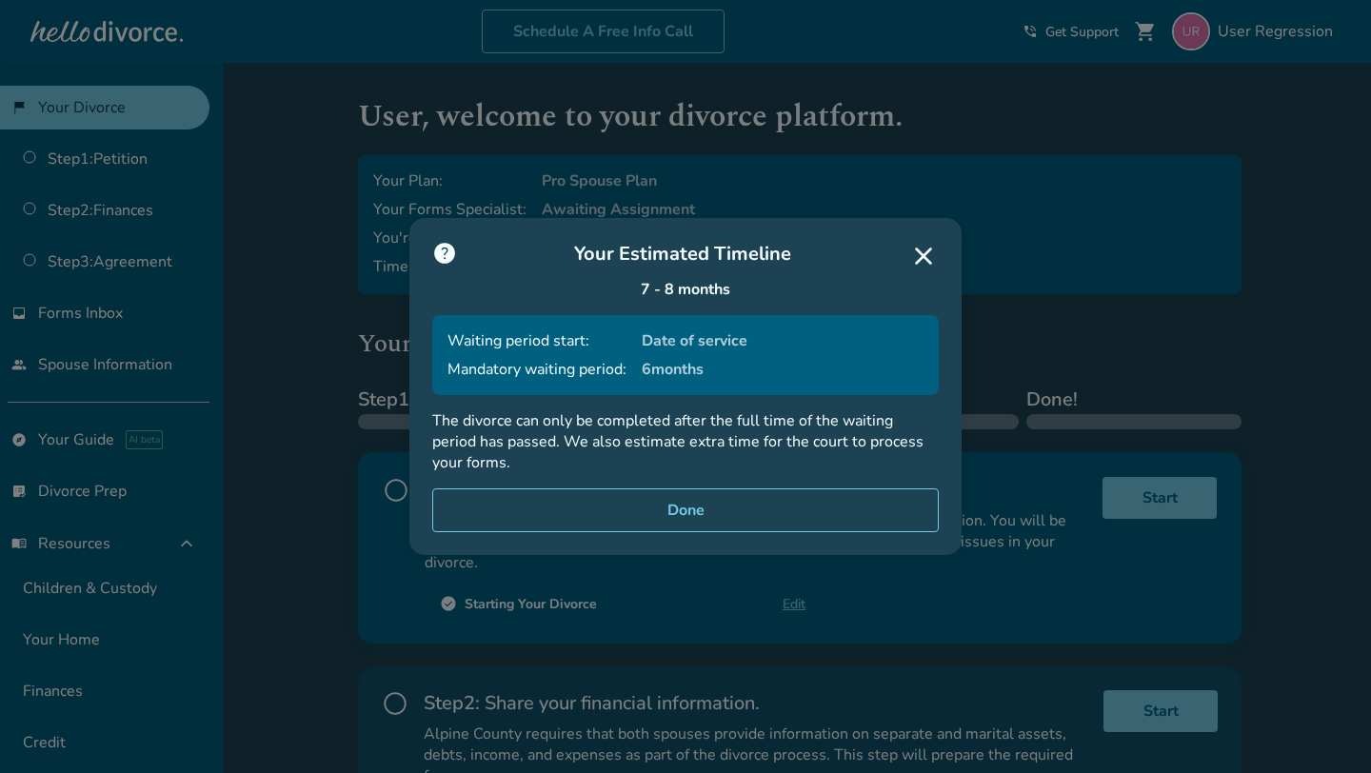
click at [679, 348] on span "Date of service" at bounding box center [783, 340] width 282 height 21
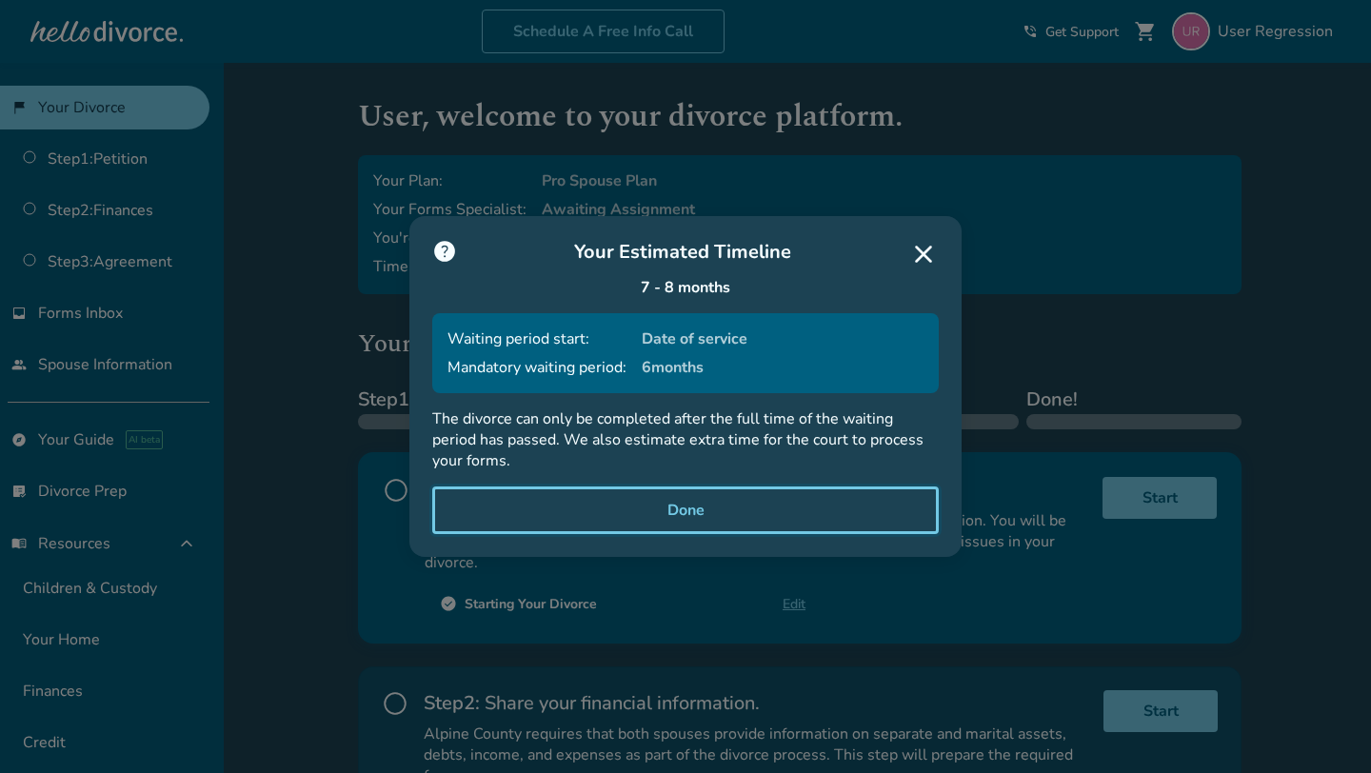
click at [665, 511] on button "Done" at bounding box center [685, 511] width 507 height 48
